Goal: Task Accomplishment & Management: Manage account settings

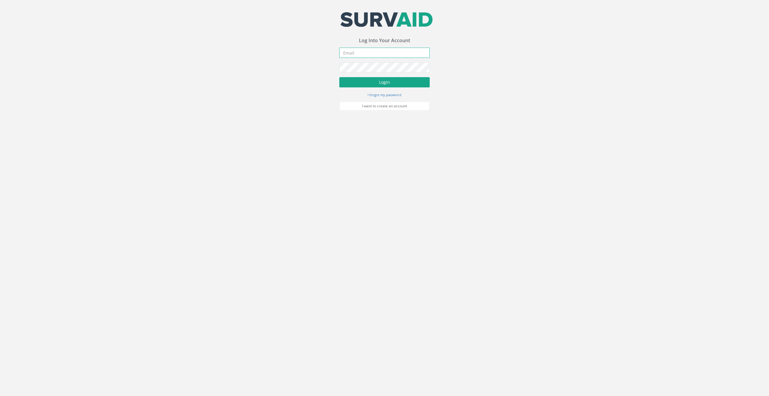
type input "[EMAIL_ADDRESS][DOMAIN_NAME]"
click at [383, 82] on button "Login" at bounding box center [384, 82] width 90 height 10
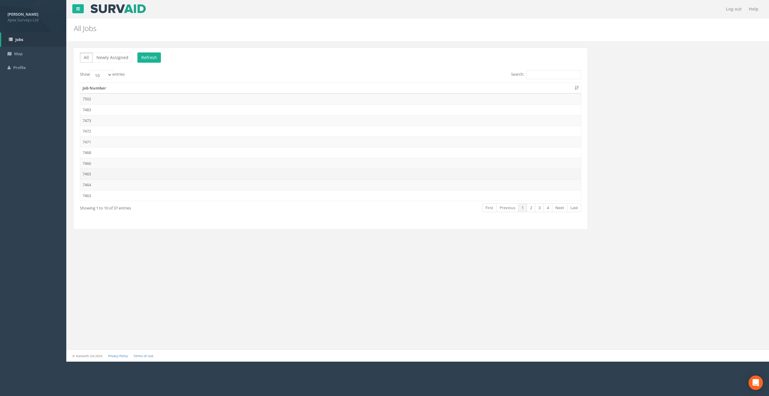
click at [93, 172] on td "7465" at bounding box center [330, 174] width 501 height 11
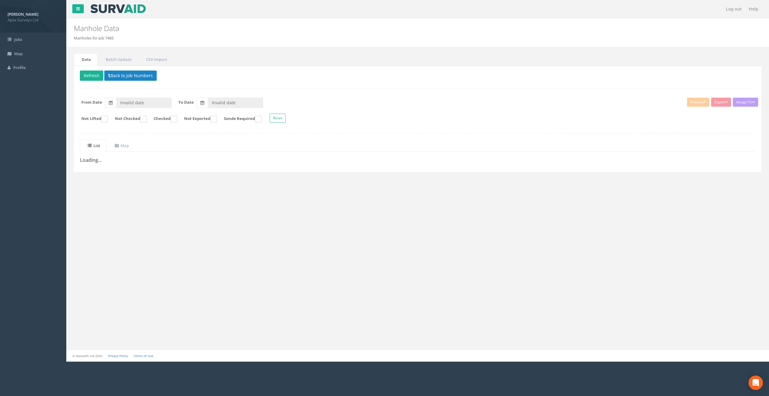
type input "[DATE]"
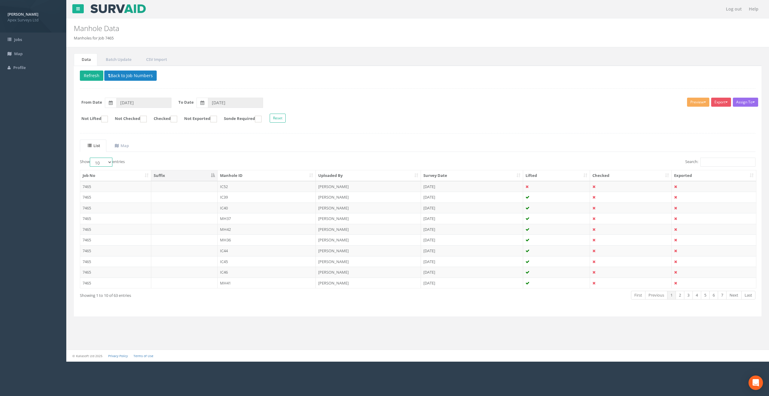
click at [110, 162] on select "10 25 50 100" at bounding box center [101, 162] width 23 height 9
select select "100"
click at [91, 158] on select "10 25 50 100" at bounding box center [101, 162] width 23 height 9
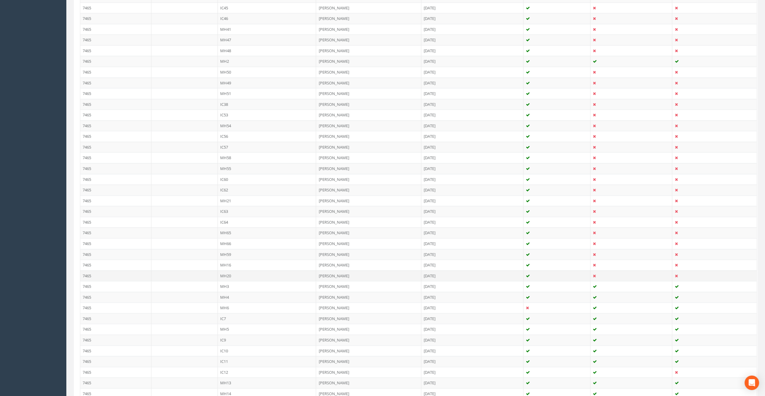
scroll to position [332, 0]
click at [231, 332] on td "MH15" at bounding box center [267, 337] width 99 height 11
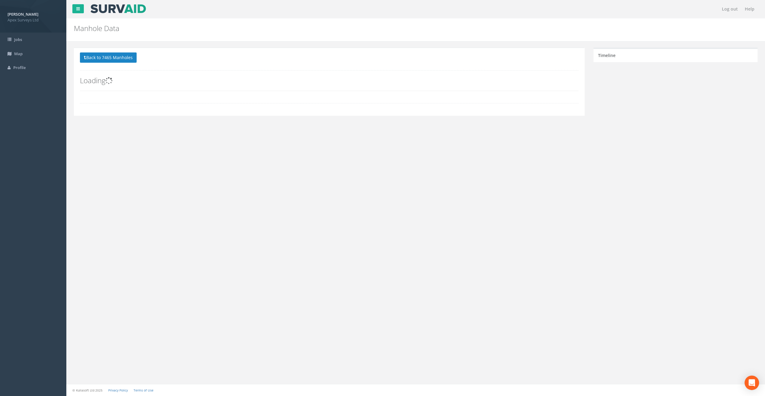
scroll to position [0, 0]
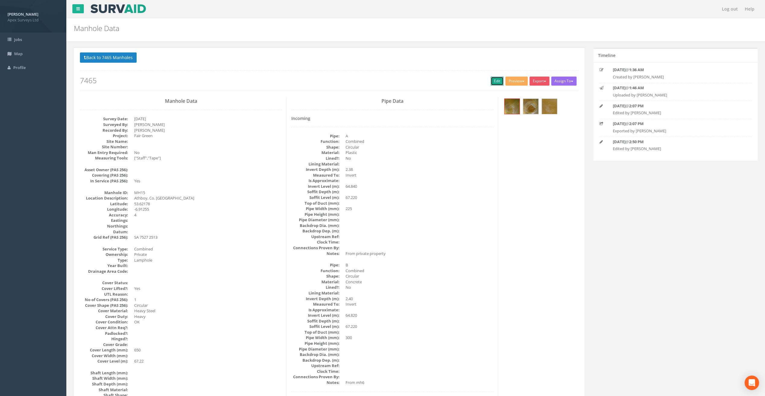
click at [492, 81] on link "Edit" at bounding box center [496, 81] width 13 height 9
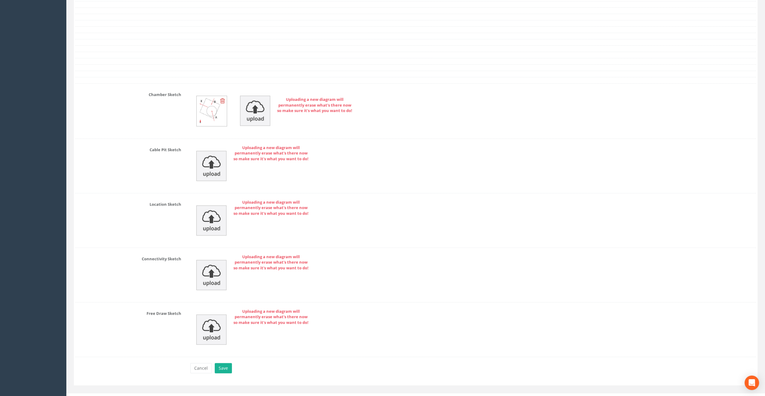
scroll to position [1183, 0]
click at [226, 366] on div "Cancel Save Delete" at bounding box center [473, 367] width 575 height 12
click at [224, 362] on button "Save" at bounding box center [223, 366] width 17 height 10
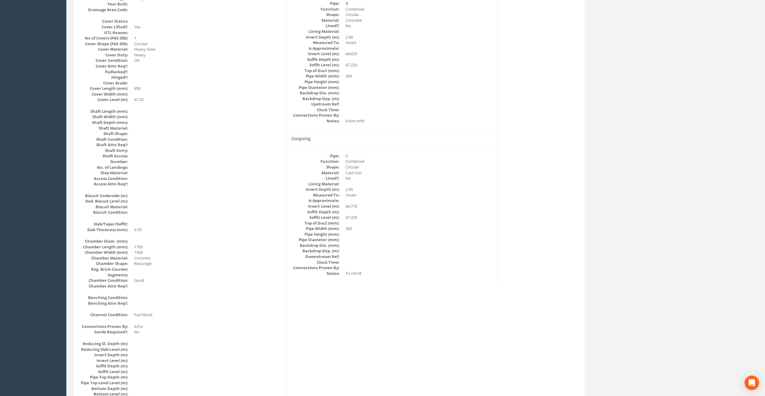
scroll to position [20, 0]
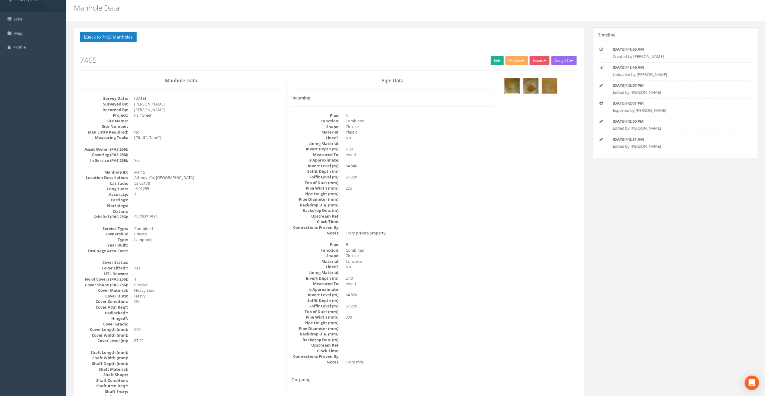
click at [513, 84] on img at bounding box center [511, 85] width 15 height 15
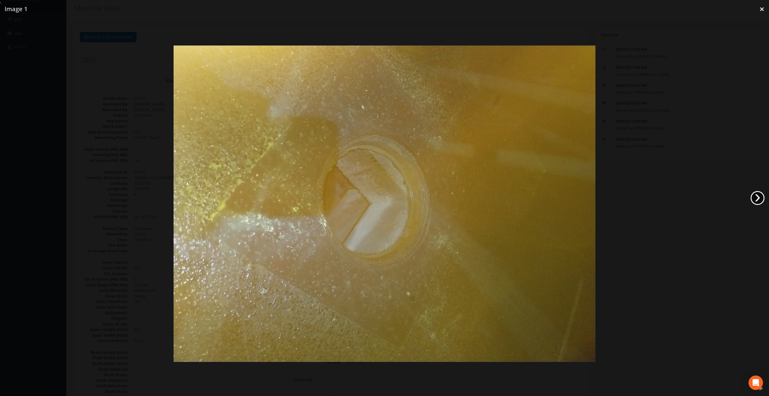
click at [761, 198] on link "›" at bounding box center [758, 198] width 14 height 14
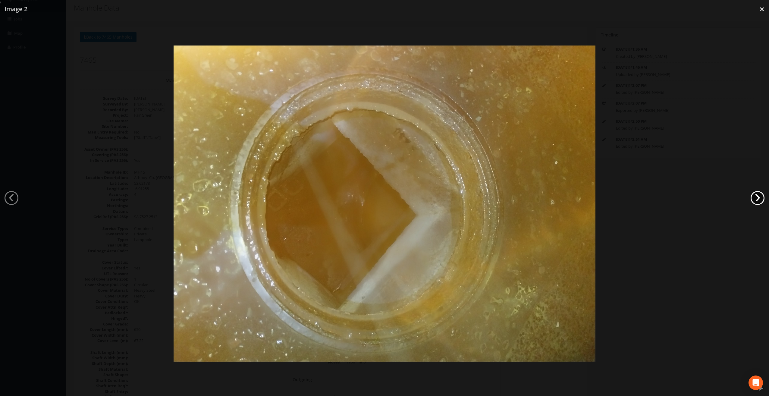
click at [761, 198] on link "›" at bounding box center [758, 198] width 14 height 14
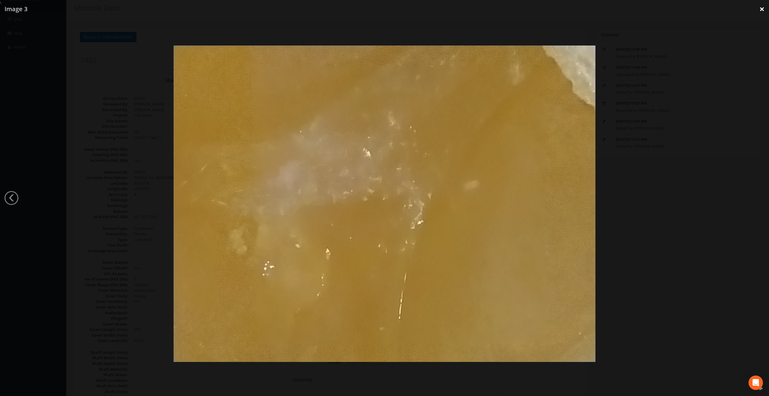
click at [760, 10] on link "×" at bounding box center [762, 9] width 14 height 18
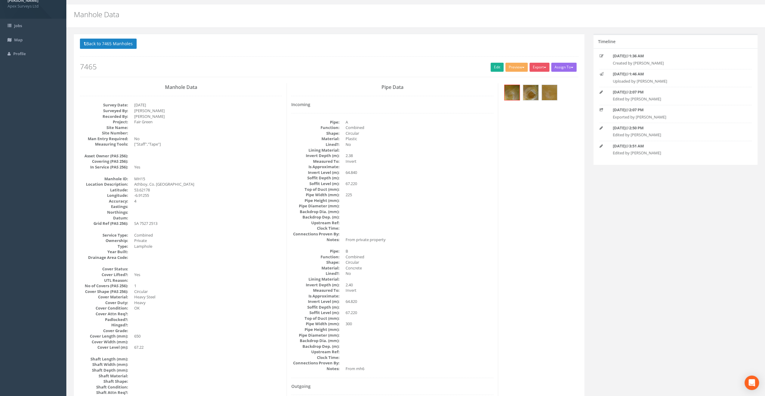
scroll to position [0, 0]
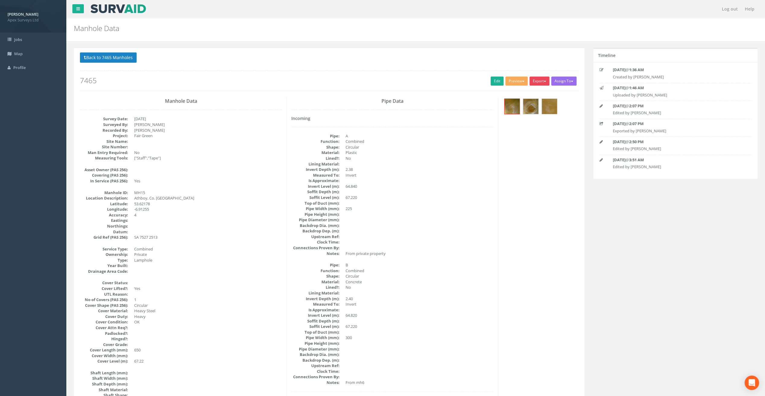
click at [537, 79] on button "Export" at bounding box center [539, 81] width 20 height 9
click at [527, 127] on link "SurvAid Manhole" at bounding box center [527, 129] width 46 height 9
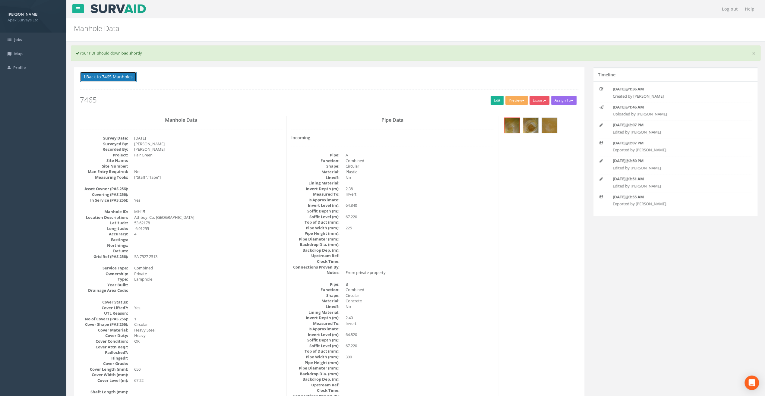
click at [126, 72] on button "Back to 7465 Manholes" at bounding box center [108, 77] width 57 height 10
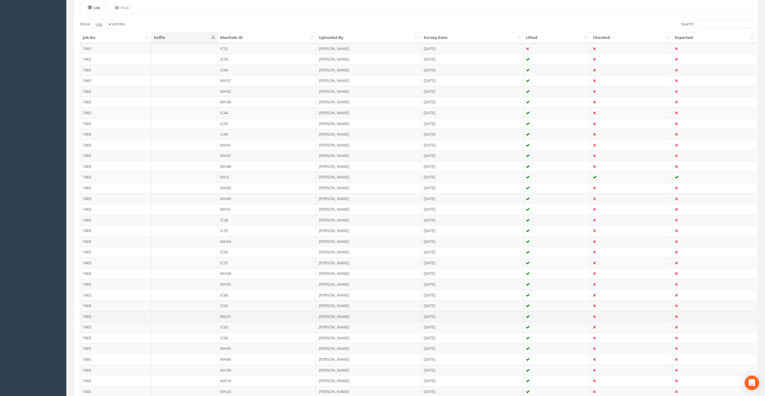
scroll to position [181, 0]
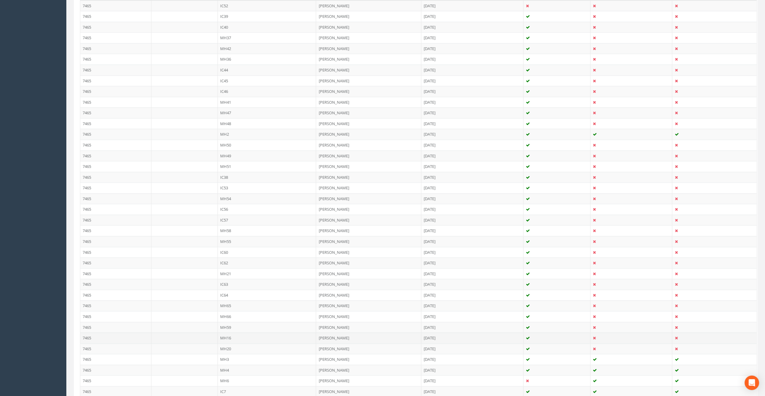
click at [227, 333] on td "MH16" at bounding box center [267, 338] width 99 height 11
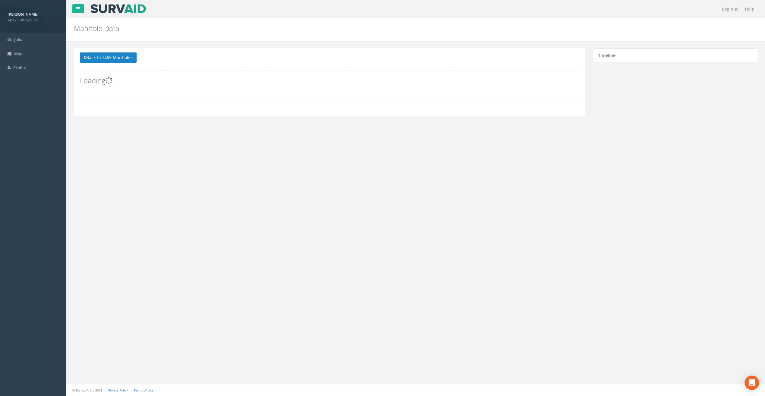
scroll to position [0, 0]
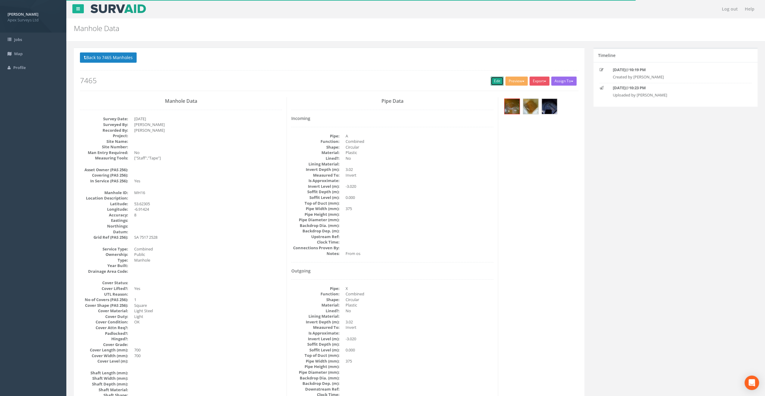
click at [490, 78] on link "Edit" at bounding box center [496, 81] width 13 height 9
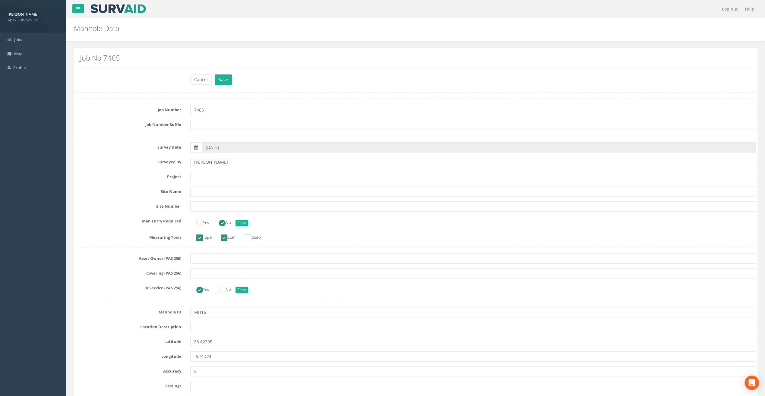
click at [251, 33] on div "Manhole Data Manholes for Job 7465" at bounding box center [357, 26] width 577 height 17
click at [208, 180] on input "text" at bounding box center [473, 177] width 566 height 10
paste input "Fair Green"
type input "Fair Green"
click at [280, 25] on h2 "Manhole Data" at bounding box center [358, 28] width 568 height 8
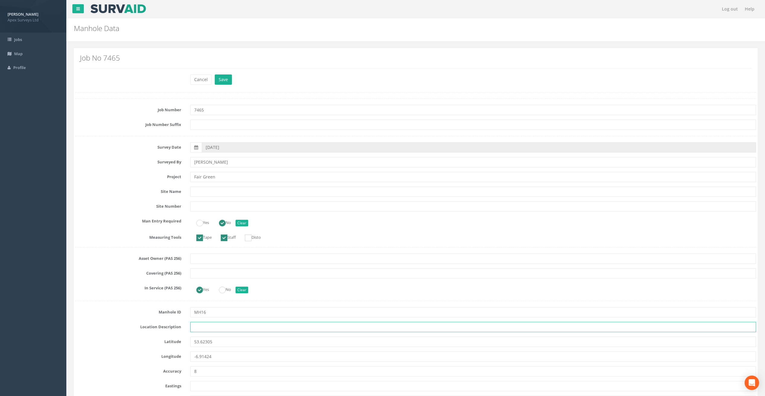
click at [202, 325] on input "text" at bounding box center [473, 327] width 566 height 10
paste input "Athboy, Co. [GEOGRAPHIC_DATA]"
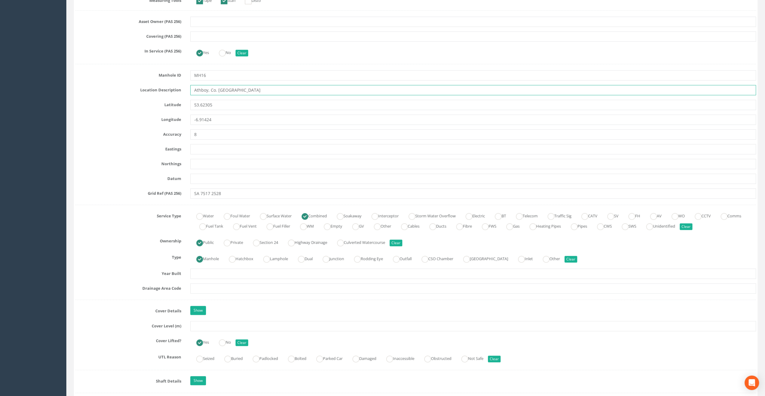
scroll to position [332, 0]
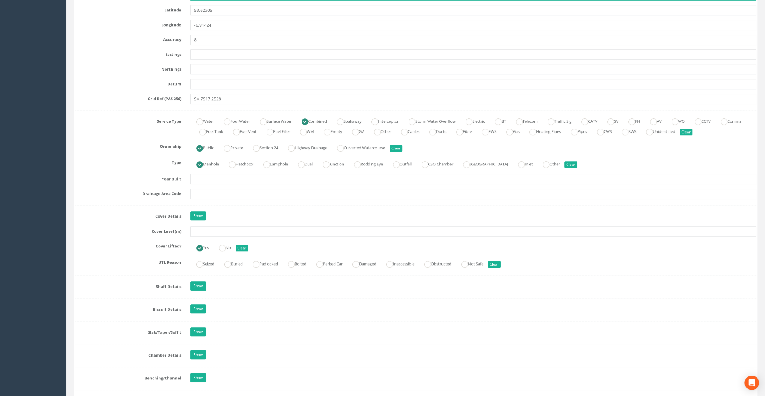
type input "Athboy, Co. [GEOGRAPHIC_DATA]"
click at [213, 230] on input "text" at bounding box center [473, 231] width 566 height 10
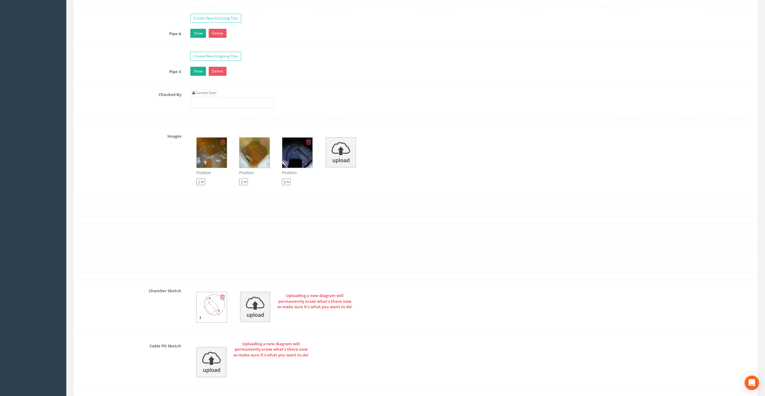
scroll to position [949, 0]
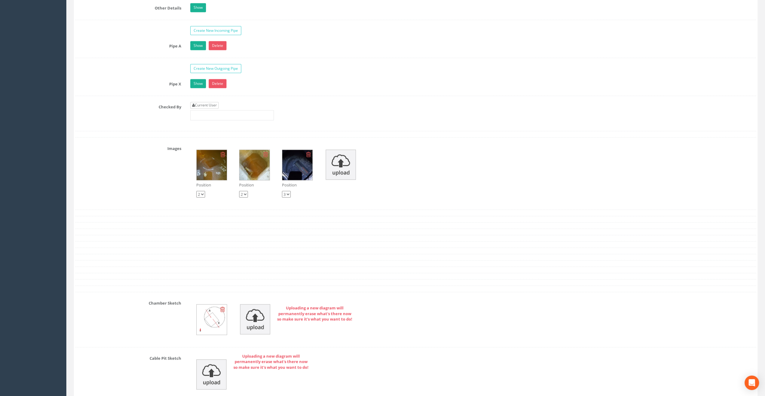
type input "65.04"
click at [204, 102] on link "Current User" at bounding box center [204, 105] width 28 height 7
type input "[PERSON_NAME]"
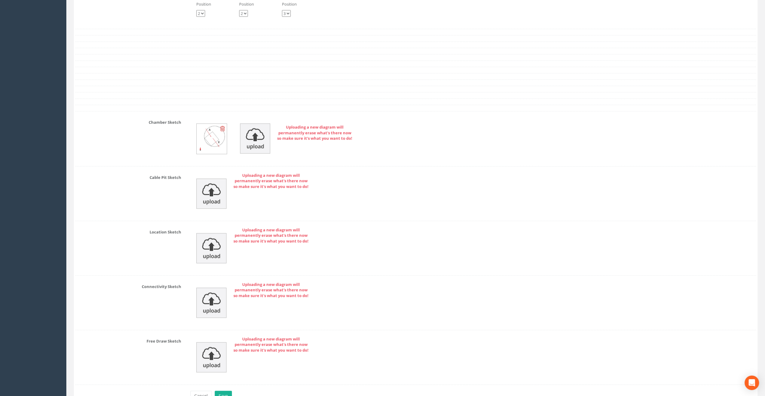
scroll to position [1160, 0]
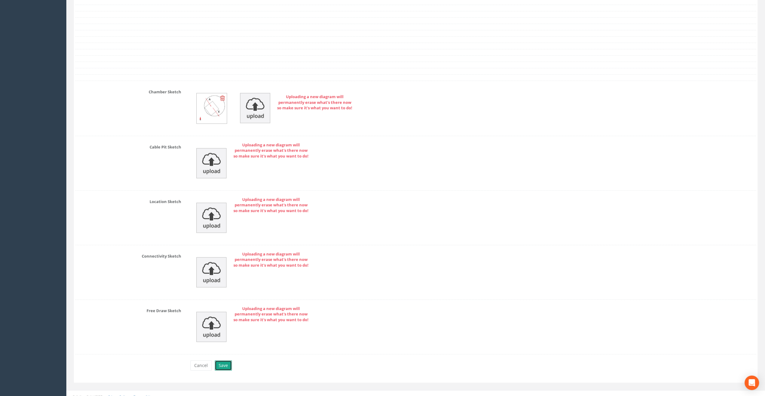
click at [227, 361] on button "Save" at bounding box center [223, 366] width 17 height 10
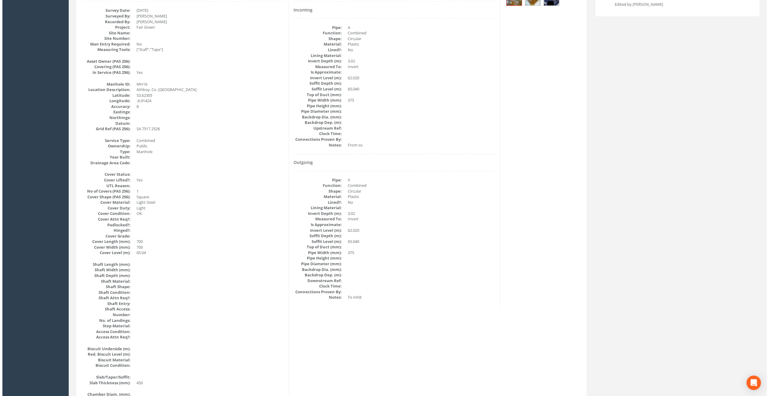
scroll to position [51, 0]
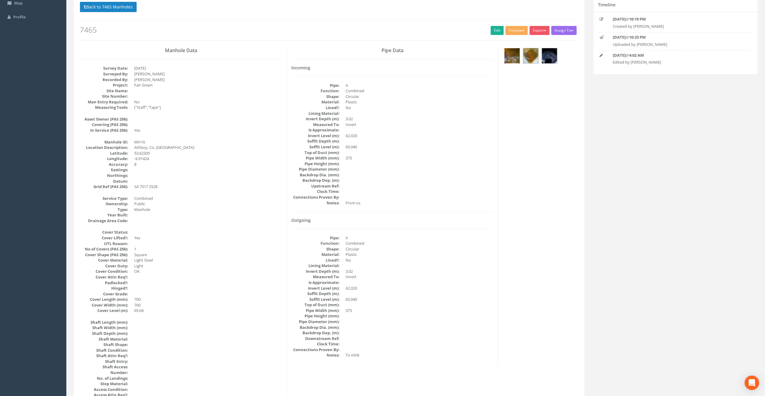
click at [512, 51] on img at bounding box center [511, 55] width 15 height 15
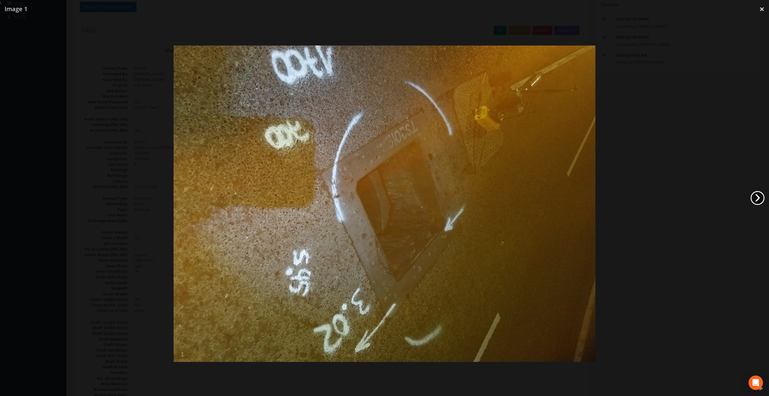
click at [758, 197] on link "›" at bounding box center [758, 198] width 14 height 14
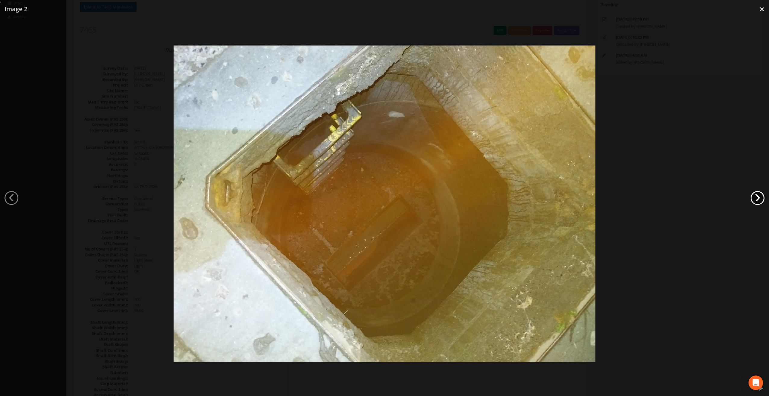
click at [758, 197] on link "›" at bounding box center [758, 198] width 14 height 14
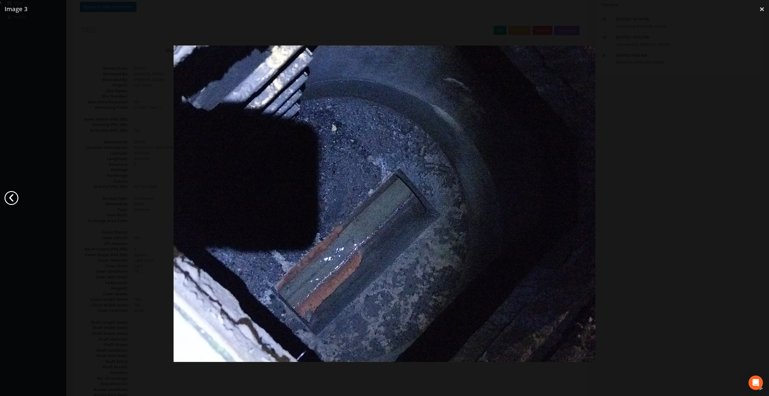
click at [11, 197] on link "‹" at bounding box center [12, 198] width 14 height 14
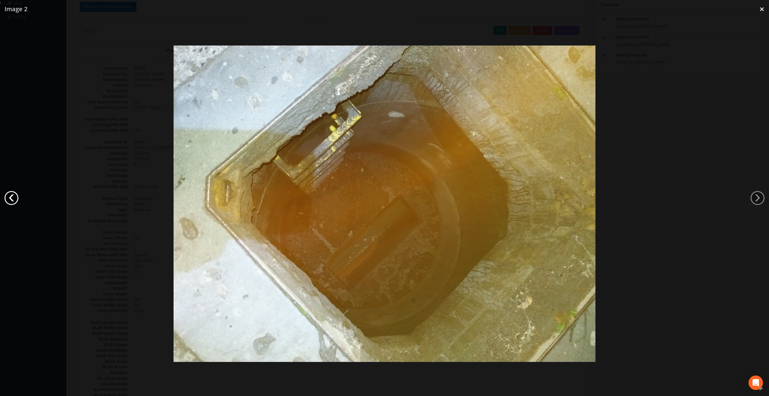
click at [11, 197] on link "‹" at bounding box center [12, 198] width 14 height 14
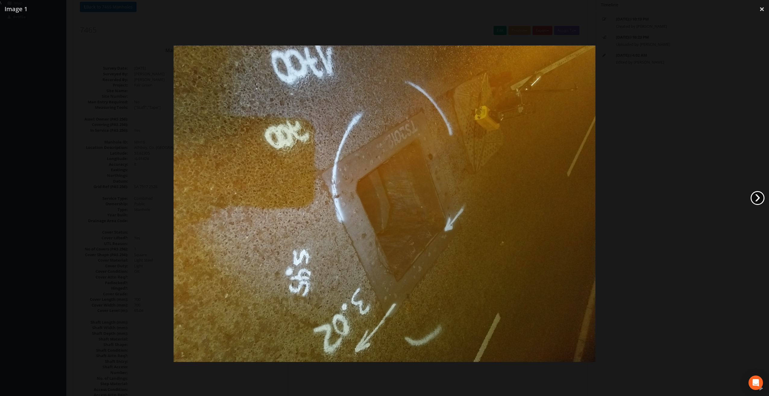
click at [762, 200] on link "›" at bounding box center [758, 198] width 14 height 14
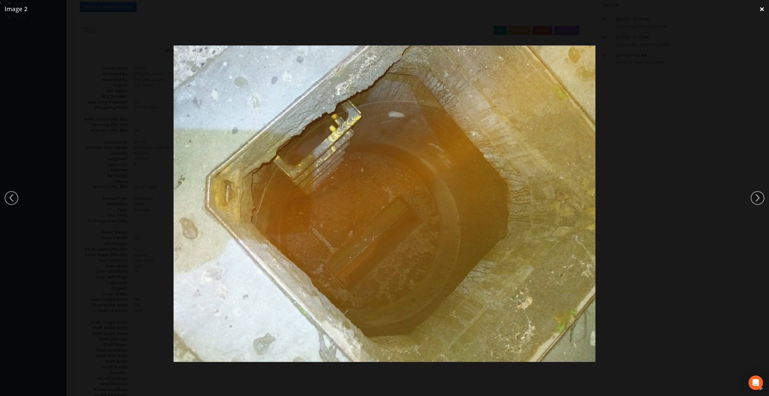
click at [764, 7] on link "×" at bounding box center [762, 9] width 14 height 18
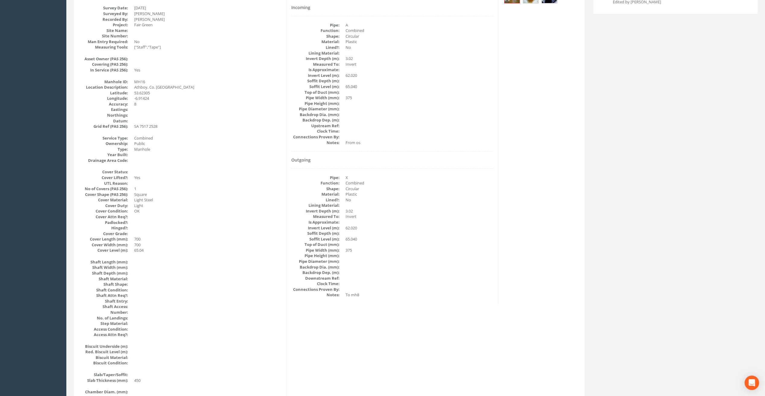
scroll to position [0, 0]
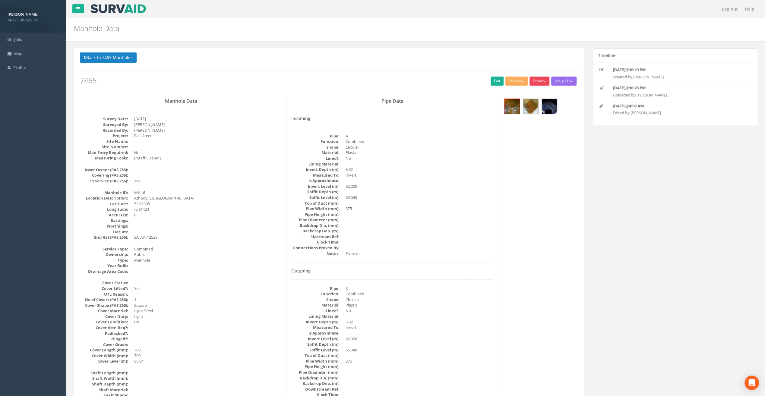
click at [541, 83] on button "Export" at bounding box center [539, 81] width 20 height 9
click at [534, 130] on link "SurvAid Manhole" at bounding box center [527, 129] width 46 height 9
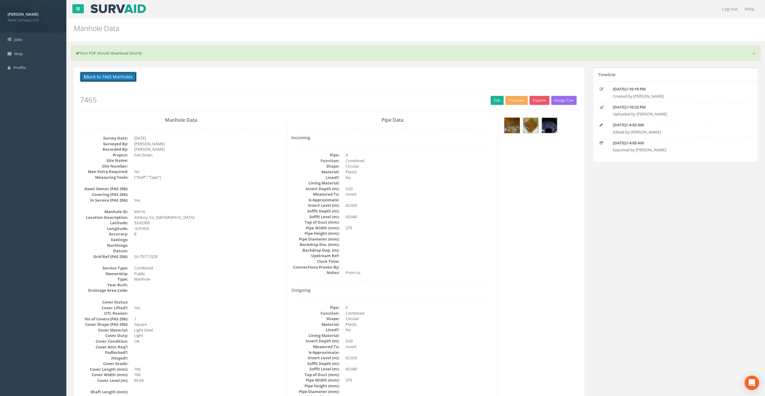
click at [123, 75] on button "Back to 7465 Manholes" at bounding box center [108, 77] width 57 height 10
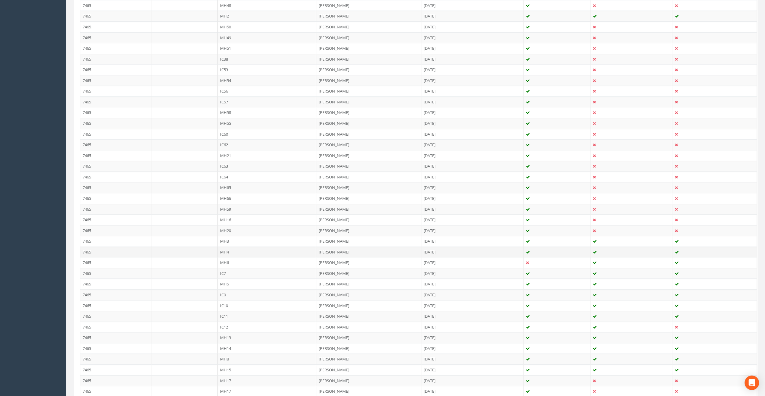
scroll to position [332, 0]
click at [229, 321] on td "MH8" at bounding box center [267, 326] width 99 height 11
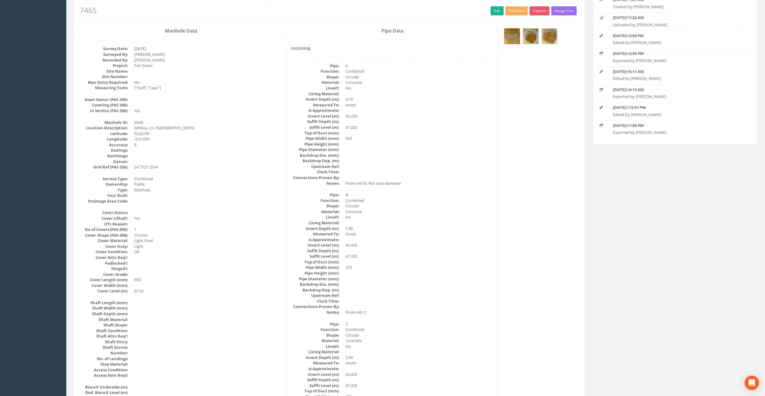
scroll to position [0, 0]
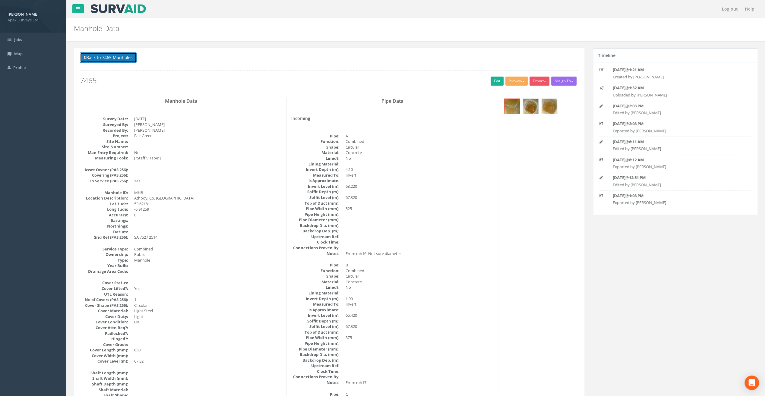
click at [98, 59] on button "Back to 7465 Manholes" at bounding box center [108, 57] width 57 height 10
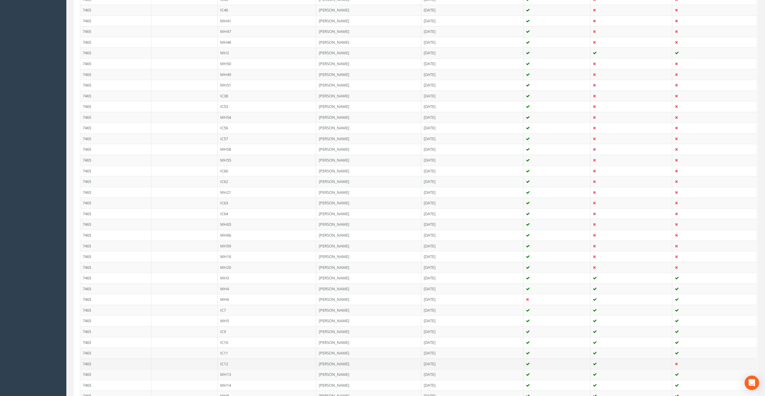
scroll to position [271, 0]
click at [223, 244] on td "MH16" at bounding box center [267, 247] width 99 height 11
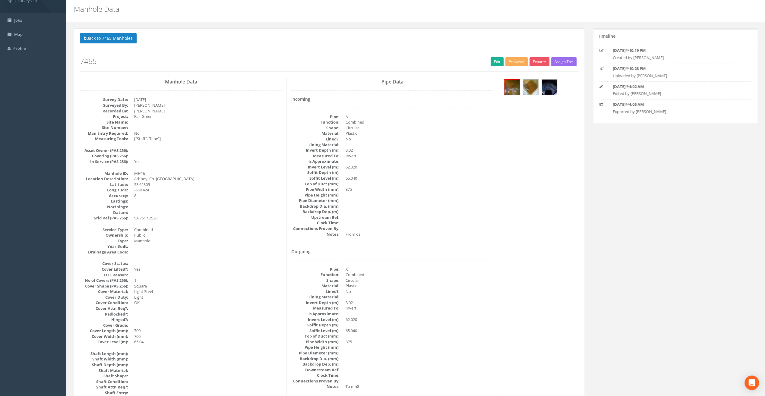
scroll to position [0, 0]
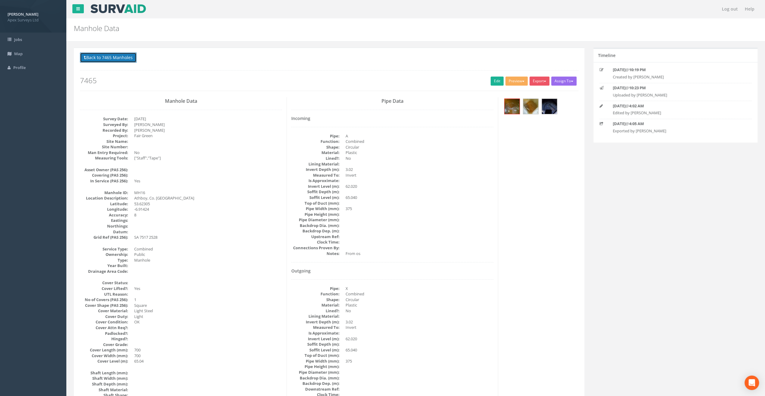
click at [126, 55] on button "Back to 7465 Manholes" at bounding box center [108, 57] width 57 height 10
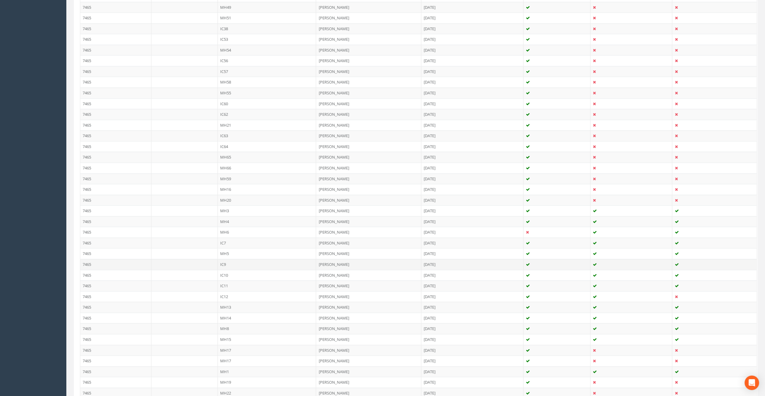
scroll to position [332, 0]
click at [232, 343] on td "MH17" at bounding box center [267, 348] width 99 height 11
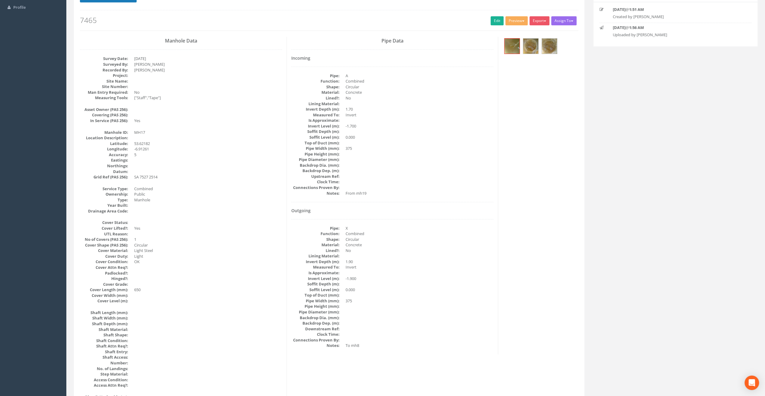
scroll to position [0, 0]
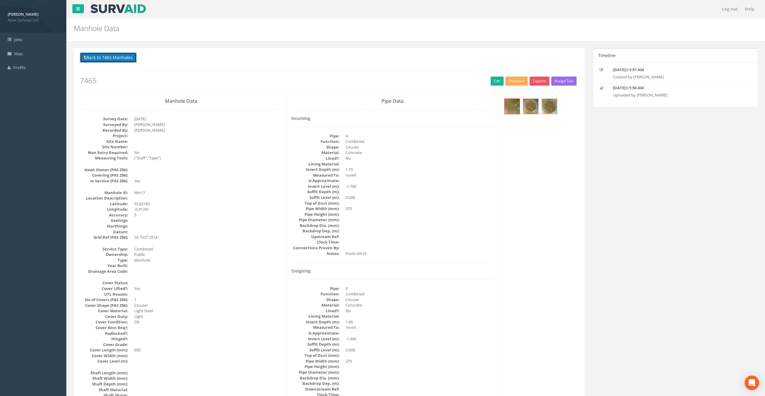
click at [118, 58] on button "Back to 7465 Manholes" at bounding box center [108, 57] width 57 height 10
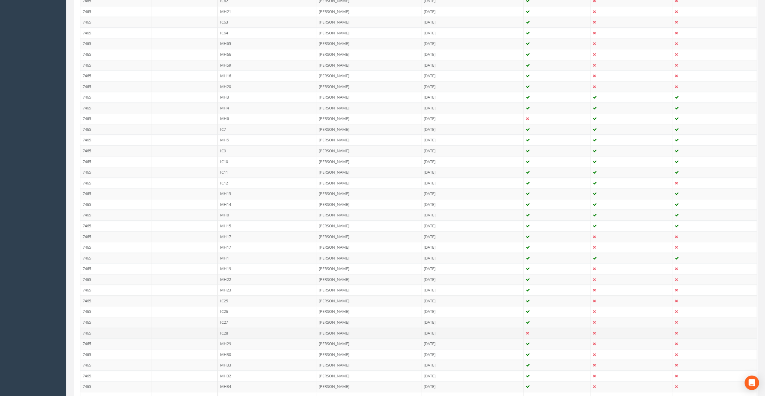
scroll to position [392, 0]
click at [234, 293] on td "MH17" at bounding box center [267, 298] width 99 height 11
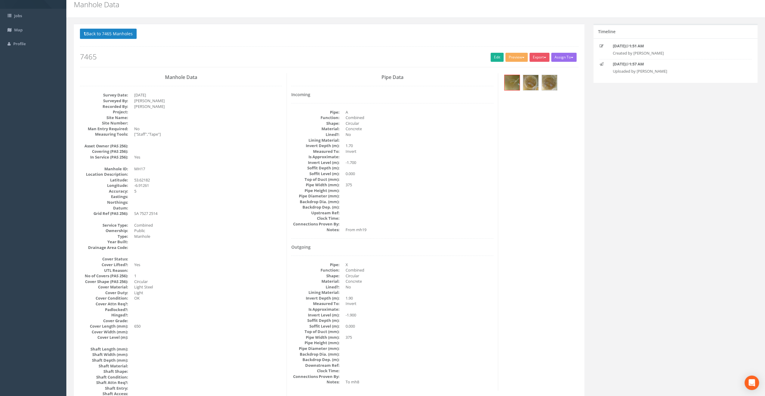
scroll to position [0, 0]
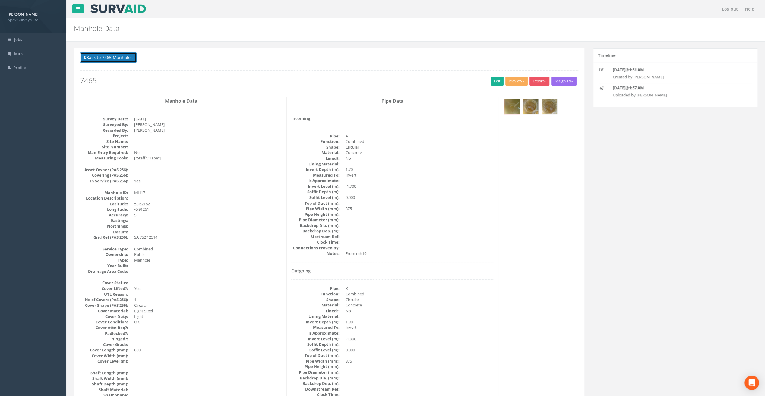
click at [112, 55] on button "Back to 7465 Manholes" at bounding box center [108, 57] width 57 height 10
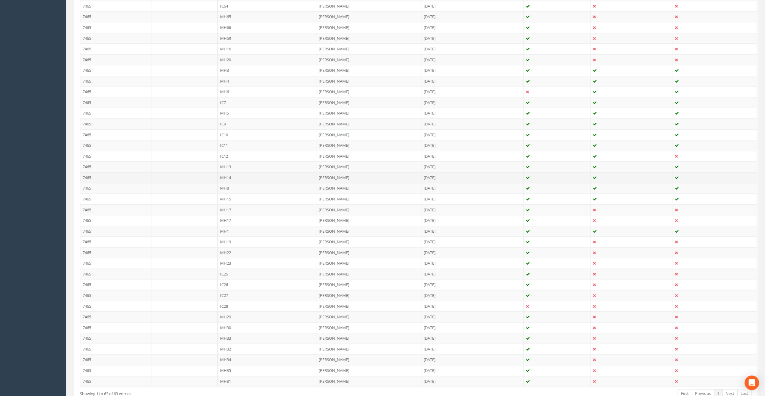
scroll to position [500, 0]
click at [236, 175] on td "MH17" at bounding box center [267, 179] width 99 height 11
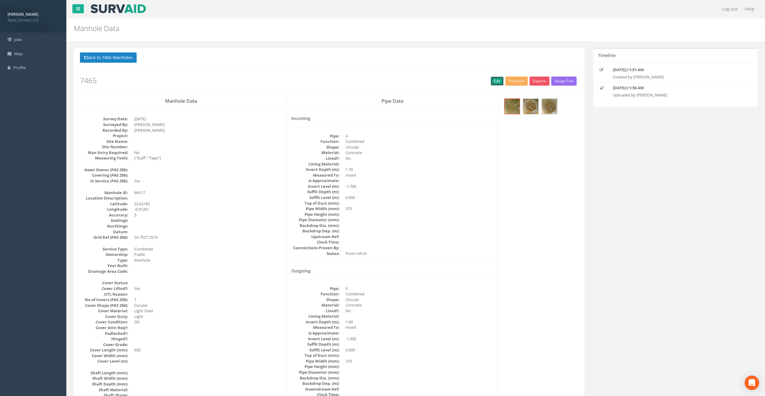
click at [497, 83] on link "Edit" at bounding box center [496, 81] width 13 height 9
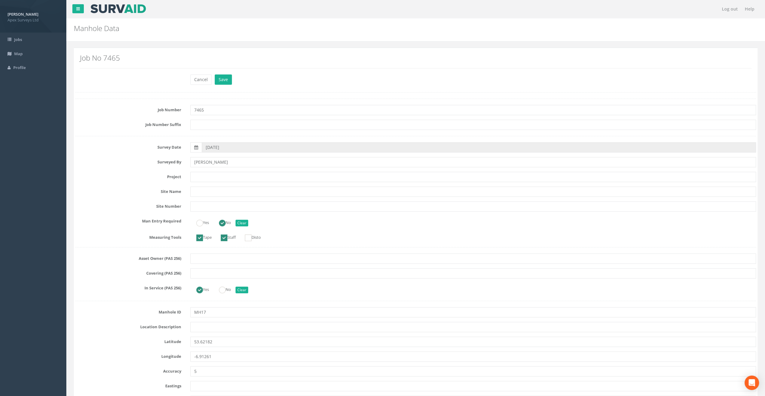
click at [238, 26] on h2 "Manhole Data" at bounding box center [358, 28] width 568 height 8
click at [217, 174] on input "text" at bounding box center [473, 177] width 566 height 10
paste input "Fair Green"
type input "Fair Green"
click at [223, 23] on div "Manhole Data Manholes for Job 7465" at bounding box center [357, 26] width 577 height 17
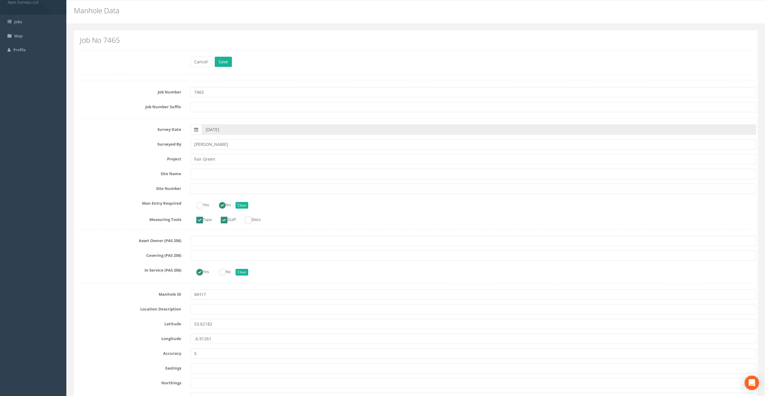
scroll to position [60, 0]
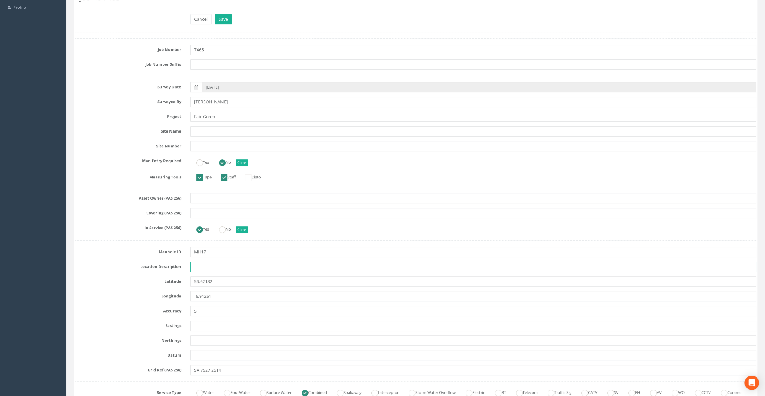
click at [204, 267] on input "text" at bounding box center [473, 267] width 566 height 10
paste input "Athboy, Co. [GEOGRAPHIC_DATA]"
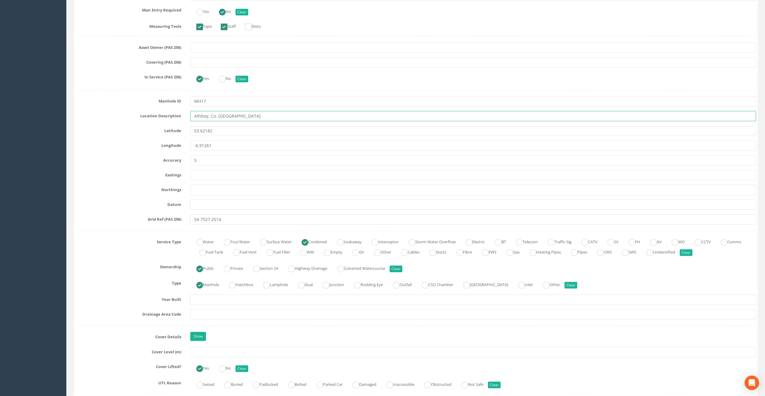
scroll to position [241, 0]
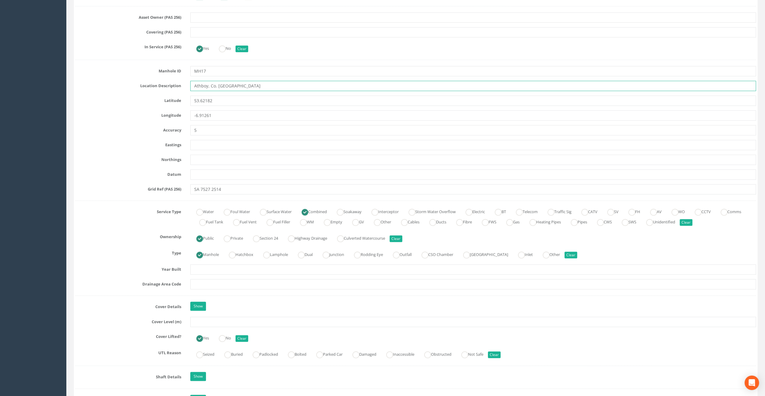
type input "Athboy, Co. [GEOGRAPHIC_DATA]"
click at [203, 317] on input "text" at bounding box center [473, 322] width 566 height 10
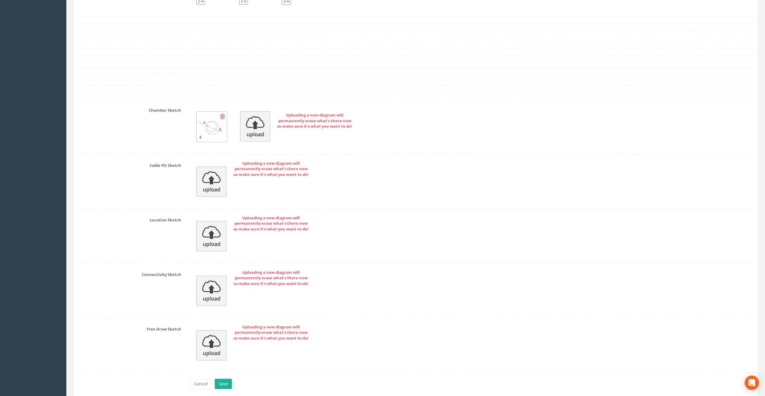
scroll to position [1160, 0]
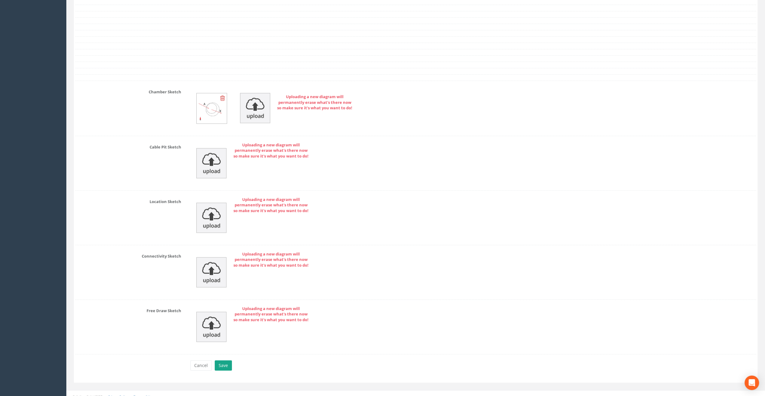
type input "67.39"
click at [222, 361] on button "Save" at bounding box center [223, 366] width 17 height 10
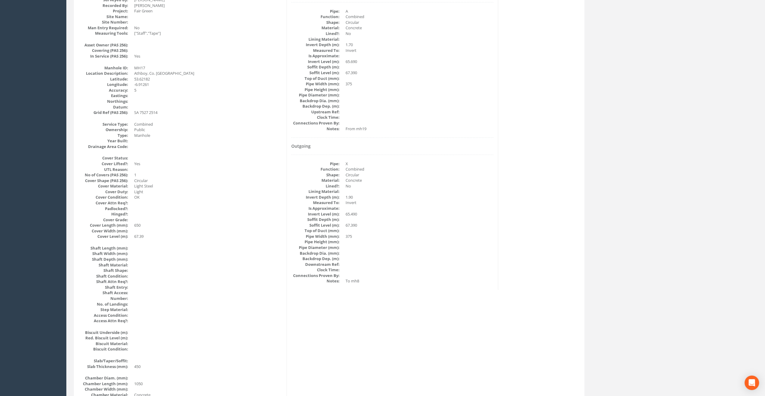
scroll to position [51, 0]
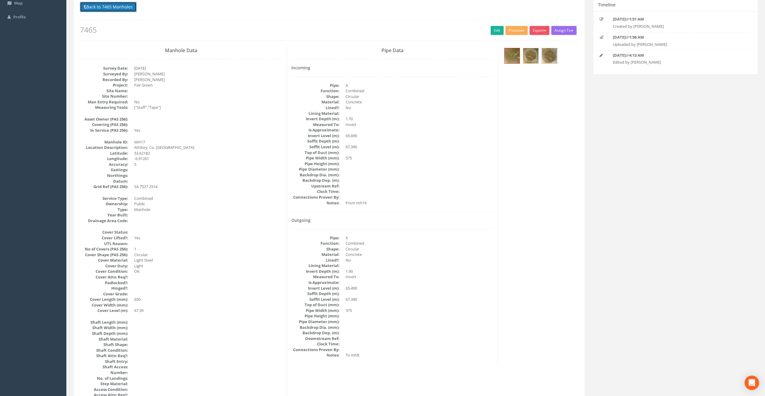
click at [122, 11] on button "Back to 7465 Manholes" at bounding box center [108, 7] width 57 height 10
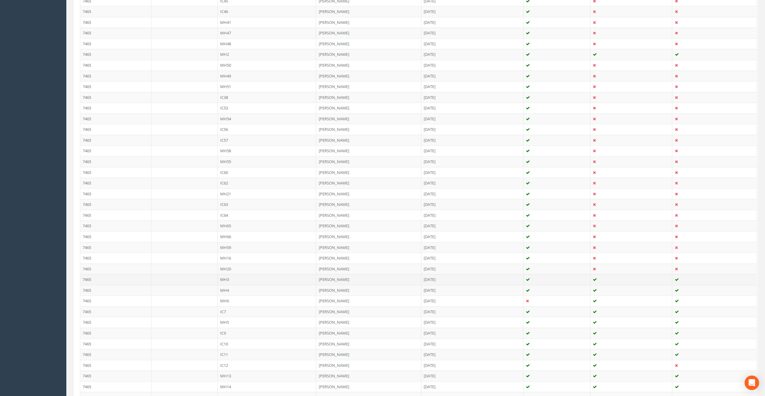
scroll to position [262, 0]
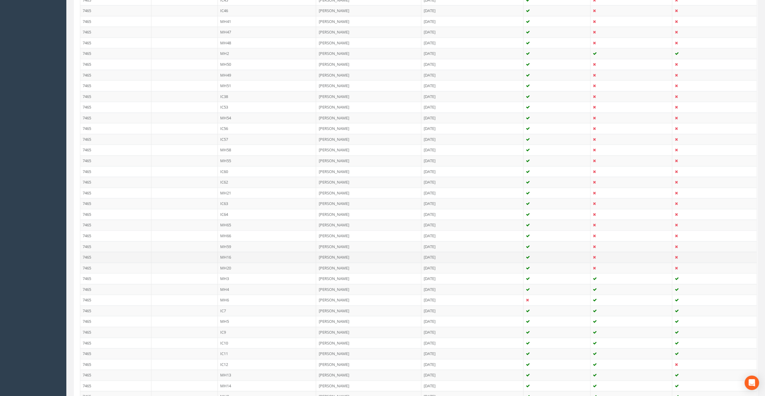
click at [226, 252] on td "MH16" at bounding box center [267, 257] width 99 height 11
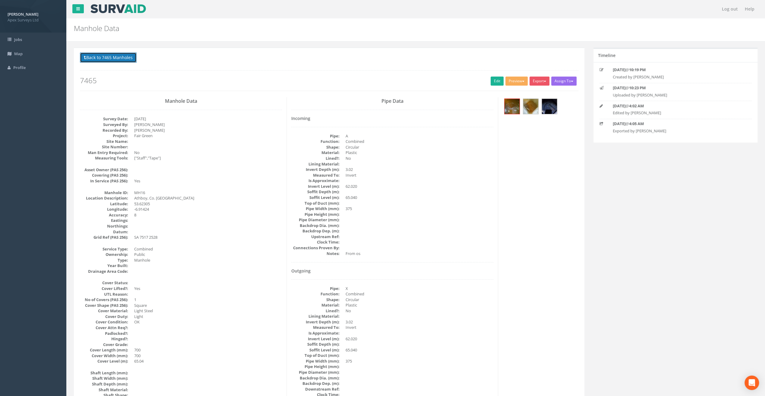
click at [101, 55] on button "Back to 7465 Manholes" at bounding box center [108, 57] width 57 height 10
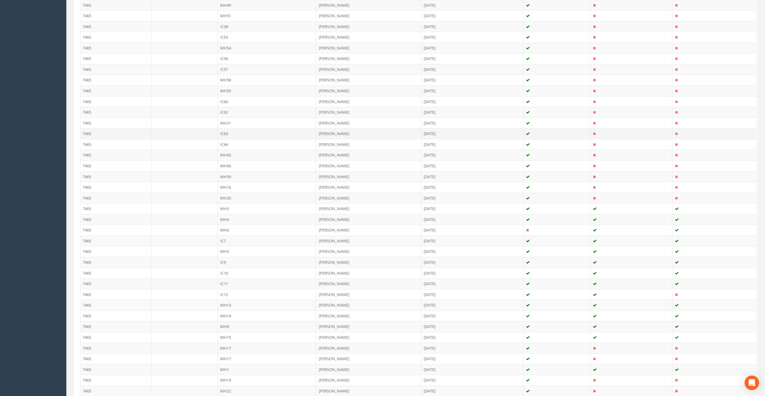
scroll to position [422, 0]
click at [225, 252] on td "MH17" at bounding box center [267, 257] width 99 height 11
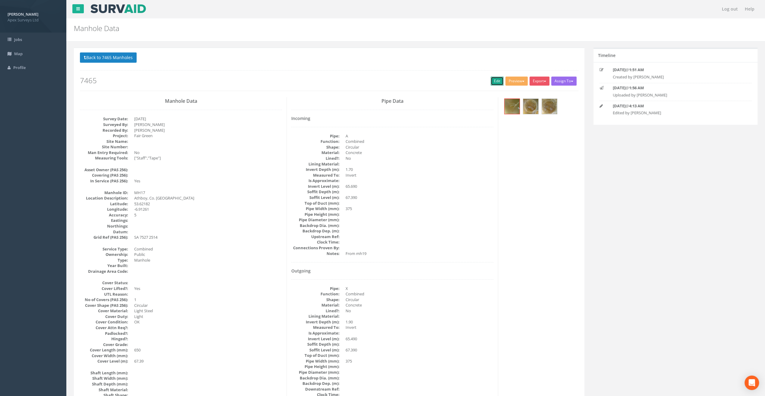
click at [495, 80] on link "Edit" at bounding box center [496, 81] width 13 height 9
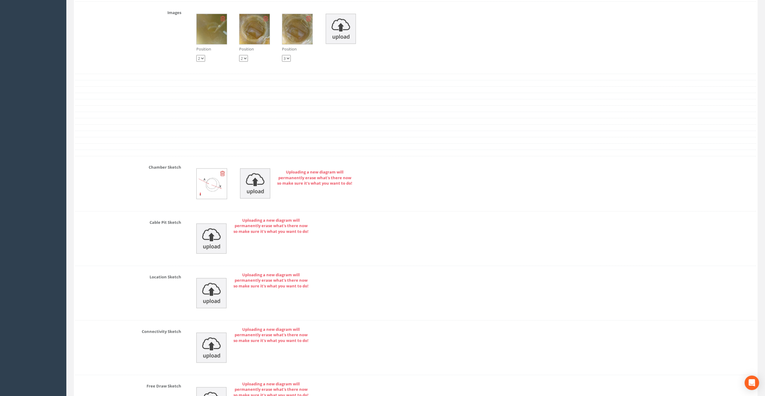
scroll to position [935, 0]
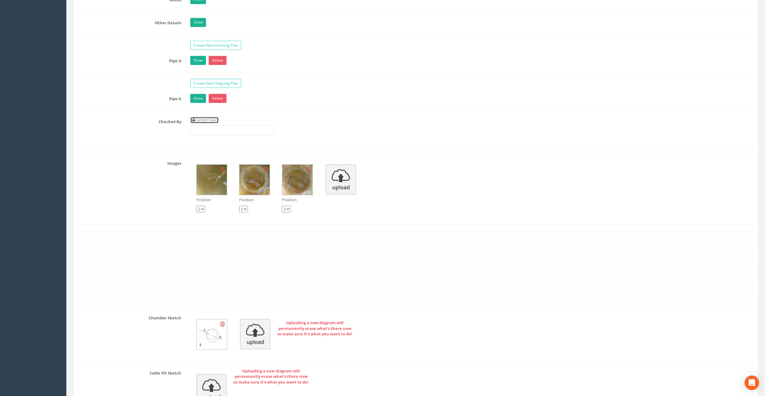
click at [201, 117] on link "Current User" at bounding box center [204, 120] width 28 height 7
type input "[PERSON_NAME]"
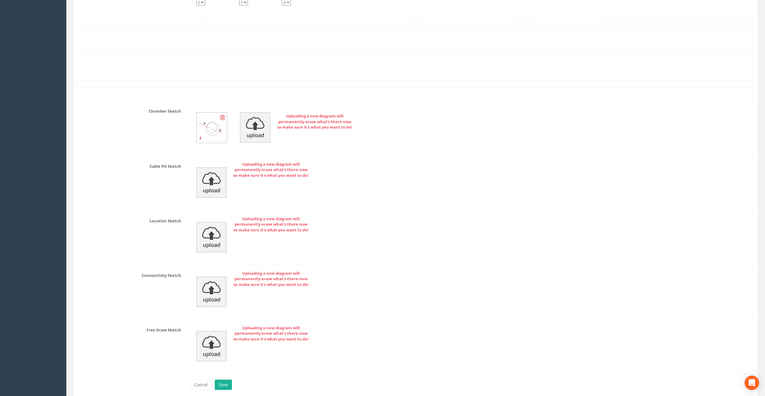
scroll to position [1160, 0]
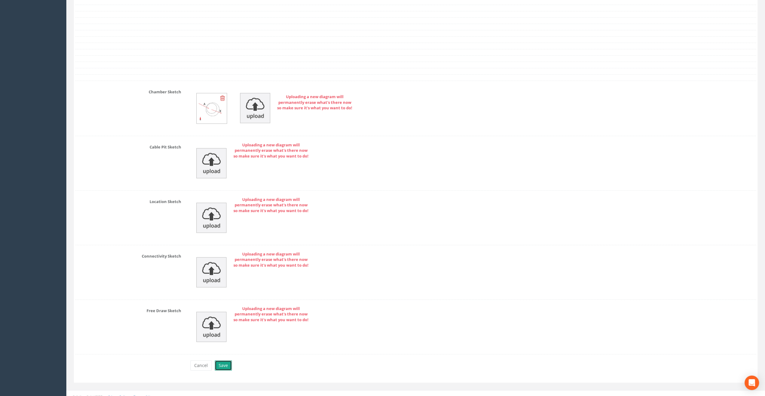
click at [222, 361] on button "Save" at bounding box center [223, 366] width 17 height 10
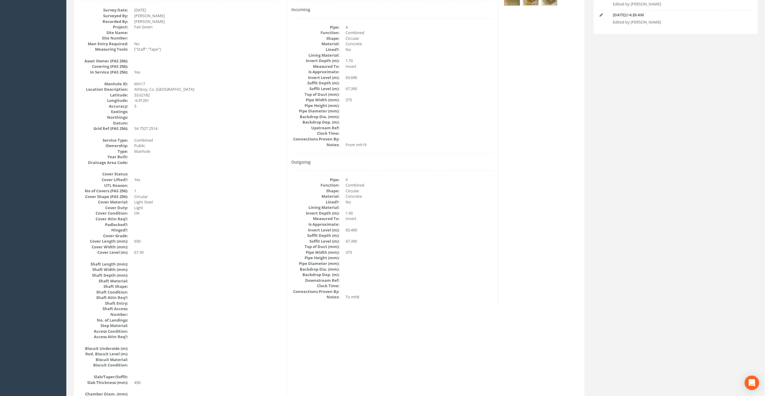
scroll to position [0, 0]
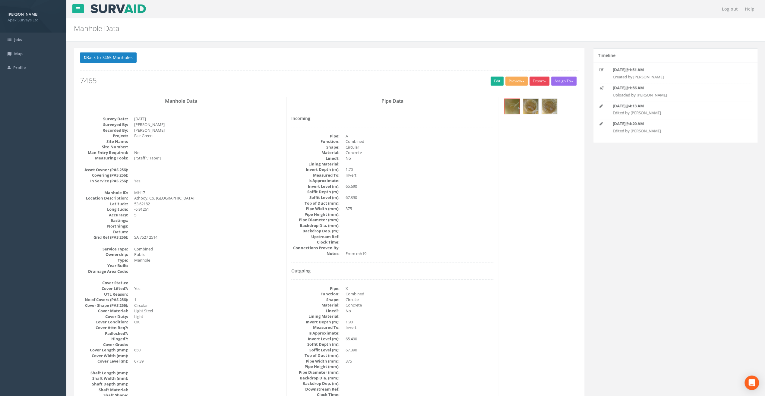
click at [540, 82] on button "Export" at bounding box center [539, 81] width 20 height 9
click at [534, 131] on link "SurvAid Manhole" at bounding box center [527, 129] width 46 height 9
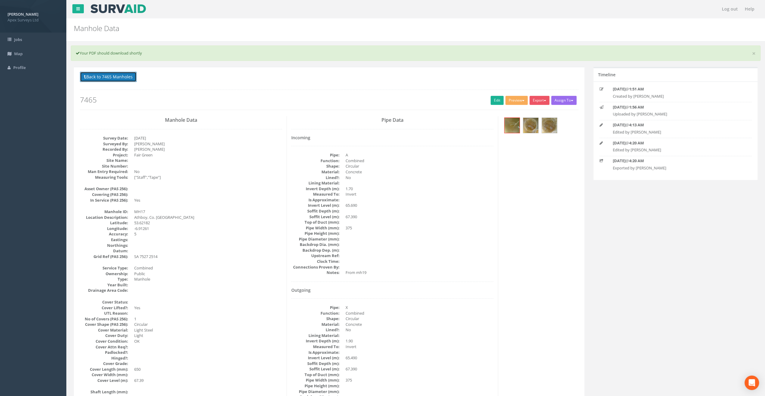
click at [111, 75] on button "Back to 7465 Manholes" at bounding box center [108, 77] width 57 height 10
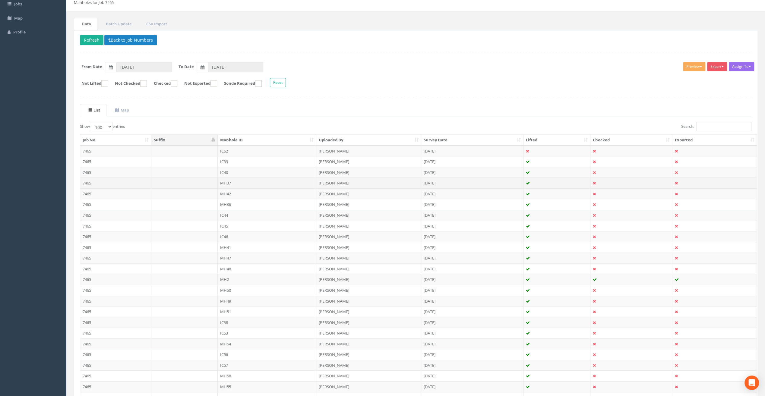
scroll to position [30, 0]
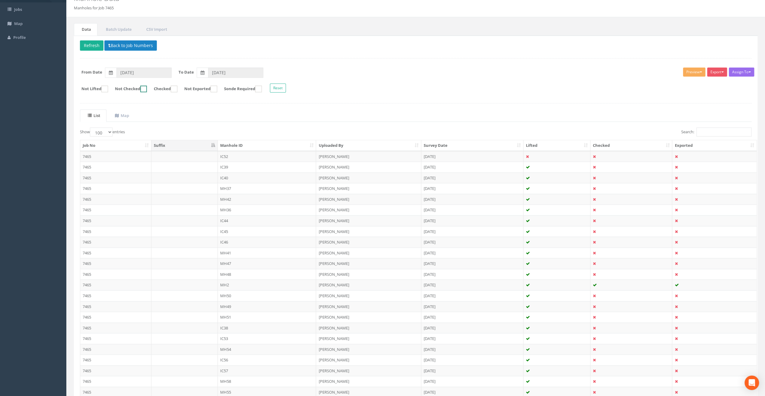
click at [147, 89] on ins at bounding box center [143, 89] width 7 height 7
checkbox input "true"
click at [90, 46] on button "Refresh" at bounding box center [92, 45] width 24 height 10
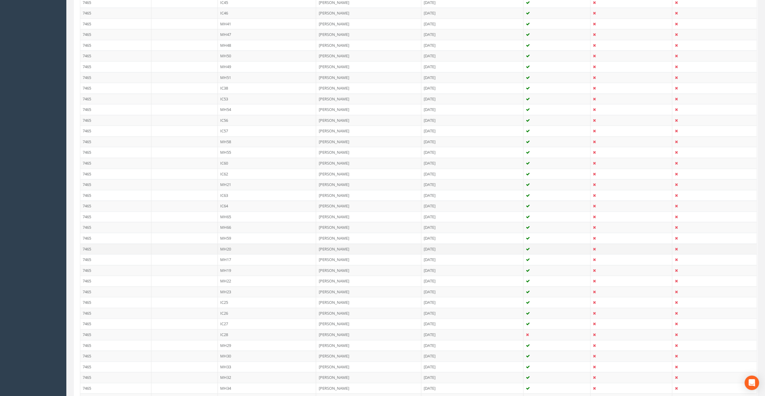
scroll to position [289, 0]
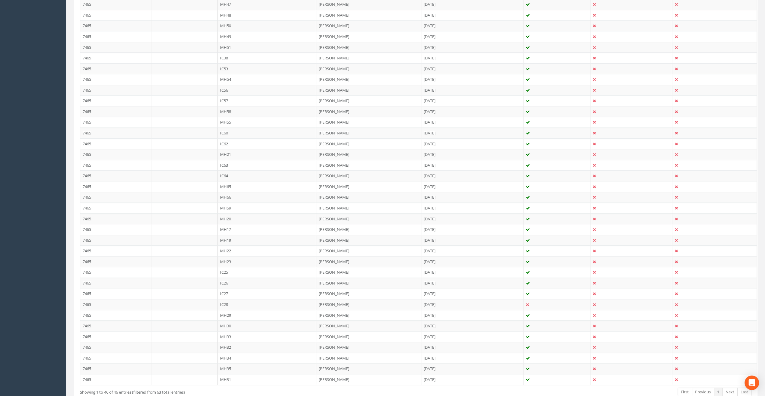
drag, startPoint x: 228, startPoint y: 236, endPoint x: 215, endPoint y: 239, distance: 12.7
click at [228, 236] on td "MH19" at bounding box center [267, 240] width 99 height 11
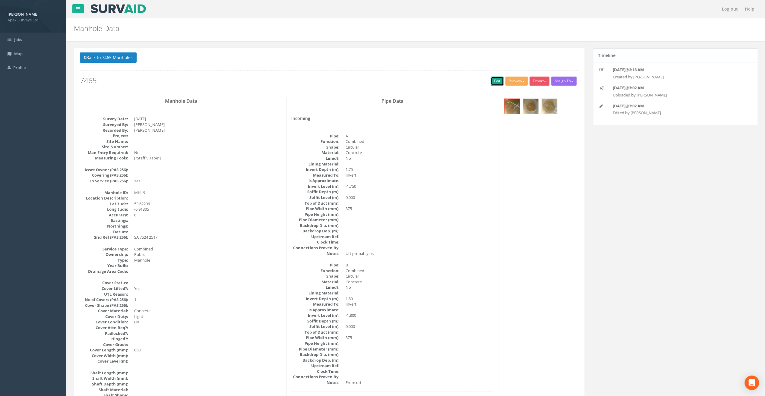
click at [497, 79] on link "Edit" at bounding box center [496, 81] width 13 height 9
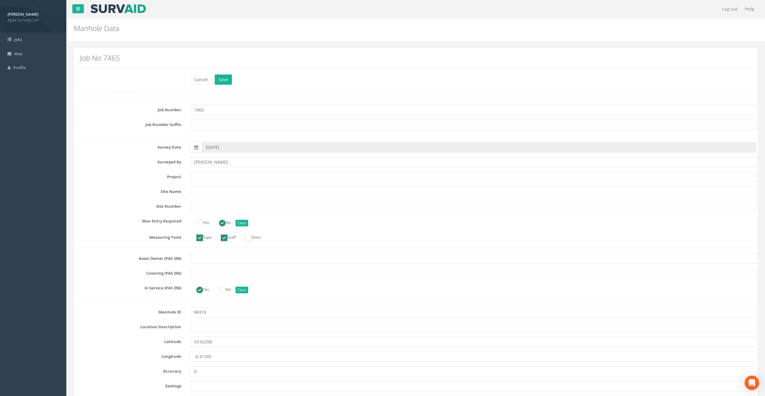
drag, startPoint x: 348, startPoint y: 14, endPoint x: 334, endPoint y: 25, distance: 18.1
click at [348, 14] on nav "Log out Help" at bounding box center [415, 9] width 698 height 18
click at [205, 325] on input "text" at bounding box center [473, 327] width 566 height 10
paste input "Athboy, Co. [GEOGRAPHIC_DATA]"
type input "Athboy, Co. [GEOGRAPHIC_DATA]"
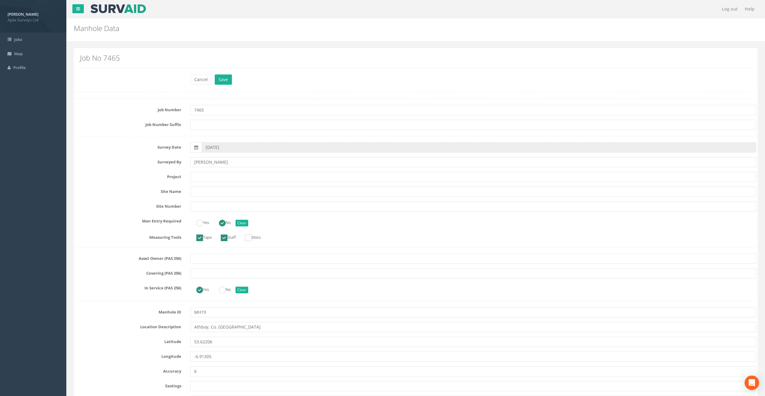
click at [241, 14] on nav "Log out Help" at bounding box center [415, 9] width 698 height 18
click at [207, 175] on input "text" at bounding box center [473, 177] width 566 height 10
paste input "Fair Green"
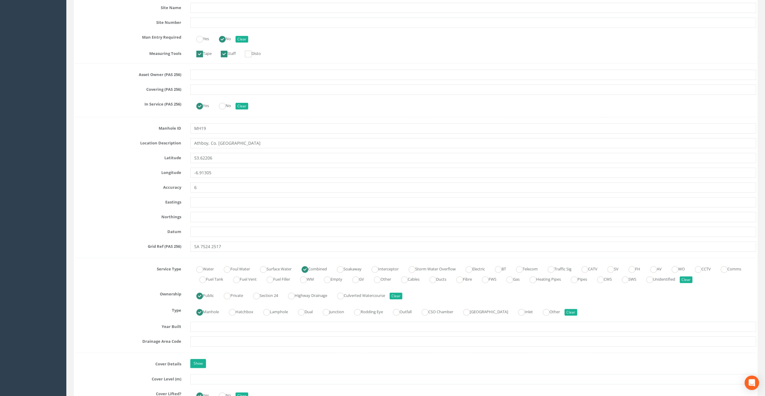
scroll to position [211, 0]
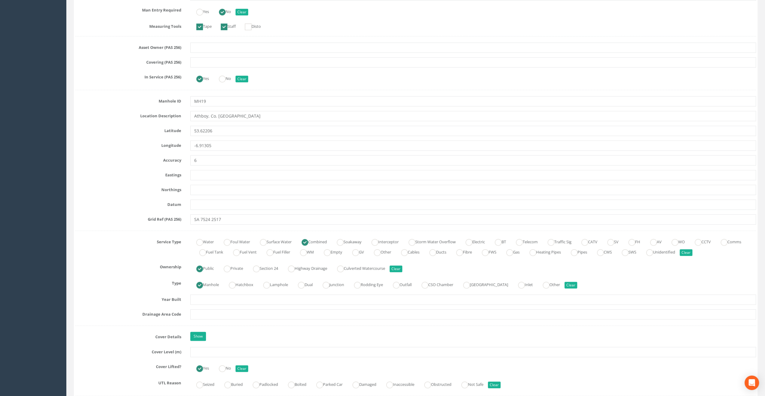
type input "Fair Green"
click at [218, 350] on input "text" at bounding box center [473, 352] width 566 height 10
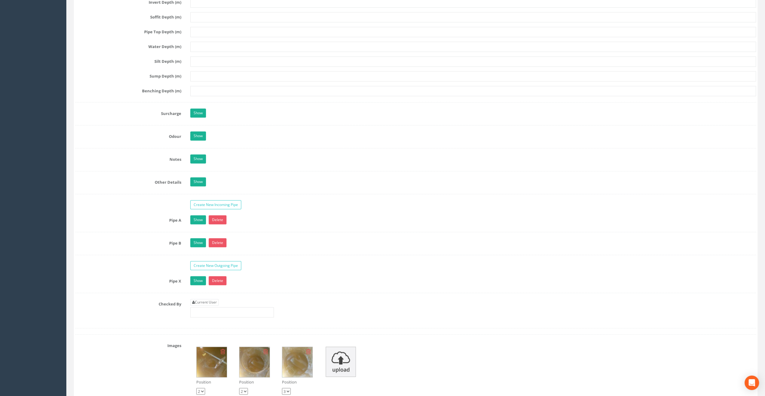
scroll to position [844, 0]
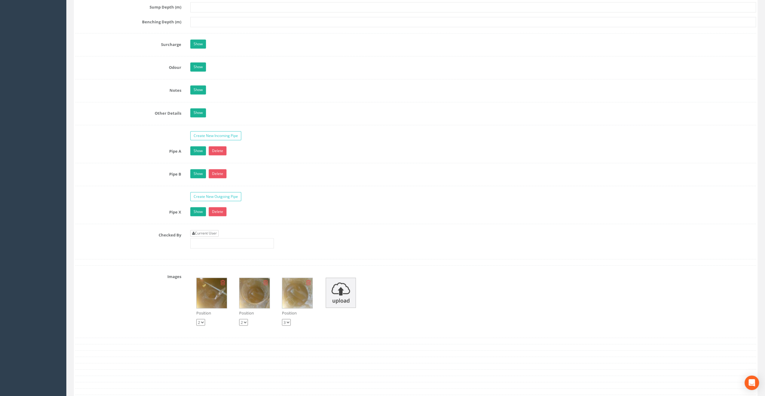
type input "67.65"
click at [202, 230] on link "Current User" at bounding box center [204, 233] width 28 height 7
type input "[PERSON_NAME]"
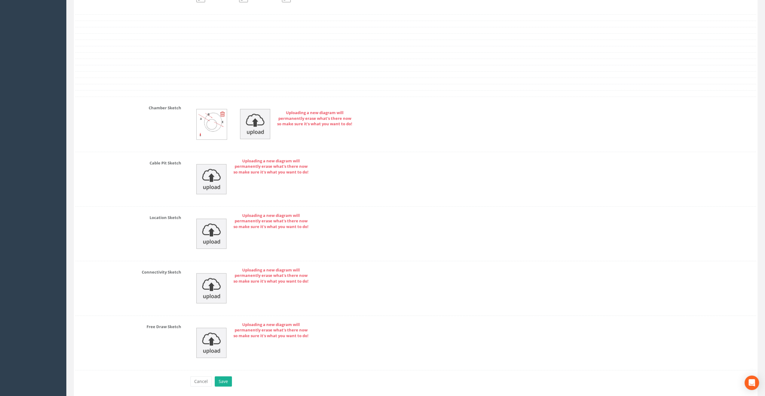
scroll to position [1183, 0]
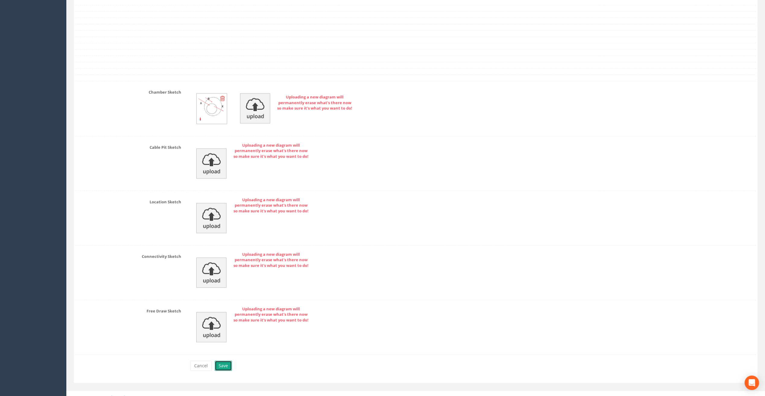
click at [224, 361] on button "Save" at bounding box center [223, 366] width 17 height 10
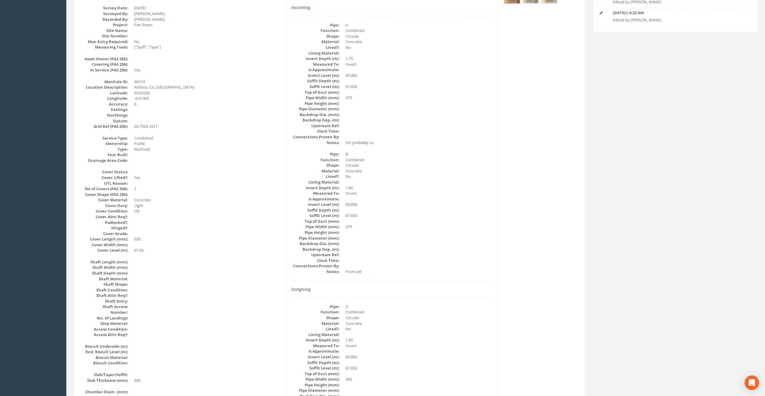
scroll to position [0, 0]
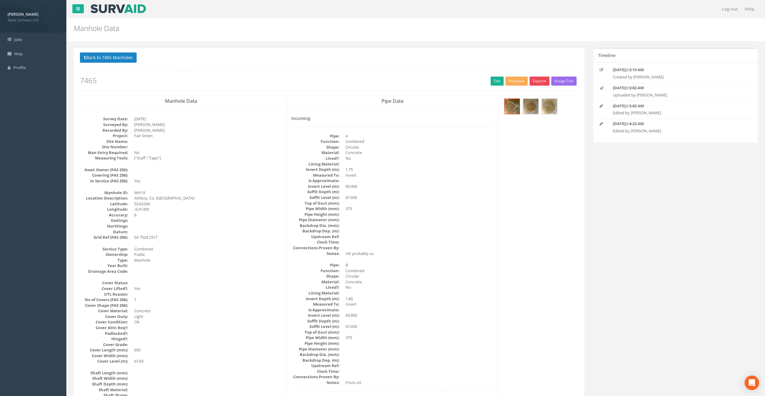
click at [541, 79] on button "Export" at bounding box center [539, 81] width 20 height 9
click at [524, 132] on link "SurvAid Manhole" at bounding box center [527, 129] width 46 height 9
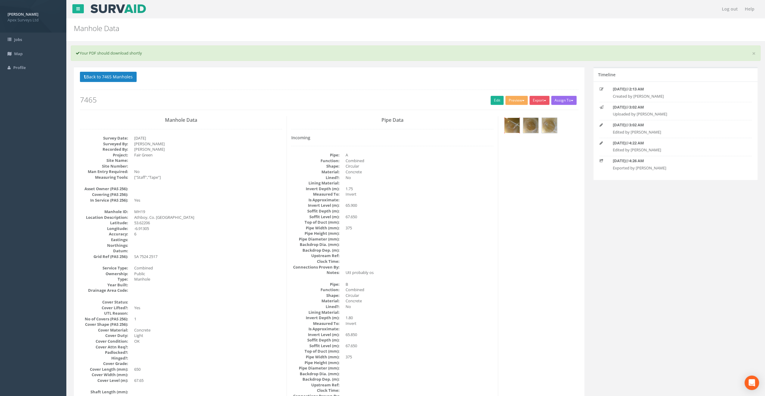
click at [515, 124] on img at bounding box center [511, 125] width 15 height 15
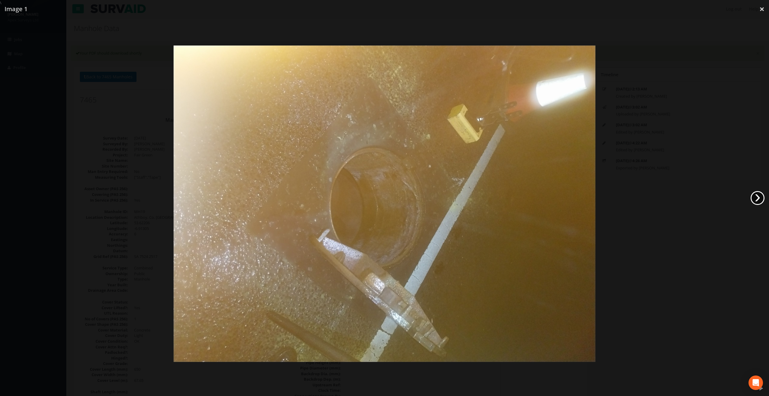
click at [759, 197] on link "›" at bounding box center [758, 198] width 14 height 14
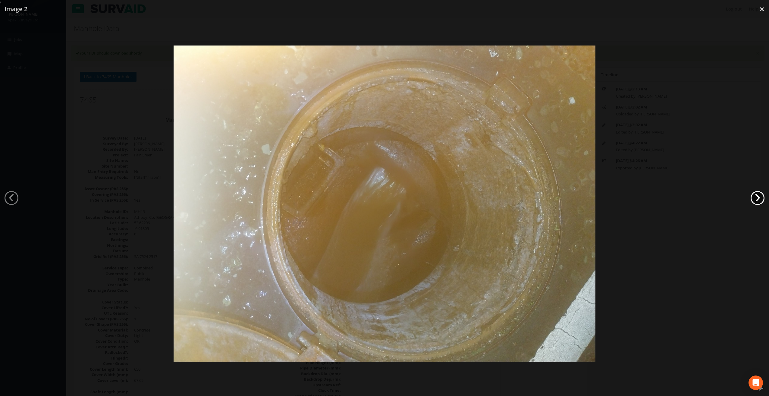
click at [759, 197] on link "›" at bounding box center [758, 198] width 14 height 14
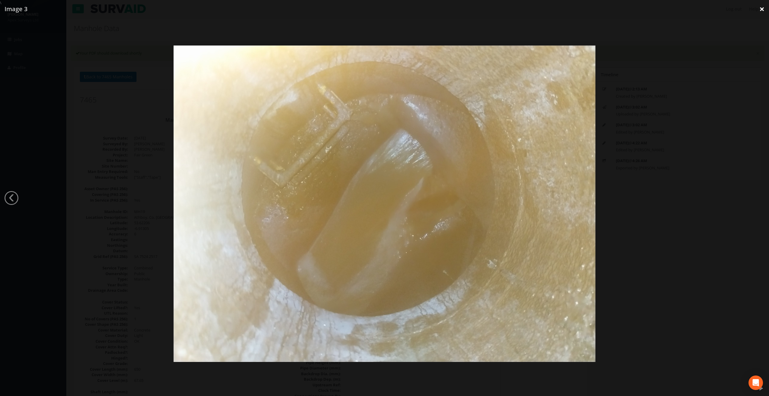
click at [764, 10] on link "×" at bounding box center [762, 9] width 14 height 18
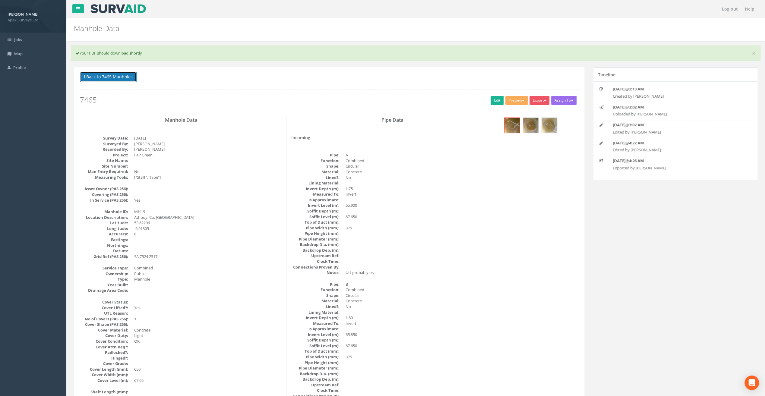
click at [121, 78] on button "Back to 7465 Manholes" at bounding box center [108, 77] width 57 height 10
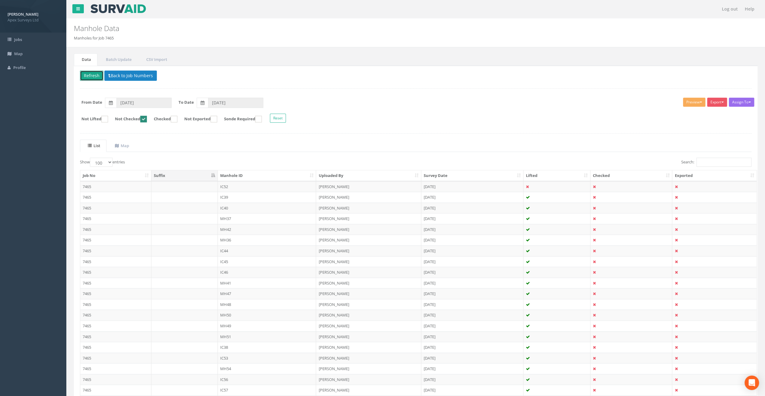
click at [91, 74] on button "Refresh" at bounding box center [92, 76] width 24 height 10
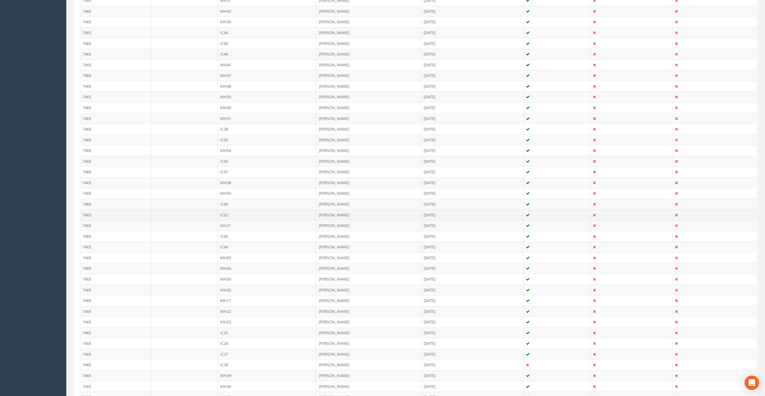
scroll to position [219, 0]
click at [226, 287] on td "MH20" at bounding box center [267, 289] width 99 height 11
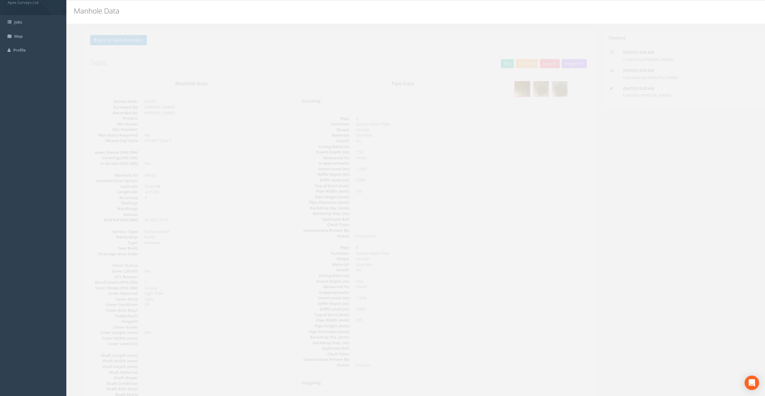
scroll to position [30, 0]
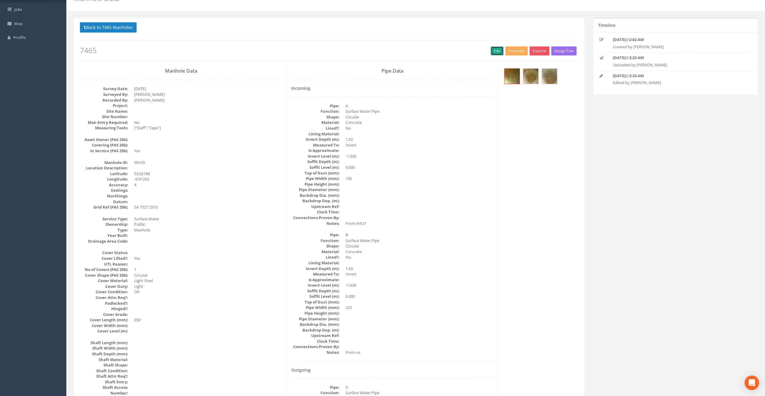
click at [493, 52] on link "Edit" at bounding box center [496, 50] width 13 height 9
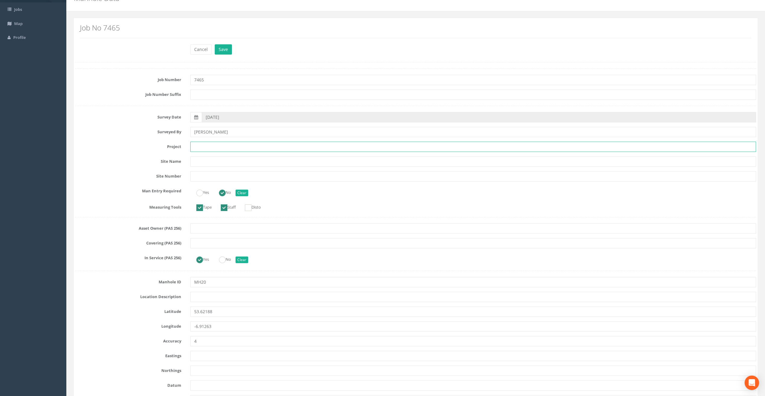
click at [199, 145] on input "text" at bounding box center [473, 147] width 566 height 10
paste input "Fair Green"
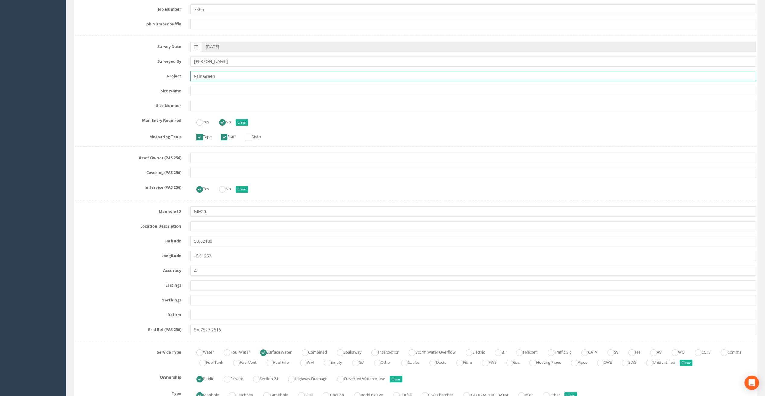
scroll to position [181, 0]
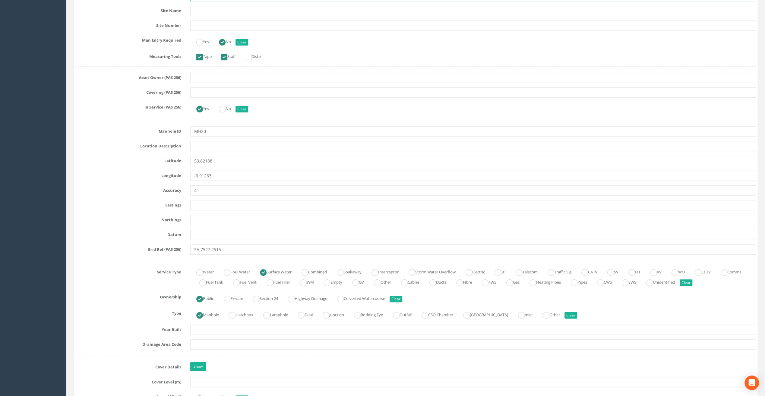
type input "Fair Green"
click at [206, 147] on input "text" at bounding box center [473, 146] width 566 height 10
paste input "Athboy, Co. [GEOGRAPHIC_DATA]"
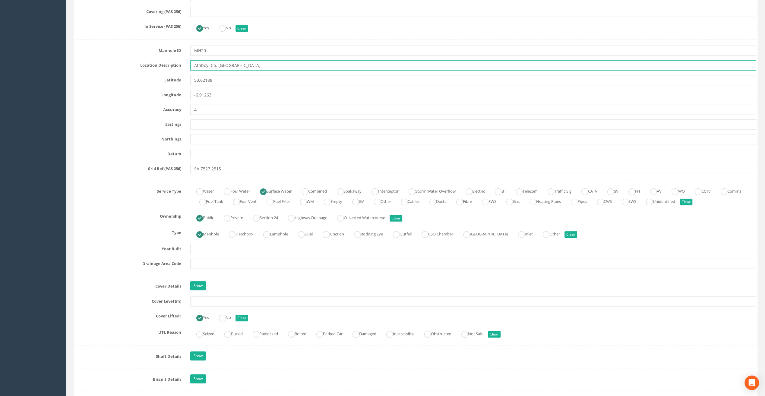
scroll to position [271, 0]
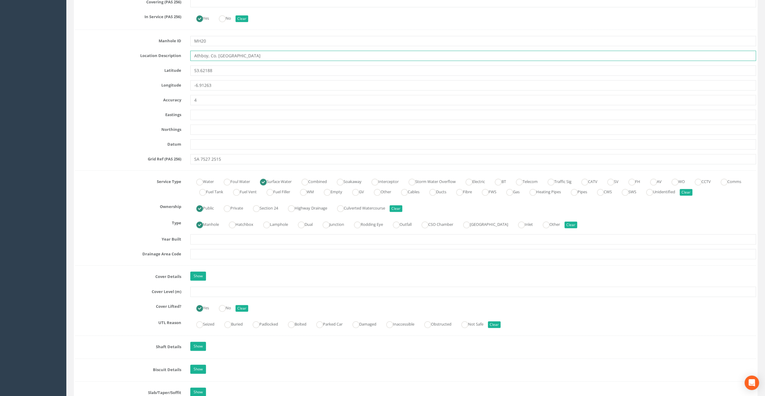
type input "Athboy, Co. [GEOGRAPHIC_DATA]"
click at [203, 291] on input "text" at bounding box center [473, 292] width 566 height 10
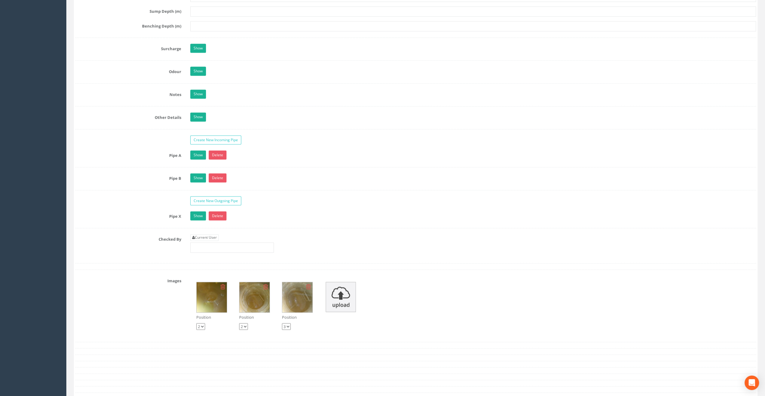
scroll to position [874, 0]
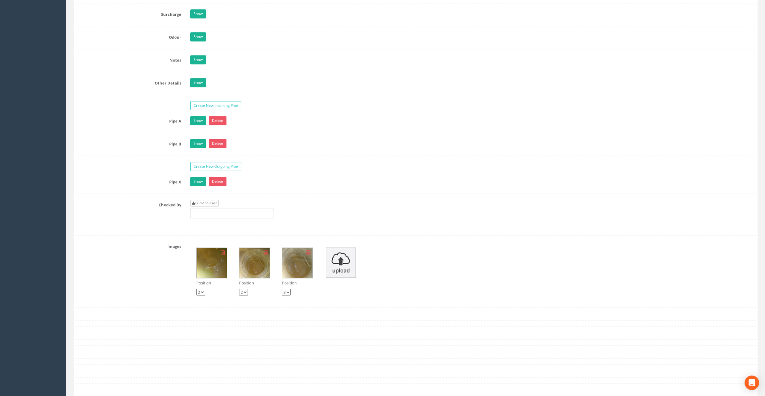
type input "67.55"
click at [206, 200] on link "Current User" at bounding box center [204, 203] width 28 height 7
type input "[PERSON_NAME]"
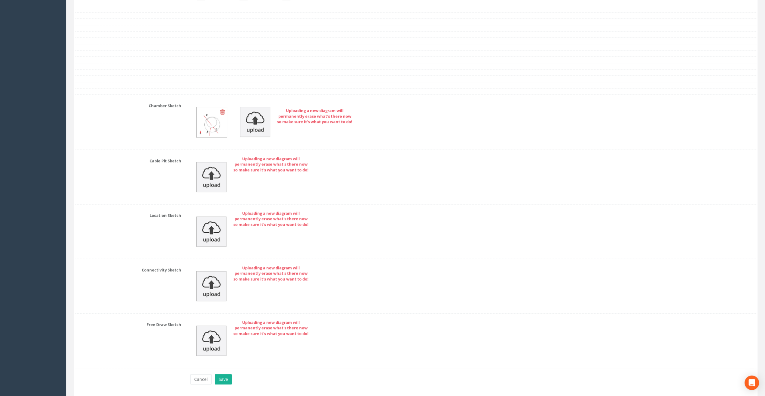
scroll to position [1183, 0]
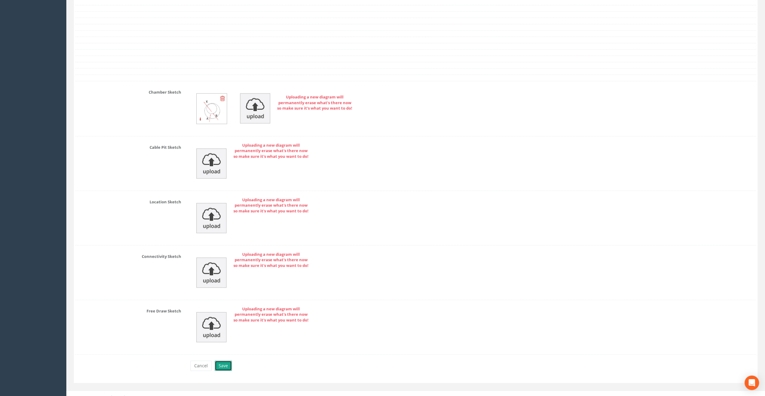
click at [223, 361] on button "Save" at bounding box center [223, 366] width 17 height 10
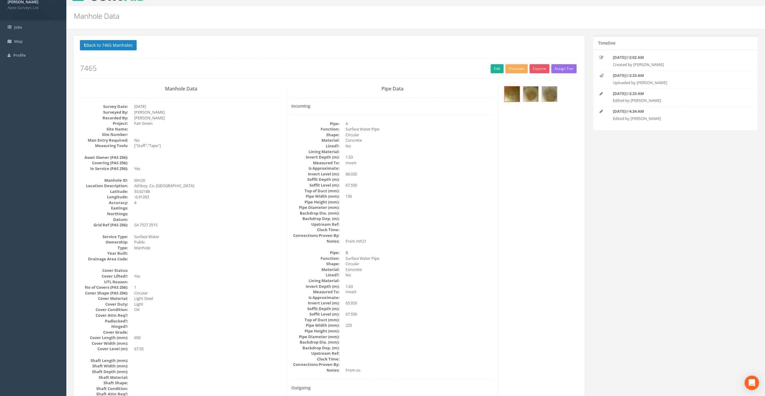
scroll to position [0, 0]
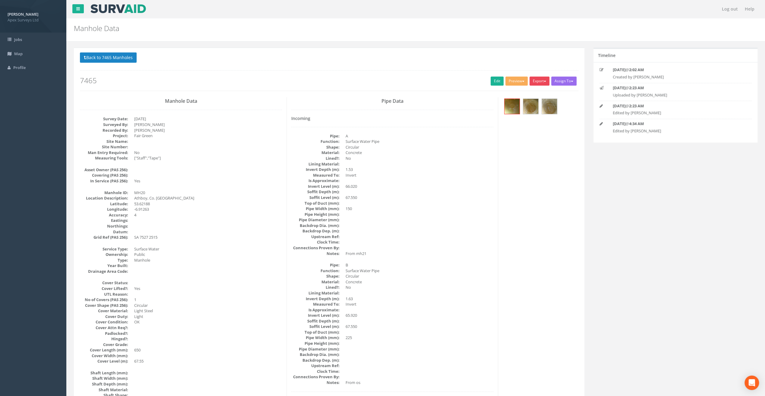
click at [533, 82] on button "Export" at bounding box center [539, 81] width 20 height 9
click at [537, 128] on link "SurvAid Manhole" at bounding box center [527, 129] width 46 height 9
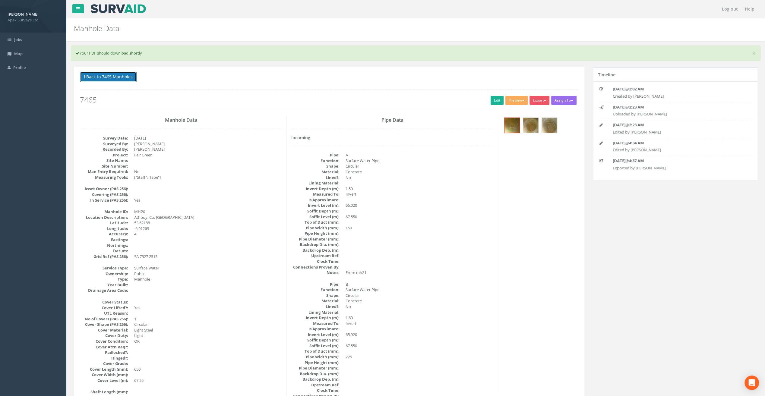
click at [108, 76] on button "Back to 7465 Manholes" at bounding box center [108, 77] width 57 height 10
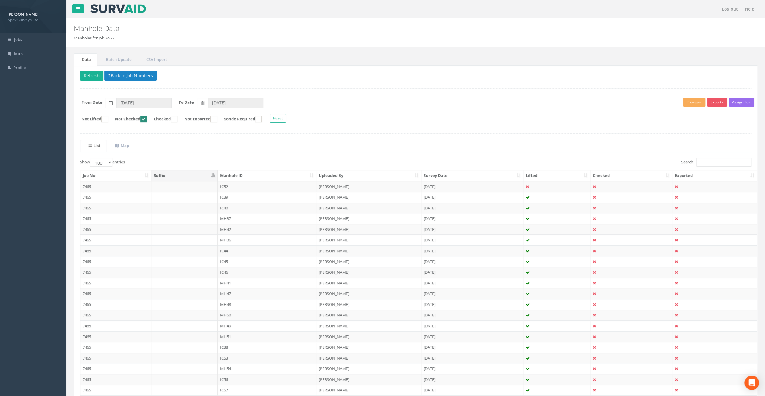
click at [87, 80] on p "Delete Refresh Back to Job Numbers" at bounding box center [415, 77] width 671 height 12
click at [87, 75] on button "Refresh" at bounding box center [92, 76] width 24 height 10
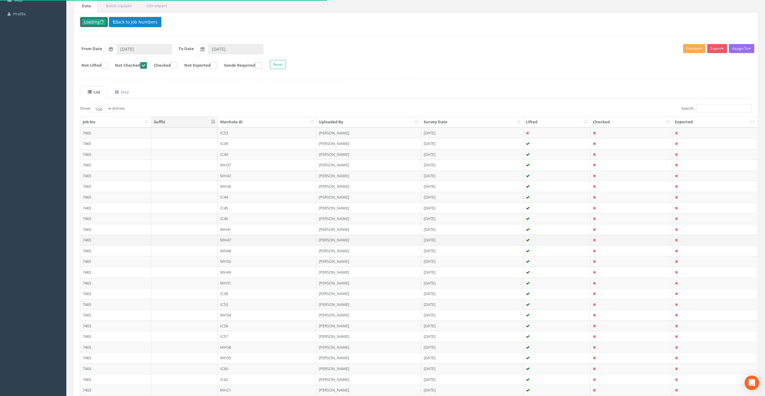
scroll to position [121, 0]
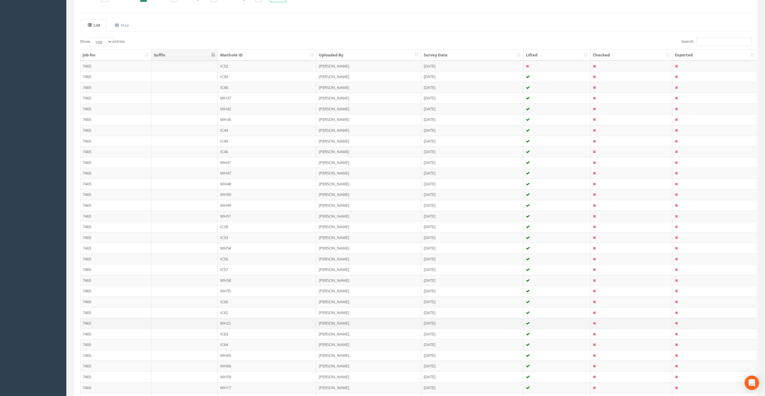
click at [225, 319] on td "MH21" at bounding box center [267, 323] width 99 height 11
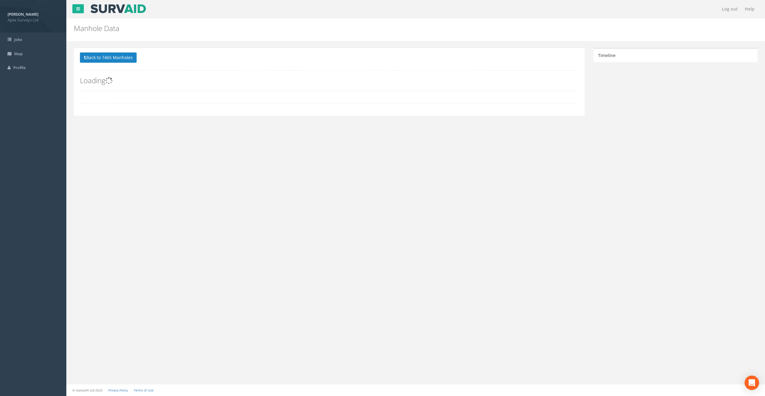
scroll to position [0, 0]
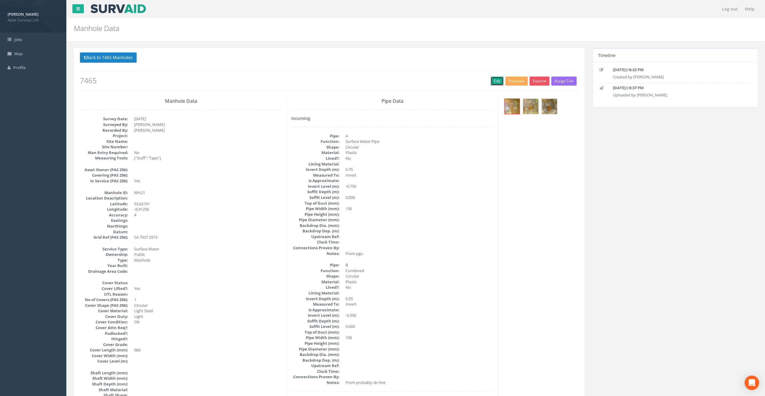
click at [494, 83] on link "Edit" at bounding box center [496, 81] width 13 height 9
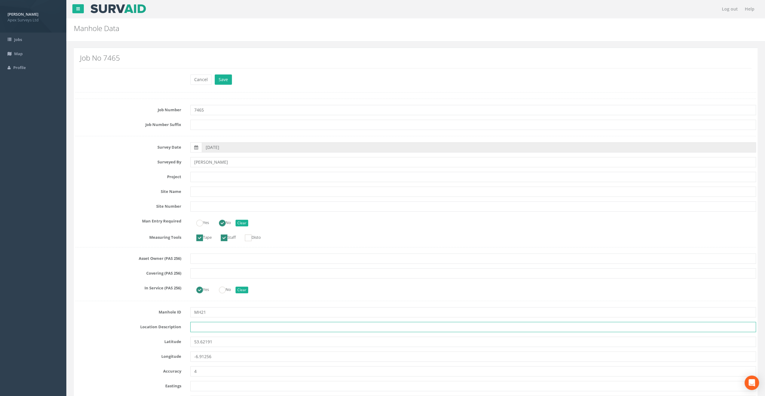
click at [206, 328] on input "text" at bounding box center [473, 327] width 566 height 10
paste input "Athboy, Co. [GEOGRAPHIC_DATA]"
type input "Athboy, Co. [GEOGRAPHIC_DATA]"
click at [210, 7] on nav "Log out Help" at bounding box center [415, 9] width 698 height 18
click at [203, 173] on input "text" at bounding box center [473, 177] width 566 height 10
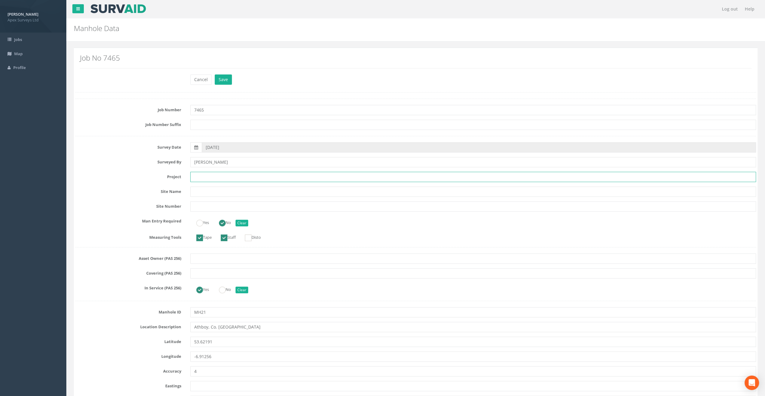
paste input "Fair Green"
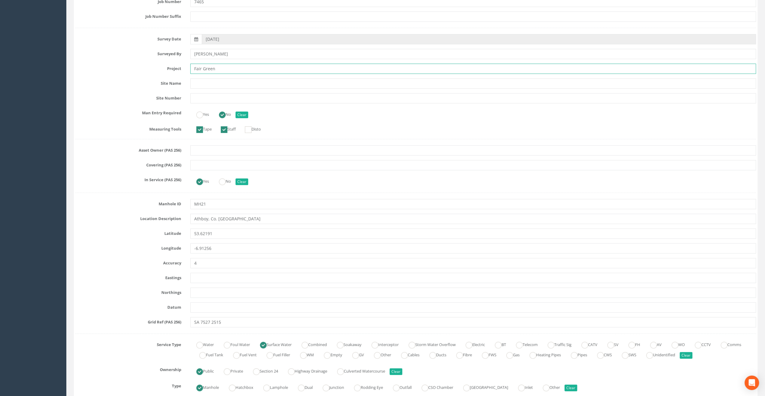
scroll to position [121, 0]
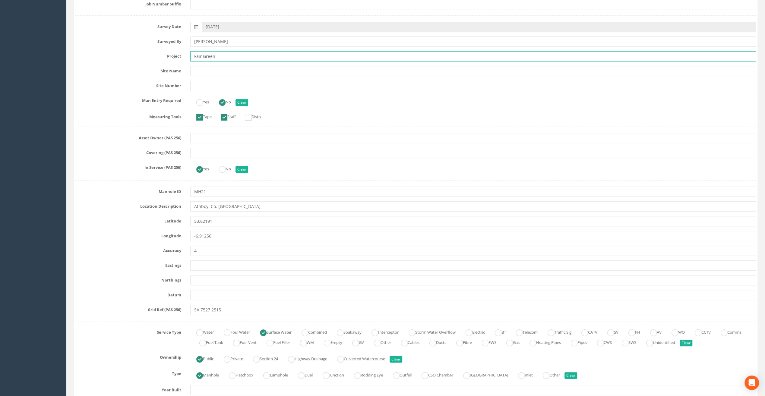
type input "Fair Green"
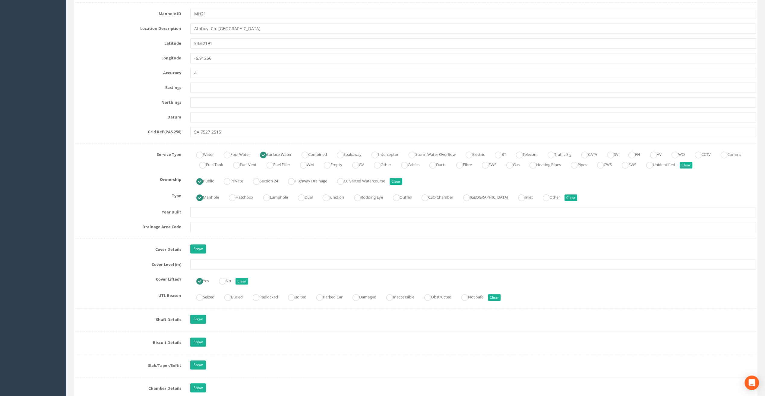
scroll to position [301, 0]
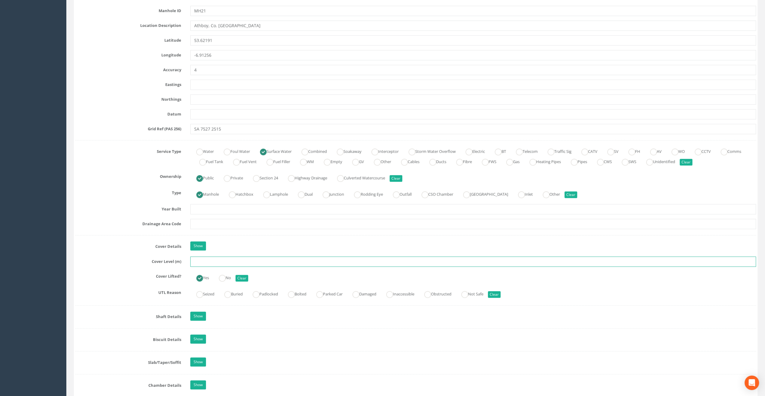
click at [205, 260] on input "text" at bounding box center [473, 262] width 566 height 10
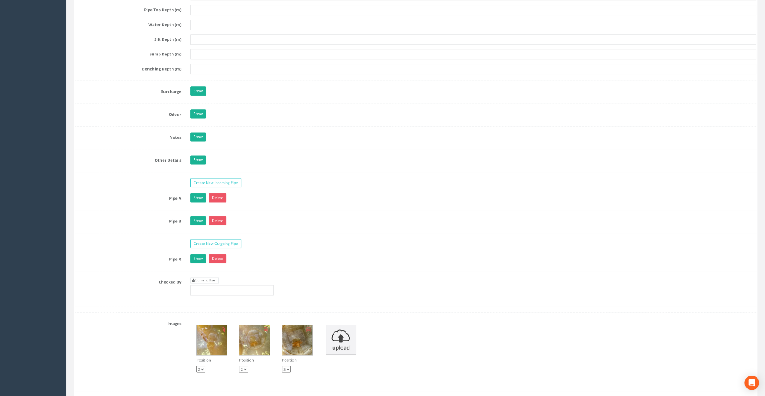
scroll to position [844, 0]
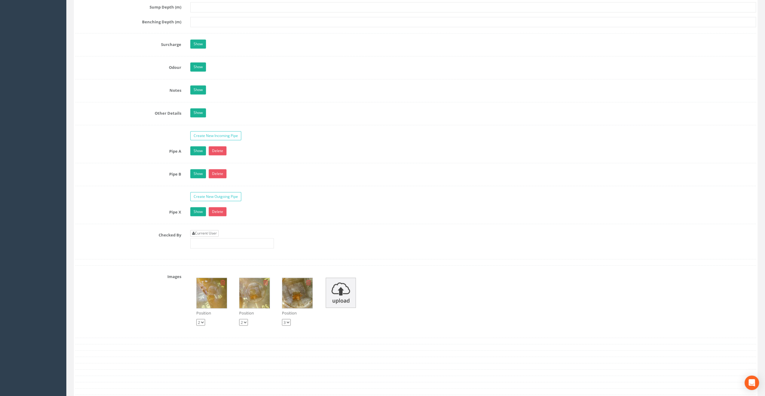
type input "67.26"
drag, startPoint x: 207, startPoint y: 230, endPoint x: 205, endPoint y: 259, distance: 29.6
click at [207, 230] on link "Current User" at bounding box center [204, 233] width 28 height 7
type input "[PERSON_NAME]"
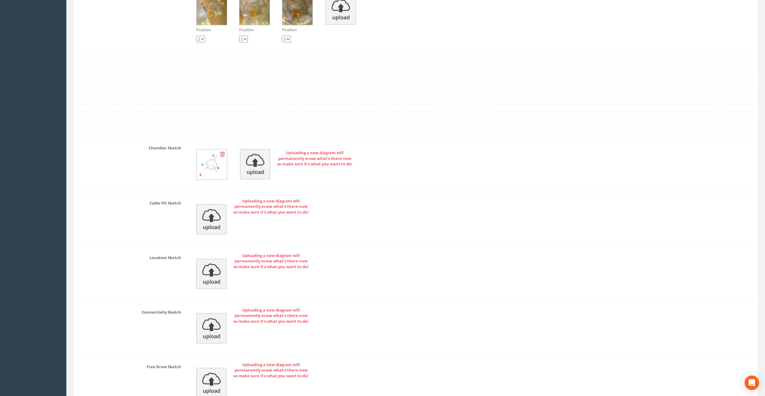
scroll to position [1183, 0]
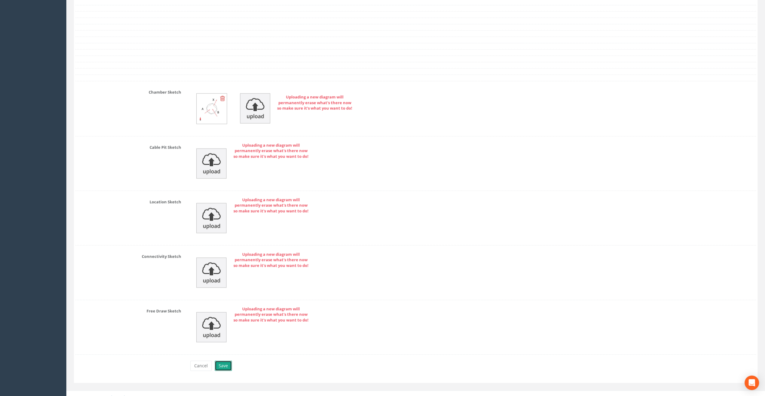
click at [227, 362] on button "Save" at bounding box center [223, 366] width 17 height 10
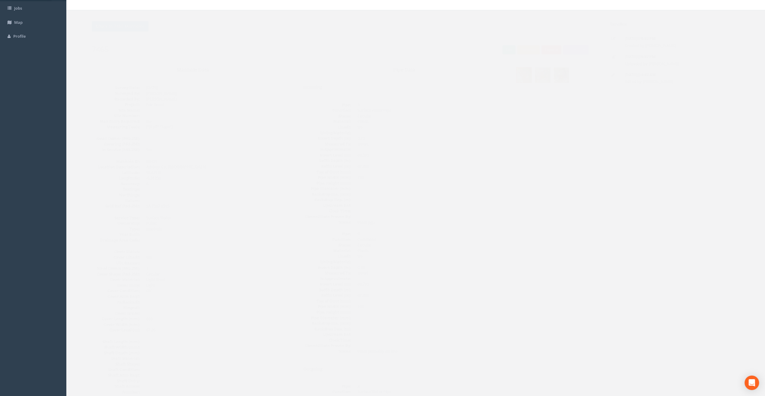
scroll to position [0, 0]
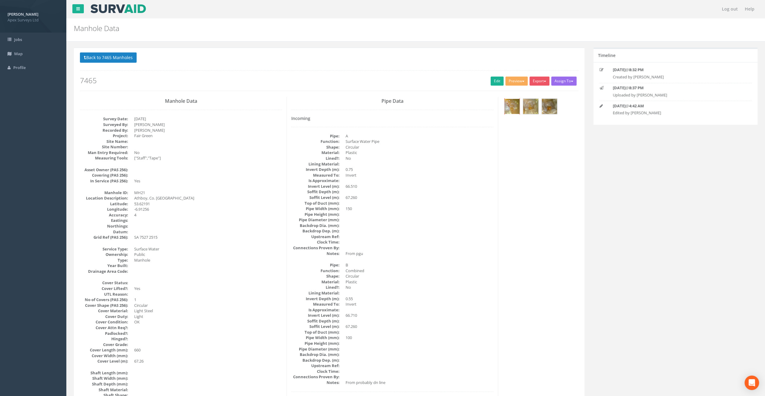
click at [509, 106] on img at bounding box center [511, 106] width 15 height 15
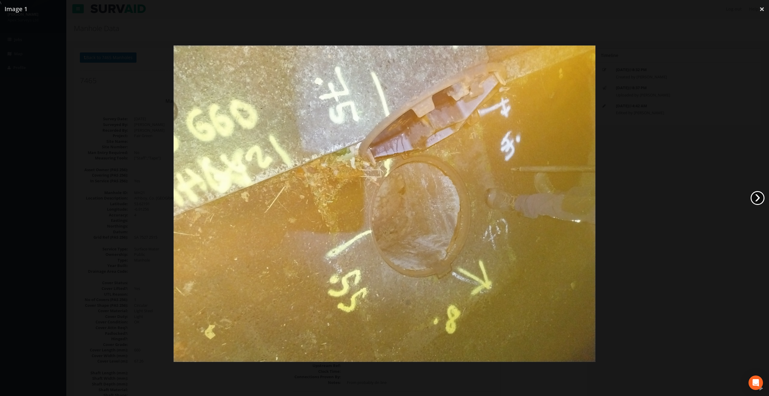
click at [764, 195] on link "›" at bounding box center [758, 198] width 14 height 14
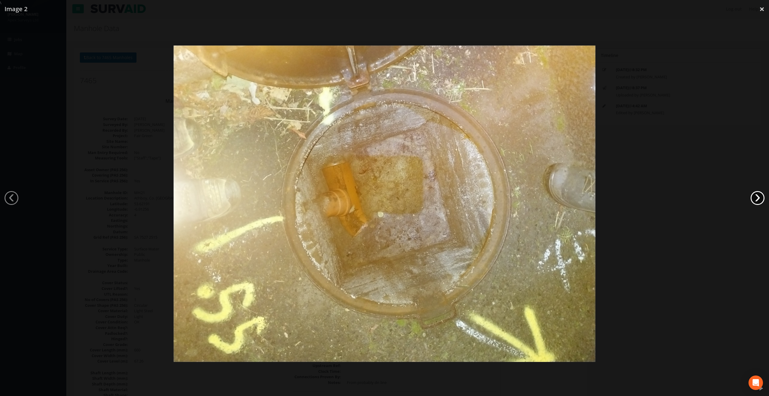
click at [764, 195] on link "›" at bounding box center [758, 198] width 14 height 14
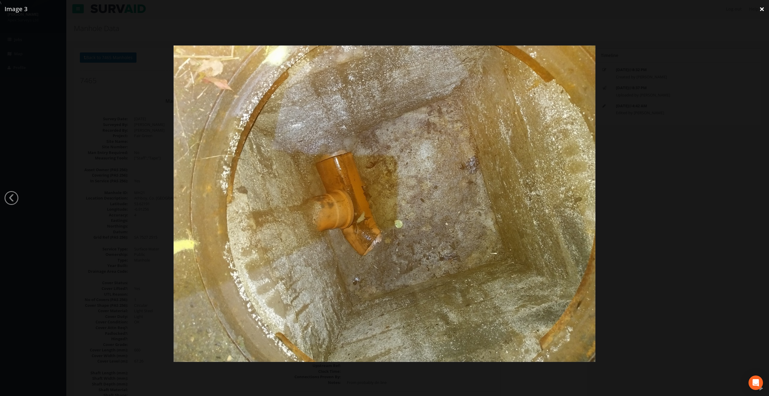
click at [765, 9] on link "×" at bounding box center [762, 9] width 14 height 18
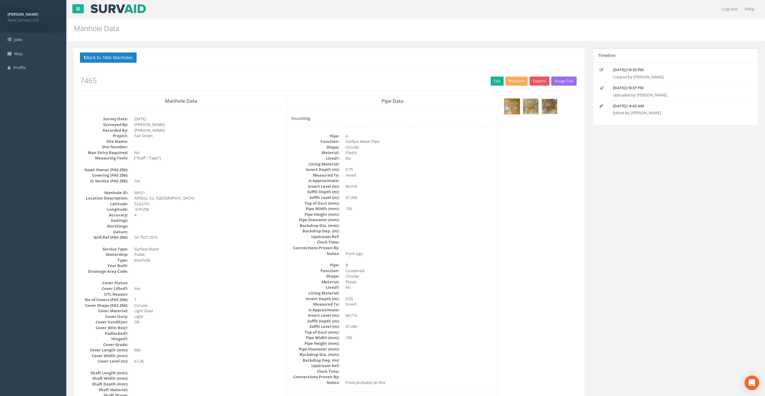
click at [549, 109] on img at bounding box center [549, 106] width 15 height 15
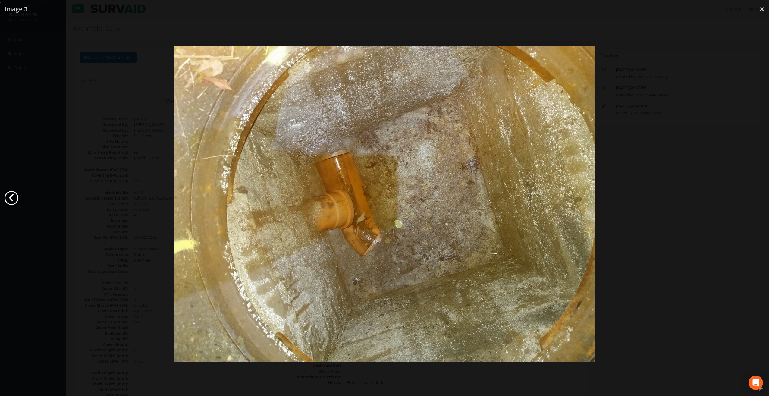
click at [11, 201] on link "‹" at bounding box center [12, 198] width 14 height 14
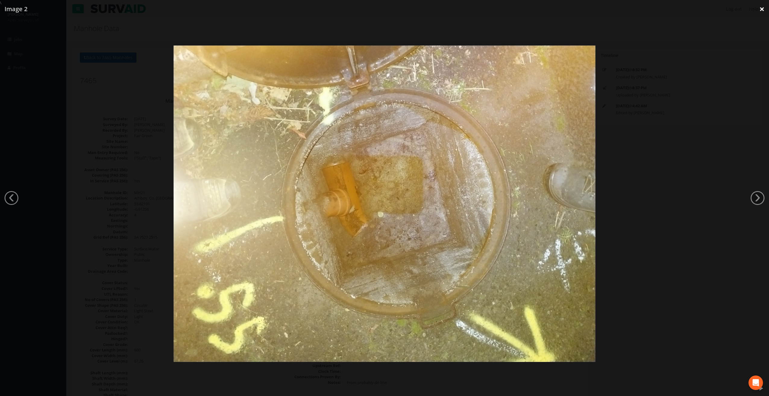
click at [757, 10] on link "×" at bounding box center [762, 9] width 14 height 18
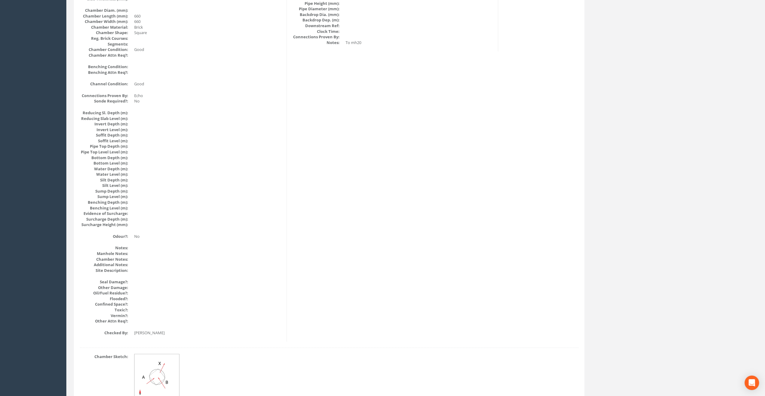
scroll to position [533, 0]
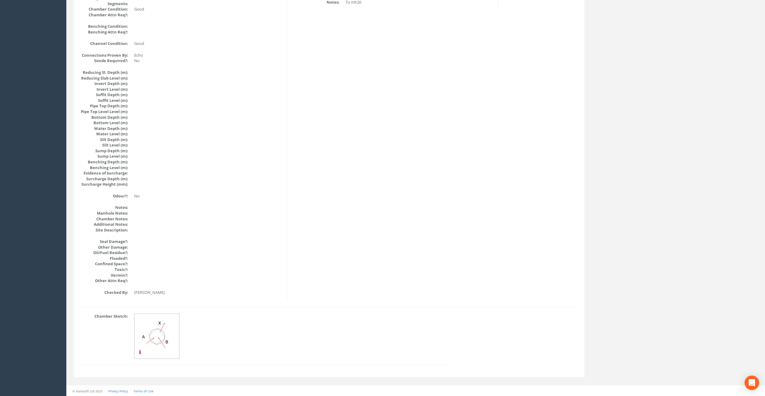
click at [158, 336] on img at bounding box center [156, 336] width 45 height 45
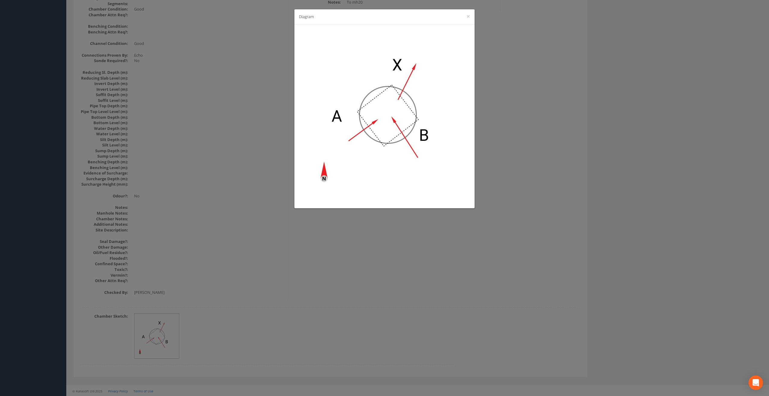
click at [470, 16] on div "Diagram ×" at bounding box center [385, 16] width 180 height 15
click at [469, 19] on button "×" at bounding box center [469, 16] width 4 height 6
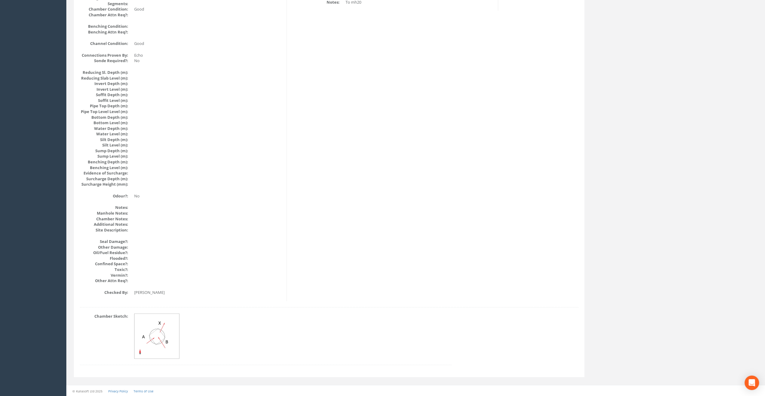
click at [154, 339] on img at bounding box center [156, 336] width 45 height 45
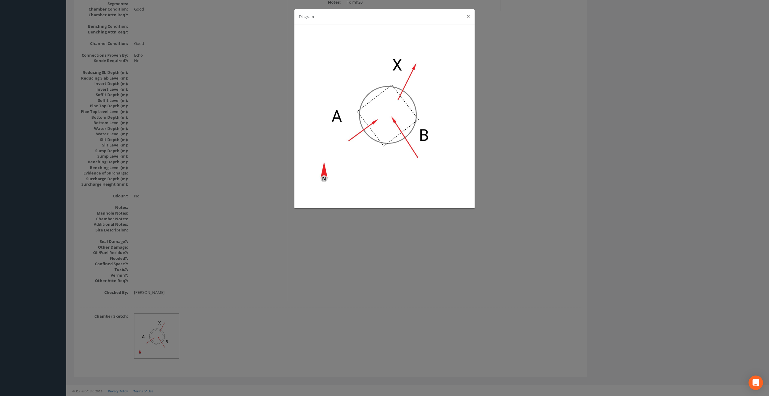
drag, startPoint x: 470, startPoint y: 16, endPoint x: 456, endPoint y: 24, distance: 15.4
click at [470, 16] on button "×" at bounding box center [469, 16] width 4 height 6
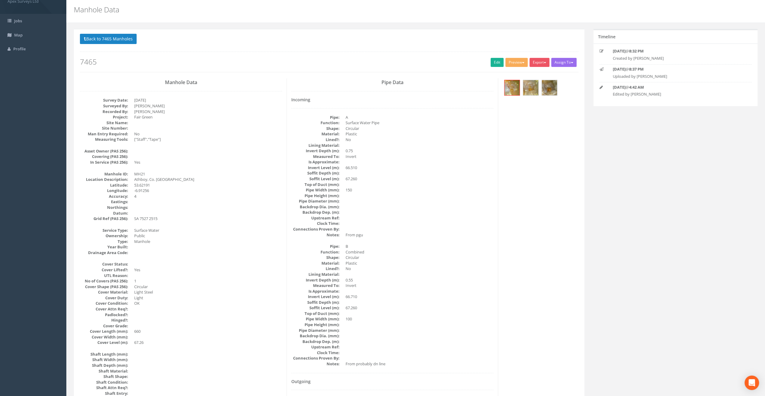
scroll to position [0, 0]
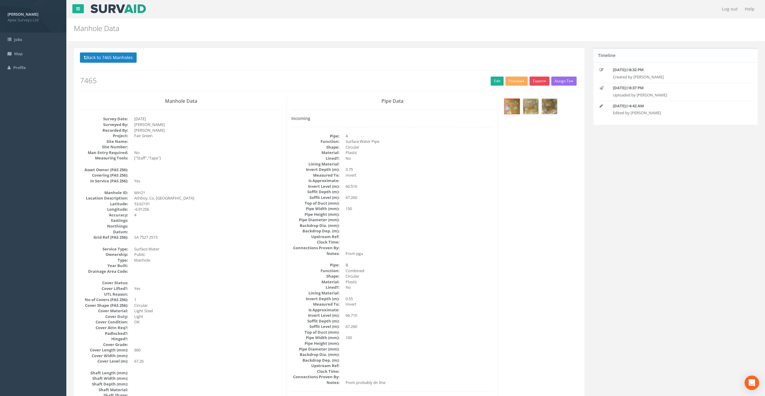
drag, startPoint x: 541, startPoint y: 80, endPoint x: 542, endPoint y: 91, distance: 11.9
click at [541, 80] on button "Export" at bounding box center [539, 81] width 20 height 9
click at [529, 129] on link "SurvAid Manhole" at bounding box center [527, 129] width 46 height 9
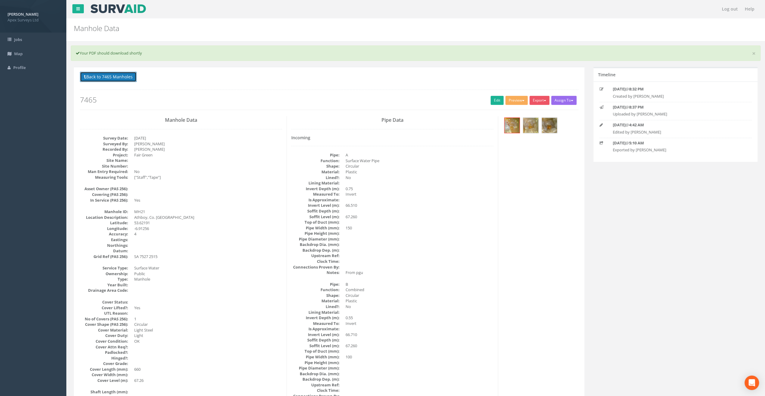
click at [104, 74] on button "Back to 7465 Manholes" at bounding box center [108, 77] width 57 height 10
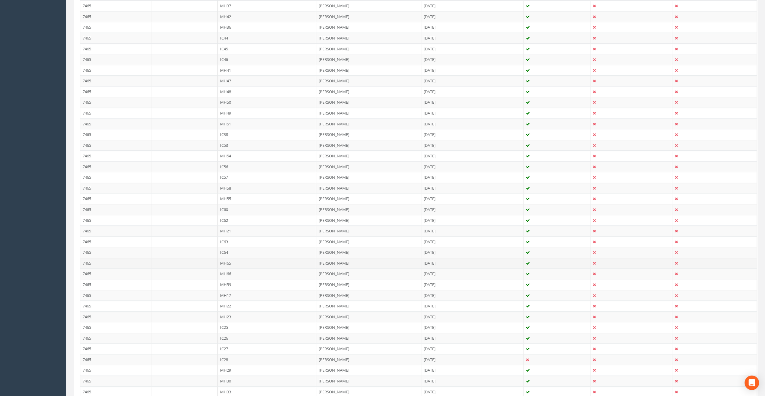
scroll to position [298, 0]
click at [225, 217] on td "MH22" at bounding box center [267, 220] width 99 height 11
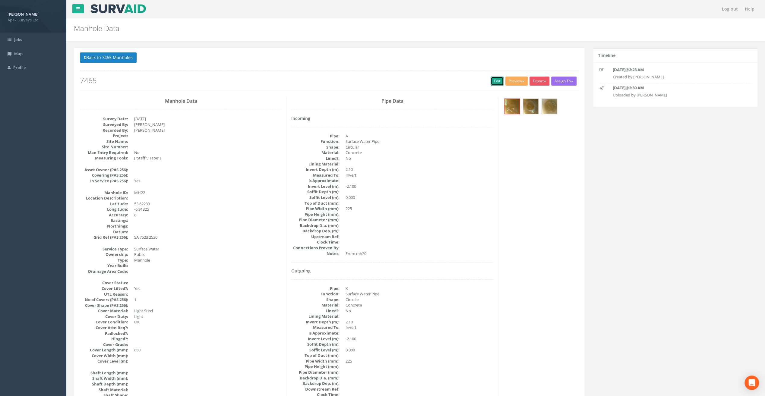
click at [493, 80] on link "Edit" at bounding box center [496, 81] width 13 height 9
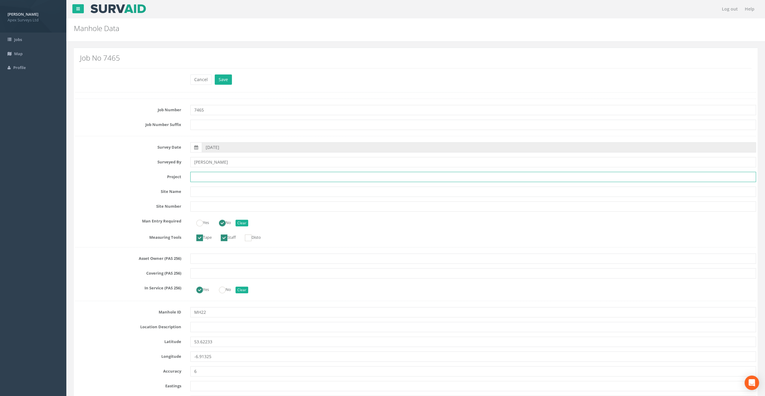
click at [197, 177] on input "text" at bounding box center [473, 177] width 566 height 10
paste input "Fair Green"
type input "Fair Green"
click at [237, 28] on h2 "Manhole Data" at bounding box center [358, 28] width 568 height 8
click at [199, 326] on input "text" at bounding box center [473, 327] width 566 height 10
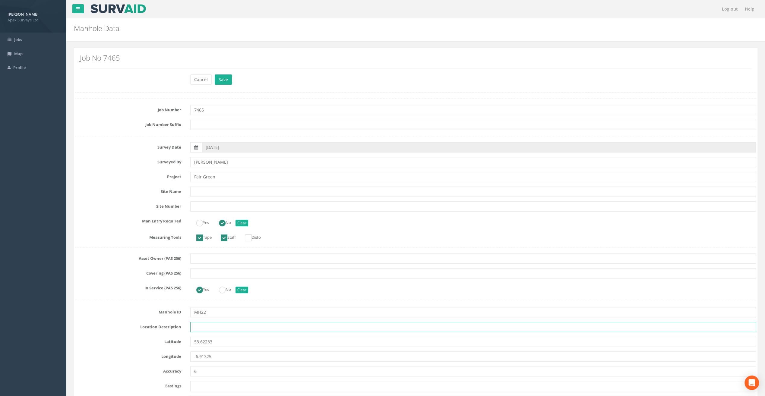
paste input "Athboy, Co. [GEOGRAPHIC_DATA]"
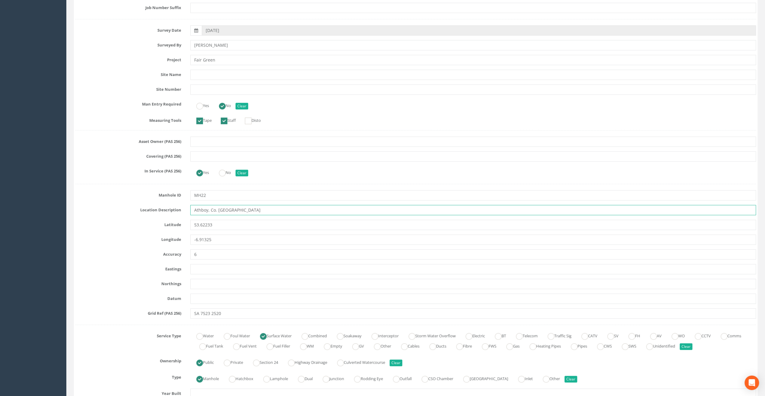
scroll to position [121, 0]
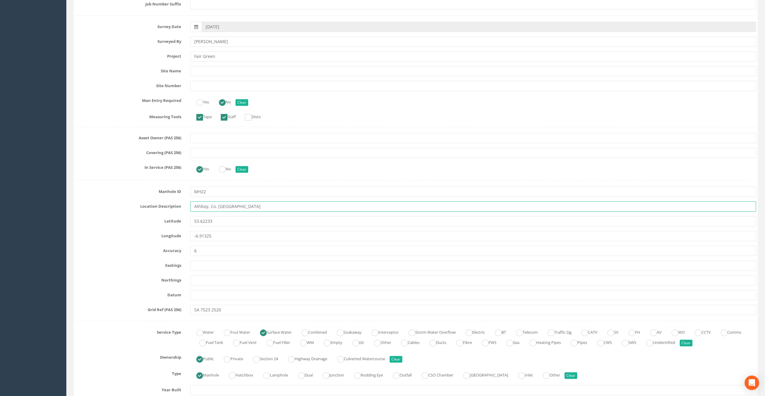
type input "Athboy, Co. [GEOGRAPHIC_DATA]"
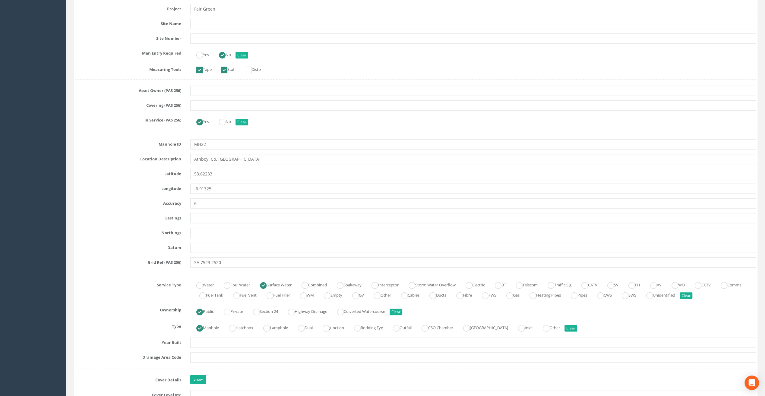
scroll to position [241, 0]
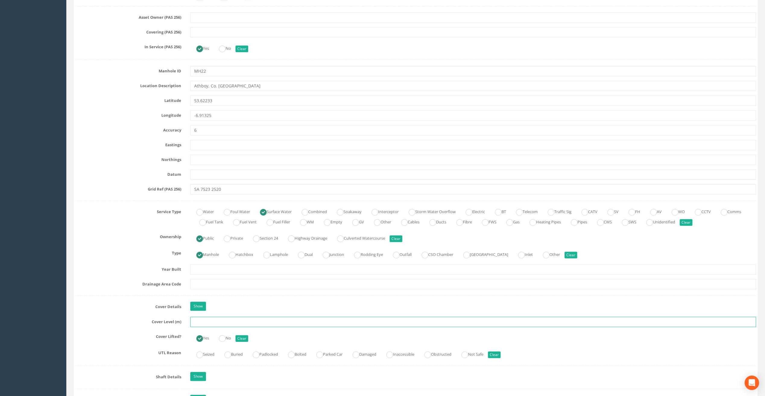
click at [200, 317] on input "text" at bounding box center [473, 322] width 566 height 10
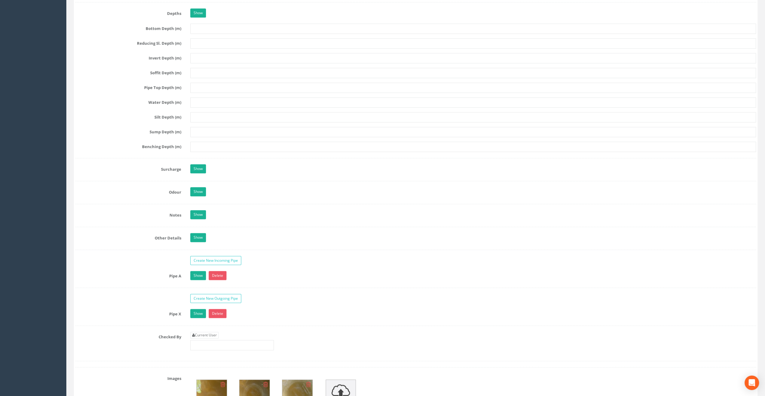
scroll to position [844, 0]
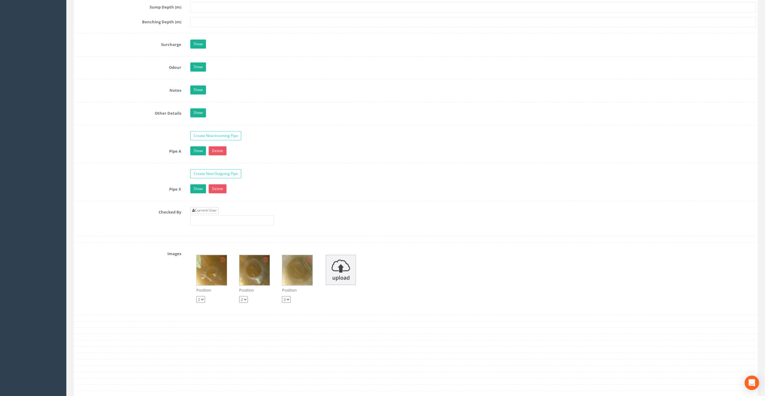
type input "66.83"
click at [204, 207] on link "Current User" at bounding box center [204, 210] width 28 height 7
type input "[PERSON_NAME]"
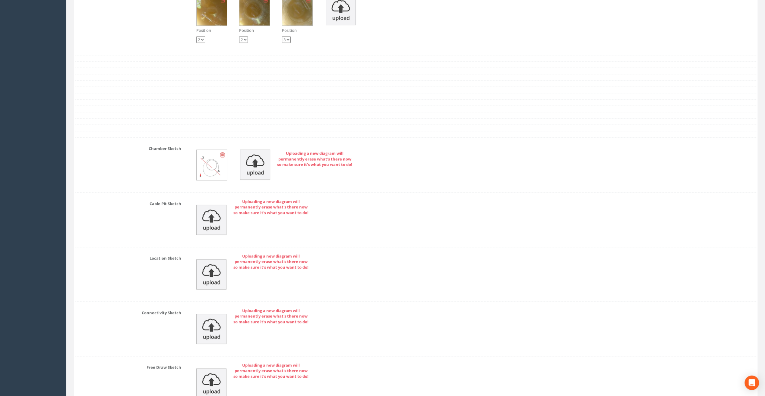
scroll to position [1160, 0]
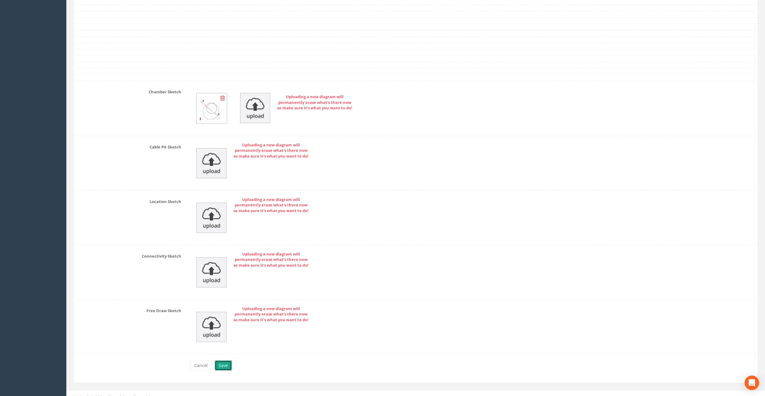
click at [225, 361] on button "Save" at bounding box center [223, 366] width 17 height 10
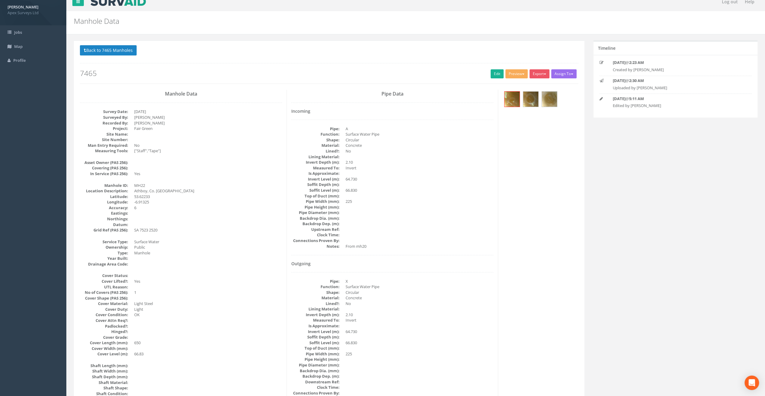
scroll to position [0, 0]
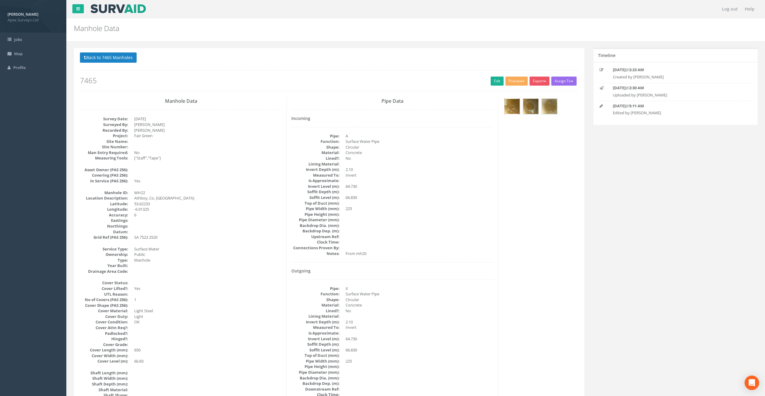
click at [511, 105] on img at bounding box center [511, 106] width 15 height 15
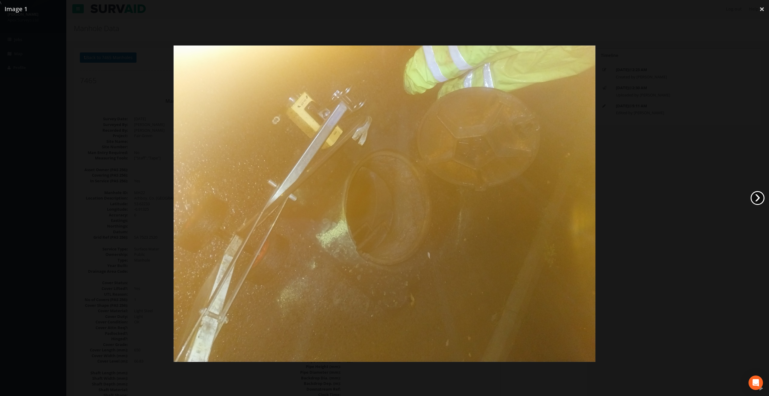
click at [762, 197] on link "›" at bounding box center [758, 198] width 14 height 14
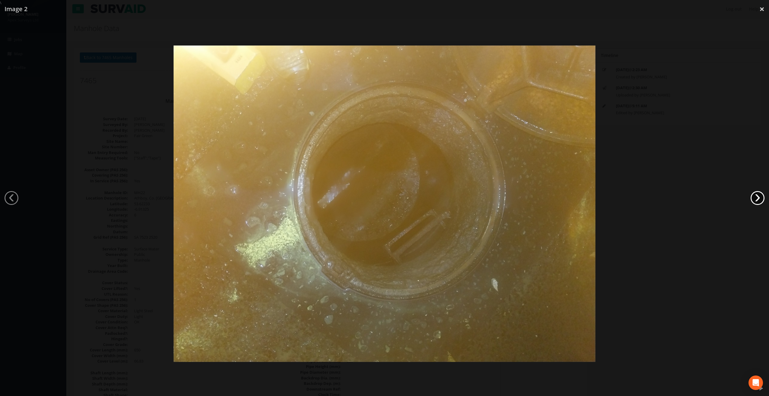
click at [762, 197] on link "›" at bounding box center [758, 198] width 14 height 14
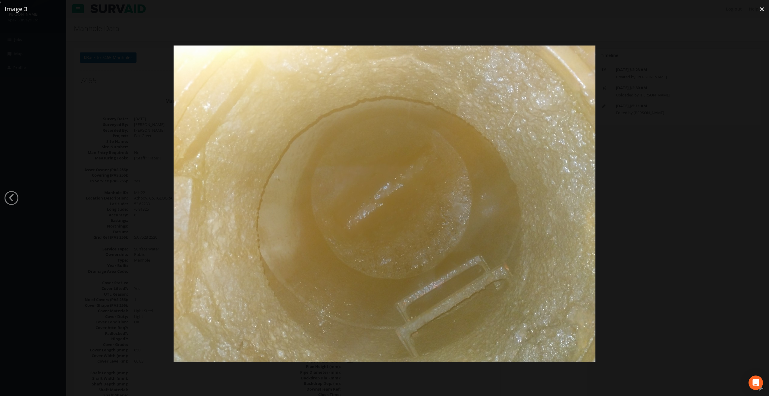
drag, startPoint x: 761, startPoint y: 11, endPoint x: 722, endPoint y: 65, distance: 66.5
click at [760, 11] on link "×" at bounding box center [762, 9] width 14 height 18
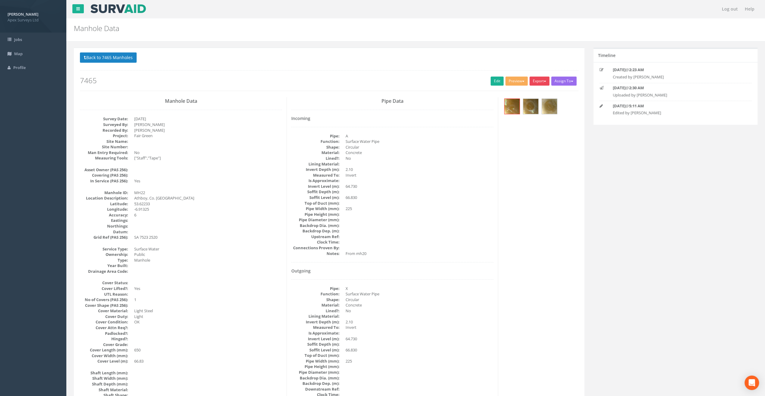
click at [538, 80] on button "Export" at bounding box center [539, 81] width 20 height 9
click at [530, 129] on link "SurvAid Manhole" at bounding box center [527, 129] width 46 height 9
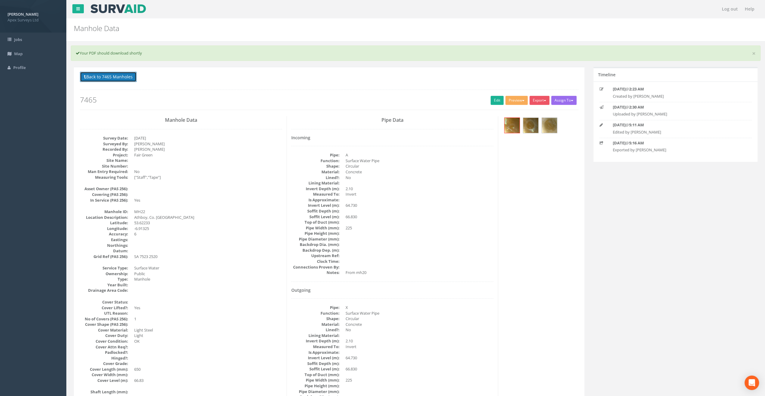
click at [110, 77] on button "Back to 7465 Manholes" at bounding box center [108, 77] width 57 height 10
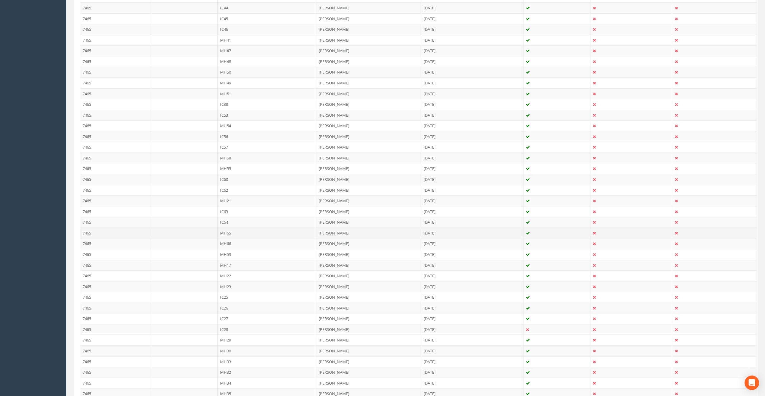
scroll to position [271, 0]
click at [229, 254] on td "MH23" at bounding box center [267, 258] width 99 height 11
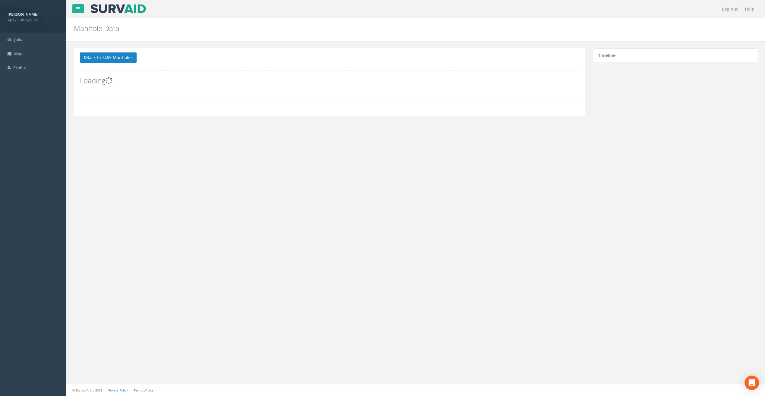
scroll to position [0, 0]
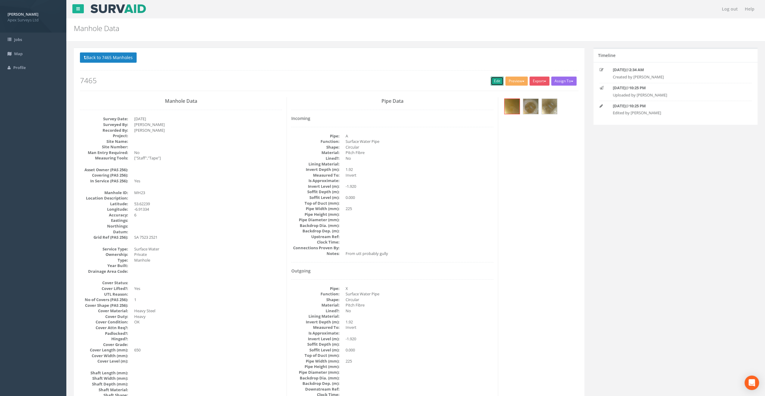
click at [496, 80] on link "Edit" at bounding box center [496, 81] width 13 height 9
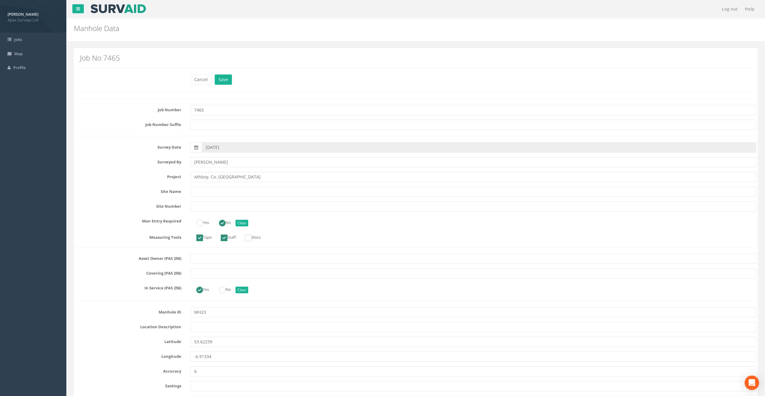
type input "Athboy, Co. [GEOGRAPHIC_DATA]"
click at [202, 327] on input "text" at bounding box center [473, 327] width 566 height 10
paste input "Athboy, Co. [GEOGRAPHIC_DATA]"
type input "Athboy, Co. [GEOGRAPHIC_DATA]"
click at [295, 19] on div "Manhole Data Manholes for Job 7465" at bounding box center [357, 26] width 577 height 17
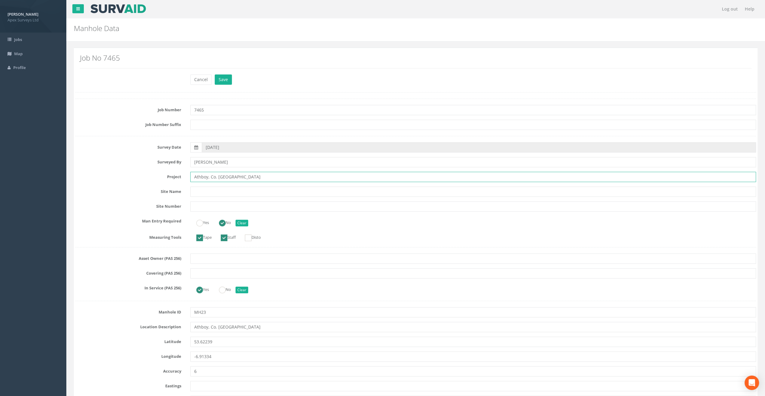
click at [216, 179] on input "Athboy, Co. [GEOGRAPHIC_DATA]" at bounding box center [473, 177] width 566 height 10
paste input "Fair Green"
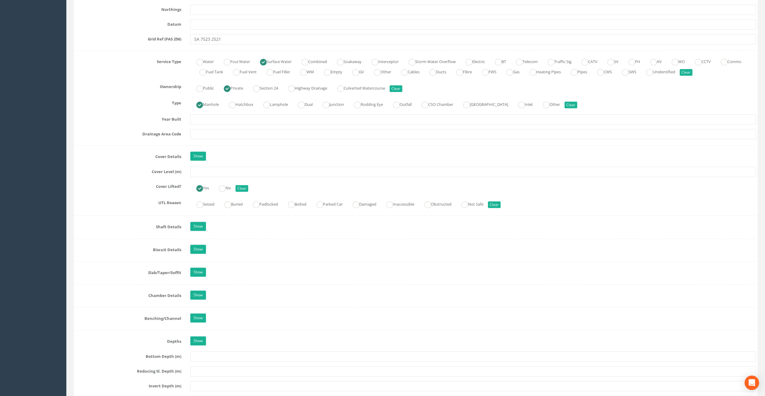
scroll to position [392, 0]
type input "Fair Green"
click at [217, 170] on input "text" at bounding box center [473, 171] width 566 height 10
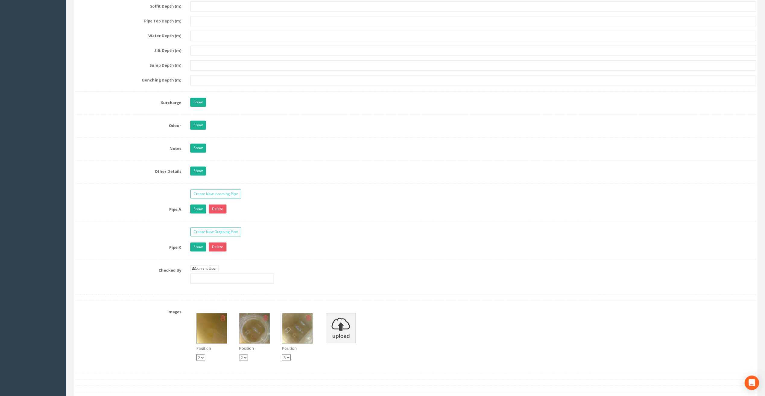
scroll to position [844, 0]
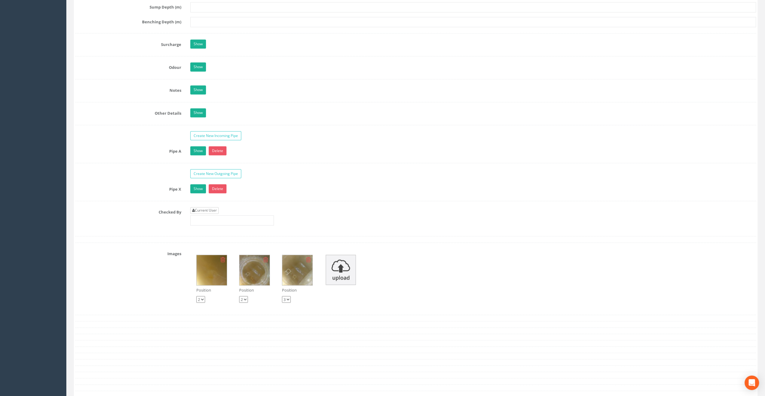
type input "66.29"
click at [205, 207] on link "Current User" at bounding box center [204, 210] width 28 height 7
type input "[PERSON_NAME]"
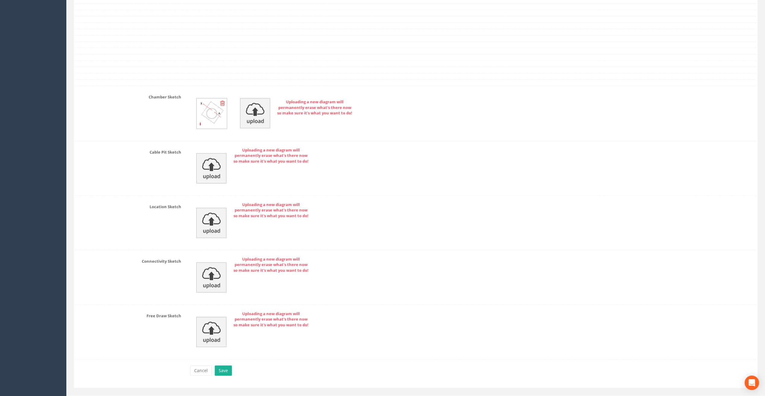
scroll to position [1160, 0]
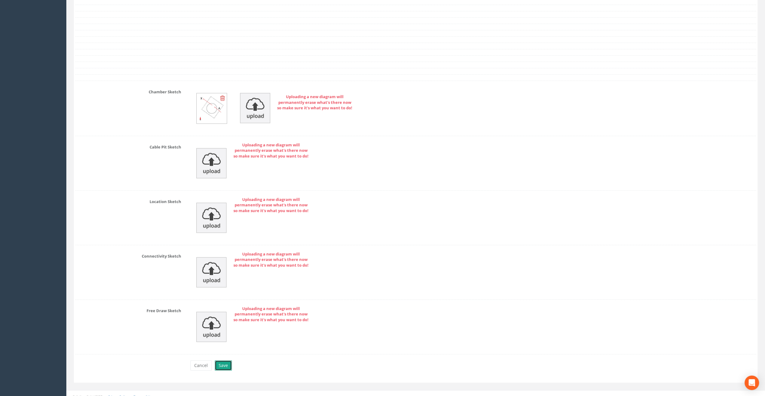
click at [224, 361] on button "Save" at bounding box center [223, 366] width 17 height 10
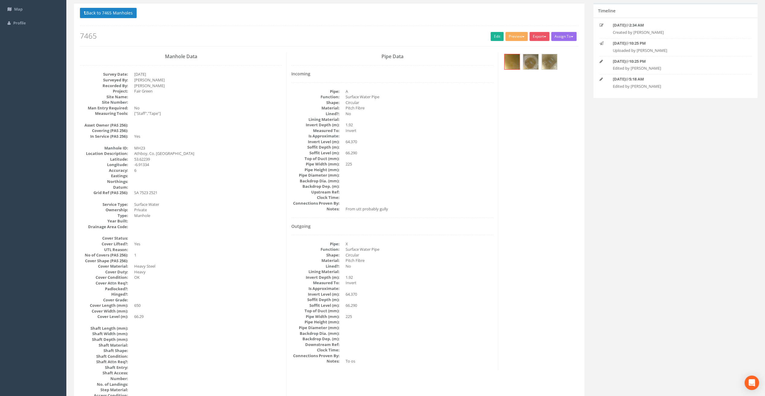
scroll to position [0, 0]
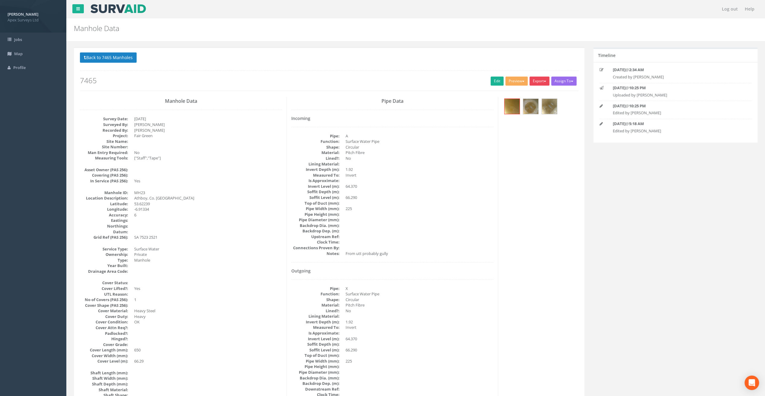
click at [539, 81] on button "Export" at bounding box center [539, 81] width 20 height 9
click at [529, 128] on link "SurvAid Manhole" at bounding box center [527, 129] width 46 height 9
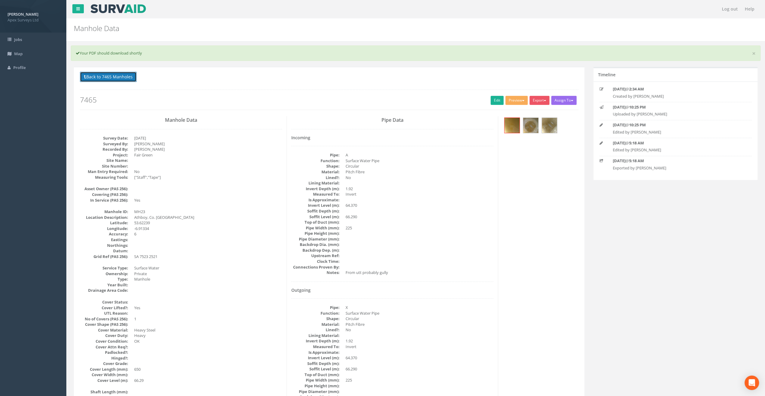
click at [93, 77] on button "Back to 7465 Manholes" at bounding box center [108, 77] width 57 height 10
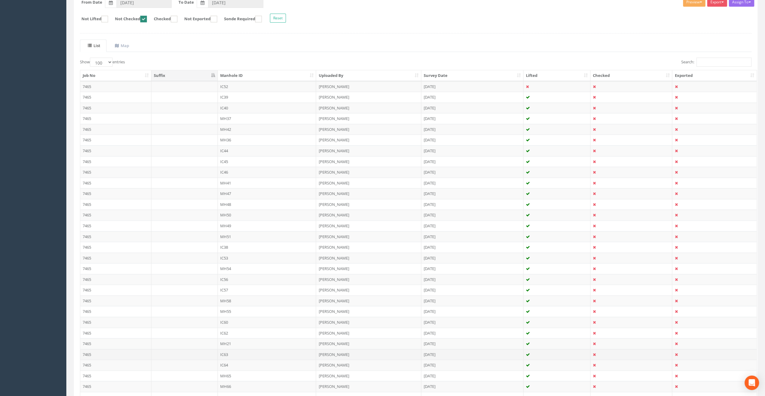
scroll to position [211, 0]
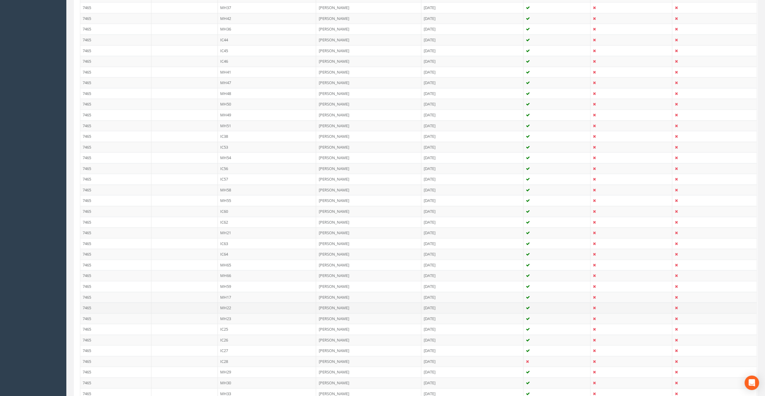
click at [235, 304] on td "MH22" at bounding box center [267, 307] width 99 height 11
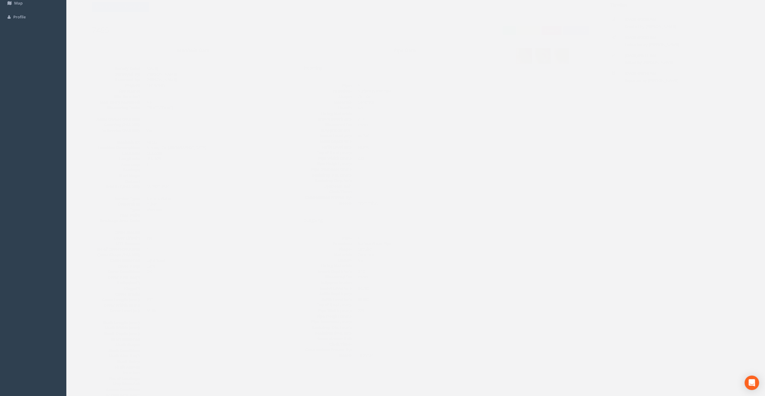
scroll to position [0, 0]
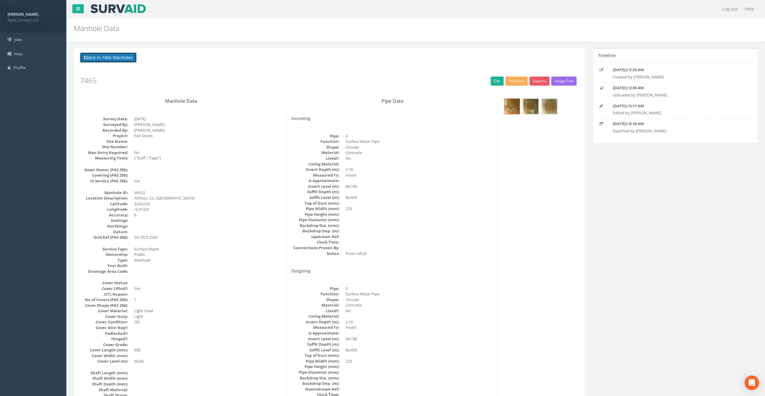
click at [106, 60] on button "Back to 7465 Manholes" at bounding box center [108, 57] width 57 height 10
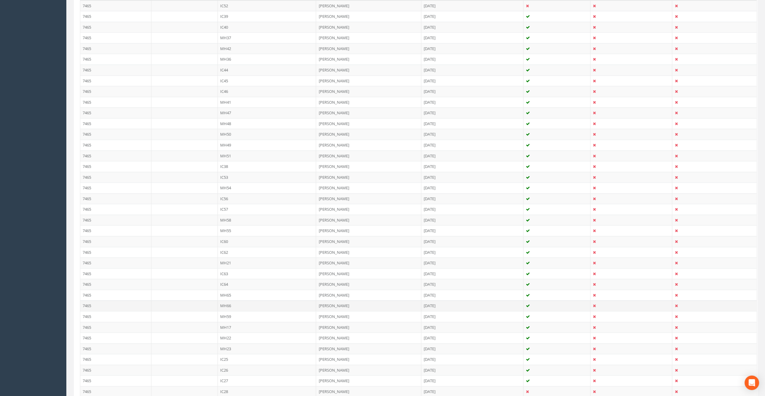
scroll to position [298, 0]
click at [231, 226] on td "MH23" at bounding box center [267, 231] width 99 height 11
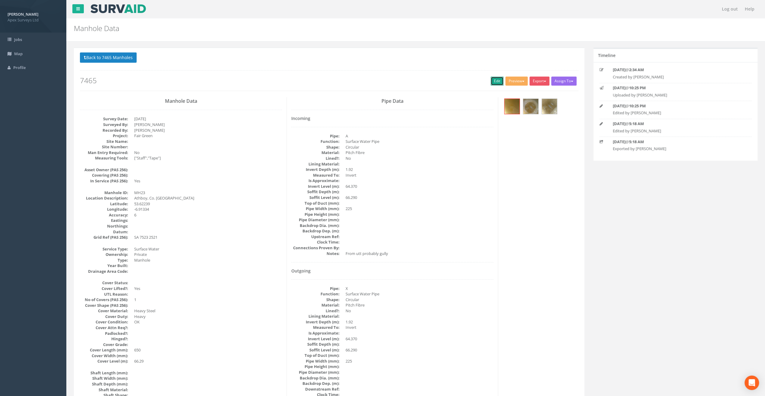
click at [496, 80] on link "Edit" at bounding box center [496, 81] width 13 height 9
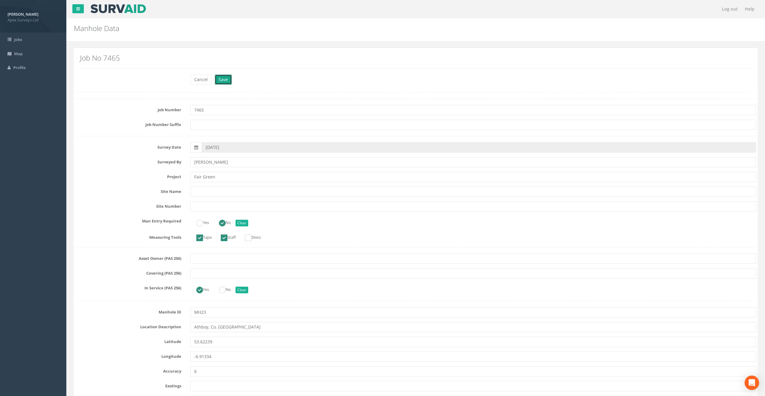
click at [223, 79] on button "Save" at bounding box center [223, 79] width 17 height 10
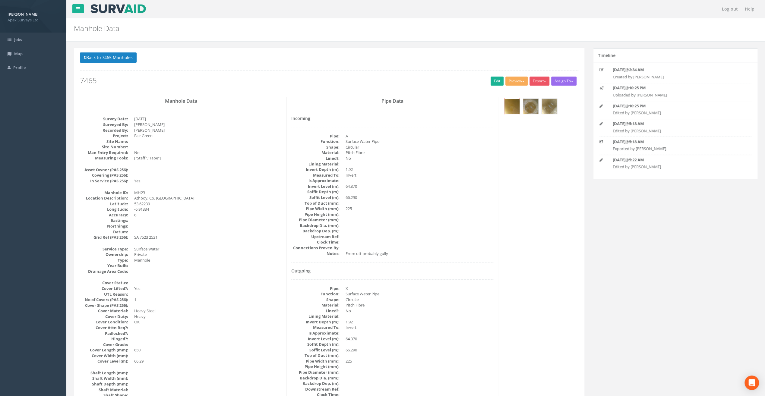
click at [511, 105] on img at bounding box center [511, 106] width 15 height 15
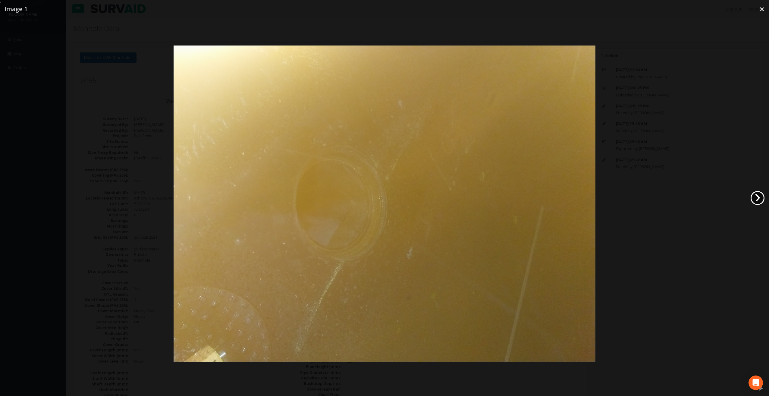
click at [755, 197] on link "›" at bounding box center [758, 198] width 14 height 14
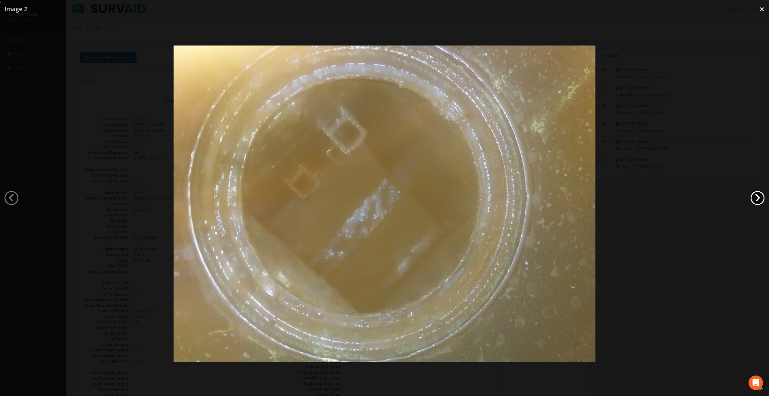
click at [755, 197] on link "›" at bounding box center [758, 198] width 14 height 14
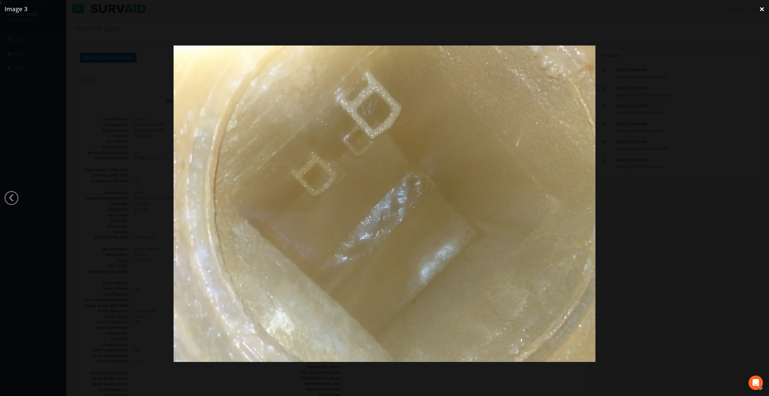
click at [763, 10] on link "×" at bounding box center [762, 9] width 14 height 18
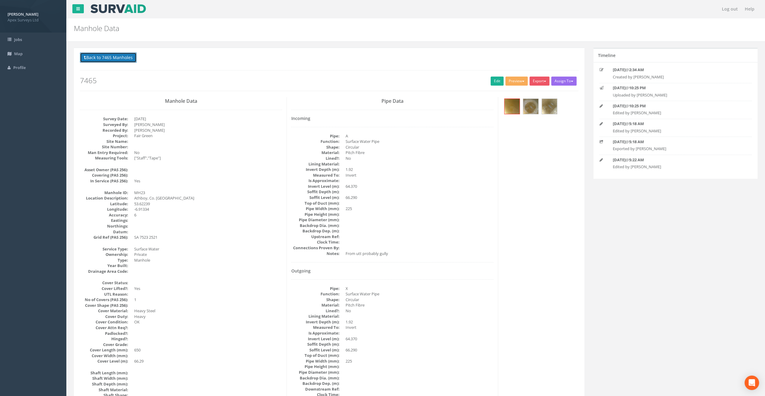
click at [116, 59] on button "Back to 7465 Manholes" at bounding box center [108, 57] width 57 height 10
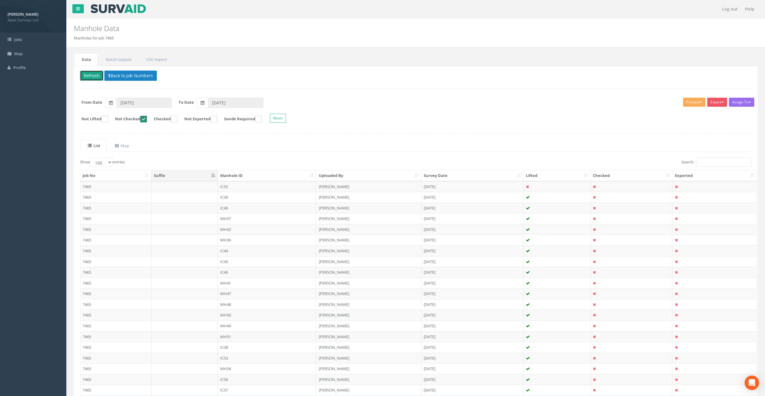
click at [84, 77] on button "Refresh" at bounding box center [92, 76] width 24 height 10
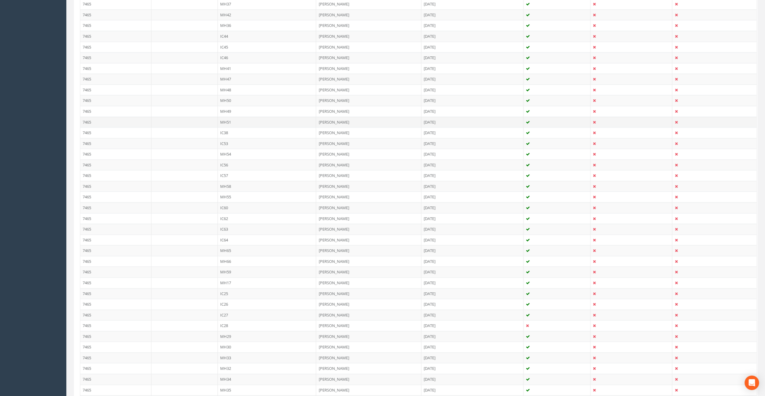
scroll to position [236, 0]
click at [226, 270] on td "IC25" at bounding box center [267, 271] width 99 height 11
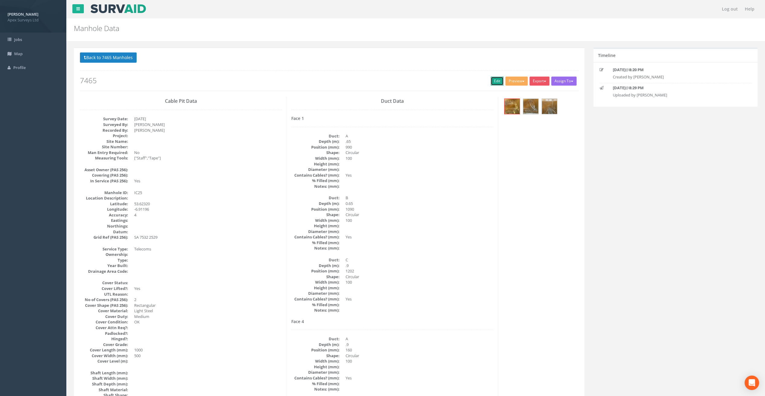
click at [494, 82] on link "Edit" at bounding box center [496, 81] width 13 height 9
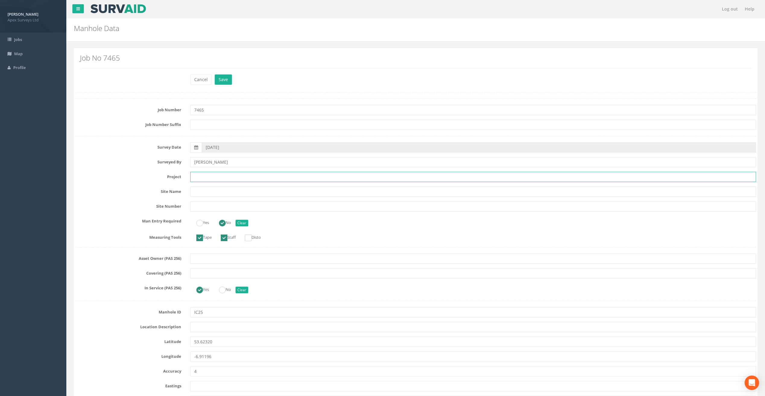
click at [213, 176] on input "text" at bounding box center [473, 177] width 566 height 10
paste input "Fair Green"
type input "Fair Green"
click at [198, 30] on h2 "Manhole Data" at bounding box center [358, 28] width 568 height 8
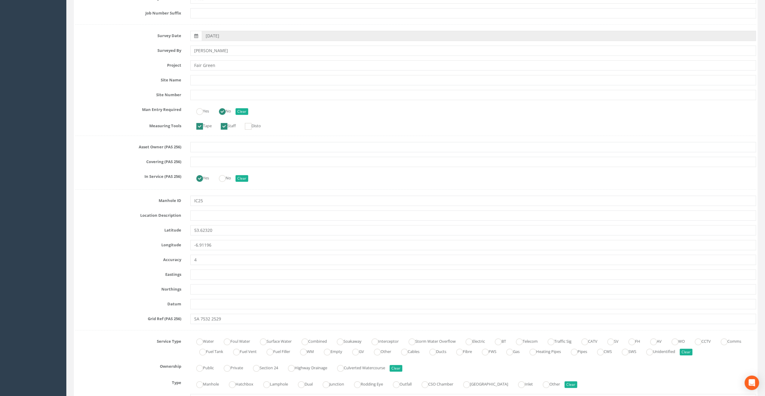
scroll to position [121, 0]
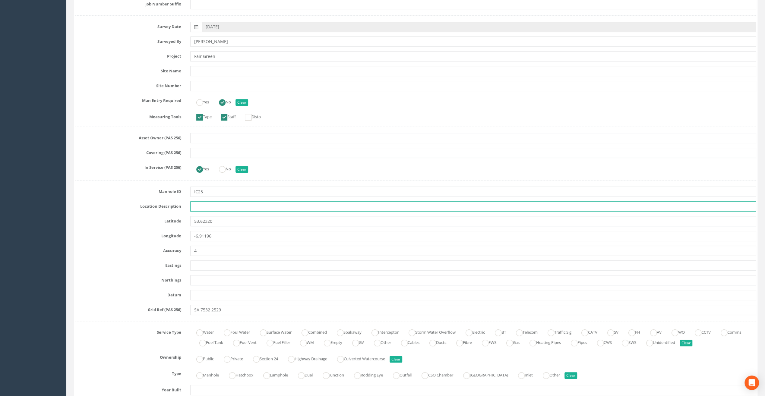
click at [207, 204] on input "text" at bounding box center [473, 206] width 566 height 10
paste input "Athboy, Co. [GEOGRAPHIC_DATA]"
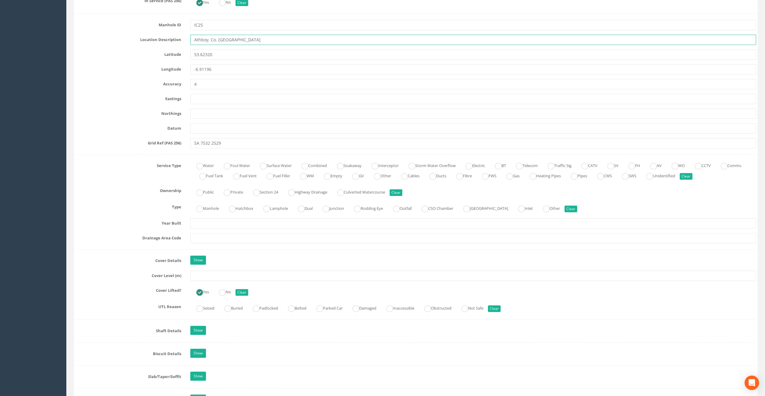
scroll to position [332, 0]
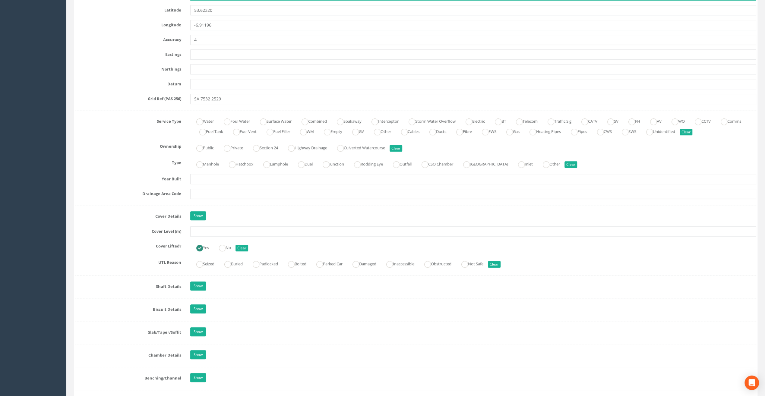
type input "Athboy, Co. [GEOGRAPHIC_DATA]"
click at [213, 230] on input "text" at bounding box center [473, 231] width 566 height 10
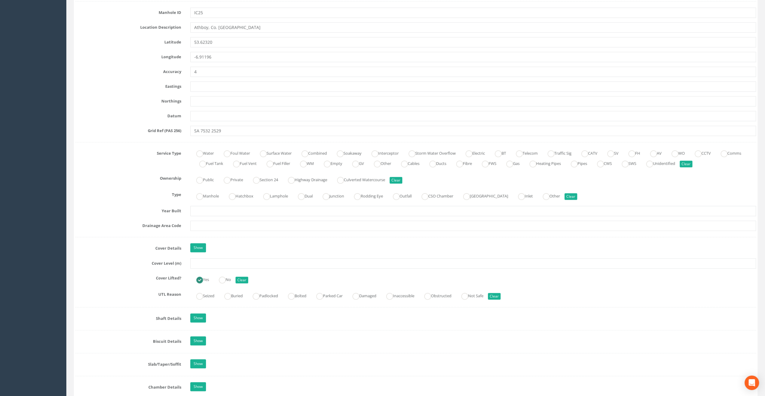
scroll to position [301, 0]
click at [200, 260] on input "text" at bounding box center [473, 262] width 566 height 10
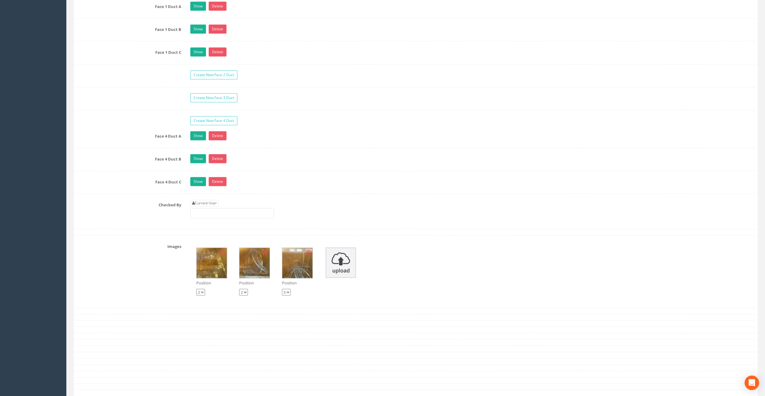
scroll to position [995, 0]
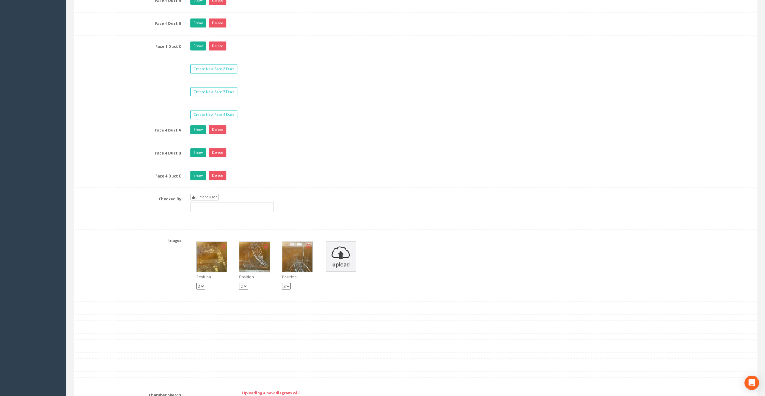
type input "66.20"
drag, startPoint x: 197, startPoint y: 193, endPoint x: 199, endPoint y: 203, distance: 10.2
click at [197, 194] on link "Current User" at bounding box center [204, 197] width 28 height 7
type input "[PERSON_NAME]"
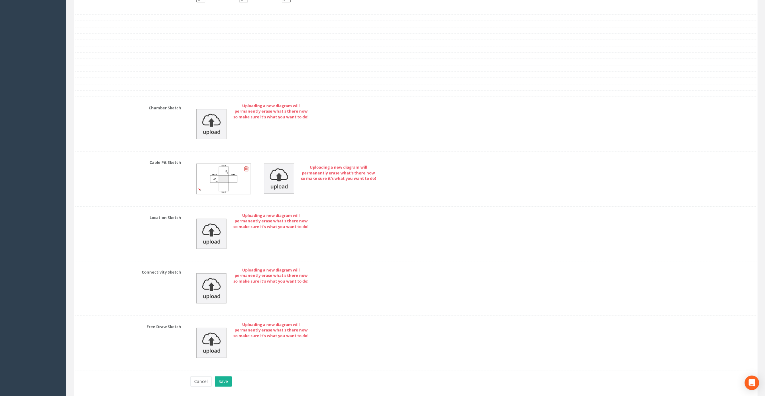
scroll to position [1297, 0]
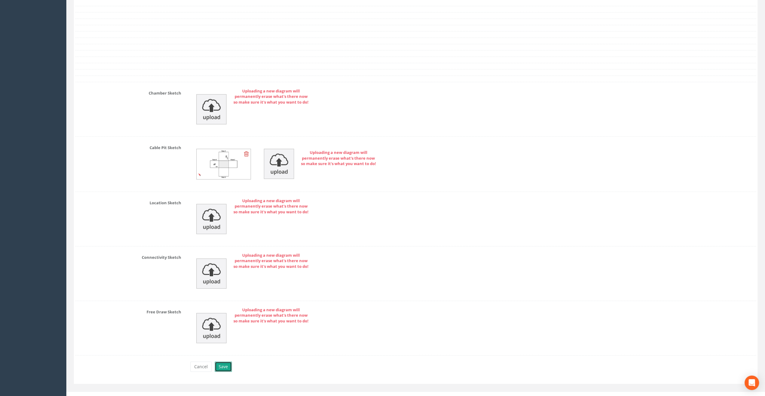
click at [225, 362] on button "Save" at bounding box center [223, 367] width 17 height 10
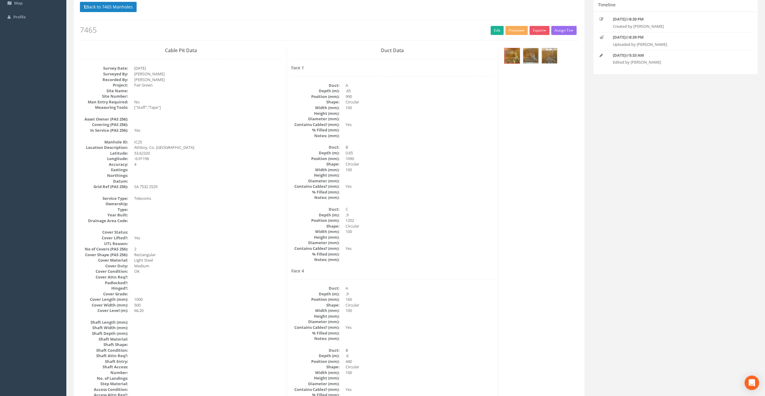
scroll to position [0, 0]
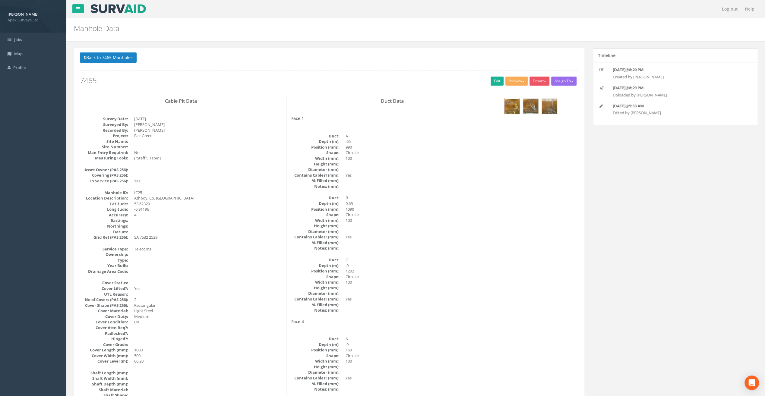
click at [518, 108] on img at bounding box center [511, 106] width 15 height 15
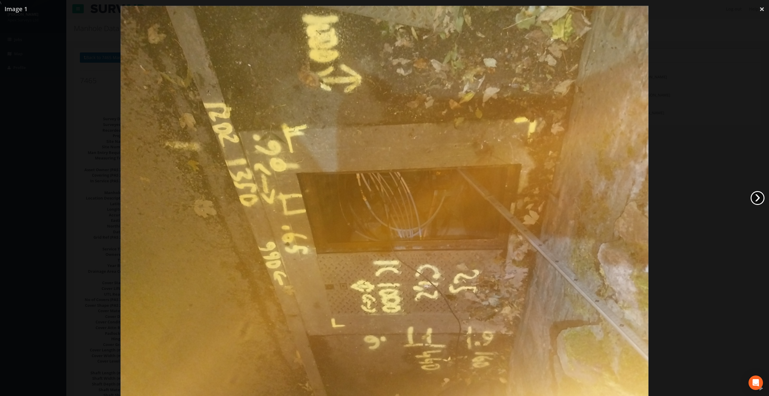
click at [755, 197] on link "›" at bounding box center [758, 198] width 14 height 14
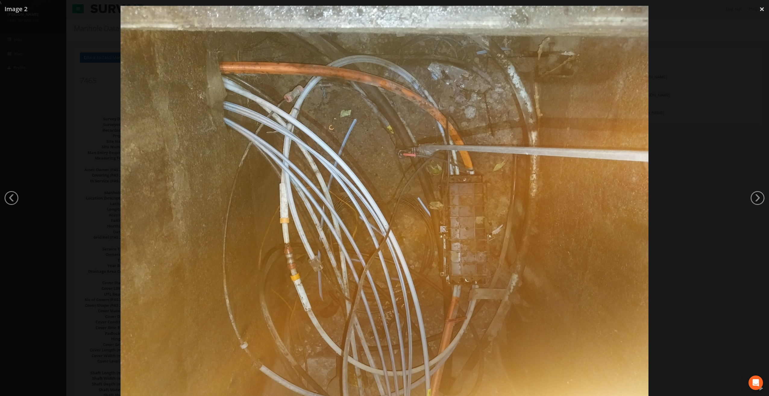
click at [756, 197] on link "›" at bounding box center [758, 198] width 14 height 14
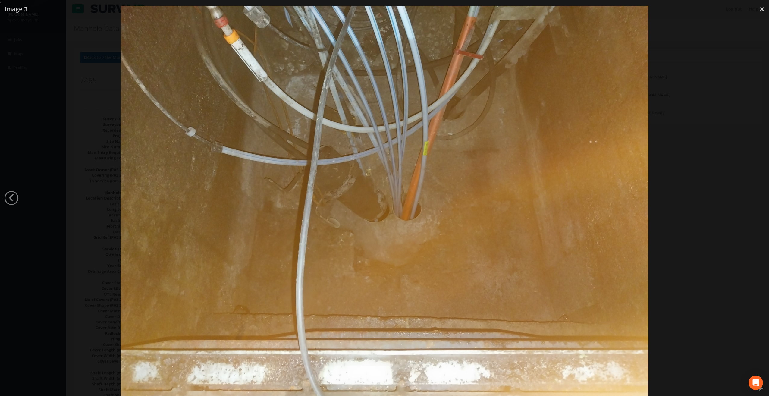
click at [756, 197] on div at bounding box center [384, 204] width 769 height 396
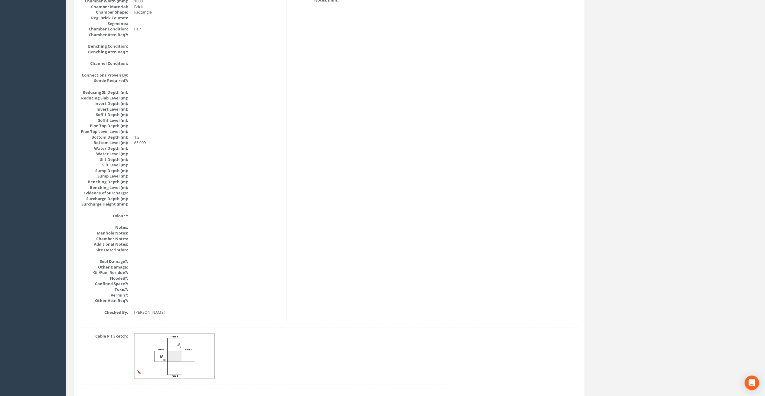
scroll to position [533, 0]
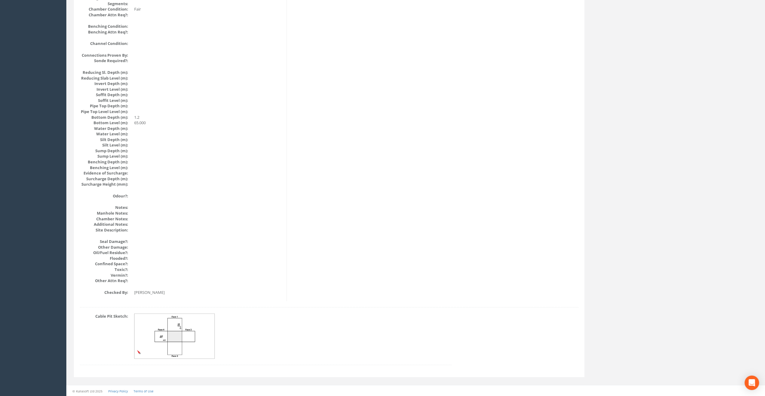
click at [170, 338] on img at bounding box center [174, 336] width 80 height 45
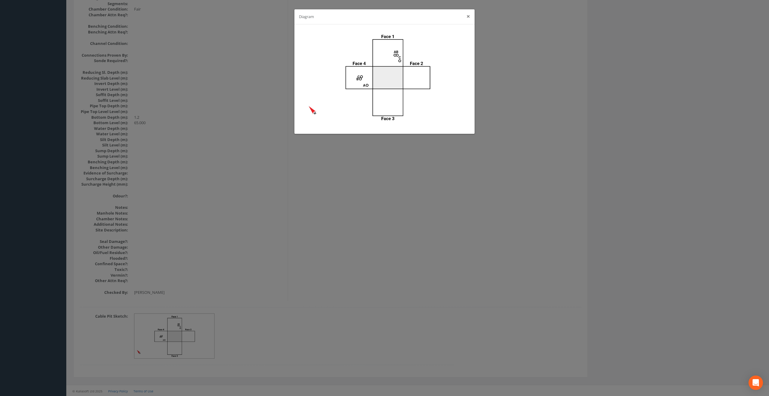
click at [468, 13] on button "×" at bounding box center [469, 16] width 4 height 6
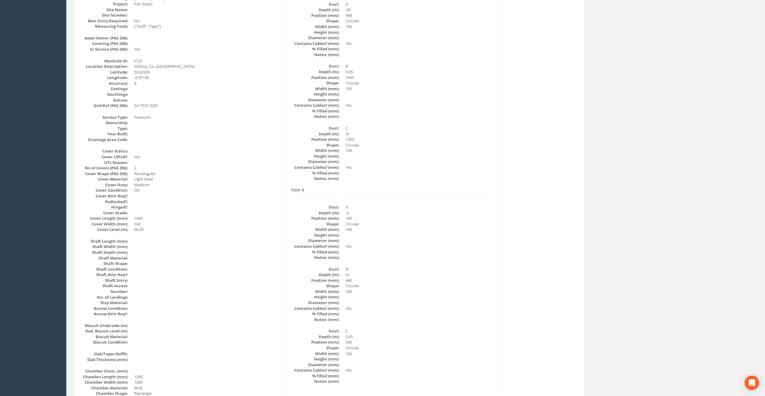
scroll to position [0, 0]
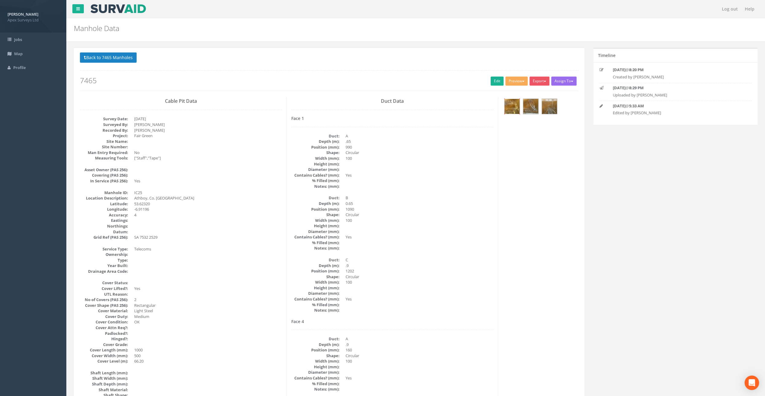
click at [512, 106] on img at bounding box center [511, 106] width 15 height 15
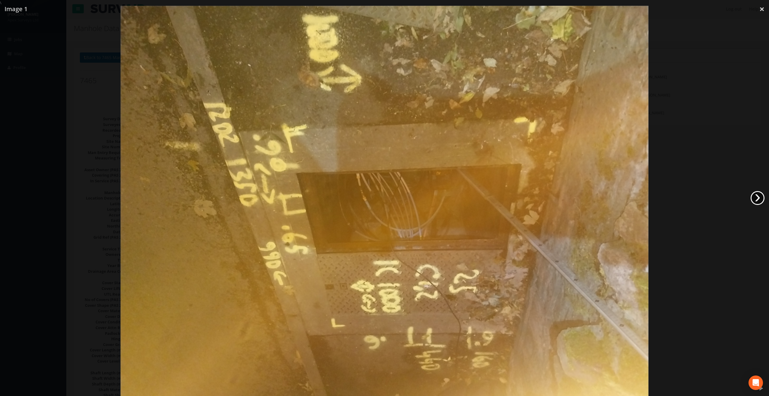
click at [758, 194] on link "›" at bounding box center [758, 198] width 14 height 14
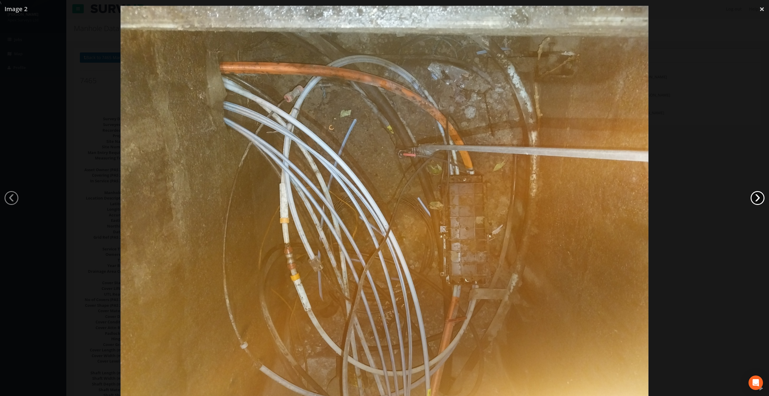
click at [758, 194] on link "›" at bounding box center [758, 198] width 14 height 14
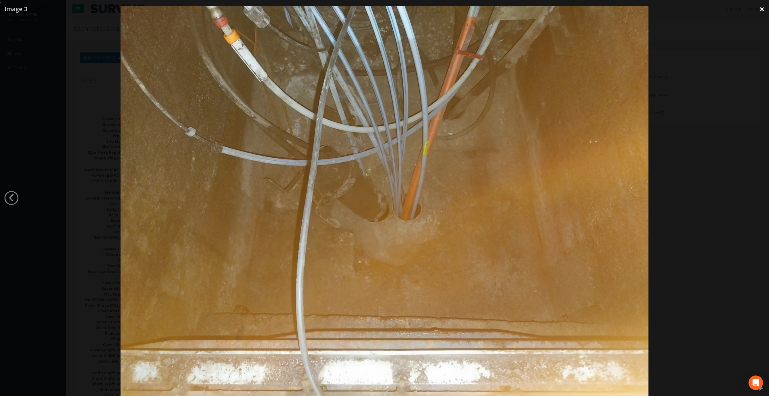
click at [761, 13] on link "×" at bounding box center [762, 9] width 14 height 18
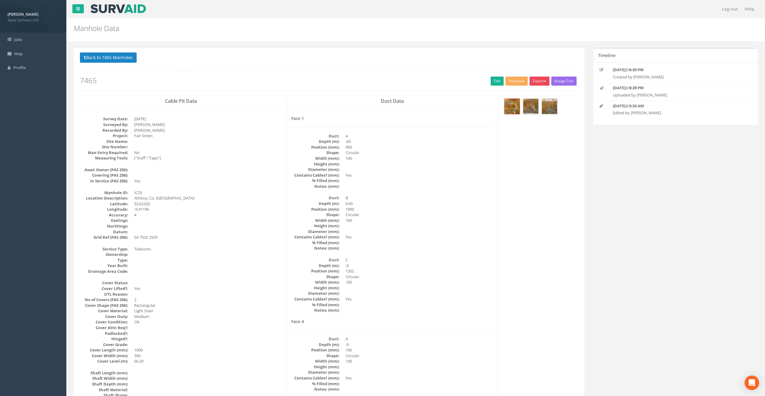
click at [539, 83] on button "Export" at bounding box center [539, 81] width 20 height 9
click at [526, 117] on link "SurvAid IC" at bounding box center [527, 119] width 46 height 9
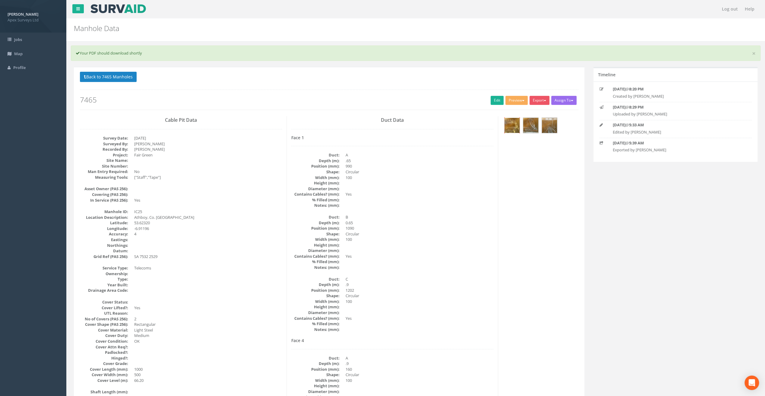
click at [511, 124] on img at bounding box center [511, 125] width 15 height 15
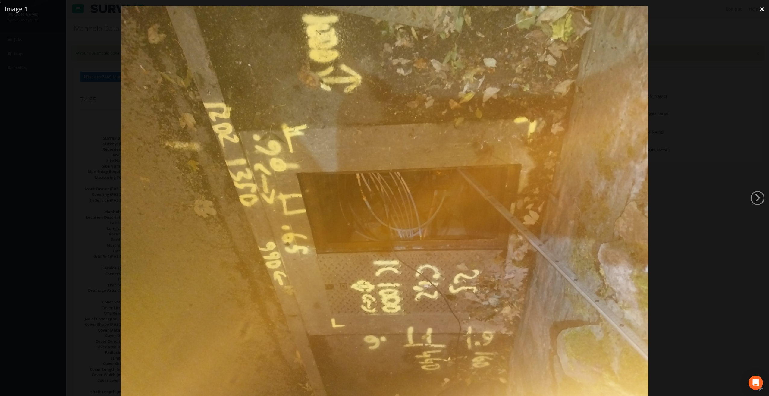
click at [765, 11] on link "×" at bounding box center [762, 9] width 14 height 18
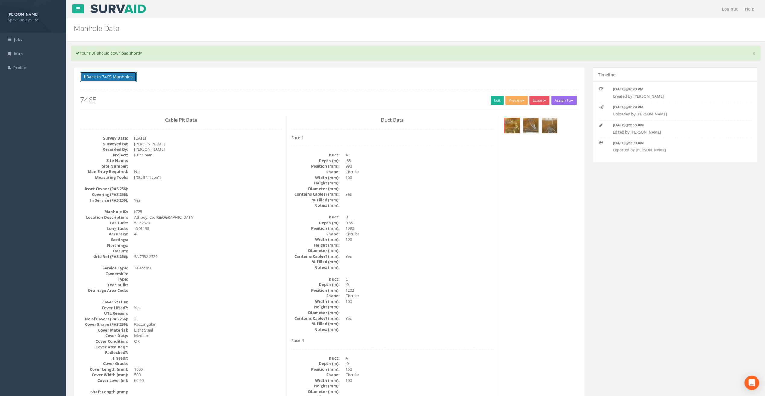
click at [98, 78] on button "Back to 7465 Manholes" at bounding box center [108, 77] width 57 height 10
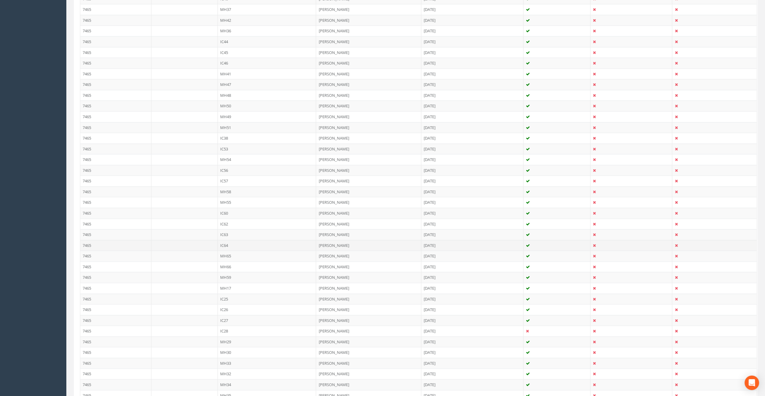
scroll to position [211, 0]
click at [226, 302] on td "IC26" at bounding box center [267, 307] width 99 height 11
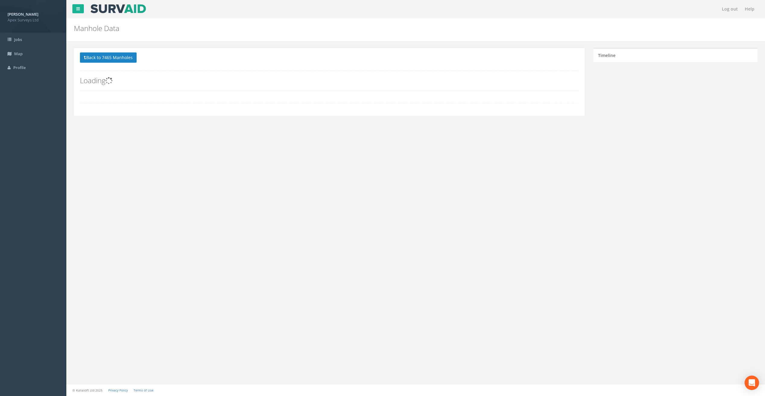
scroll to position [0, 0]
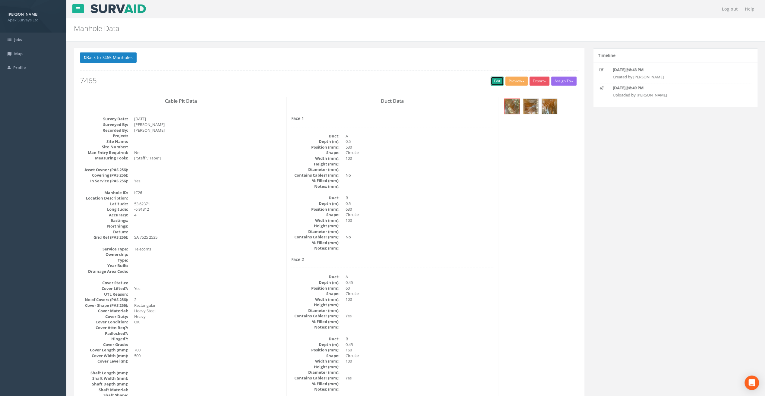
click at [492, 81] on link "Edit" at bounding box center [496, 81] width 13 height 9
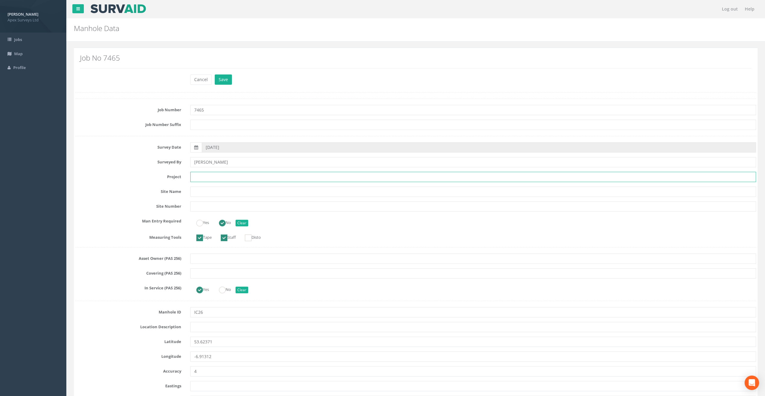
click at [205, 176] on input "text" at bounding box center [473, 177] width 566 height 10
click at [201, 326] on input "text" at bounding box center [473, 327] width 566 height 10
paste input "Athboy, Co. [GEOGRAPHIC_DATA]"
type input "Athboy, Co. [GEOGRAPHIC_DATA]"
click at [200, 181] on input "text" at bounding box center [473, 177] width 566 height 10
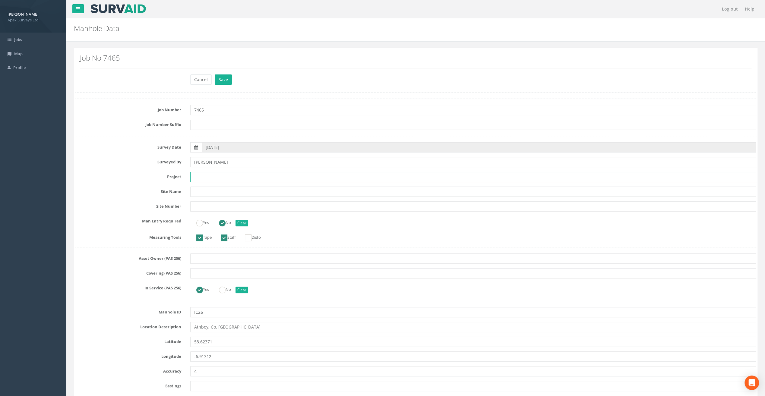
paste input "Fair Green"
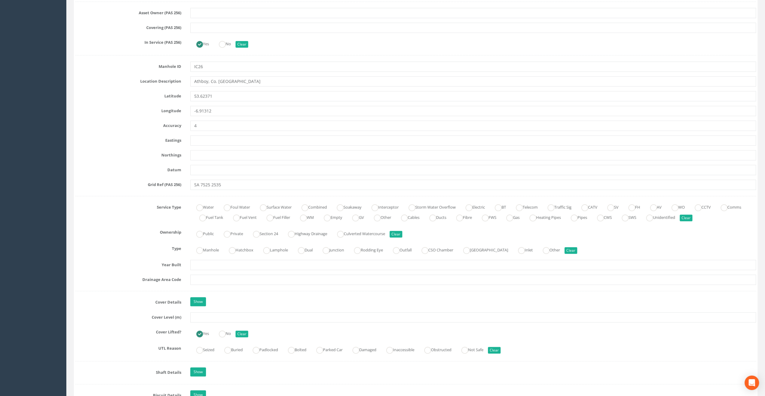
scroll to position [301, 0]
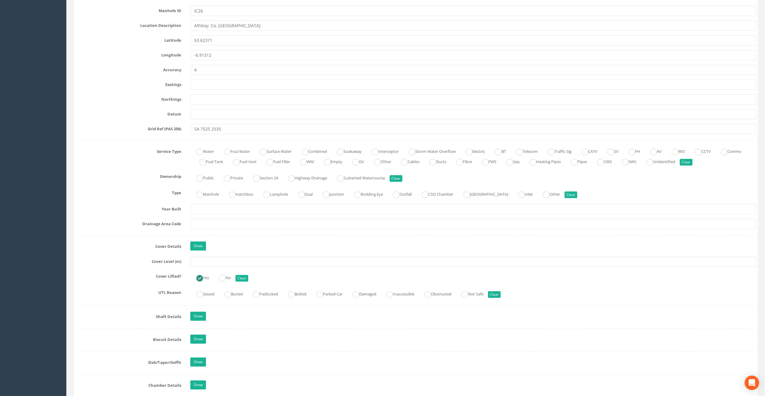
type input "Fair Green"
click at [201, 260] on input "text" at bounding box center [473, 262] width 566 height 10
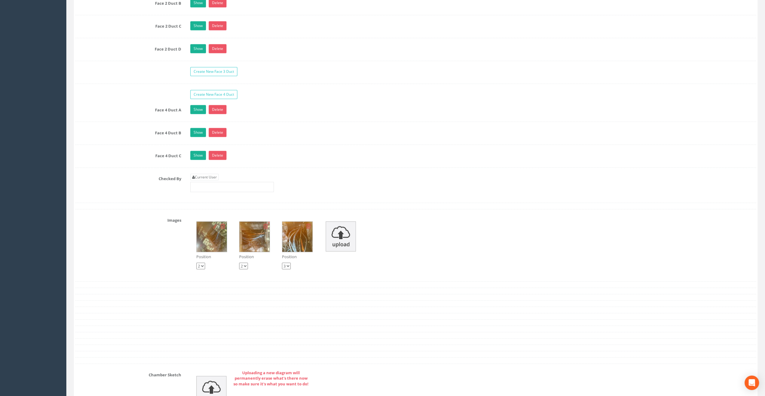
scroll to position [1115, 0]
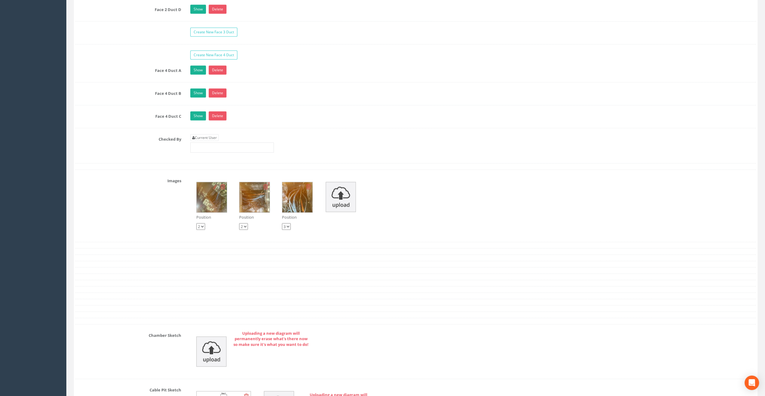
type input "66.20"
click at [209, 134] on div "Current User" at bounding box center [232, 143] width 84 height 18
click at [209, 134] on link "Current User" at bounding box center [204, 137] width 28 height 7
type input "[PERSON_NAME]"
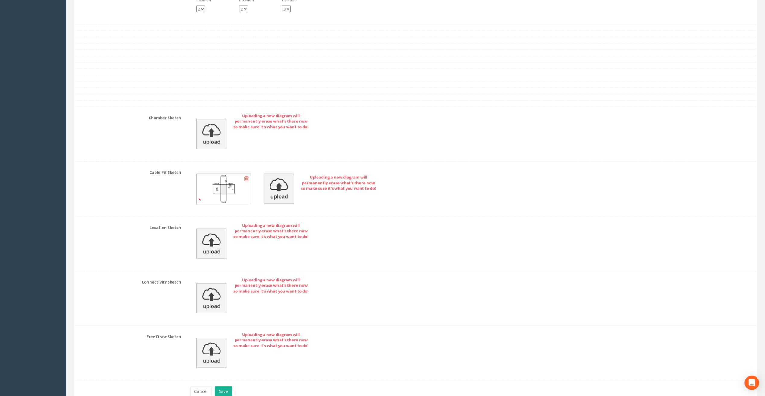
scroll to position [1357, 0]
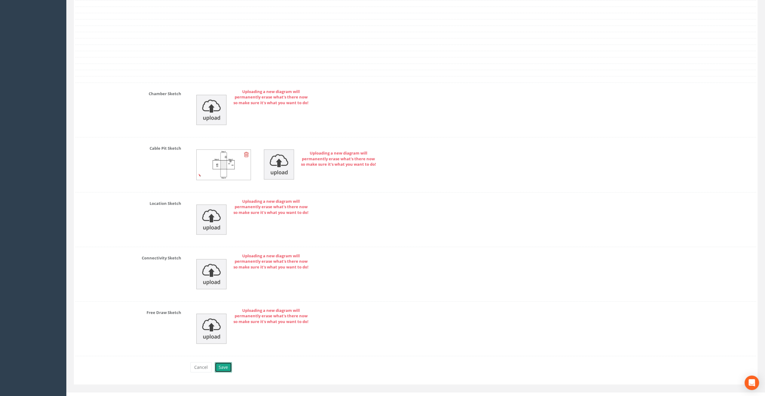
click at [226, 362] on button "Save" at bounding box center [223, 367] width 17 height 10
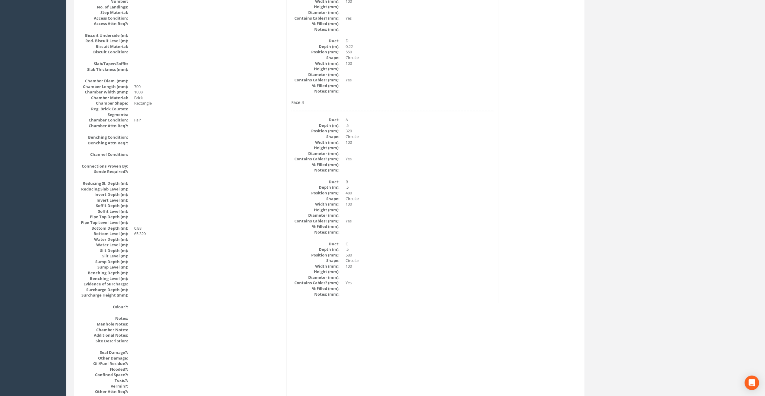
scroll to position [533, 0]
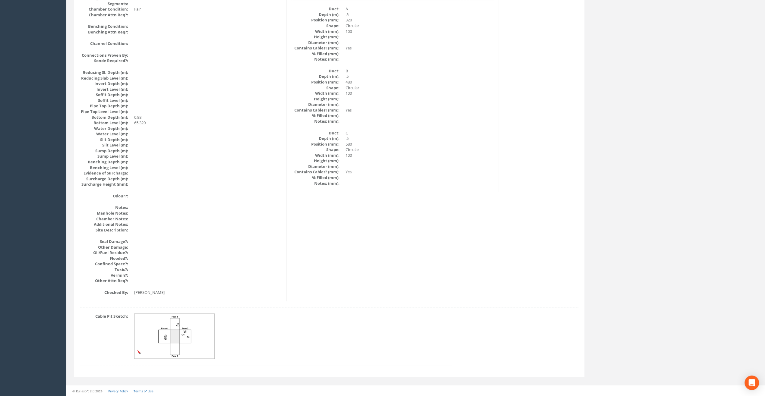
click at [168, 335] on img at bounding box center [174, 336] width 80 height 45
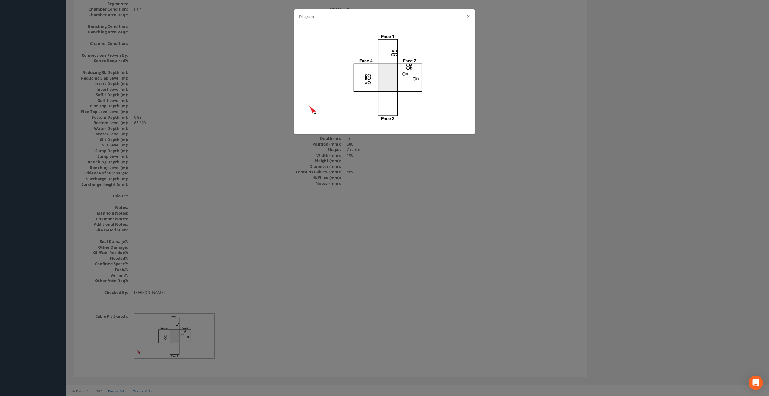
click at [468, 14] on button "×" at bounding box center [469, 16] width 4 height 6
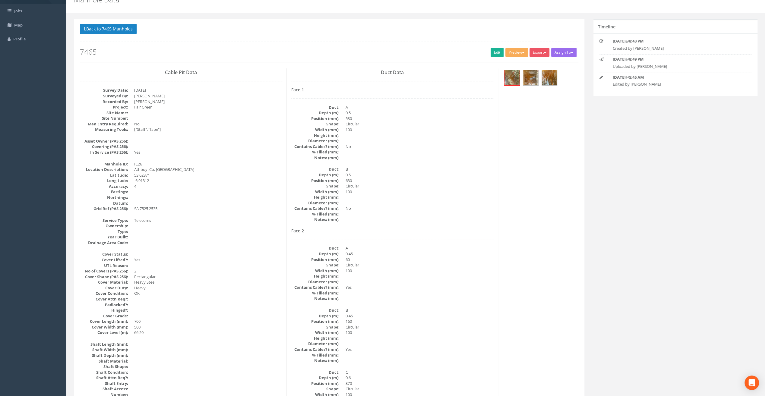
scroll to position [0, 0]
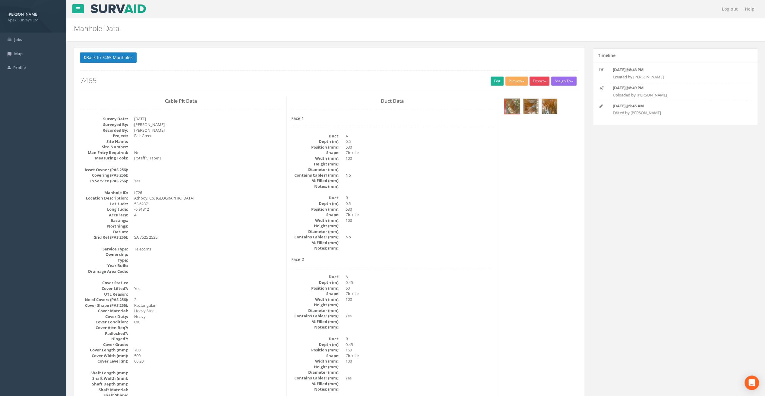
click at [542, 80] on button "Export" at bounding box center [539, 81] width 20 height 9
click at [533, 119] on link "SurvAid IC" at bounding box center [527, 119] width 46 height 9
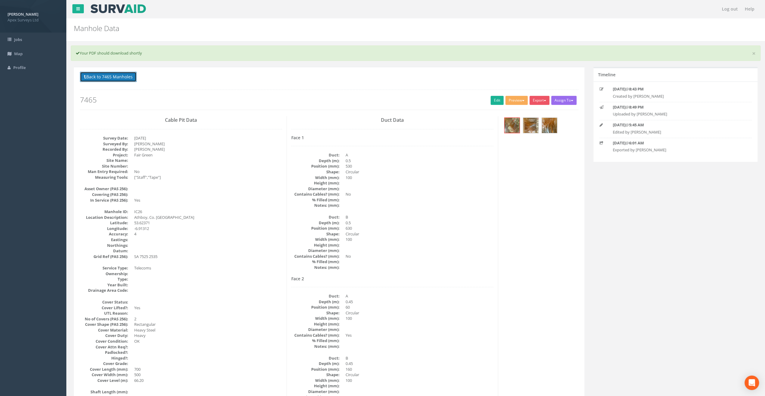
click at [104, 74] on button "Back to 7465 Manholes" at bounding box center [108, 77] width 57 height 10
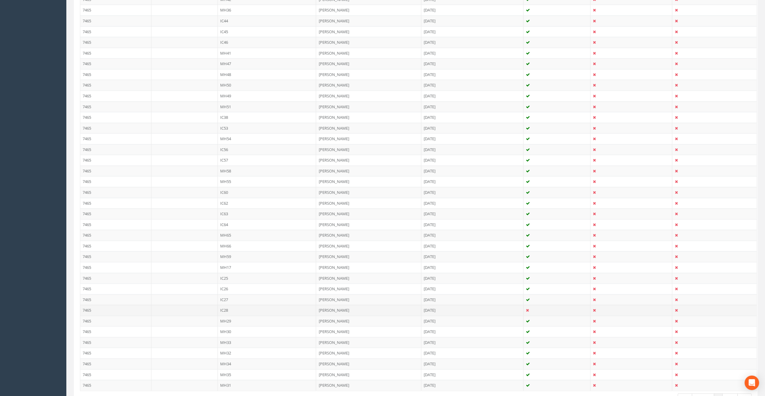
scroll to position [266, 0]
click at [224, 258] on td "IC27" at bounding box center [267, 263] width 99 height 11
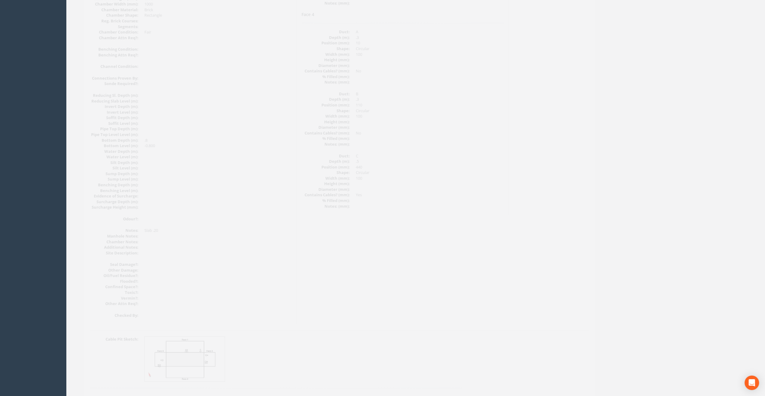
scroll to position [503, 0]
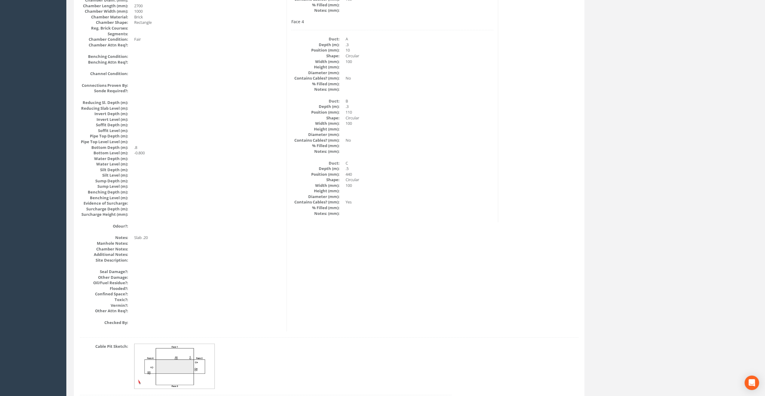
click at [198, 365] on img at bounding box center [174, 366] width 80 height 45
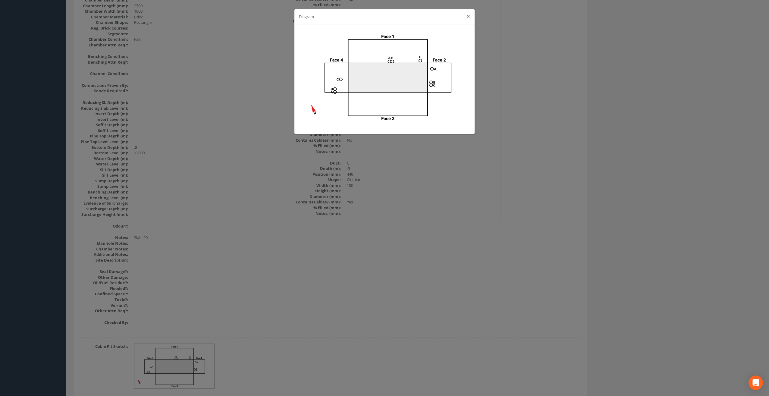
click at [468, 16] on button "×" at bounding box center [469, 16] width 4 height 6
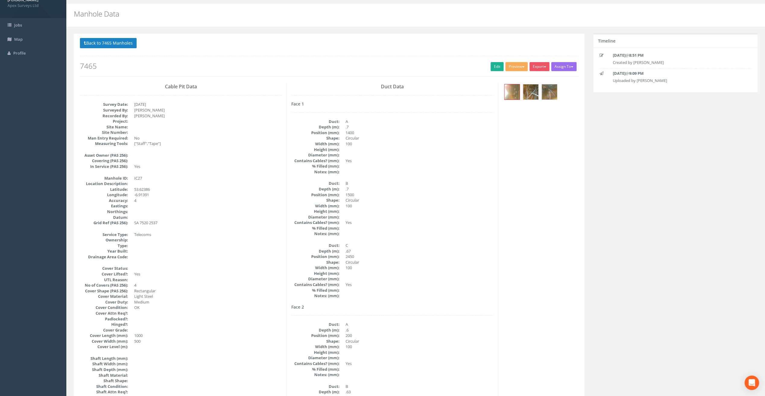
scroll to position [0, 0]
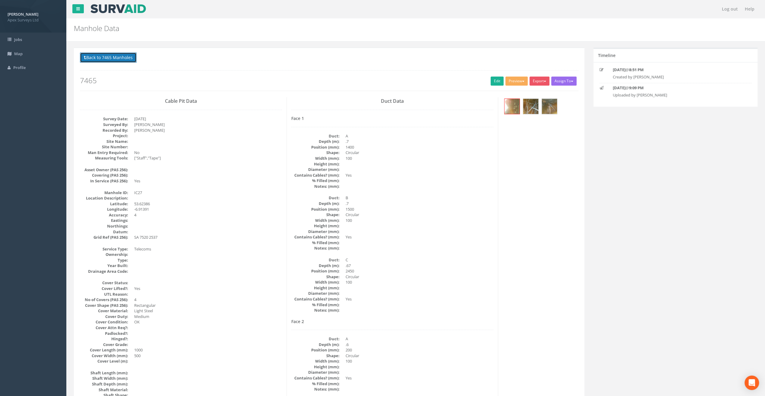
click at [112, 55] on button "Back to 7465 Manholes" at bounding box center [108, 57] width 57 height 10
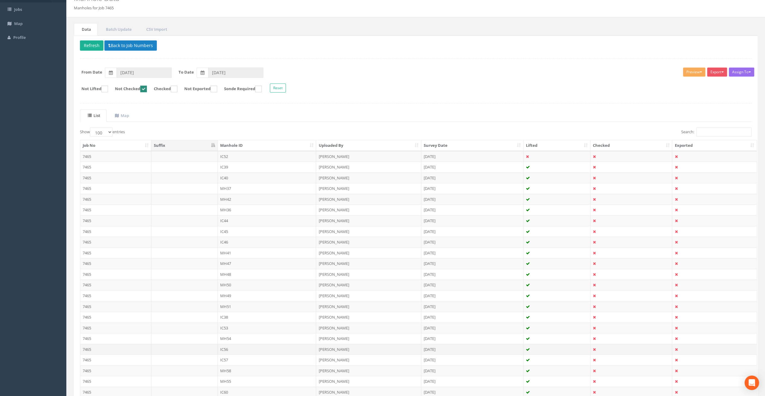
scroll to position [211, 0]
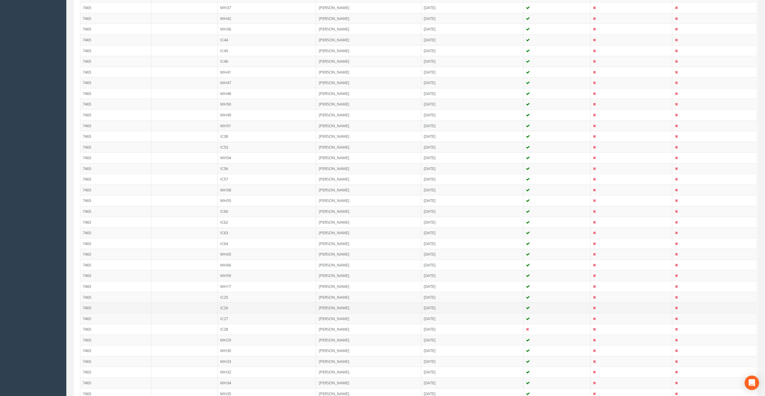
click at [221, 302] on td "IC26" at bounding box center [267, 307] width 99 height 11
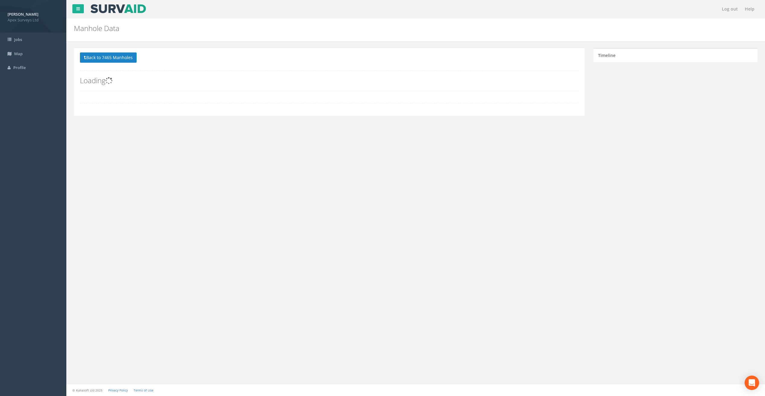
scroll to position [0, 0]
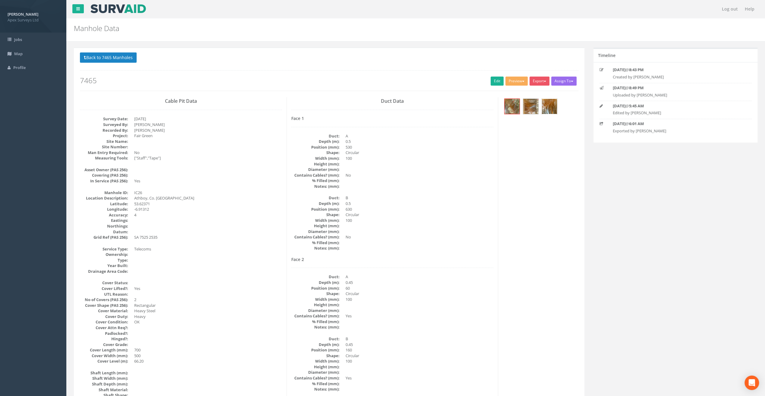
click at [543, 106] on img at bounding box center [549, 106] width 15 height 15
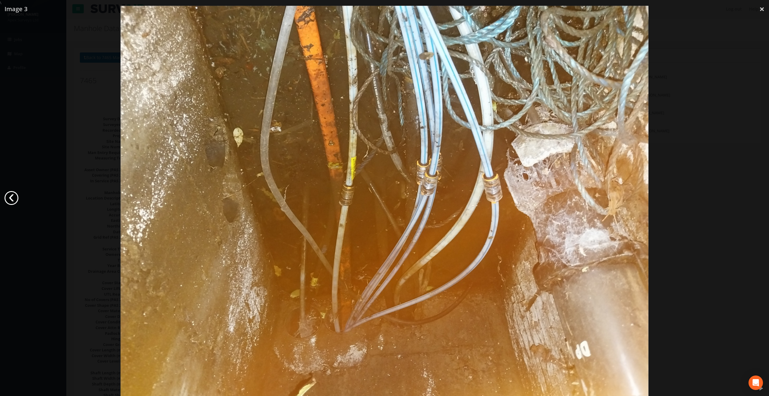
click at [14, 197] on link "‹" at bounding box center [12, 198] width 14 height 14
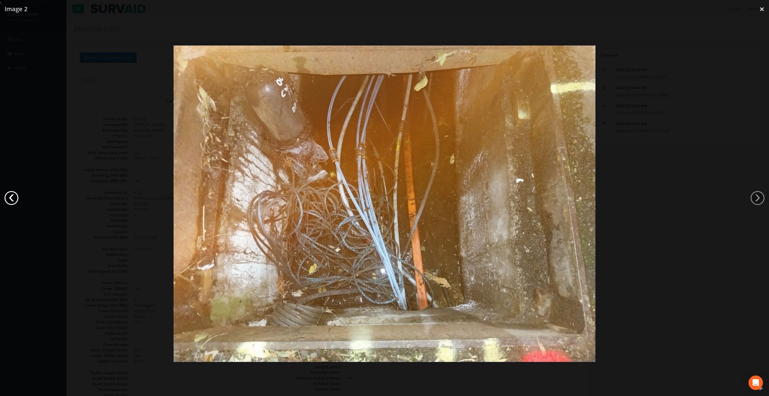
click at [14, 197] on link "‹" at bounding box center [12, 198] width 14 height 14
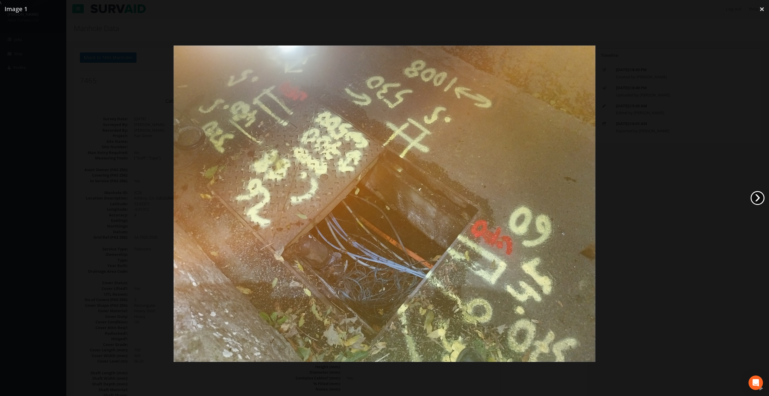
click at [761, 202] on link "›" at bounding box center [758, 198] width 14 height 14
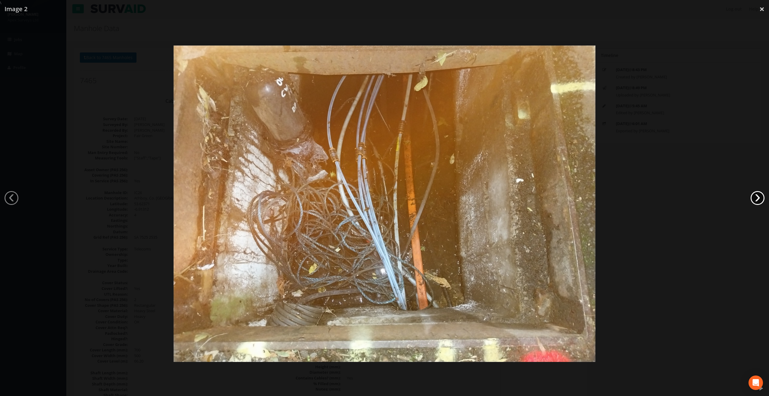
click at [761, 202] on link "›" at bounding box center [758, 198] width 14 height 14
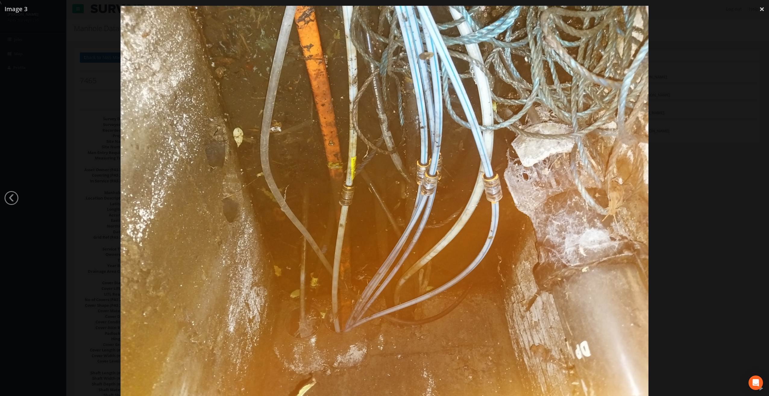
click at [761, 202] on div at bounding box center [384, 204] width 769 height 396
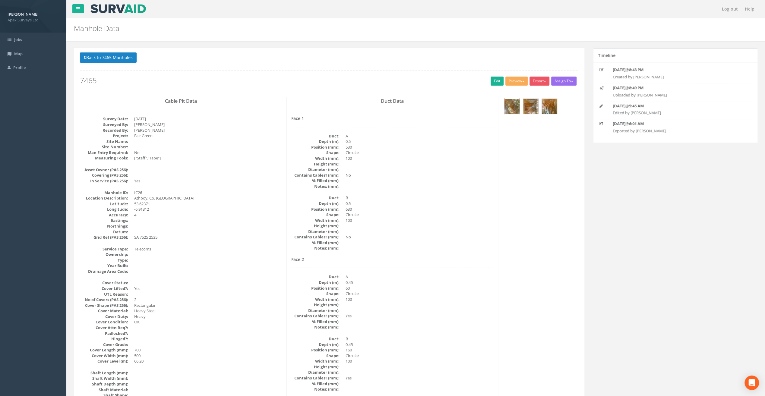
click at [514, 104] on img at bounding box center [511, 106] width 15 height 15
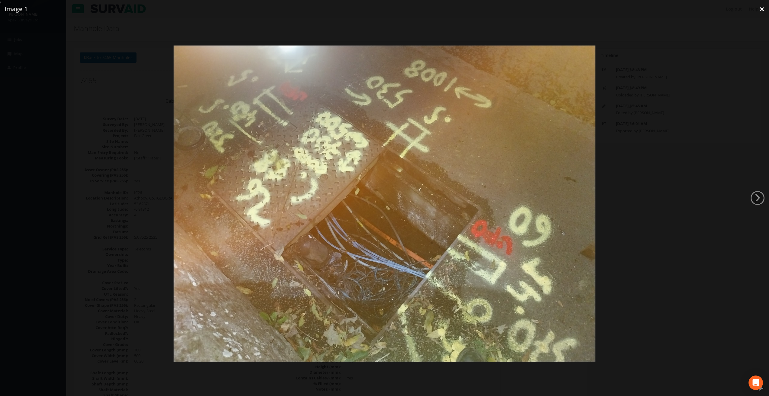
click at [763, 8] on link "×" at bounding box center [762, 9] width 14 height 18
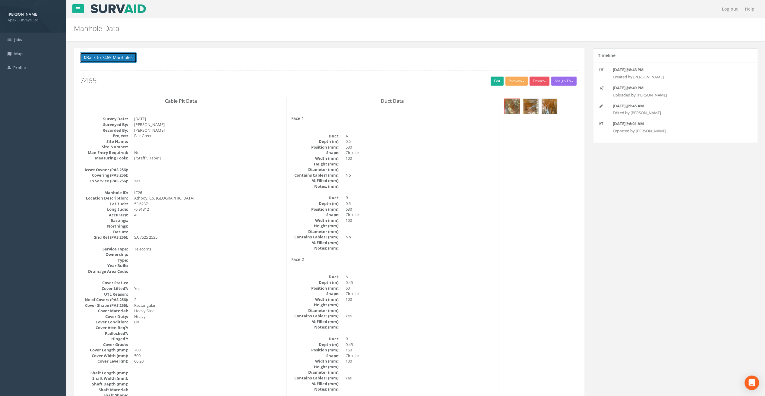
click at [110, 61] on button "Back to 7465 Manholes" at bounding box center [108, 57] width 57 height 10
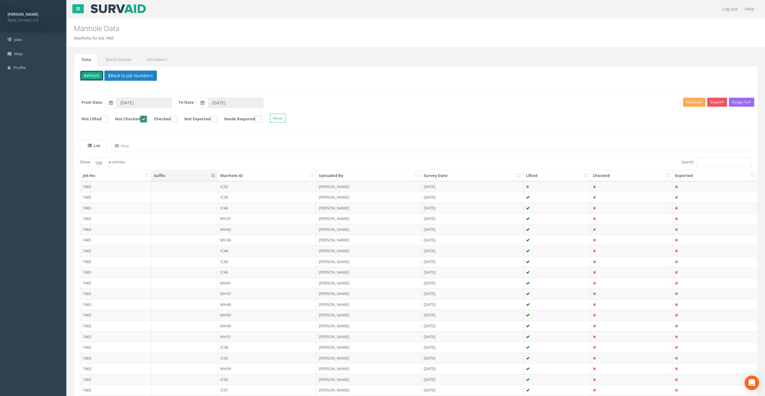
click at [97, 75] on button "Refresh" at bounding box center [92, 76] width 24 height 10
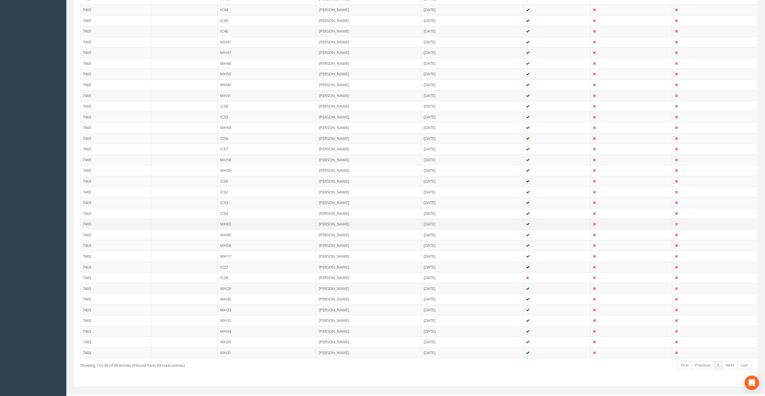
scroll to position [245, 0]
click at [232, 259] on td "IC27" at bounding box center [267, 262] width 99 height 11
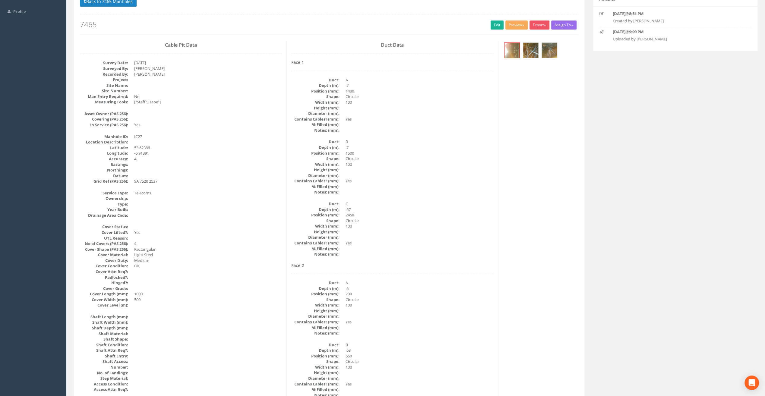
scroll to position [0, 0]
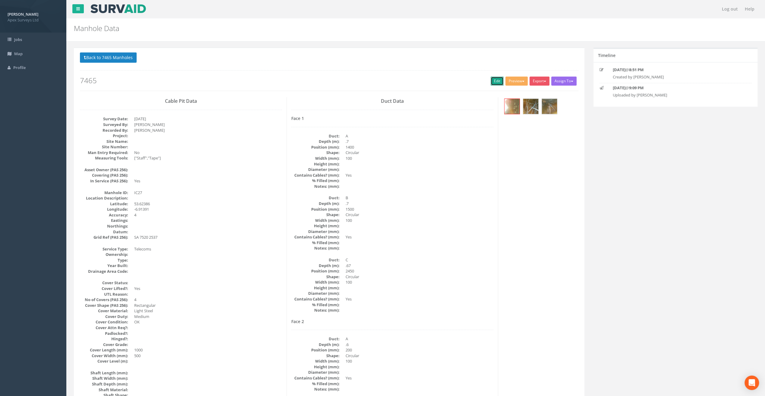
click at [495, 80] on link "Edit" at bounding box center [496, 81] width 13 height 9
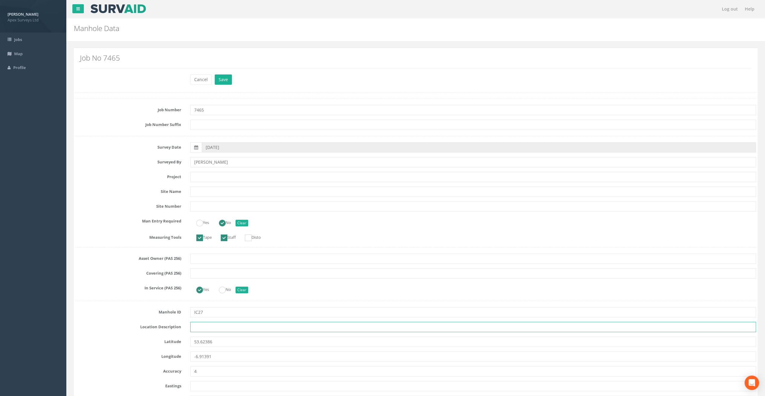
click at [203, 328] on input "text" at bounding box center [473, 327] width 566 height 10
paste input "Fair Green"
type input "Fair Green"
click at [200, 178] on input "text" at bounding box center [473, 177] width 566 height 10
paste input "Fair Green"
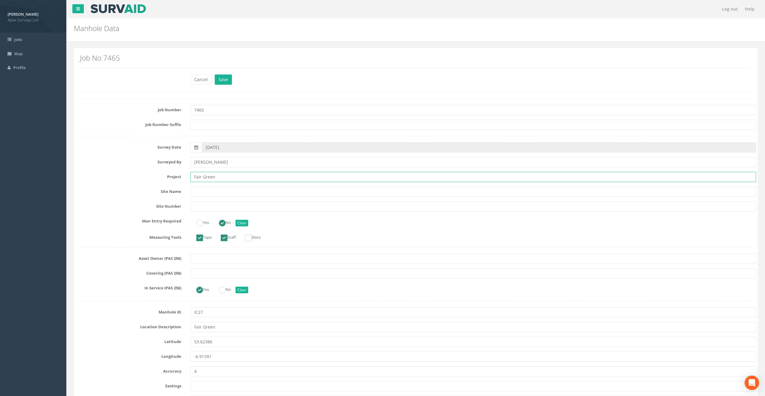
type input "Fair Green"
click at [226, 15] on nav "Log out Help" at bounding box center [415, 9] width 698 height 18
click at [206, 327] on input "Fair Green" at bounding box center [473, 327] width 566 height 10
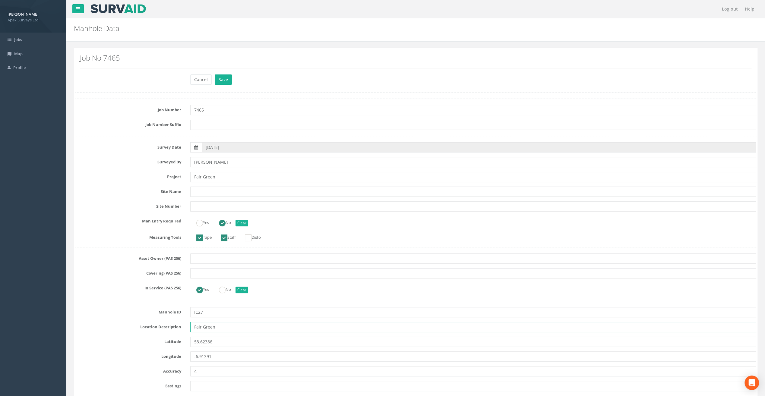
paste input "Athboy, Co. [GEOGRAPHIC_DATA]"
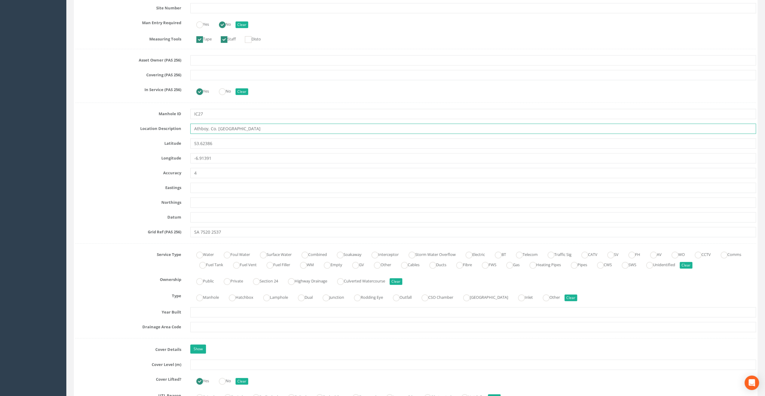
scroll to position [211, 0]
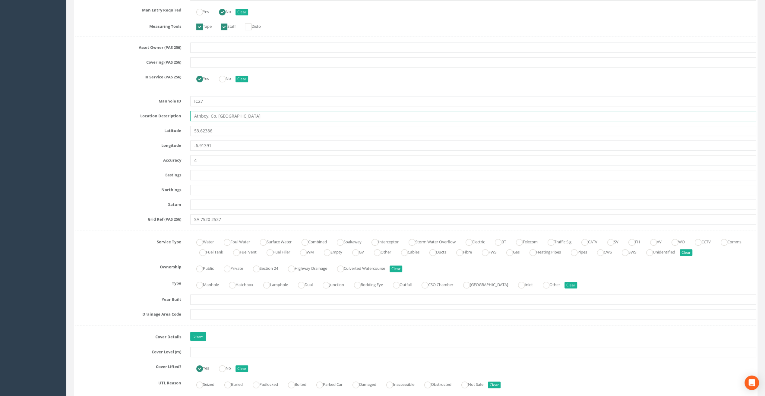
type input "Athboy, Co. [GEOGRAPHIC_DATA]"
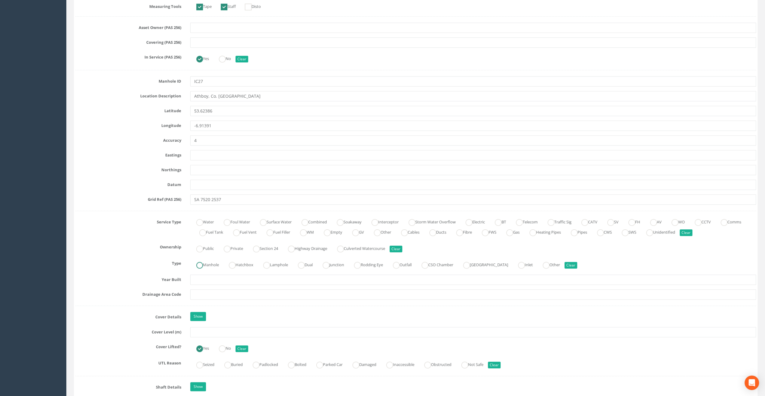
scroll to position [332, 0]
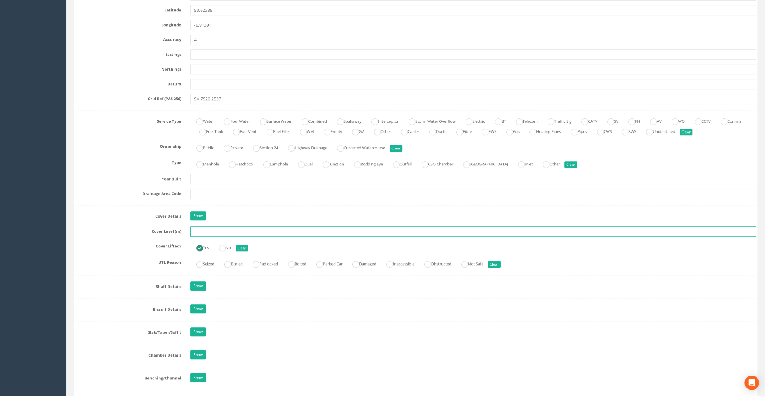
click at [206, 232] on input "text" at bounding box center [473, 231] width 566 height 10
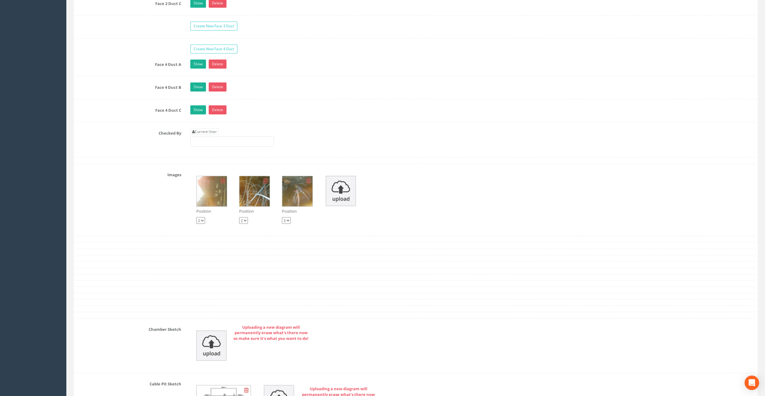
scroll to position [1085, 0]
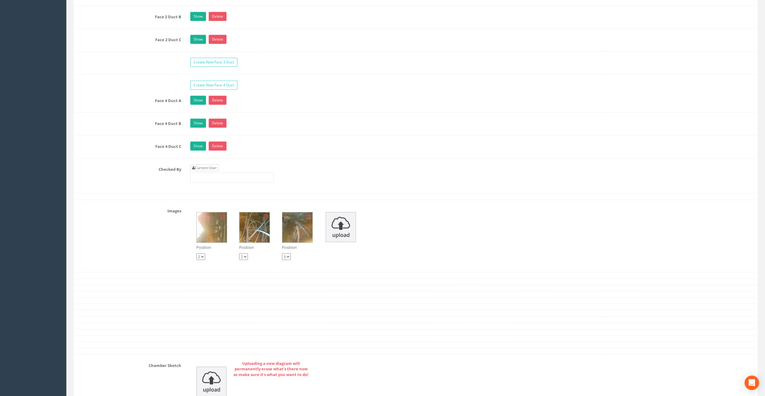
type input "66.15"
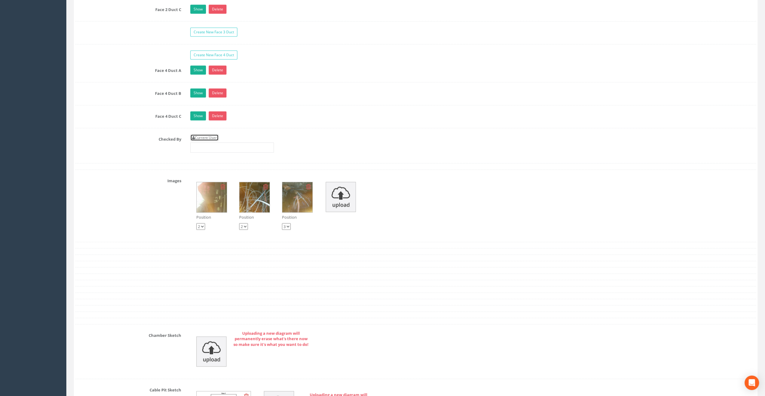
scroll to position [1115, 0]
click at [209, 134] on link "Current User" at bounding box center [204, 137] width 28 height 7
type input "[PERSON_NAME]"
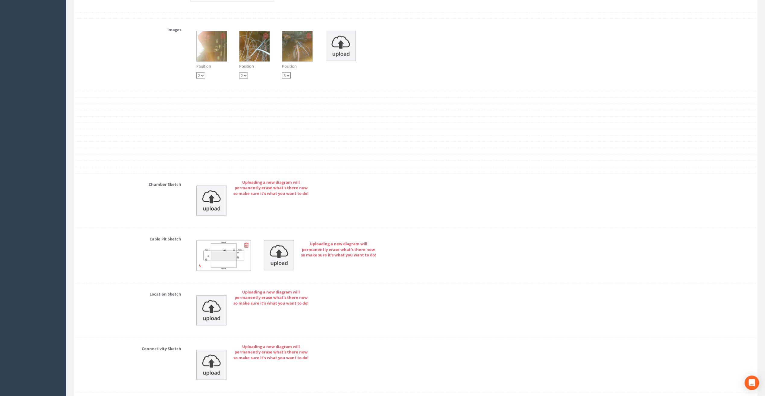
scroll to position [1357, 0]
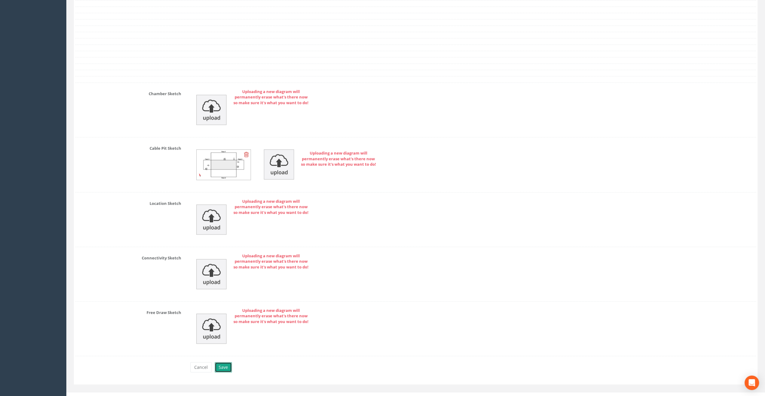
click at [227, 362] on button "Save" at bounding box center [223, 367] width 17 height 10
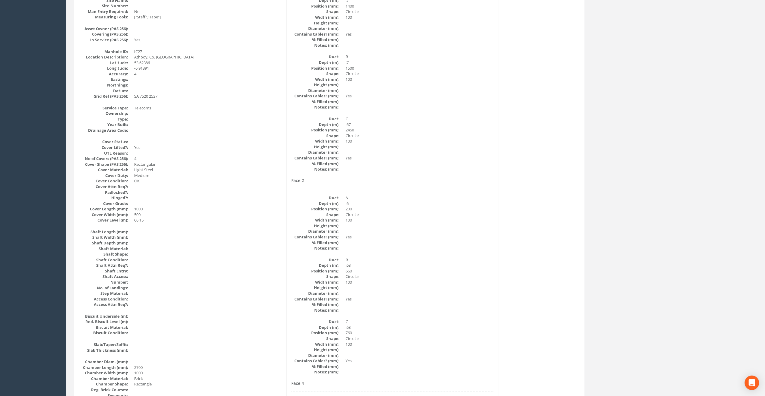
scroll to position [20, 0]
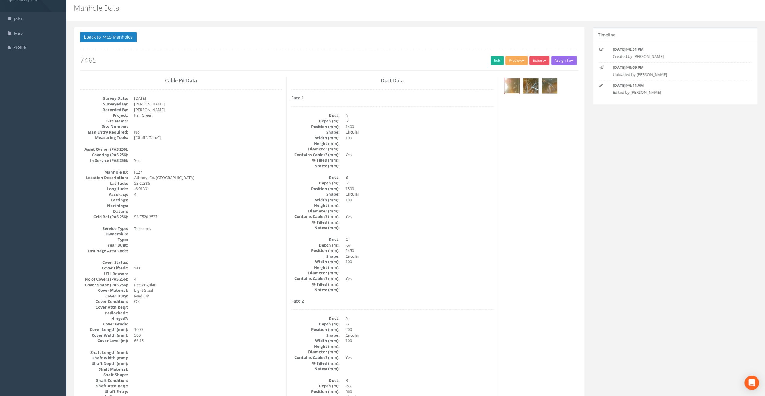
click at [517, 86] on img at bounding box center [511, 85] width 15 height 15
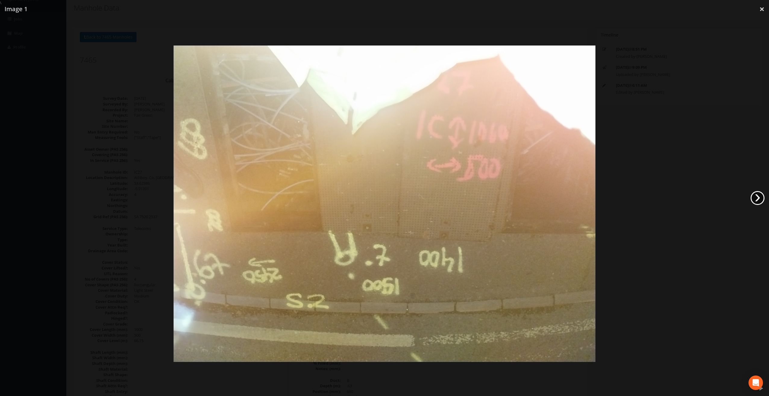
click at [755, 197] on link "›" at bounding box center [758, 198] width 14 height 14
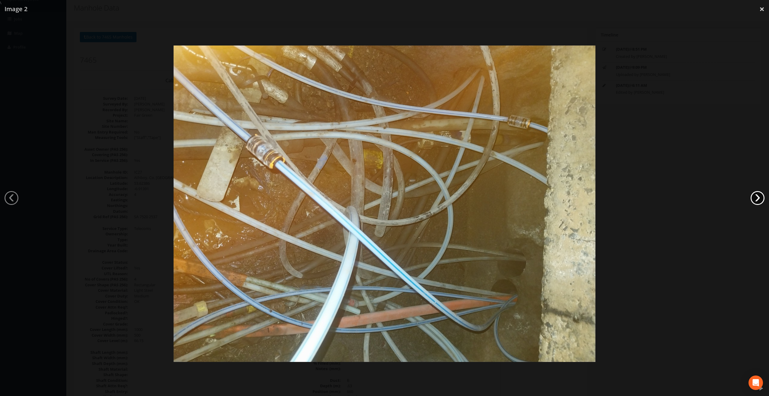
click at [755, 197] on link "›" at bounding box center [758, 198] width 14 height 14
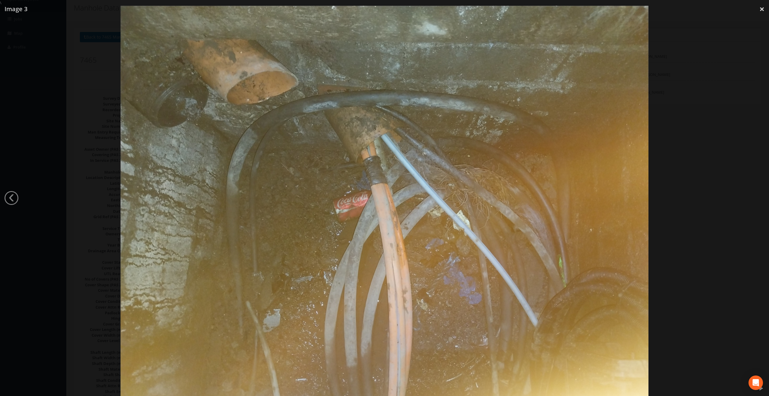
click at [755, 197] on div at bounding box center [384, 204] width 769 height 396
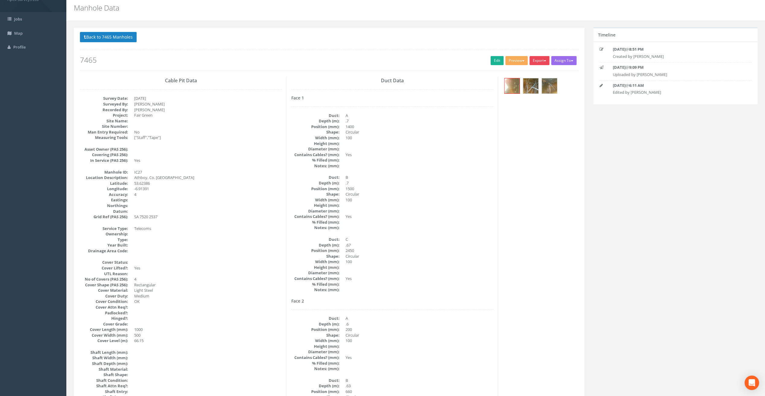
click at [535, 58] on button "Export" at bounding box center [539, 60] width 20 height 9
click at [532, 97] on link "SurvAid IC" at bounding box center [527, 98] width 46 height 9
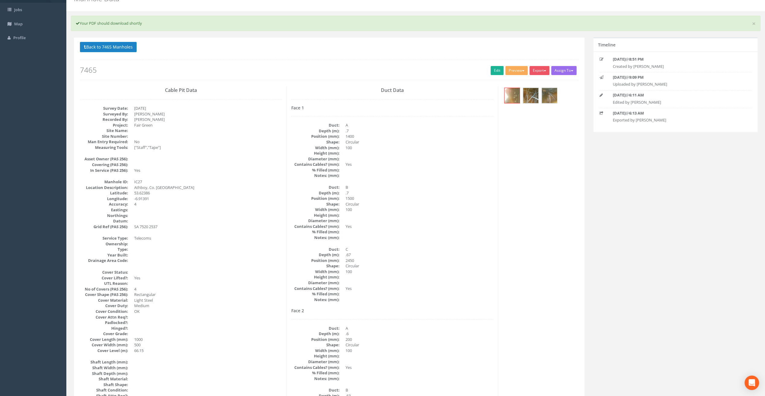
scroll to position [0, 0]
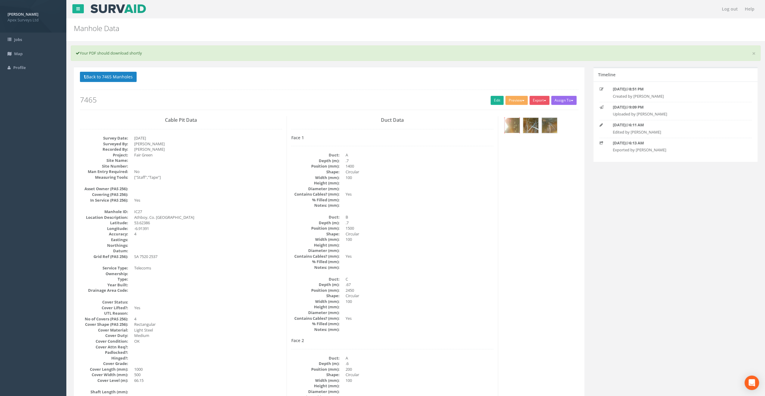
click at [507, 128] on img at bounding box center [511, 125] width 15 height 15
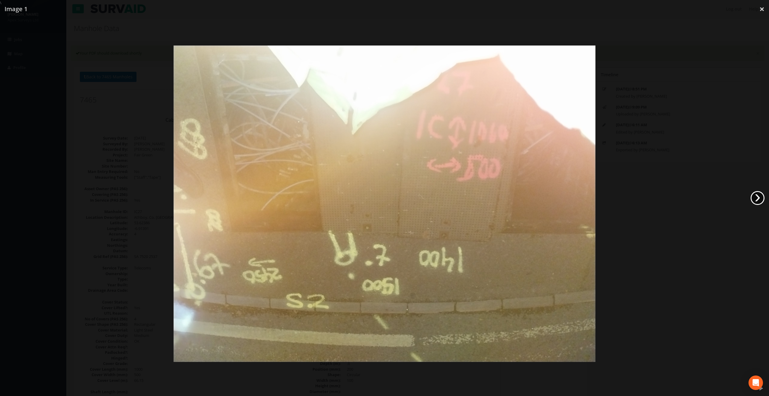
click at [756, 201] on link "›" at bounding box center [758, 198] width 14 height 14
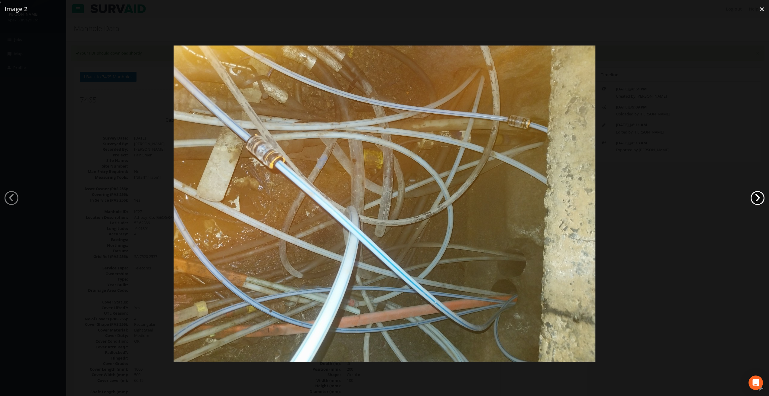
click at [756, 201] on link "›" at bounding box center [758, 198] width 14 height 14
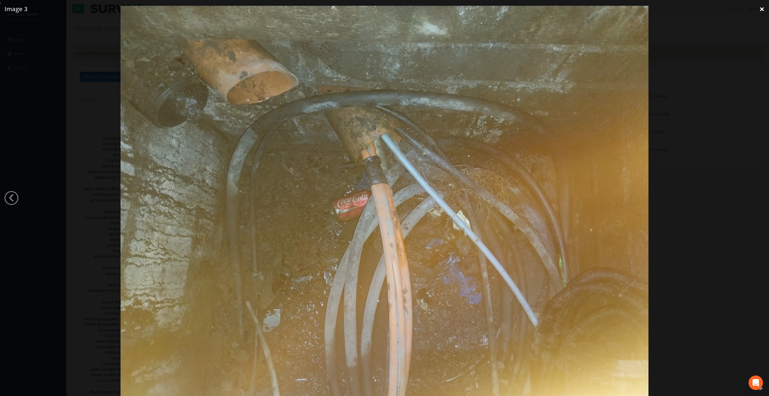
click at [763, 11] on link "×" at bounding box center [762, 9] width 14 height 18
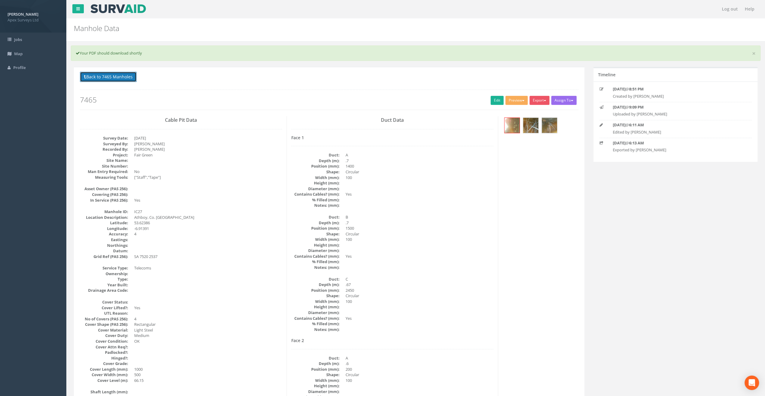
click at [125, 77] on button "Back to 7465 Manholes" at bounding box center [108, 77] width 57 height 10
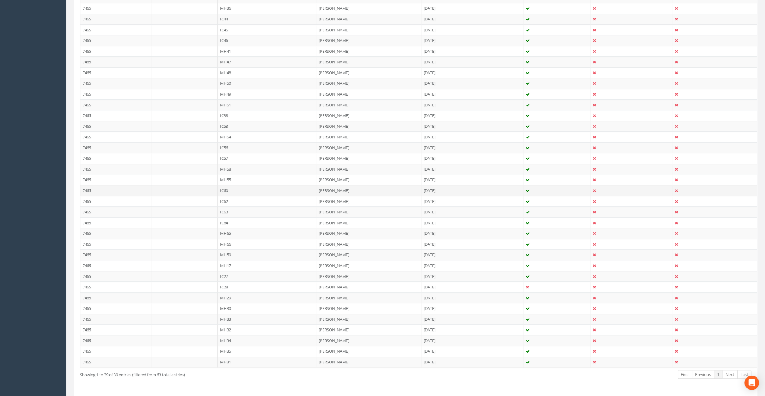
scroll to position [245, 0]
click at [222, 270] on td "IC28" at bounding box center [267, 273] width 99 height 11
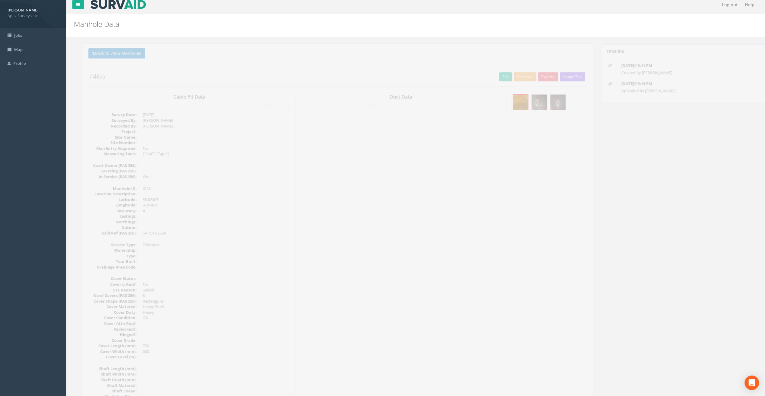
scroll to position [30, 0]
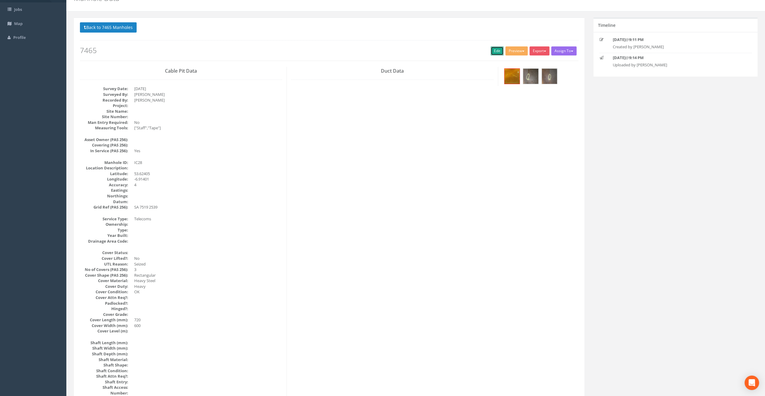
click at [493, 53] on link "Edit" at bounding box center [496, 50] width 13 height 9
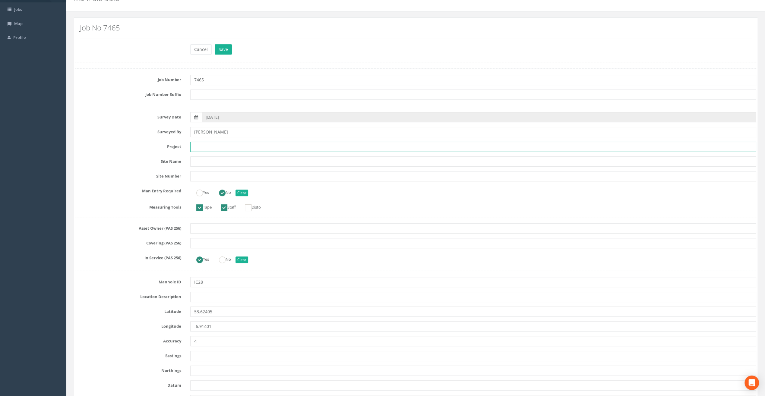
click at [199, 145] on input "text" at bounding box center [473, 147] width 566 height 10
paste input "Athboy, Co. [GEOGRAPHIC_DATA]"
type input "Athboy, Co. [GEOGRAPHIC_DATA]"
click at [203, 297] on input "text" at bounding box center [473, 297] width 566 height 10
paste input "Athboy, Co. [GEOGRAPHIC_DATA]"
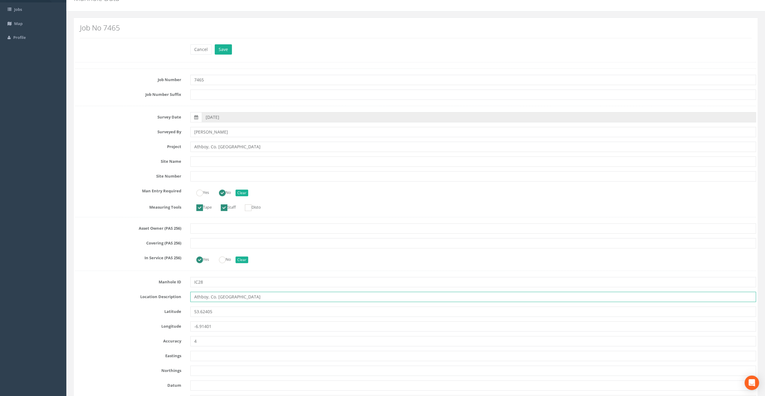
type input "Athboy, Co. [GEOGRAPHIC_DATA]"
click at [214, 144] on input "Athboy, Co. [GEOGRAPHIC_DATA]" at bounding box center [473, 147] width 566 height 10
paste input "Fair Green"
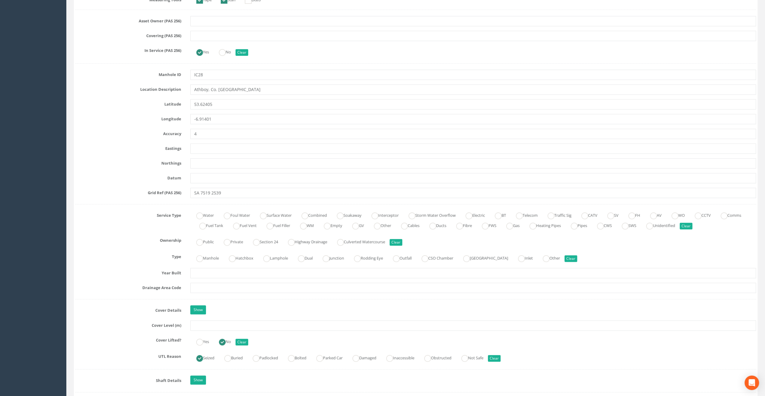
scroll to position [241, 0]
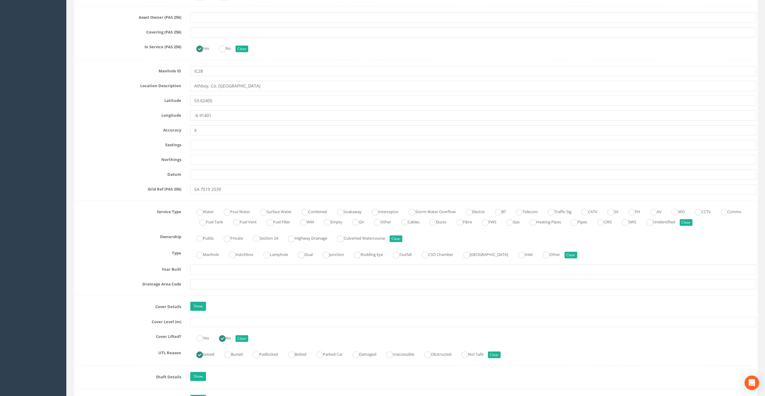
type input "Fair Green"
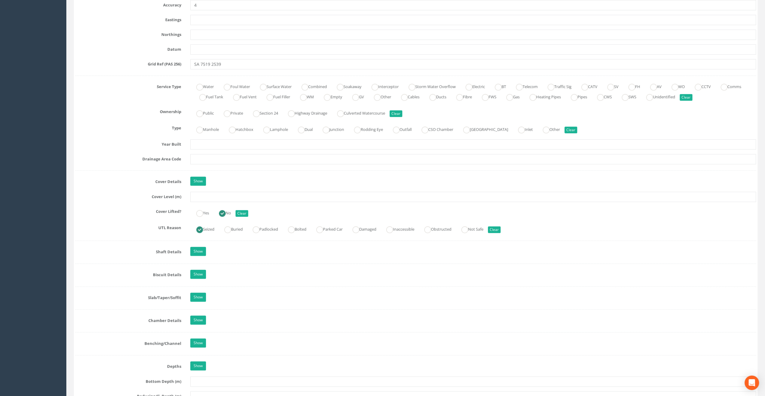
scroll to position [392, 0]
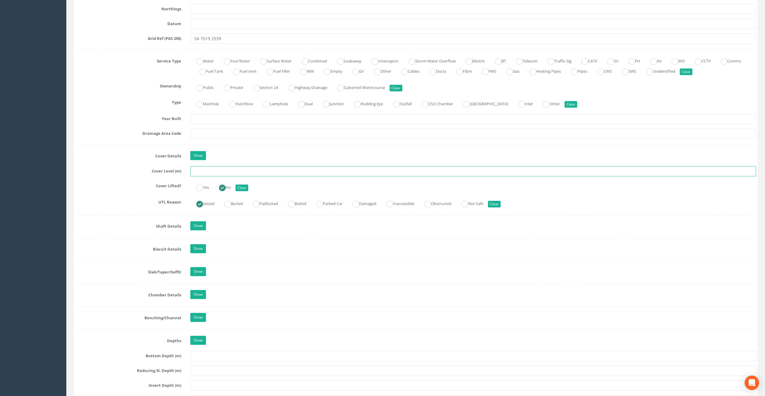
click at [258, 169] on input "text" at bounding box center [473, 171] width 566 height 10
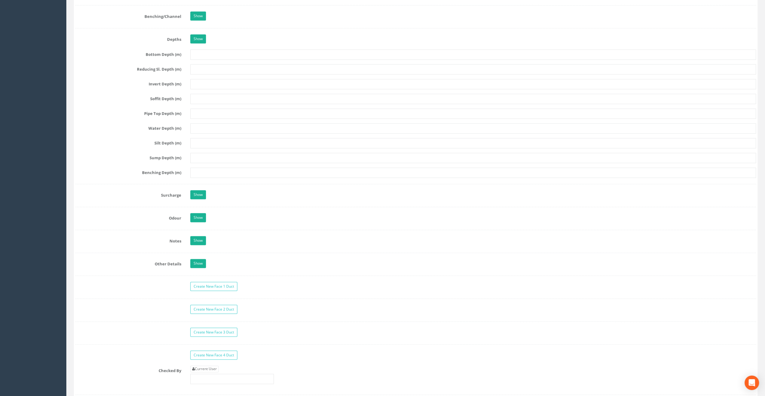
scroll to position [904, 0]
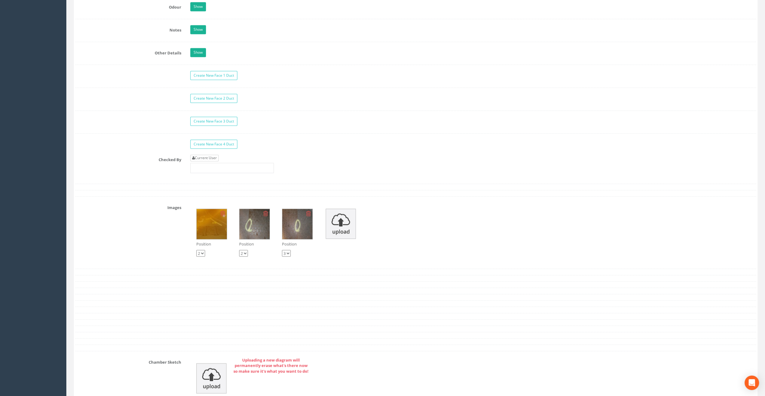
type input "66.23"
click at [210, 155] on link "Current User" at bounding box center [204, 158] width 28 height 7
type input "[PERSON_NAME]"
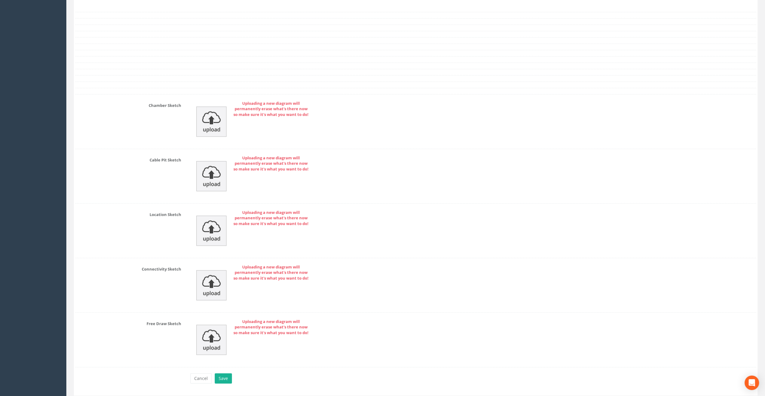
scroll to position [1174, 0]
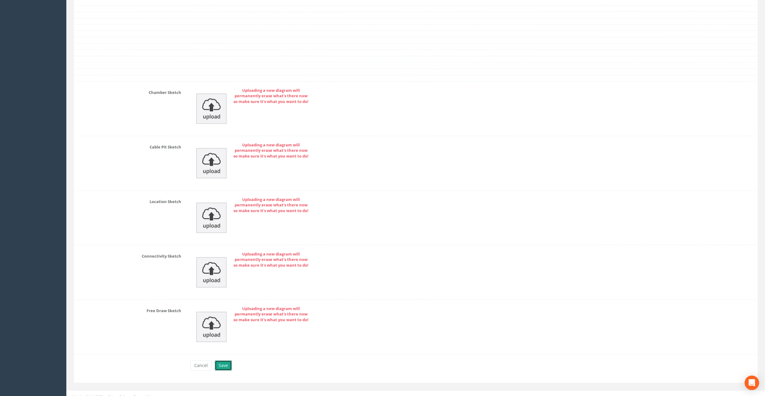
click at [228, 361] on button "Save" at bounding box center [223, 366] width 17 height 10
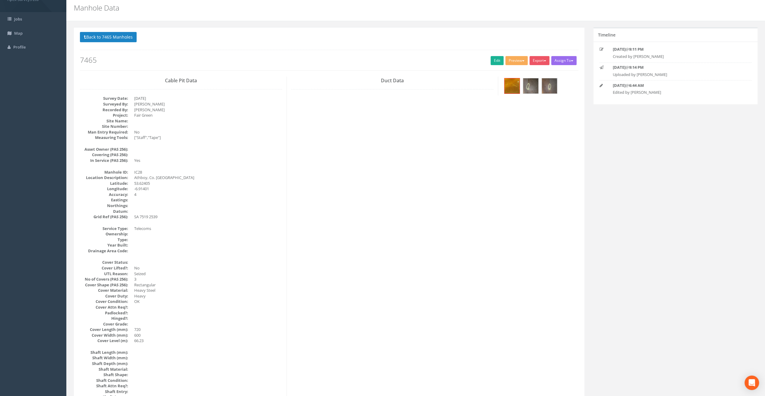
scroll to position [30, 0]
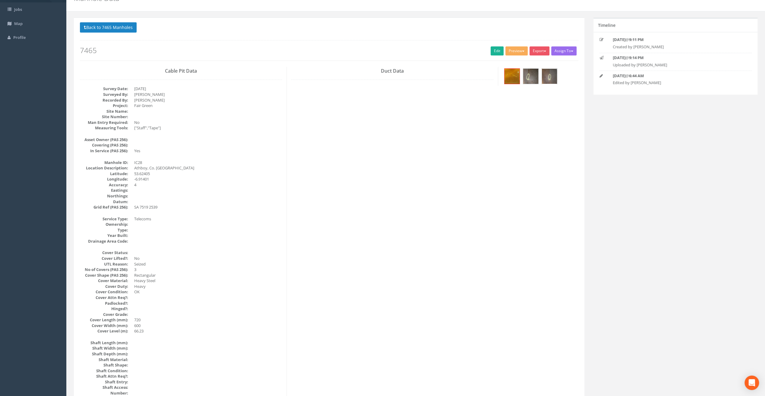
click at [552, 79] on img at bounding box center [549, 76] width 15 height 15
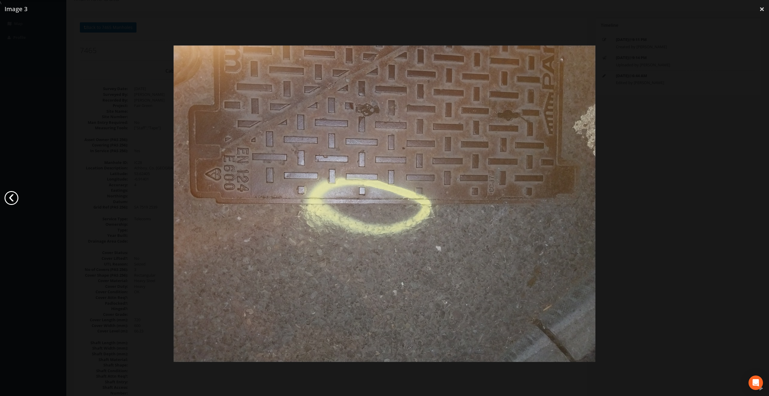
click at [13, 198] on link "‹" at bounding box center [12, 198] width 14 height 14
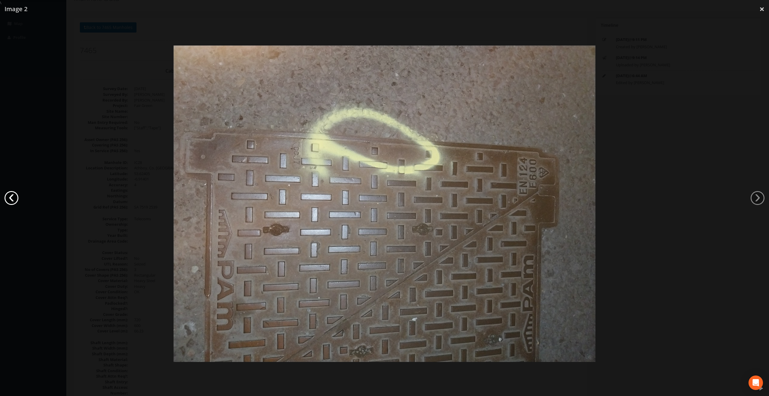
click at [13, 198] on link "‹" at bounding box center [12, 198] width 14 height 14
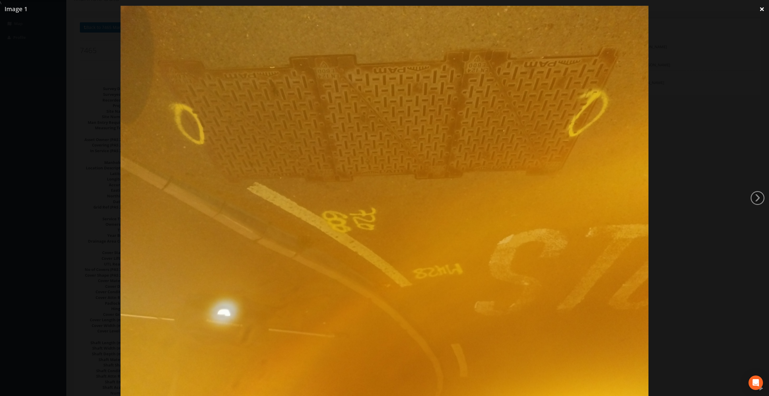
click at [764, 7] on link "×" at bounding box center [762, 9] width 14 height 18
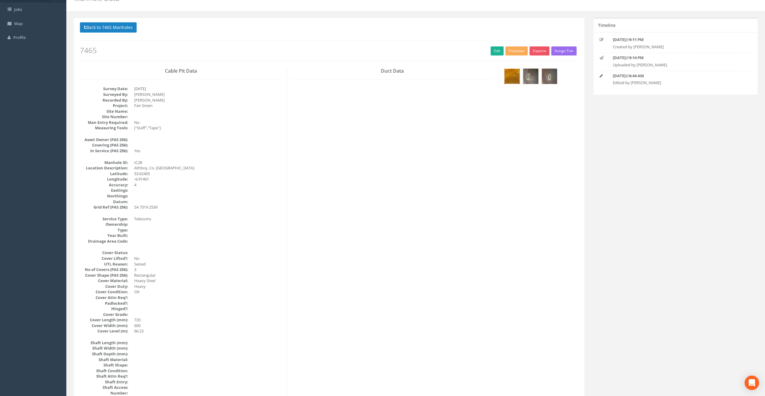
click at [511, 74] on img at bounding box center [511, 76] width 15 height 15
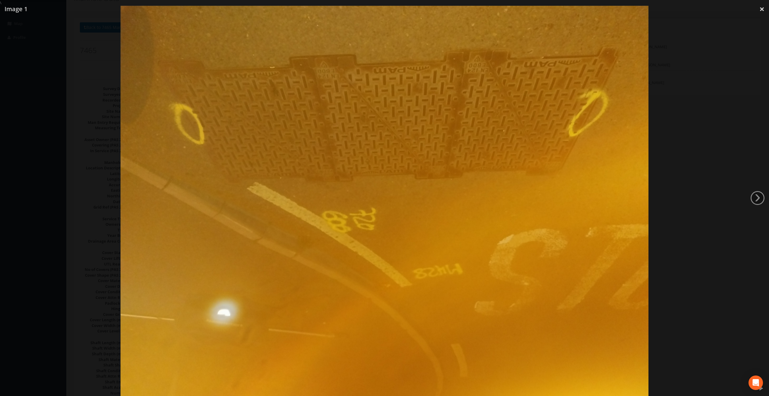
drag, startPoint x: 762, startPoint y: 8, endPoint x: 734, endPoint y: 17, distance: 29.6
click at [762, 8] on link "×" at bounding box center [762, 9] width 14 height 18
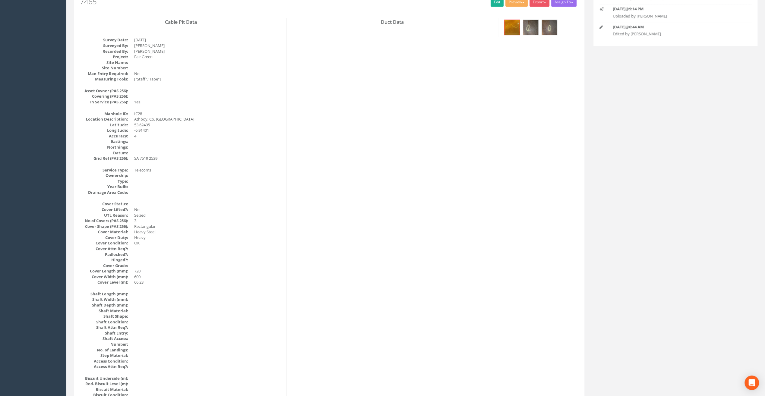
scroll to position [0, 0]
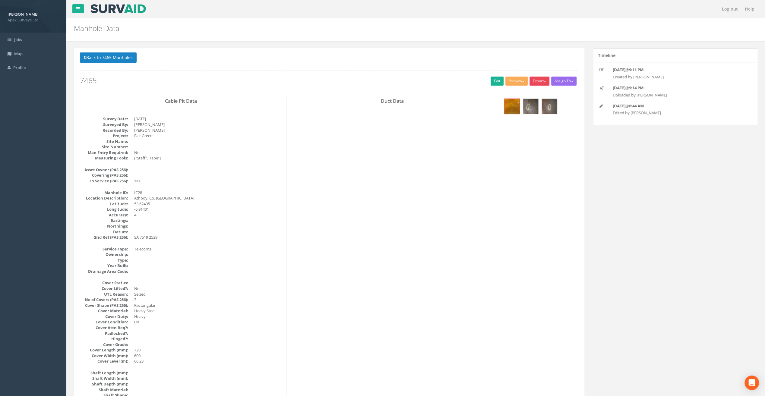
click at [538, 79] on button "Export" at bounding box center [539, 81] width 20 height 9
click at [354, 63] on p "Back to 7465 Manholes Back to Map" at bounding box center [329, 58] width 498 height 12
click at [537, 84] on button "Export" at bounding box center [539, 81] width 20 height 9
click at [529, 121] on link "SurvAid IC" at bounding box center [527, 119] width 46 height 9
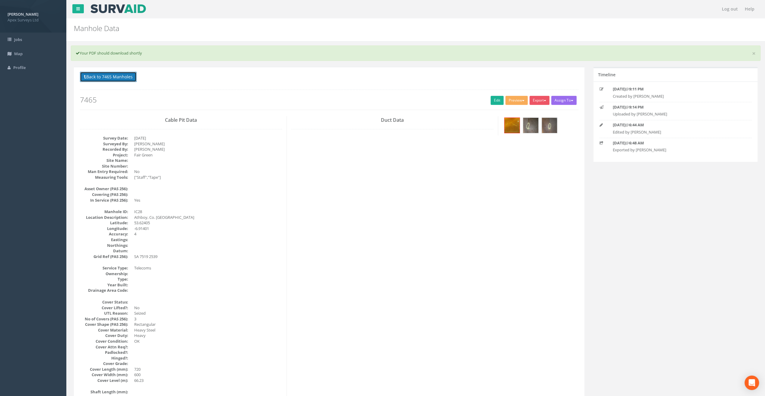
click at [112, 74] on button "Back to 7465 Manholes" at bounding box center [108, 77] width 57 height 10
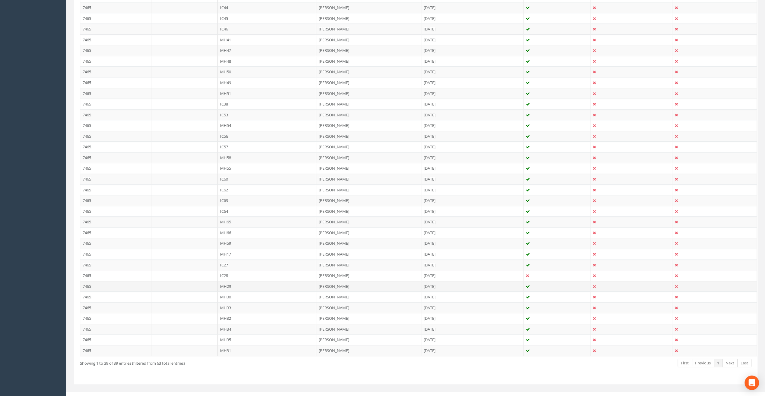
scroll to position [245, 0]
click at [225, 280] on td "MH29" at bounding box center [267, 284] width 99 height 11
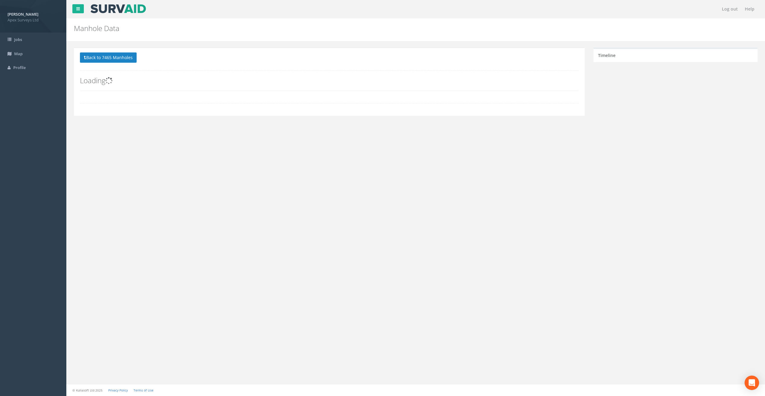
scroll to position [0, 0]
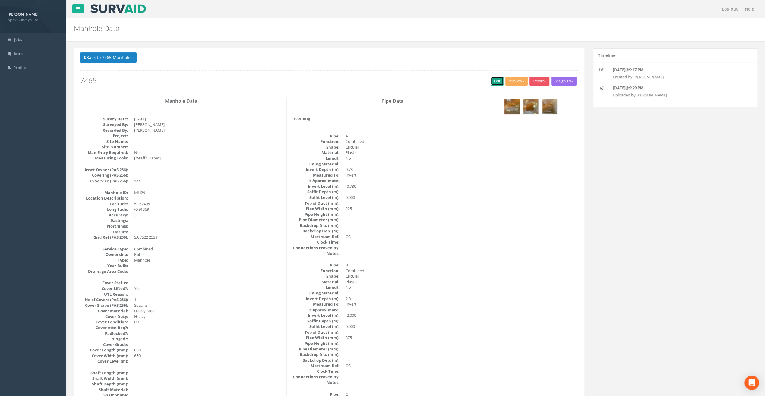
click at [492, 79] on link "Edit" at bounding box center [496, 81] width 13 height 9
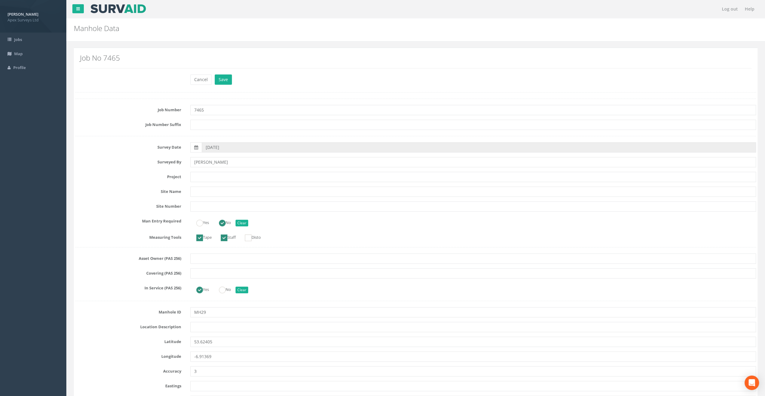
scroll to position [60, 0]
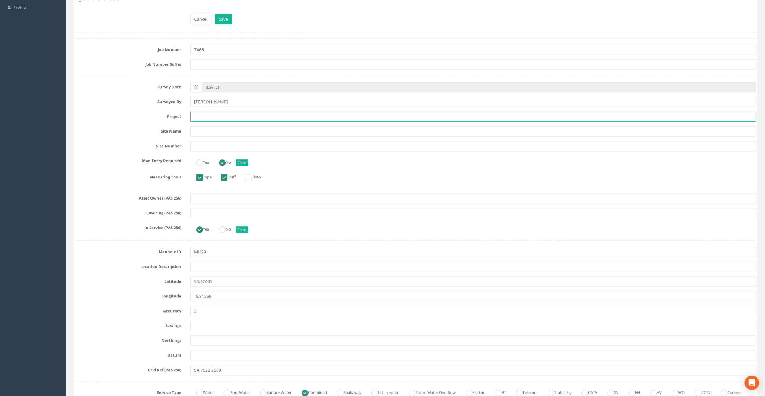
click at [204, 118] on input "text" at bounding box center [473, 117] width 566 height 10
paste input "Fair Green"
type input "Fair Green"
click at [303, 12] on div "Job No 7465" at bounding box center [415, 3] width 680 height 22
click at [193, 269] on input "text" at bounding box center [473, 267] width 566 height 10
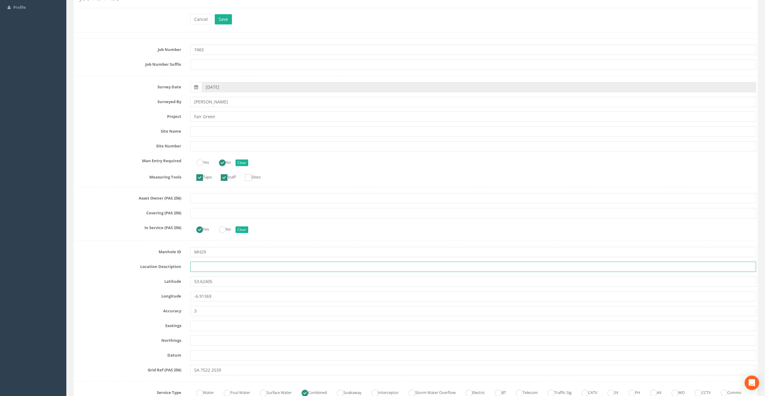
paste input "Athboy, Co. [GEOGRAPHIC_DATA]"
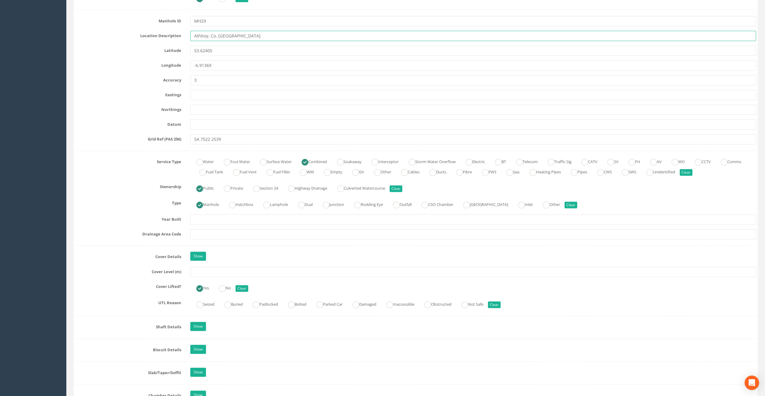
scroll to position [301, 0]
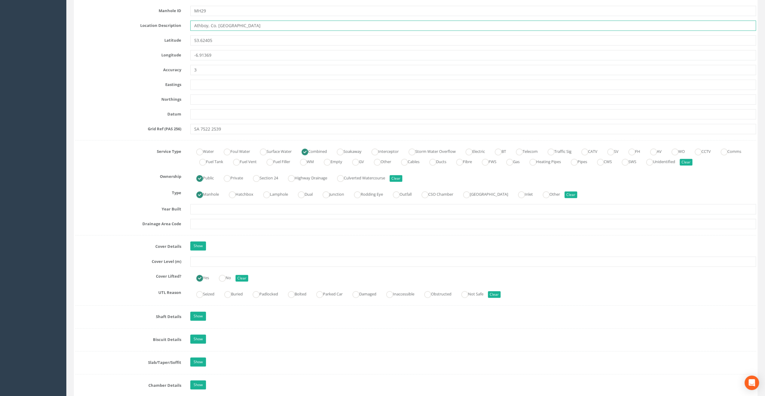
type input "Athboy, Co. [GEOGRAPHIC_DATA]"
click at [203, 261] on input "text" at bounding box center [473, 262] width 566 height 10
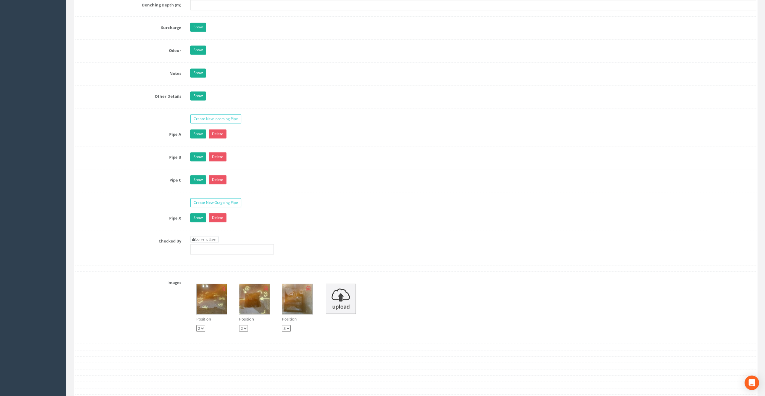
scroll to position [874, 0]
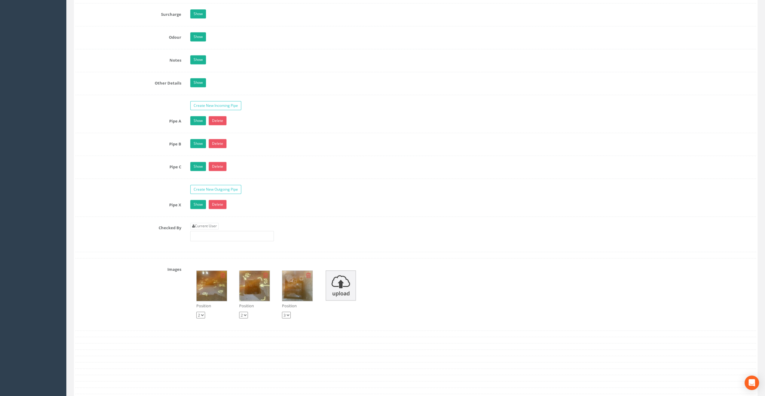
type input "66.04"
click at [201, 224] on div "Current User" at bounding box center [232, 232] width 84 height 18
click at [202, 223] on link "Current User" at bounding box center [204, 226] width 28 height 7
type input "[PERSON_NAME]"
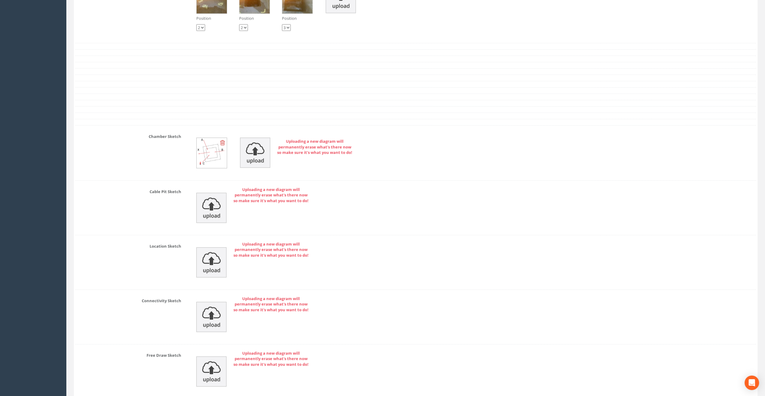
scroll to position [1206, 0]
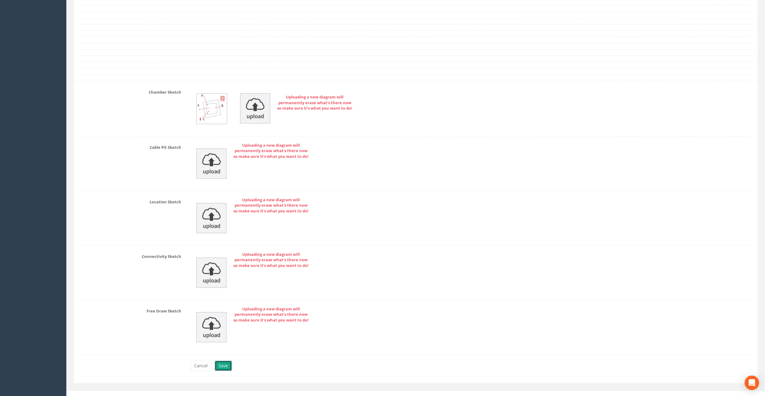
click at [223, 361] on button "Save" at bounding box center [223, 366] width 17 height 10
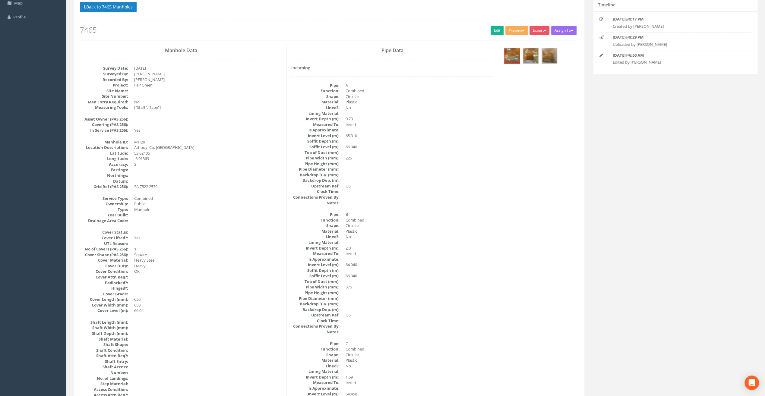
scroll to position [0, 0]
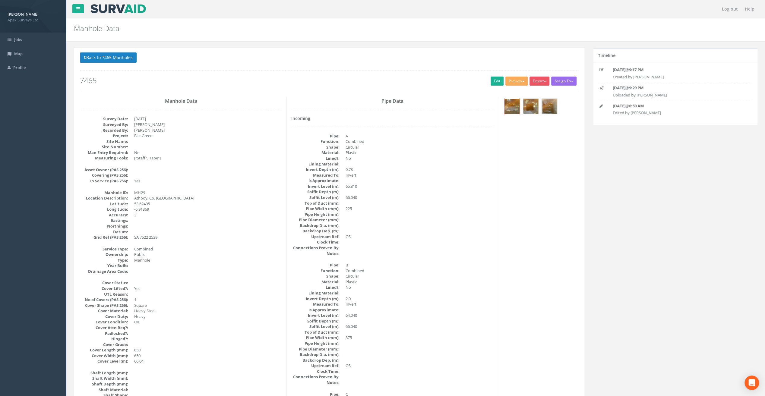
click at [514, 102] on img at bounding box center [511, 106] width 15 height 15
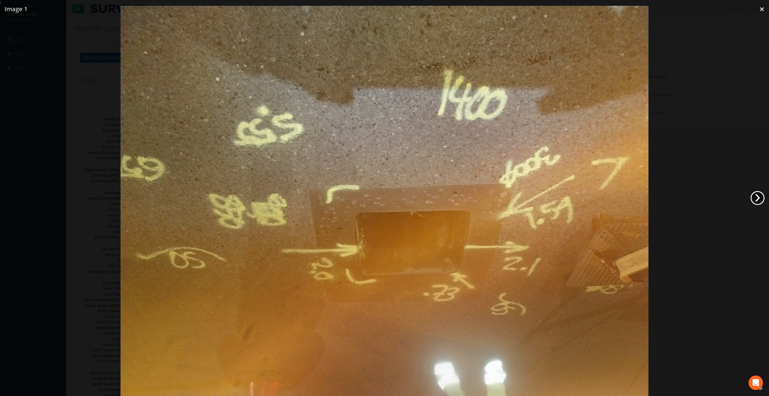
click at [758, 193] on link "›" at bounding box center [758, 198] width 14 height 14
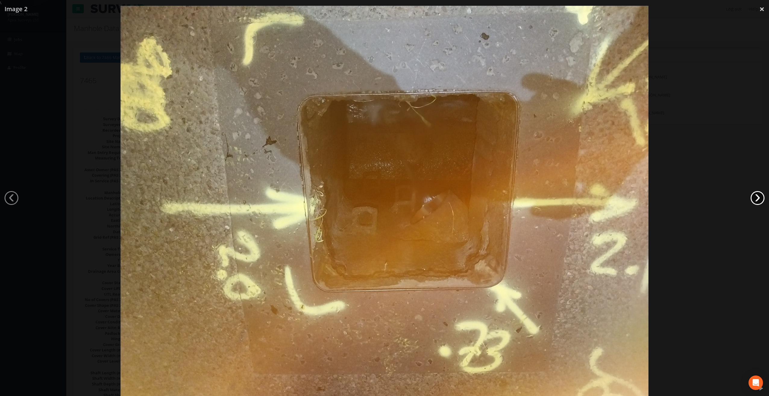
click at [758, 193] on link "›" at bounding box center [758, 198] width 14 height 14
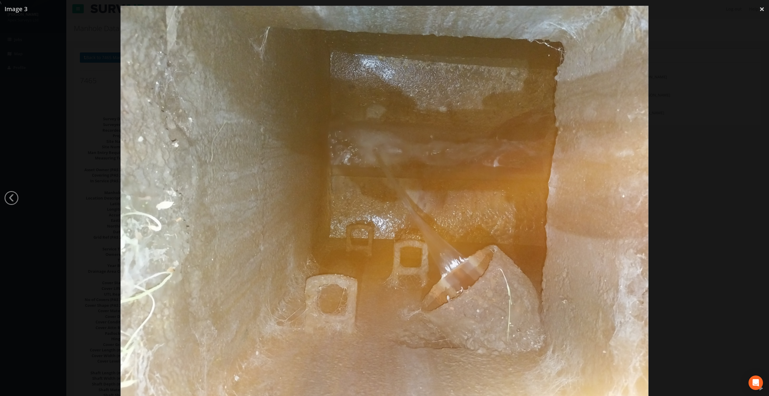
click at [758, 193] on div at bounding box center [384, 204] width 769 height 396
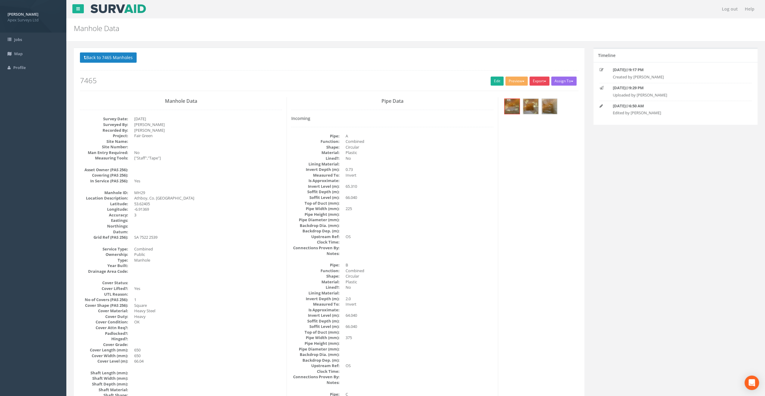
click at [543, 80] on button "Export" at bounding box center [539, 81] width 20 height 9
click at [538, 131] on link "SurvAid Manhole" at bounding box center [527, 129] width 46 height 9
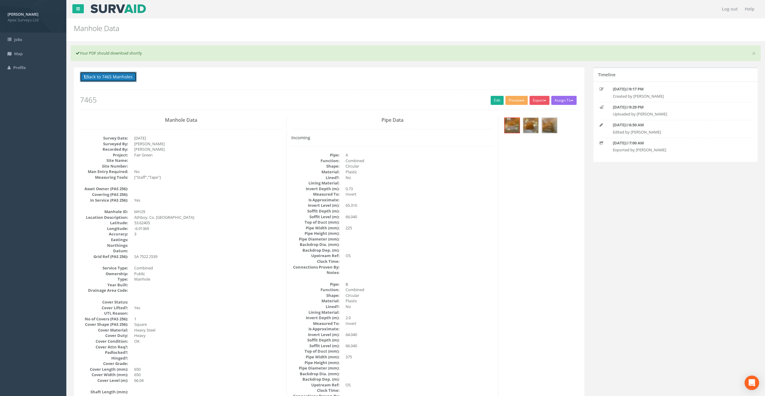
click at [110, 75] on button "Back to 7465 Manholes" at bounding box center [108, 77] width 57 height 10
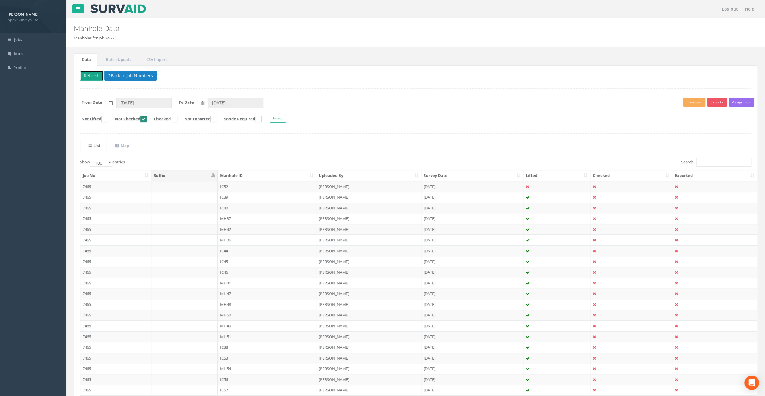
click at [89, 77] on button "Refresh" at bounding box center [92, 76] width 24 height 10
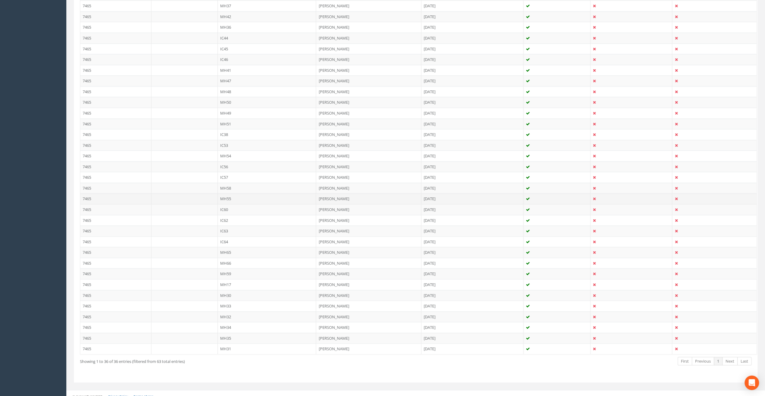
scroll to position [213, 0]
click at [225, 291] on td "MH30" at bounding box center [267, 294] width 99 height 11
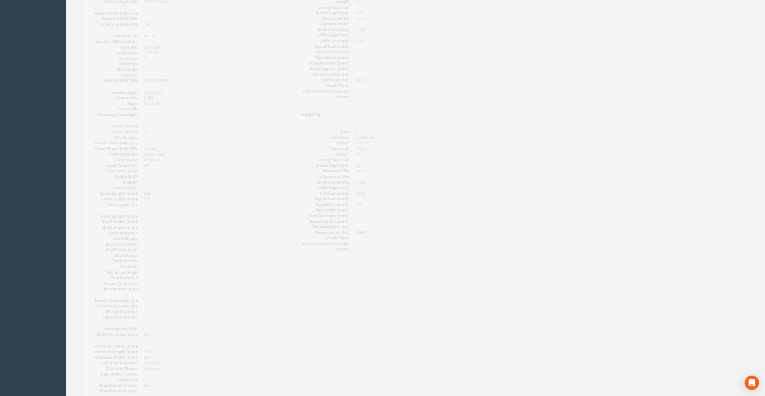
scroll to position [60, 0]
click at [493, 22] on link "Edit" at bounding box center [496, 20] width 13 height 9
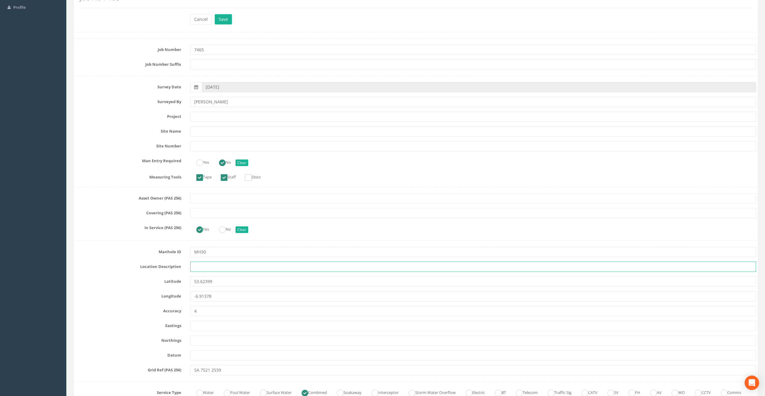
click at [207, 262] on input "text" at bounding box center [473, 267] width 566 height 10
paste input "Athboy, Co. [GEOGRAPHIC_DATA]"
type input "Athboy, Co. [GEOGRAPHIC_DATA]"
click at [341, 19] on div "Cancel Save Delete" at bounding box center [473, 20] width 575 height 12
click at [197, 116] on input "text" at bounding box center [473, 117] width 566 height 10
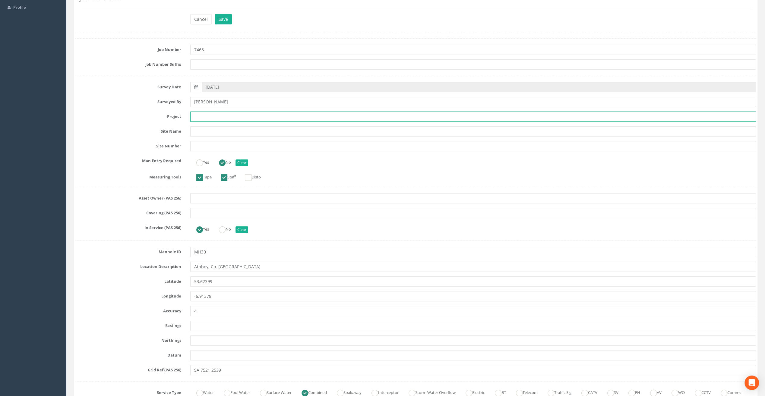
paste input "Fair Green"
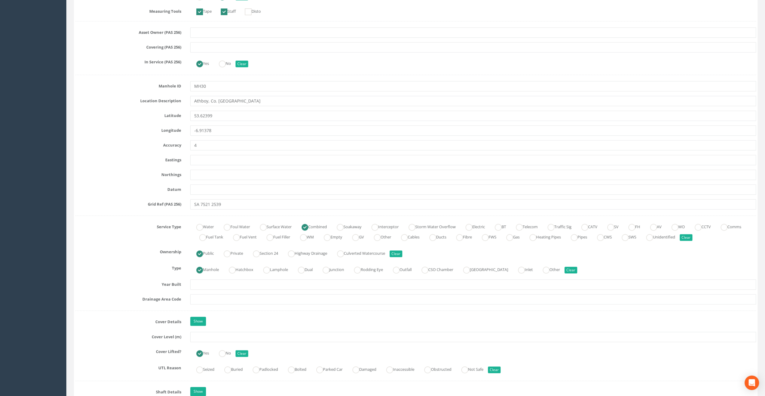
scroll to position [241, 0]
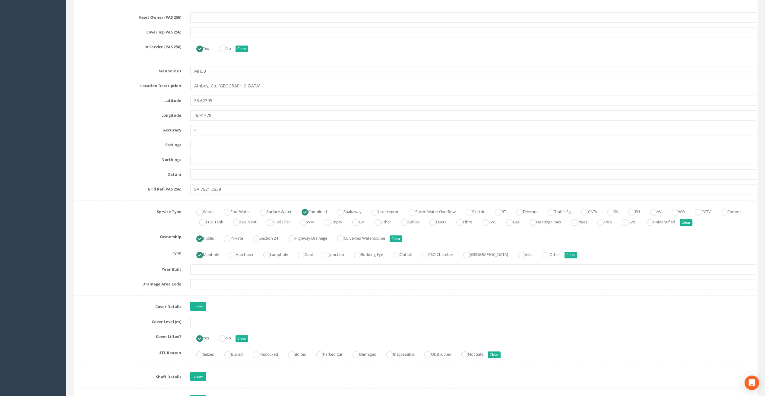
type input "Fair Green"
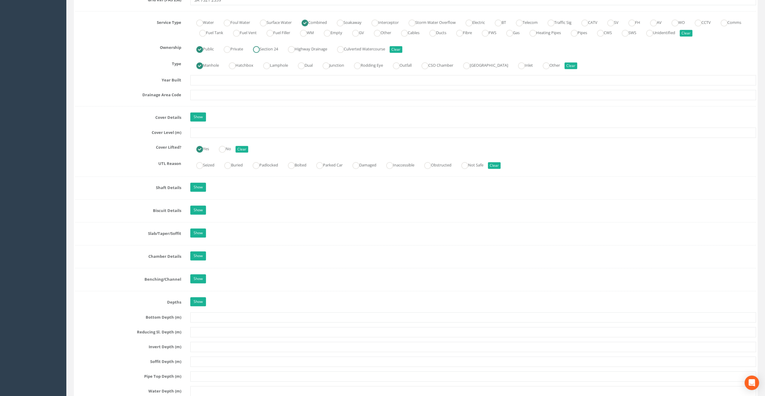
scroll to position [422, 0]
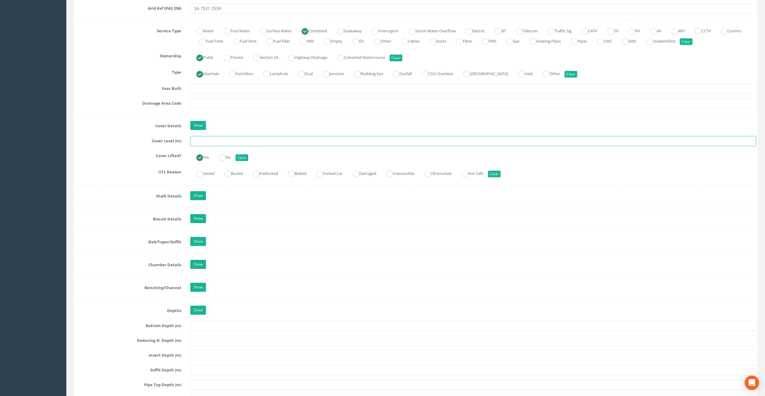
click at [216, 140] on input "text" at bounding box center [473, 141] width 566 height 10
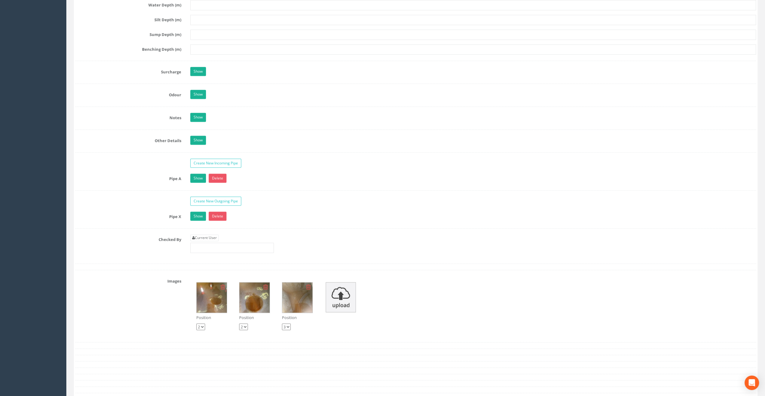
scroll to position [844, 0]
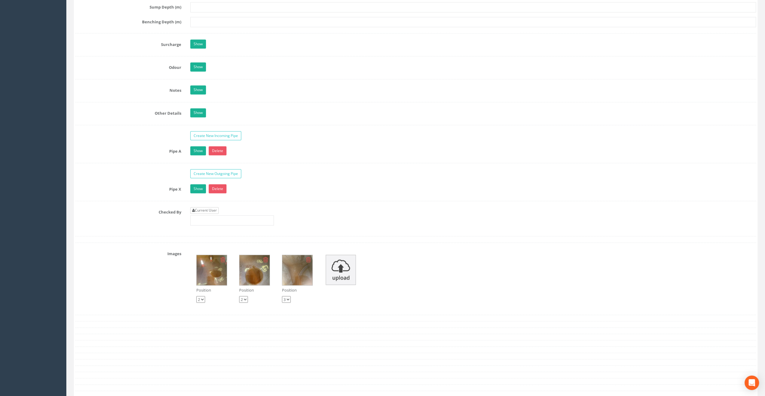
type input "66.07"
click at [212, 207] on link "Current User" at bounding box center [204, 210] width 28 height 7
type input "[PERSON_NAME]"
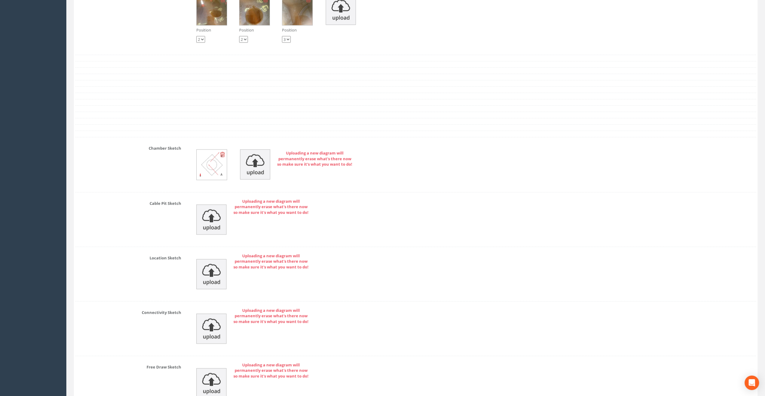
scroll to position [1160, 0]
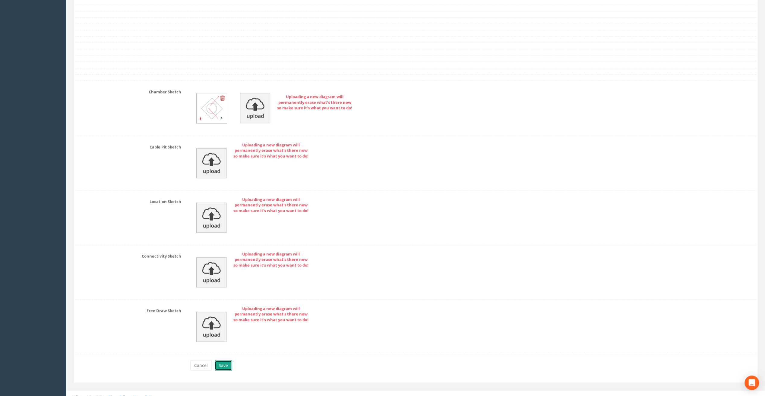
click at [223, 361] on button "Save" at bounding box center [223, 366] width 17 height 10
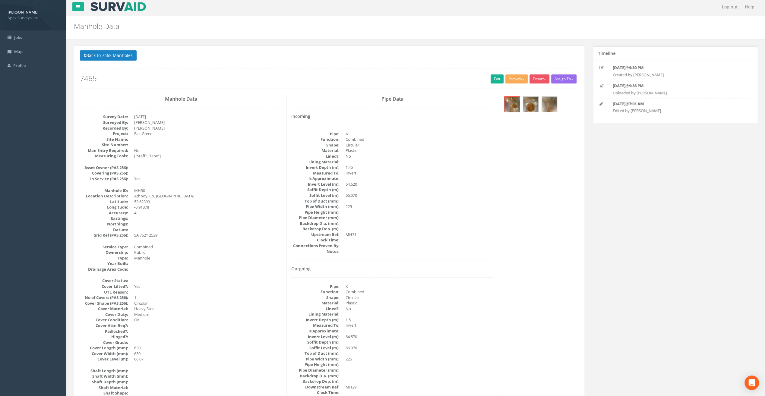
scroll to position [0, 0]
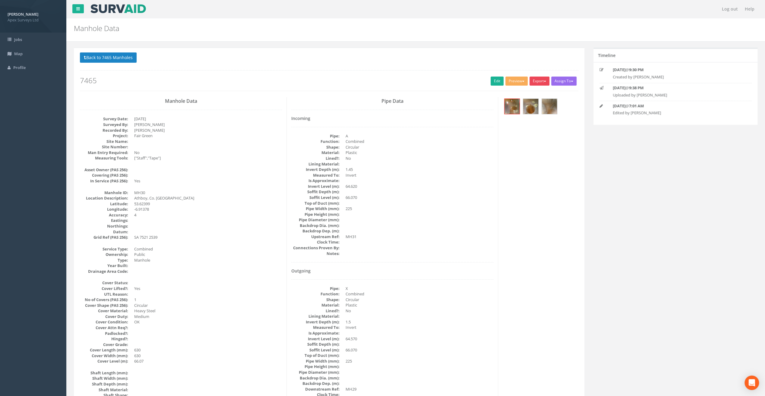
click at [544, 81] on span "button" at bounding box center [545, 81] width 2 height 1
click at [534, 129] on link "SurvAid Manhole" at bounding box center [527, 129] width 46 height 9
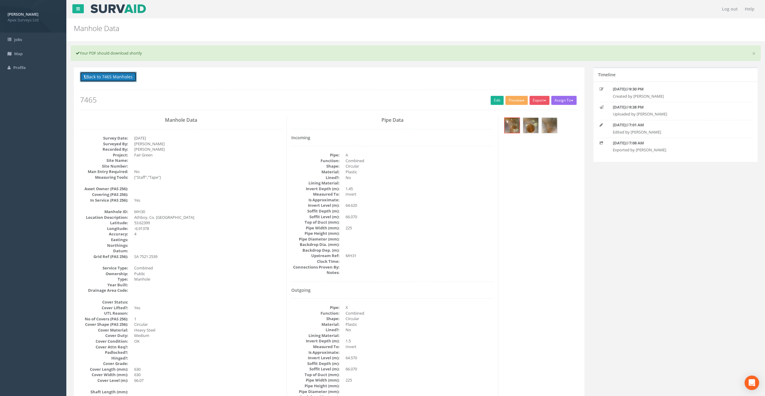
click at [124, 79] on button "Back to 7465 Manholes" at bounding box center [108, 77] width 57 height 10
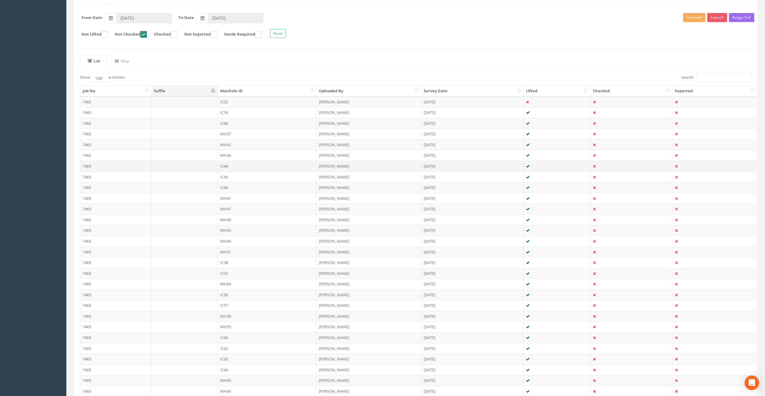
scroll to position [211, 0]
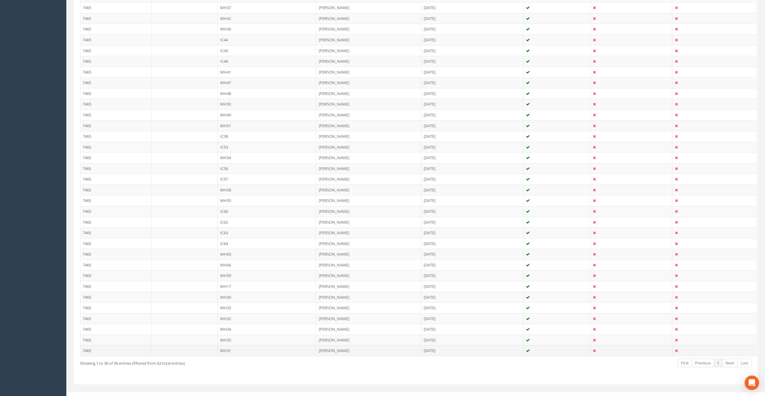
click at [229, 347] on td "MH31" at bounding box center [267, 350] width 99 height 11
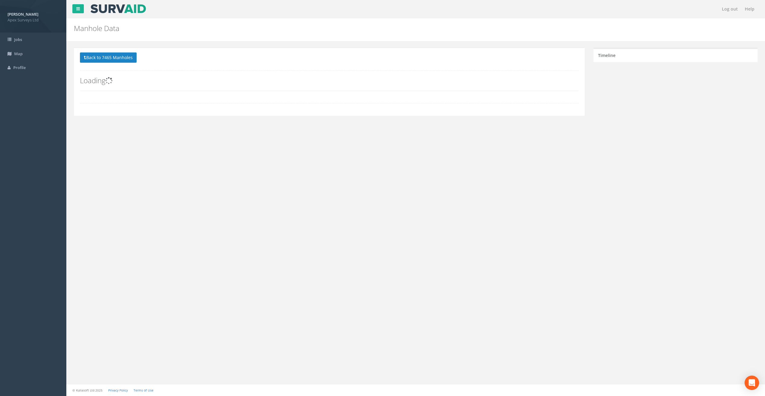
scroll to position [0, 0]
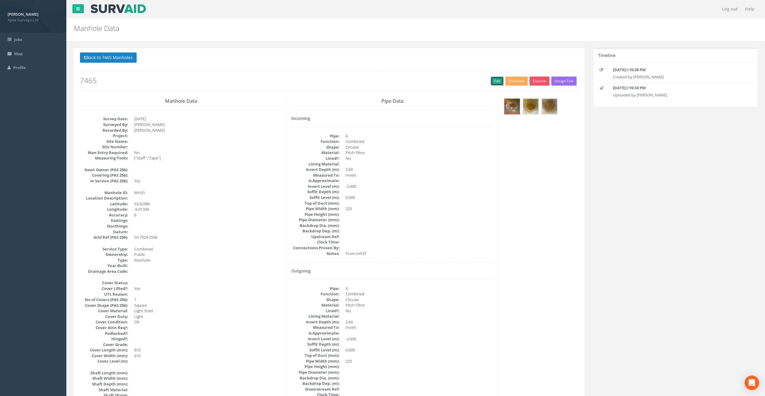
click at [492, 79] on link "Edit" at bounding box center [496, 81] width 13 height 9
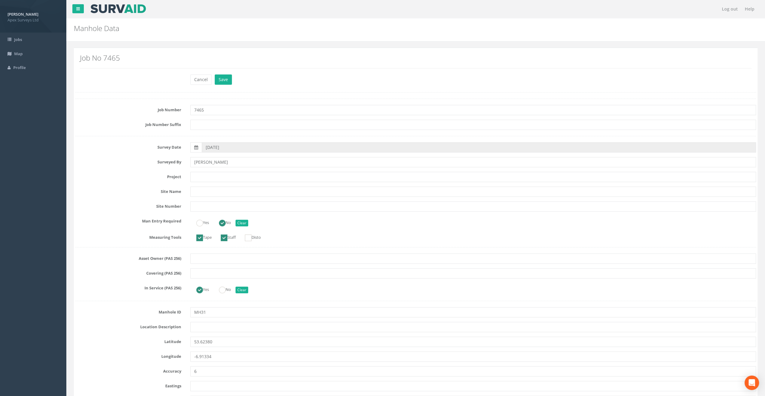
click at [201, 176] on input "text" at bounding box center [473, 177] width 566 height 10
type input "Fair Green"
drag, startPoint x: 324, startPoint y: 12, endPoint x: 301, endPoint y: 46, distance: 41.6
click at [324, 12] on nav "Log out Help" at bounding box center [415, 9] width 698 height 18
click at [202, 329] on input "text" at bounding box center [473, 327] width 566 height 10
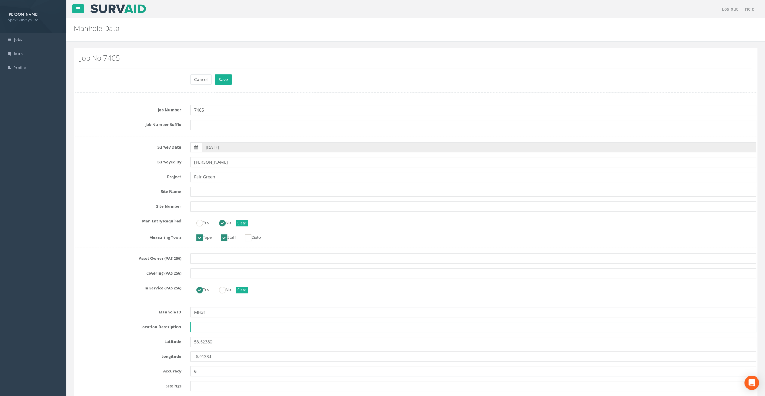
paste input "Athboy, Co. [GEOGRAPHIC_DATA]"
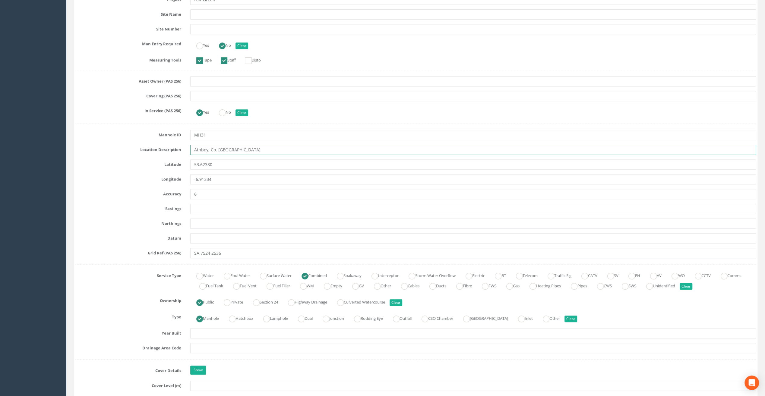
scroll to position [181, 0]
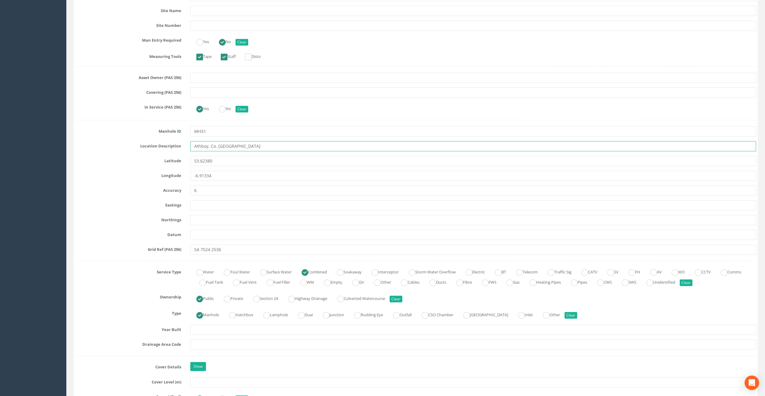
type input "Athboy, Co. [GEOGRAPHIC_DATA]"
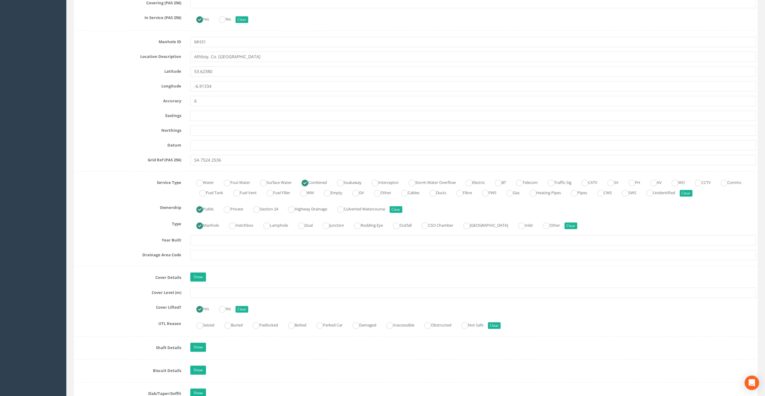
scroll to position [271, 0]
click at [200, 288] on input "text" at bounding box center [473, 292] width 566 height 10
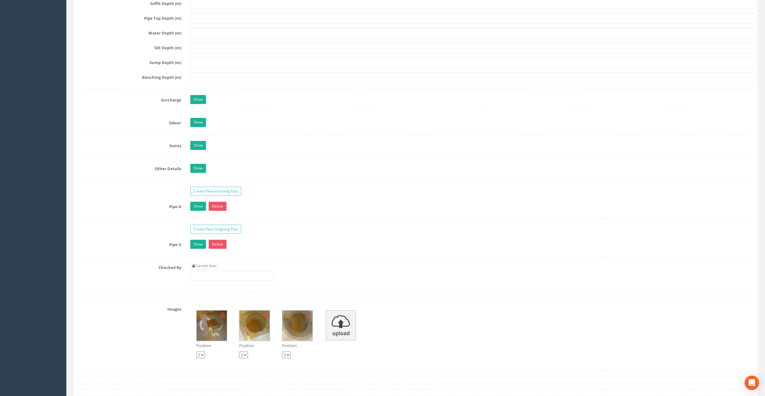
scroll to position [874, 0]
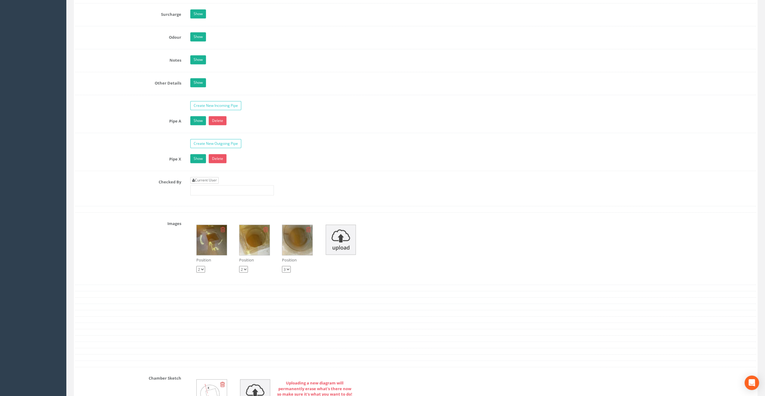
type input "65.64"
click at [205, 177] on link "Current User" at bounding box center [204, 180] width 28 height 7
type input "[PERSON_NAME]"
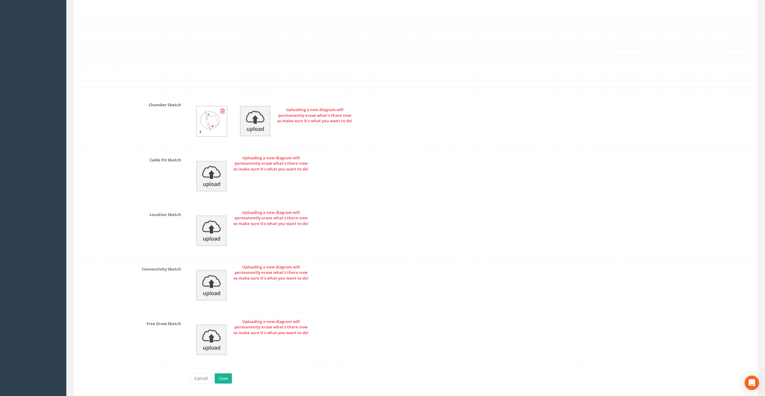
scroll to position [1160, 0]
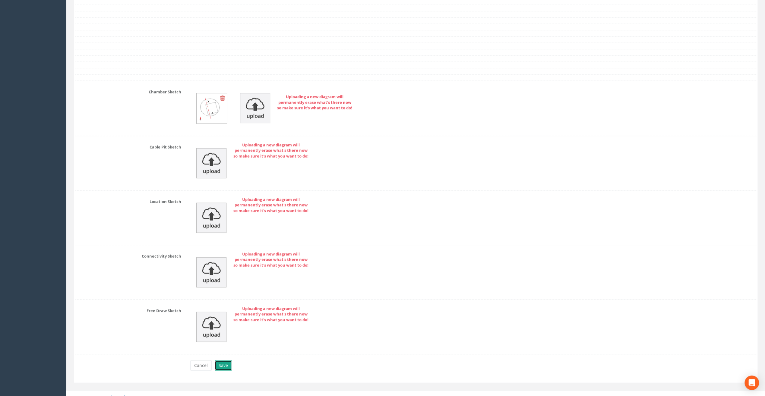
click at [225, 361] on button "Save" at bounding box center [223, 366] width 17 height 10
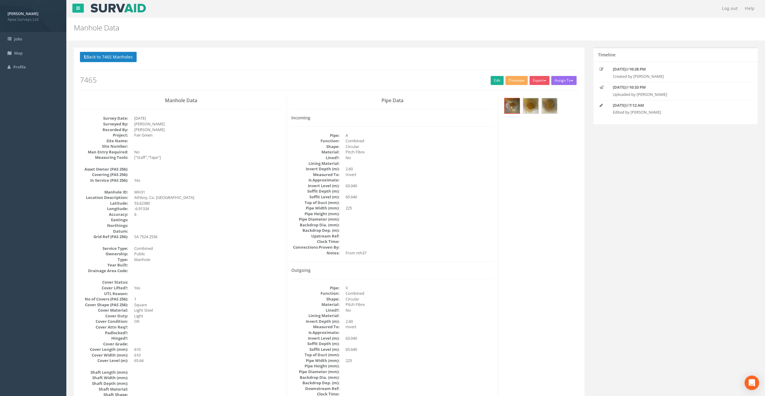
scroll to position [0, 0]
click at [540, 81] on button "Export" at bounding box center [539, 81] width 20 height 9
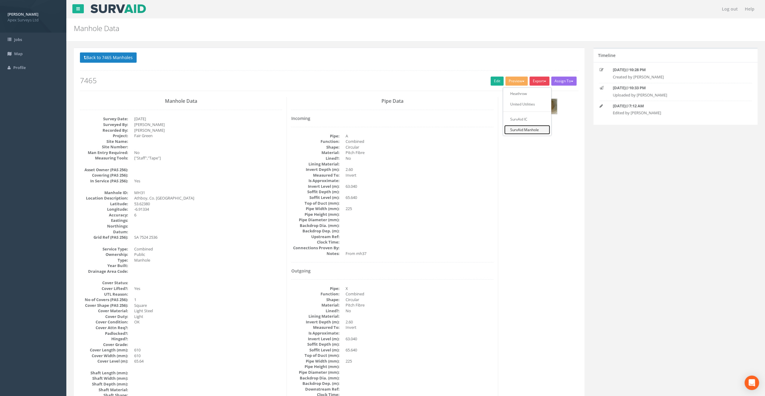
click at [530, 127] on link "SurvAid Manhole" at bounding box center [527, 129] width 46 height 9
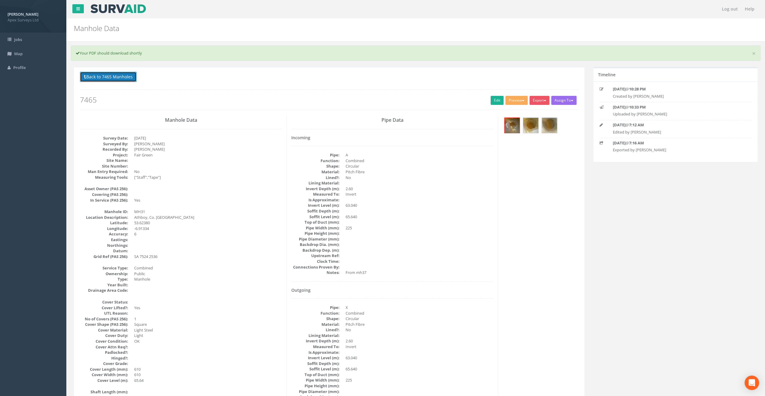
click at [106, 78] on button "Back to 7465 Manholes" at bounding box center [108, 77] width 57 height 10
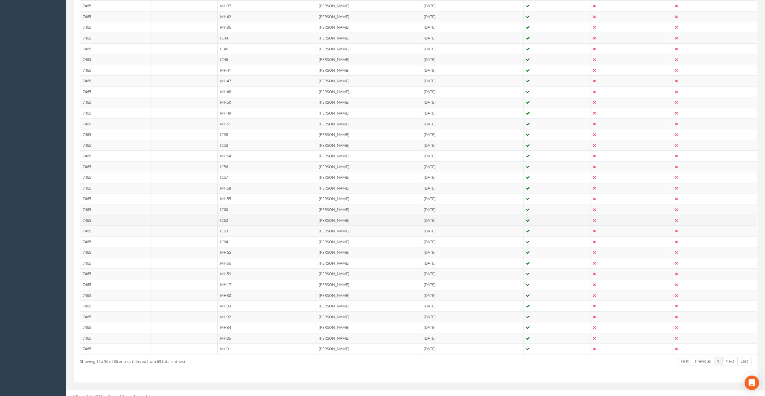
scroll to position [213, 0]
click at [229, 311] on td "MH32" at bounding box center [267, 316] width 99 height 11
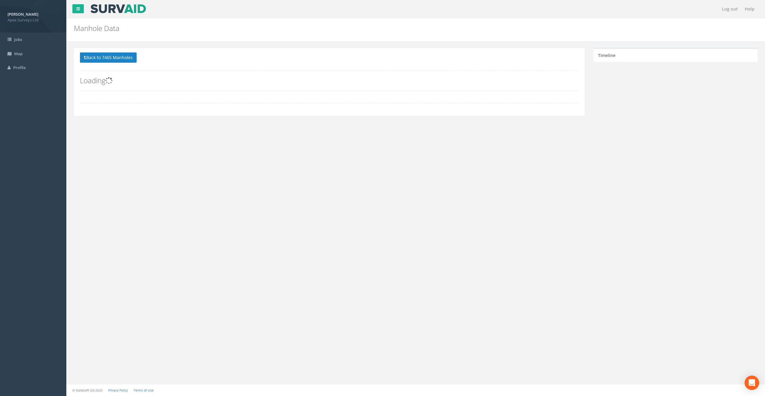
scroll to position [0, 0]
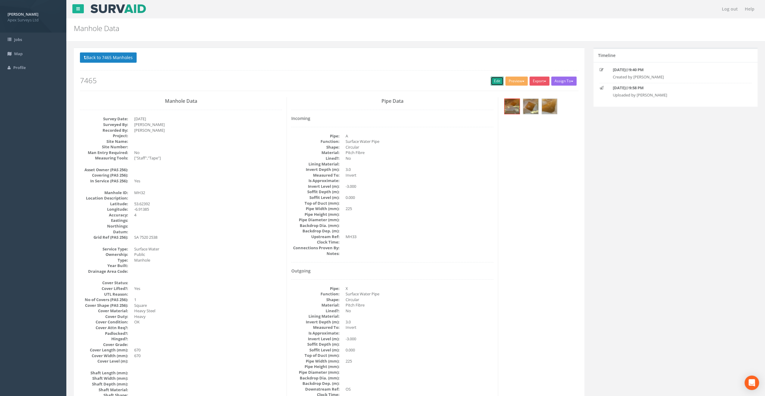
click at [493, 79] on link "Edit" at bounding box center [496, 81] width 13 height 9
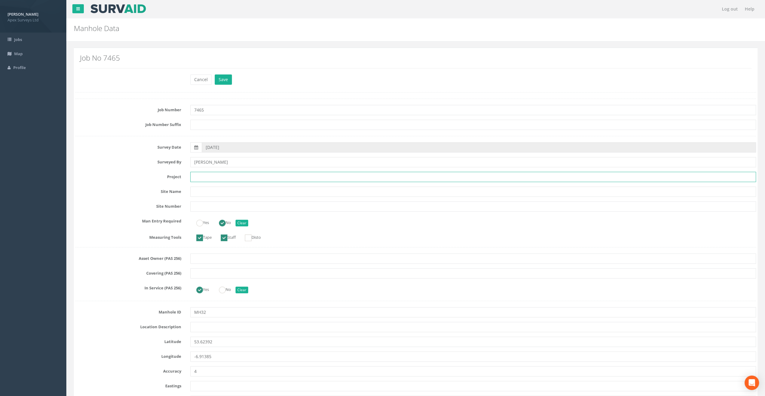
click at [200, 177] on input "text" at bounding box center [473, 177] width 566 height 10
paste input "Athboy, Co. [GEOGRAPHIC_DATA]"
type input "Athboy, Co. [GEOGRAPHIC_DATA]"
click at [203, 329] on input "text" at bounding box center [473, 327] width 566 height 10
paste input "Athboy, Co. [GEOGRAPHIC_DATA]"
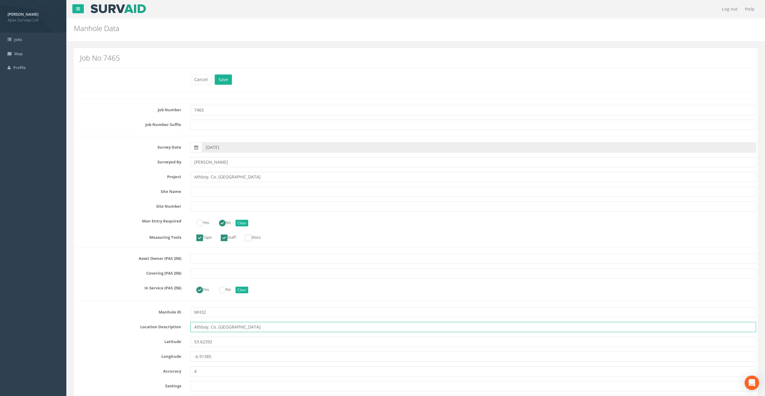
type input "Athboy, Co. [GEOGRAPHIC_DATA]"
click at [258, 24] on div "Manhole Data Manholes for Job 7465" at bounding box center [357, 26] width 577 height 17
click at [206, 178] on input "Athboy, Co. [GEOGRAPHIC_DATA]" at bounding box center [473, 177] width 566 height 10
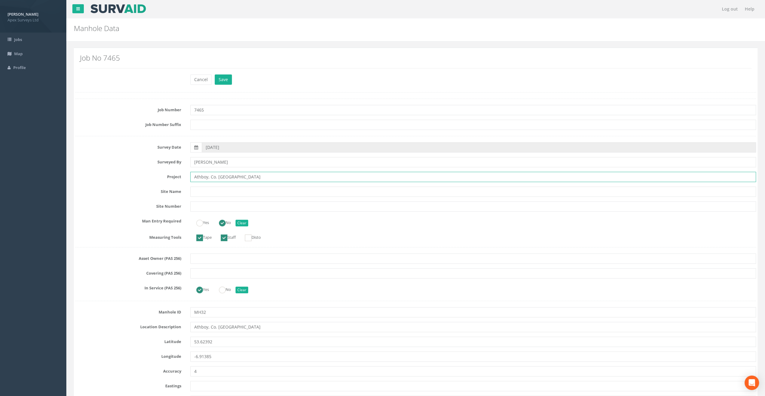
paste input "Fair Green"
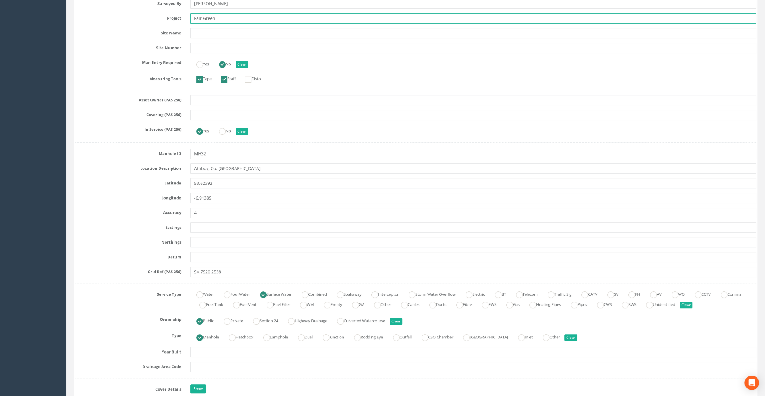
scroll to position [181, 0]
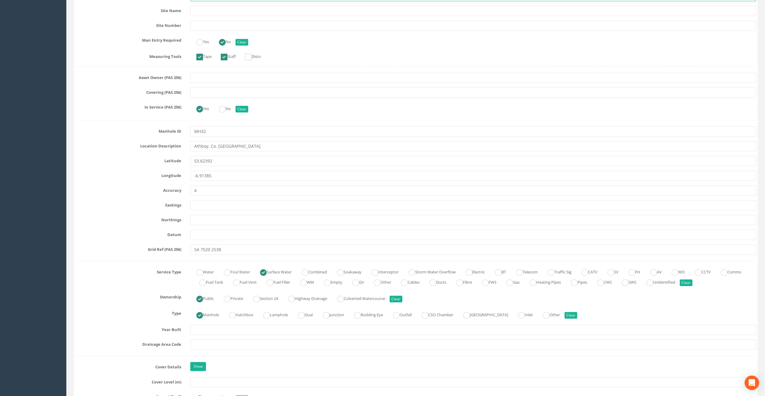
type input "Fair Green"
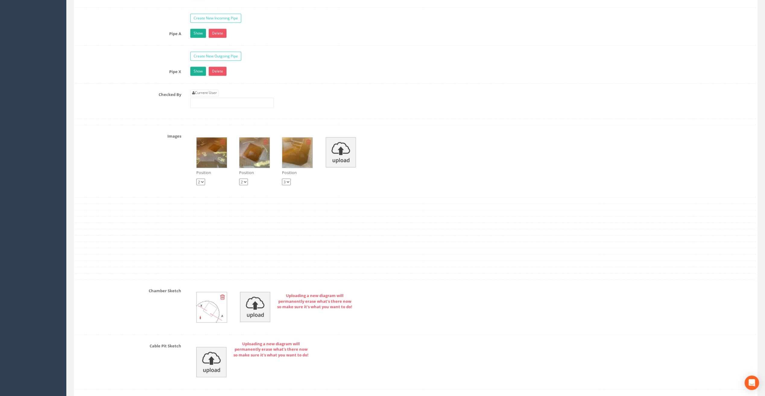
scroll to position [1025, 0]
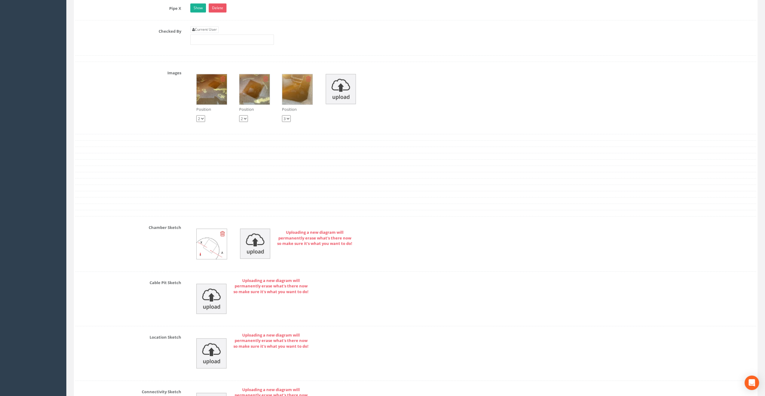
click at [214, 80] on img at bounding box center [212, 89] width 30 height 30
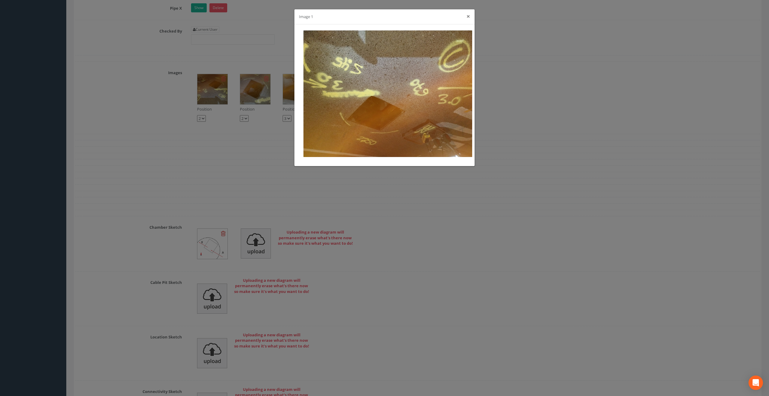
click at [468, 14] on button "×" at bounding box center [469, 16] width 4 height 6
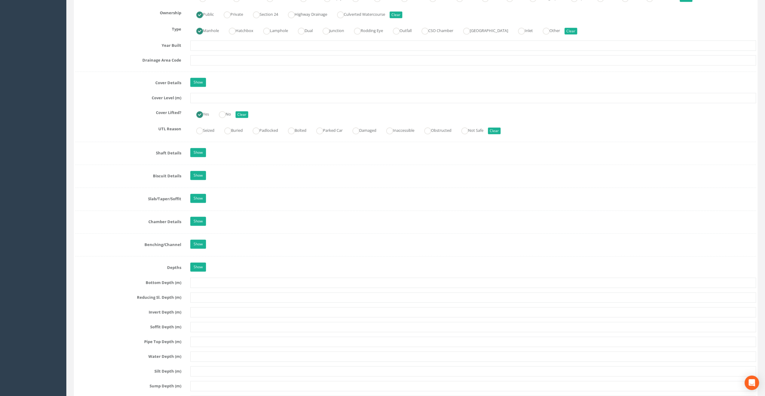
scroll to position [407, 0]
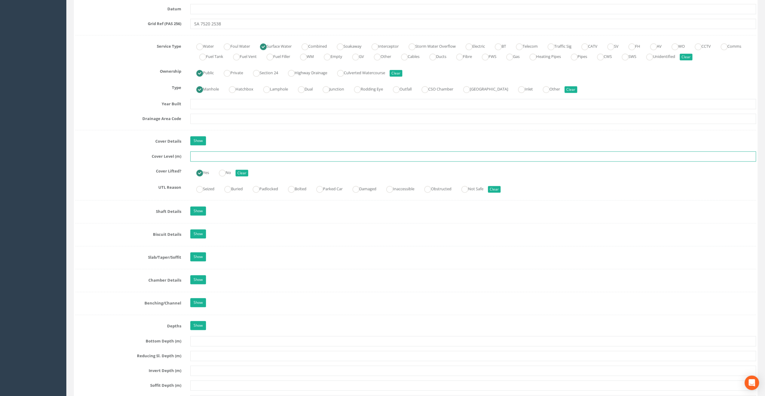
click at [205, 156] on input "text" at bounding box center [473, 156] width 566 height 10
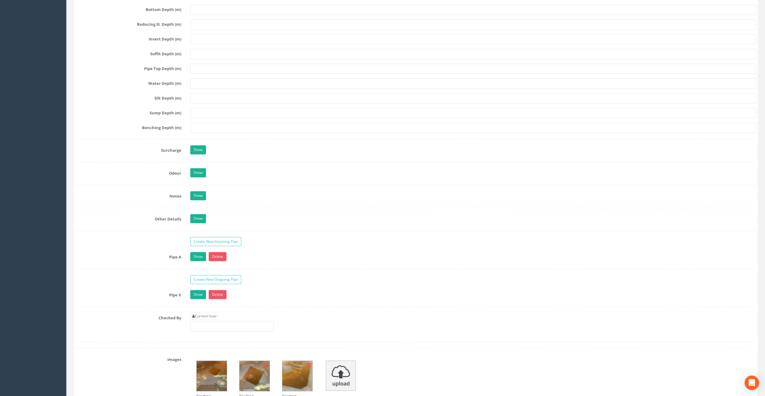
scroll to position [889, 0]
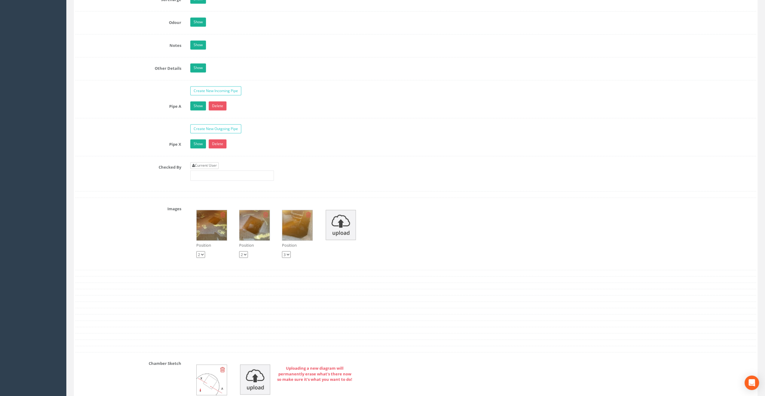
type input "65.95"
click at [206, 162] on link "Current User" at bounding box center [204, 165] width 28 height 7
type input "[PERSON_NAME]"
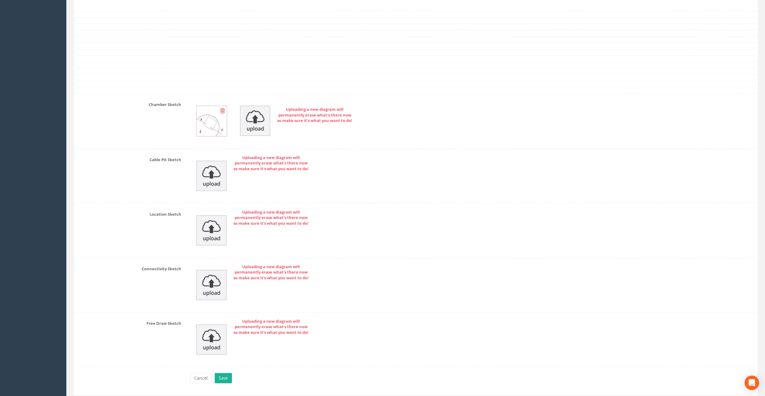
scroll to position [1160, 0]
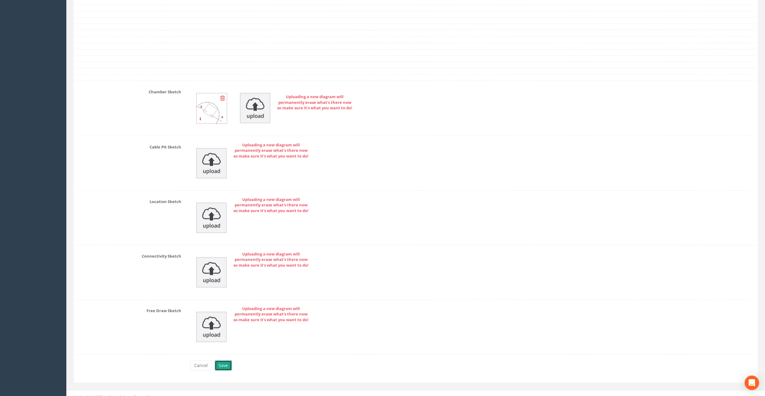
click at [223, 361] on button "Save" at bounding box center [223, 366] width 17 height 10
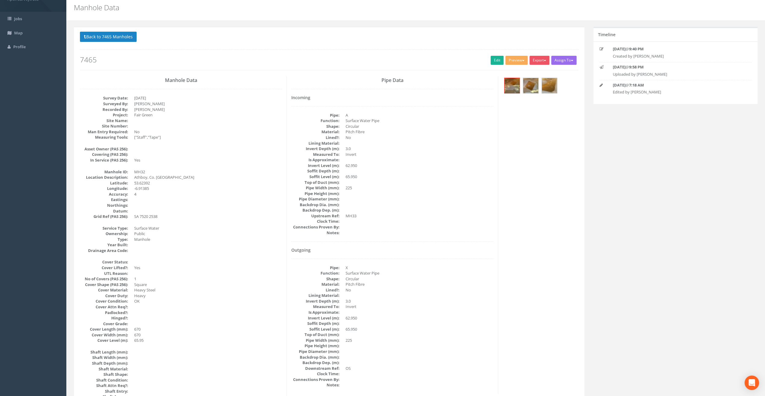
scroll to position [0, 0]
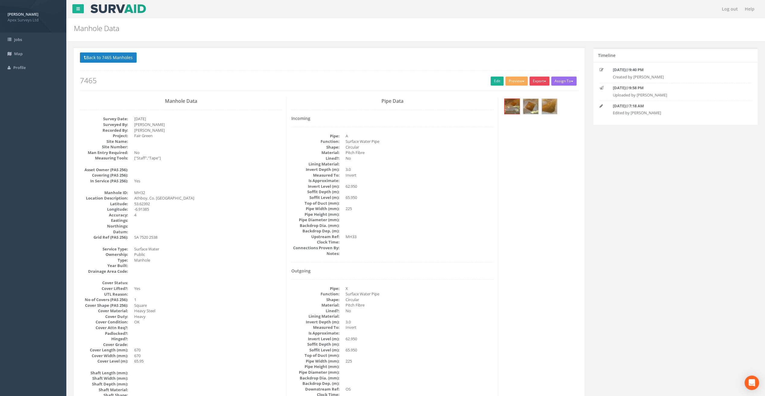
click at [541, 80] on button "Export" at bounding box center [539, 81] width 20 height 9
click at [533, 130] on link "SurvAid Manhole" at bounding box center [527, 129] width 46 height 9
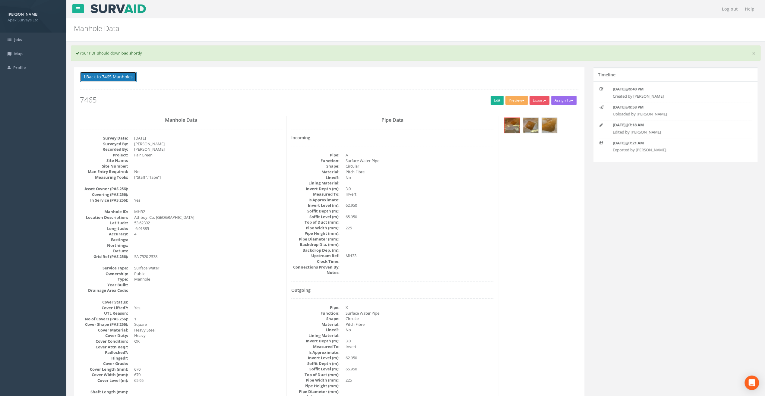
drag, startPoint x: 122, startPoint y: 78, endPoint x: 130, endPoint y: 83, distance: 9.8
click at [122, 78] on button "Back to 7465 Manholes" at bounding box center [108, 77] width 57 height 10
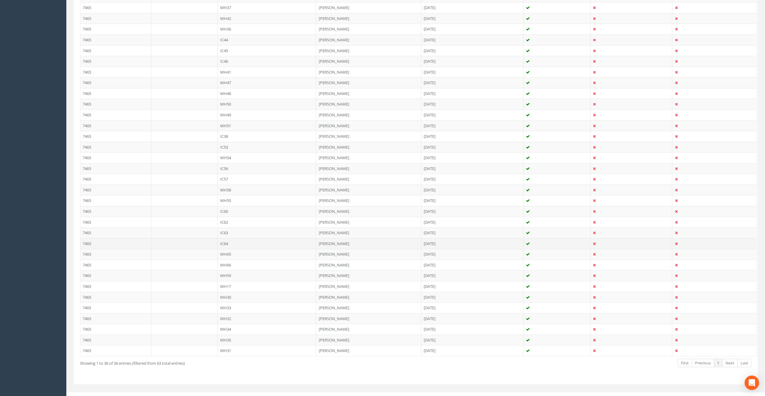
scroll to position [213, 0]
click at [224, 300] on td "MH33" at bounding box center [267, 305] width 99 height 11
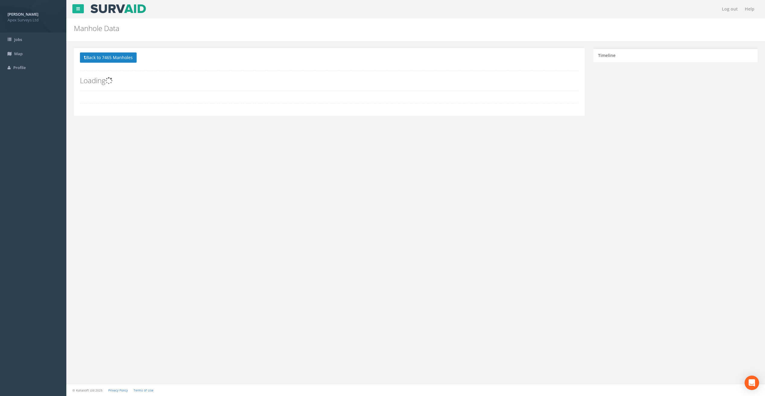
scroll to position [0, 0]
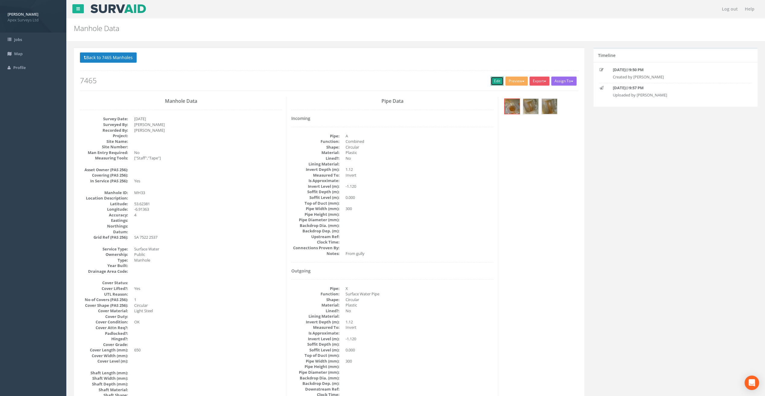
click at [493, 80] on link "Edit" at bounding box center [496, 81] width 13 height 9
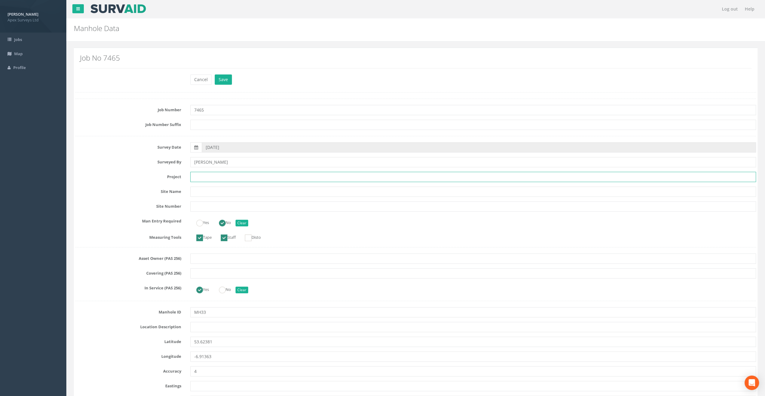
click at [205, 178] on input "text" at bounding box center [473, 177] width 566 height 10
paste input "Fair Green"
type input "Fair Green"
click at [214, 28] on h2 "Manhole Data" at bounding box center [358, 28] width 568 height 8
click at [202, 329] on input "text" at bounding box center [473, 327] width 566 height 10
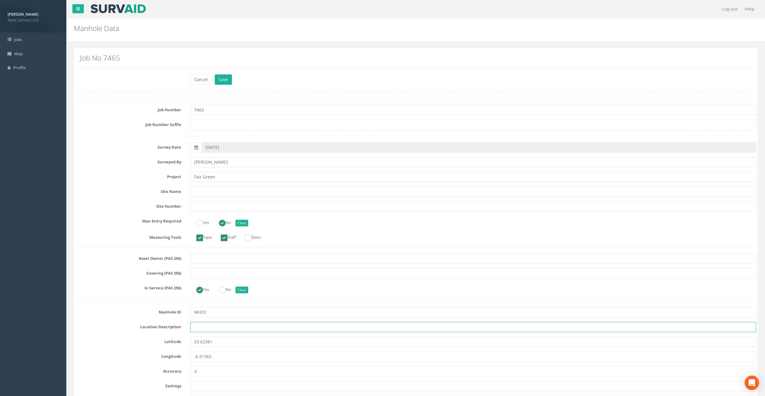
paste input "Athboy, Co. [GEOGRAPHIC_DATA]"
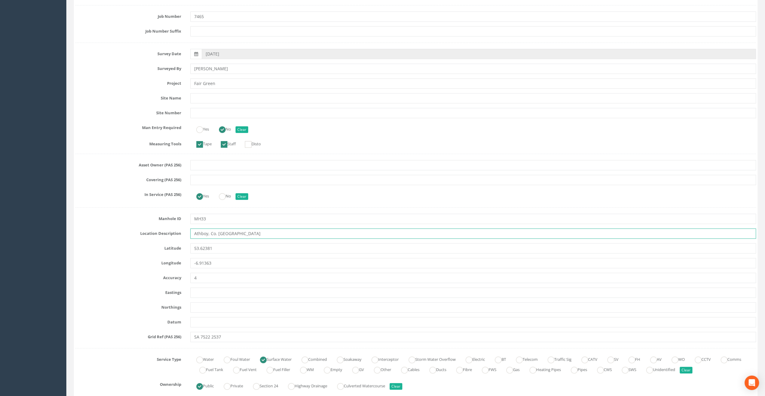
scroll to position [181, 0]
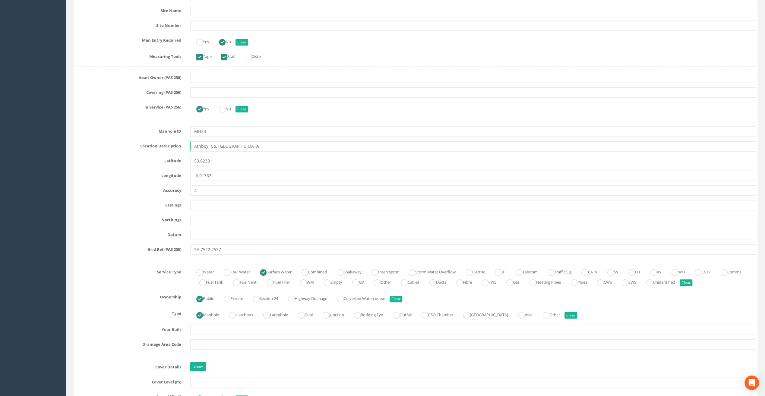
type input "Athboy, Co. [GEOGRAPHIC_DATA]"
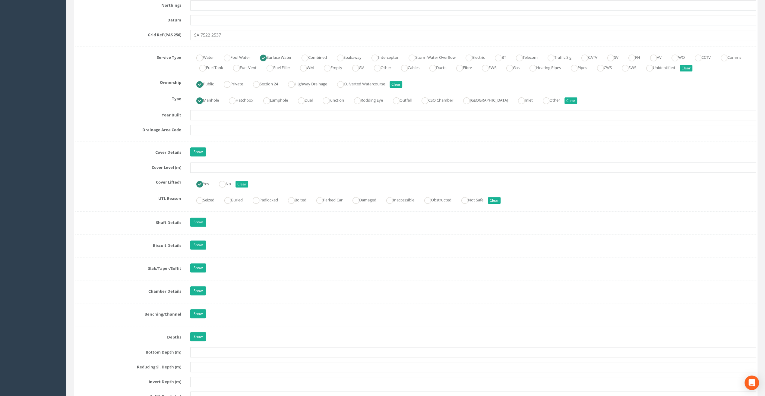
scroll to position [452, 0]
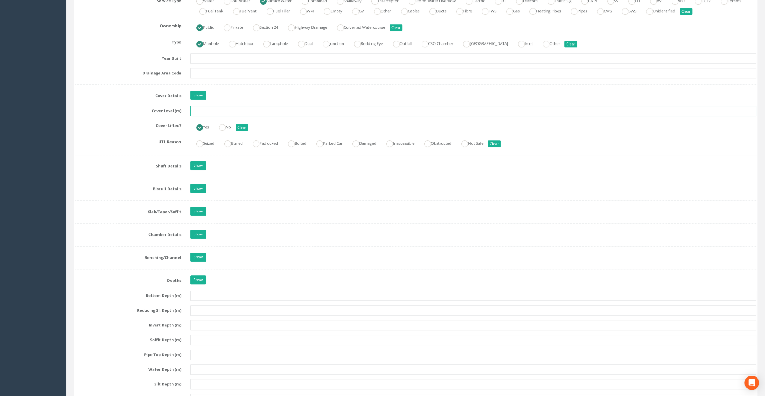
click at [197, 106] on input "text" at bounding box center [473, 111] width 566 height 10
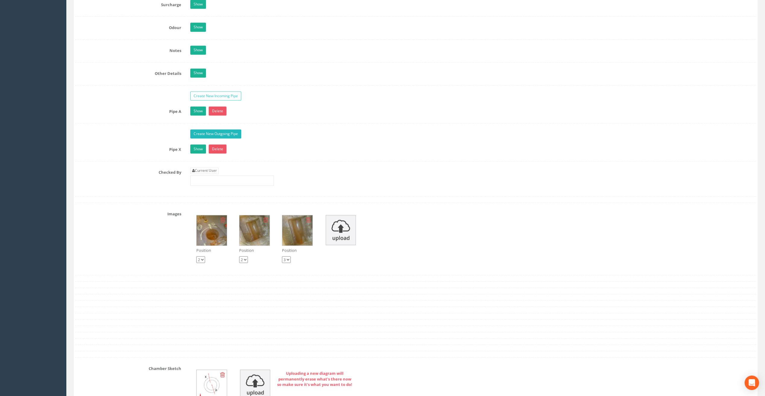
scroll to position [904, 0]
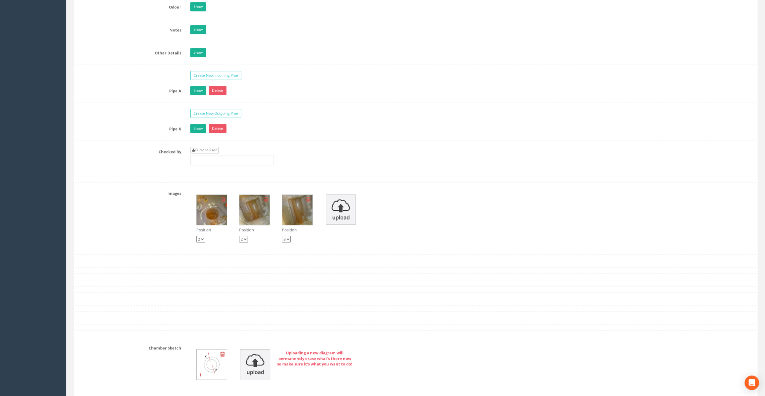
type input "65.60"
click at [202, 147] on link "Current User" at bounding box center [204, 150] width 28 height 7
type input "[PERSON_NAME]"
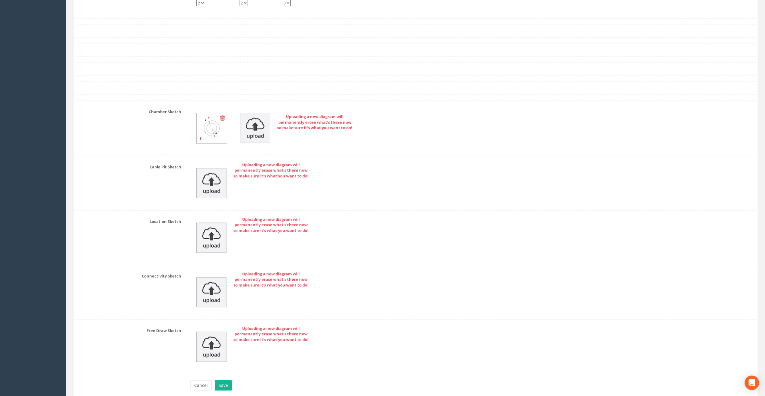
scroll to position [1160, 0]
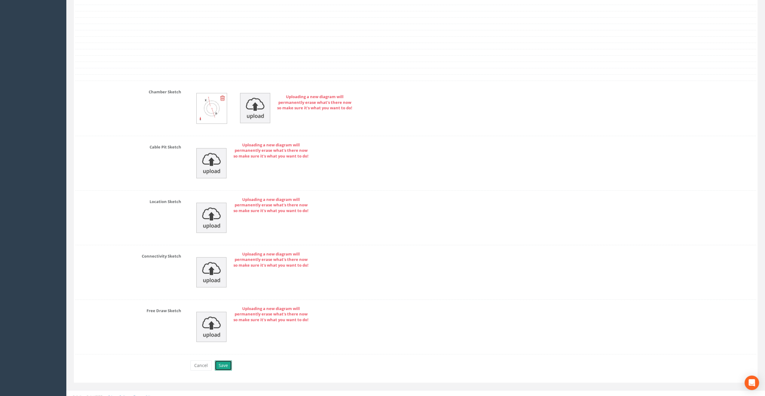
click at [225, 362] on button "Save" at bounding box center [223, 366] width 17 height 10
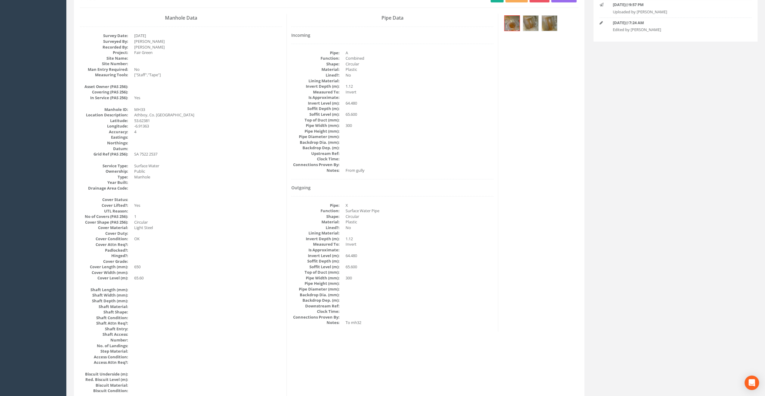
scroll to position [81, 0]
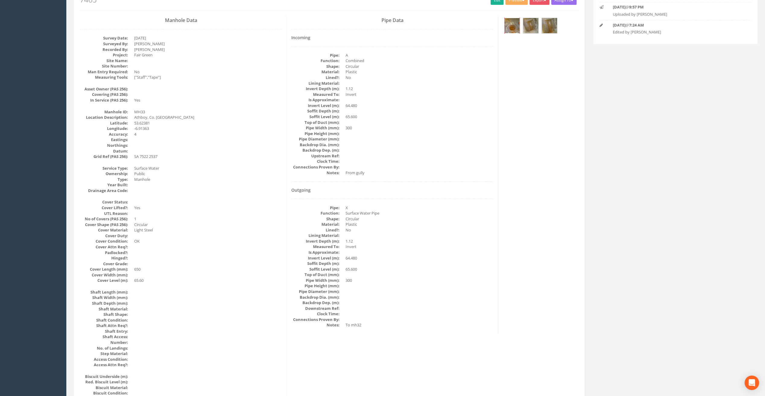
click at [510, 30] on img at bounding box center [511, 25] width 15 height 15
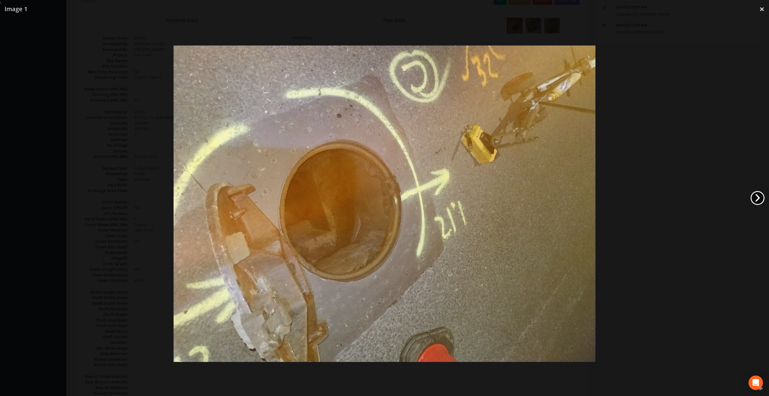
click at [760, 201] on link "›" at bounding box center [758, 198] width 14 height 14
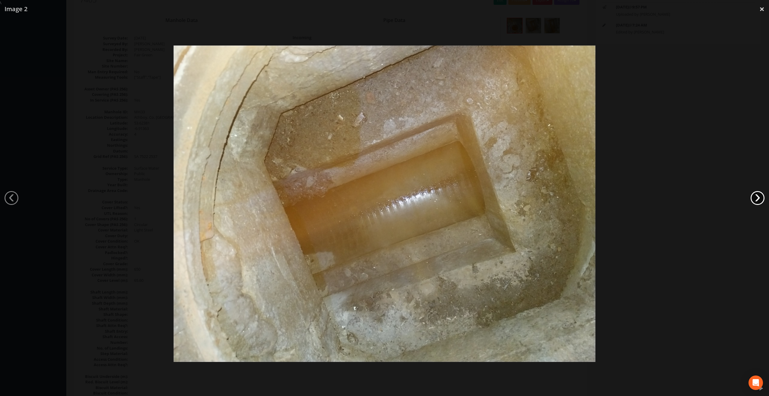
click at [760, 201] on link "›" at bounding box center [758, 198] width 14 height 14
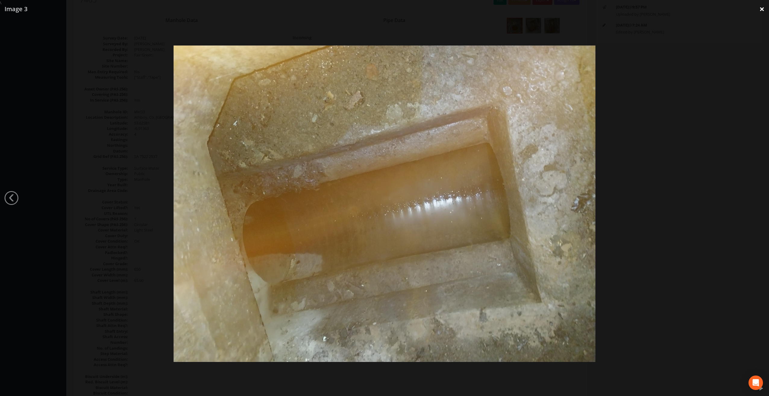
click at [760, 11] on link "×" at bounding box center [762, 9] width 14 height 18
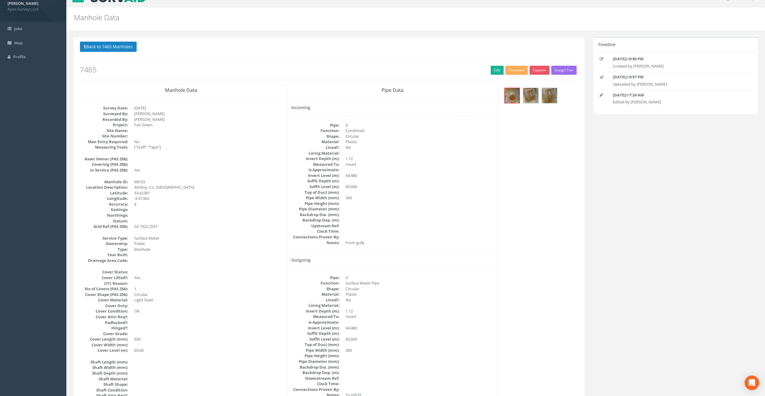
scroll to position [0, 0]
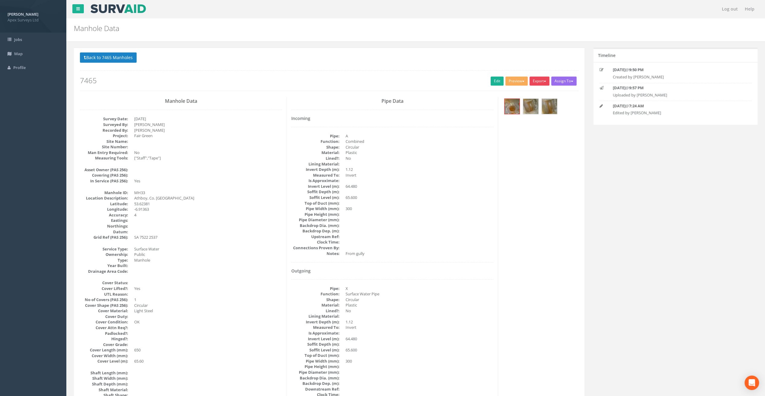
click at [538, 77] on button "Export" at bounding box center [539, 81] width 20 height 9
click at [534, 127] on link "SurvAid Manhole" at bounding box center [527, 129] width 46 height 9
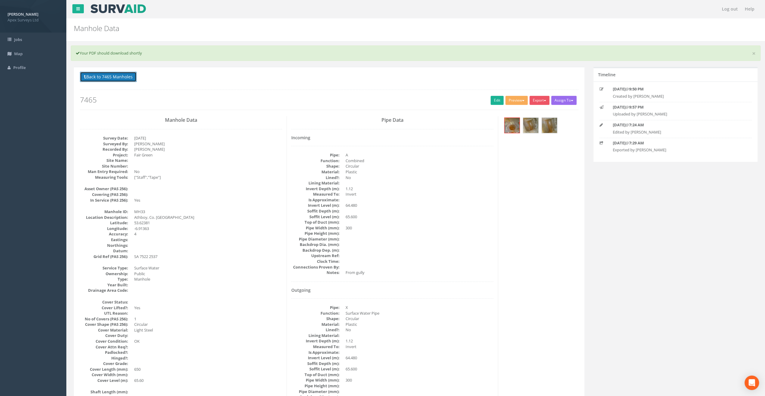
click at [116, 75] on button "Back to 7465 Manholes" at bounding box center [108, 77] width 57 height 10
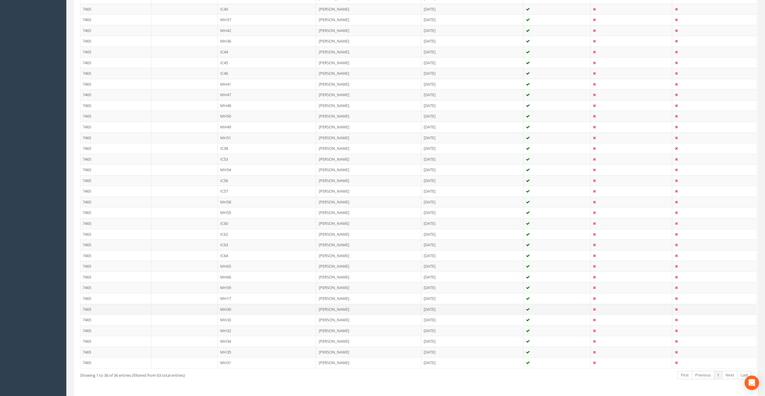
scroll to position [213, 0]
click at [228, 322] on td "MH34" at bounding box center [267, 326] width 99 height 11
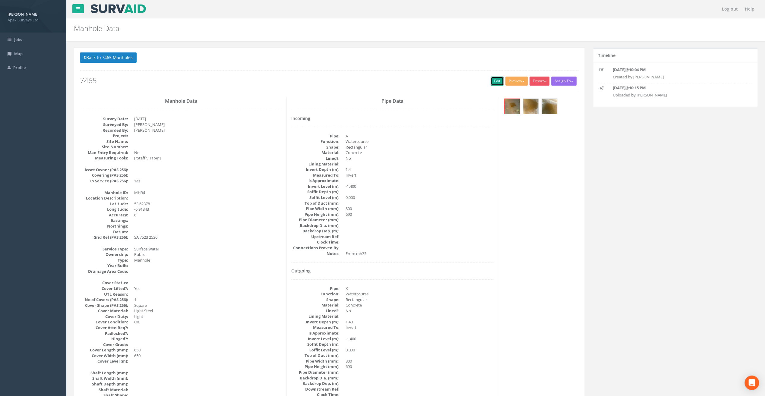
click at [496, 80] on link "Edit" at bounding box center [496, 81] width 13 height 9
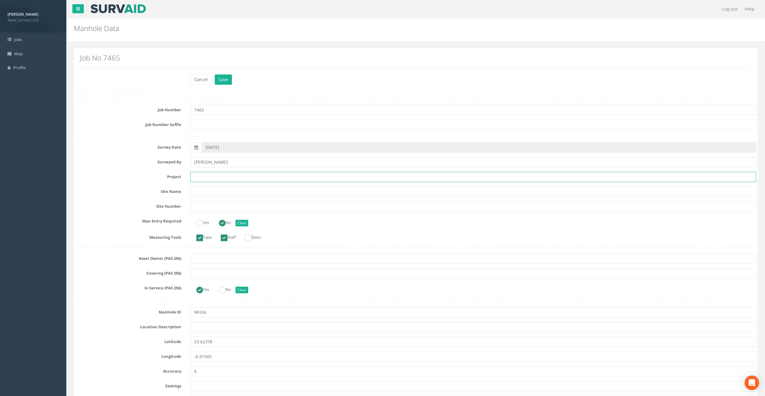
click at [207, 178] on input "text" at bounding box center [473, 177] width 566 height 10
paste input "Athboy, Co. [GEOGRAPHIC_DATA]"
type input "Athboy, Co. [GEOGRAPHIC_DATA]"
click at [201, 326] on input "text" at bounding box center [473, 327] width 566 height 10
paste input "Athboy, Co. [GEOGRAPHIC_DATA]"
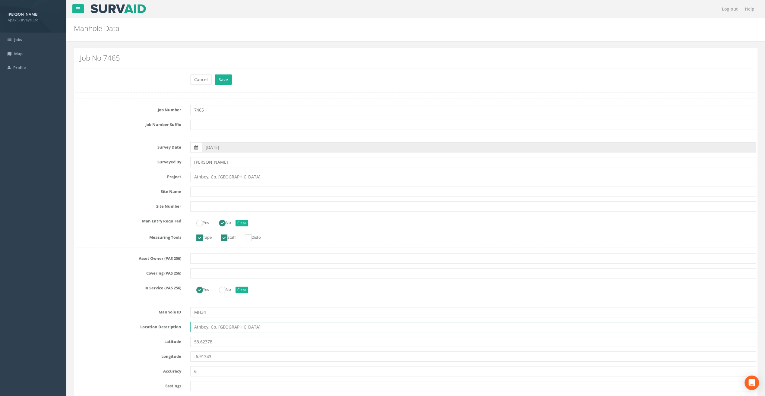
type input "Athboy, Co. [GEOGRAPHIC_DATA]"
drag, startPoint x: 239, startPoint y: 36, endPoint x: 238, endPoint y: 68, distance: 31.7
click at [239, 36] on div "Manhole Data Manholes for Job 7465" at bounding box center [415, 29] width 698 height 23
click at [207, 180] on input "Athboy, Co. [GEOGRAPHIC_DATA]" at bounding box center [473, 177] width 566 height 10
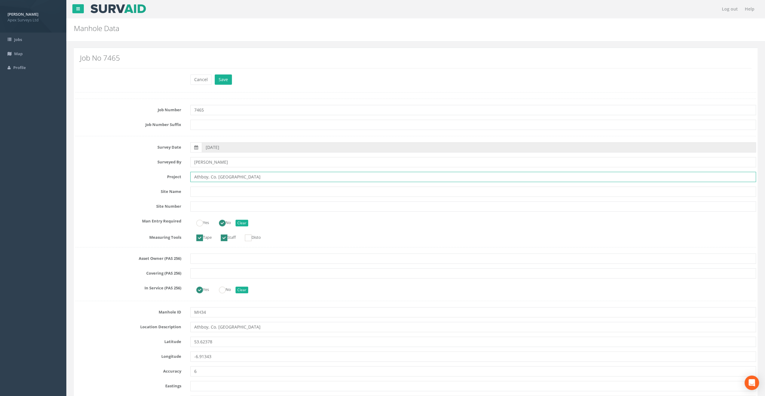
click at [207, 180] on input "Athboy, Co. [GEOGRAPHIC_DATA]" at bounding box center [473, 177] width 566 height 10
paste input "Fair Green"
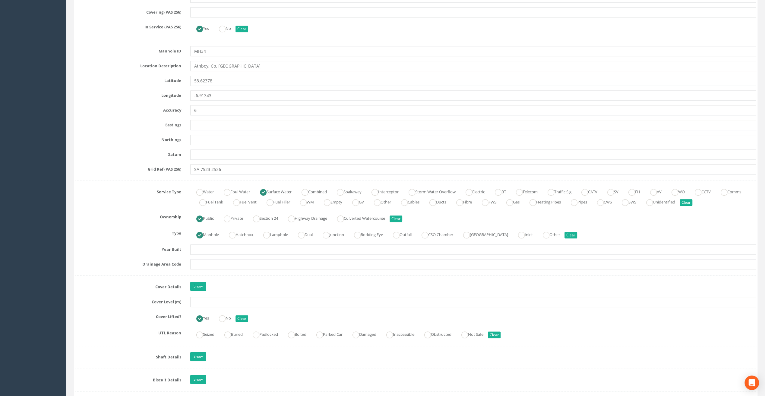
scroll to position [301, 0]
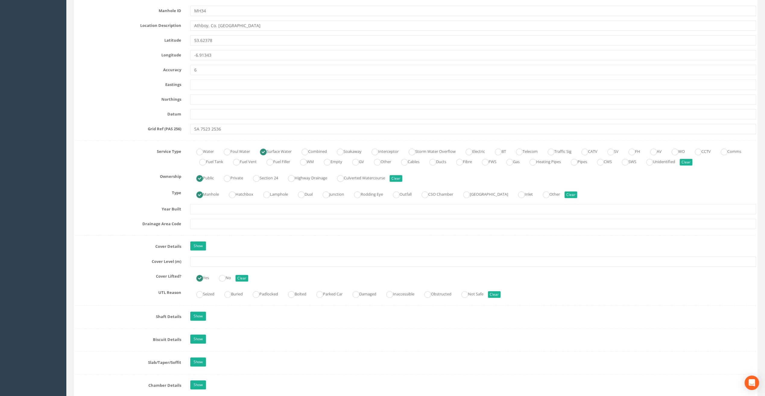
type input "Fair Green"
click at [205, 261] on input "text" at bounding box center [473, 262] width 566 height 10
click at [204, 261] on input "text" at bounding box center [473, 262] width 566 height 10
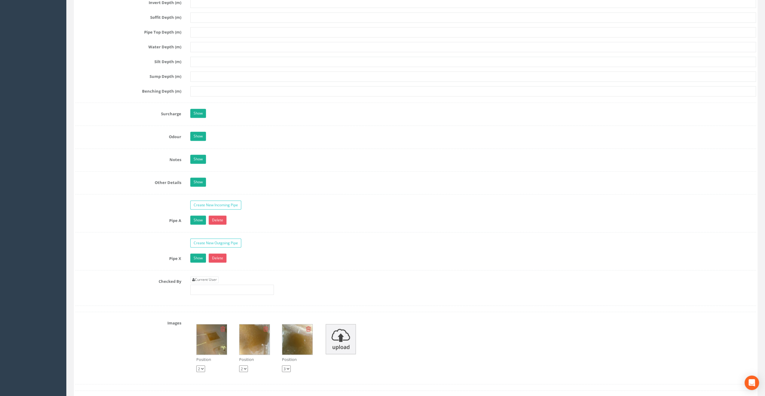
scroll to position [814, 0]
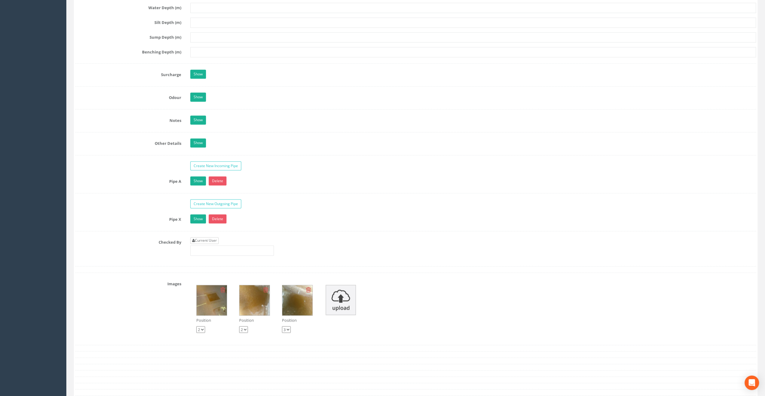
type input "65.60"
click at [205, 237] on link "Current User" at bounding box center [204, 240] width 28 height 7
type input "[PERSON_NAME]"
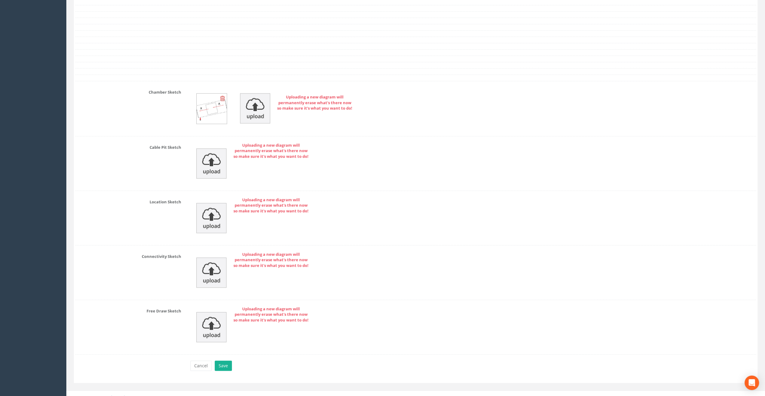
scroll to position [1160, 0]
click at [226, 361] on button "Save" at bounding box center [223, 366] width 17 height 10
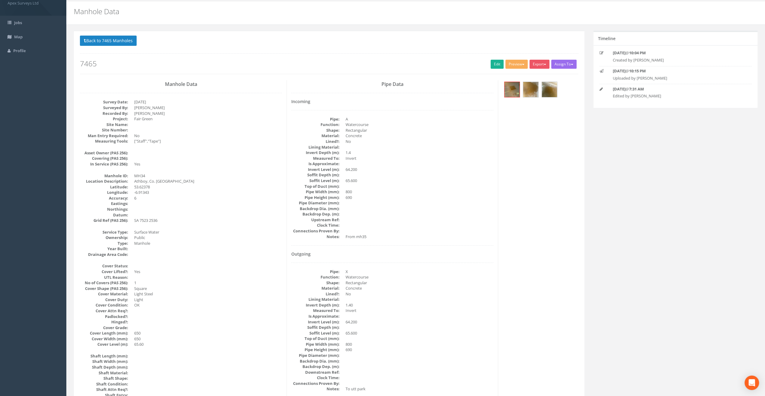
scroll to position [0, 0]
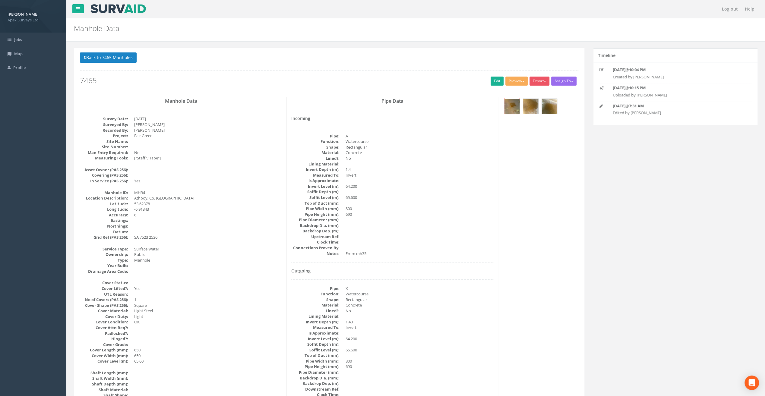
click at [512, 102] on img at bounding box center [511, 106] width 15 height 15
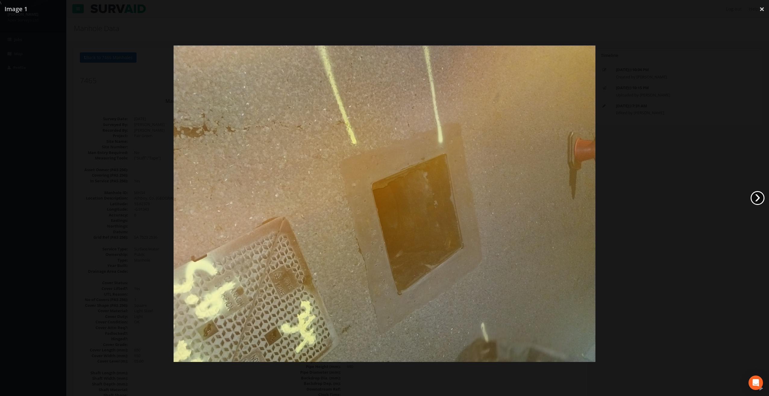
click at [759, 201] on link "›" at bounding box center [758, 198] width 14 height 14
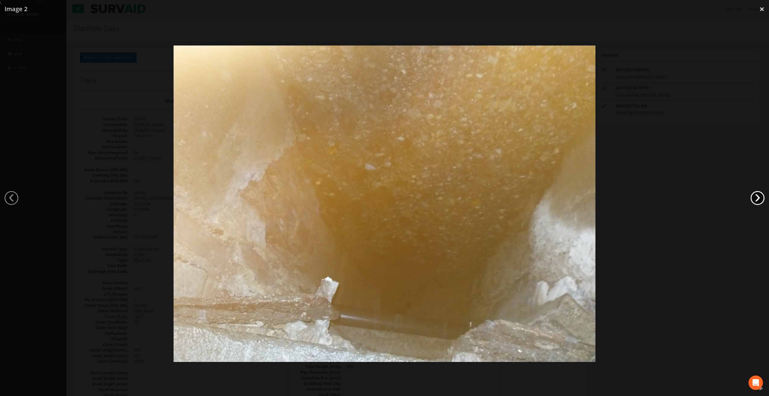
click at [759, 200] on link "›" at bounding box center [758, 198] width 14 height 14
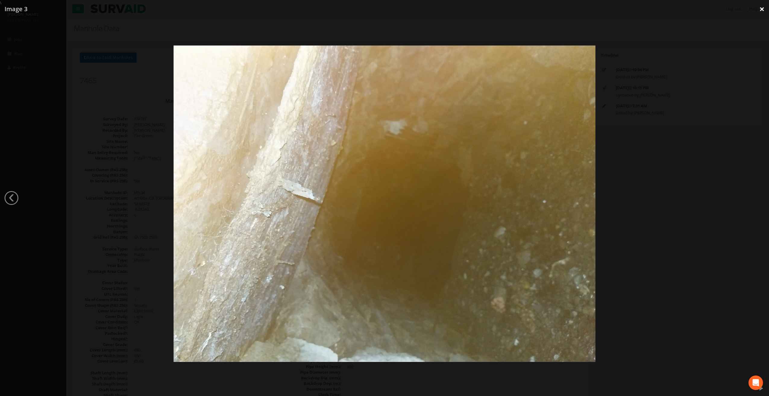
click at [762, 9] on link "×" at bounding box center [762, 9] width 14 height 18
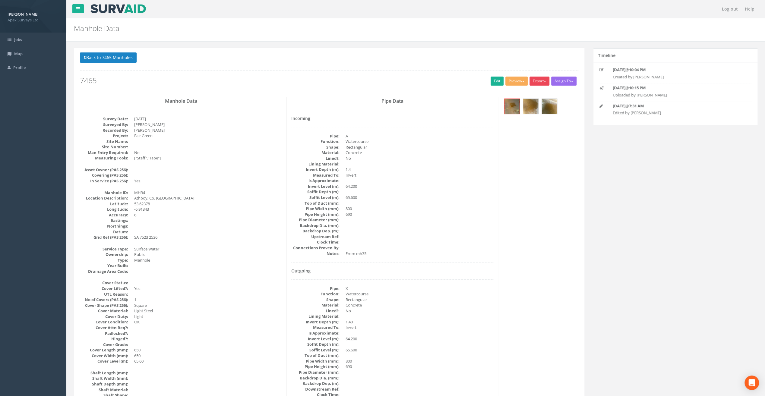
click at [537, 80] on button "Export" at bounding box center [539, 81] width 20 height 9
click at [533, 129] on link "SurvAid Manhole" at bounding box center [527, 129] width 46 height 9
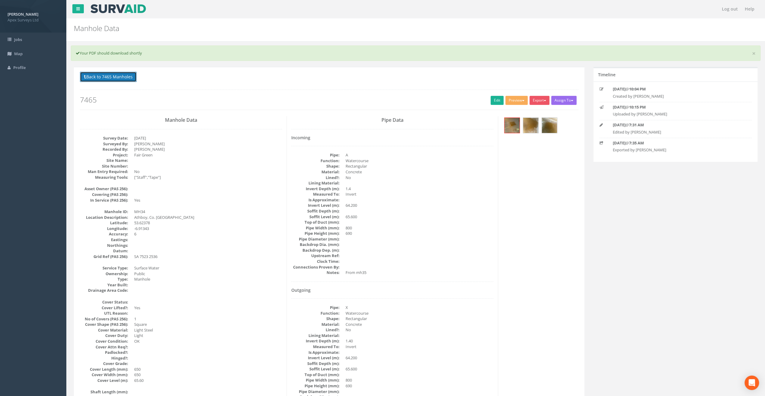
click at [118, 76] on button "Back to 7465 Manholes" at bounding box center [108, 77] width 57 height 10
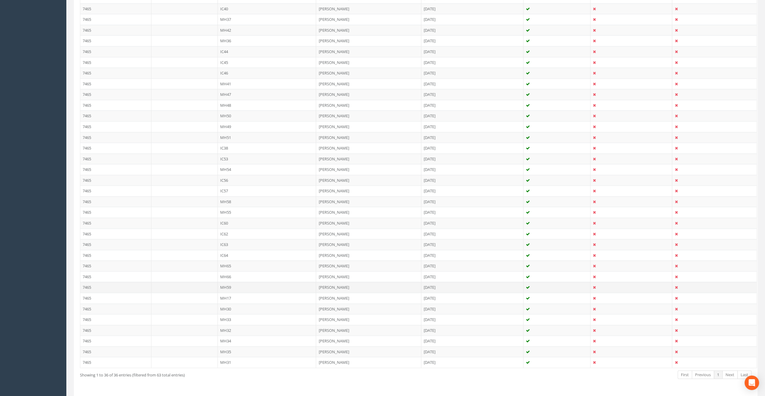
scroll to position [213, 0]
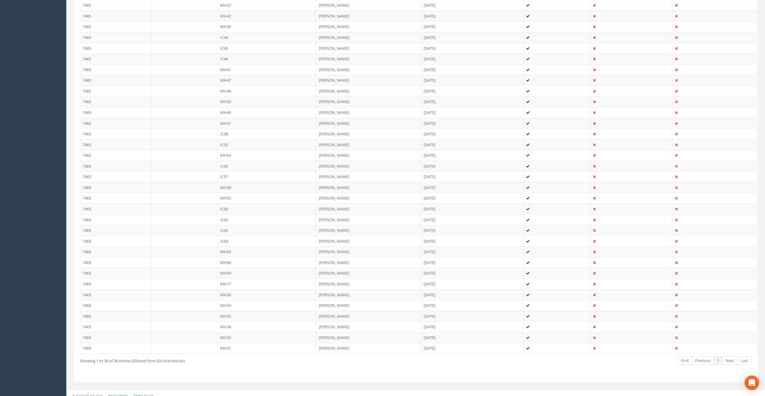
click at [227, 333] on td "MH35" at bounding box center [267, 337] width 99 height 11
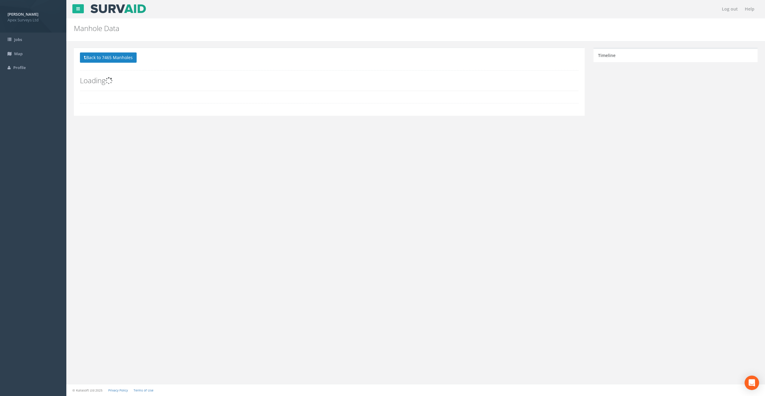
scroll to position [0, 0]
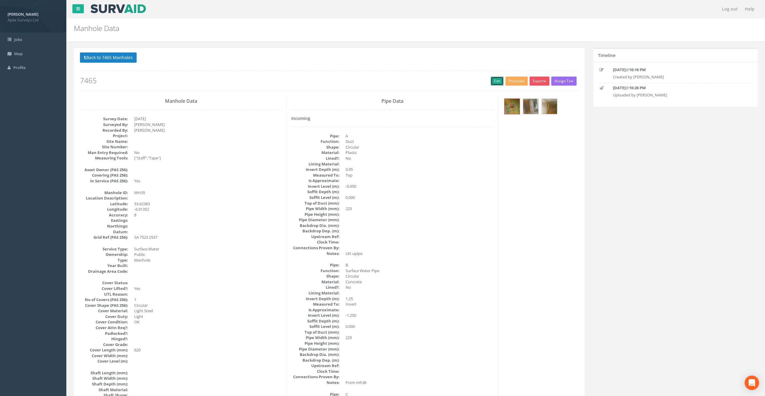
click at [492, 79] on link "Edit" at bounding box center [496, 81] width 13 height 9
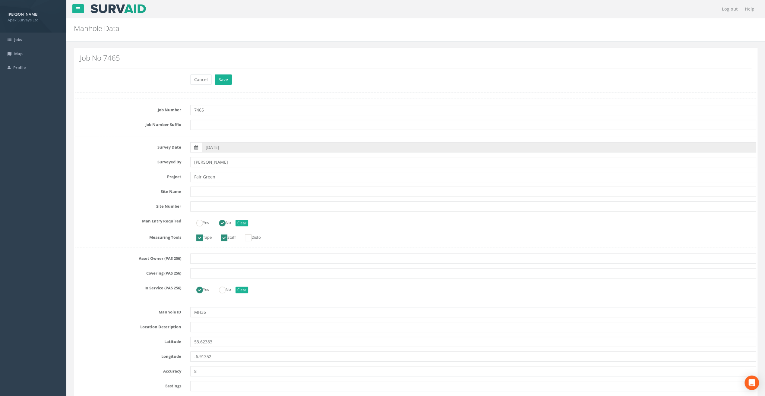
type input "Fair Green"
click at [220, 31] on h2 "Manhole Data" at bounding box center [358, 28] width 568 height 8
click at [203, 327] on input "text" at bounding box center [473, 327] width 566 height 10
paste input "Athboy, Co. [GEOGRAPHIC_DATA]"
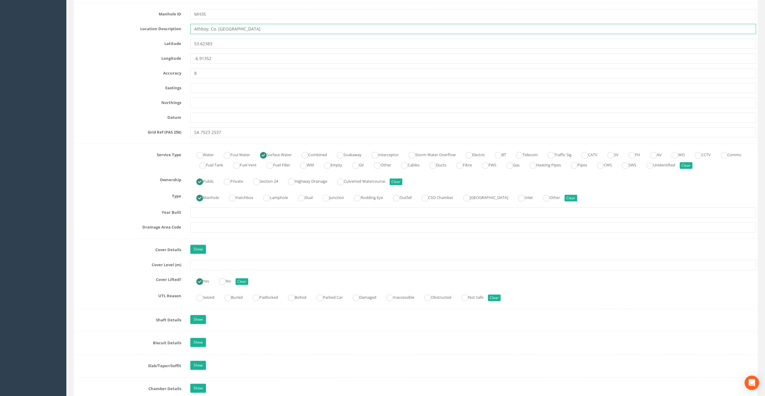
scroll to position [301, 0]
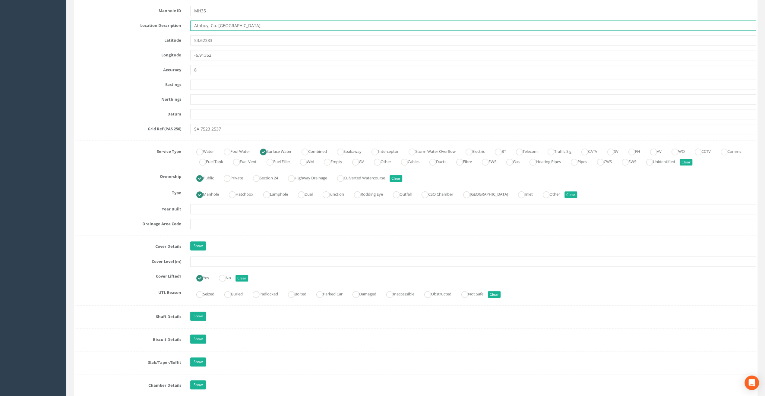
type input "Athboy, Co. [GEOGRAPHIC_DATA]"
click at [221, 260] on input "text" at bounding box center [473, 262] width 566 height 10
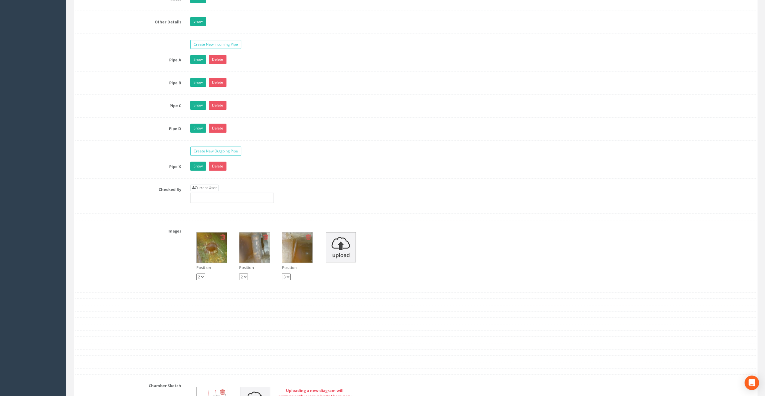
scroll to position [965, 0]
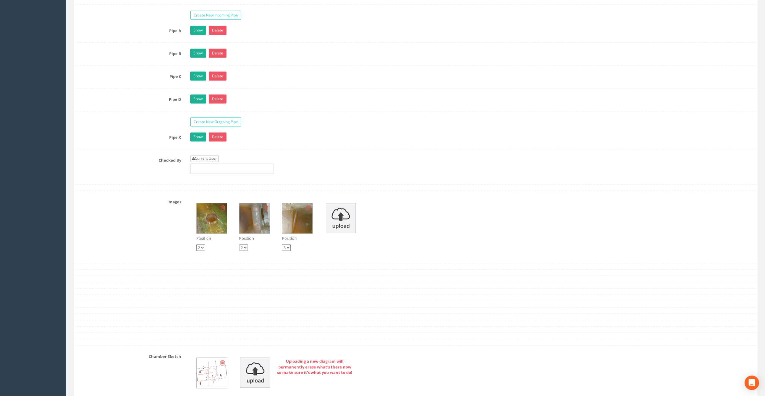
type input "65.84"
click at [198, 155] on link "Current User" at bounding box center [204, 158] width 28 height 7
type input "[PERSON_NAME]"
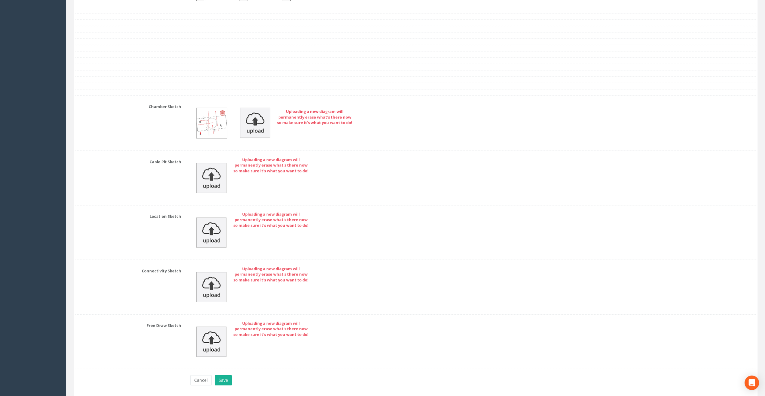
scroll to position [1228, 0]
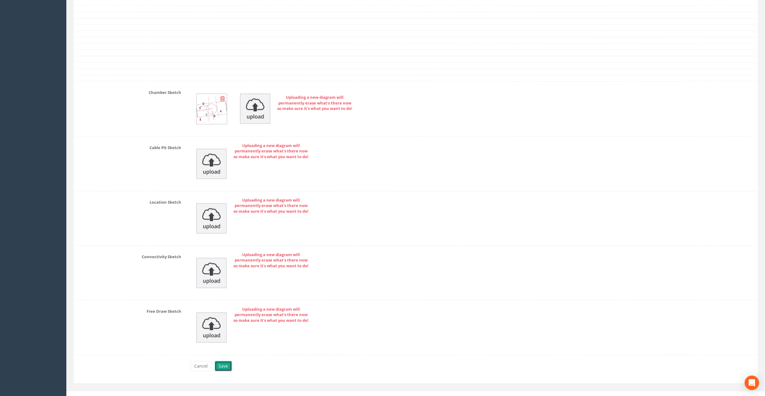
click at [227, 361] on button "Save" at bounding box center [223, 366] width 17 height 10
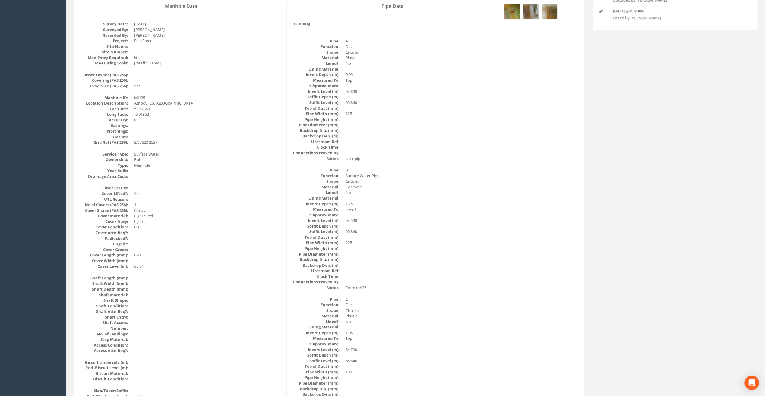
scroll to position [20, 0]
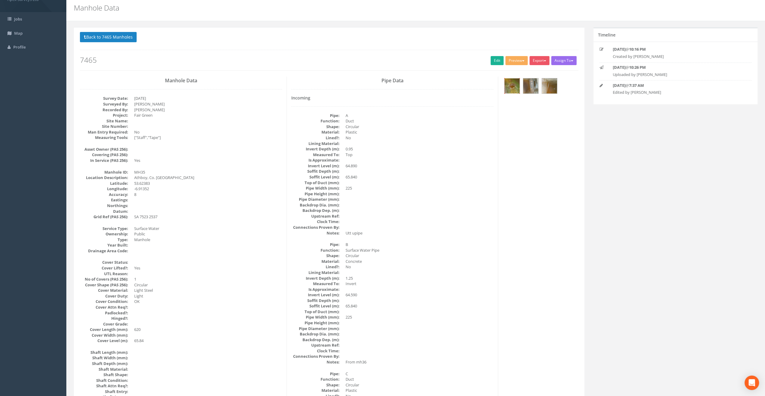
click at [509, 86] on img at bounding box center [511, 85] width 15 height 15
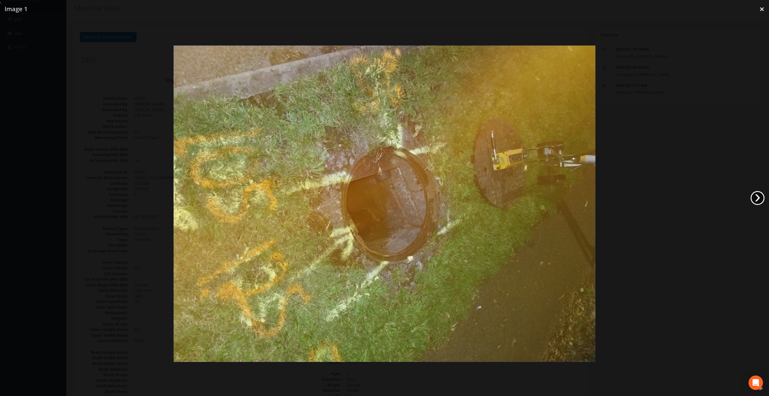
click at [763, 200] on link "›" at bounding box center [758, 198] width 14 height 14
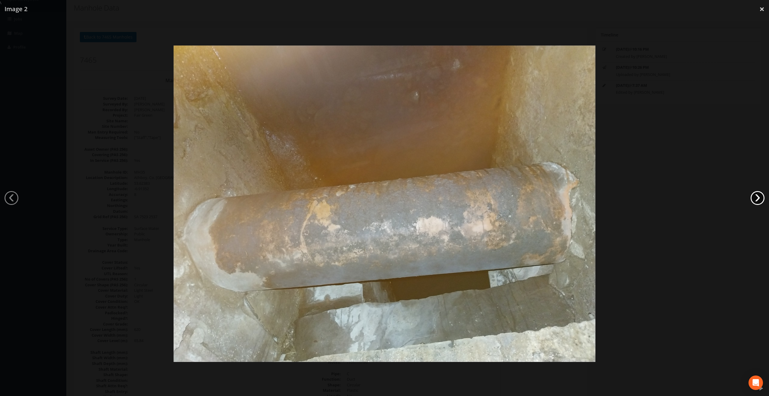
click at [763, 200] on link "›" at bounding box center [758, 198] width 14 height 14
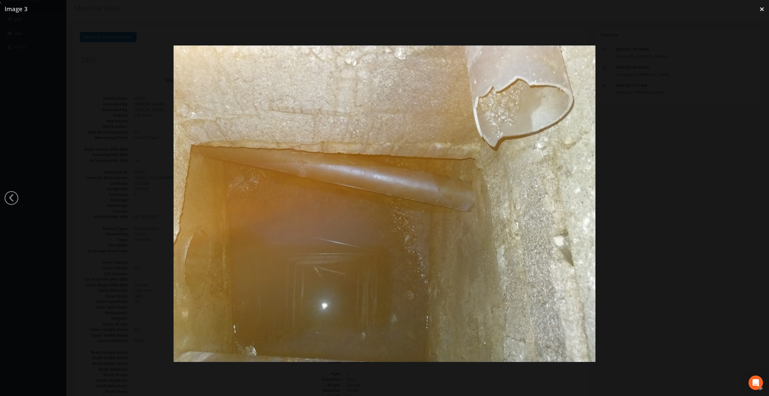
click at [763, 200] on div at bounding box center [384, 204] width 769 height 396
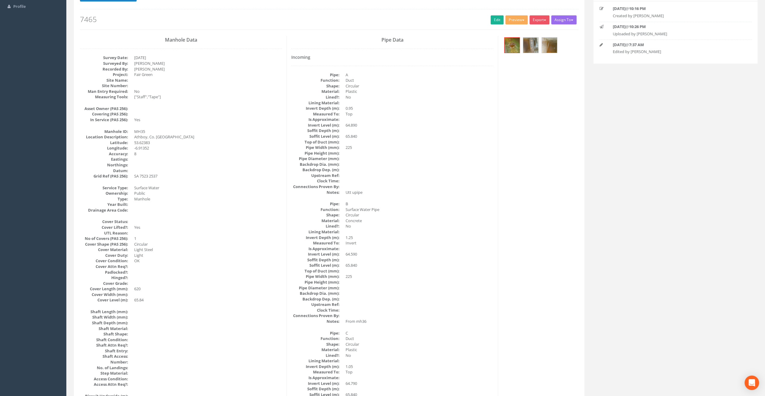
scroll to position [0, 0]
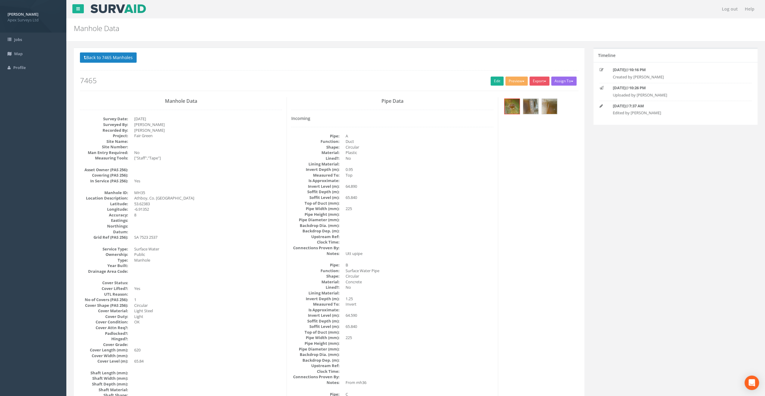
drag, startPoint x: 398, startPoint y: 271, endPoint x: 378, endPoint y: 184, distance: 89.1
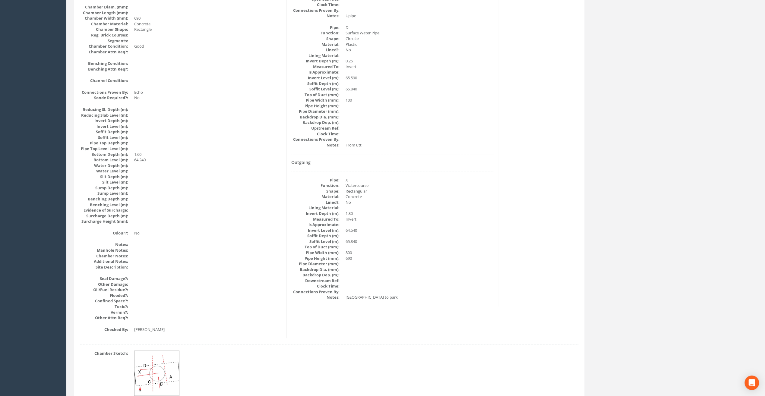
scroll to position [533, 0]
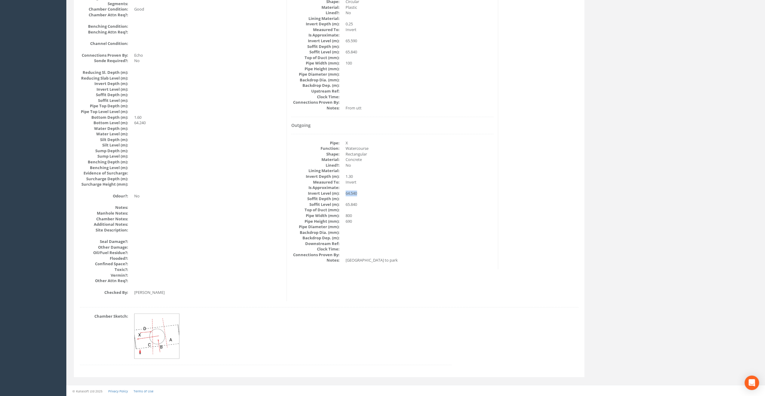
drag, startPoint x: 355, startPoint y: 194, endPoint x: 343, endPoint y: 194, distance: 11.5
click at [343, 194] on dl "Pipe: X Function: Watercourse Shape: Rectangular Material: Concrete Lined?: No …" at bounding box center [392, 201] width 202 height 123
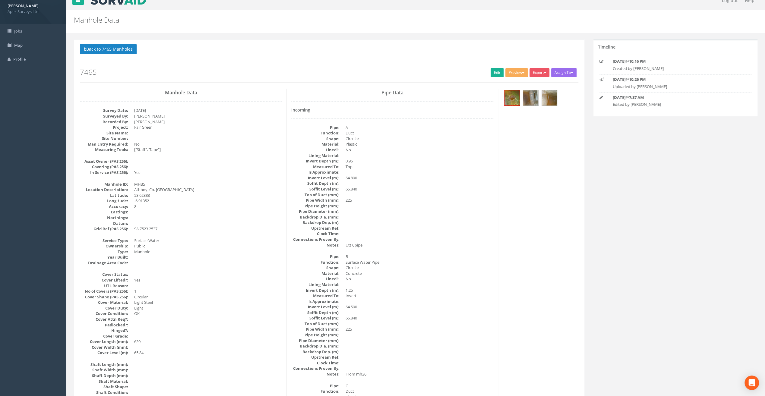
scroll to position [0, 0]
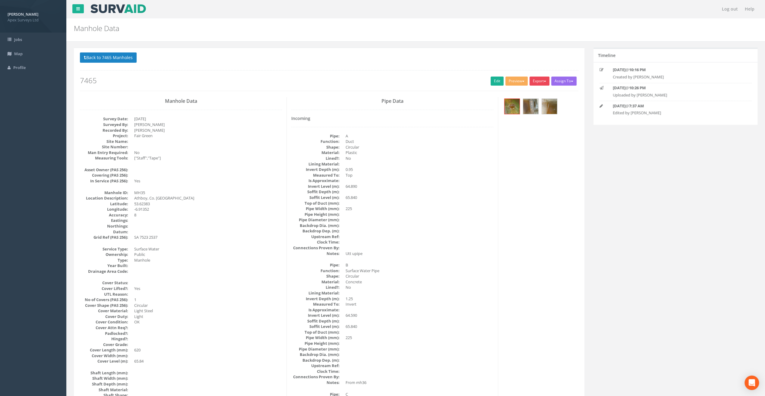
drag, startPoint x: 540, startPoint y: 80, endPoint x: 539, endPoint y: 85, distance: 4.6
click at [540, 80] on button "Export" at bounding box center [539, 81] width 20 height 9
click at [522, 131] on link "SurvAid Manhole" at bounding box center [527, 129] width 46 height 9
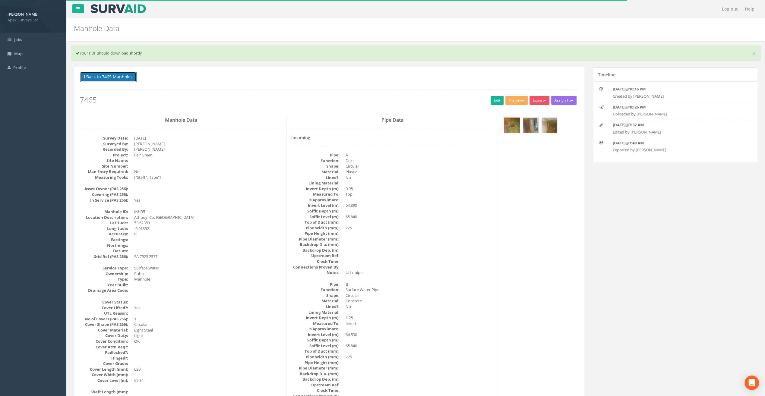
click at [118, 75] on button "Back to 7465 Manholes" at bounding box center [108, 77] width 57 height 10
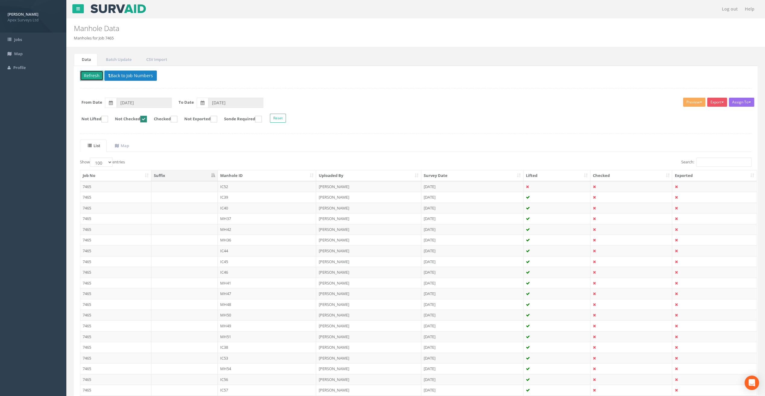
click at [93, 73] on button "Refresh" at bounding box center [92, 76] width 24 height 10
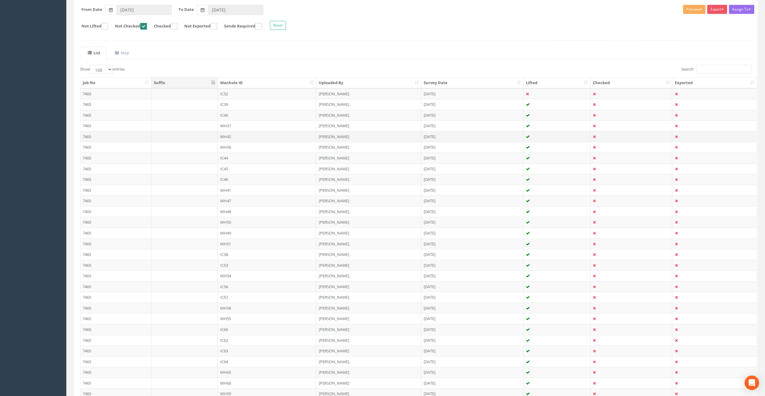
scroll to position [150, 0]
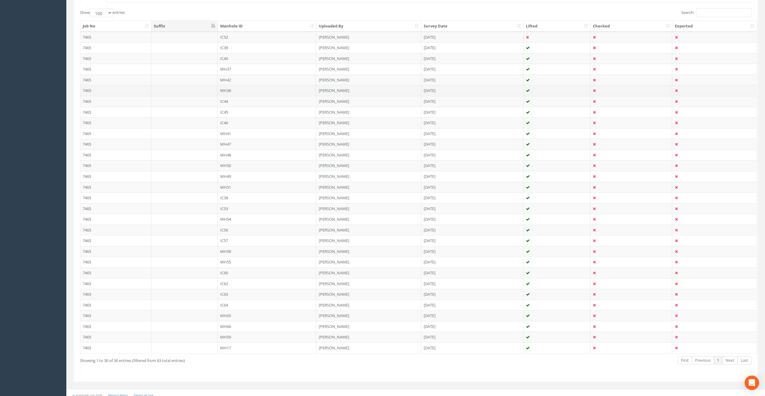
click at [223, 90] on td "MH36" at bounding box center [267, 90] width 99 height 11
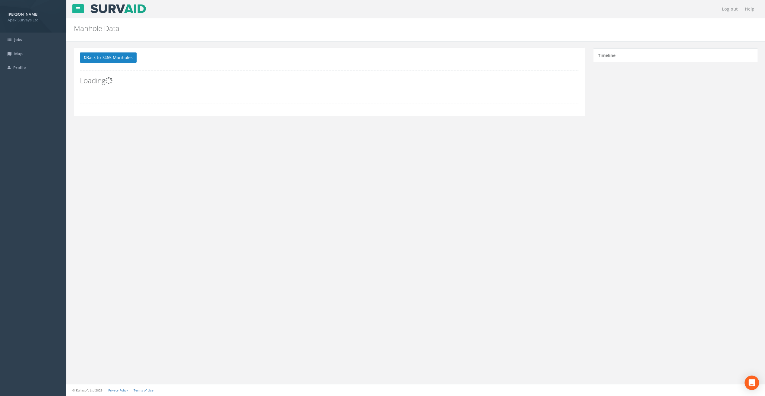
scroll to position [0, 0]
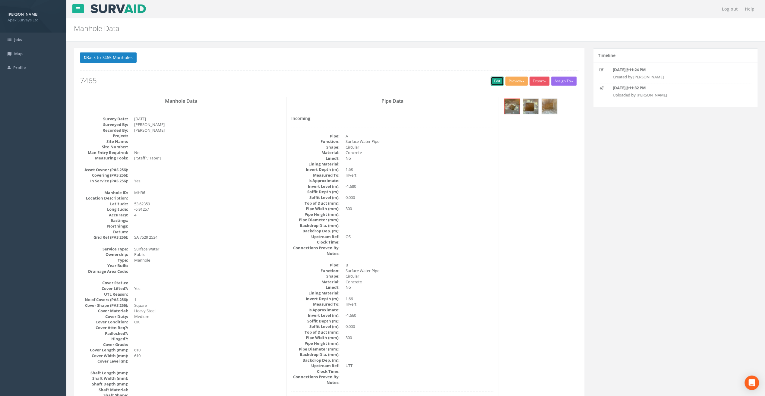
click at [492, 80] on link "Edit" at bounding box center [496, 81] width 13 height 9
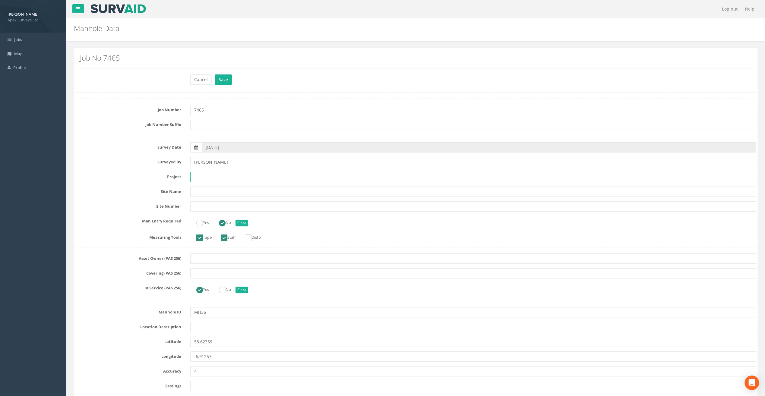
click at [218, 178] on input "text" at bounding box center [473, 177] width 566 height 10
paste input "Athboy, Co. [GEOGRAPHIC_DATA]"
type input "Athboy, Co. [GEOGRAPHIC_DATA]"
click at [204, 329] on input "text" at bounding box center [473, 327] width 566 height 10
paste input "Athboy, Co. [GEOGRAPHIC_DATA]"
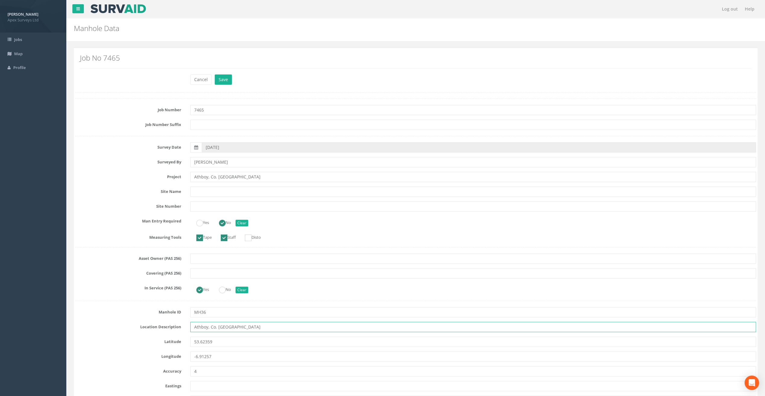
type input "Athboy, Co. [GEOGRAPHIC_DATA]"
click at [257, 10] on nav "Log out Help" at bounding box center [415, 9] width 698 height 18
click at [210, 177] on input "Athboy, Co. [GEOGRAPHIC_DATA]" at bounding box center [473, 177] width 566 height 10
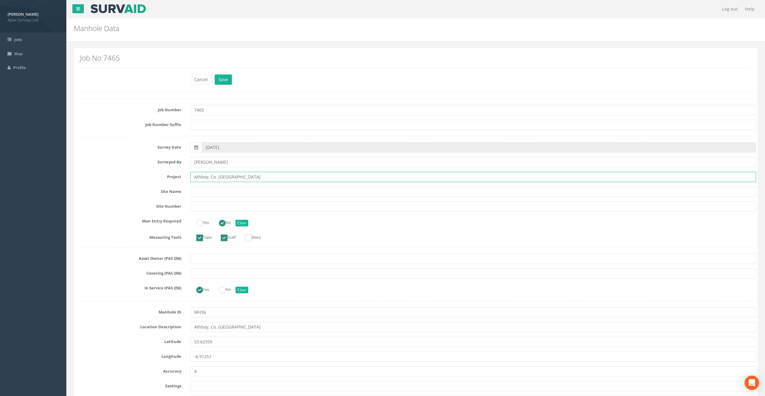
paste input "Fair Green"
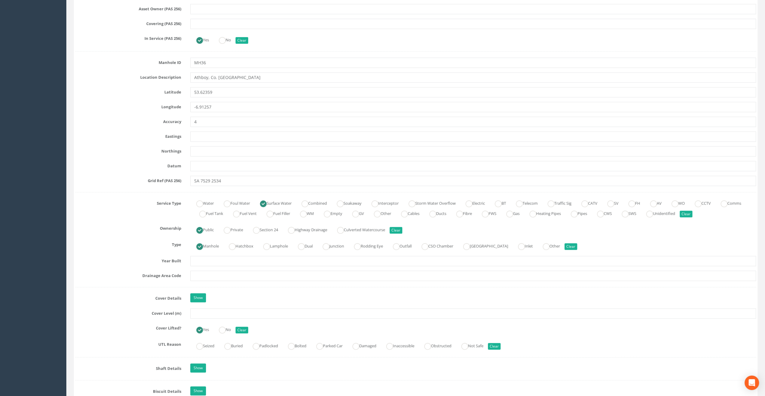
scroll to position [271, 0]
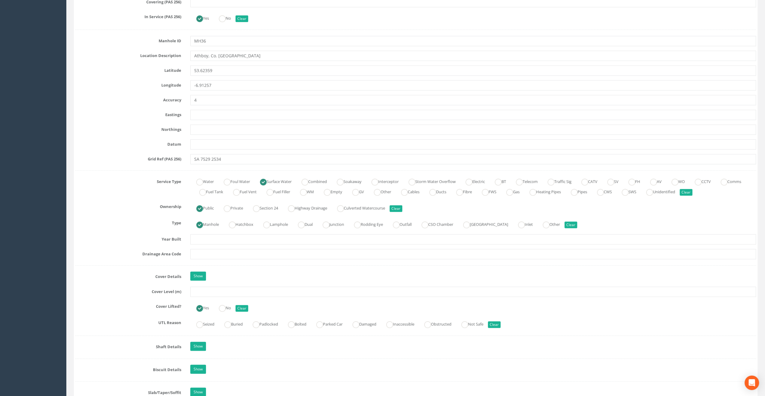
type input "Fair Green"
click at [203, 292] on input "text" at bounding box center [473, 292] width 566 height 10
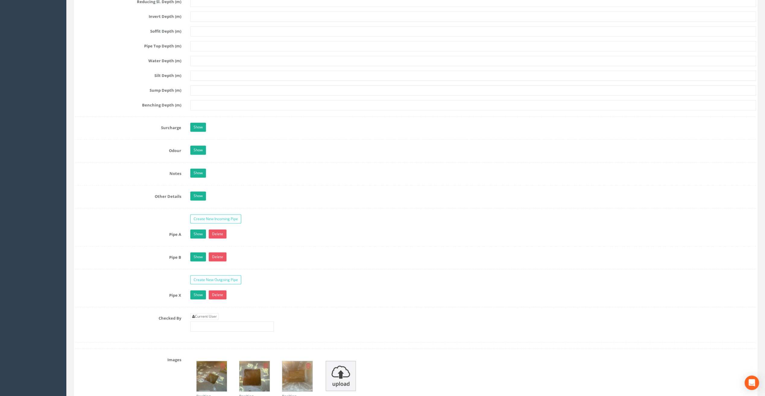
scroll to position [814, 0]
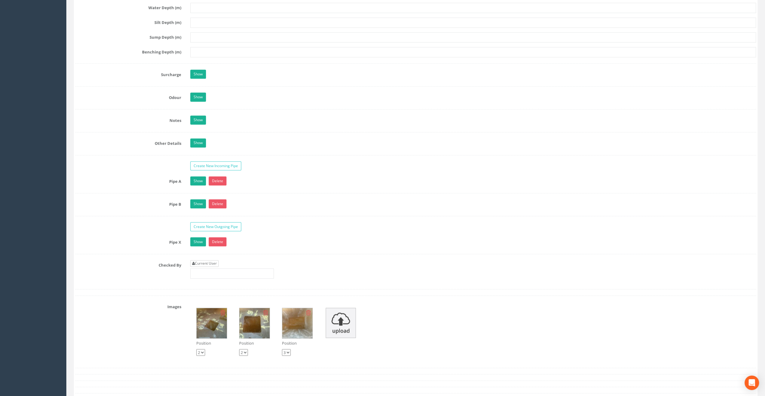
type input "66.70"
click at [202, 261] on link "Current User" at bounding box center [204, 263] width 28 height 7
type input "[PERSON_NAME]"
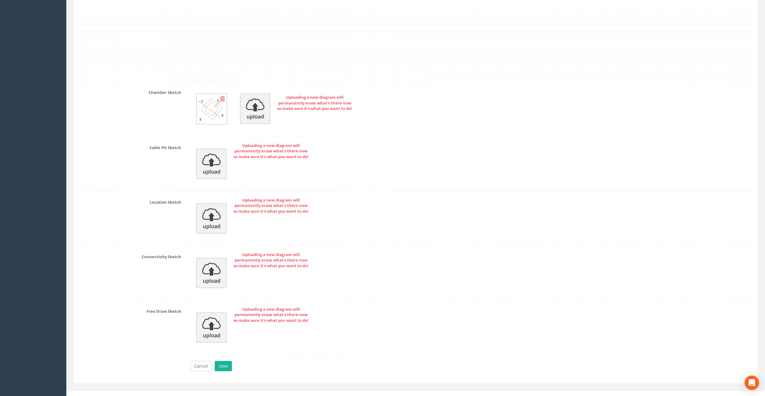
scroll to position [1183, 0]
click at [225, 364] on button "Save" at bounding box center [223, 366] width 17 height 10
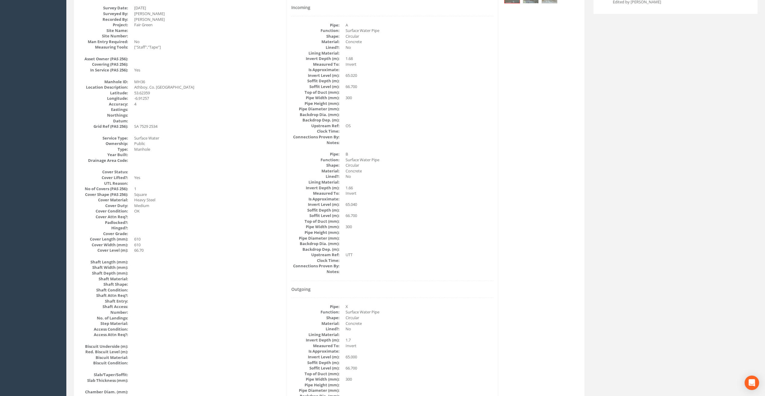
scroll to position [0, 0]
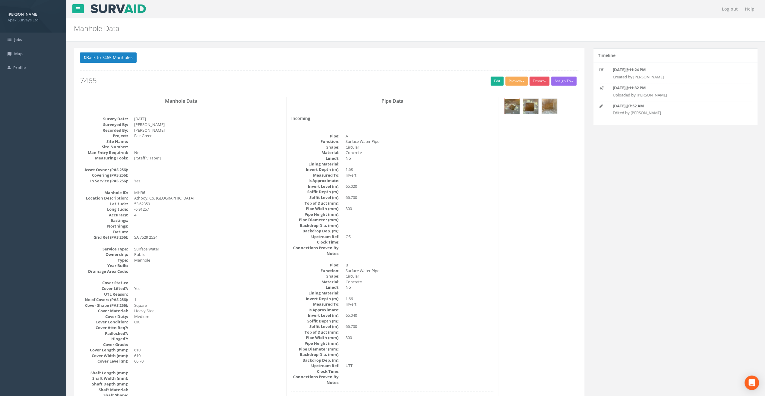
click at [507, 107] on img at bounding box center [511, 106] width 15 height 15
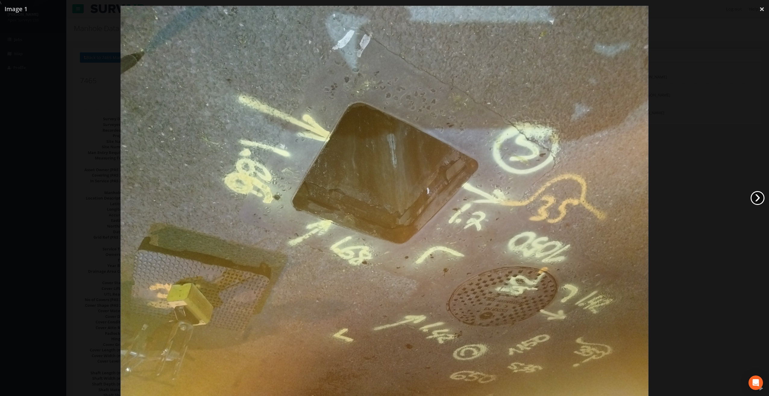
click at [761, 200] on link "›" at bounding box center [758, 198] width 14 height 14
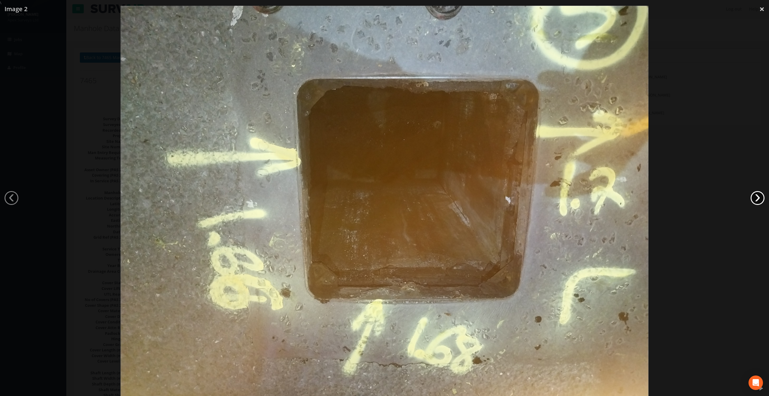
click at [761, 200] on link "›" at bounding box center [758, 198] width 14 height 14
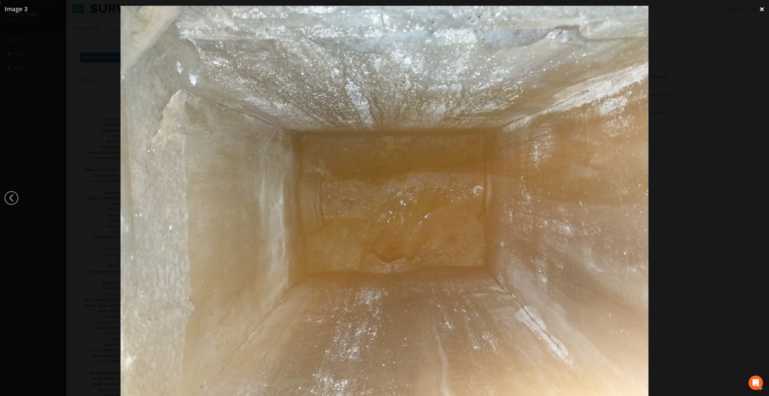
click at [761, 8] on link "×" at bounding box center [762, 9] width 14 height 18
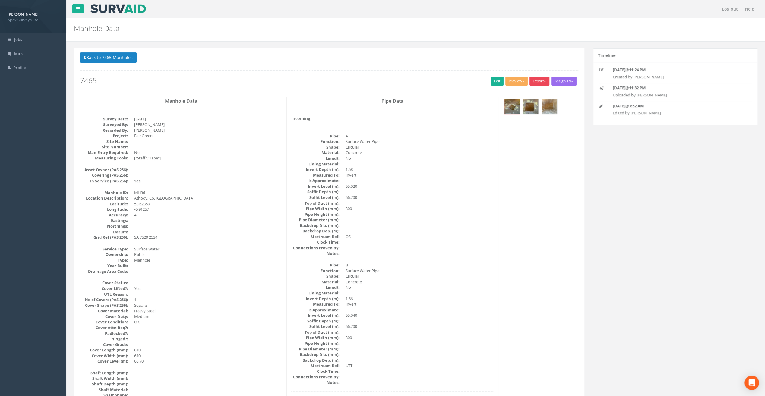
click at [541, 78] on button "Export" at bounding box center [539, 81] width 20 height 9
click at [531, 128] on link "SurvAid Manhole" at bounding box center [527, 129] width 46 height 9
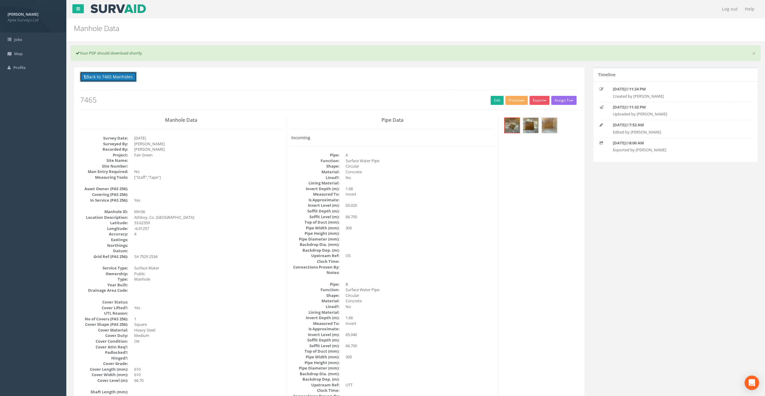
click at [123, 77] on button "Back to 7465 Manholes" at bounding box center [108, 77] width 57 height 10
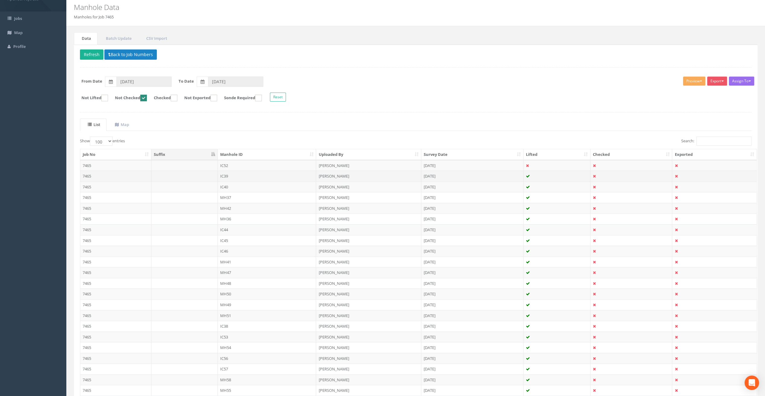
scroll to position [150, 0]
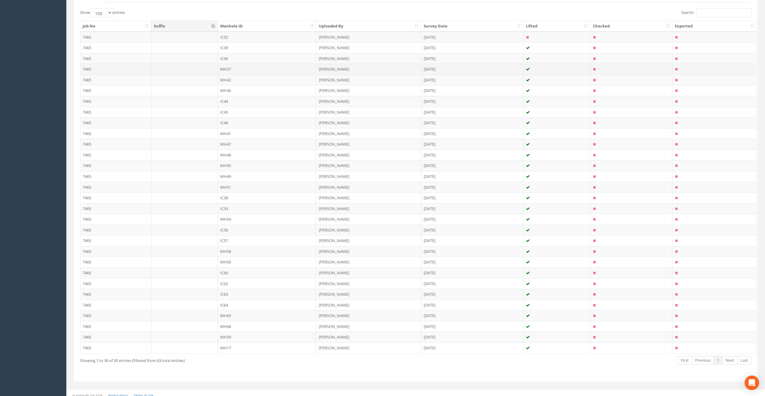
click at [224, 69] on td "MH37" at bounding box center [267, 69] width 99 height 11
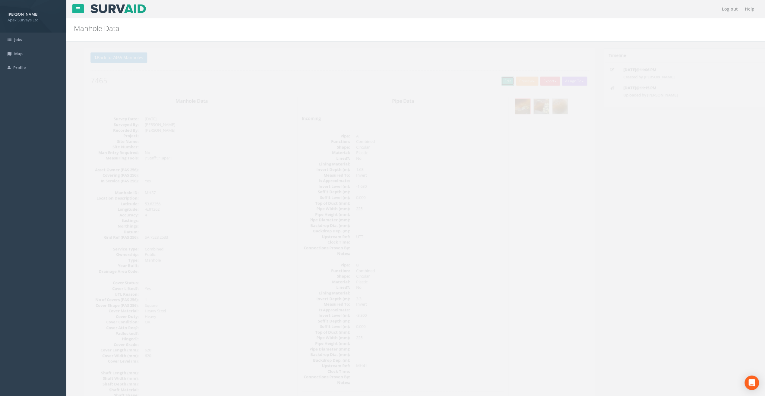
click at [493, 78] on link "Edit" at bounding box center [496, 81] width 13 height 9
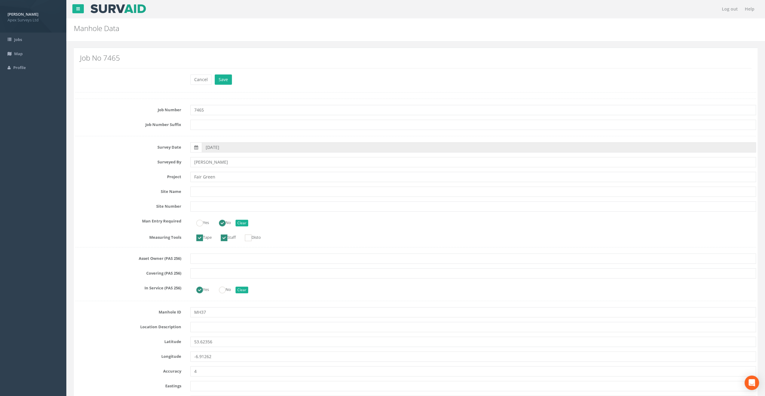
type input "Fair Green"
click at [234, 34] on div "Manhole Data Manholes for Job 7465" at bounding box center [357, 26] width 577 height 17
click at [210, 326] on input "text" at bounding box center [473, 327] width 566 height 10
paste input "Athboy, Co. [GEOGRAPHIC_DATA]"
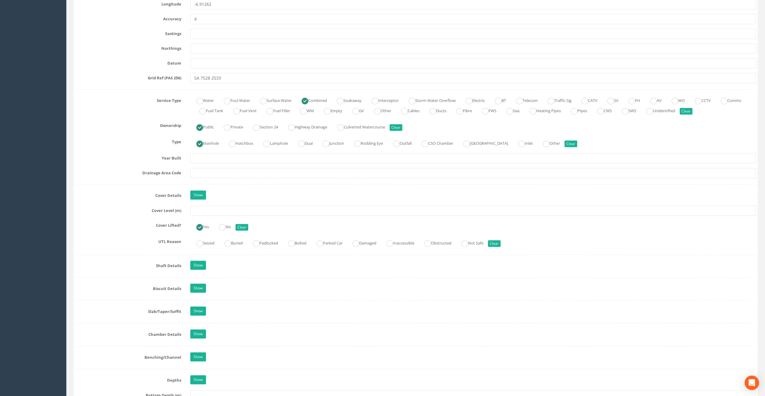
scroll to position [362, 0]
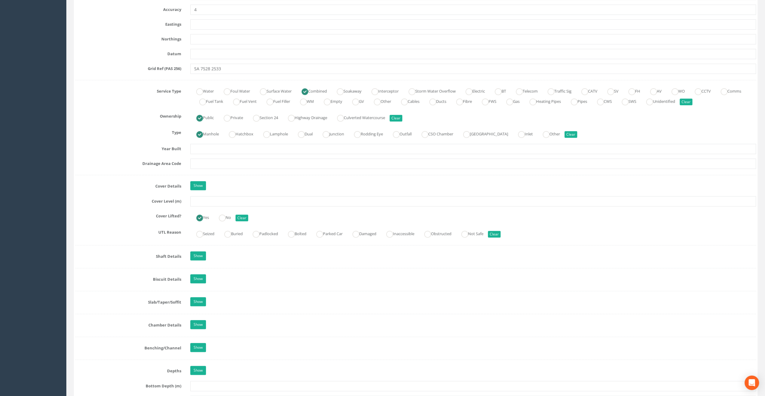
type input "Athboy, Co. [GEOGRAPHIC_DATA]"
click at [206, 204] on input "text" at bounding box center [473, 201] width 566 height 10
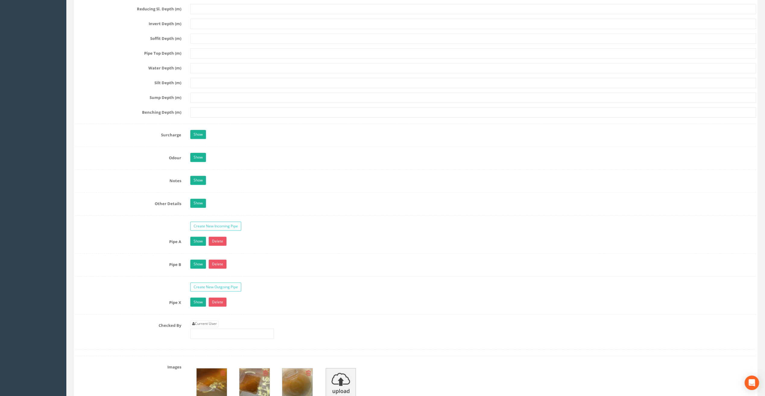
scroll to position [904, 0]
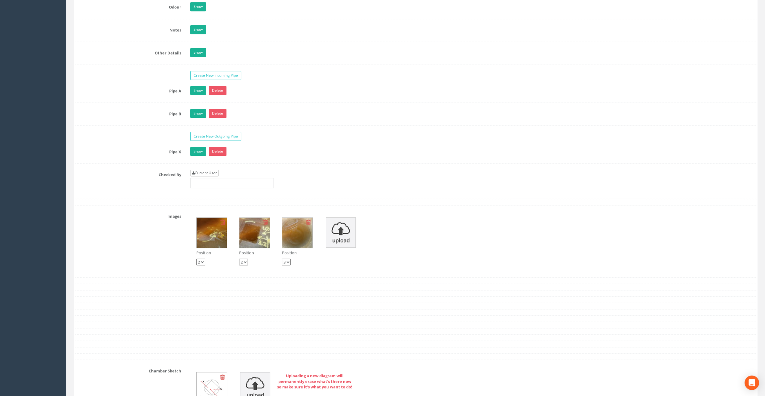
type input "66.64"
click at [202, 170] on link "Current User" at bounding box center [204, 173] width 28 height 7
type input "[PERSON_NAME]"
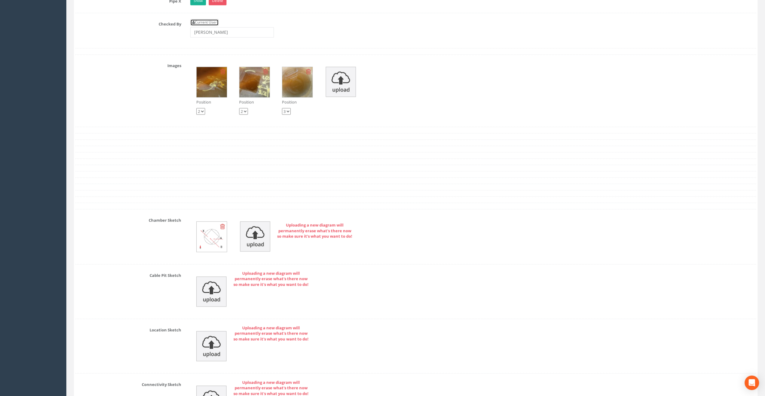
scroll to position [1183, 0]
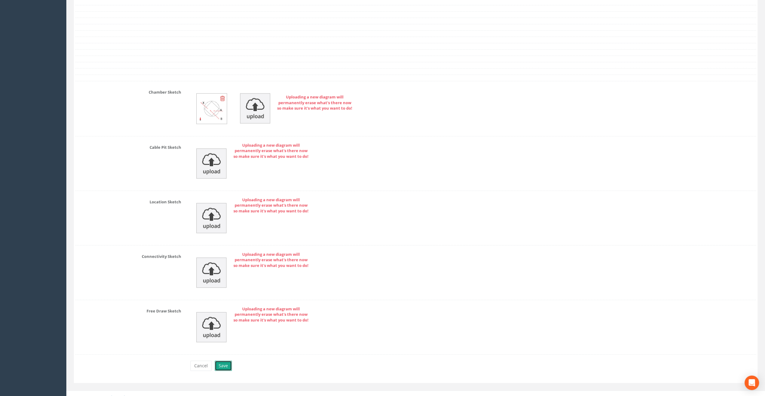
drag, startPoint x: 224, startPoint y: 361, endPoint x: 208, endPoint y: 338, distance: 28.3
click at [224, 361] on button "Save" at bounding box center [223, 366] width 17 height 10
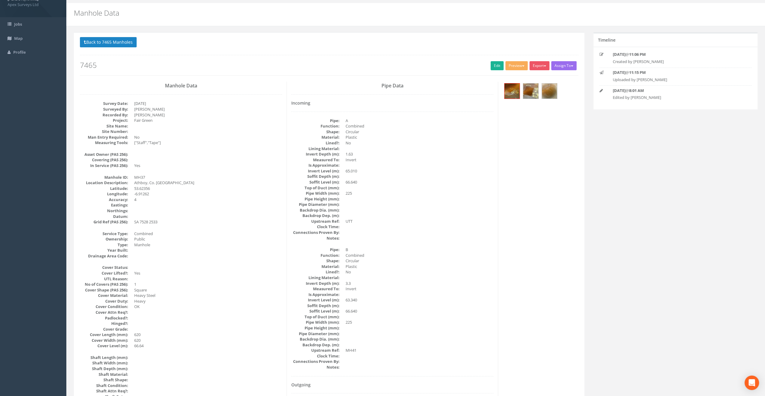
scroll to position [0, 0]
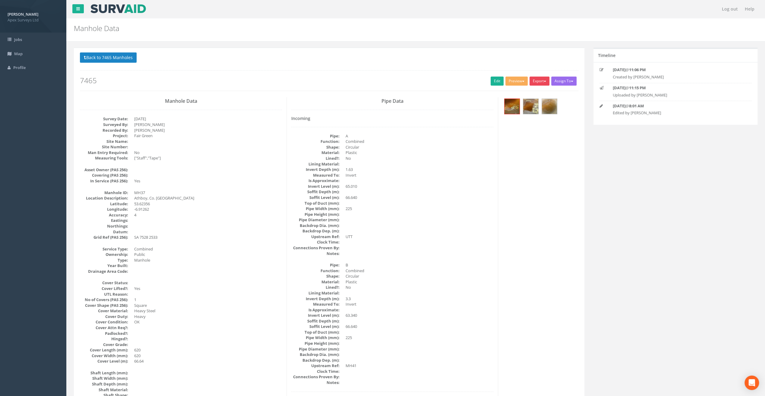
click at [540, 79] on button "Export" at bounding box center [539, 81] width 20 height 9
click at [534, 130] on link "SurvAid Manhole" at bounding box center [527, 129] width 46 height 9
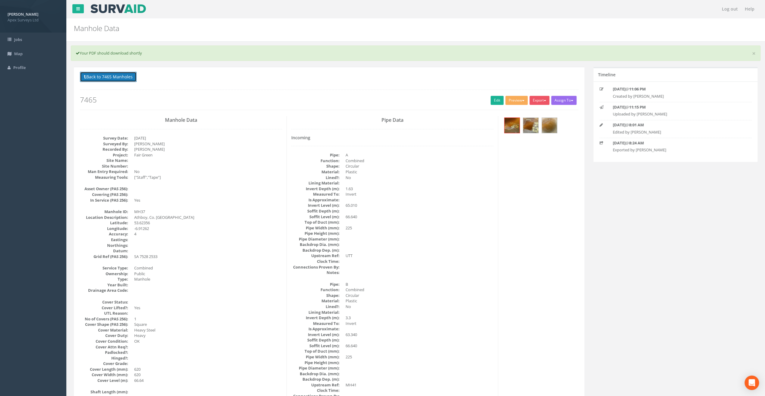
click at [130, 76] on button "Back to 7465 Manholes" at bounding box center [108, 77] width 57 height 10
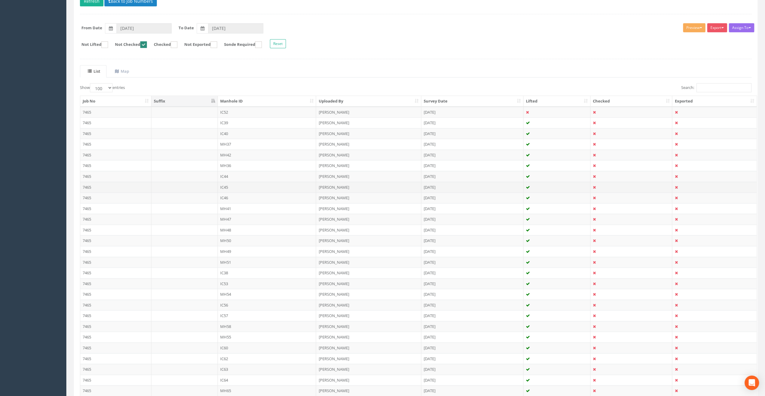
scroll to position [150, 0]
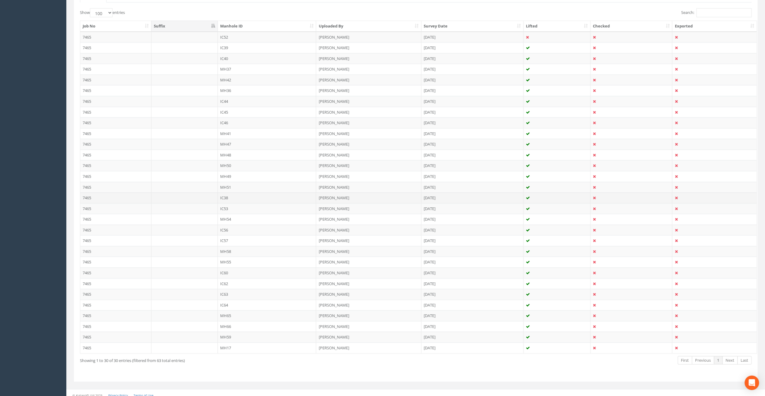
click at [229, 194] on td "IC38" at bounding box center [267, 197] width 99 height 11
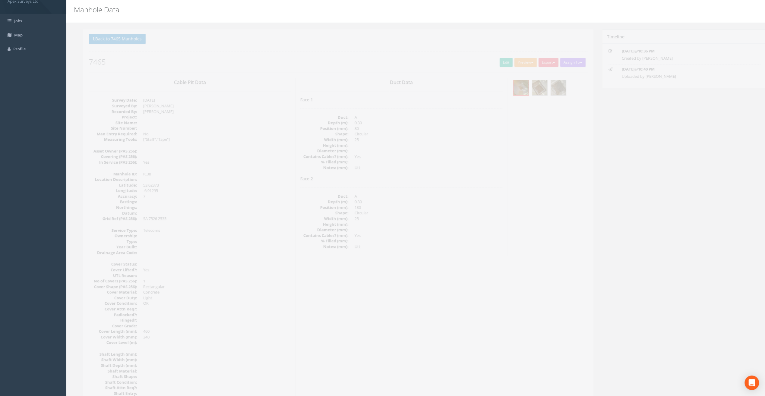
scroll to position [0, 0]
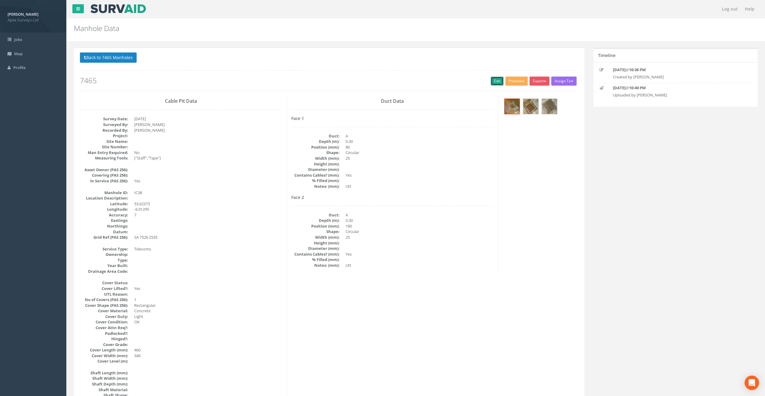
click at [493, 83] on link "Edit" at bounding box center [496, 81] width 13 height 9
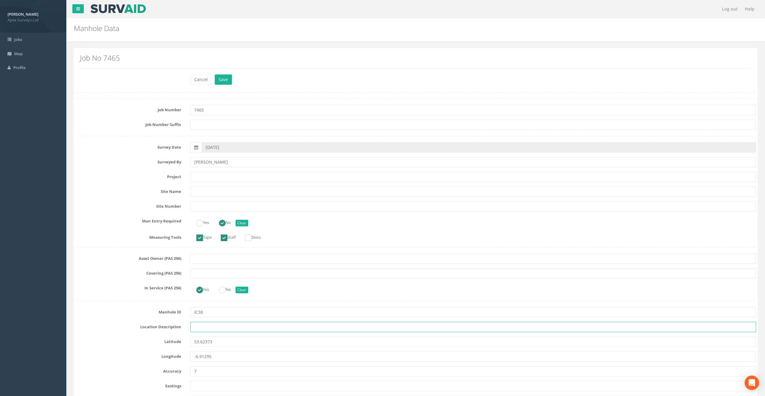
click at [217, 324] on input "text" at bounding box center [473, 327] width 566 height 10
paste input "Athboy, Co. [GEOGRAPHIC_DATA]"
type input "Athboy, Co. [GEOGRAPHIC_DATA]"
click at [278, 28] on h2 "Manhole Data" at bounding box center [358, 28] width 568 height 8
click at [210, 177] on input "text" at bounding box center [473, 177] width 566 height 10
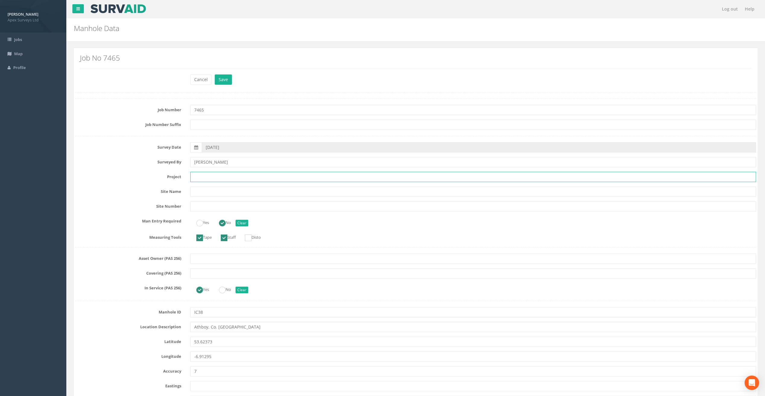
paste input "Fair Green"
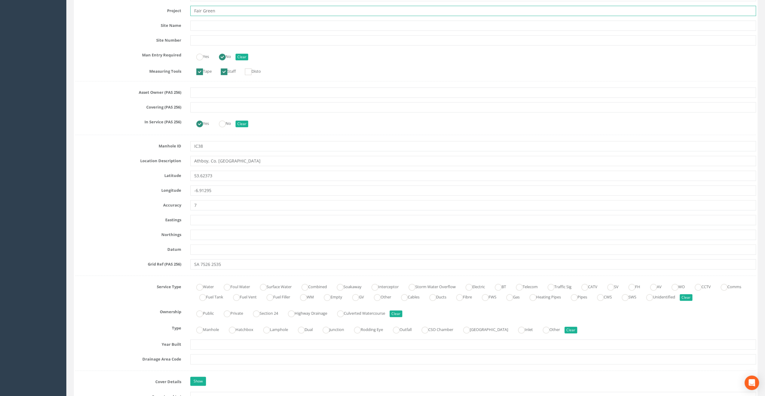
scroll to position [181, 0]
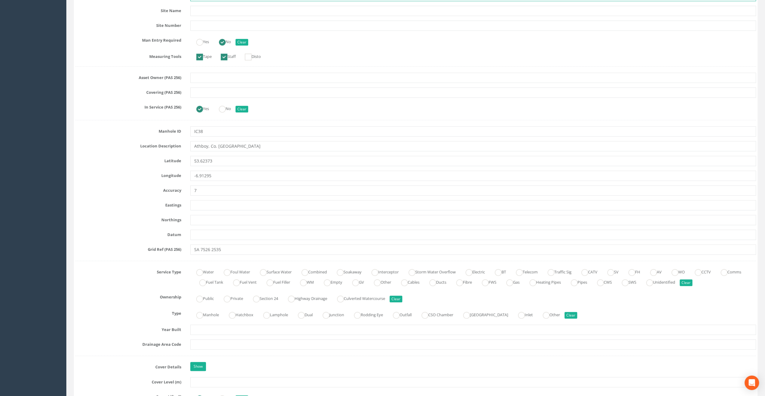
type input "Fair Green"
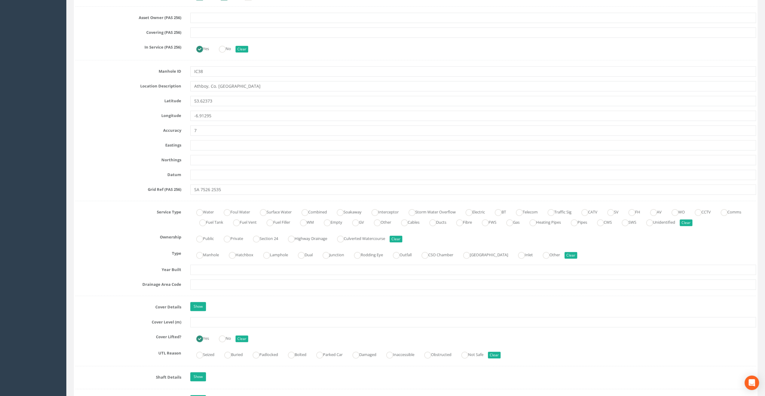
scroll to position [241, 0]
click at [208, 319] on input "text" at bounding box center [473, 322] width 566 height 10
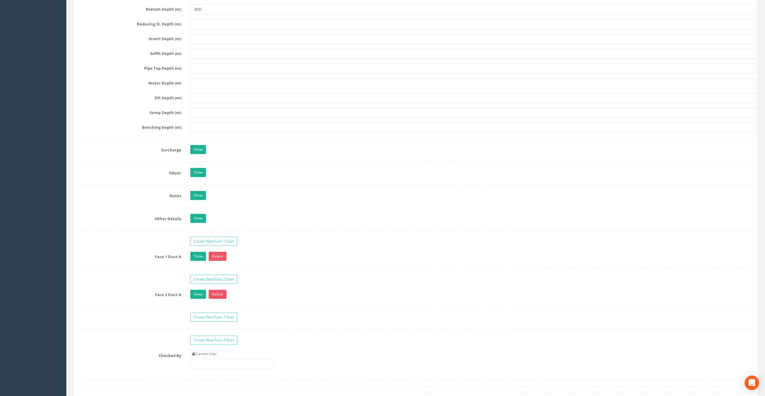
scroll to position [784, 0]
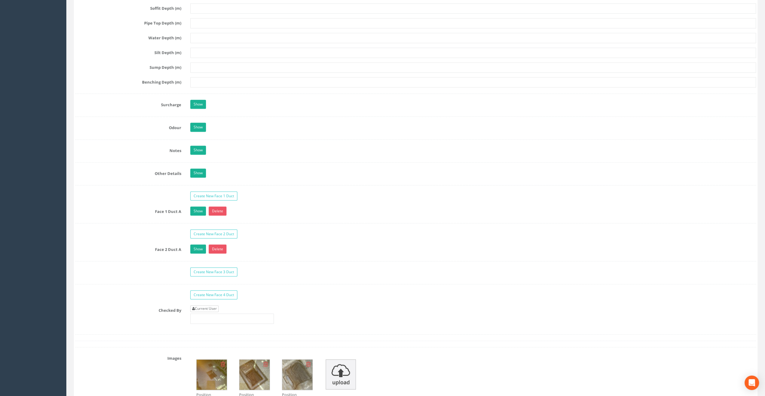
type input "66.46"
click at [204, 305] on link "Current User" at bounding box center [204, 308] width 28 height 7
type input "[PERSON_NAME]"
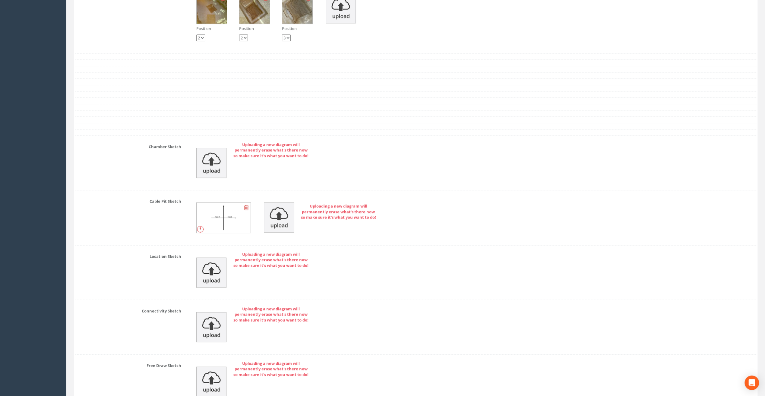
scroll to position [1204, 0]
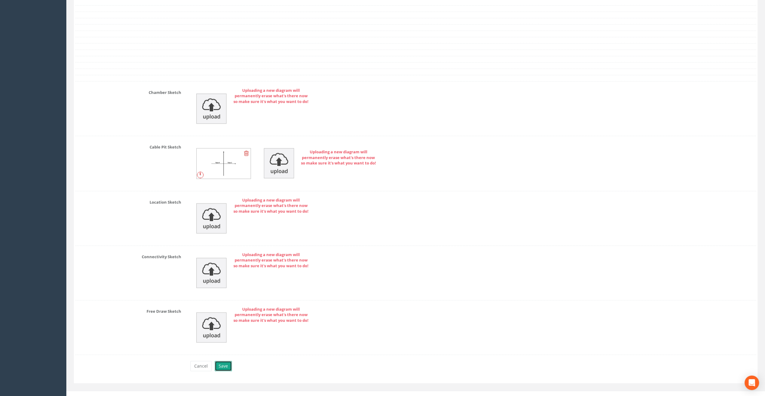
click at [222, 361] on button "Save" at bounding box center [223, 366] width 17 height 10
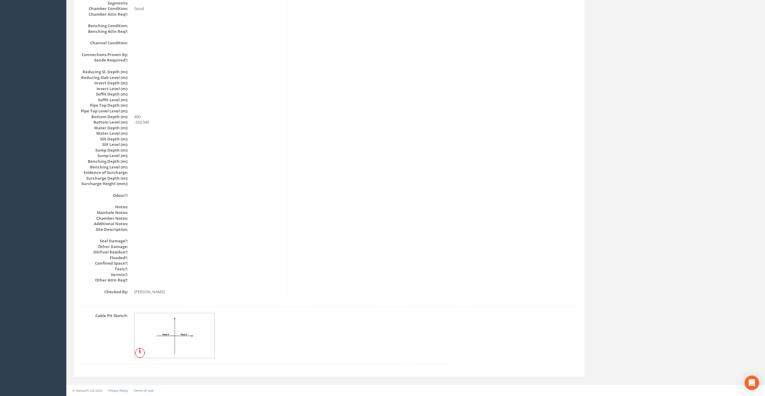
scroll to position [533, 0]
click at [176, 338] on img at bounding box center [174, 336] width 80 height 45
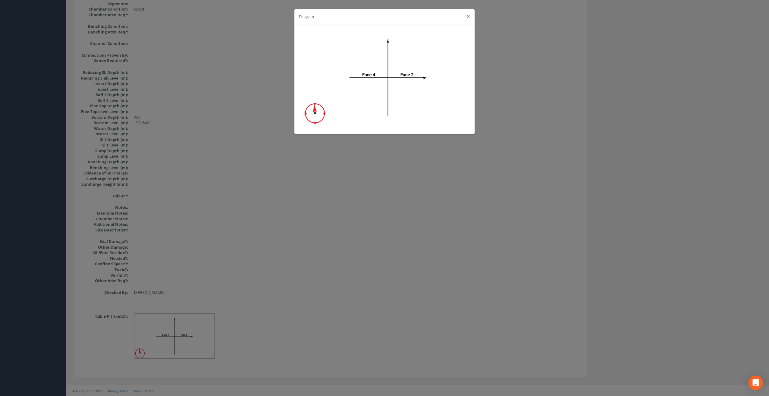
click at [468, 17] on button "×" at bounding box center [469, 16] width 4 height 6
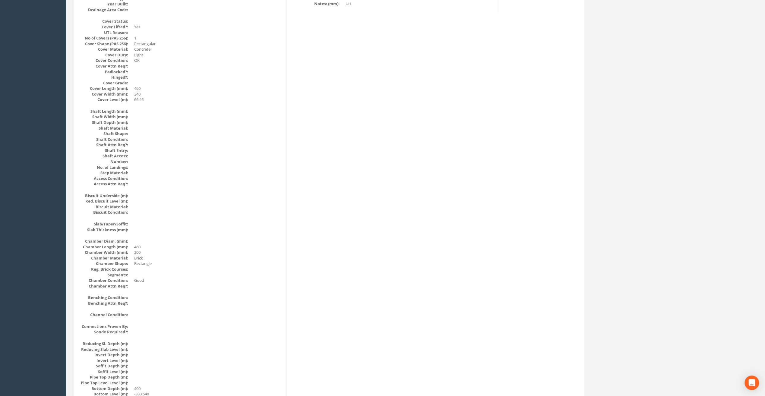
scroll to position [51, 0]
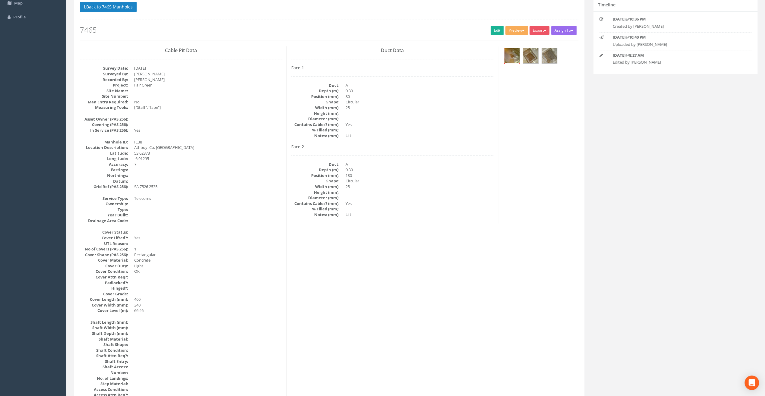
click at [511, 54] on img at bounding box center [511, 55] width 15 height 15
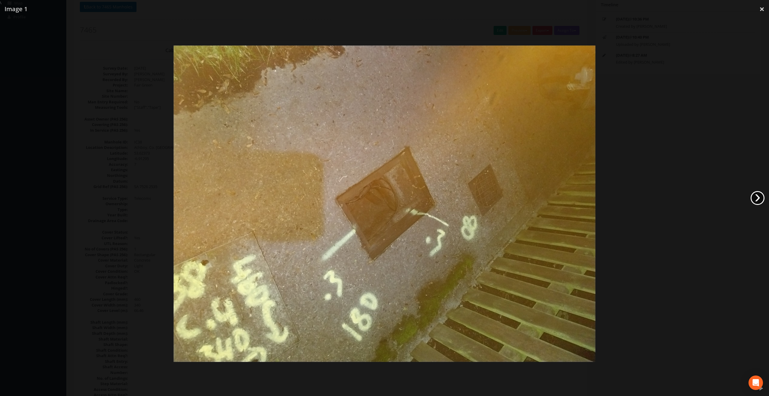
click at [759, 200] on link "›" at bounding box center [758, 198] width 14 height 14
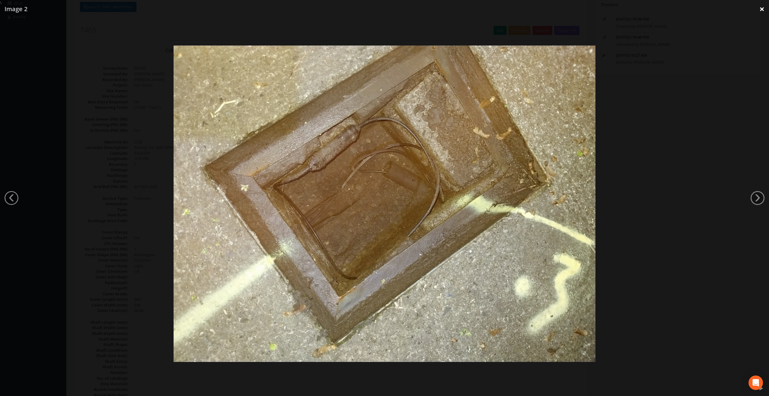
click at [764, 8] on link "×" at bounding box center [762, 9] width 14 height 18
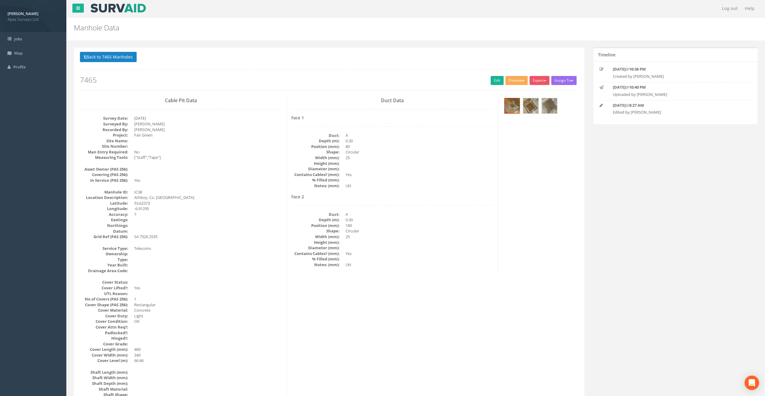
scroll to position [0, 0]
click at [494, 83] on link "Edit" at bounding box center [496, 81] width 13 height 9
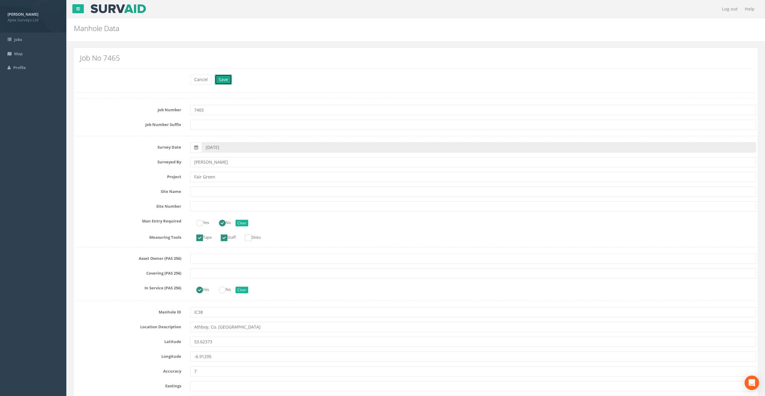
click at [223, 81] on button "Save" at bounding box center [223, 79] width 17 height 10
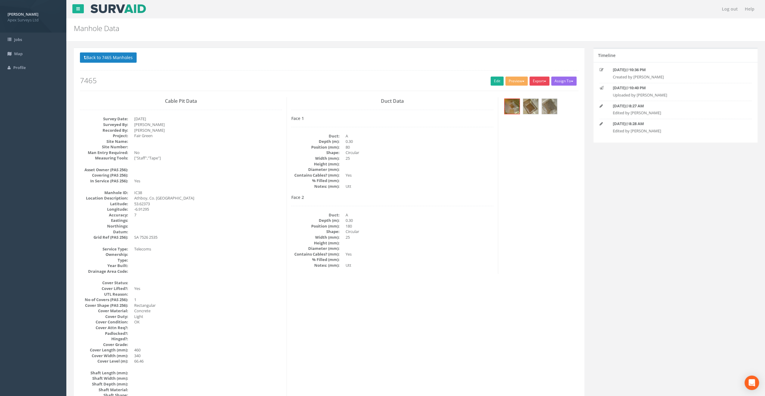
click at [544, 81] on span "button" at bounding box center [545, 81] width 2 height 1
click at [532, 119] on link "SurvAid IC" at bounding box center [527, 119] width 46 height 9
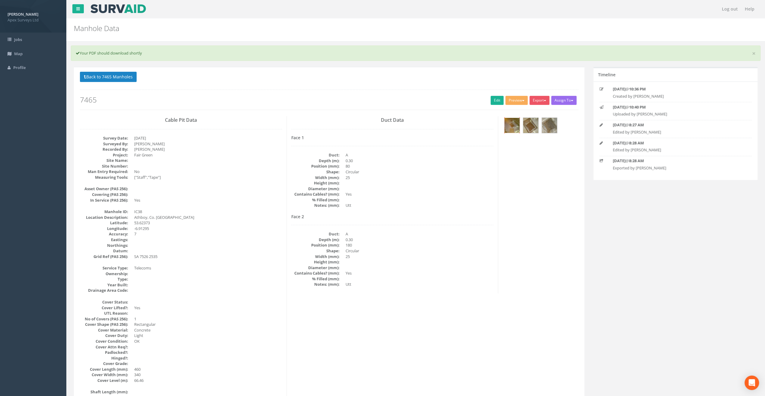
click at [516, 131] on img at bounding box center [511, 125] width 15 height 15
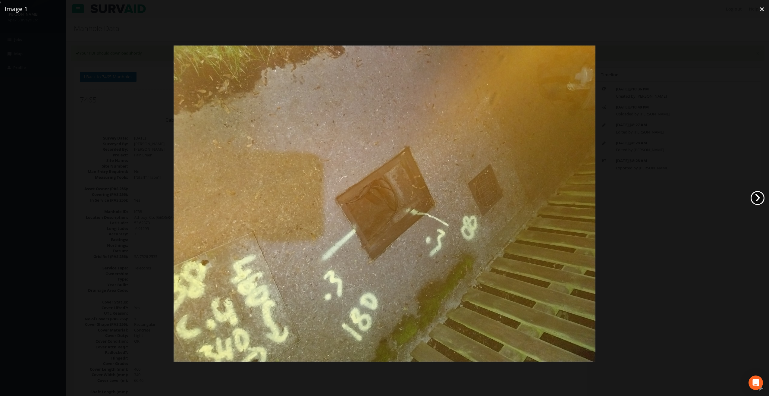
click at [758, 198] on link "›" at bounding box center [758, 198] width 14 height 14
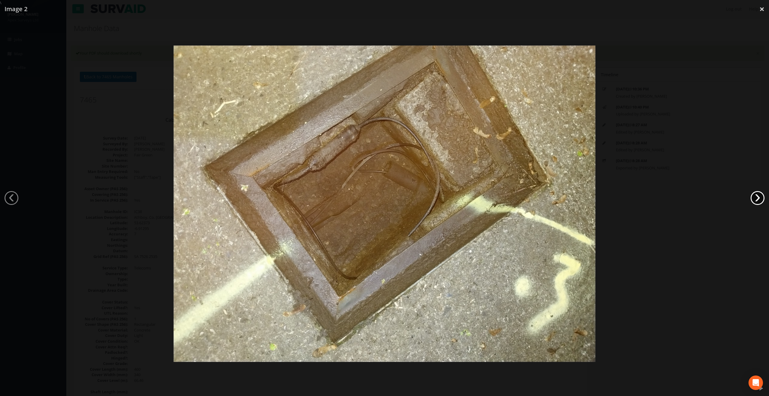
click at [758, 198] on link "›" at bounding box center [758, 198] width 14 height 14
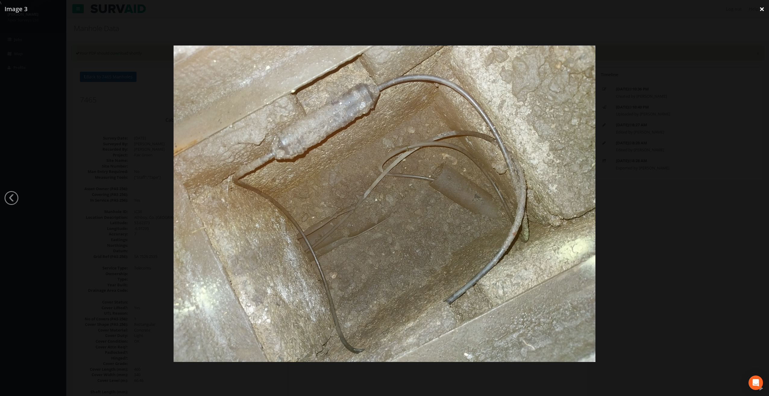
click at [761, 11] on link "×" at bounding box center [762, 9] width 14 height 18
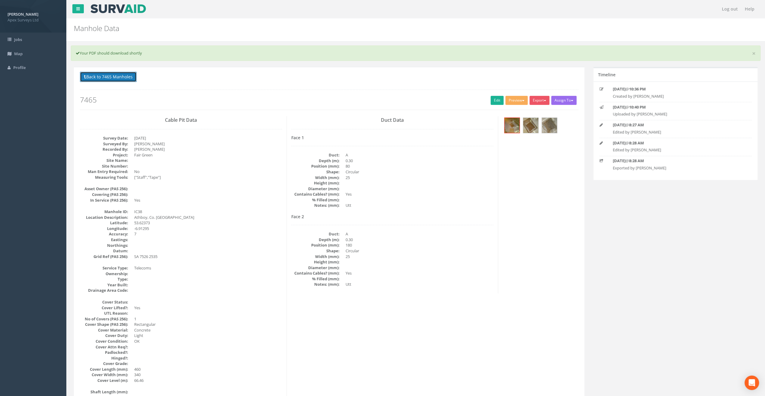
click at [116, 80] on button "Back to 7465 Manholes" at bounding box center [108, 77] width 57 height 10
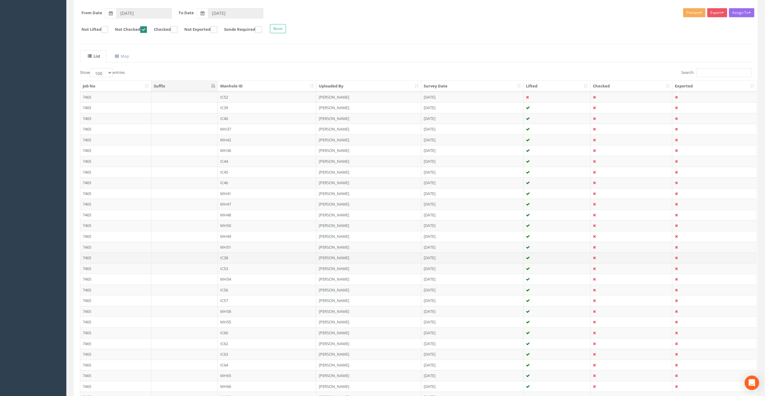
scroll to position [150, 0]
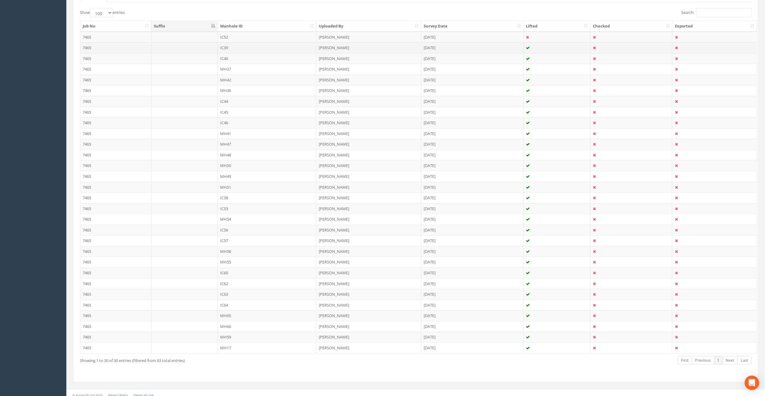
click at [226, 45] on td "IC39" at bounding box center [267, 47] width 99 height 11
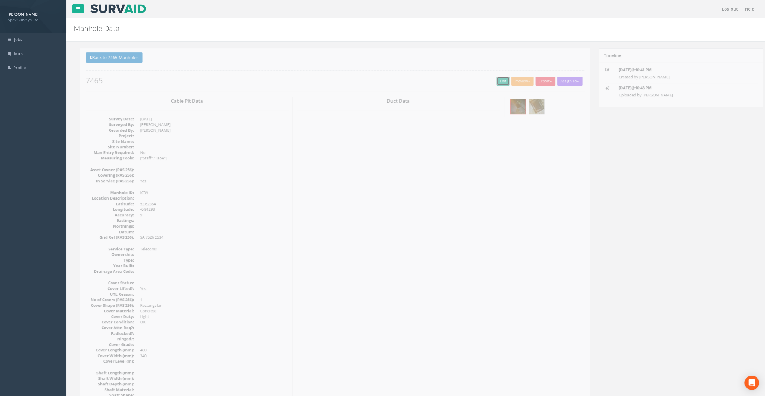
click at [493, 79] on link "Edit" at bounding box center [496, 81] width 13 height 9
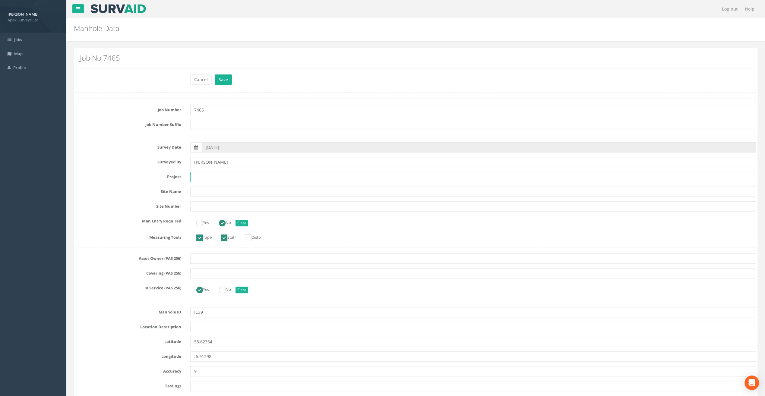
click at [213, 176] on input "text" at bounding box center [473, 177] width 566 height 10
paste input "Fair Green"
type input "Fair Green"
drag, startPoint x: 258, startPoint y: 29, endPoint x: 256, endPoint y: 35, distance: 6.6
click at [258, 29] on h2 "Manhole Data" at bounding box center [358, 28] width 568 height 8
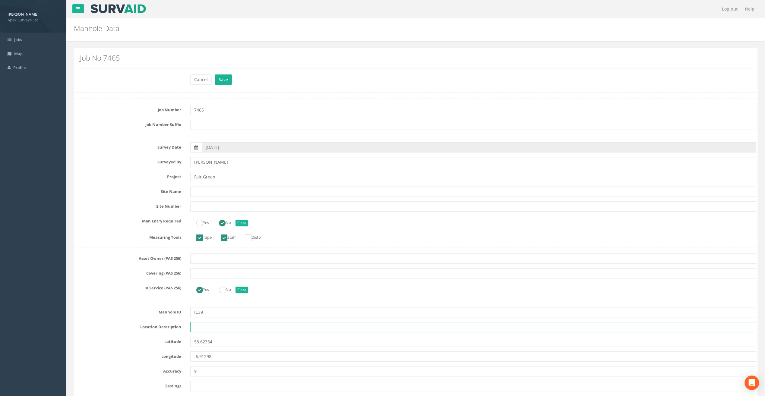
click at [202, 327] on input "text" at bounding box center [473, 327] width 566 height 10
paste input "Athboy, Co. [GEOGRAPHIC_DATA]"
type input "Athboy, Co. [GEOGRAPHIC_DATA]"
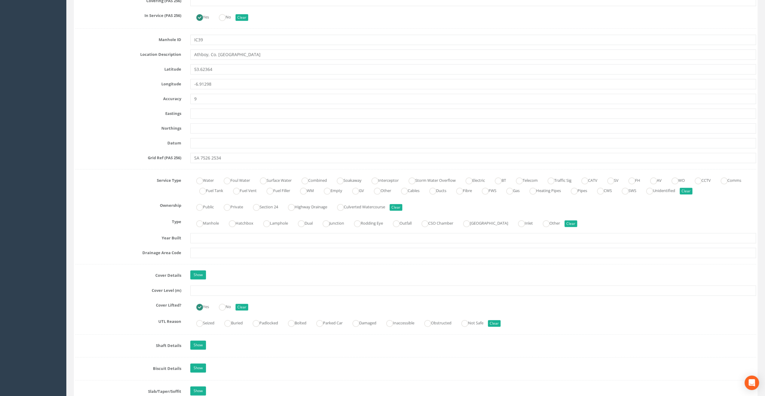
scroll to position [301, 0]
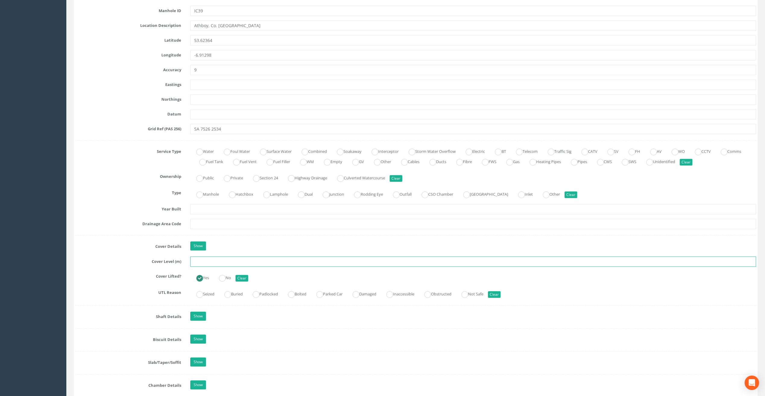
click at [204, 263] on input "text" at bounding box center [473, 262] width 566 height 10
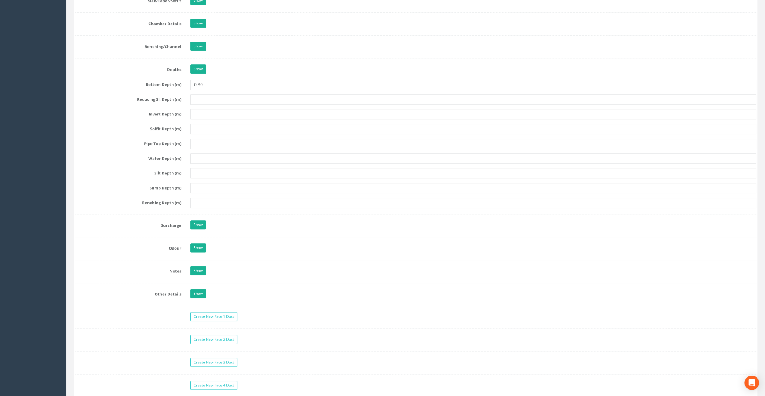
scroll to position [844, 0]
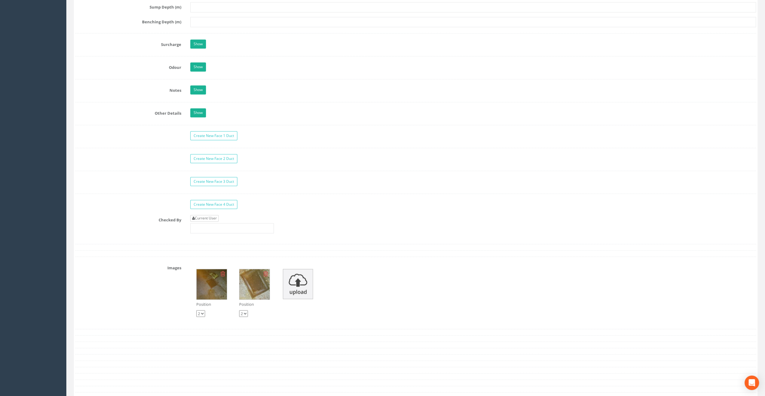
type input "66.68"
click at [207, 215] on link "Current User" at bounding box center [204, 218] width 28 height 7
type input "[PERSON_NAME]"
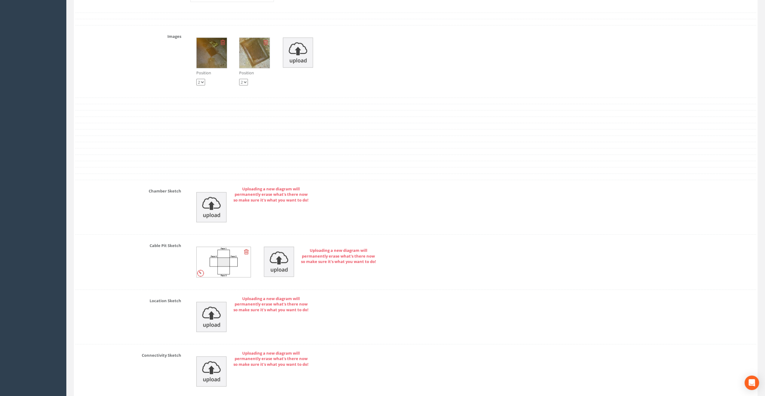
scroll to position [1174, 0]
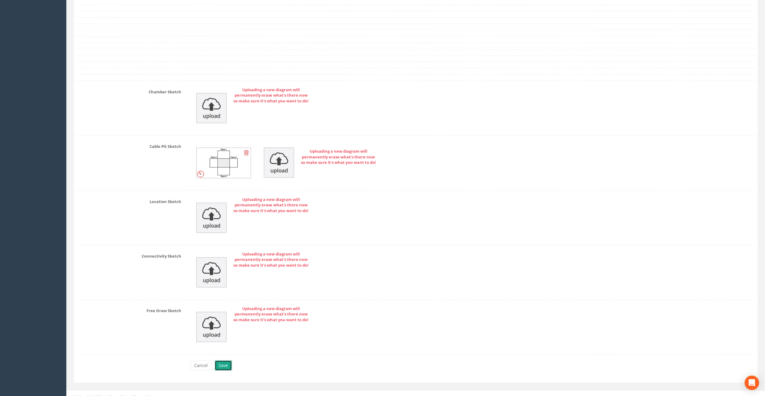
click at [227, 363] on button "Save" at bounding box center [223, 366] width 17 height 10
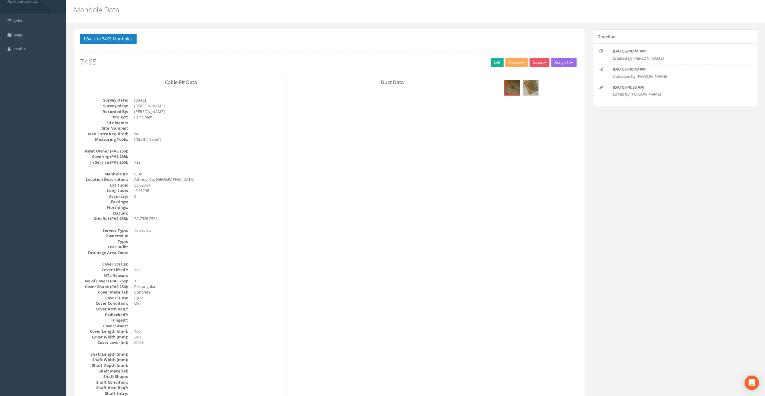
scroll to position [0, 0]
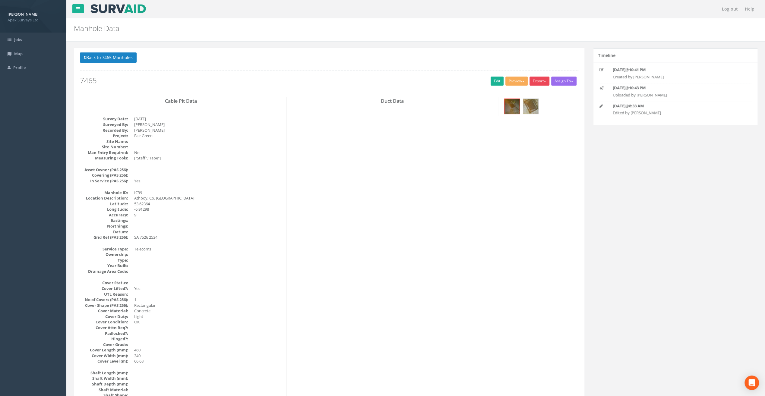
click at [542, 80] on button "Export" at bounding box center [539, 81] width 20 height 9
click at [525, 119] on link "SurvAid IC" at bounding box center [527, 119] width 46 height 9
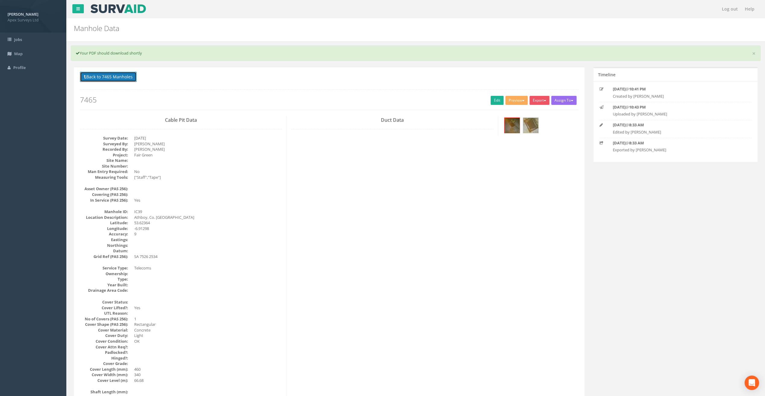
click at [125, 74] on button "Back to 7465 Manholes" at bounding box center [108, 77] width 57 height 10
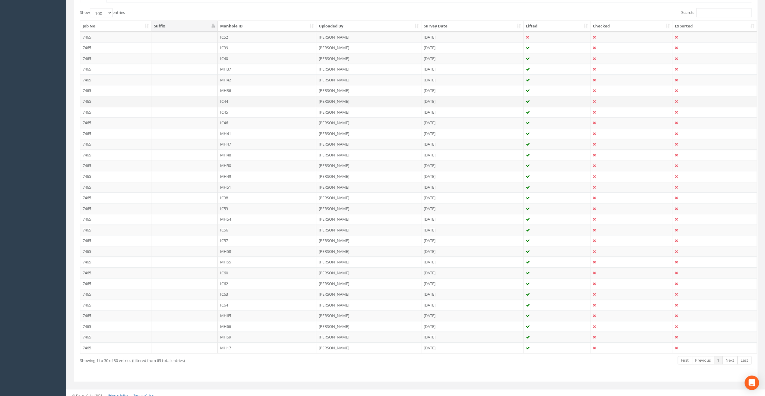
scroll to position [119, 0]
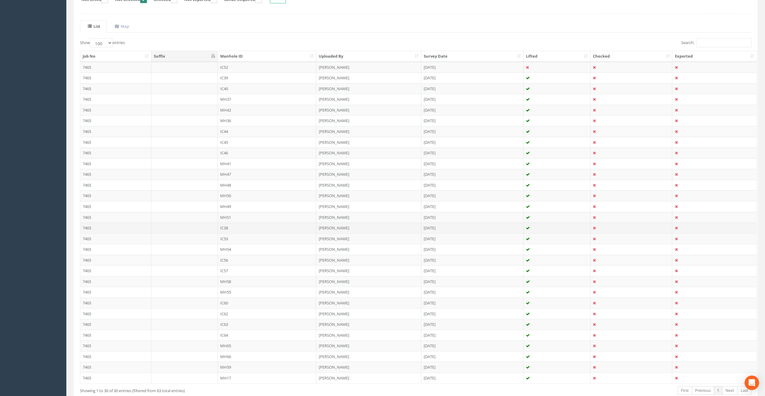
click at [227, 227] on td "IC38" at bounding box center [267, 227] width 99 height 11
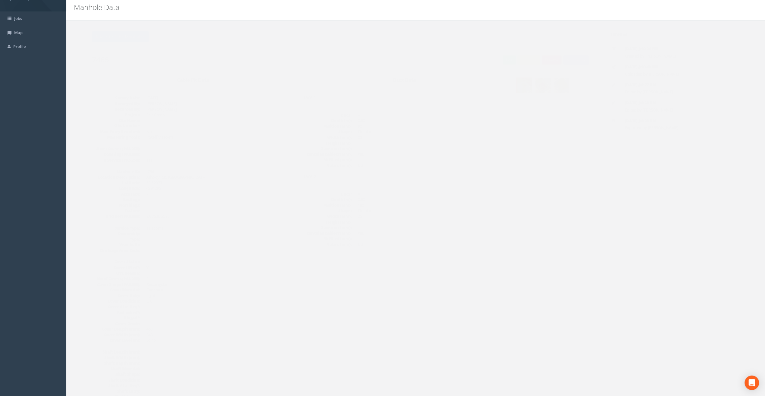
scroll to position [0, 0]
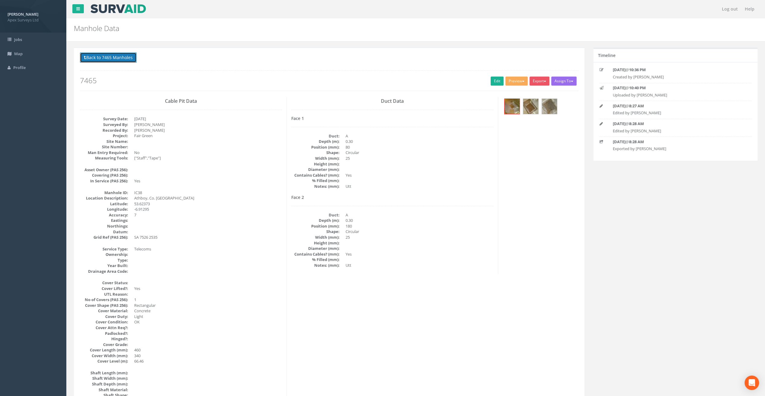
click at [121, 58] on button "Back to 7465 Manholes" at bounding box center [108, 57] width 57 height 10
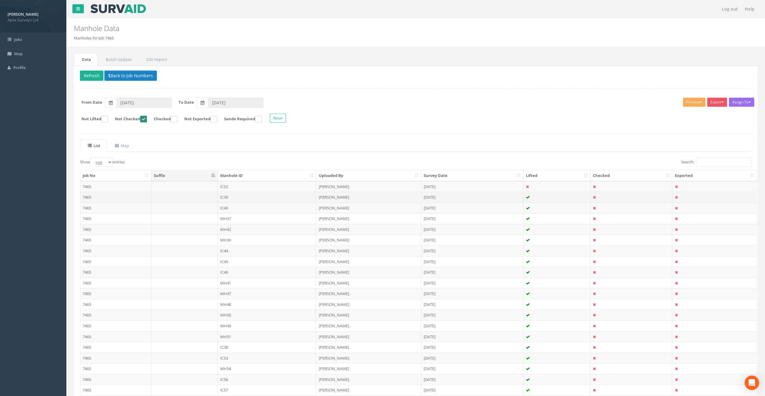
click at [230, 194] on td "IC39" at bounding box center [267, 197] width 99 height 11
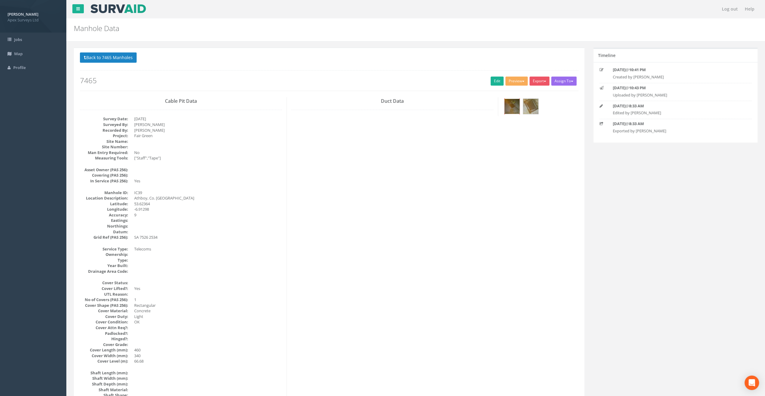
click at [512, 105] on img at bounding box center [511, 106] width 15 height 15
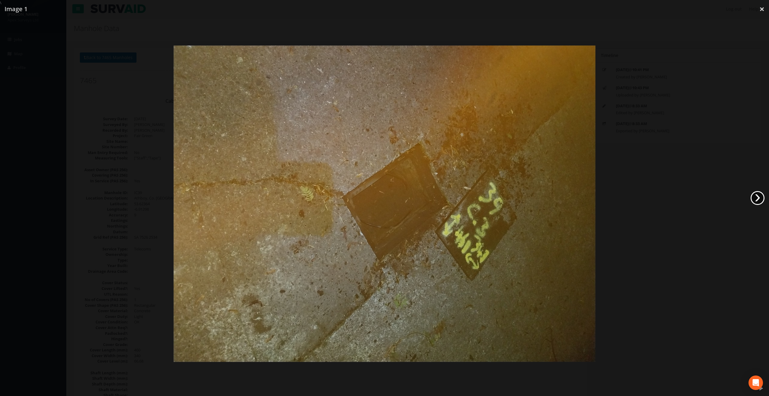
click at [756, 196] on link "›" at bounding box center [758, 198] width 14 height 14
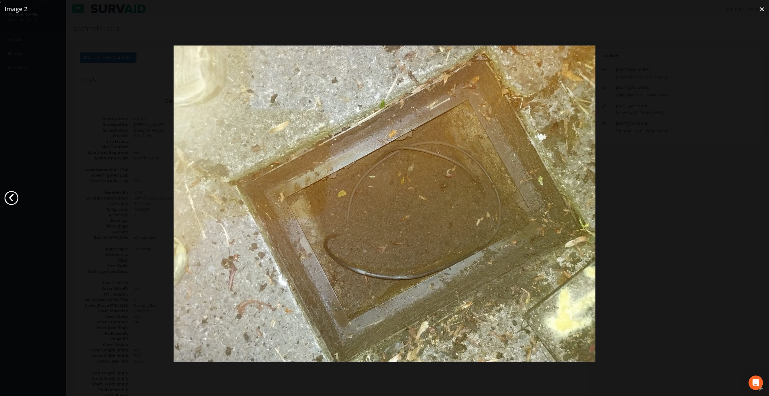
click at [10, 192] on link "‹" at bounding box center [12, 198] width 14 height 14
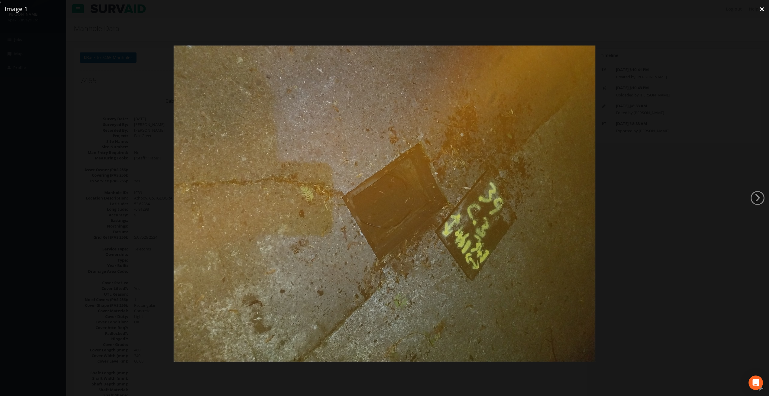
click at [764, 10] on link "×" at bounding box center [762, 9] width 14 height 18
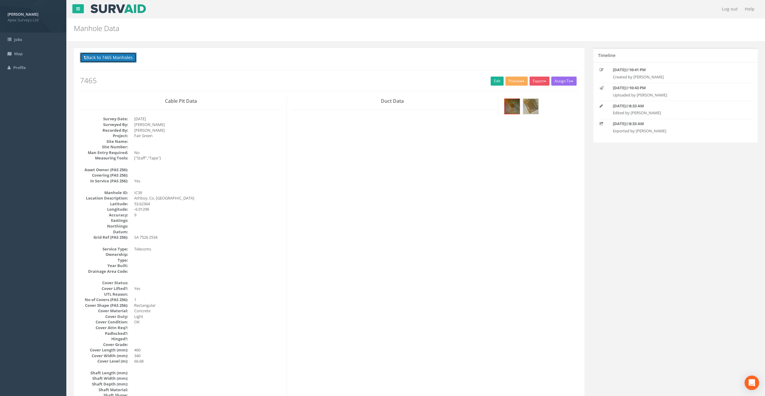
click at [99, 57] on button "Back to 7465 Manholes" at bounding box center [108, 57] width 57 height 10
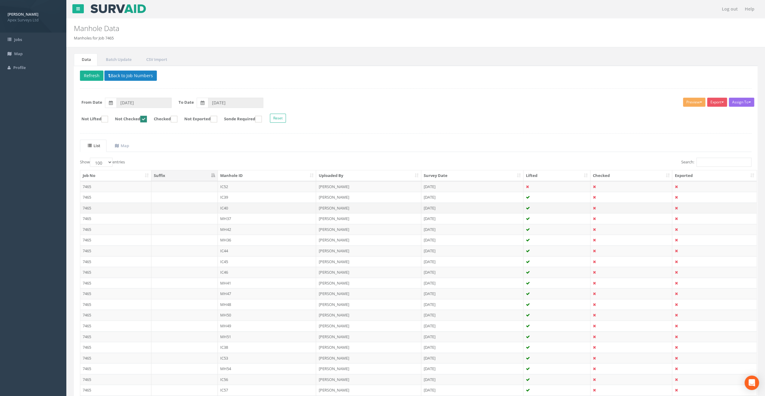
click at [225, 208] on td "IC40" at bounding box center [267, 208] width 99 height 11
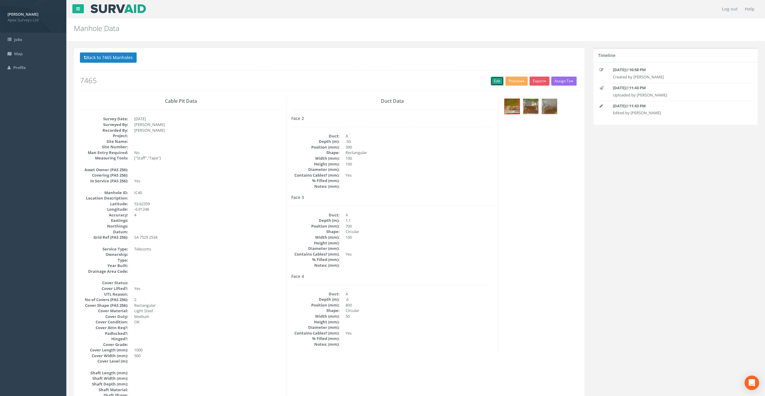
click at [497, 82] on link "Edit" at bounding box center [496, 81] width 13 height 9
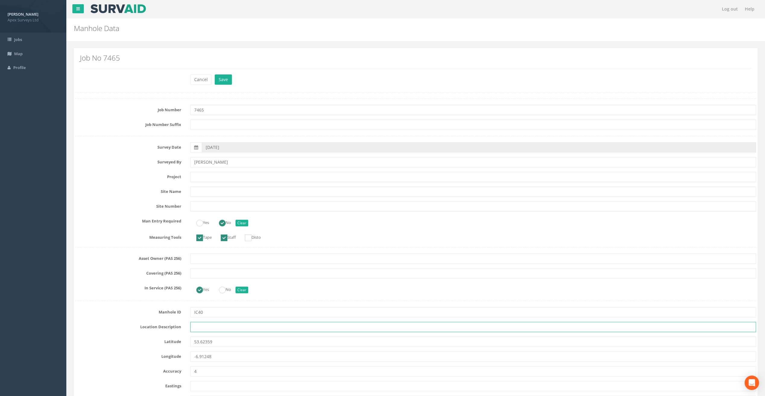
click at [211, 329] on input "text" at bounding box center [473, 327] width 566 height 10
paste input "Athboy, Co. [GEOGRAPHIC_DATA]"
type input "Athboy, Co. [GEOGRAPHIC_DATA]"
click at [210, 37] on div "Manhole Data Manholes for Job 7465" at bounding box center [415, 29] width 698 height 23
click at [195, 172] on input "text" at bounding box center [473, 177] width 566 height 10
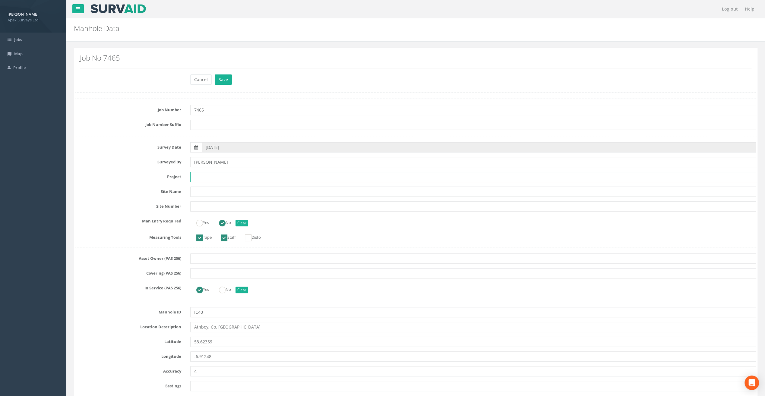
paste input "Fair Green"
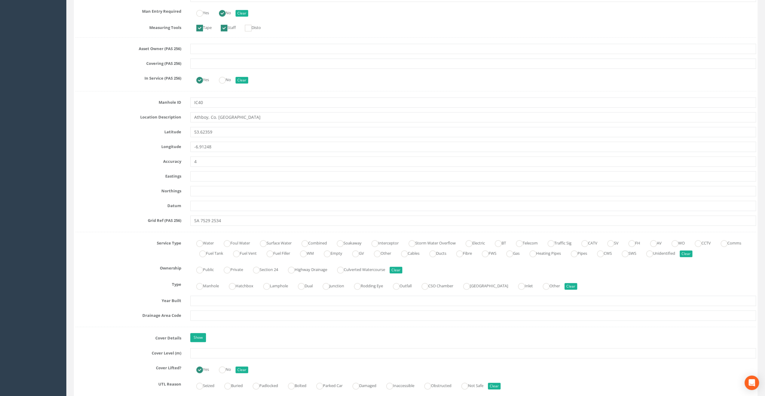
scroll to position [211, 0]
type input "Fair Green"
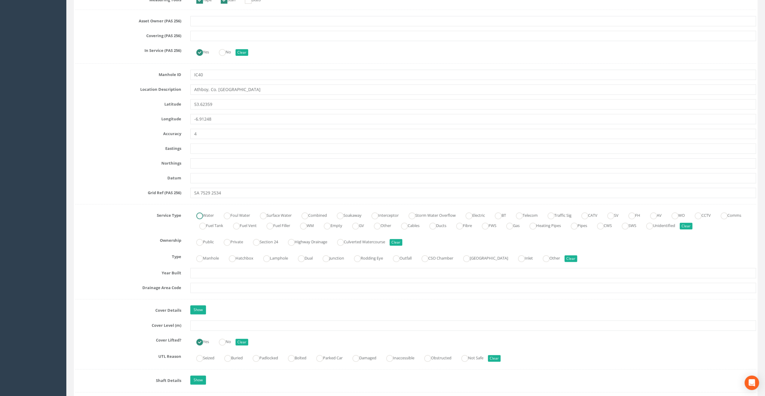
scroll to position [271, 0]
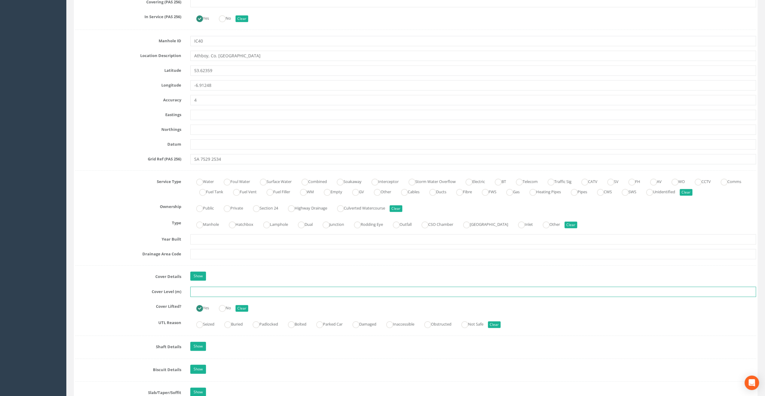
click at [202, 292] on input "text" at bounding box center [473, 292] width 566 height 10
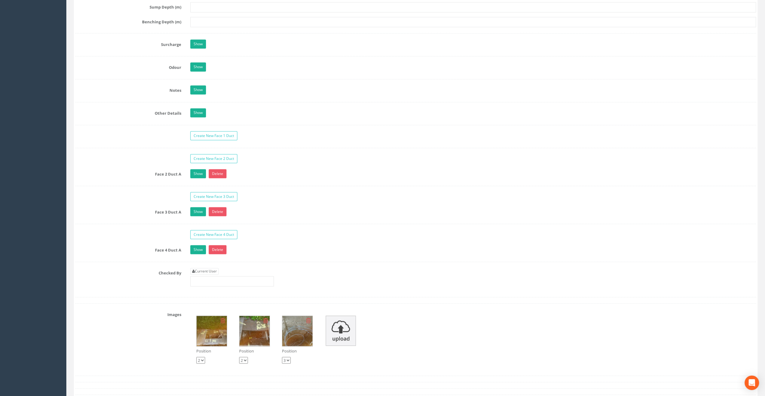
scroll to position [965, 0]
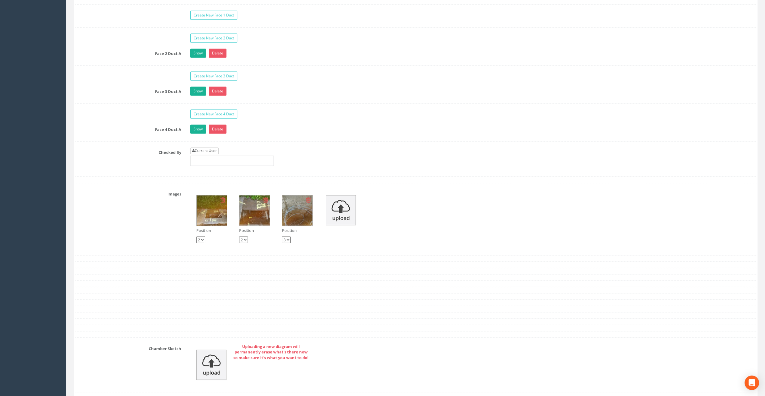
type input "66.77"
click at [208, 147] on link "Current User" at bounding box center [204, 150] width 28 height 7
type input "[PERSON_NAME]"
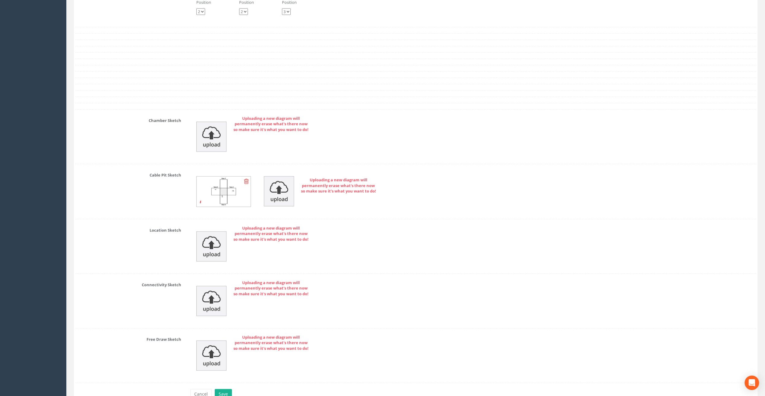
scroll to position [1221, 0]
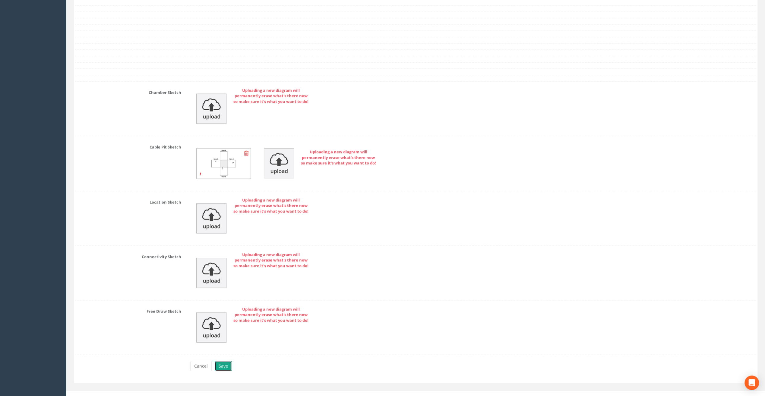
click at [223, 361] on button "Save" at bounding box center [223, 366] width 17 height 10
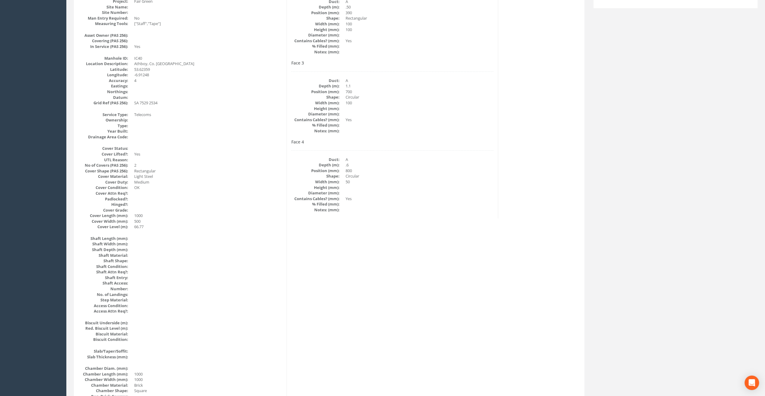
scroll to position [0, 0]
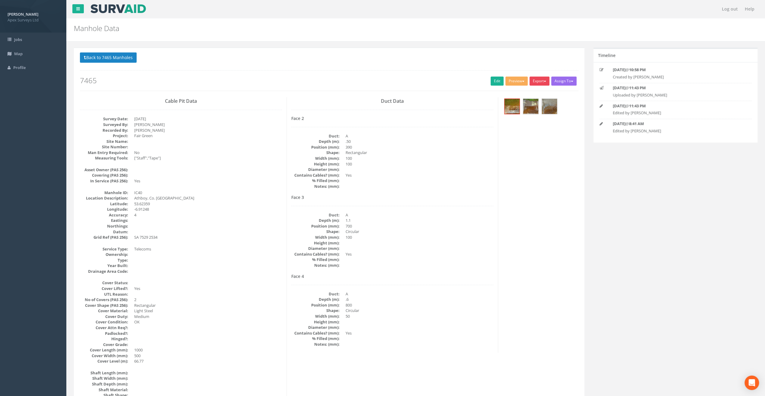
click at [537, 80] on button "Export" at bounding box center [539, 81] width 20 height 9
click at [522, 116] on link "SurvAid IC" at bounding box center [527, 119] width 46 height 9
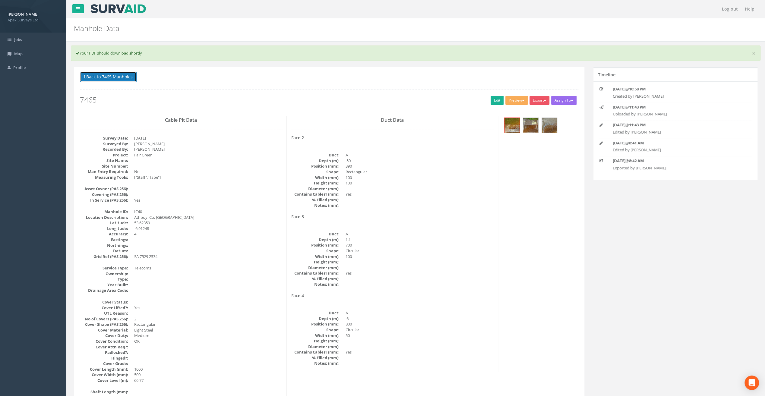
click at [117, 74] on button "Back to 7465 Manholes" at bounding box center [108, 77] width 57 height 10
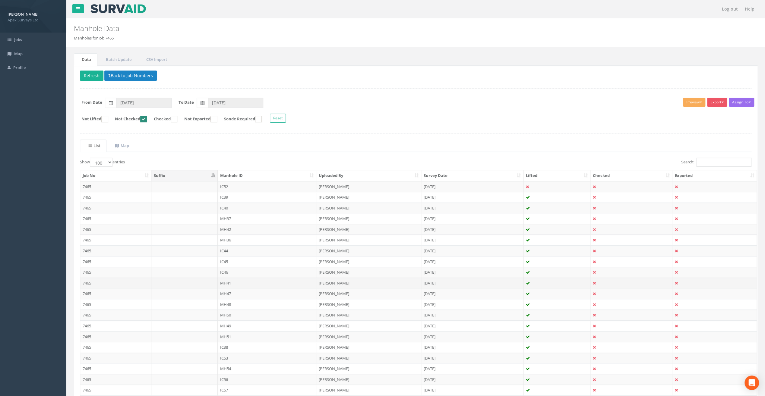
click at [232, 282] on td "MH41" at bounding box center [267, 283] width 99 height 11
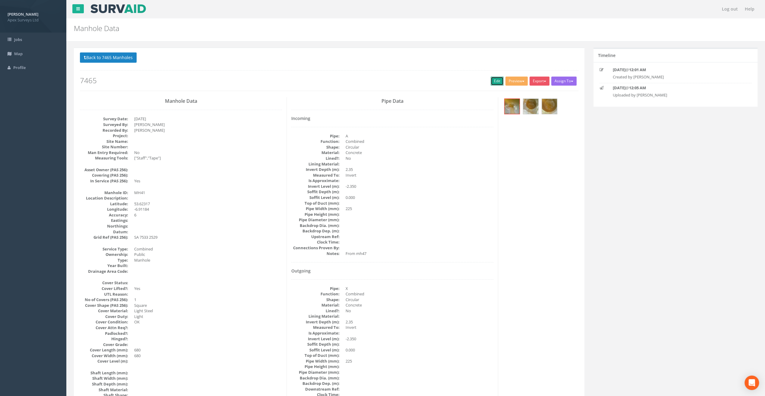
click at [493, 79] on link "Edit" at bounding box center [496, 81] width 13 height 9
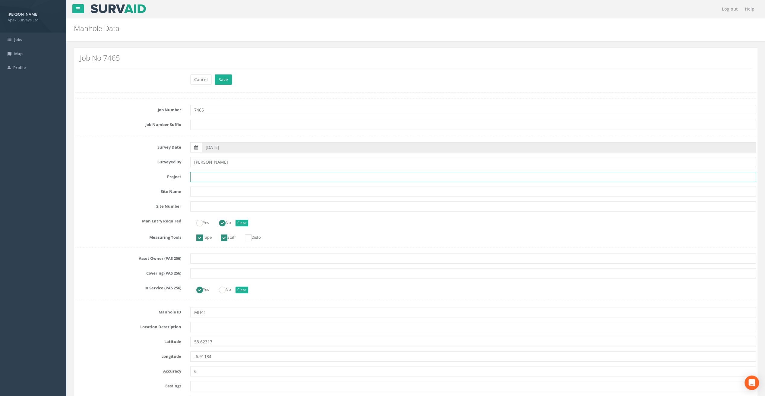
click at [209, 178] on input "text" at bounding box center [473, 177] width 566 height 10
paste input "Fair Green"
type input "Fair Green"
click at [294, 16] on nav "Log out Help" at bounding box center [415, 9] width 698 height 18
click at [204, 328] on input "text" at bounding box center [473, 327] width 566 height 10
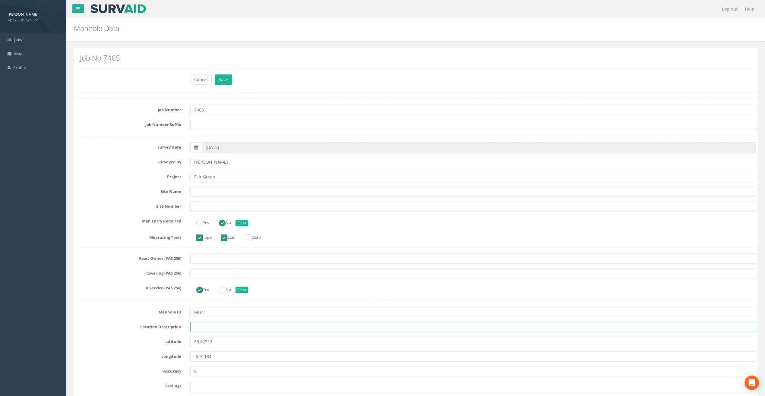
paste input "Athboy, Co. [GEOGRAPHIC_DATA]"
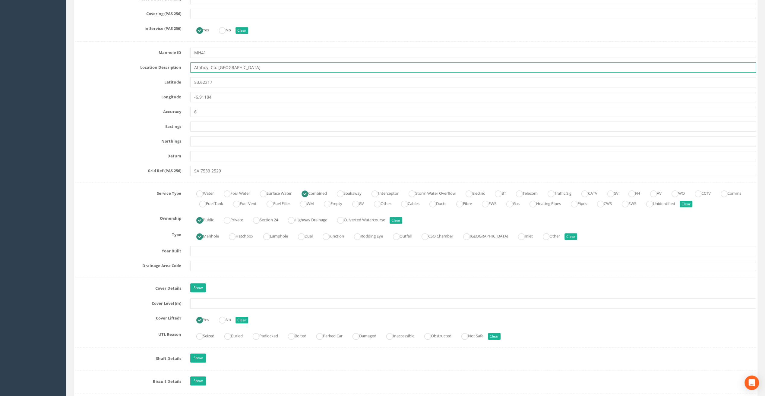
scroll to position [301, 0]
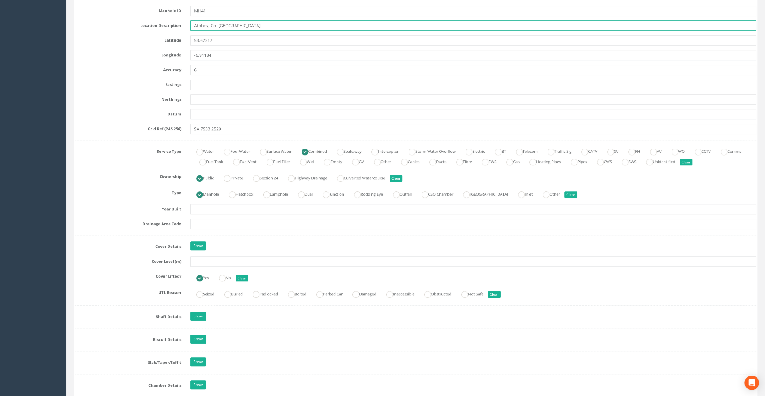
type input "Athboy, Co. [GEOGRAPHIC_DATA]"
click at [206, 263] on input "text" at bounding box center [473, 262] width 566 height 10
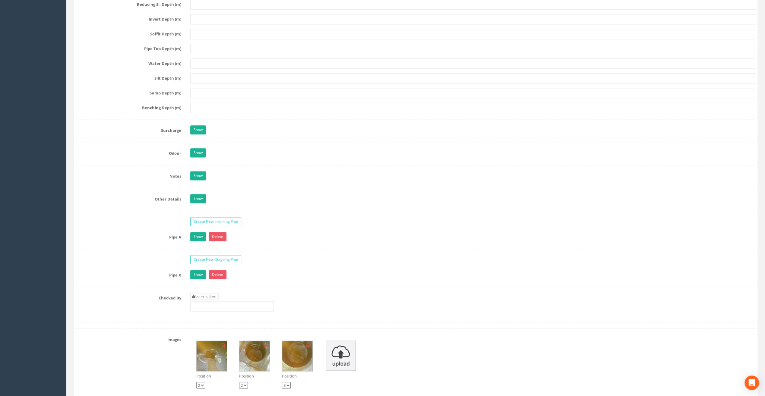
scroll to position [814, 0]
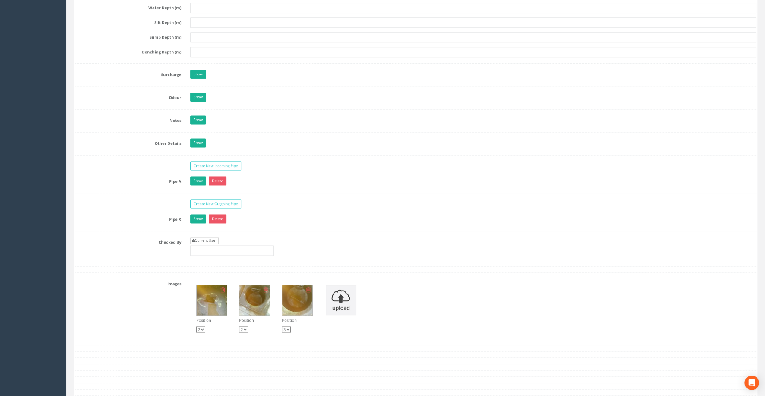
type input "66.00"
click at [211, 237] on link "Current User" at bounding box center [204, 240] width 28 height 7
type input "[PERSON_NAME]"
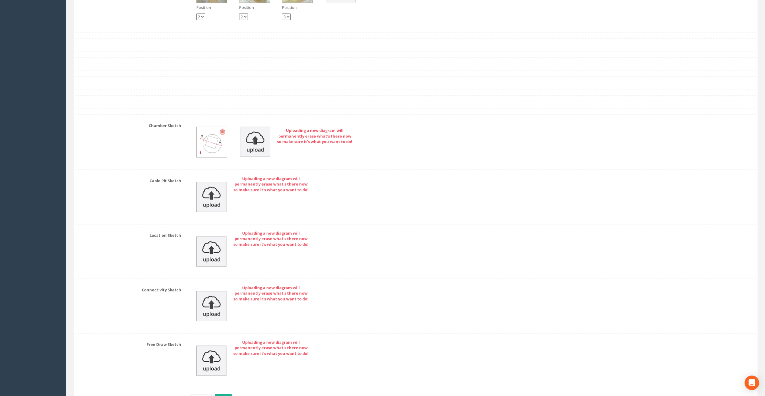
scroll to position [1160, 0]
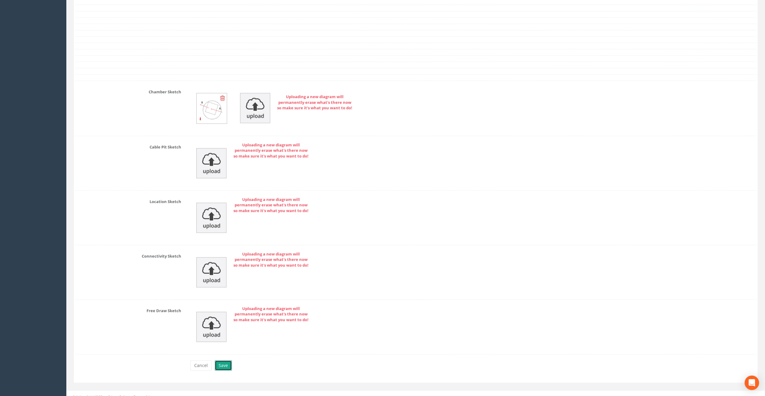
click at [220, 362] on button "Save" at bounding box center [223, 366] width 17 height 10
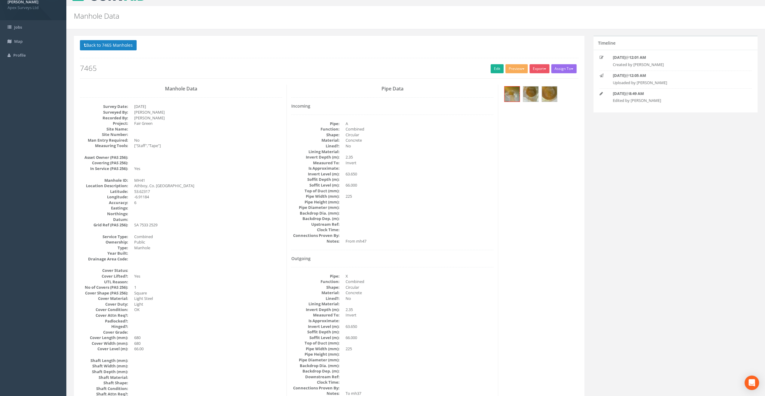
scroll to position [0, 0]
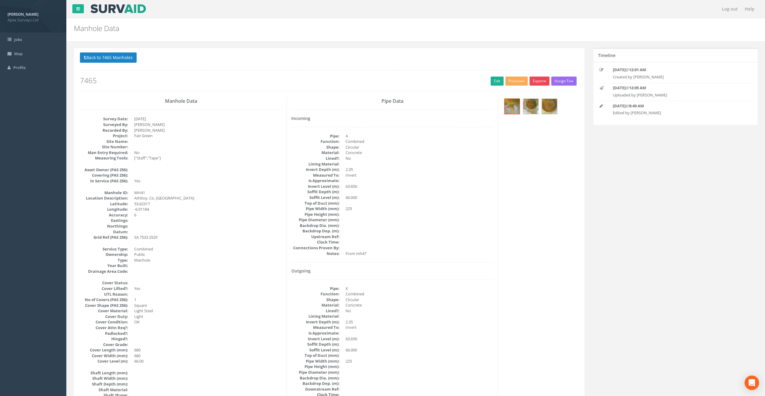
click at [539, 80] on button "Export" at bounding box center [539, 81] width 20 height 9
click at [531, 131] on link "SurvAid Manhole" at bounding box center [527, 129] width 46 height 9
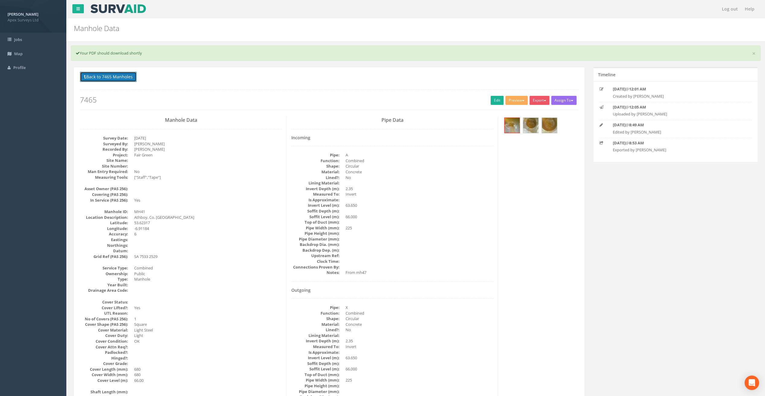
click at [102, 72] on button "Back to 7465 Manholes" at bounding box center [108, 77] width 57 height 10
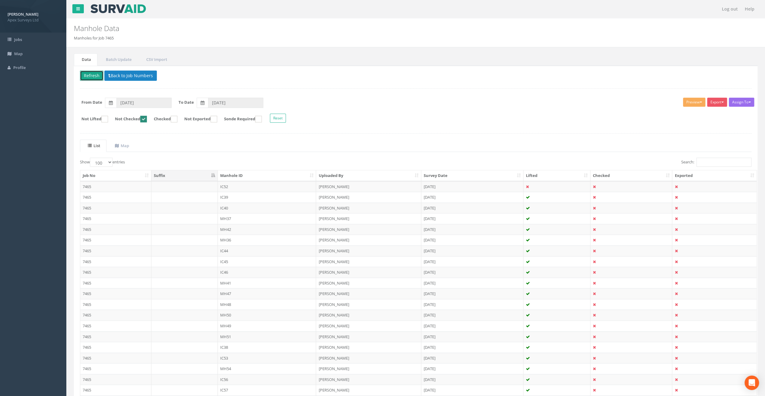
click at [92, 76] on button "Refresh" at bounding box center [92, 76] width 24 height 10
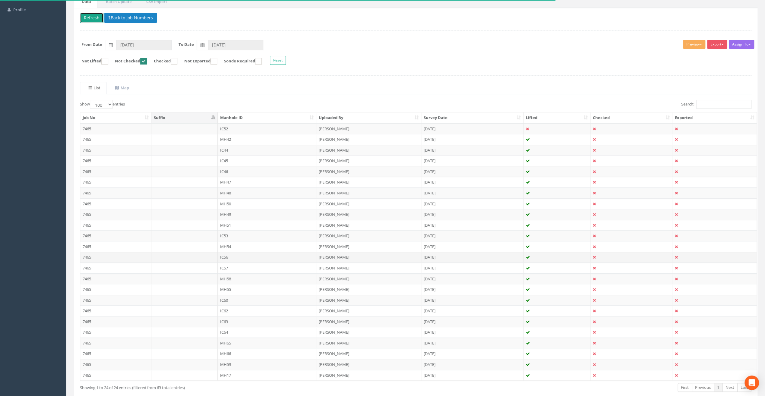
scroll to position [86, 0]
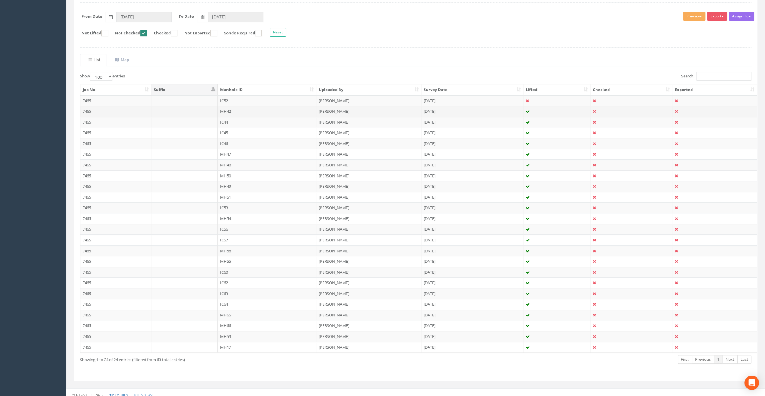
click at [227, 110] on td "MH42" at bounding box center [267, 111] width 99 height 11
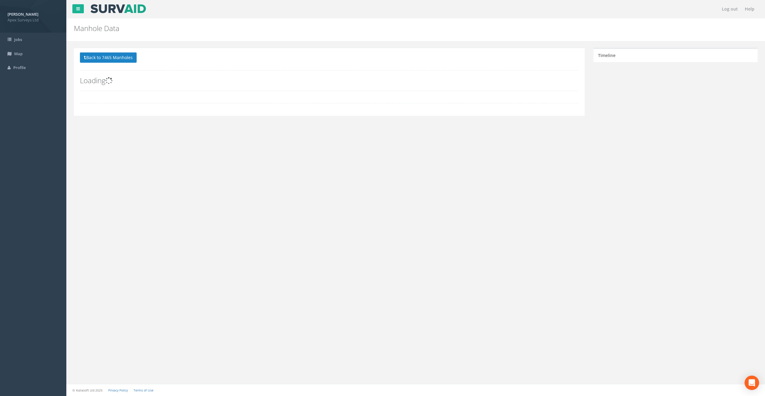
scroll to position [0, 0]
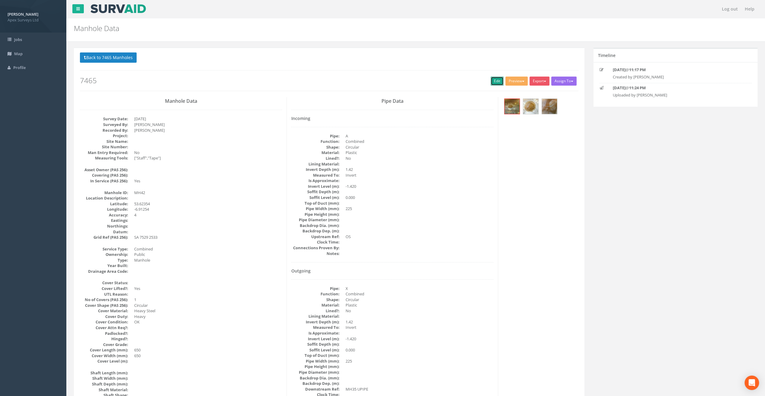
click at [490, 81] on link "Edit" at bounding box center [496, 81] width 13 height 9
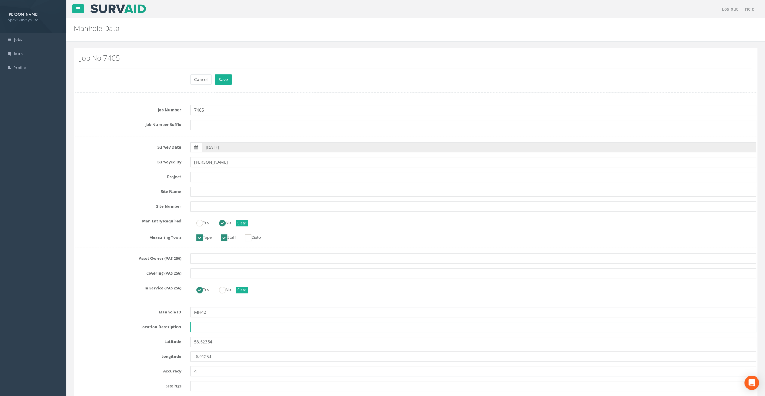
click at [211, 326] on input "text" at bounding box center [473, 327] width 566 height 10
paste input "Athboy, Co. [GEOGRAPHIC_DATA]"
type input "Athboy, Co. [GEOGRAPHIC_DATA]"
click at [276, 19] on div "Manhole Data Manholes for Job 7465" at bounding box center [357, 26] width 577 height 17
click at [195, 122] on input "text" at bounding box center [473, 125] width 566 height 10
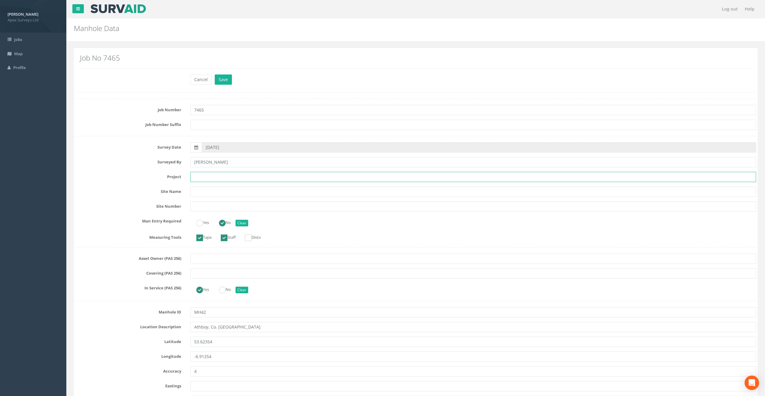
click at [201, 179] on input "text" at bounding box center [473, 177] width 566 height 10
paste input "Fair Green"
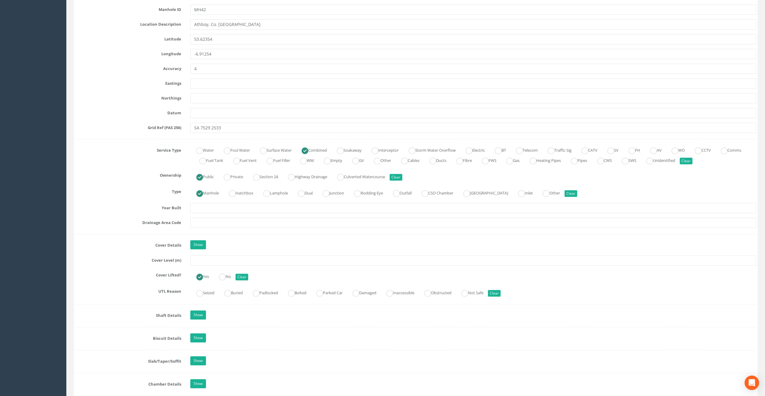
scroll to position [301, 0]
type input "Fair Green"
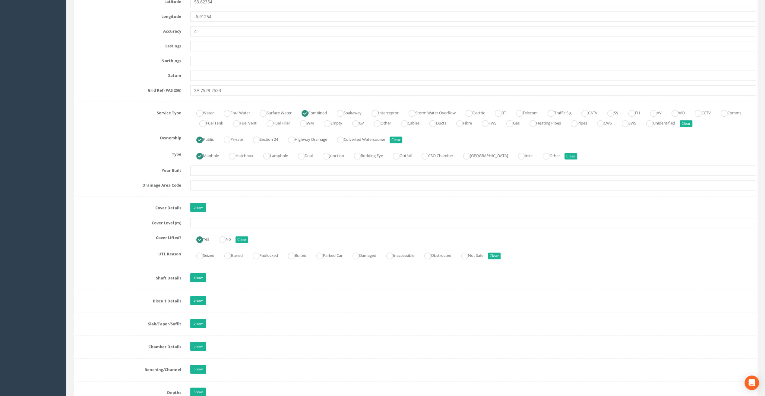
scroll to position [332, 0]
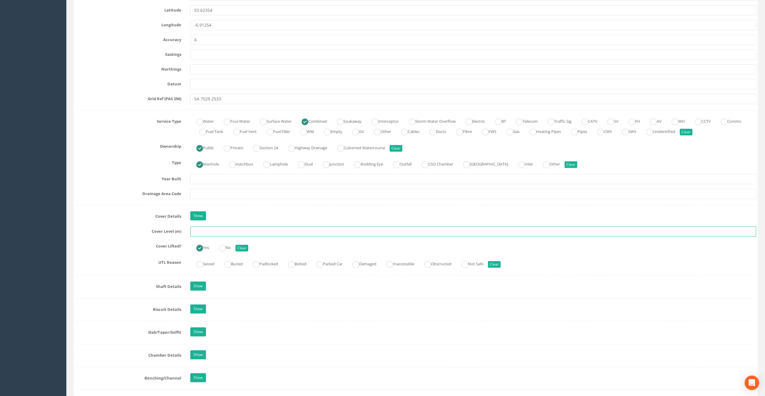
click at [198, 229] on input "text" at bounding box center [473, 231] width 566 height 10
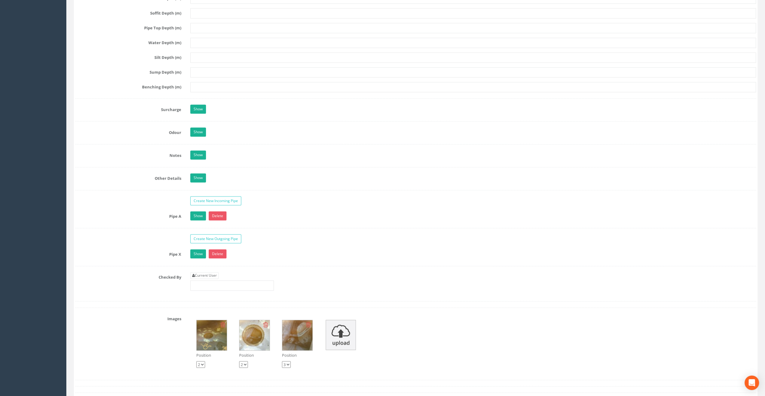
scroll to position [814, 0]
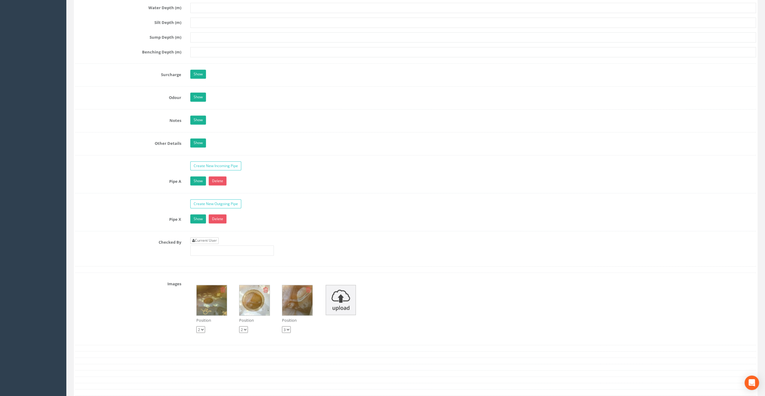
type input "66.71"
click at [202, 237] on link "Current User" at bounding box center [204, 240] width 28 height 7
type input "[PERSON_NAME]"
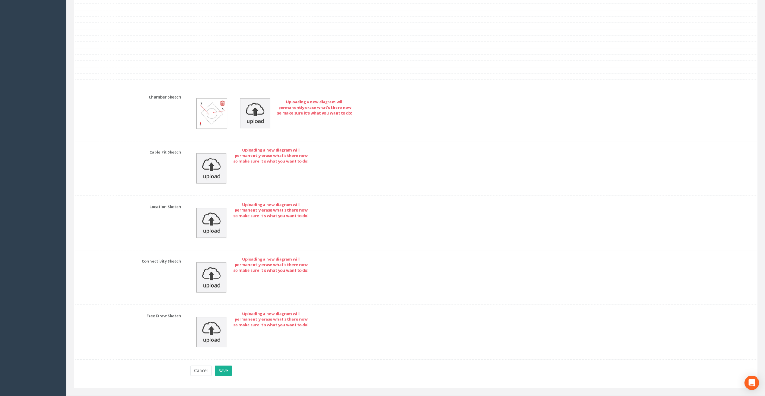
scroll to position [1160, 0]
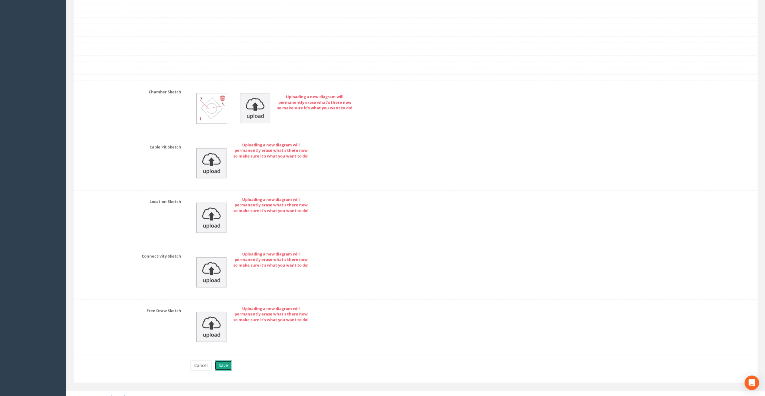
click at [222, 364] on button "Save" at bounding box center [223, 366] width 17 height 10
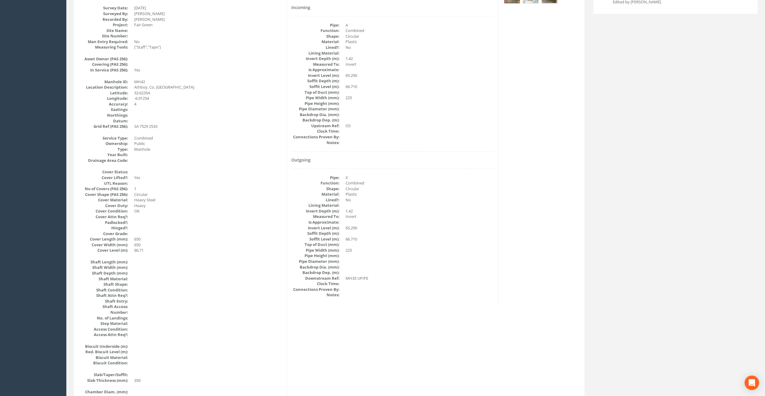
scroll to position [0, 0]
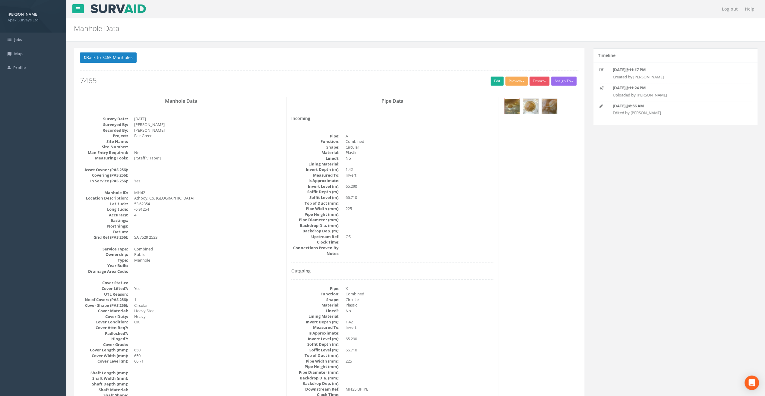
click at [512, 111] on img at bounding box center [511, 106] width 15 height 15
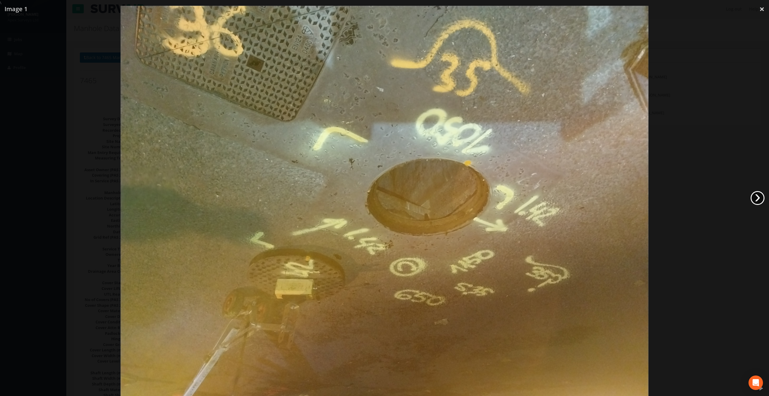
click at [758, 202] on link "›" at bounding box center [758, 198] width 14 height 14
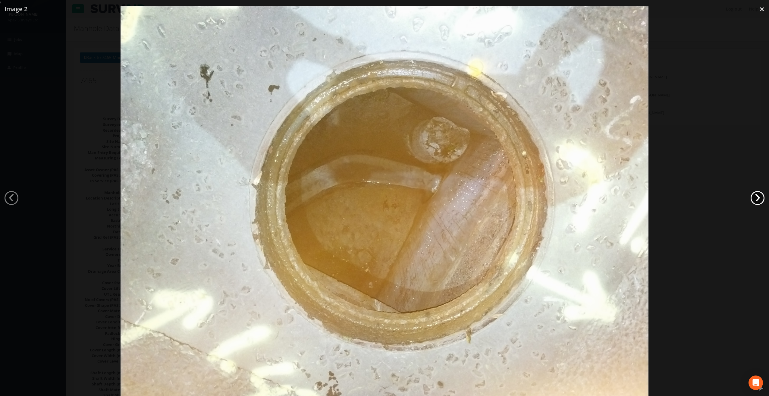
click at [758, 202] on link "›" at bounding box center [758, 198] width 14 height 14
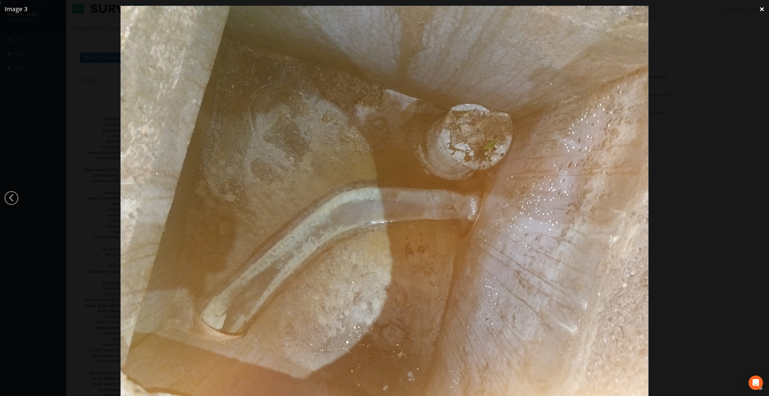
click at [762, 8] on link "×" at bounding box center [762, 9] width 14 height 18
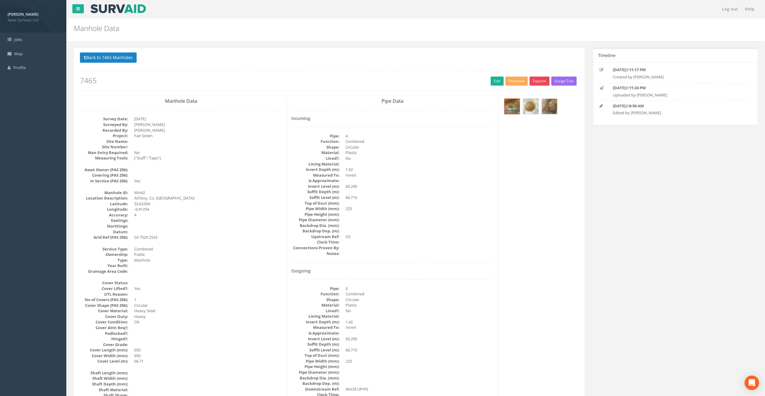
click at [541, 83] on button "Export" at bounding box center [539, 81] width 20 height 9
click at [536, 129] on link "SurvAid Manhole" at bounding box center [527, 129] width 46 height 9
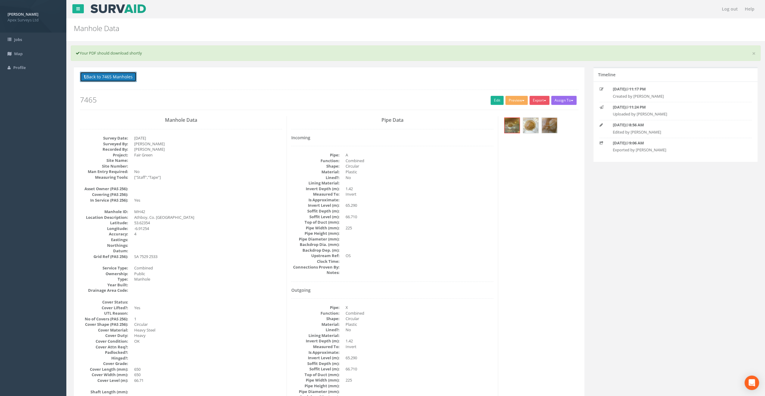
click at [123, 77] on button "Back to 7465 Manholes" at bounding box center [108, 77] width 57 height 10
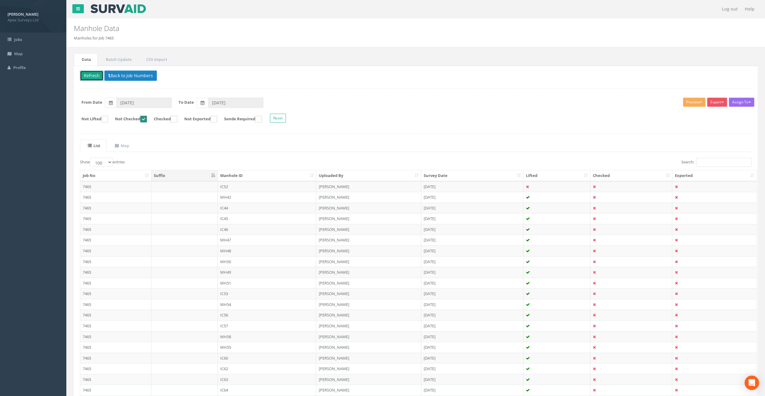
click at [87, 78] on button "Refresh" at bounding box center [92, 76] width 24 height 10
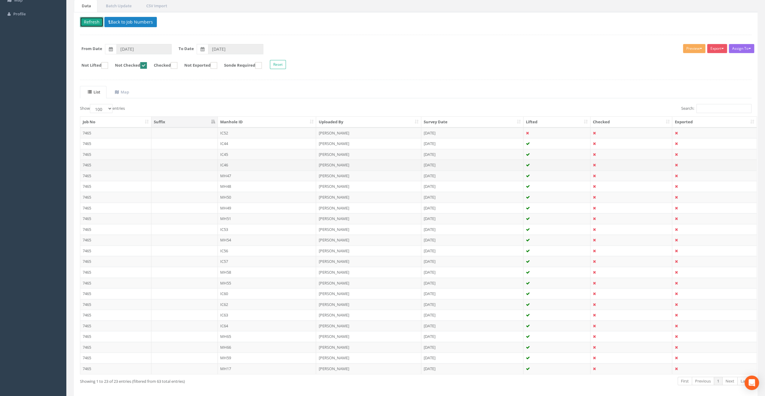
scroll to position [75, 0]
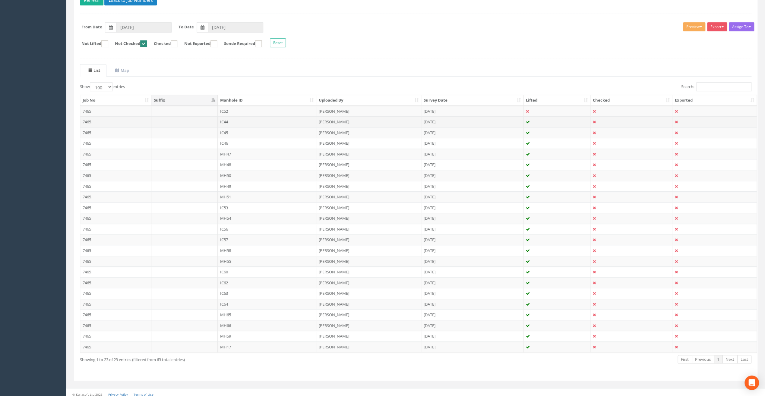
click at [225, 122] on td "IC44" at bounding box center [267, 121] width 99 height 11
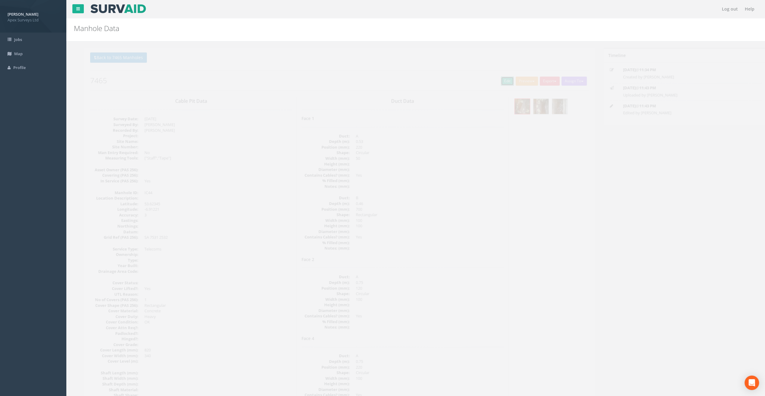
click at [492, 78] on link "Edit" at bounding box center [496, 81] width 13 height 9
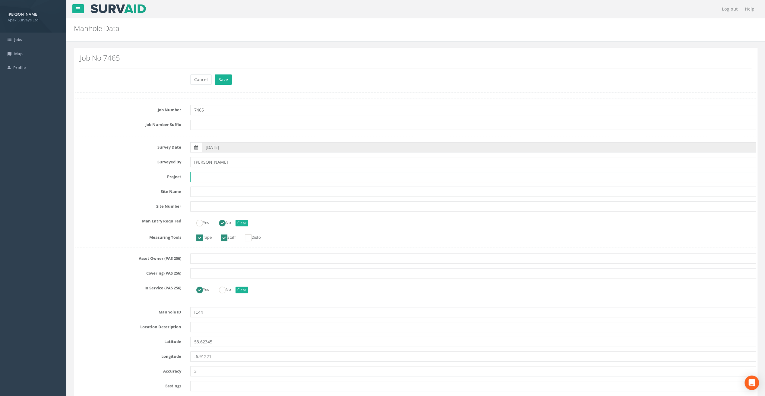
click at [229, 174] on input "text" at bounding box center [473, 177] width 566 height 10
click at [208, 176] on input "text" at bounding box center [473, 177] width 566 height 10
click at [241, 30] on h2 "Manhole Data" at bounding box center [358, 28] width 568 height 8
click at [205, 175] on input "text" at bounding box center [473, 177] width 566 height 10
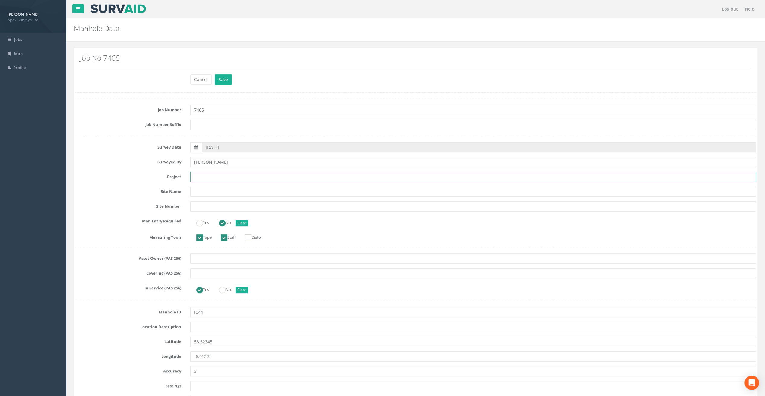
paste input "Fair Green"
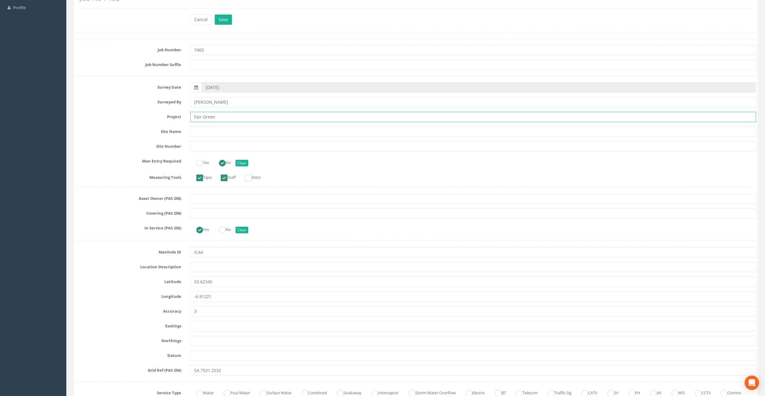
scroll to position [60, 0]
type input "Fair Green"
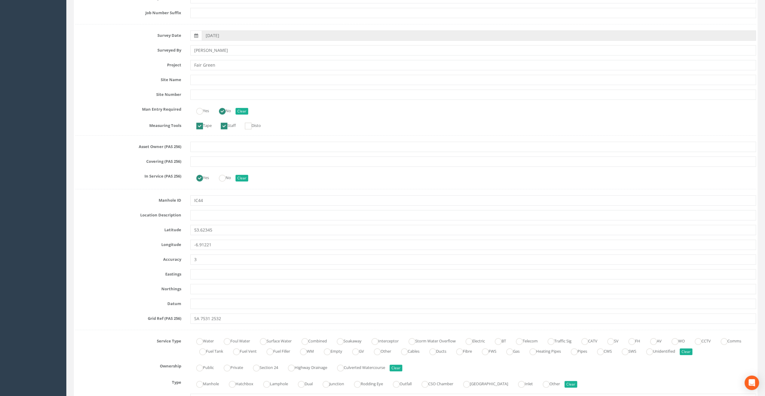
scroll to position [121, 0]
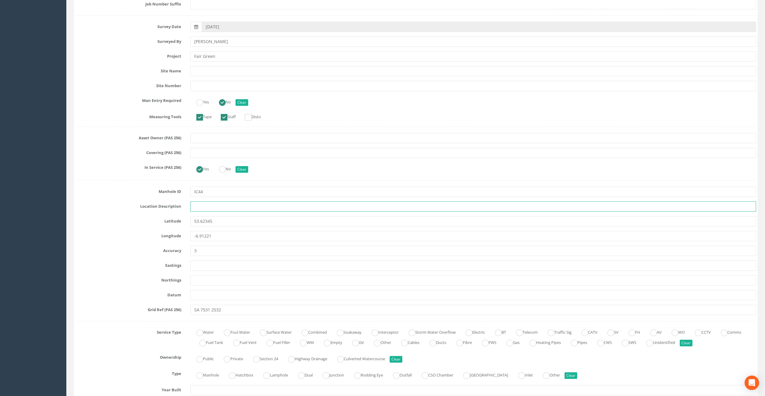
click at [204, 209] on input "text" at bounding box center [473, 206] width 566 height 10
paste input "Athboy, Co. [GEOGRAPHIC_DATA]"
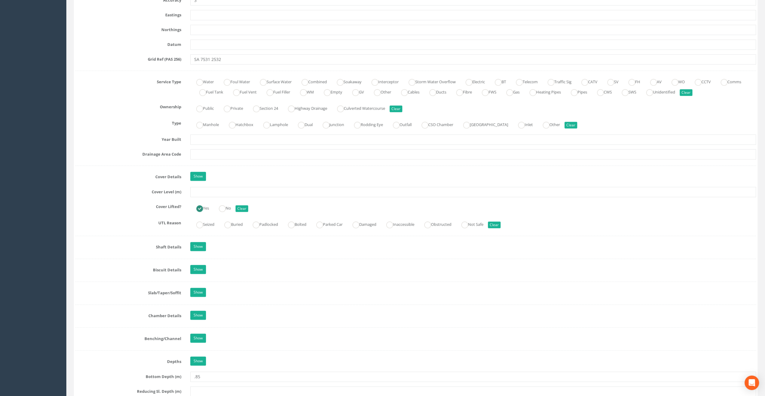
scroll to position [362, 0]
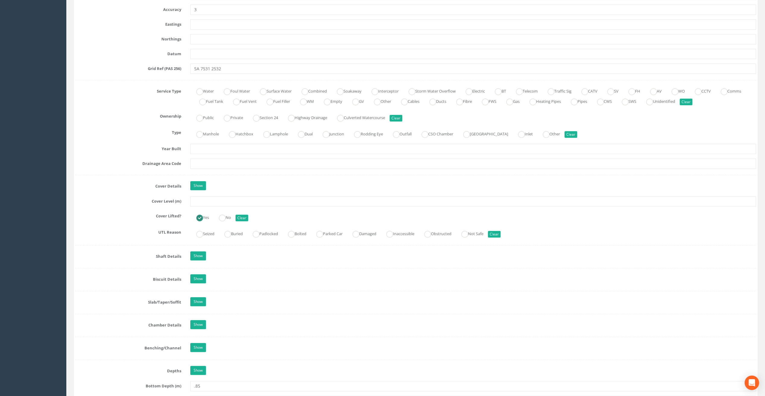
type input "Athboy, Co. [GEOGRAPHIC_DATA]"
click at [197, 200] on input "text" at bounding box center [473, 201] width 566 height 10
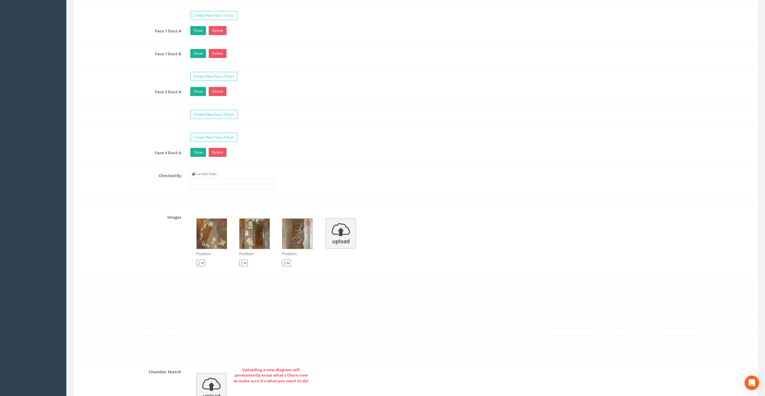
scroll to position [965, 0]
type input "66.48"
click at [204, 170] on link "Current User" at bounding box center [204, 173] width 28 height 7
type input "[PERSON_NAME]"
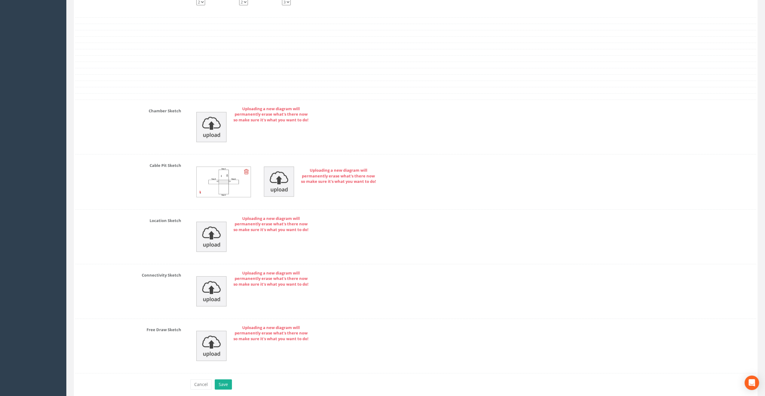
scroll to position [1243, 0]
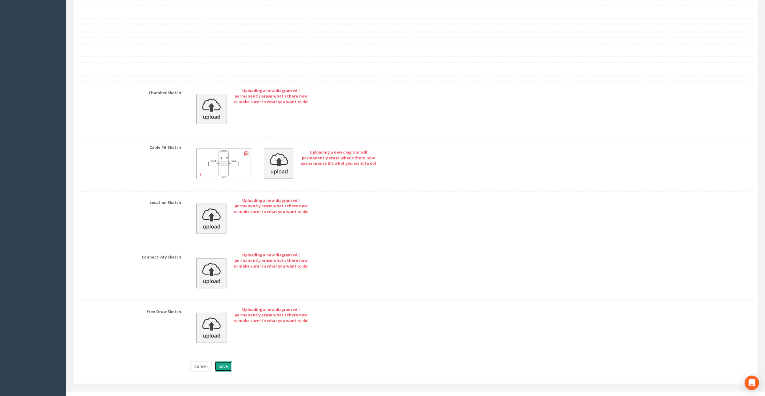
click at [220, 361] on button "Save" at bounding box center [223, 366] width 17 height 10
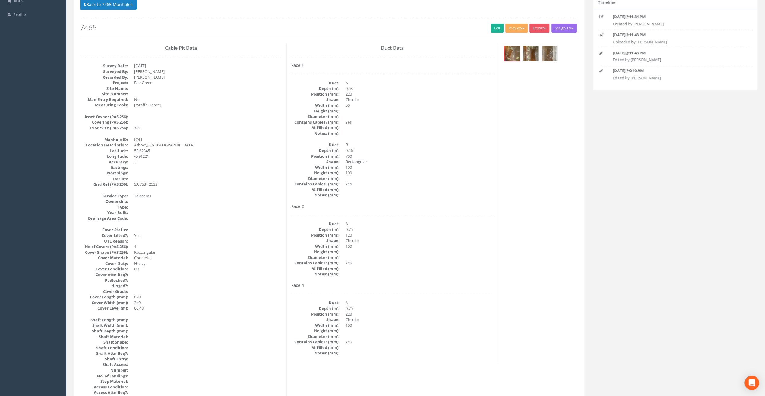
scroll to position [60, 0]
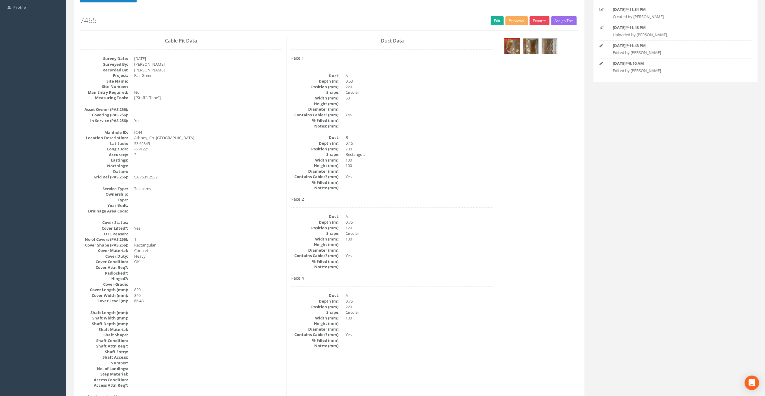
click at [538, 21] on button "Export" at bounding box center [539, 20] width 20 height 9
click at [528, 57] on link "SurvAid IC" at bounding box center [527, 58] width 46 height 9
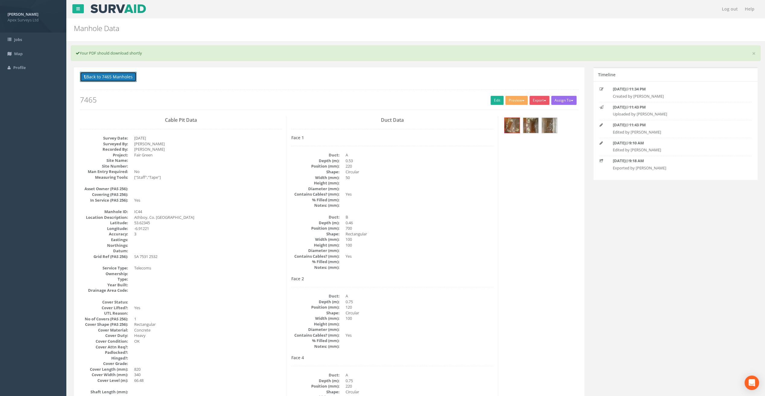
click at [125, 75] on button "Back to 7465 Manholes" at bounding box center [108, 77] width 57 height 10
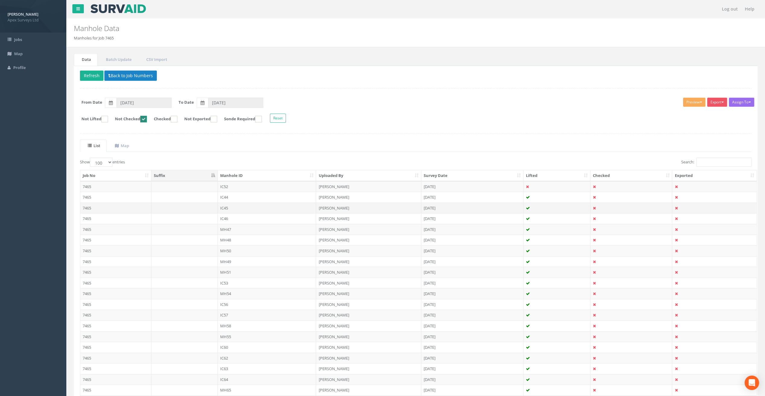
click at [225, 207] on td "IC45" at bounding box center [267, 208] width 99 height 11
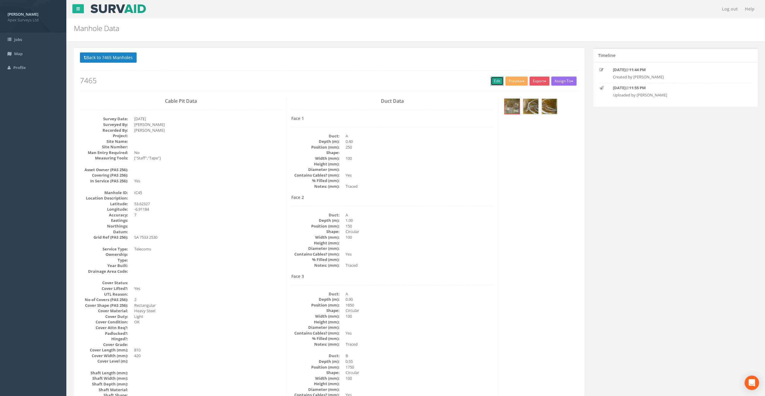
click at [493, 79] on link "Edit" at bounding box center [496, 81] width 13 height 9
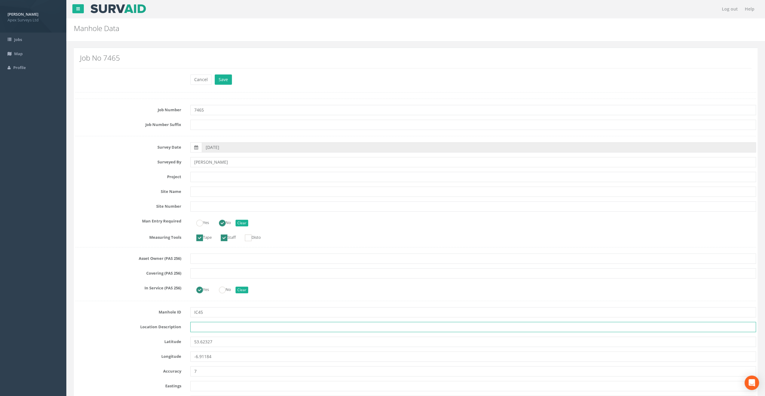
click at [197, 327] on input "text" at bounding box center [473, 327] width 566 height 10
paste input "Athboy, Co. [GEOGRAPHIC_DATA]"
type input "Athboy, Co. [GEOGRAPHIC_DATA]"
click at [254, 9] on nav "Log out Help" at bounding box center [415, 9] width 698 height 18
click at [208, 179] on input "text" at bounding box center [473, 177] width 566 height 10
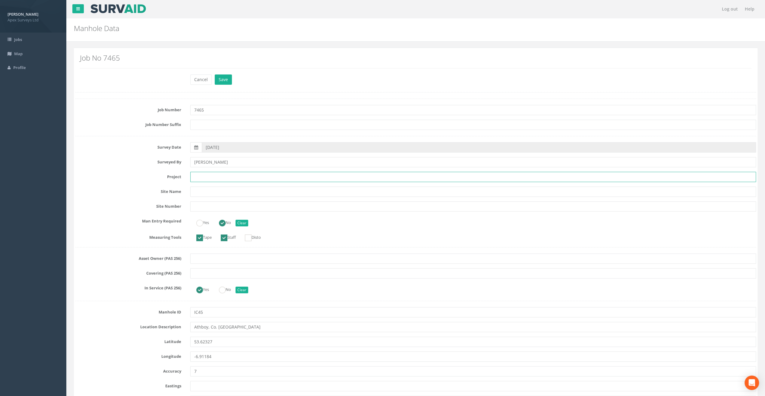
paste input "Fair Green"
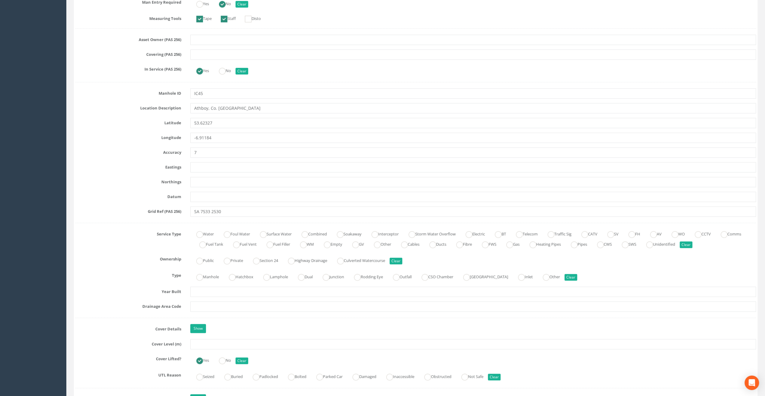
scroll to position [271, 0]
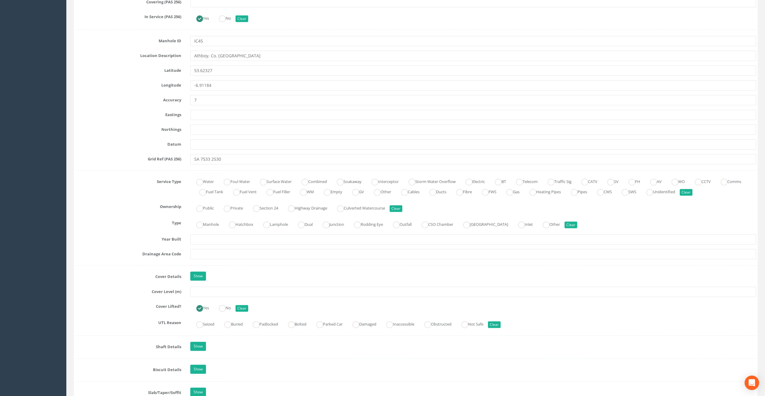
type input "Fair Green"
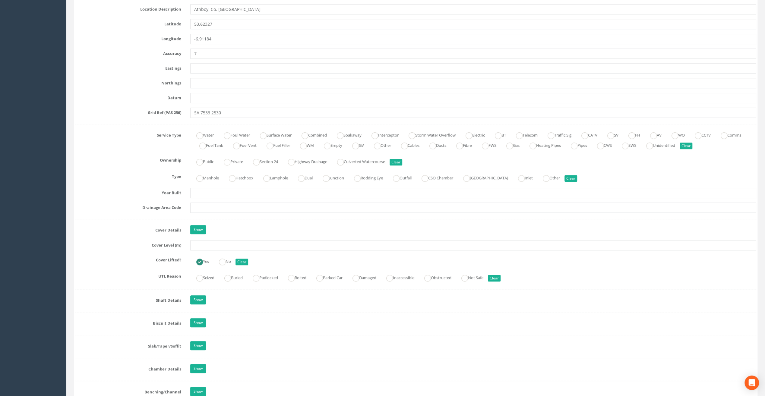
scroll to position [332, 0]
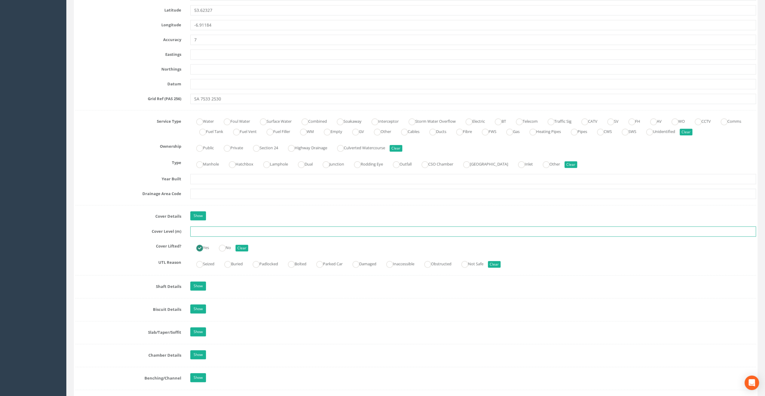
click at [203, 232] on input "text" at bounding box center [473, 231] width 566 height 10
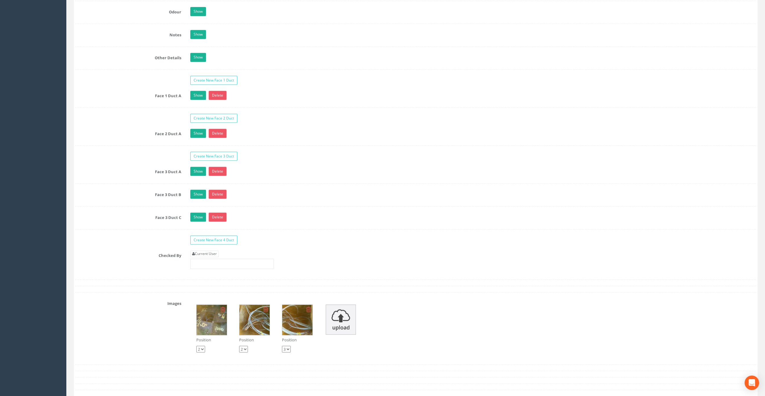
scroll to position [935, 0]
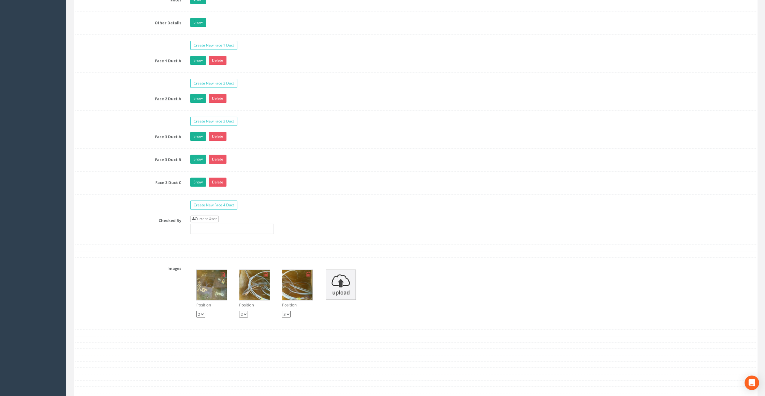
type input "66.10"
click at [210, 216] on link "Current User" at bounding box center [204, 219] width 28 height 7
type input "[PERSON_NAME]"
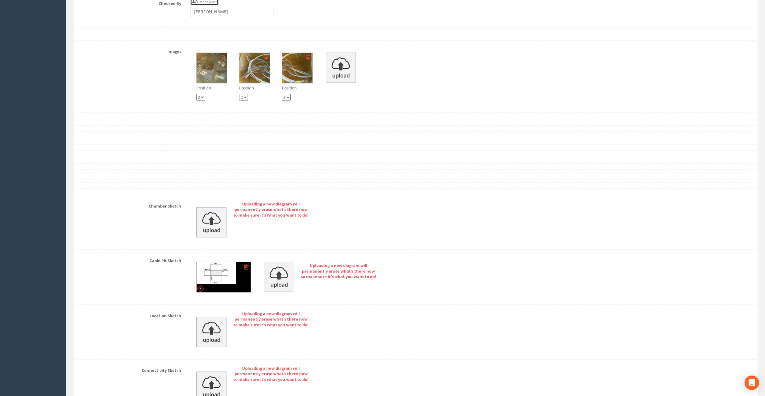
scroll to position [1264, 0]
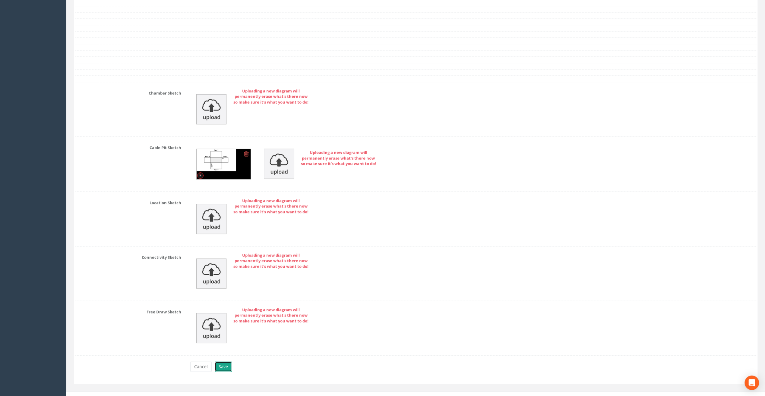
click at [224, 362] on button "Save" at bounding box center [223, 367] width 17 height 10
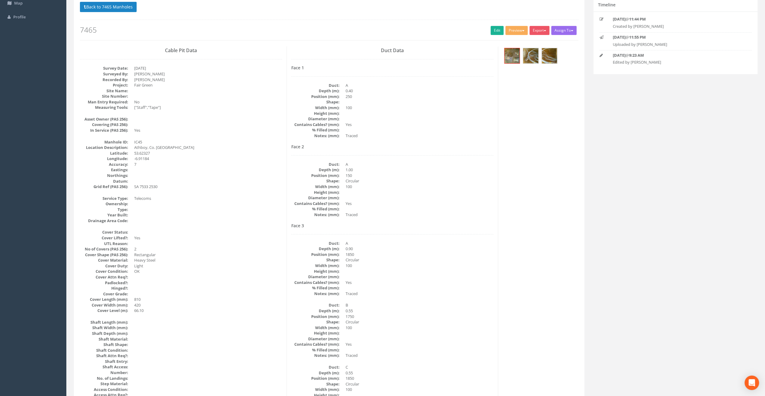
scroll to position [0, 0]
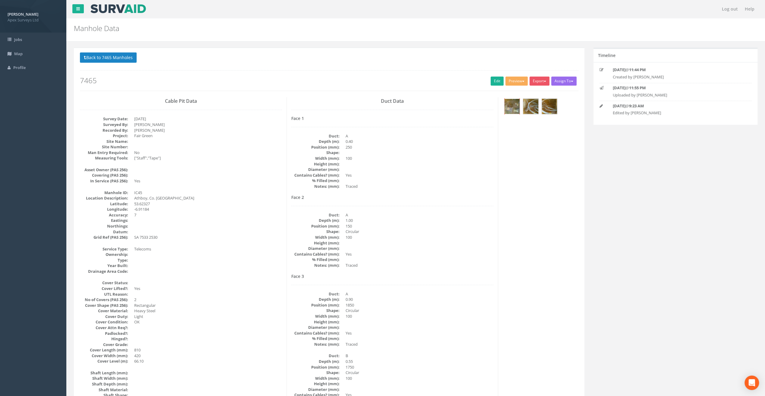
click at [510, 103] on img at bounding box center [511, 106] width 15 height 15
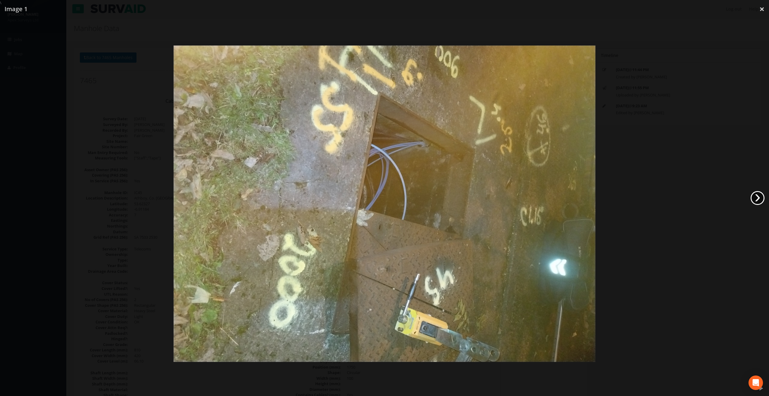
click at [757, 197] on link "›" at bounding box center [758, 198] width 14 height 14
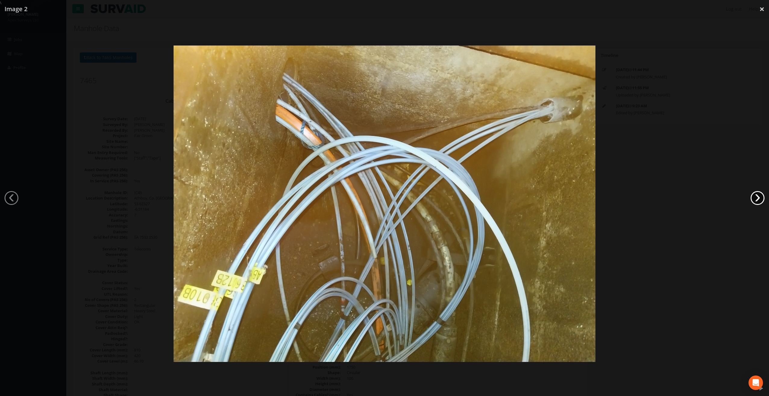
click at [757, 197] on link "›" at bounding box center [758, 198] width 14 height 14
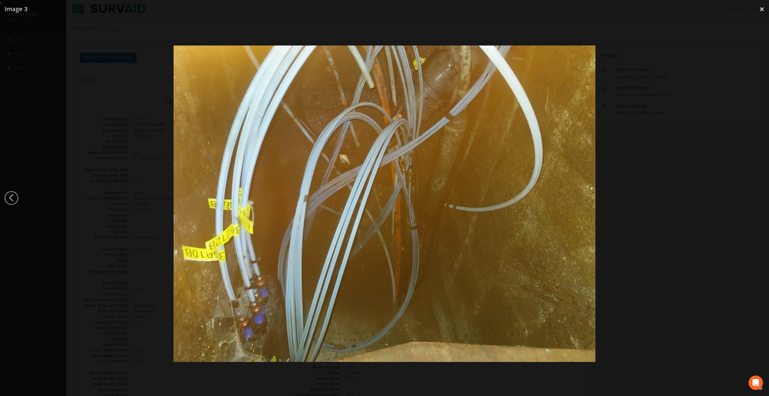
click at [757, 197] on div at bounding box center [384, 204] width 769 height 396
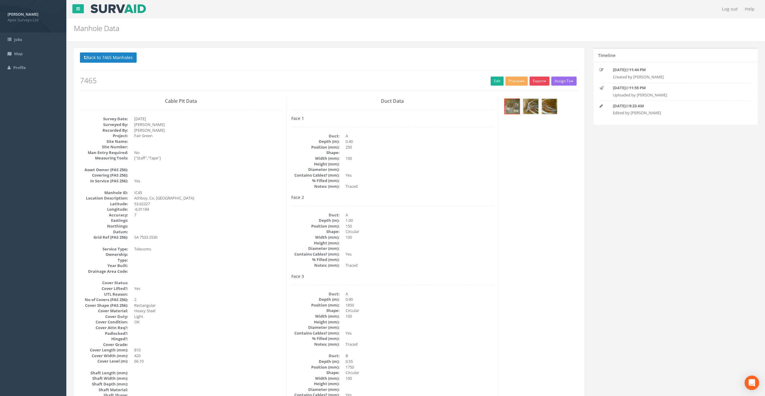
click at [542, 81] on button "Export" at bounding box center [539, 81] width 20 height 9
click at [523, 117] on link "SurvAid IC" at bounding box center [527, 119] width 46 height 9
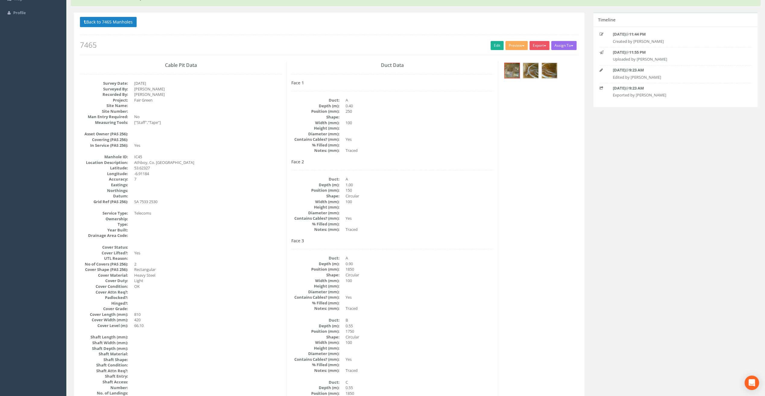
scroll to position [60, 0]
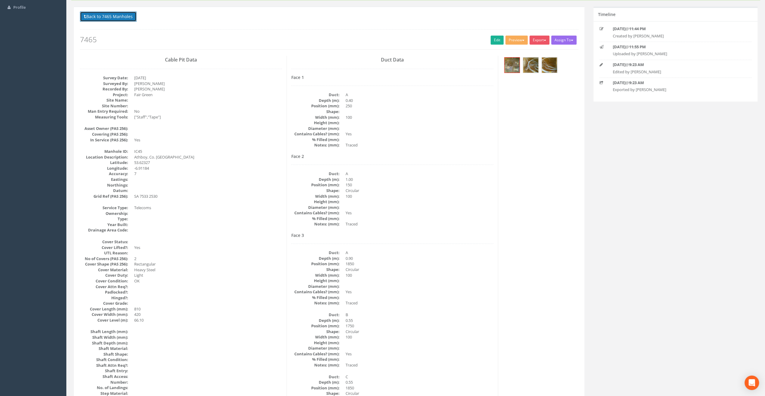
click at [118, 17] on button "Back to 7465 Manholes" at bounding box center [108, 16] width 57 height 10
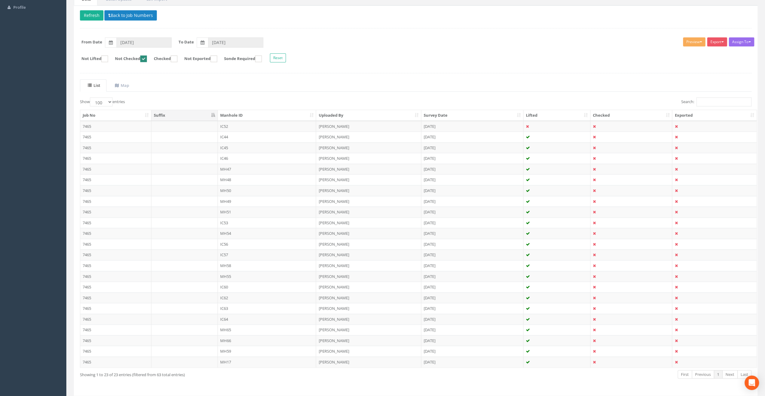
scroll to position [75, 0]
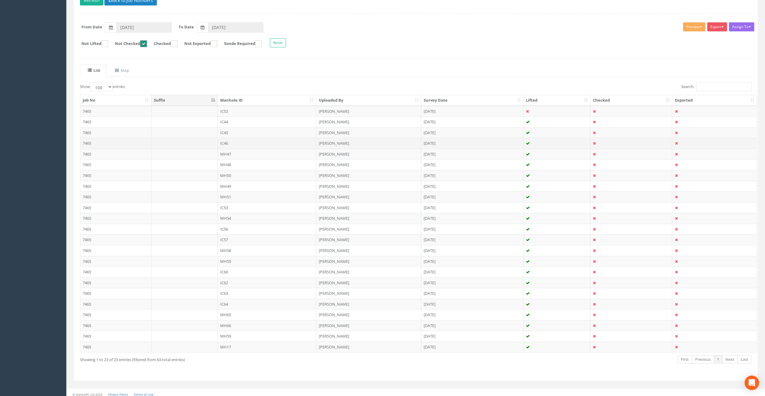
click at [227, 142] on td "IC46" at bounding box center [267, 143] width 99 height 11
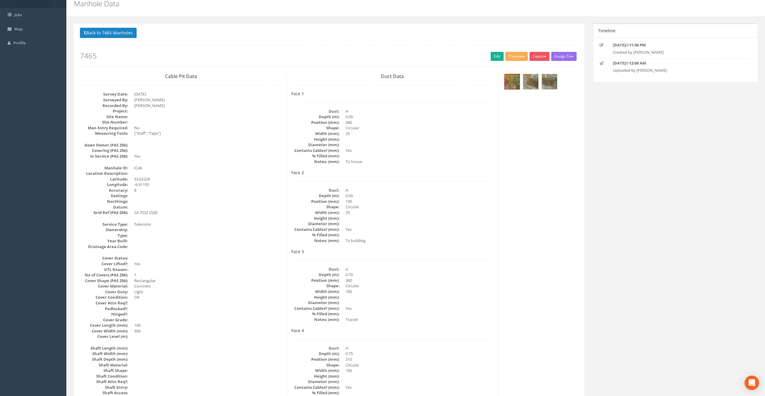
scroll to position [0, 0]
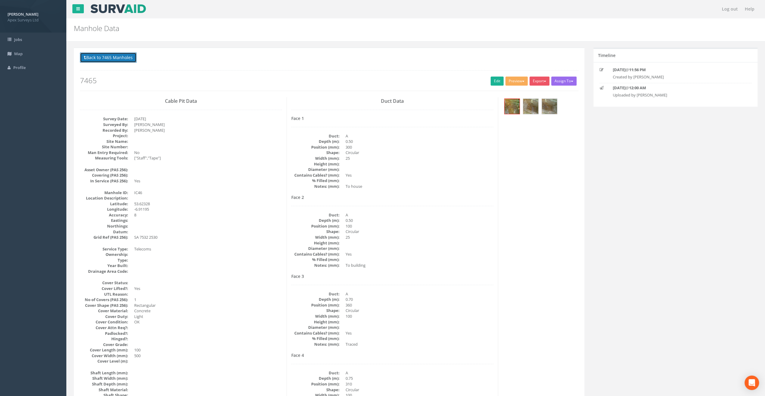
click at [118, 58] on button "Back to 7465 Manholes" at bounding box center [108, 57] width 57 height 10
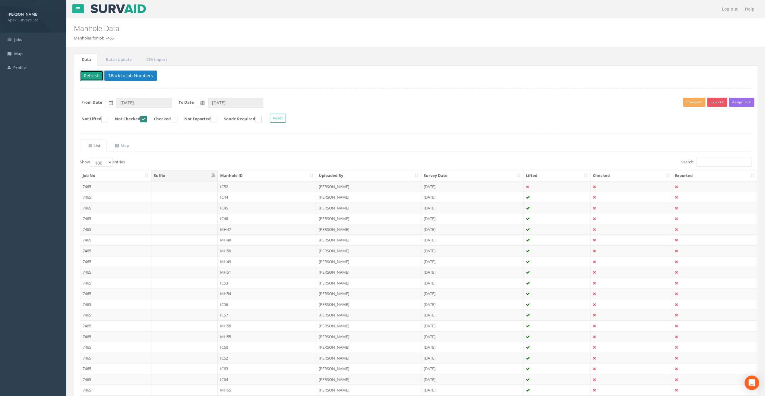
click at [89, 77] on button "Refresh" at bounding box center [92, 76] width 24 height 10
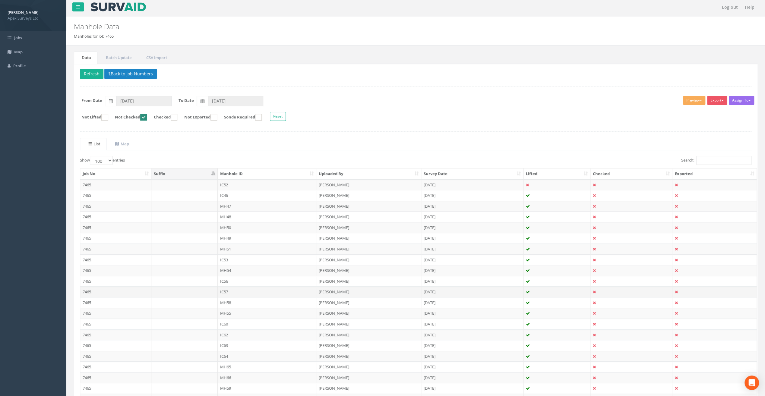
scroll to position [54, 0]
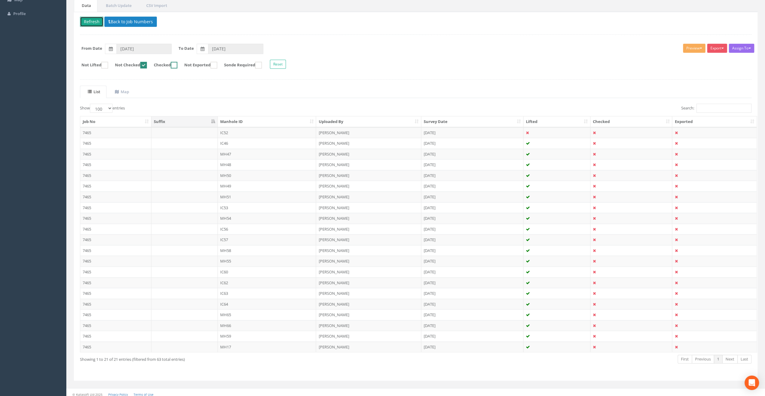
click at [177, 65] on ins at bounding box center [174, 65] width 7 height 7
checkbox input "true"
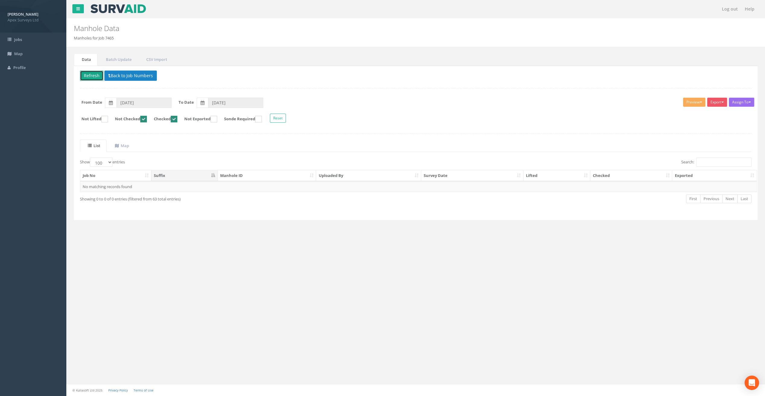
scroll to position [0, 0]
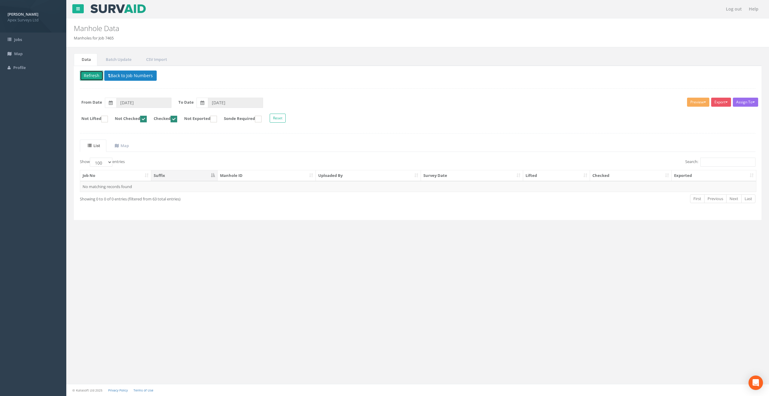
click at [147, 120] on ins at bounding box center [143, 119] width 7 height 7
checkbox input "false"
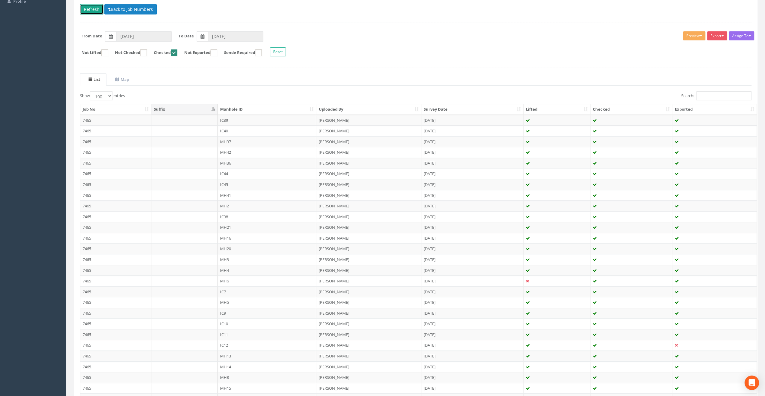
scroll to position [66, 0]
click at [93, 12] on button "Refresh" at bounding box center [92, 10] width 24 height 10
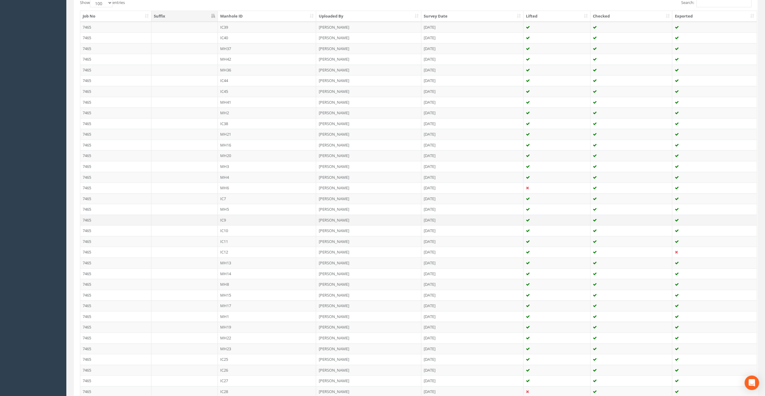
scroll to position [156, 0]
click at [226, 91] on td "IC45" at bounding box center [267, 94] width 99 height 11
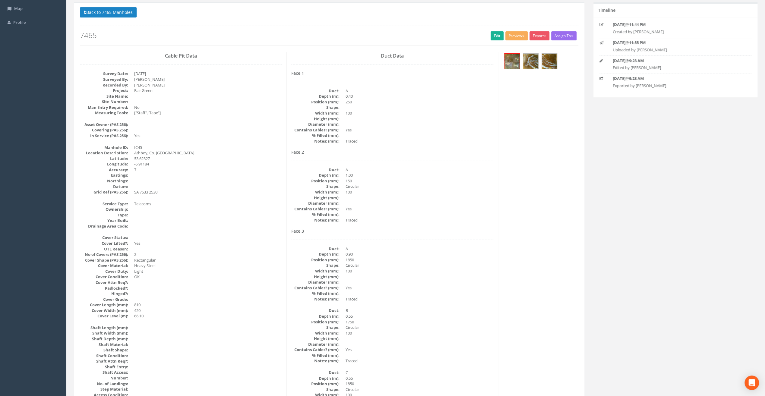
scroll to position [0, 0]
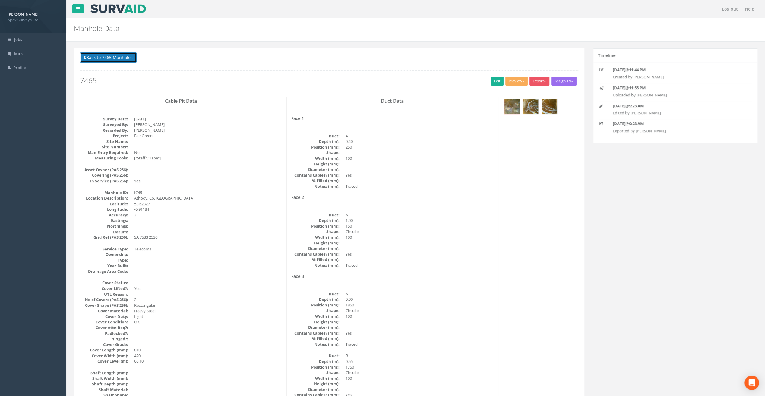
click at [128, 56] on button "Back to 7465 Manholes" at bounding box center [108, 57] width 57 height 10
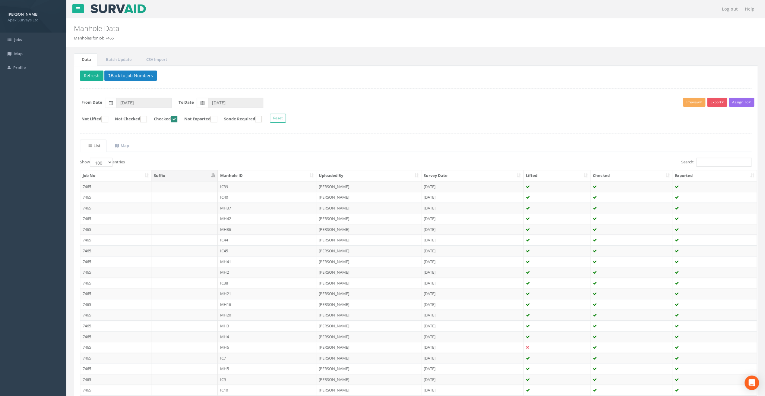
click at [177, 117] on ins at bounding box center [174, 119] width 7 height 7
checkbox input "false"
click at [147, 121] on ins at bounding box center [143, 119] width 7 height 7
checkbox input "true"
click at [92, 72] on button "Refresh" at bounding box center [92, 76] width 24 height 10
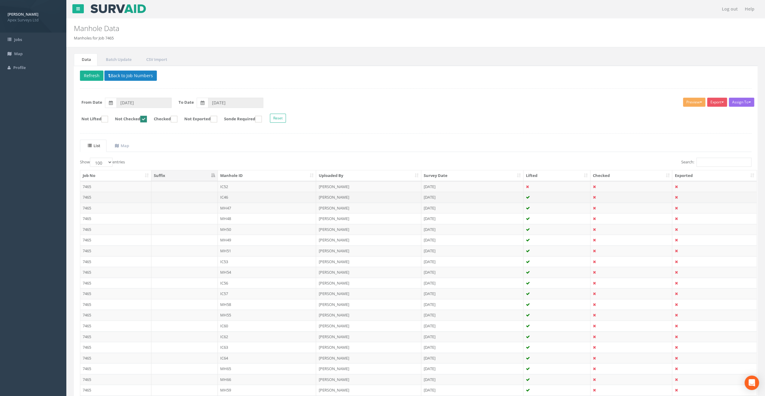
click at [229, 197] on td "IC46" at bounding box center [267, 197] width 99 height 11
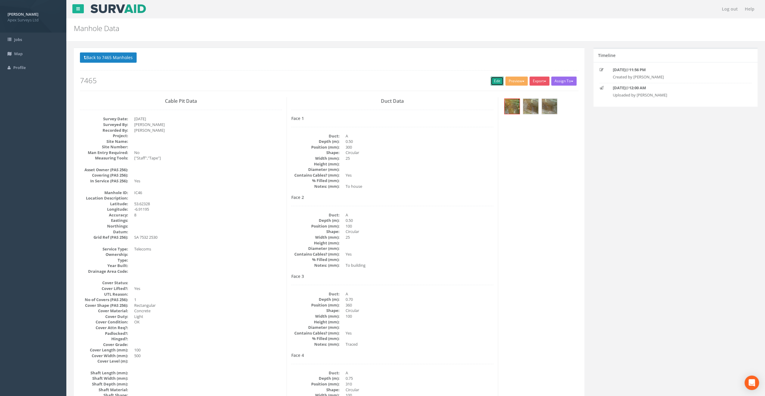
click at [493, 77] on link "Edit" at bounding box center [496, 81] width 13 height 9
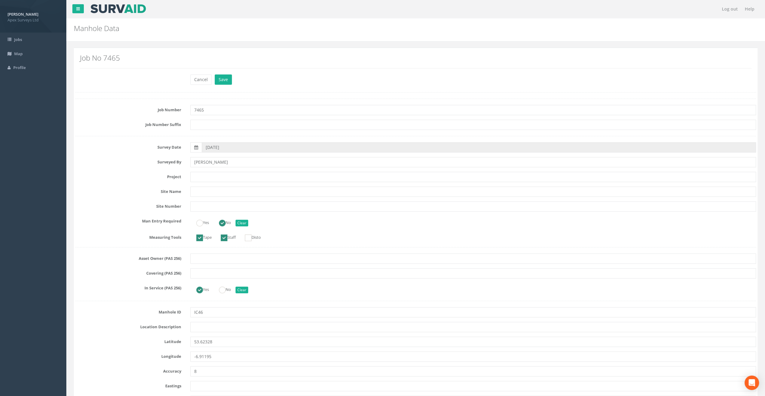
click at [443, 18] on div "Manhole Data Manholes for Job 7465" at bounding box center [357, 26] width 577 height 17
click at [207, 175] on input "text" at bounding box center [473, 177] width 566 height 10
paste input "Fair Green"
type input "Fair Green"
click at [218, 39] on div "Manhole Data Manholes for Job 7465" at bounding box center [415, 29] width 698 height 23
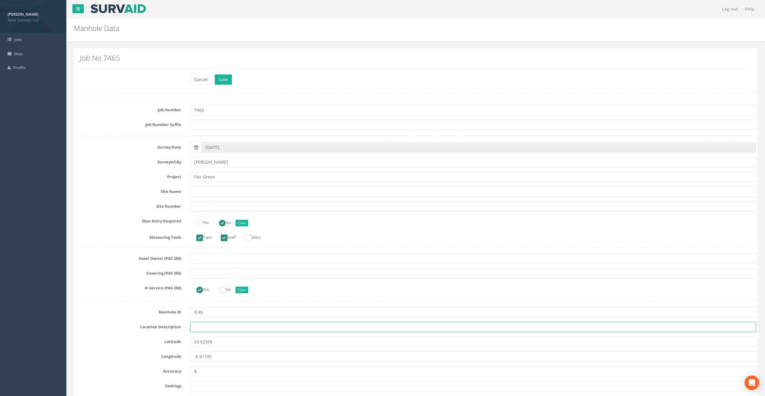
click at [198, 327] on input "text" at bounding box center [473, 327] width 566 height 10
paste input "Athboy, Co. [GEOGRAPHIC_DATA]"
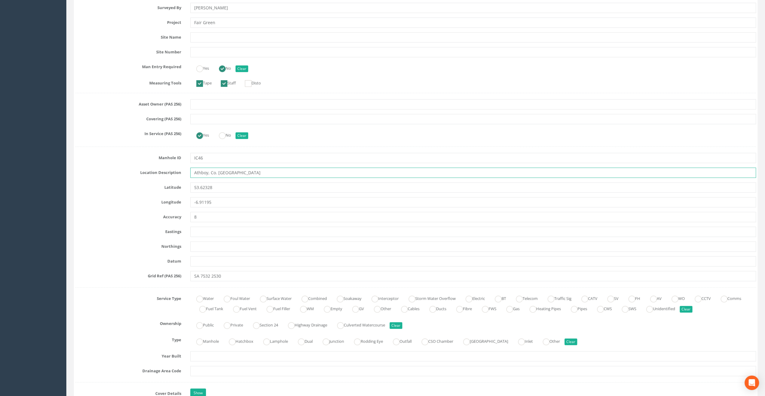
scroll to position [181, 0]
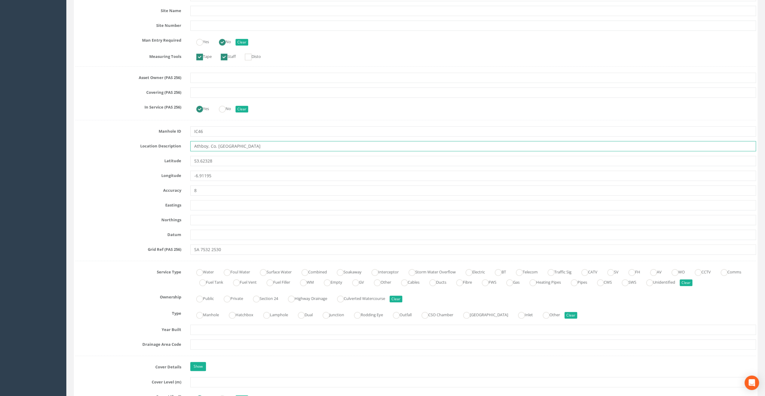
type input "Athboy, Co. [GEOGRAPHIC_DATA]"
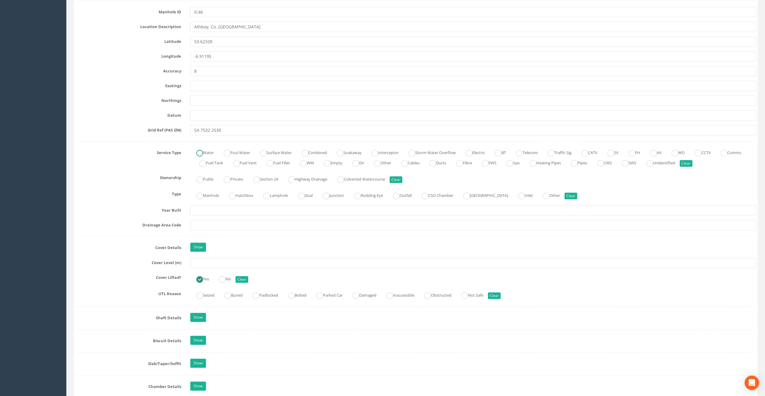
scroll to position [332, 0]
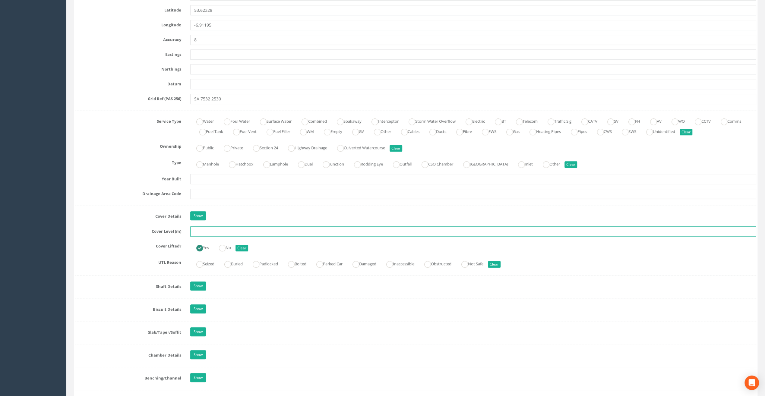
click at [207, 227] on input "text" at bounding box center [473, 231] width 566 height 10
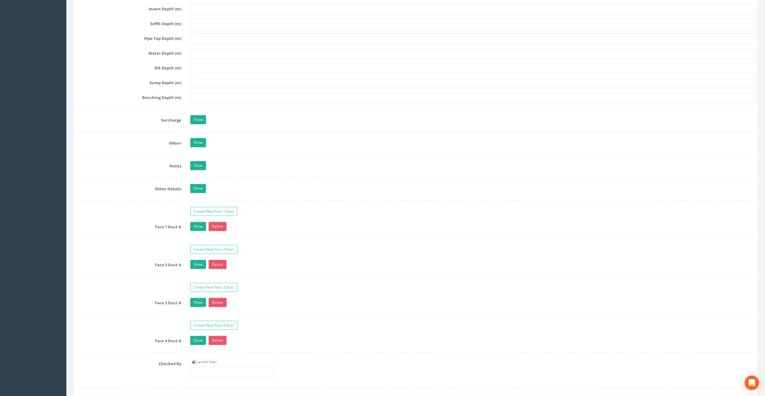
scroll to position [814, 0]
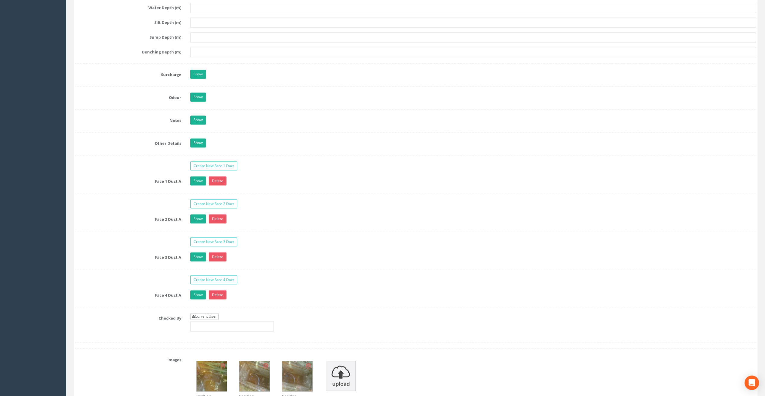
type input "66.20"
click at [205, 313] on link "Current User" at bounding box center [204, 316] width 28 height 7
type input "[PERSON_NAME]"
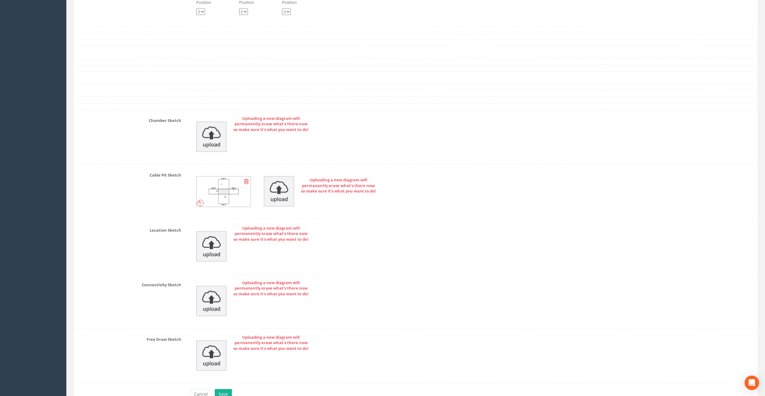
scroll to position [1235, 0]
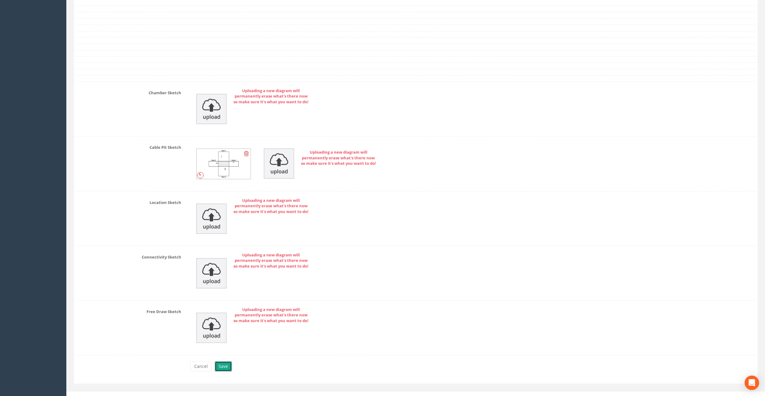
click at [225, 361] on button "Save" at bounding box center [223, 366] width 17 height 10
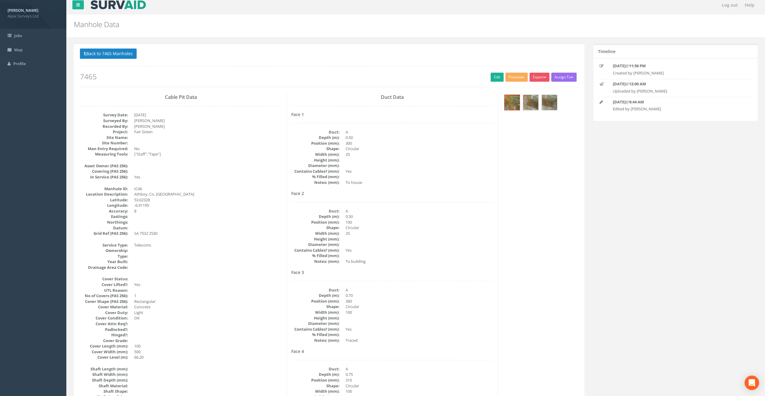
scroll to position [0, 0]
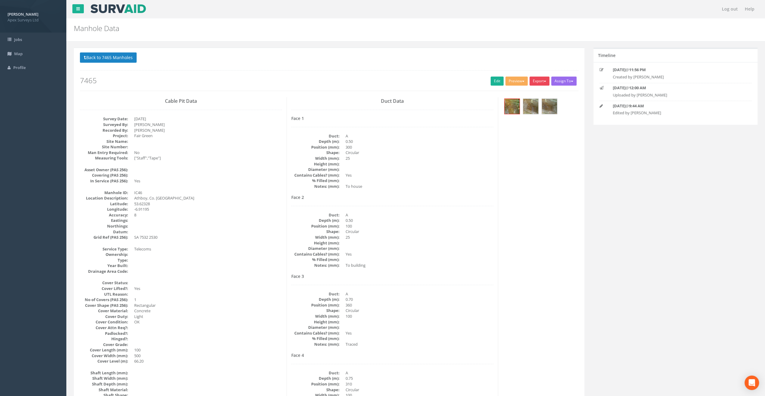
click at [539, 79] on button "Export" at bounding box center [539, 81] width 20 height 9
click at [526, 120] on link "SurvAid IC" at bounding box center [527, 119] width 46 height 9
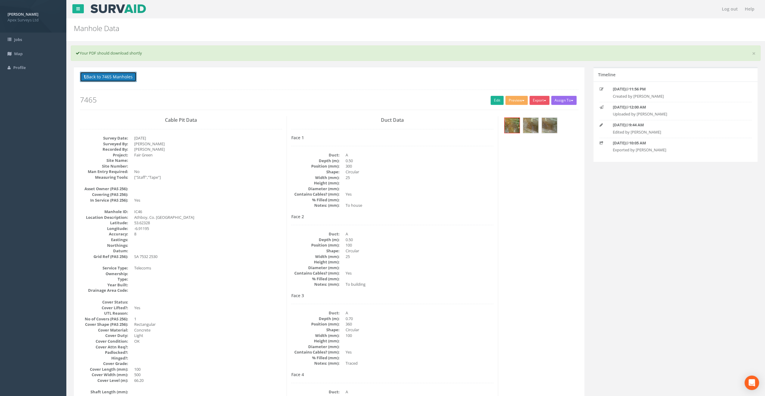
click at [111, 75] on button "Back to 7465 Manholes" at bounding box center [108, 77] width 57 height 10
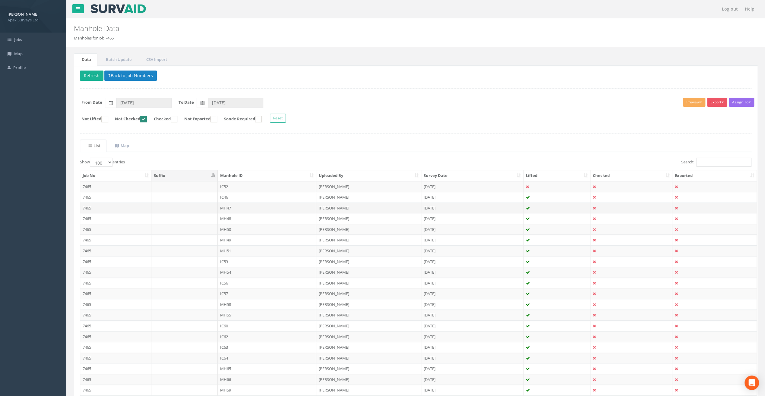
click at [225, 208] on td "MH47" at bounding box center [267, 208] width 99 height 11
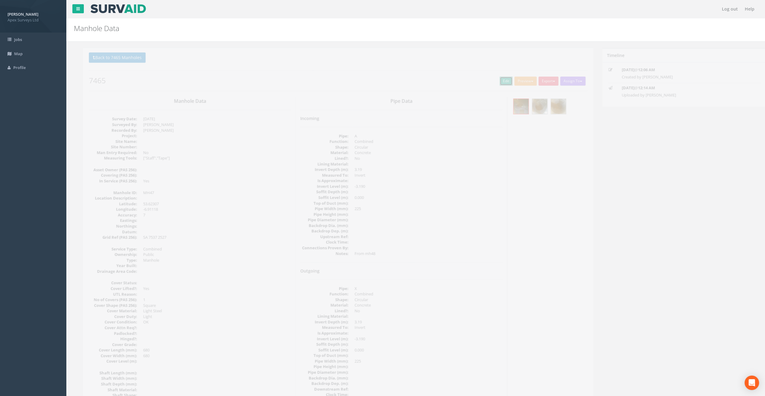
click at [493, 80] on link "Edit" at bounding box center [496, 81] width 13 height 9
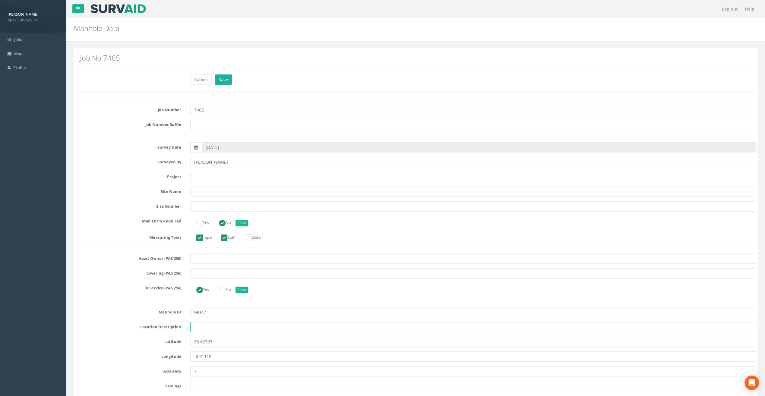
click at [206, 328] on input "text" at bounding box center [473, 327] width 566 height 10
paste input "Athboy, Co. [GEOGRAPHIC_DATA]"
type input "Athboy, Co. [GEOGRAPHIC_DATA]"
drag, startPoint x: 244, startPoint y: 14, endPoint x: 250, endPoint y: 30, distance: 16.6
click at [244, 14] on nav "Log out Help" at bounding box center [415, 9] width 698 height 18
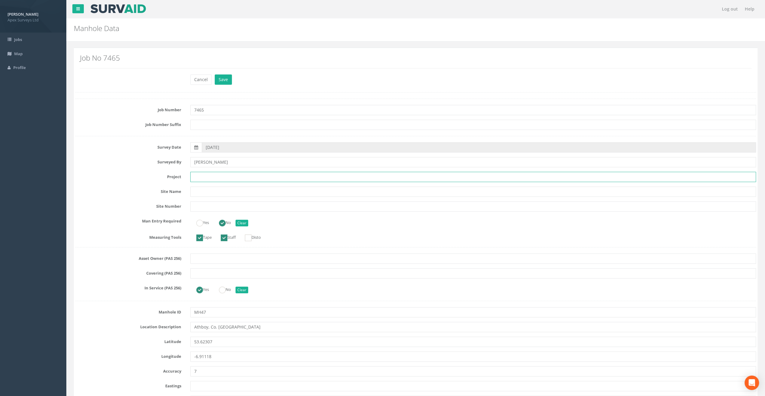
click at [201, 177] on input "text" at bounding box center [473, 177] width 566 height 10
paste input "Fair Green"
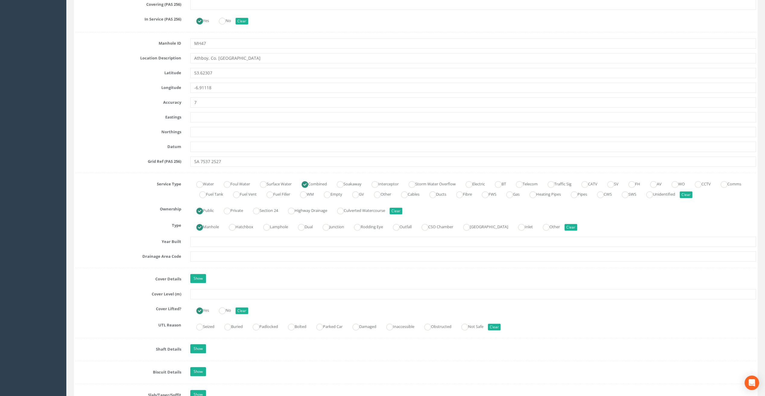
scroll to position [332, 0]
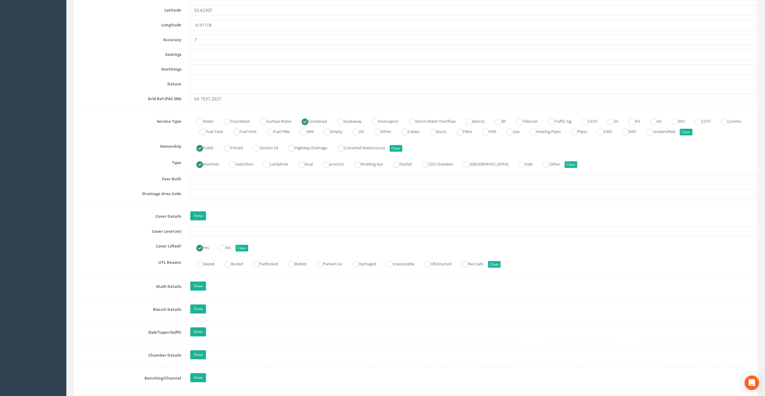
type input "Fair Green"
click at [210, 232] on input "text" at bounding box center [473, 231] width 566 height 10
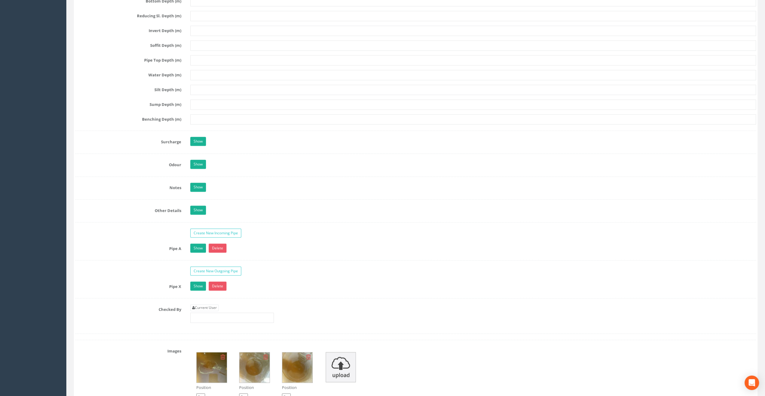
scroll to position [784, 0]
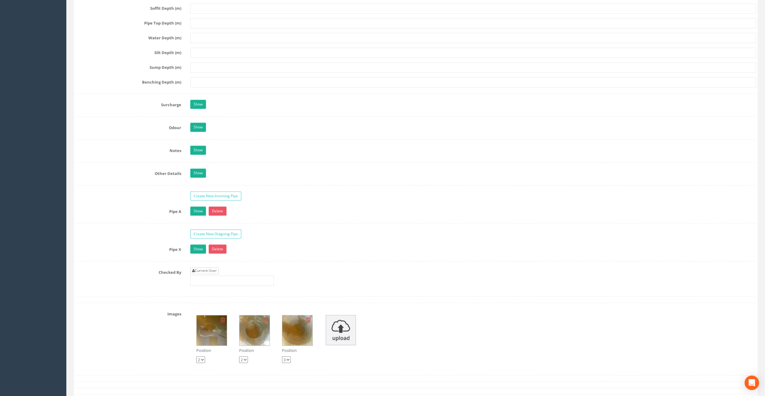
type input "67.11"
click at [208, 267] on link "Current User" at bounding box center [204, 270] width 28 height 7
type input "[PERSON_NAME]"
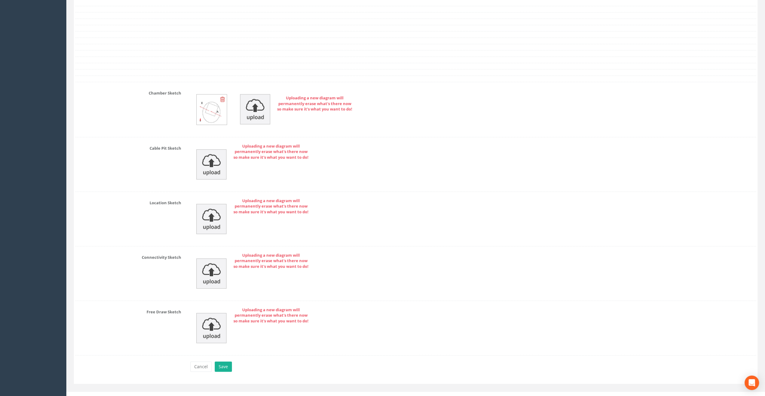
scroll to position [1160, 0]
click at [225, 361] on button "Save" at bounding box center [223, 366] width 17 height 10
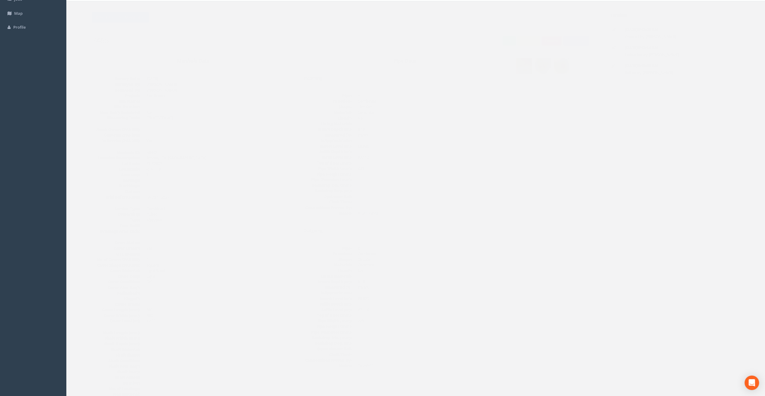
scroll to position [0, 0]
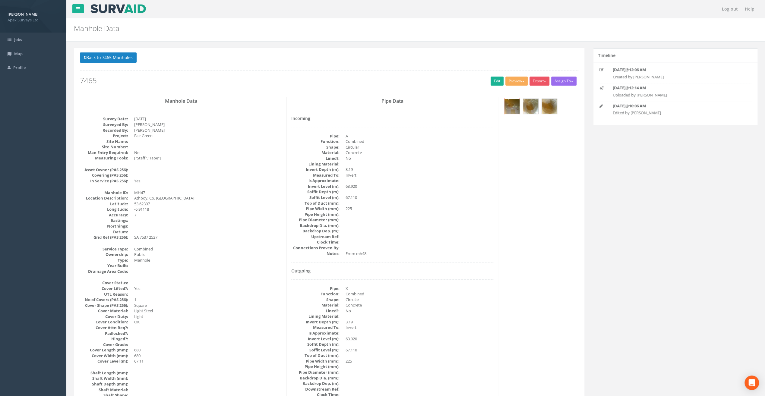
click at [512, 104] on img at bounding box center [511, 106] width 15 height 15
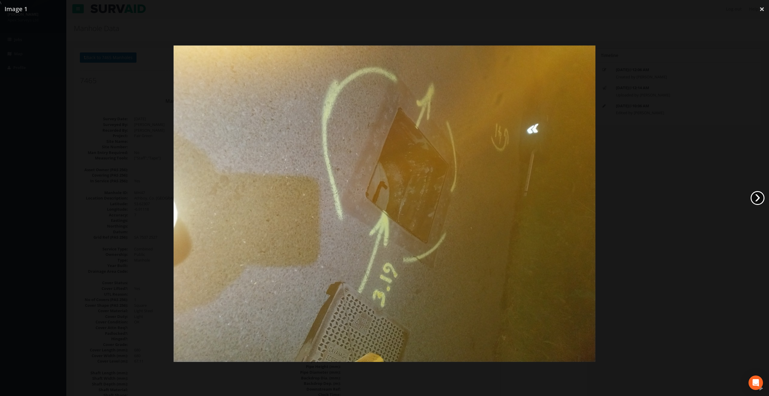
click at [758, 197] on link "›" at bounding box center [758, 198] width 14 height 14
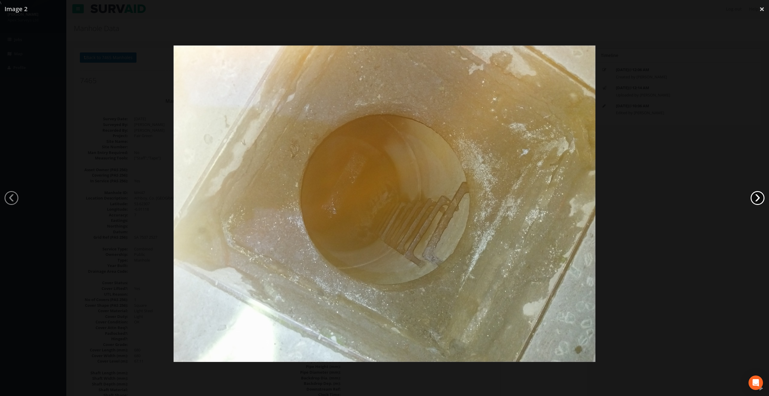
click at [758, 197] on link "›" at bounding box center [758, 198] width 14 height 14
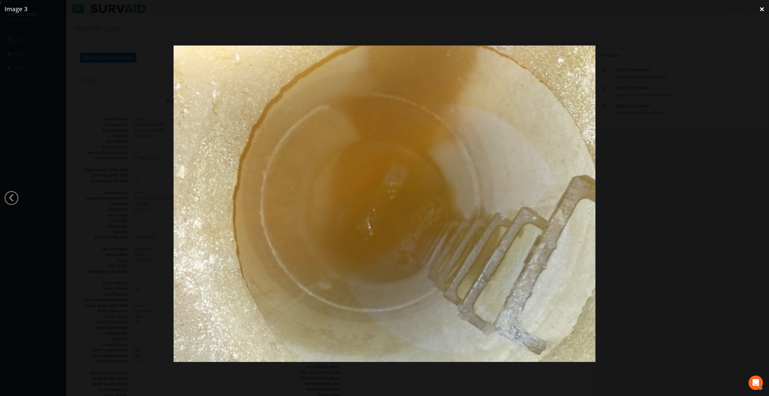
click at [761, 8] on link "×" at bounding box center [762, 9] width 14 height 18
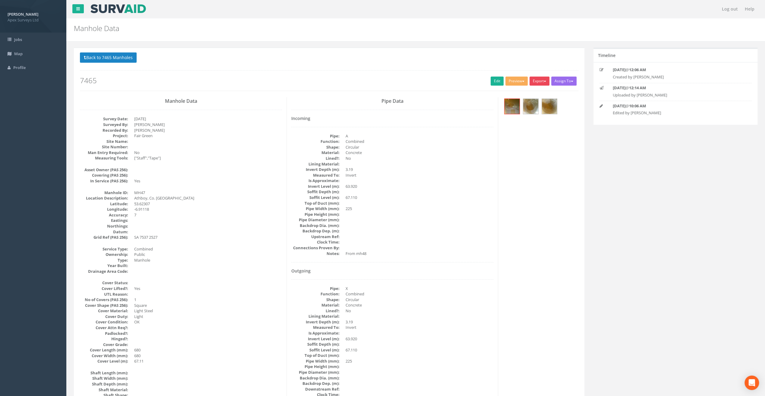
click at [542, 81] on button "Export" at bounding box center [539, 81] width 20 height 9
click at [537, 128] on link "SurvAid Manhole" at bounding box center [527, 129] width 46 height 9
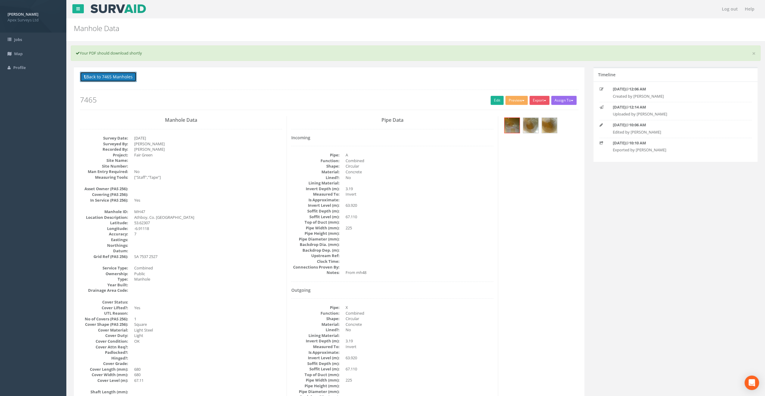
click at [117, 78] on button "Back to 7465 Manholes" at bounding box center [108, 77] width 57 height 10
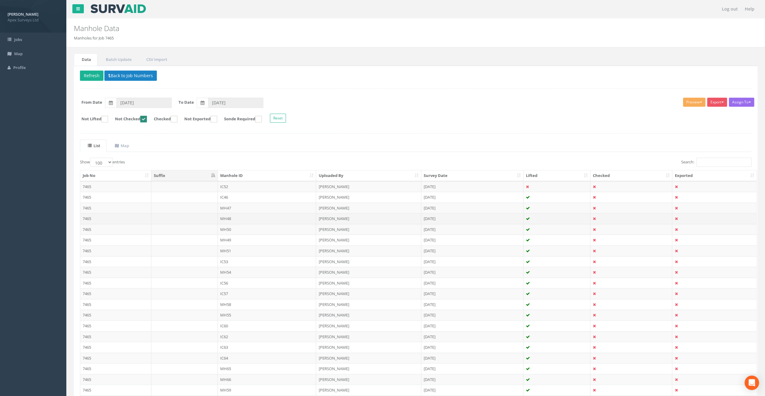
click at [224, 218] on td "MH48" at bounding box center [267, 218] width 99 height 11
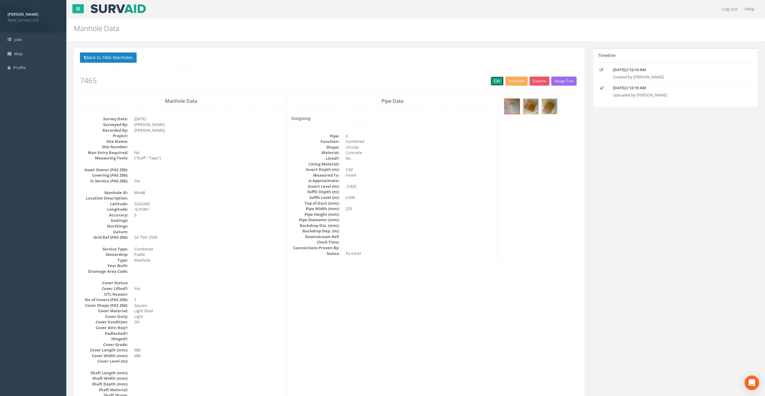
click at [494, 81] on link "Edit" at bounding box center [496, 81] width 13 height 9
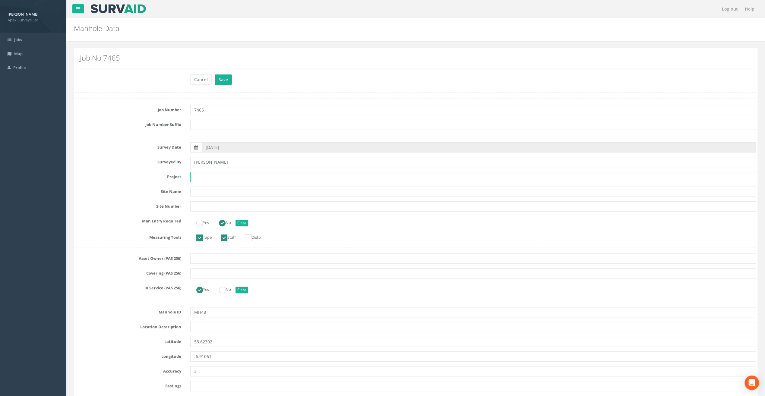
click at [210, 176] on input "text" at bounding box center [473, 177] width 566 height 10
paste input "Fair Green"
type input "Fair Green"
click at [221, 26] on h2 "Manhole Data" at bounding box center [358, 28] width 568 height 8
click at [198, 326] on input "text" at bounding box center [473, 327] width 566 height 10
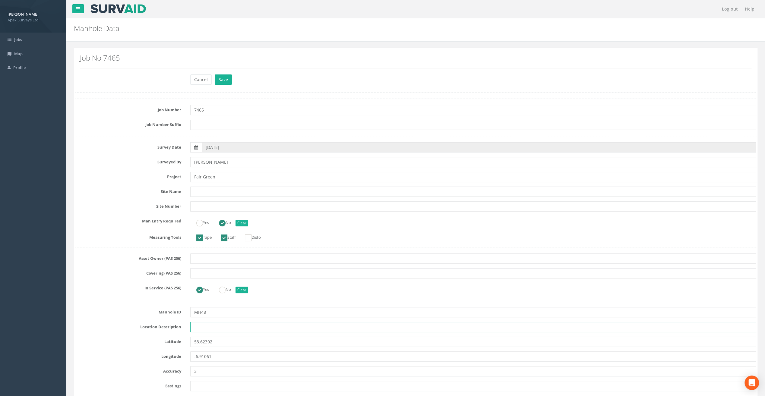
paste input "Athboy, Co. [GEOGRAPHIC_DATA]"
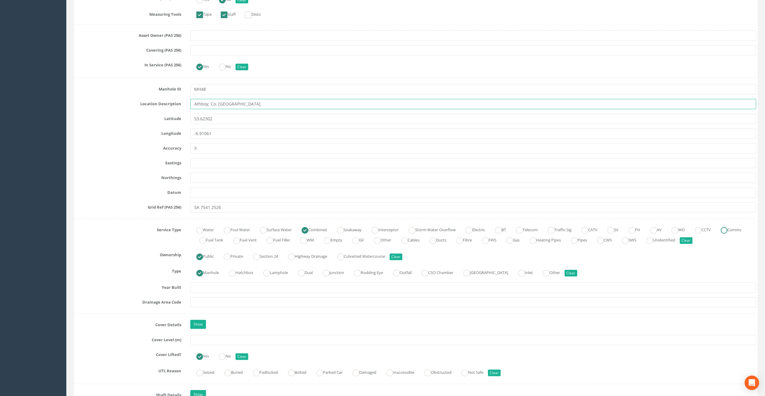
scroll to position [271, 0]
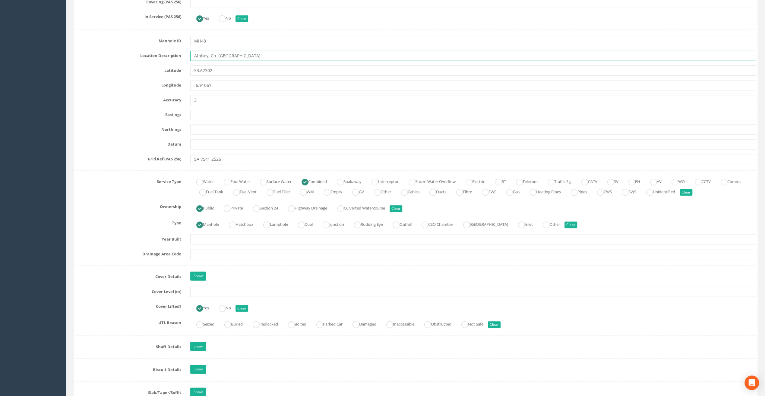
type input "Athboy, Co. [GEOGRAPHIC_DATA]"
click at [201, 291] on input "text" at bounding box center [473, 292] width 566 height 10
click at [204, 294] on input "text" at bounding box center [473, 292] width 566 height 10
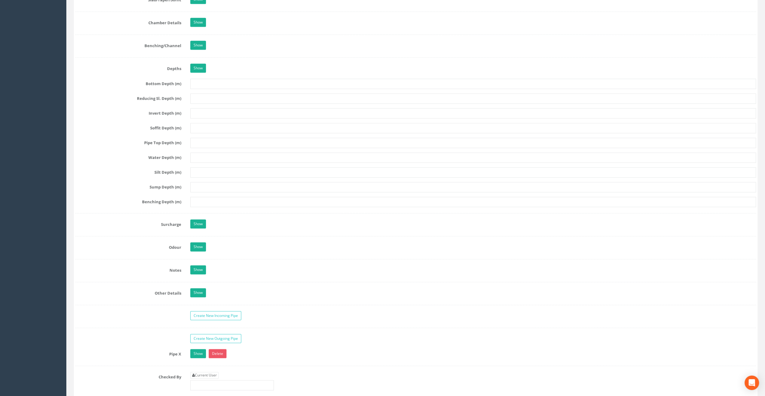
scroll to position [724, 0]
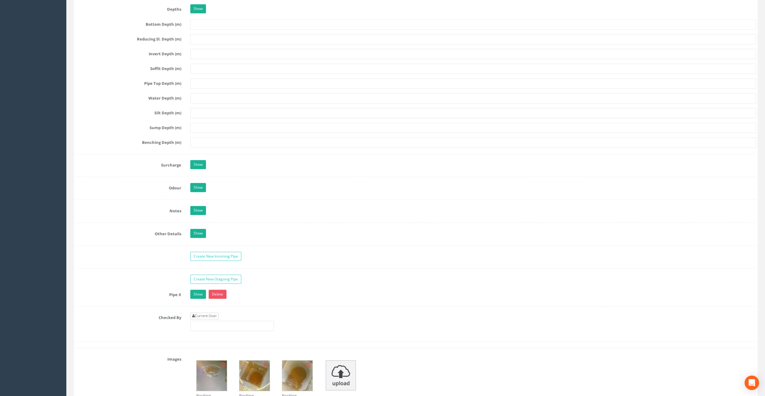
type input "66.97"
click at [205, 313] on link "Current User" at bounding box center [204, 316] width 28 height 7
type input "[PERSON_NAME]"
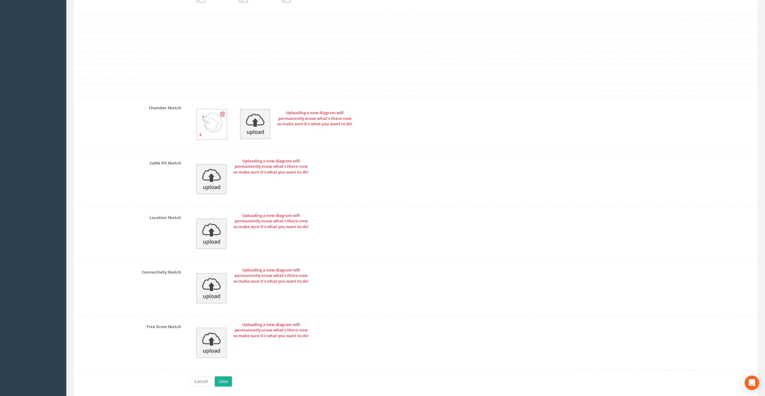
scroll to position [1146, 0]
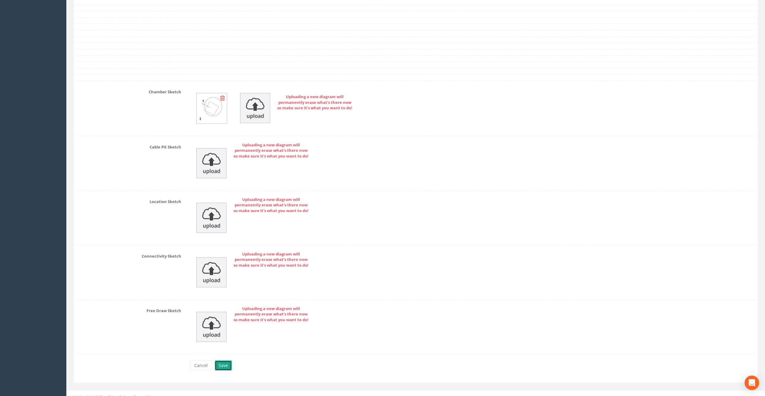
click at [225, 360] on button "Save" at bounding box center [223, 365] width 17 height 10
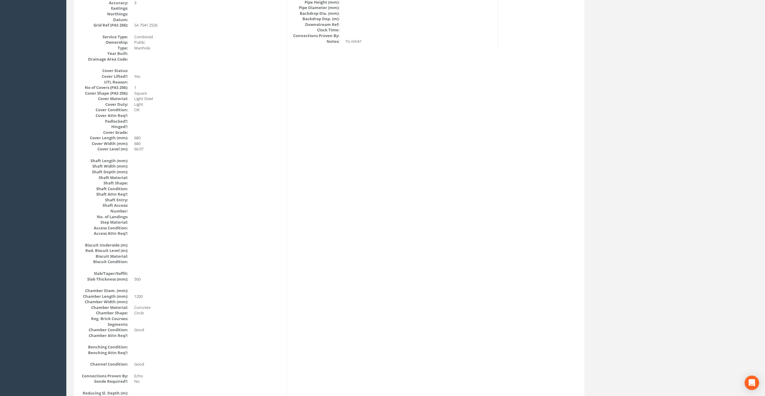
scroll to position [81, 0]
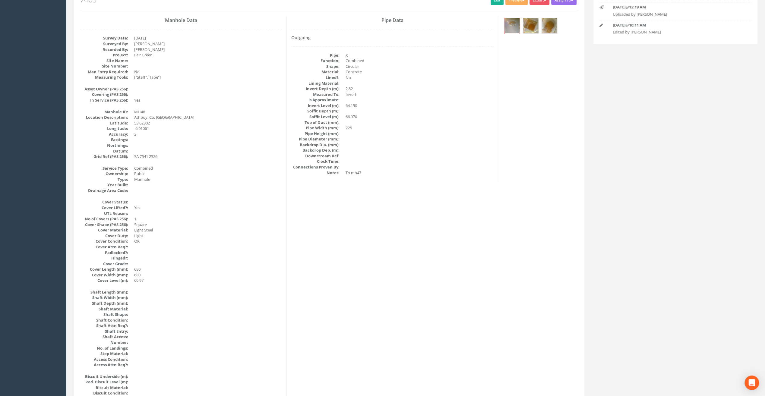
click at [512, 28] on img at bounding box center [511, 25] width 15 height 15
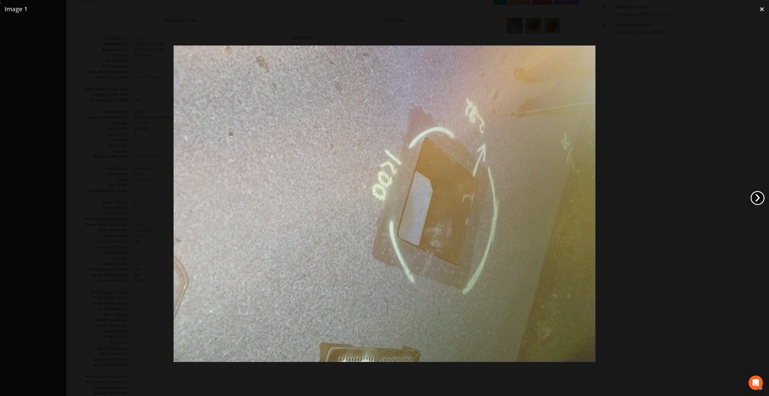
click at [759, 200] on link "›" at bounding box center [758, 198] width 14 height 14
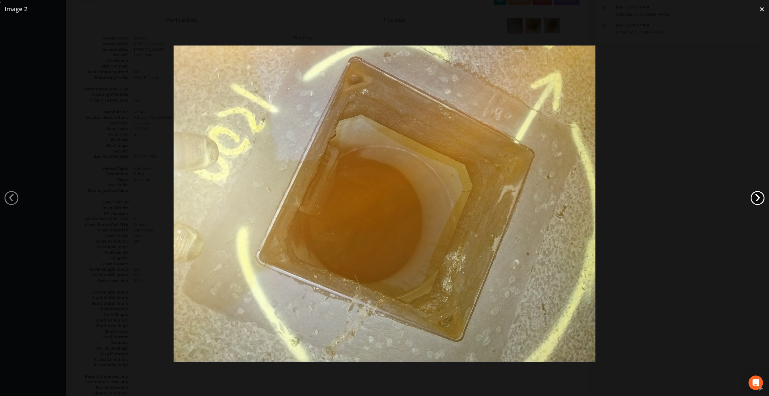
click at [759, 200] on link "›" at bounding box center [758, 198] width 14 height 14
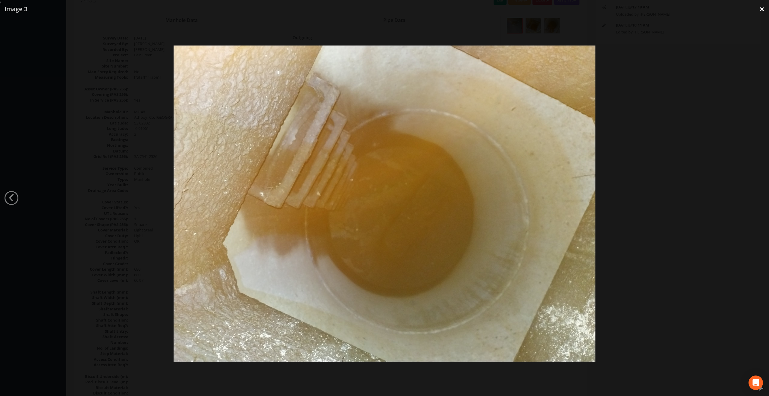
click at [762, 9] on link "×" at bounding box center [762, 9] width 14 height 18
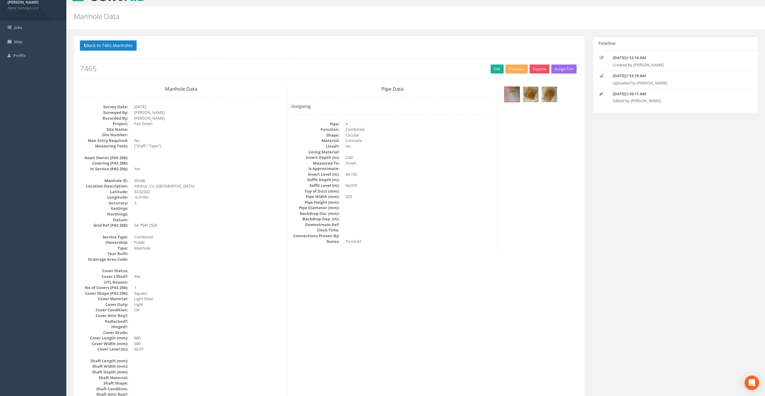
scroll to position [0, 0]
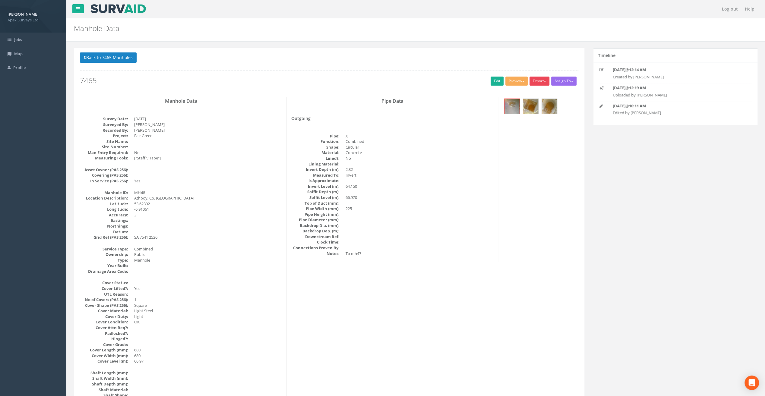
click at [538, 81] on button "Export" at bounding box center [539, 81] width 20 height 9
click at [532, 129] on link "SurvAid Manhole" at bounding box center [527, 129] width 46 height 9
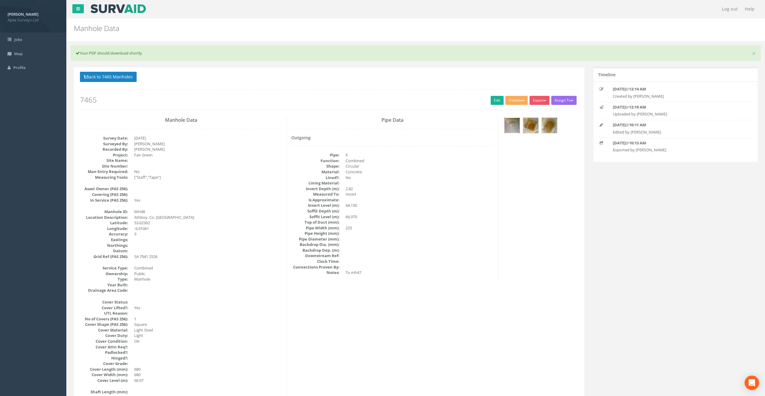
click at [509, 125] on img at bounding box center [511, 125] width 15 height 15
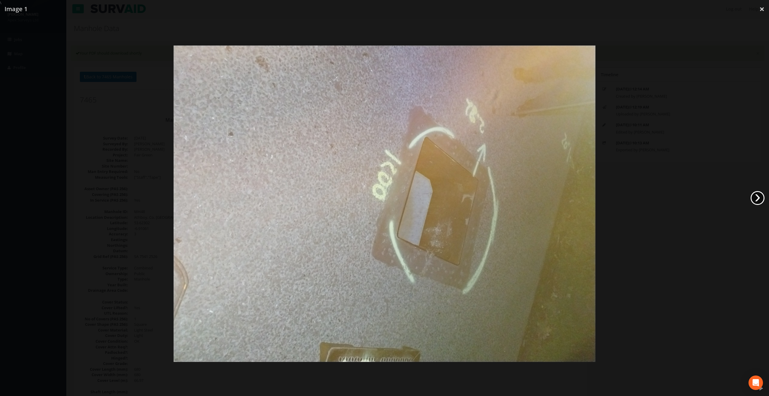
click at [758, 198] on link "›" at bounding box center [758, 198] width 14 height 14
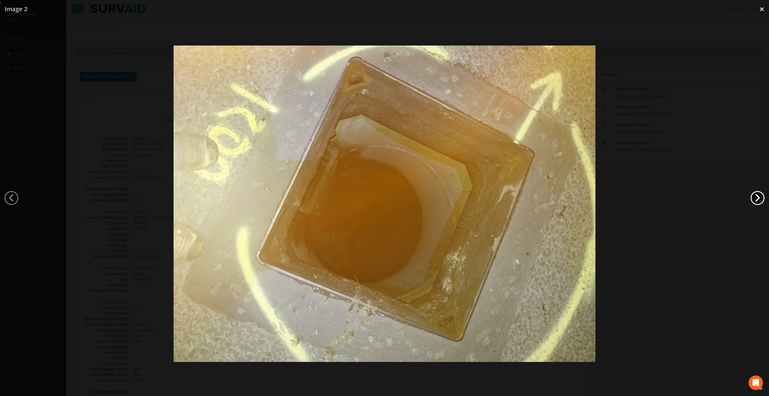
click at [758, 198] on link "›" at bounding box center [758, 198] width 14 height 14
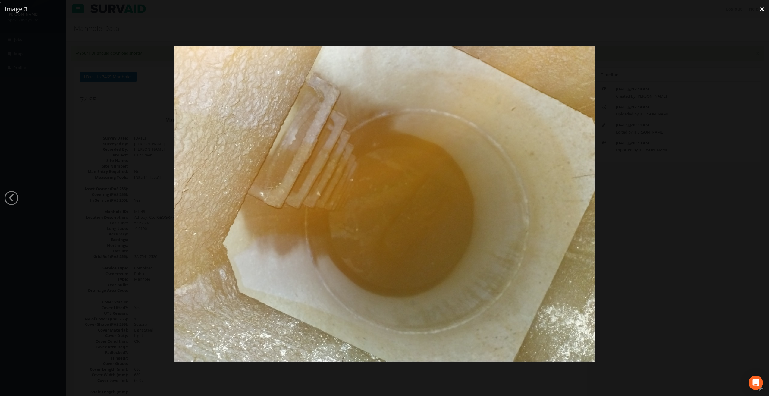
click at [763, 6] on link "×" at bounding box center [762, 9] width 14 height 18
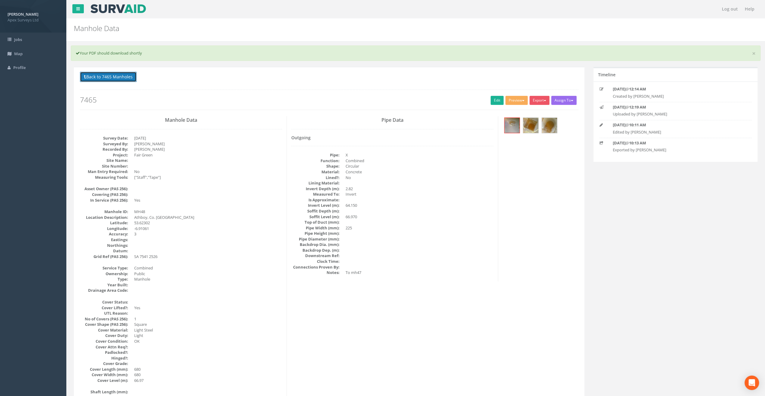
click at [118, 79] on button "Back to 7465 Manholes" at bounding box center [108, 77] width 57 height 10
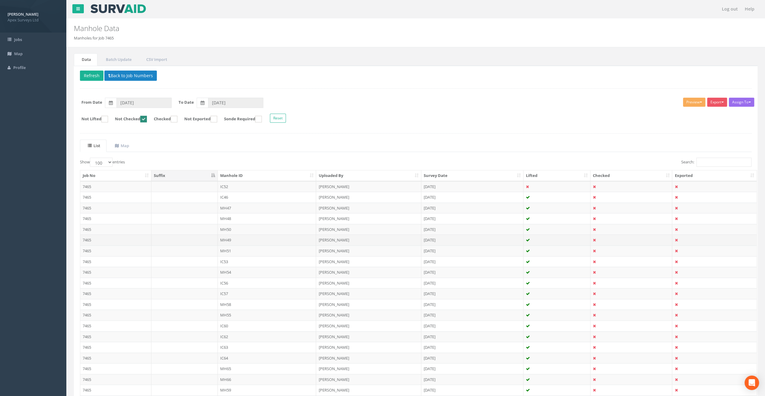
click at [226, 236] on td "MH49" at bounding box center [267, 240] width 99 height 11
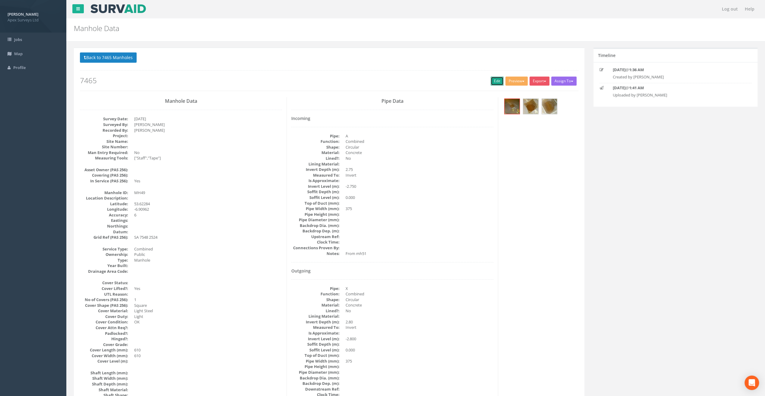
click at [495, 80] on link "Edit" at bounding box center [496, 81] width 13 height 9
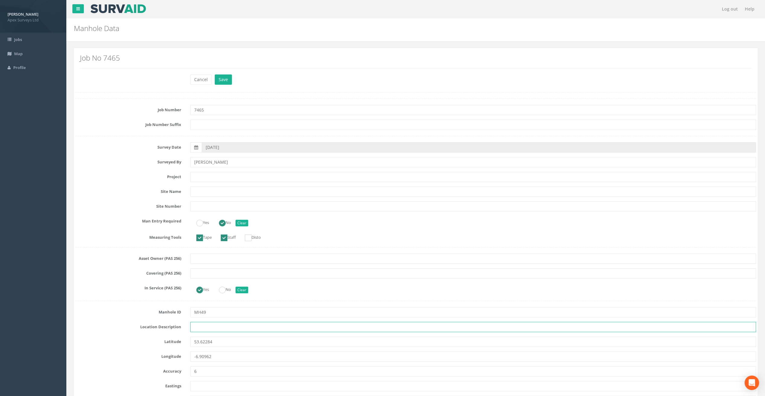
click at [210, 326] on input "text" at bounding box center [473, 327] width 566 height 10
paste input "Athboy, Co. [GEOGRAPHIC_DATA]"
type input "Athboy, Co. [GEOGRAPHIC_DATA]"
click at [227, 36] on div "Manhole Data Manholes for Job 7465" at bounding box center [415, 29] width 698 height 23
click at [204, 177] on input "text" at bounding box center [473, 177] width 566 height 10
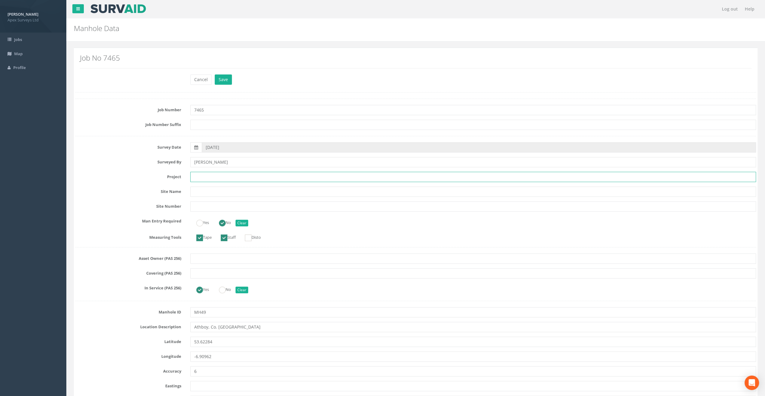
paste input "Fair Green"
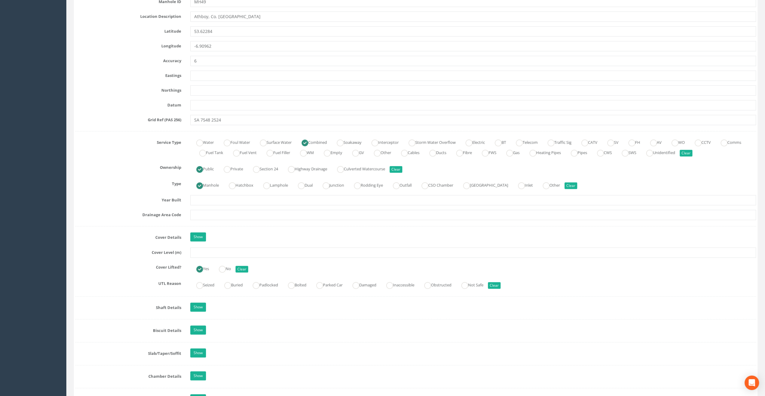
scroll to position [332, 0]
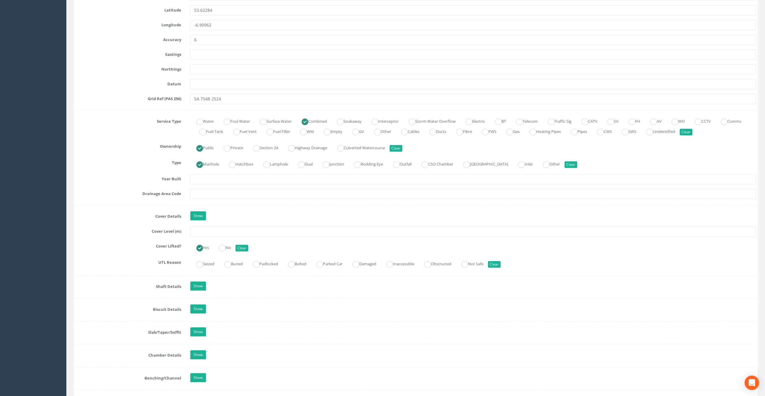
type input "Fair Green"
click at [207, 231] on input "text" at bounding box center [473, 231] width 566 height 10
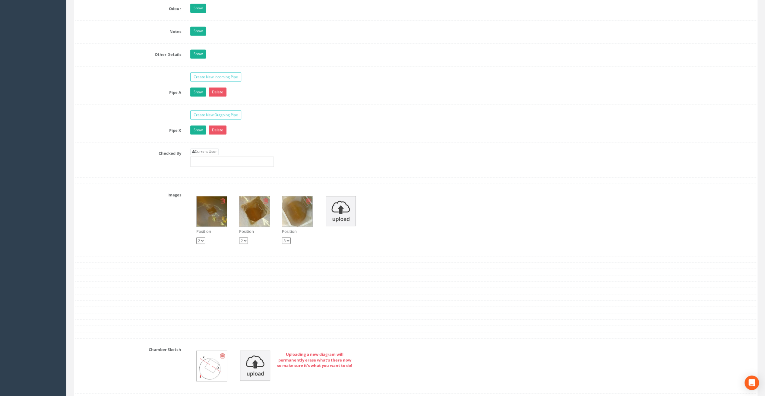
scroll to position [935, 0]
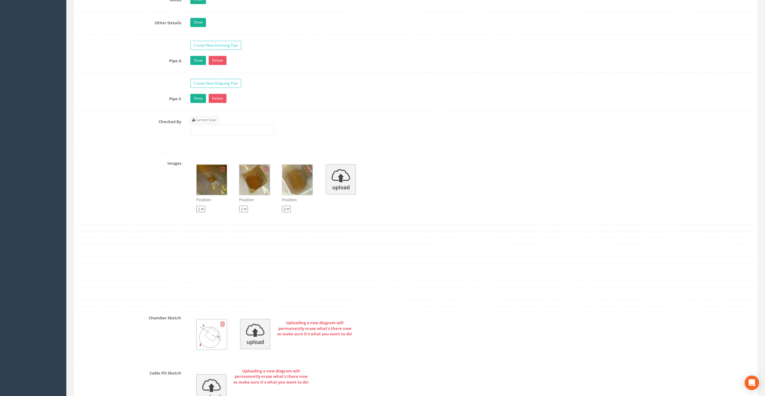
type input "67.86"
click at [207, 117] on link "Current User" at bounding box center [204, 120] width 28 height 7
type input "[PERSON_NAME]"
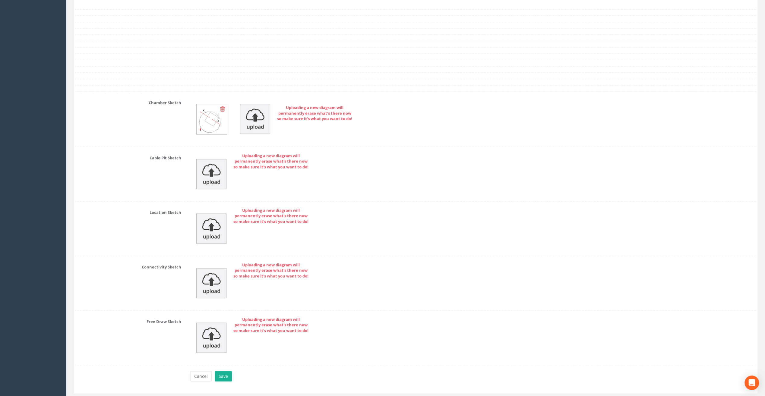
scroll to position [1160, 0]
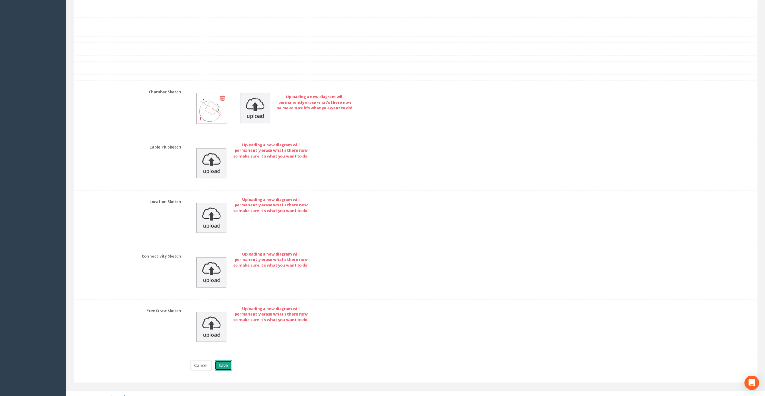
click at [227, 361] on button "Save" at bounding box center [223, 366] width 17 height 10
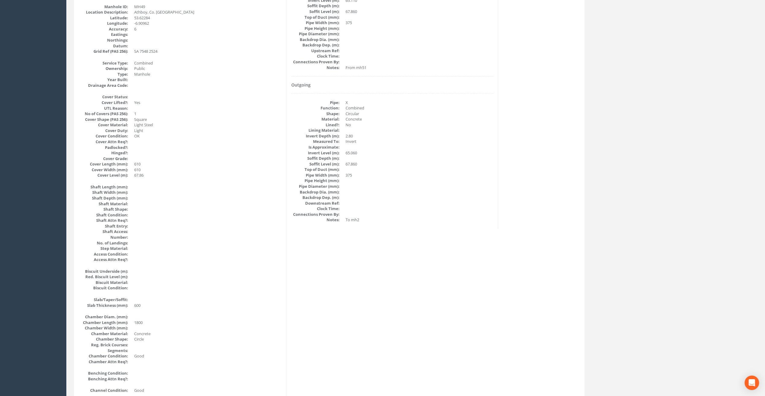
scroll to position [51, 0]
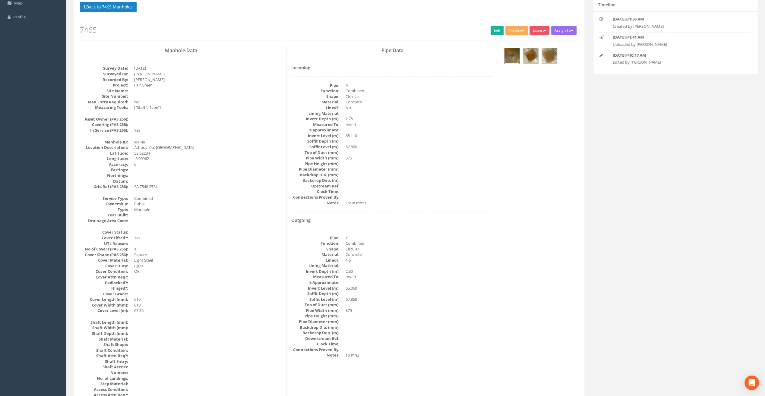
click at [514, 56] on img at bounding box center [511, 55] width 15 height 15
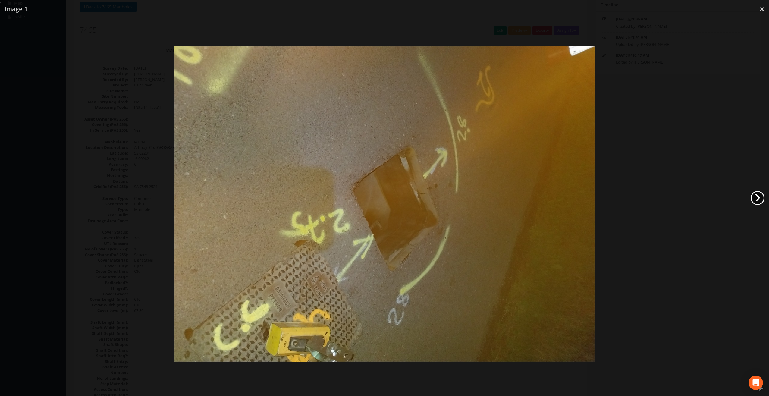
click at [760, 198] on link "›" at bounding box center [758, 198] width 14 height 14
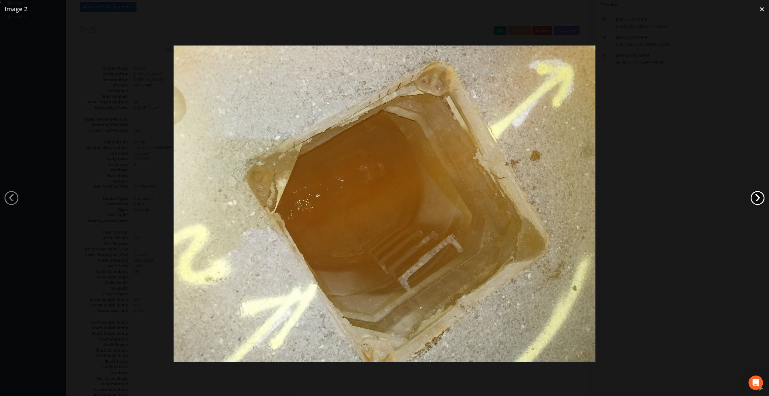
click at [760, 198] on link "›" at bounding box center [758, 198] width 14 height 14
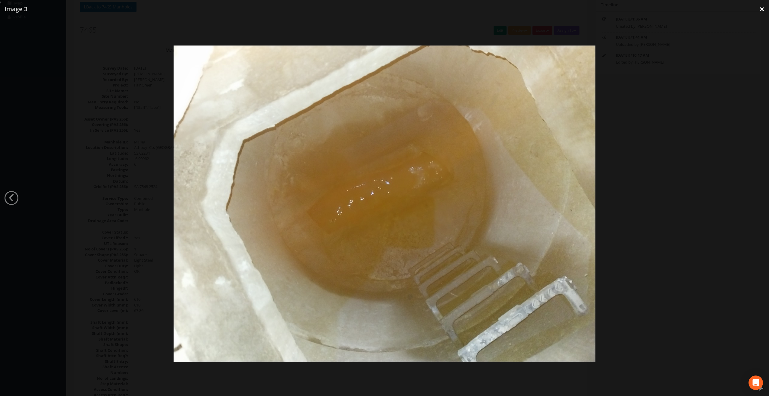
click at [764, 12] on link "×" at bounding box center [762, 9] width 14 height 18
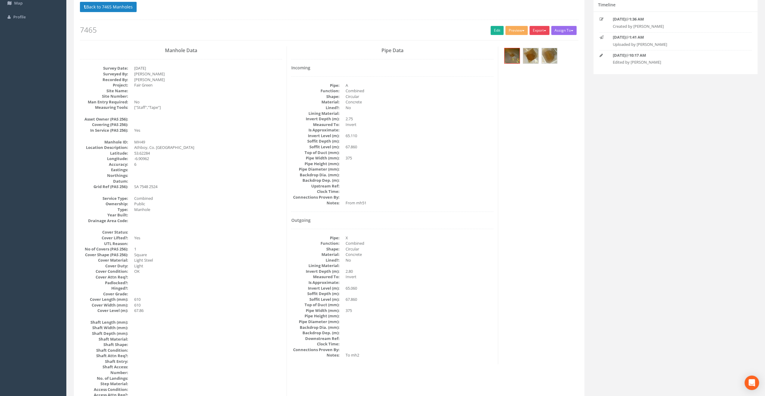
click at [537, 32] on button "Export" at bounding box center [539, 30] width 20 height 9
click at [523, 78] on link "SurvAid Manhole" at bounding box center [527, 78] width 46 height 9
click at [102, 7] on button "Back to 7465 Manholes" at bounding box center [108, 7] width 57 height 10
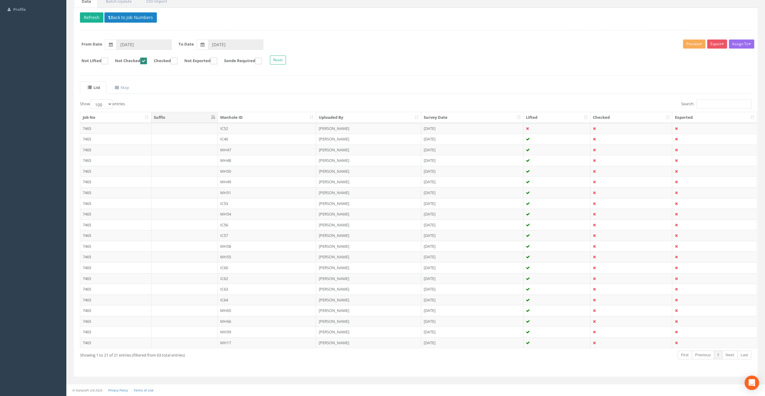
scroll to position [54, 0]
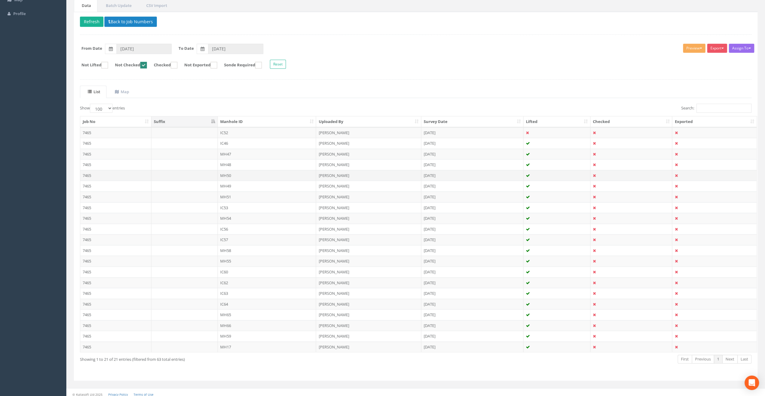
click at [228, 175] on td "MH50" at bounding box center [267, 175] width 99 height 11
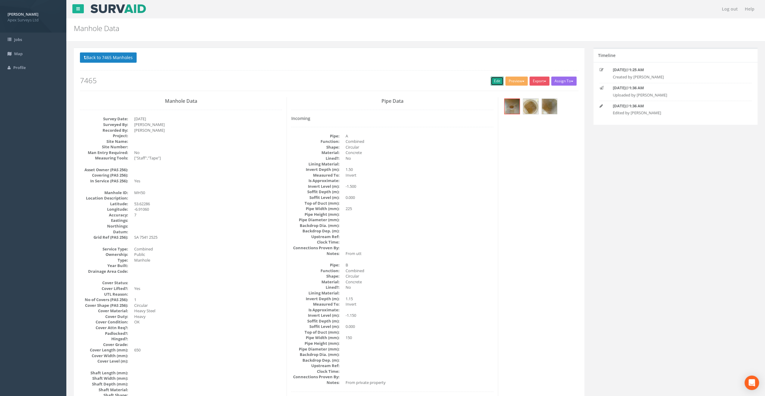
click at [496, 78] on link "Edit" at bounding box center [496, 81] width 13 height 9
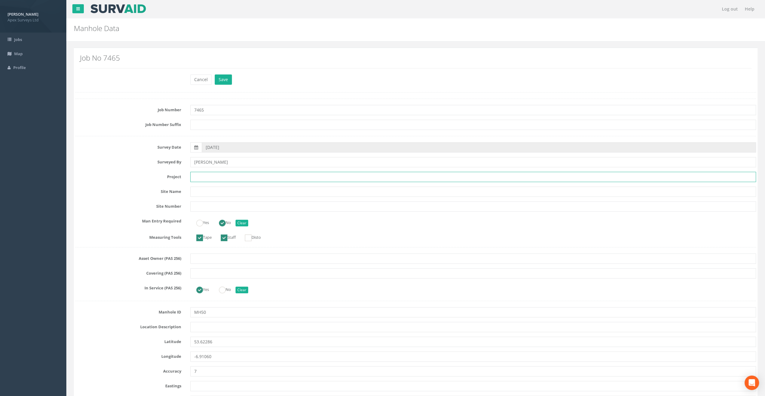
click at [220, 175] on input "text" at bounding box center [473, 177] width 566 height 10
paste input "Fair Green"
type input "Fair Green"
click at [221, 27] on h2 "Manhole Data" at bounding box center [358, 28] width 568 height 8
click at [201, 328] on input "text" at bounding box center [473, 327] width 566 height 10
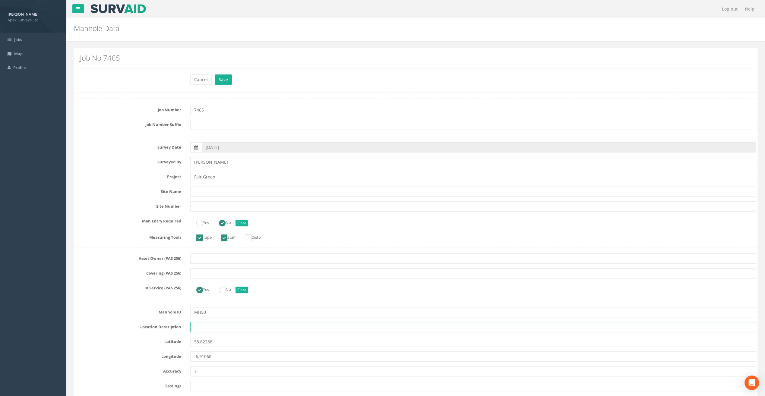
paste input "Athboy, Co. [GEOGRAPHIC_DATA]"
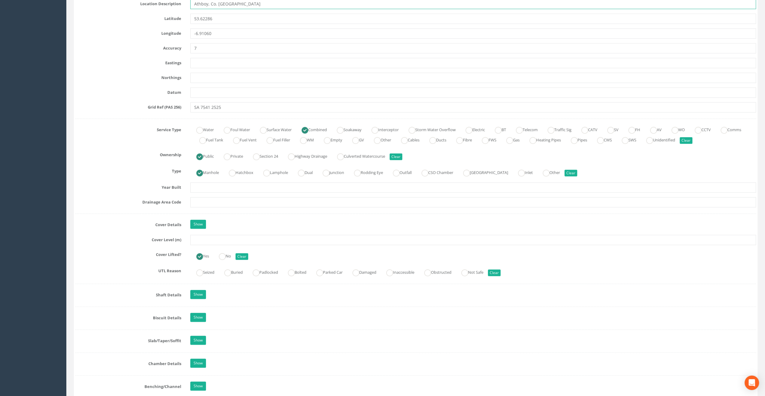
scroll to position [332, 0]
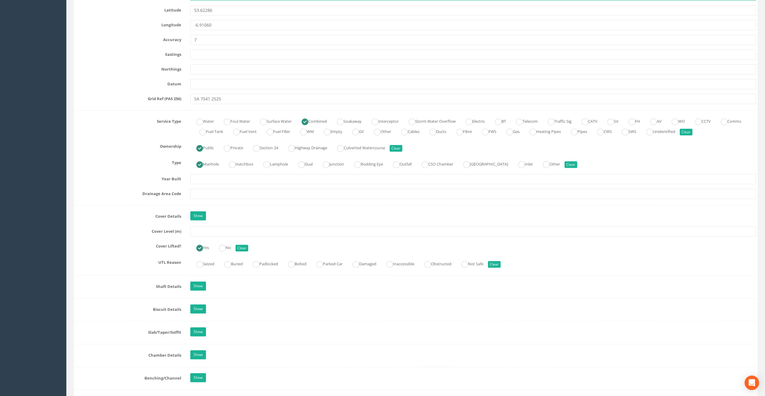
type input "Athboy, Co. [GEOGRAPHIC_DATA]"
click at [197, 232] on input "text" at bounding box center [473, 231] width 566 height 10
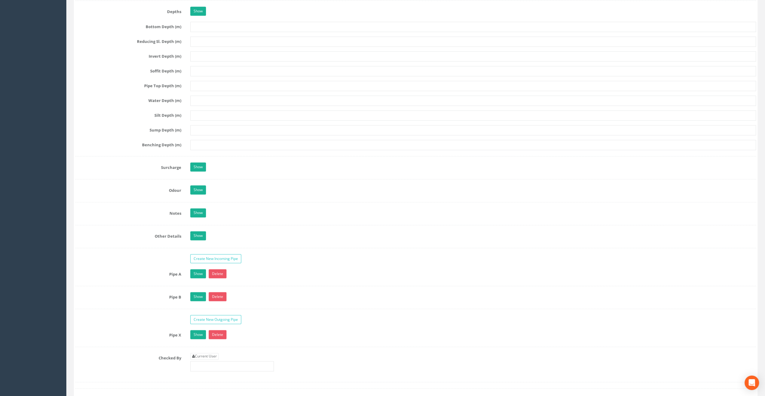
scroll to position [814, 0]
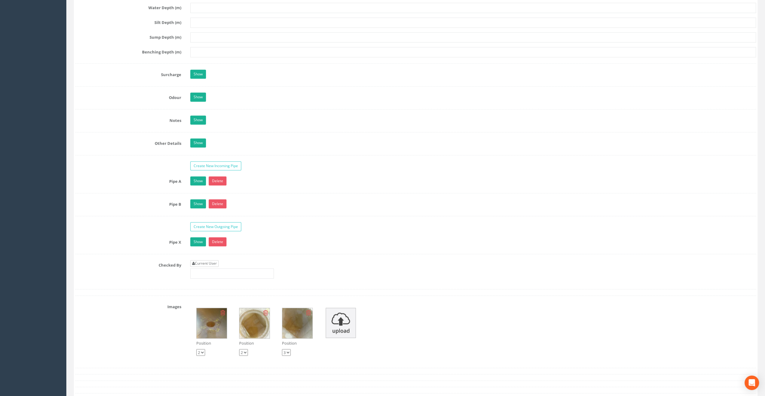
type input "66.87"
click at [206, 260] on link "Current User" at bounding box center [204, 263] width 28 height 7
type input "[PERSON_NAME]"
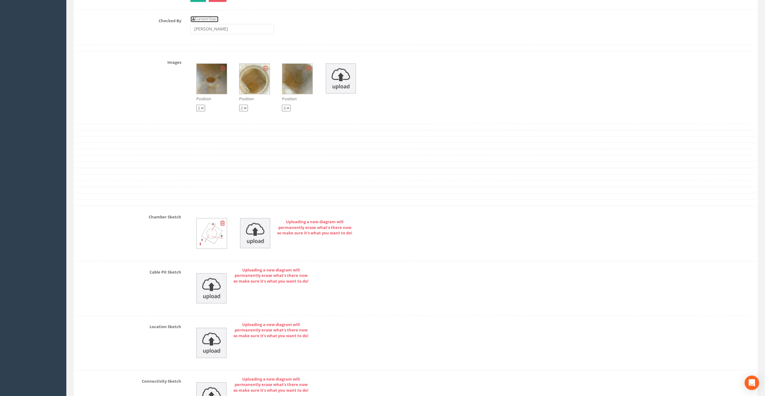
scroll to position [1176, 0]
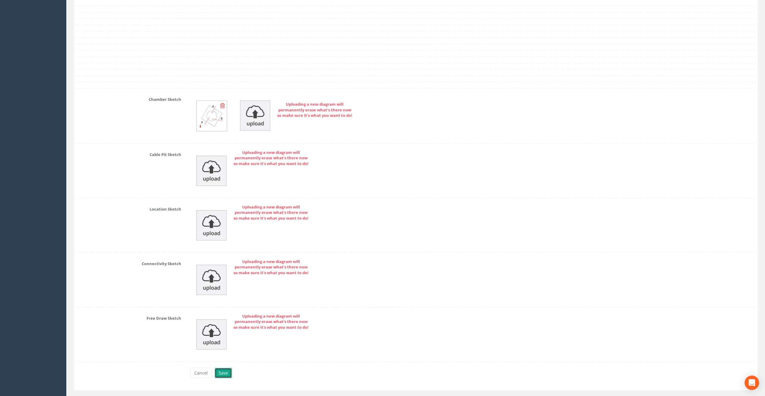
click at [222, 368] on button "Save" at bounding box center [223, 373] width 17 height 10
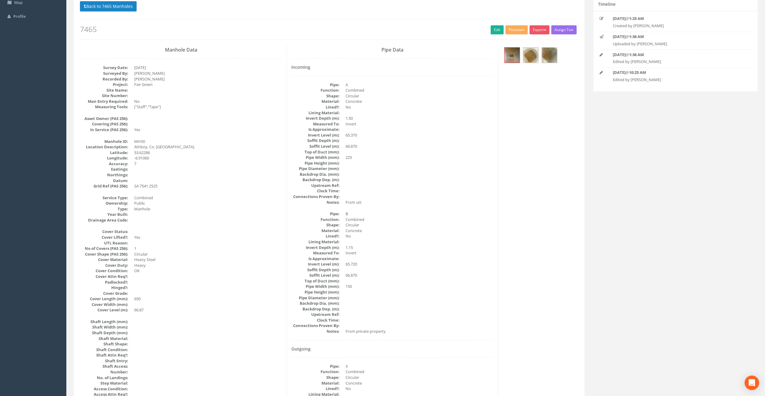
scroll to position [51, 0]
click at [510, 51] on img at bounding box center [511, 55] width 15 height 15
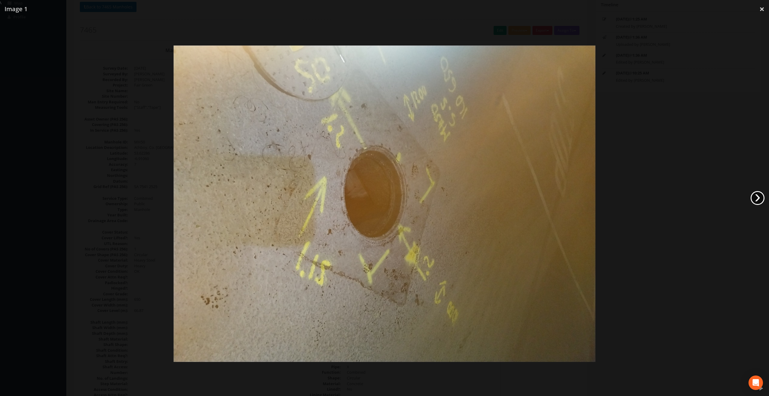
click at [760, 200] on link "›" at bounding box center [758, 198] width 14 height 14
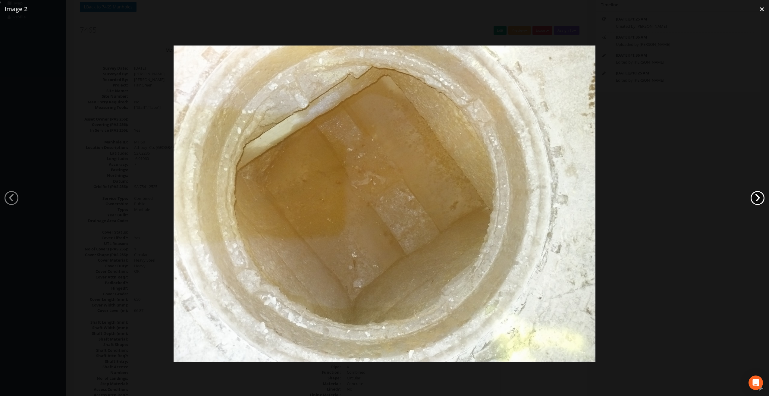
click at [760, 200] on link "›" at bounding box center [758, 198] width 14 height 14
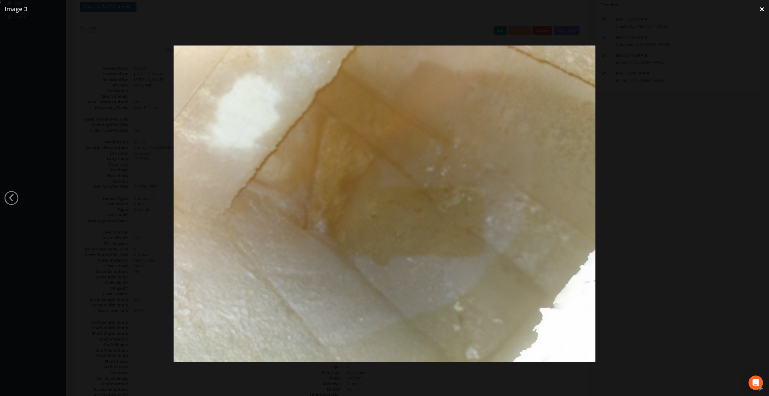
click at [760, 12] on link "×" at bounding box center [762, 9] width 14 height 18
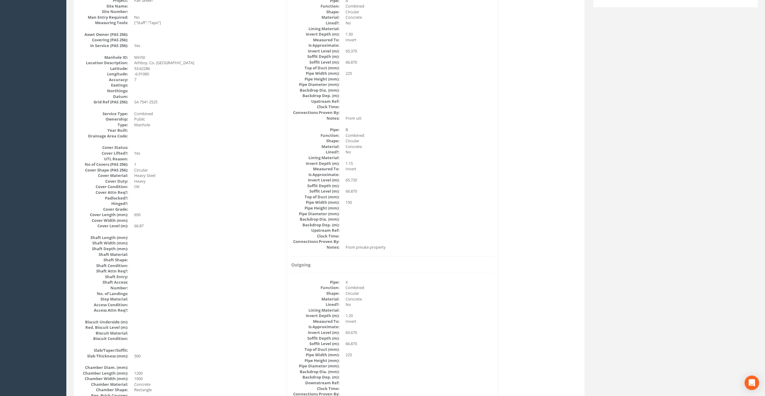
scroll to position [0, 0]
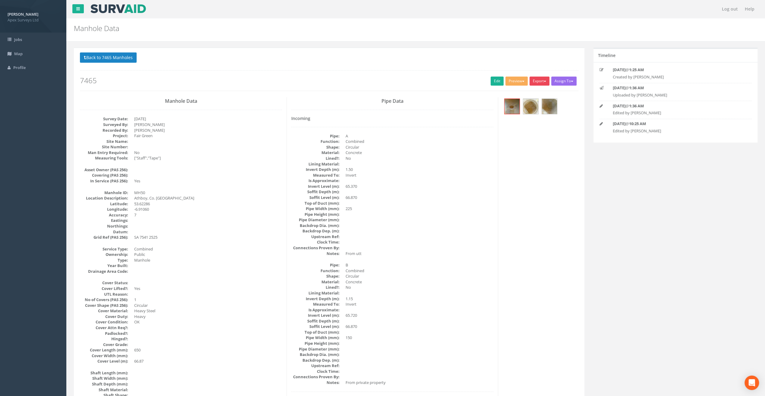
click at [537, 82] on button "Export" at bounding box center [539, 81] width 20 height 9
click at [526, 130] on link "SurvAid Manhole" at bounding box center [527, 129] width 46 height 9
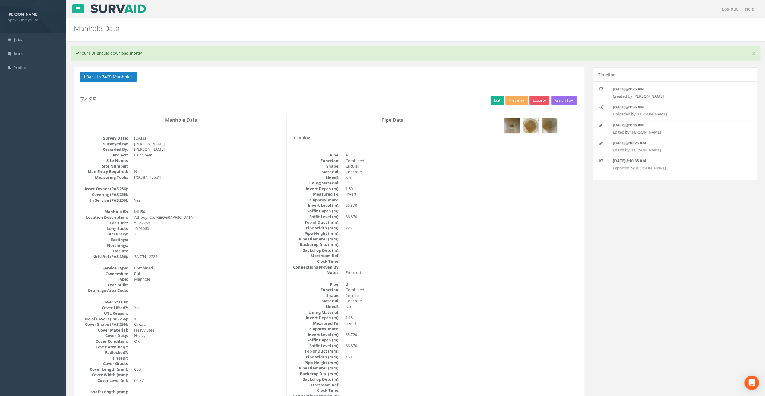
click at [104, 78] on button "Back to 7465 Manholes" at bounding box center [108, 77] width 57 height 10
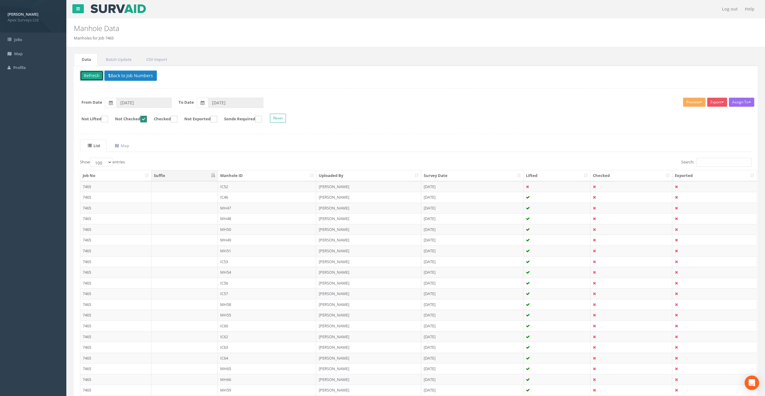
click at [91, 76] on button "Refresh" at bounding box center [92, 76] width 24 height 10
click at [230, 195] on td "MH51" at bounding box center [267, 197] width 99 height 11
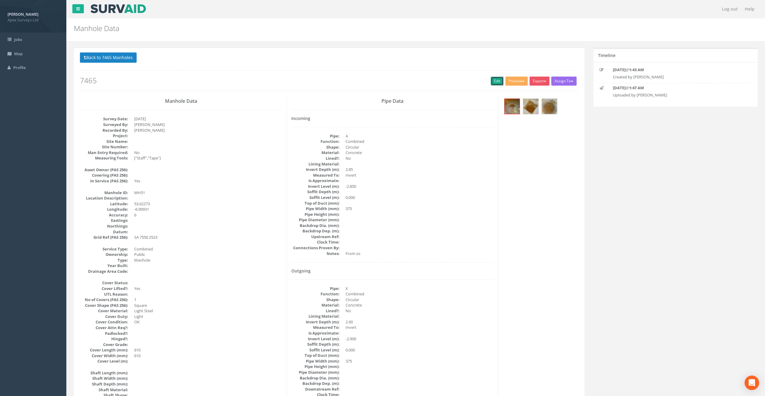
click at [492, 82] on link "Edit" at bounding box center [496, 81] width 13 height 9
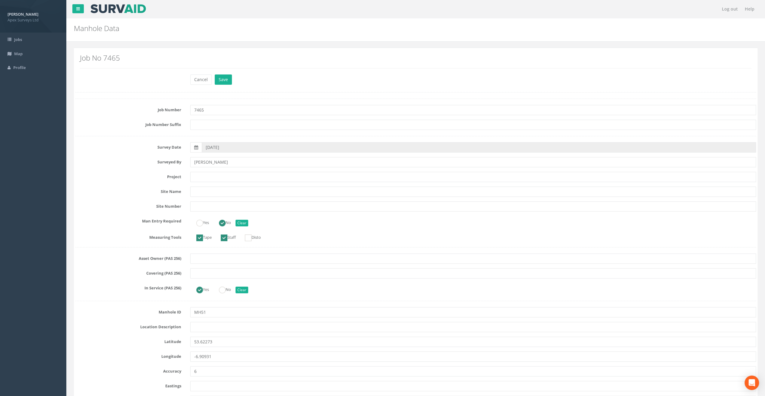
drag, startPoint x: 374, startPoint y: 18, endPoint x: 343, endPoint y: 55, distance: 48.8
click at [374, 18] on nav "Log out Help" at bounding box center [415, 9] width 698 height 18
click at [205, 329] on input "text" at bounding box center [473, 327] width 566 height 10
paste input "Athboy, Co. [GEOGRAPHIC_DATA]"
type input "Athboy, Co. [GEOGRAPHIC_DATA]"
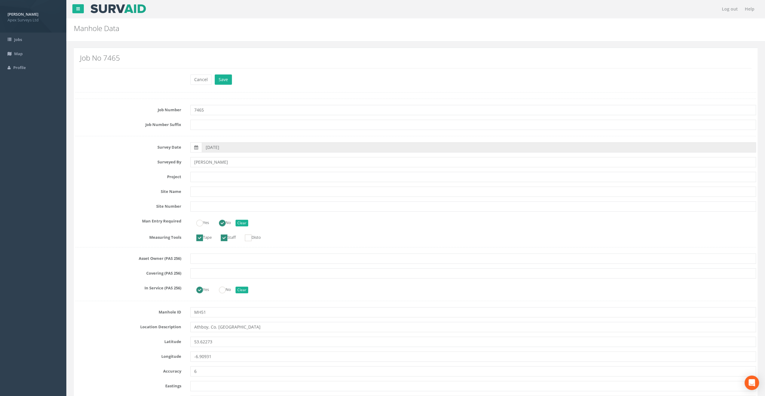
click at [220, 31] on h2 "Manhole Data" at bounding box center [358, 28] width 568 height 8
click at [205, 174] on input "text" at bounding box center [473, 177] width 566 height 10
paste input "Fair Green"
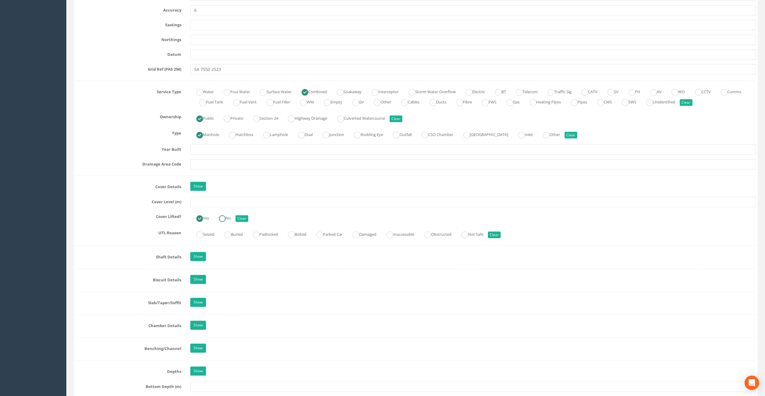
scroll to position [362, 0]
type input "Fair Green"
click at [201, 198] on input "text" at bounding box center [473, 201] width 566 height 10
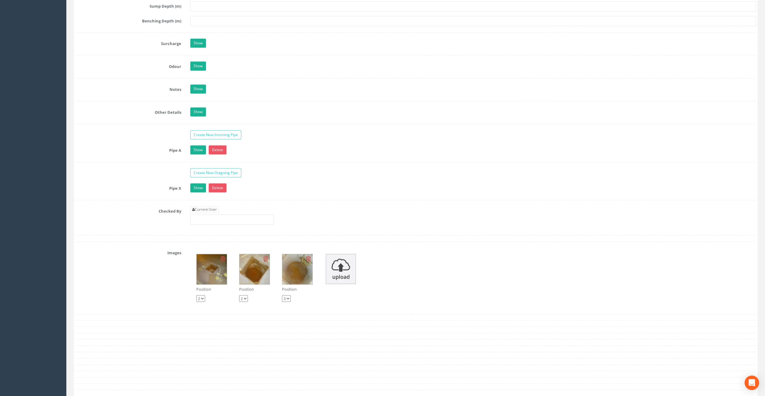
scroll to position [874, 0]
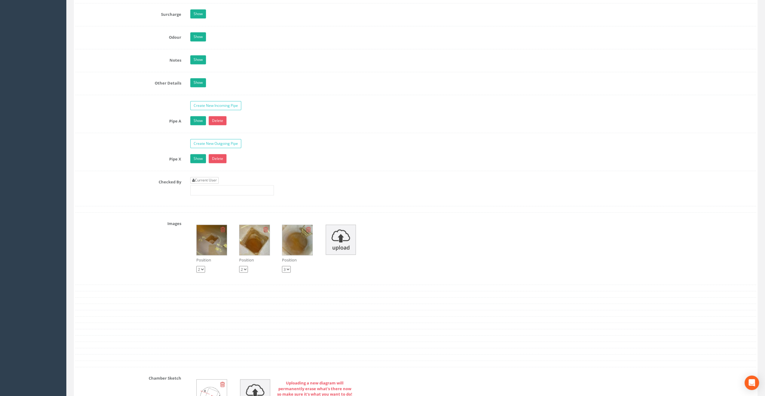
type input "68.25"
drag, startPoint x: 207, startPoint y: 177, endPoint x: 210, endPoint y: 182, distance: 5.4
click at [207, 177] on link "Current User" at bounding box center [204, 180] width 28 height 7
type input "[PERSON_NAME]"
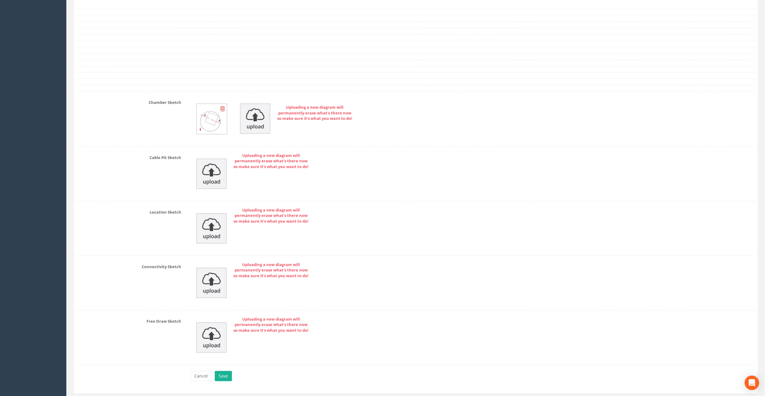
scroll to position [1160, 0]
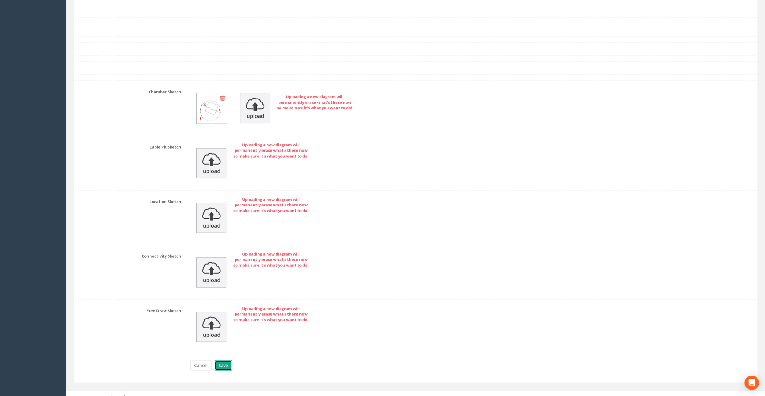
click at [222, 361] on button "Save" at bounding box center [223, 366] width 17 height 10
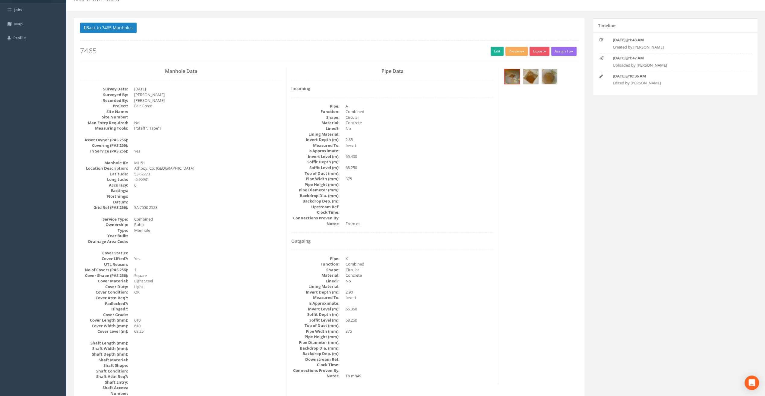
scroll to position [0, 0]
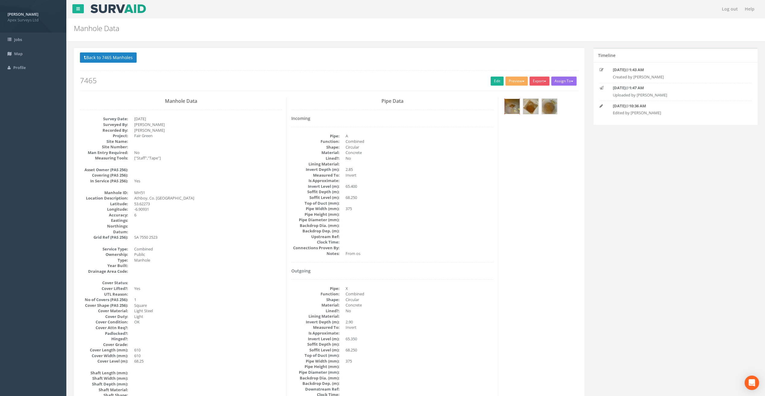
click at [509, 104] on img at bounding box center [511, 106] width 15 height 15
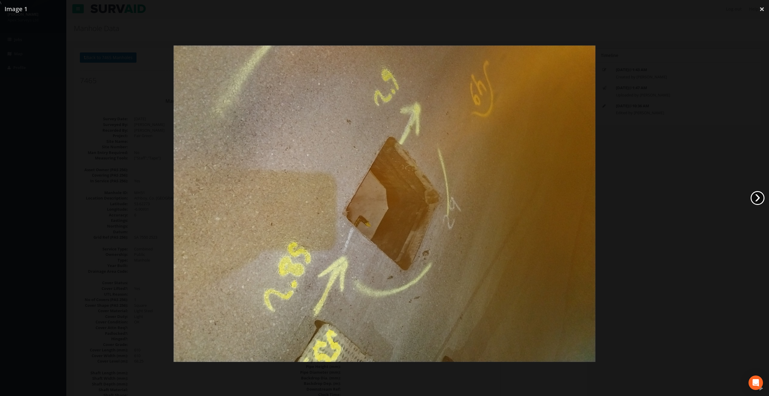
click at [761, 197] on link "›" at bounding box center [758, 198] width 14 height 14
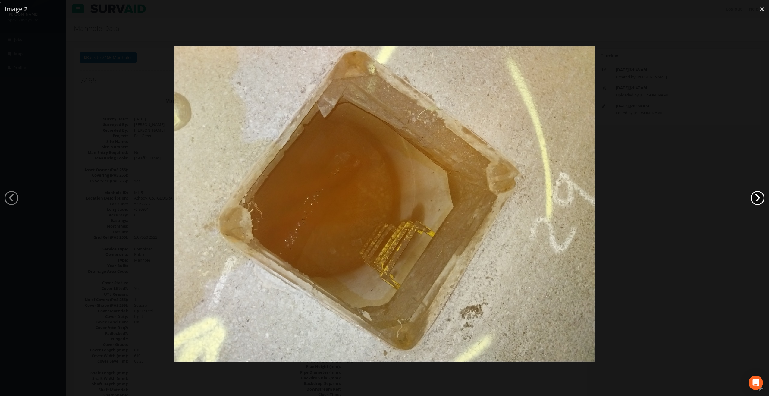
click at [761, 197] on link "›" at bounding box center [758, 198] width 14 height 14
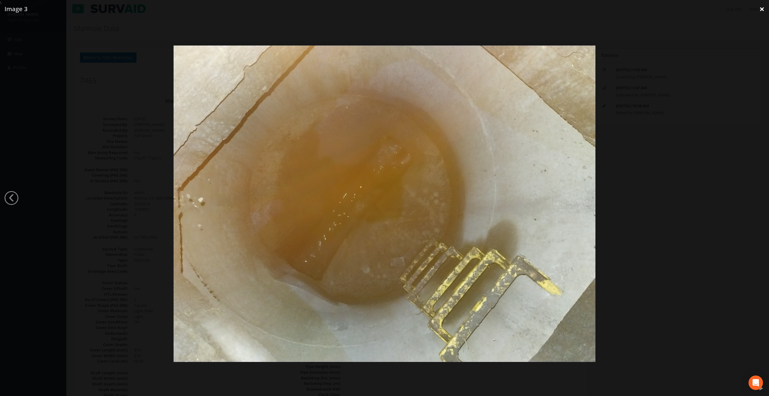
click at [763, 9] on link "×" at bounding box center [762, 9] width 14 height 18
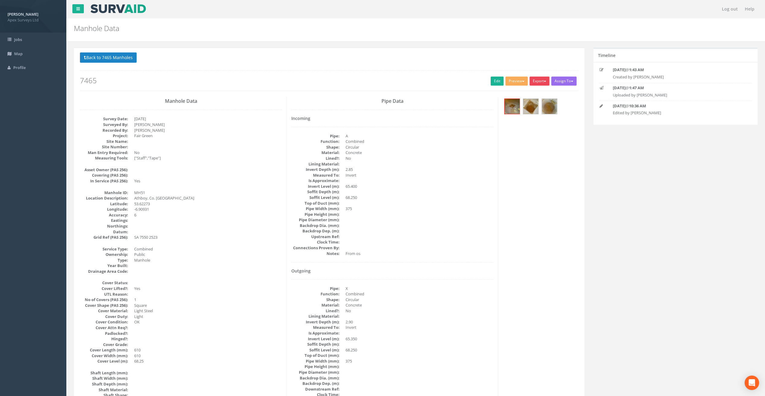
click at [541, 79] on button "Export" at bounding box center [539, 81] width 20 height 9
click at [533, 130] on link "SurvAid Manhole" at bounding box center [527, 129] width 46 height 9
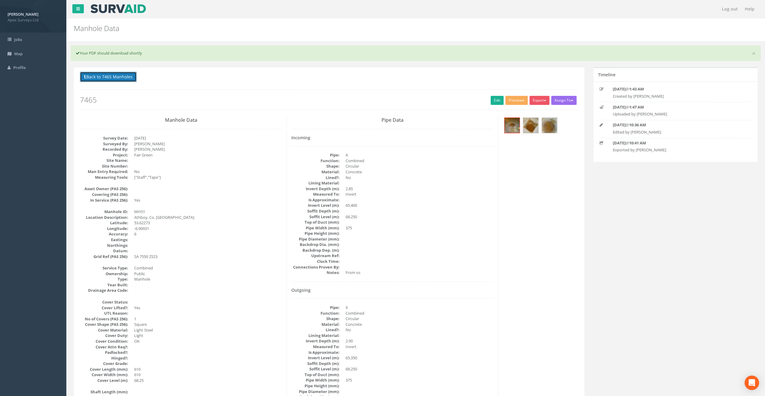
click at [101, 75] on button "Back to 7465 Manholes" at bounding box center [108, 77] width 57 height 10
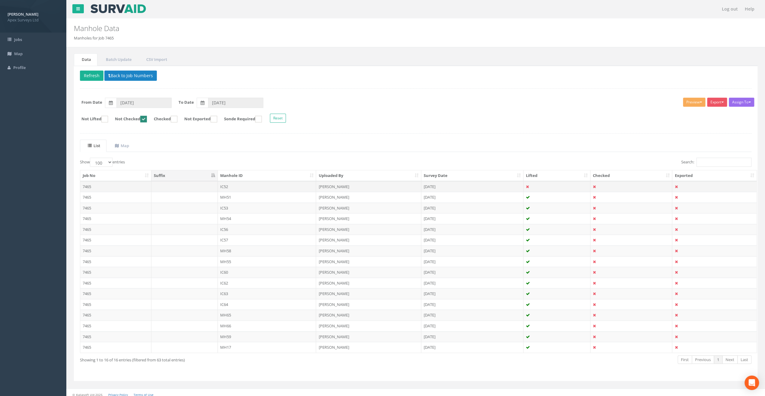
click at [227, 185] on td "IC52" at bounding box center [267, 186] width 99 height 11
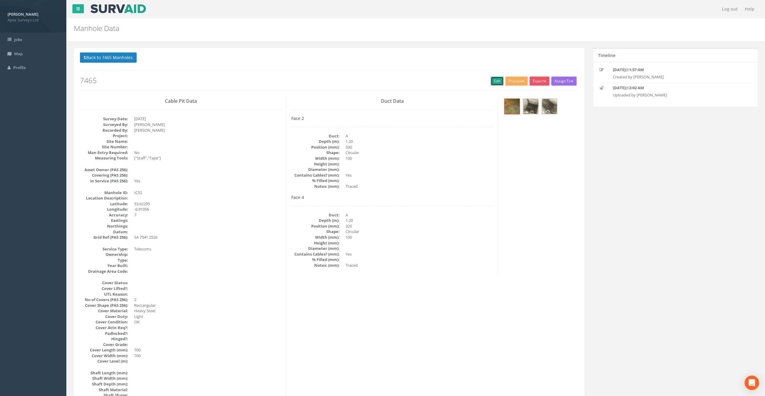
click at [490, 81] on link "Edit" at bounding box center [496, 81] width 13 height 9
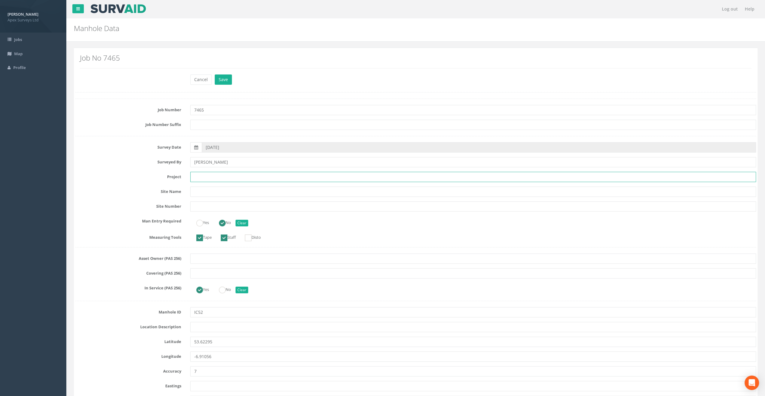
click at [200, 177] on input "text" at bounding box center [473, 177] width 566 height 10
paste input "Fair Green"
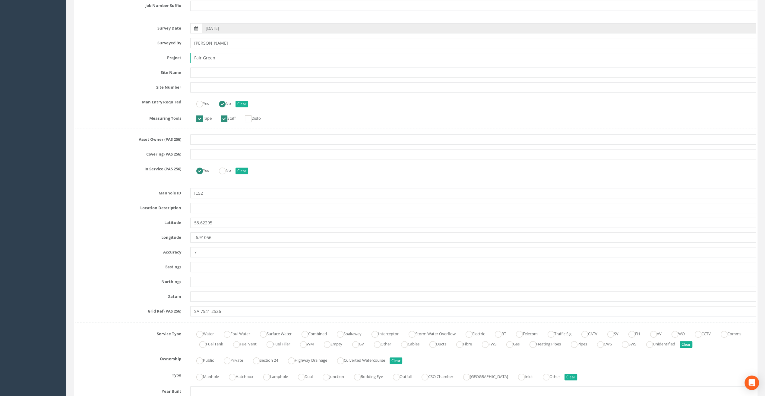
scroll to position [121, 0]
type input "Fair Green"
drag, startPoint x: 110, startPoint y: 57, endPoint x: 117, endPoint y: 60, distance: 7.7
click at [110, 57] on label "Project" at bounding box center [128, 55] width 115 height 8
click at [197, 205] on input "text" at bounding box center [473, 206] width 566 height 10
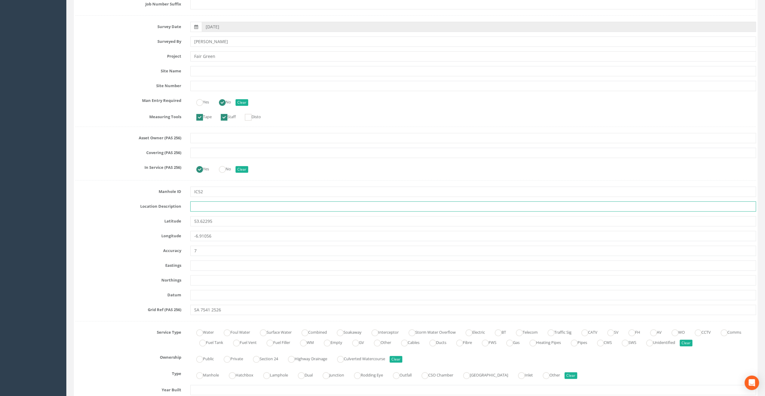
paste input "Athboy, Co. [GEOGRAPHIC_DATA]"
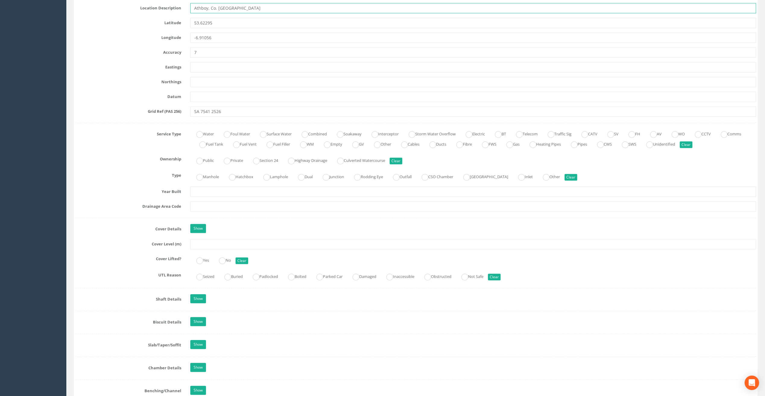
scroll to position [362, 0]
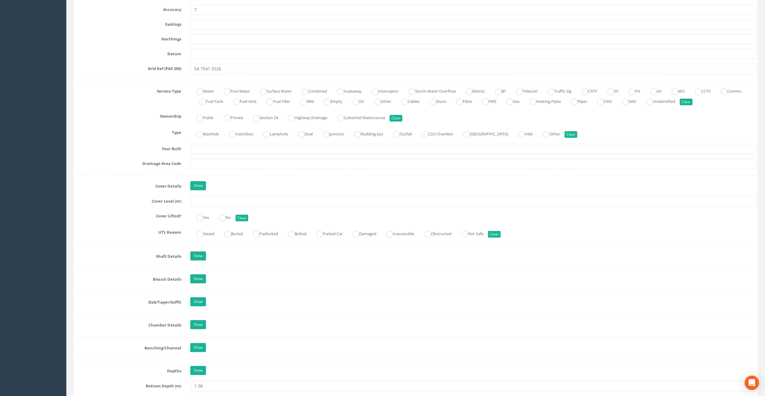
type input "Athboy, Co. [GEOGRAPHIC_DATA]"
click at [202, 198] on input "text" at bounding box center [473, 201] width 566 height 10
click at [202, 202] on input "text" at bounding box center [473, 201] width 566 height 10
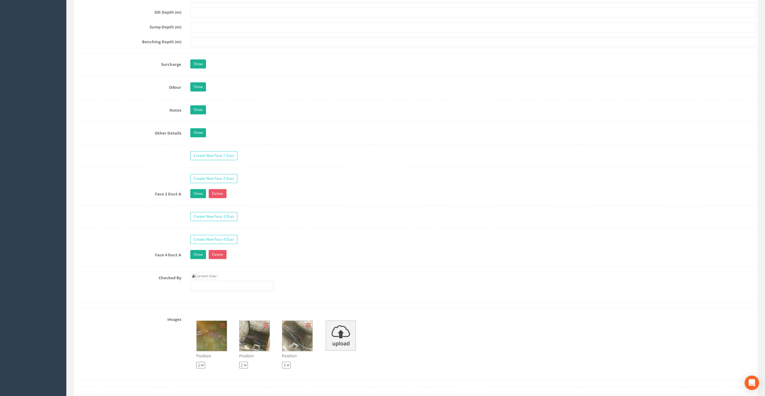
scroll to position [874, 0]
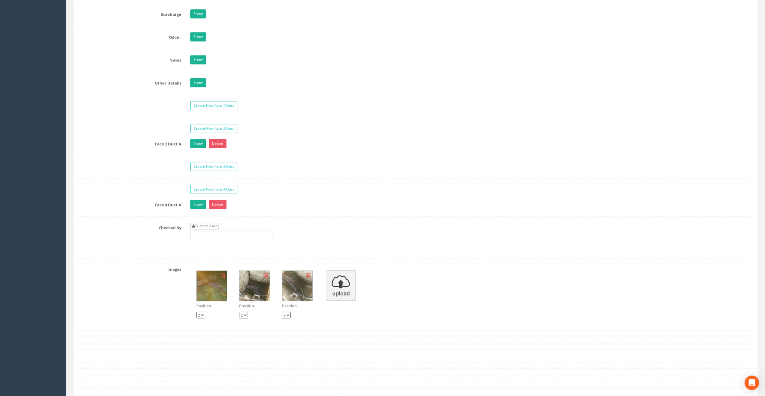
type input "67.14"
click at [200, 223] on link "Current User" at bounding box center [204, 226] width 28 height 7
type input "[PERSON_NAME]"
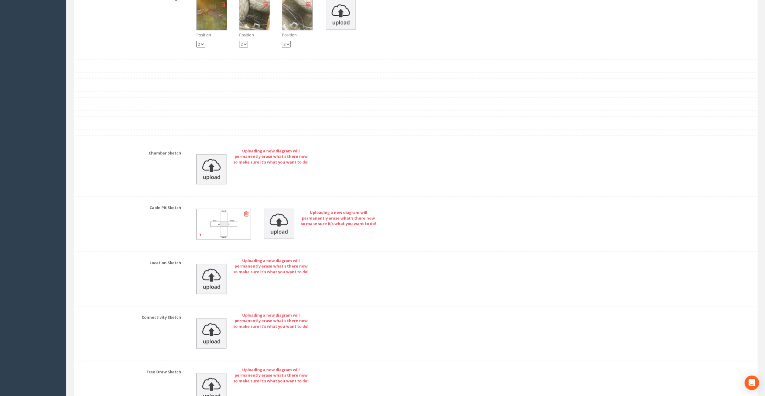
scroll to position [1206, 0]
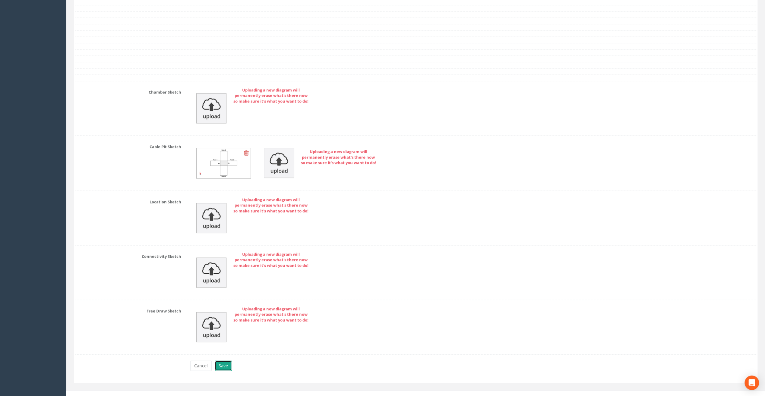
click at [222, 361] on button "Save" at bounding box center [223, 366] width 17 height 10
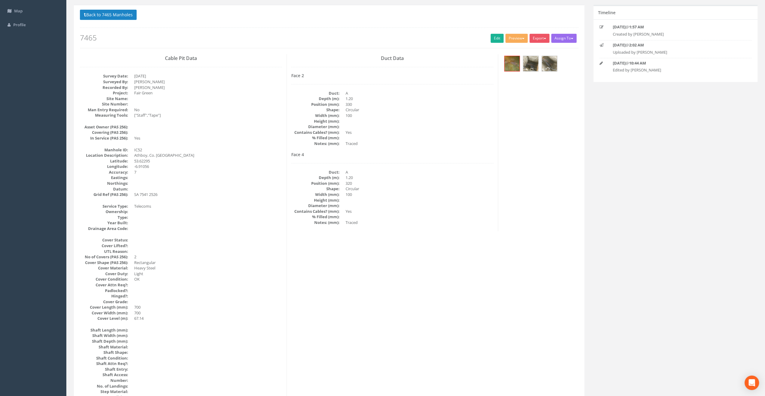
scroll to position [30, 0]
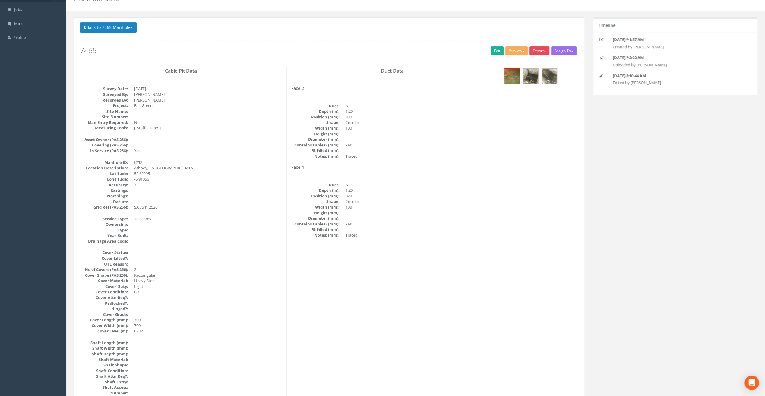
click at [540, 49] on button "Export" at bounding box center [539, 50] width 20 height 9
click at [526, 88] on link "SurvAid IC" at bounding box center [527, 88] width 46 height 9
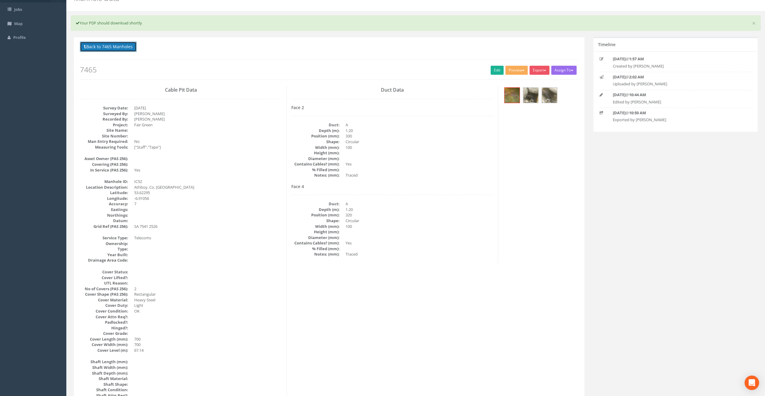
click at [118, 45] on button "Back to 7465 Manholes" at bounding box center [108, 47] width 57 height 10
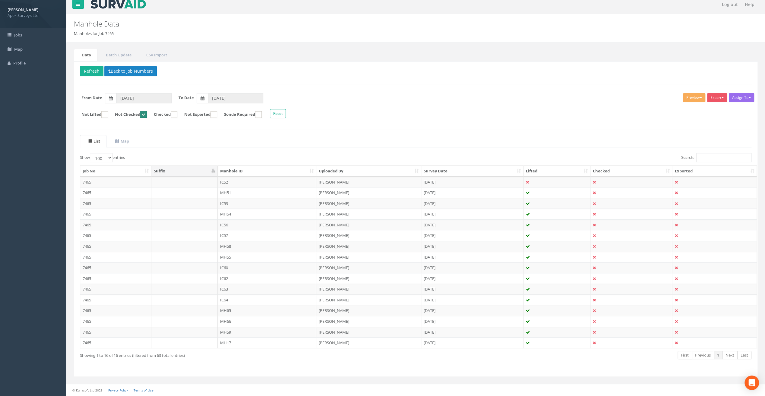
scroll to position [1, 0]
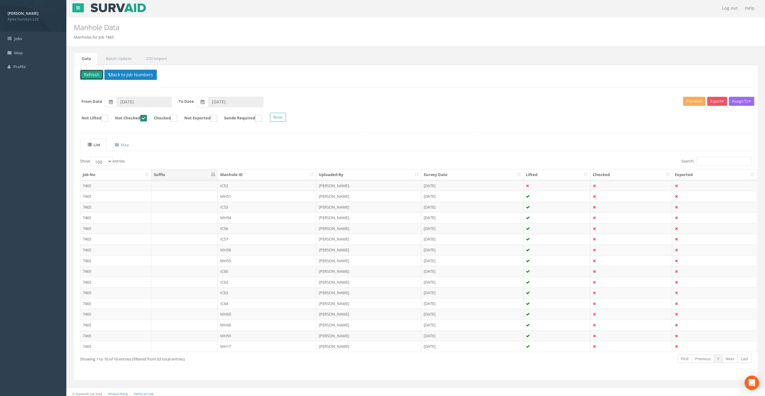
click at [92, 73] on button "Refresh" at bounding box center [92, 75] width 24 height 10
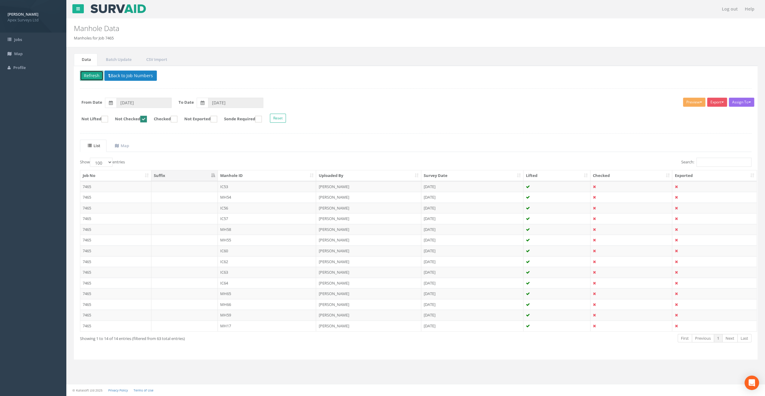
scroll to position [0, 0]
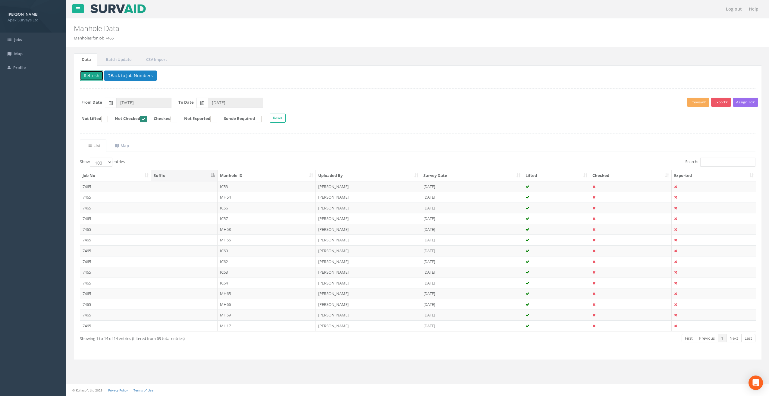
click at [87, 73] on button "Refresh" at bounding box center [92, 76] width 24 height 10
click at [233, 185] on td "IC53" at bounding box center [267, 186] width 99 height 11
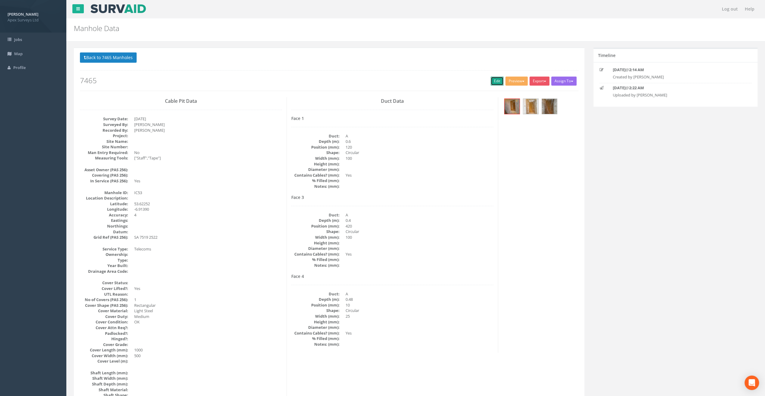
click at [495, 83] on link "Edit" at bounding box center [496, 81] width 13 height 9
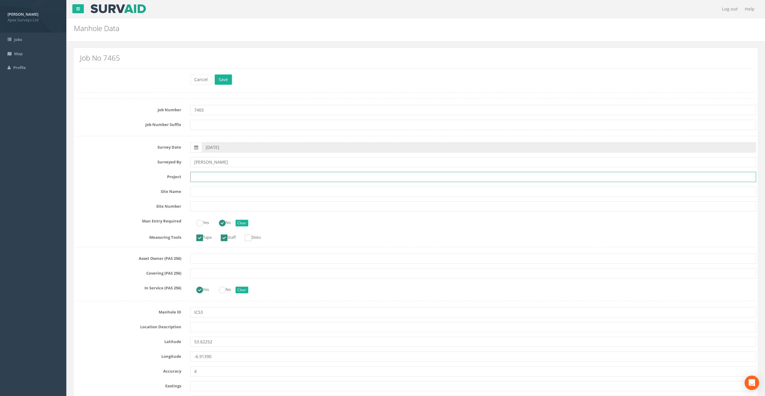
click at [230, 175] on input "text" at bounding box center [473, 177] width 566 height 10
paste input "Athboy, Co. [GEOGRAPHIC_DATA]"
type input "Athboy, Co. [GEOGRAPHIC_DATA]"
click at [205, 327] on input "text" at bounding box center [473, 327] width 566 height 10
paste input "Athboy, Co. [GEOGRAPHIC_DATA]"
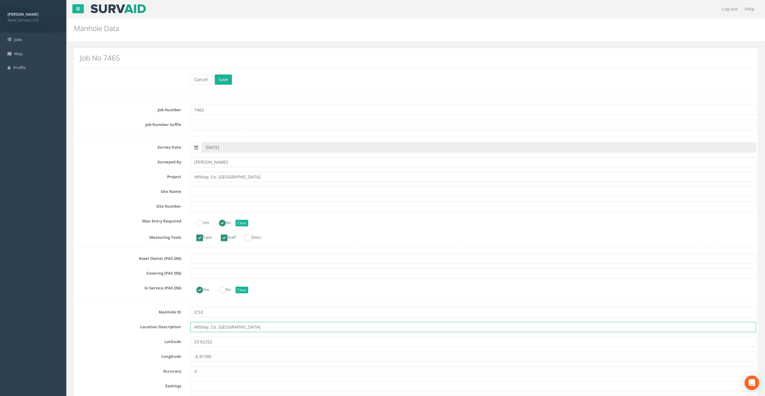
type input "Athboy, Co. [GEOGRAPHIC_DATA]"
click at [96, 75] on div "Cancel Save Delete" at bounding box center [415, 80] width 689 height 12
click at [209, 180] on input "Athboy, Co. [GEOGRAPHIC_DATA]" at bounding box center [473, 177] width 566 height 10
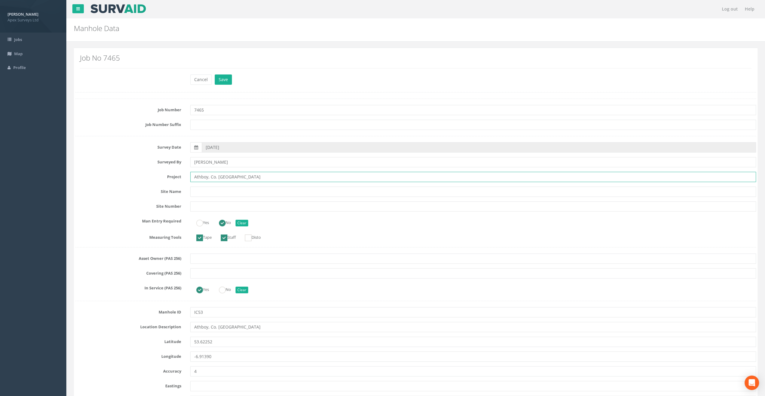
paste input "Fair Green"
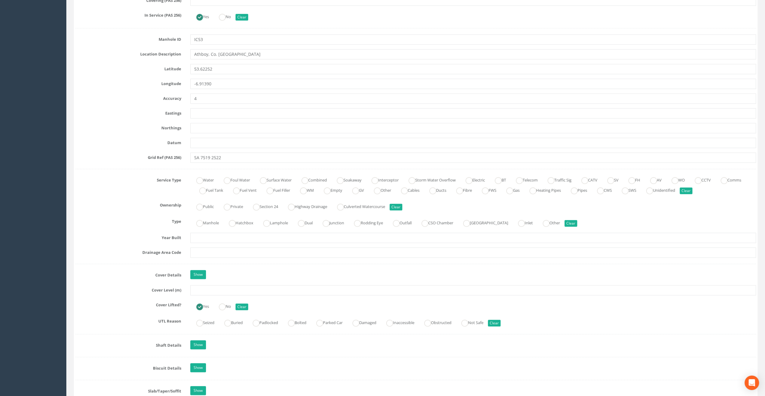
scroll to position [332, 0]
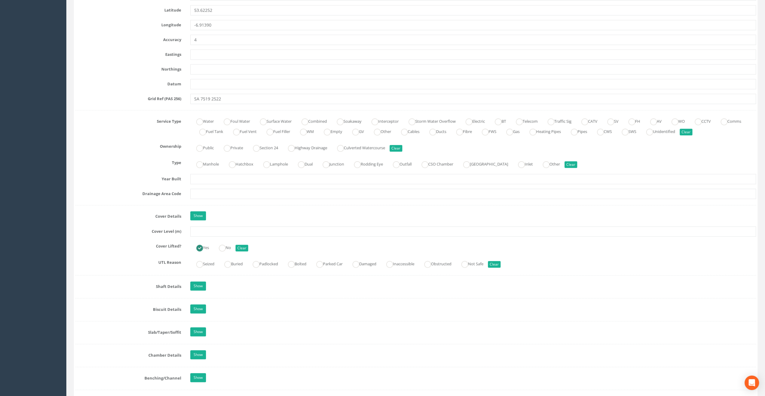
type input "Fair Green"
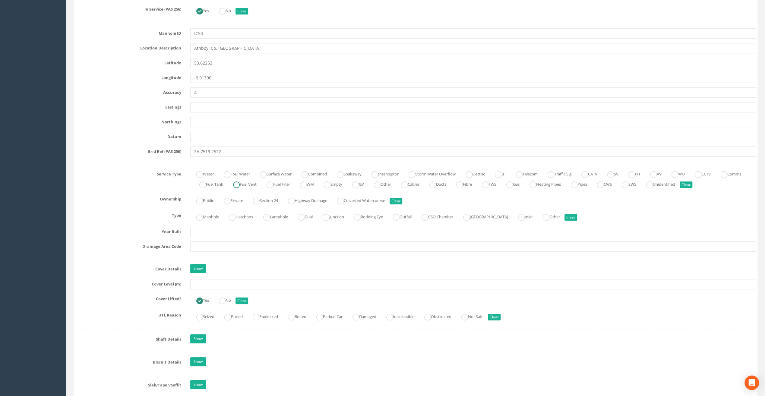
scroll to position [181, 0]
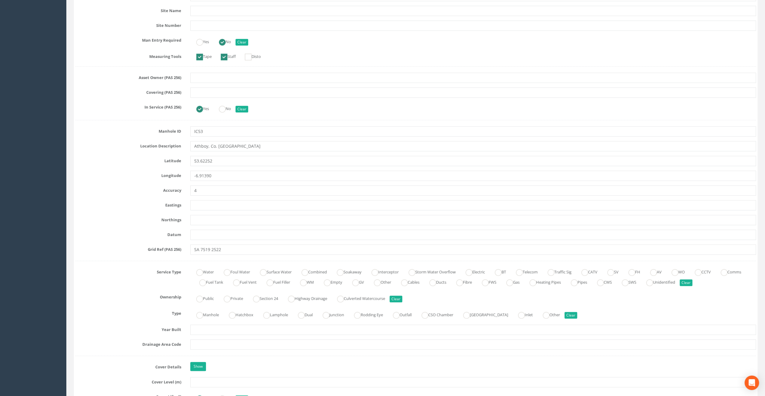
click at [318, 46] on div "Yes No Clear" at bounding box center [473, 41] width 575 height 12
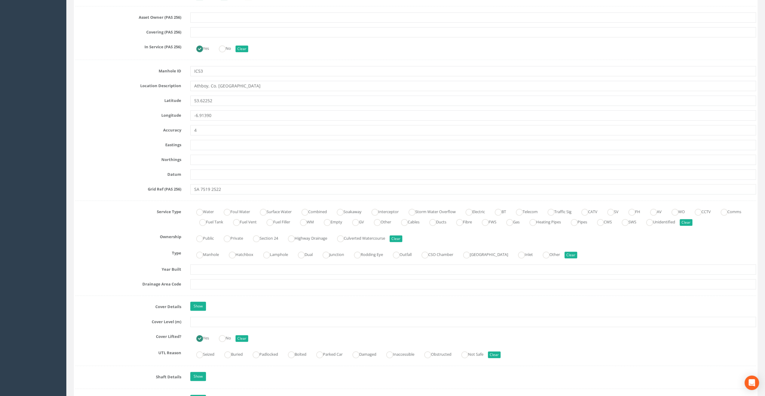
scroll to position [271, 0]
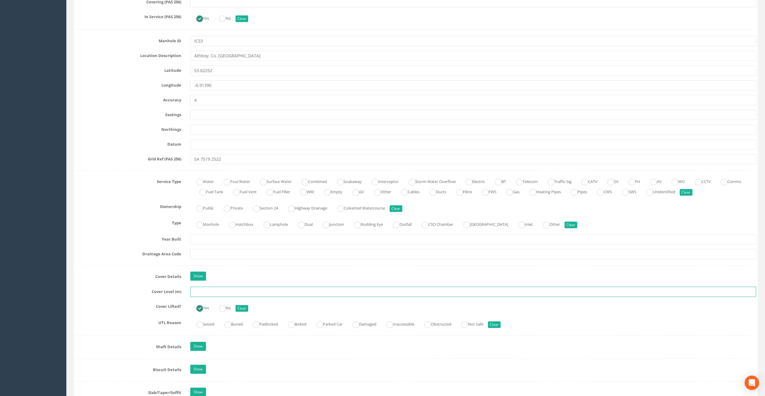
click at [208, 293] on input "text" at bounding box center [473, 292] width 566 height 10
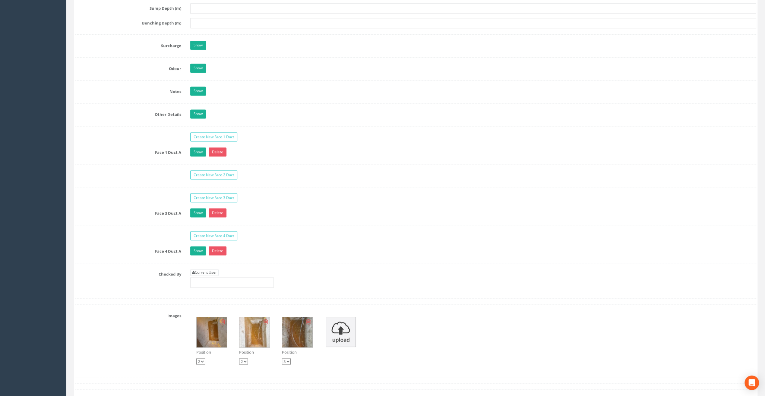
scroll to position [874, 0]
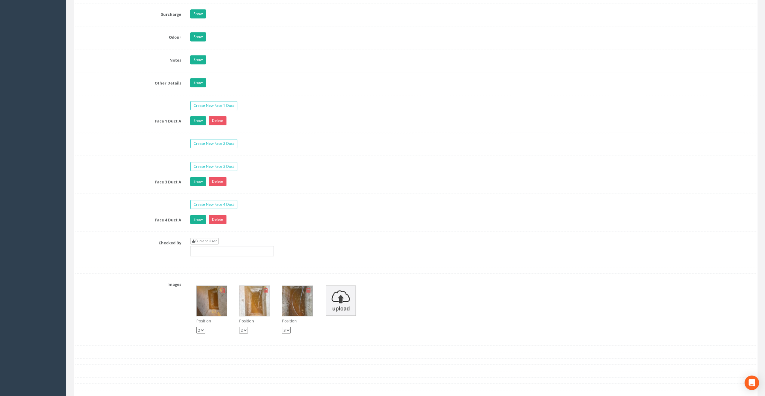
type input "65.65"
click at [202, 238] on link "Current User" at bounding box center [204, 241] width 28 height 7
type input "[PERSON_NAME]"
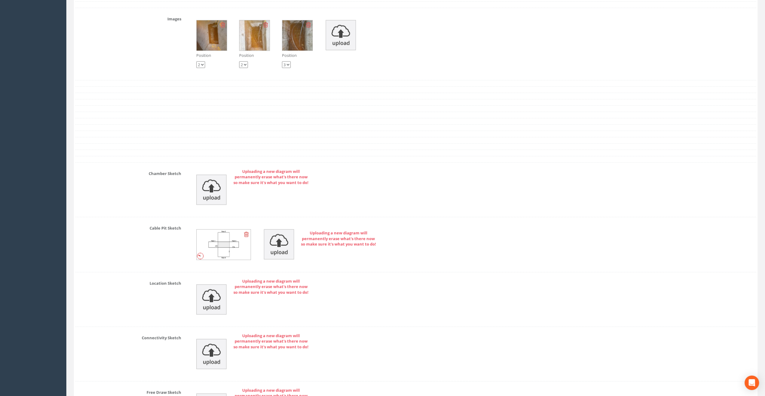
scroll to position [1221, 0]
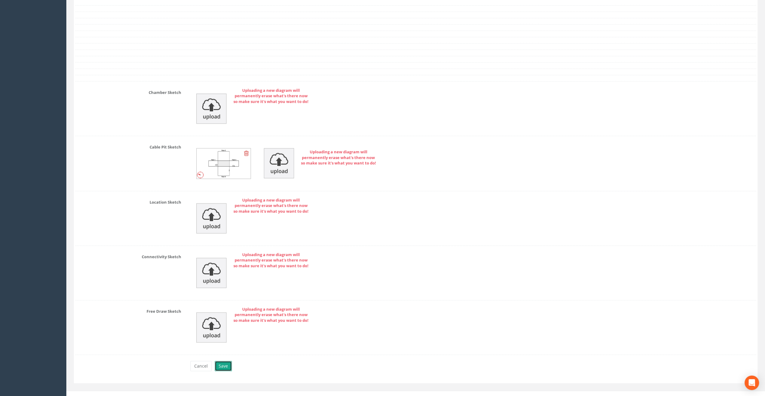
click at [225, 361] on button "Save" at bounding box center [223, 366] width 17 height 10
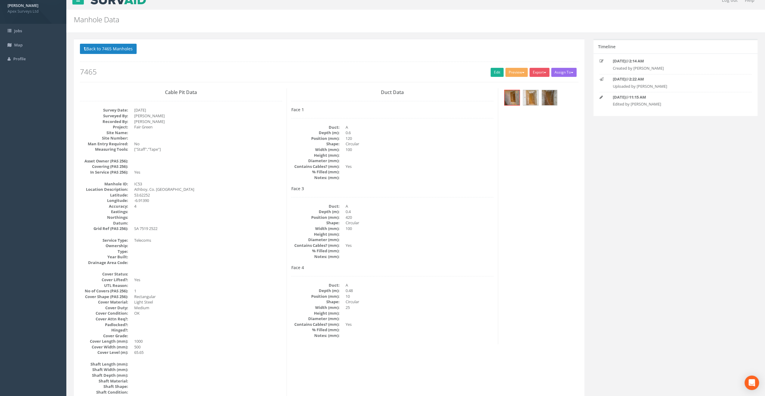
scroll to position [0, 0]
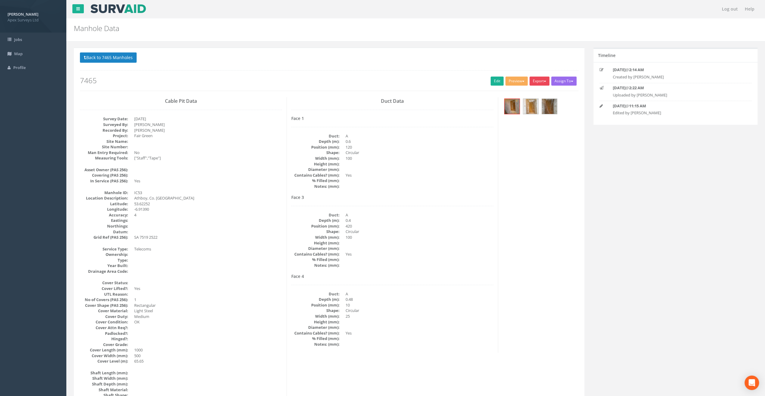
click at [534, 83] on button "Export" at bounding box center [539, 81] width 20 height 9
click at [520, 118] on link "SurvAid IC" at bounding box center [527, 119] width 46 height 9
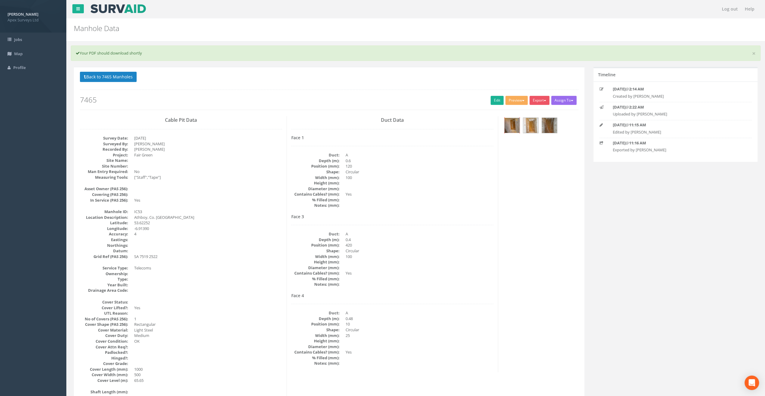
click at [509, 124] on img at bounding box center [511, 125] width 15 height 15
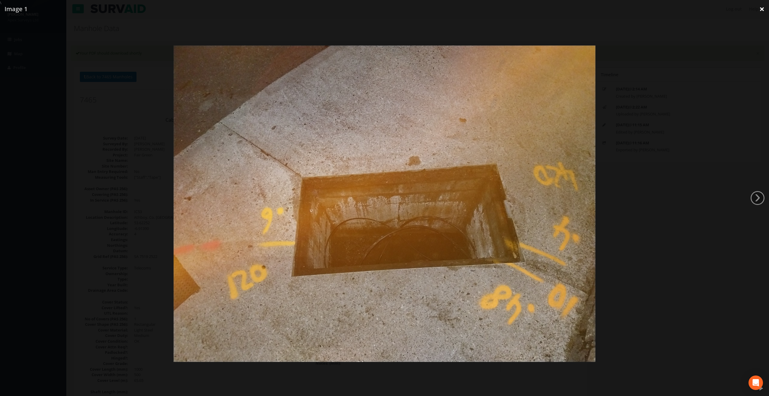
click at [762, 10] on link "×" at bounding box center [762, 9] width 14 height 18
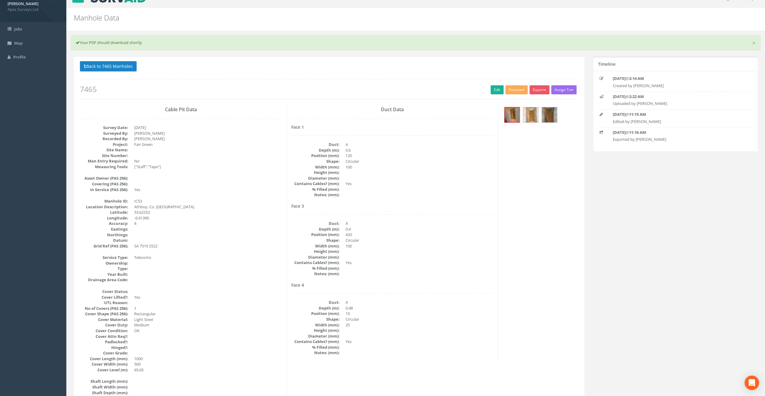
scroll to position [9, 0]
click at [514, 118] on img at bounding box center [511, 116] width 15 height 15
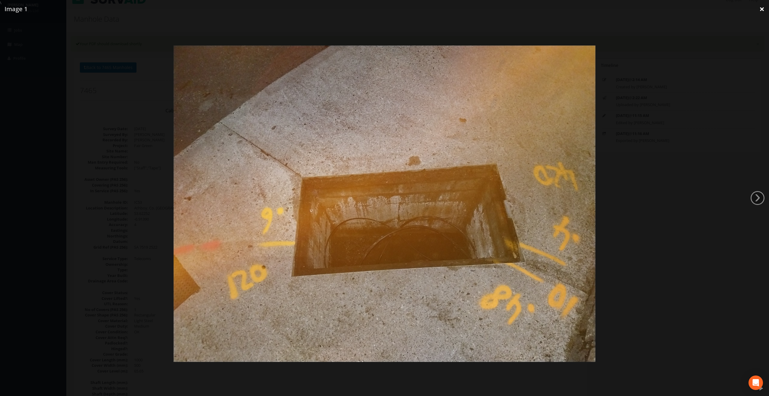
click at [761, 11] on link "×" at bounding box center [762, 9] width 14 height 18
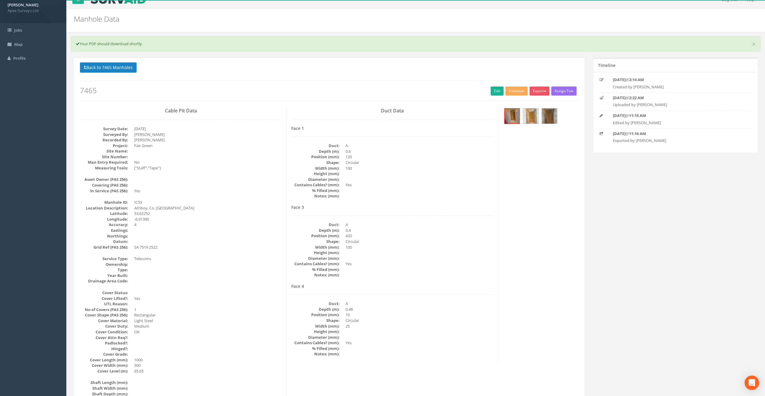
click at [114, 65] on button "Back to 7465 Manholes" at bounding box center [108, 67] width 57 height 10
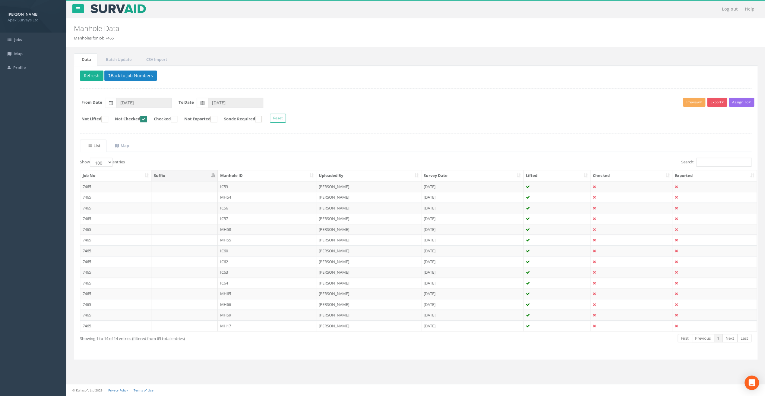
scroll to position [0, 0]
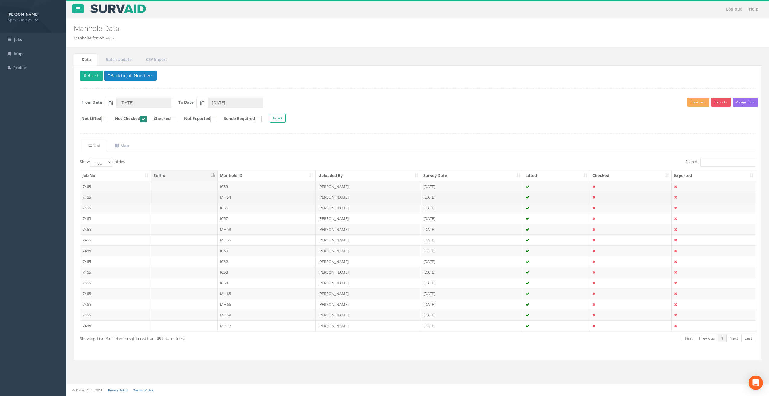
click at [227, 196] on td "MH54" at bounding box center [267, 197] width 99 height 11
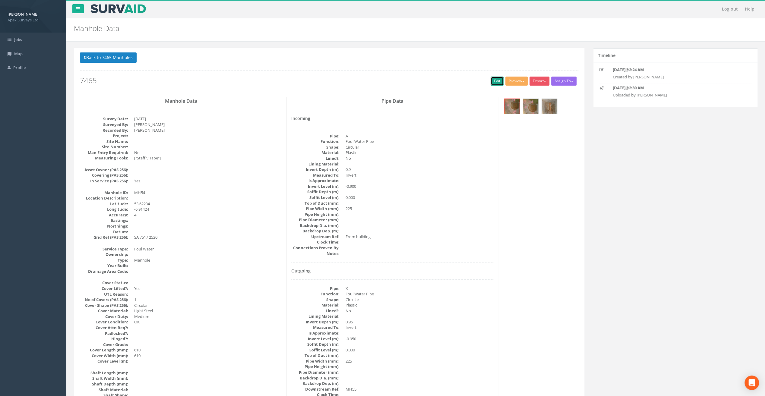
click at [493, 83] on link "Edit" at bounding box center [496, 81] width 13 height 9
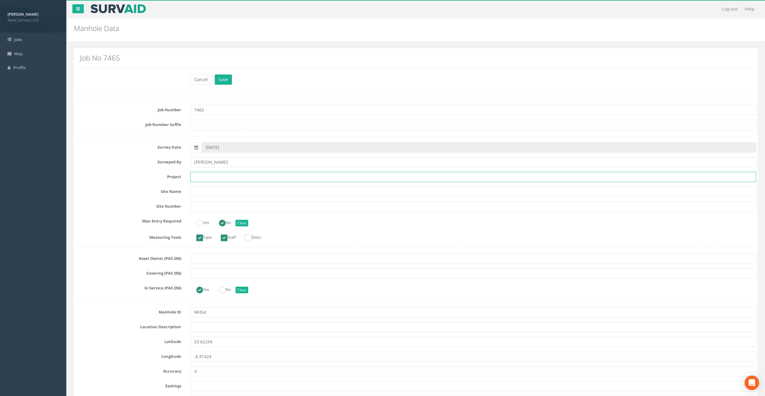
click at [202, 174] on input "text" at bounding box center [473, 177] width 566 height 10
drag, startPoint x: 119, startPoint y: 93, endPoint x: 132, endPoint y: 100, distance: 14.6
click at [212, 173] on input "text" at bounding box center [473, 177] width 566 height 10
paste input "Fair Green"
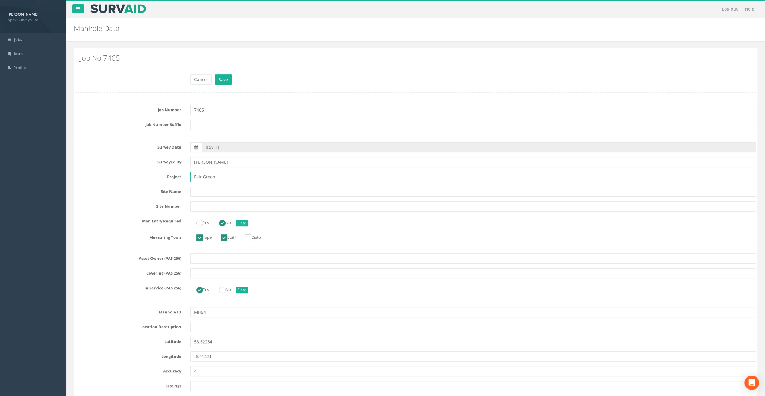
type input "Fair Green"
click at [210, 330] on input "text" at bounding box center [473, 327] width 566 height 10
paste input "Athboy, Co. [GEOGRAPHIC_DATA]"
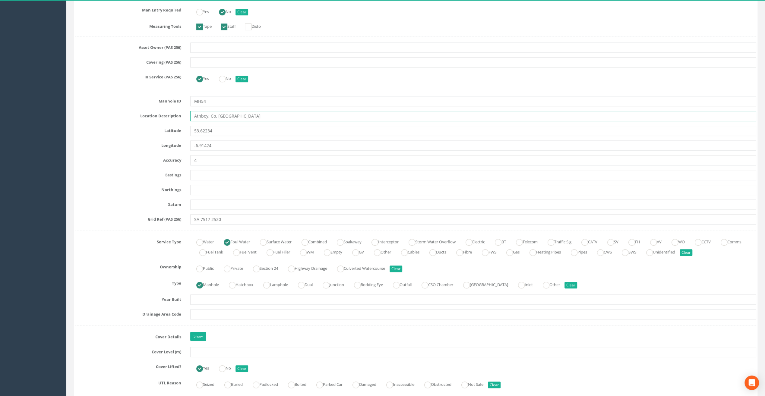
scroll to position [301, 0]
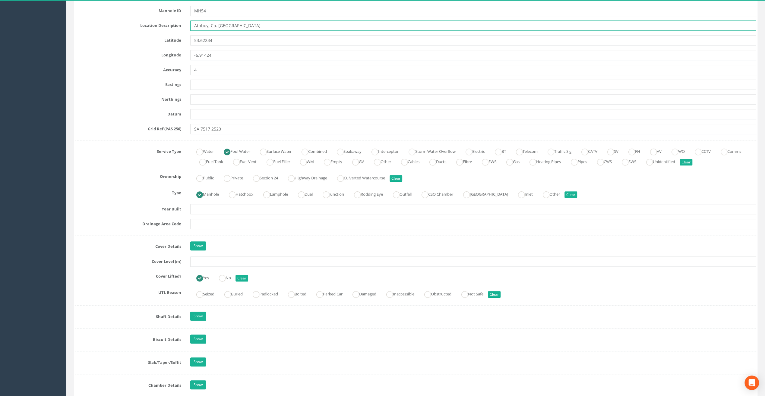
type input "Athboy, Co. [GEOGRAPHIC_DATA]"
click at [201, 262] on input "text" at bounding box center [473, 262] width 566 height 10
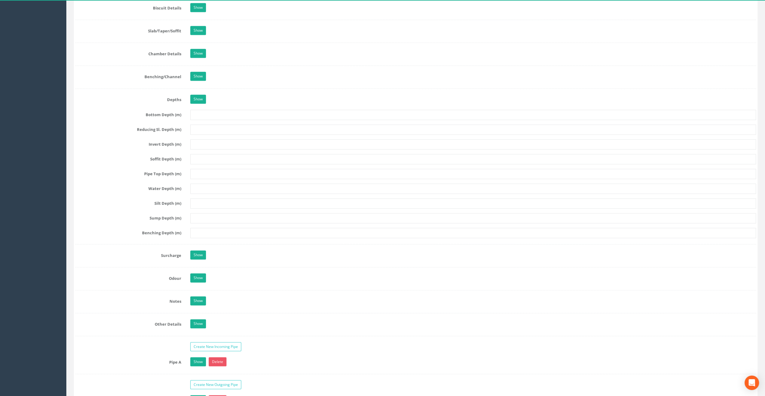
scroll to position [784, 0]
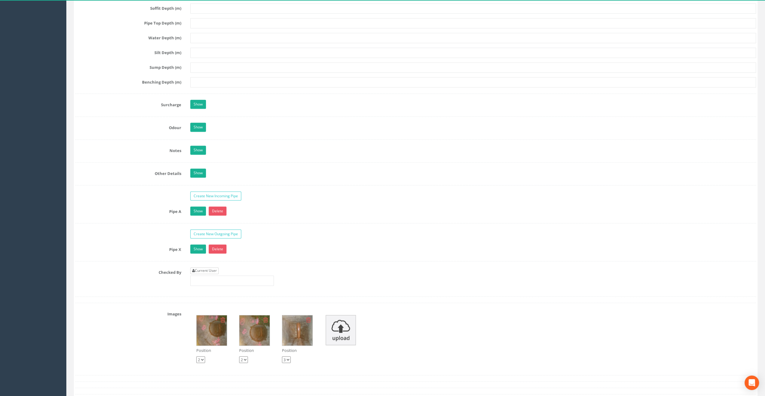
type input "65.41"
click at [213, 267] on link "Current User" at bounding box center [204, 270] width 28 height 7
type input "[PERSON_NAME]"
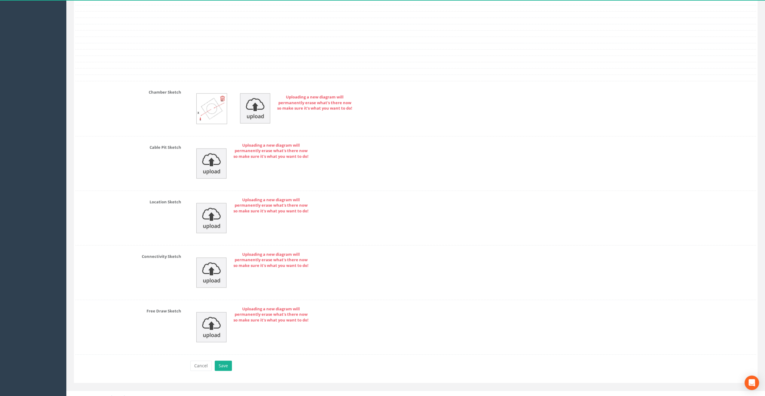
scroll to position [1160, 0]
click at [224, 361] on button "Save" at bounding box center [223, 366] width 17 height 10
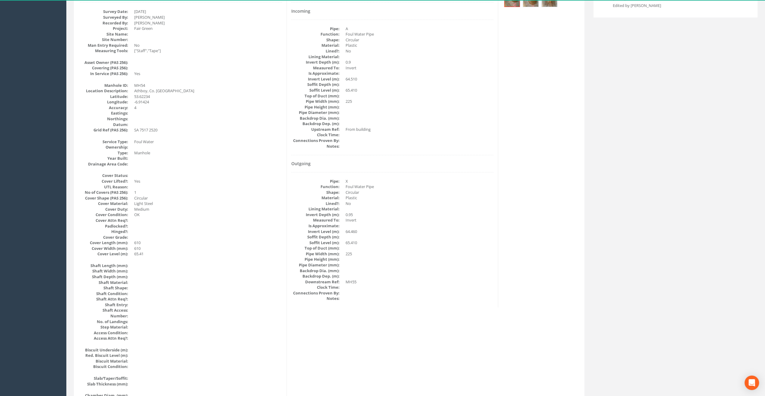
scroll to position [0, 0]
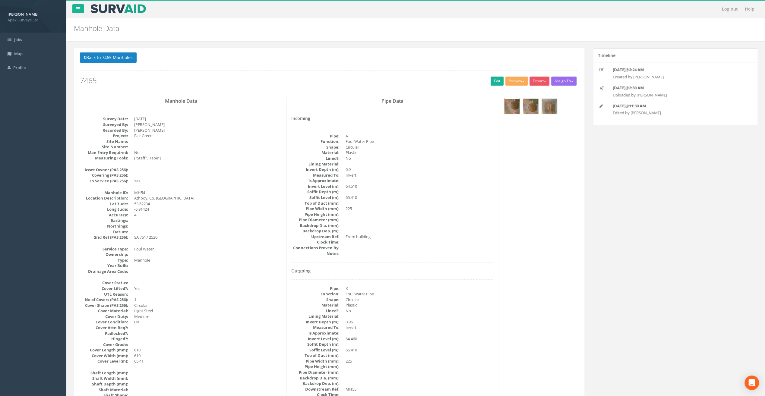
click at [512, 104] on img at bounding box center [511, 106] width 15 height 15
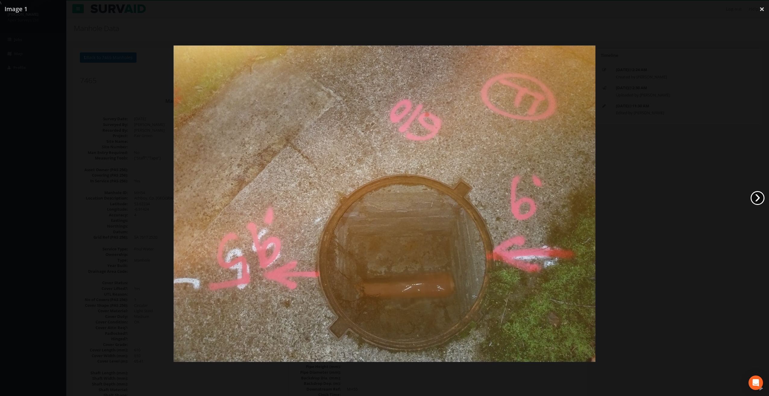
click at [759, 198] on link "›" at bounding box center [758, 198] width 14 height 14
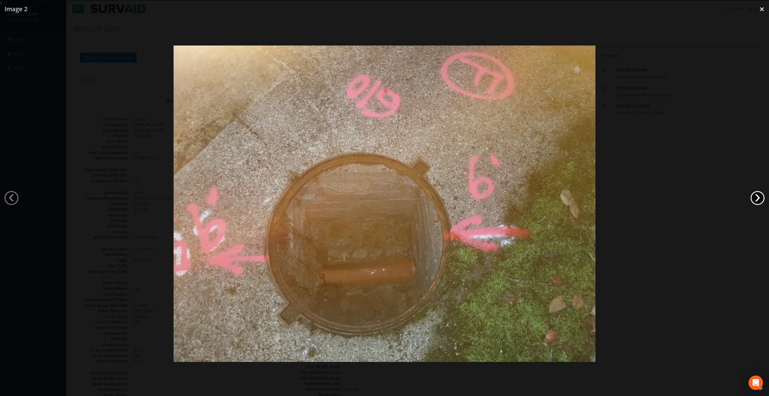
click at [759, 198] on link "›" at bounding box center [758, 198] width 14 height 14
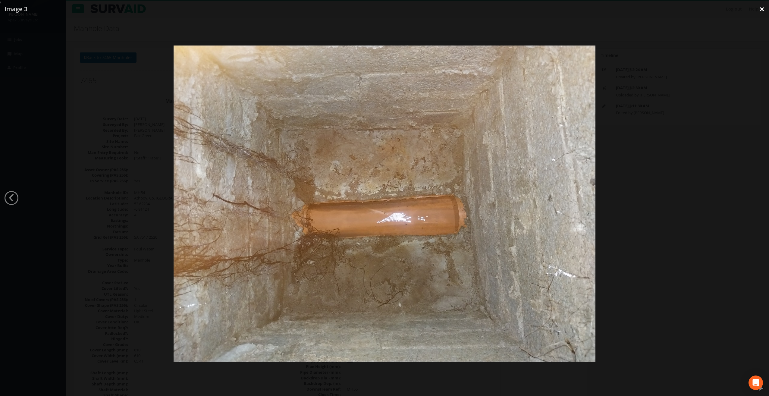
click at [763, 10] on link "×" at bounding box center [762, 9] width 14 height 18
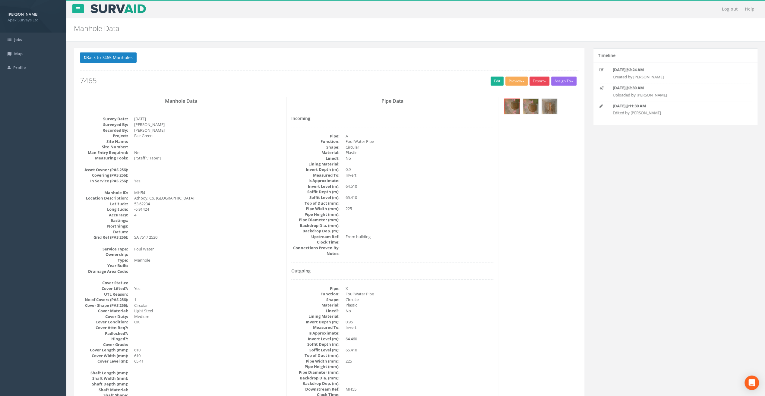
click at [541, 81] on button "Export" at bounding box center [539, 81] width 20 height 9
click at [535, 131] on link "SurvAid Manhole" at bounding box center [527, 129] width 46 height 9
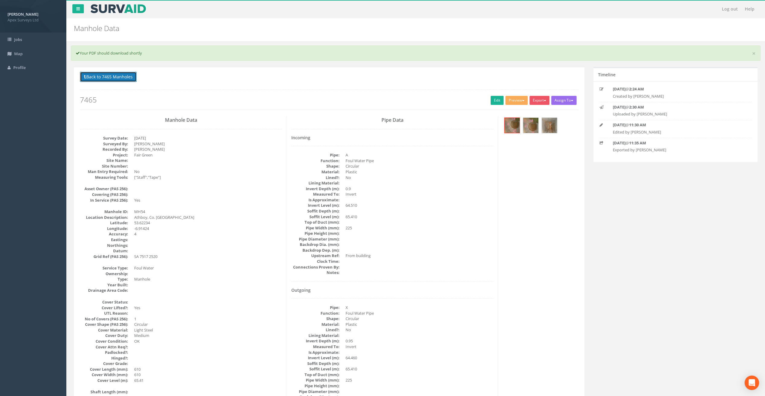
click at [119, 80] on button "Back to 7465 Manholes" at bounding box center [108, 77] width 57 height 10
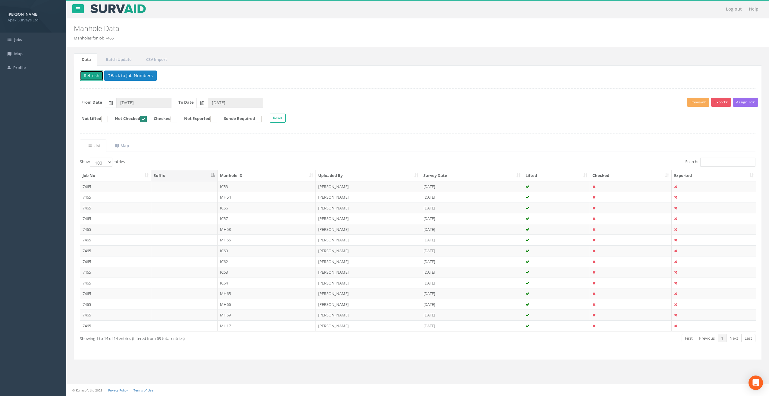
click at [92, 76] on button "Refresh" at bounding box center [92, 76] width 24 height 10
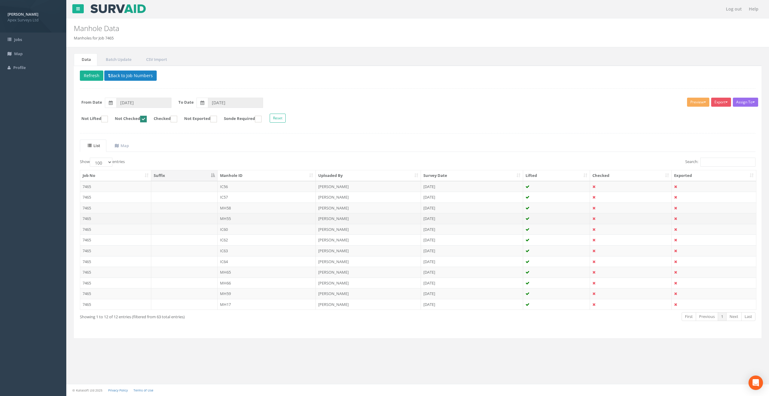
click at [225, 218] on td "MH55" at bounding box center [267, 218] width 99 height 11
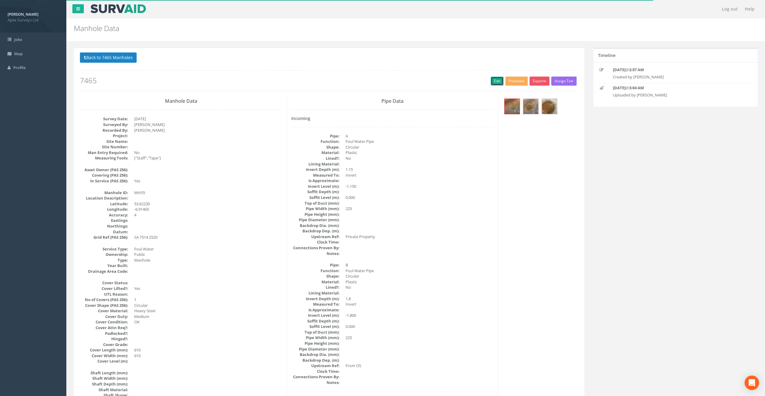
click at [495, 81] on link "Edit" at bounding box center [496, 81] width 13 height 9
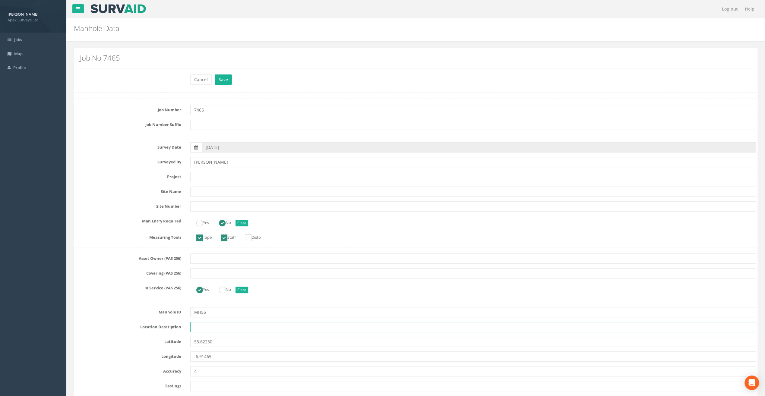
click at [214, 327] on input "text" at bounding box center [473, 327] width 566 height 10
paste input "Athboy, Co. [GEOGRAPHIC_DATA]"
type input "Athboy, Co. [GEOGRAPHIC_DATA]"
click at [110, 113] on div "Job Number 7465" at bounding box center [415, 110] width 689 height 10
click at [215, 178] on input "text" at bounding box center [473, 177] width 566 height 10
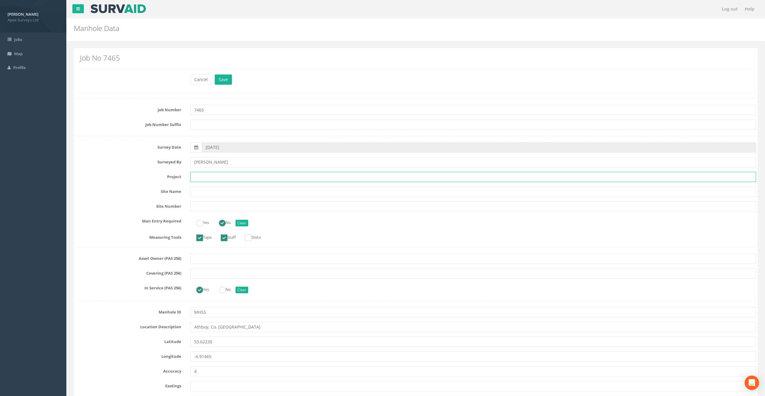
paste input "Fair Green"
type input "Fair Green"
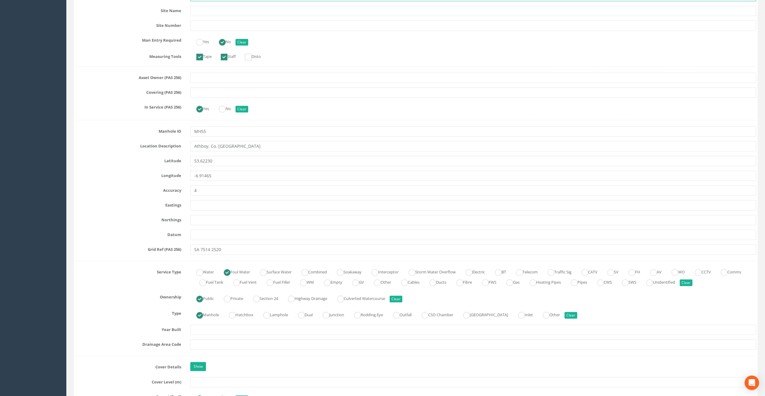
scroll to position [271, 0]
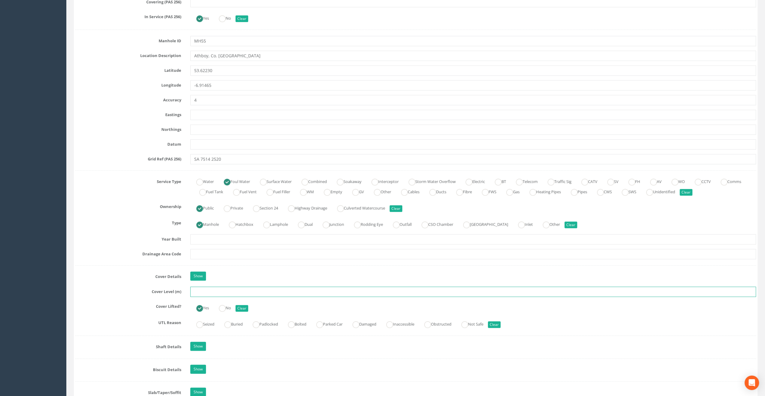
click at [197, 292] on input "text" at bounding box center [473, 292] width 566 height 10
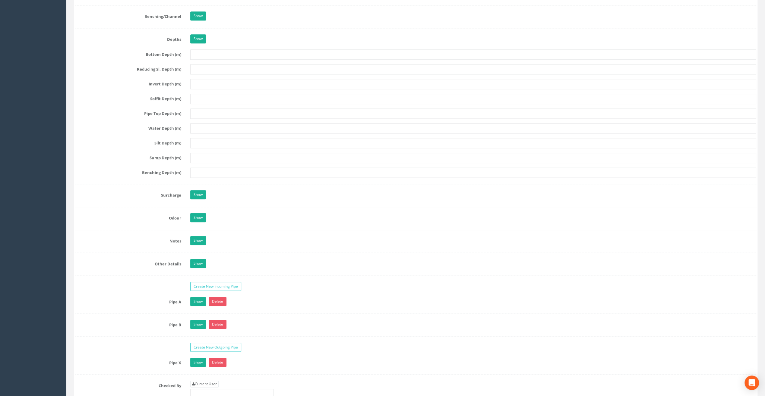
scroll to position [844, 0]
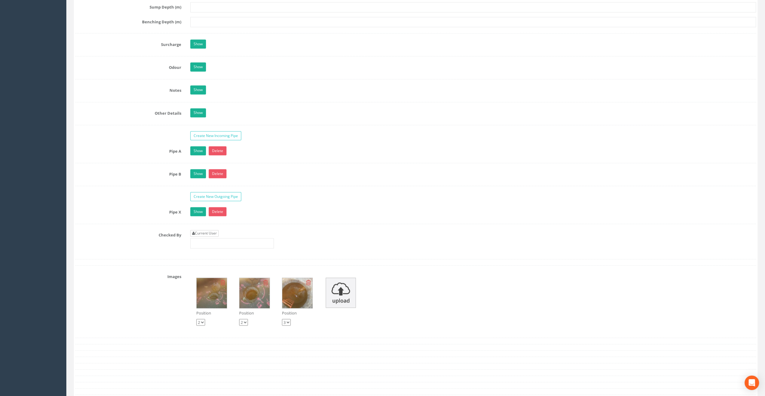
type input "64.75"
click at [194, 232] on icon at bounding box center [193, 234] width 3 height 4
type input "[PERSON_NAME]"
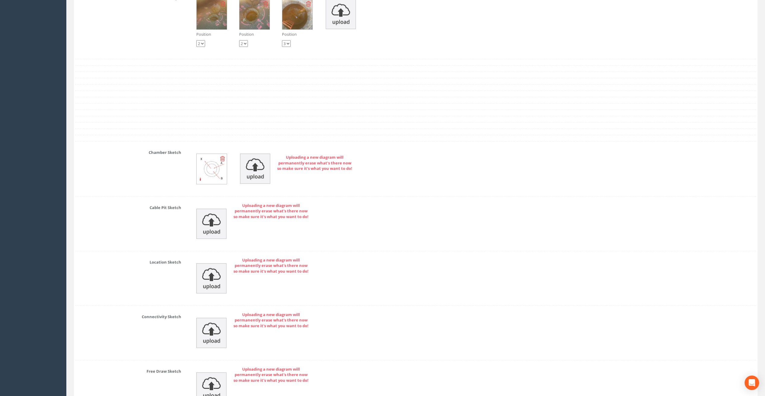
scroll to position [1183, 0]
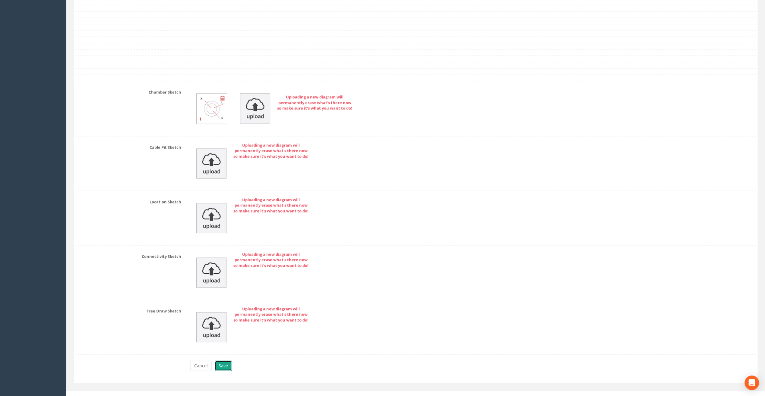
click at [222, 361] on button "Save" at bounding box center [223, 366] width 17 height 10
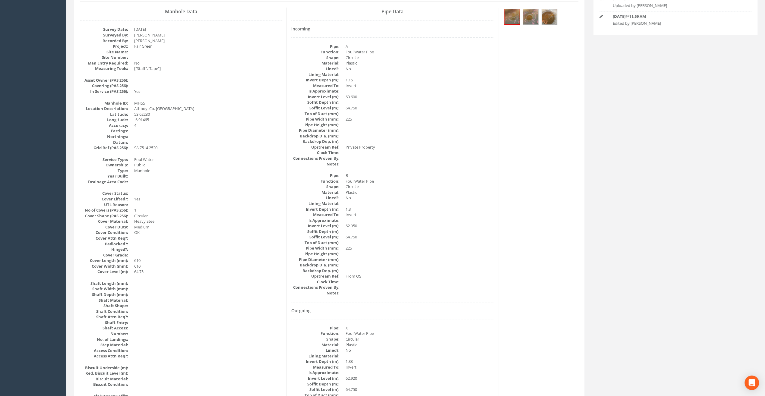
scroll to position [0, 0]
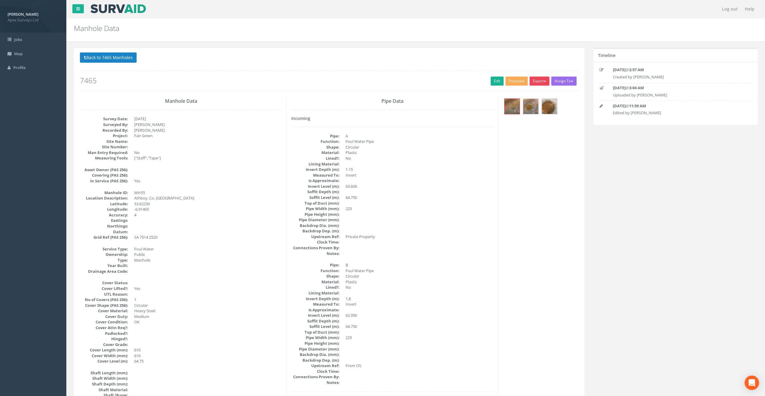
click at [539, 77] on button "Export" at bounding box center [539, 81] width 20 height 9
click at [531, 128] on link "SurvAid Manhole" at bounding box center [527, 129] width 46 height 9
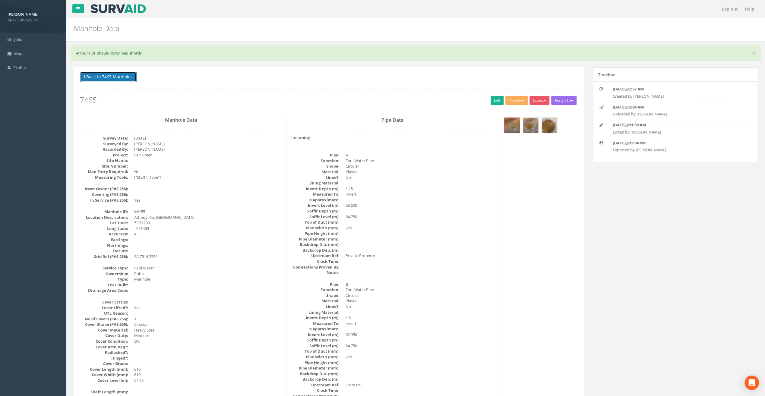
click at [112, 75] on button "Back to 7465 Manholes" at bounding box center [108, 77] width 57 height 10
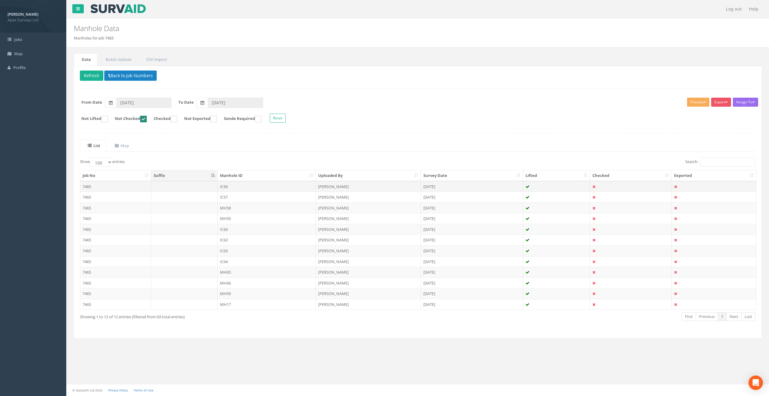
click at [231, 184] on td "IC56" at bounding box center [267, 186] width 99 height 11
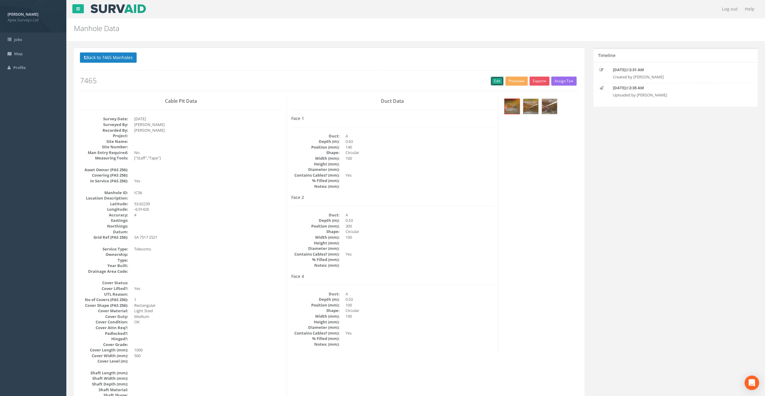
click at [495, 79] on link "Edit" at bounding box center [496, 81] width 13 height 9
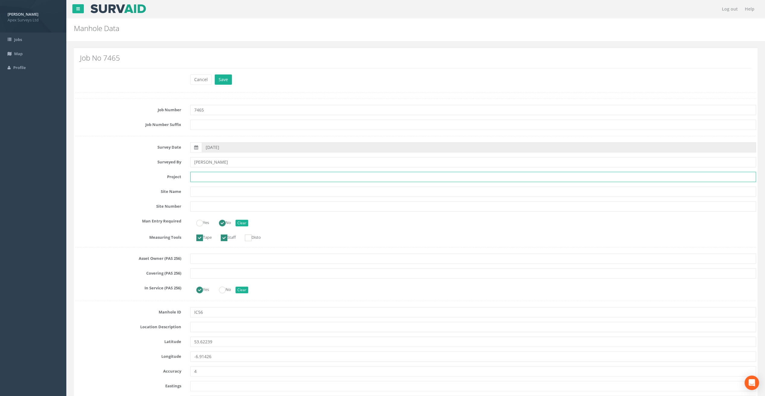
click at [201, 176] on input "text" at bounding box center [473, 177] width 566 height 10
paste input "Fair Green"
type input "Fair Green"
drag, startPoint x: 232, startPoint y: 12, endPoint x: 232, endPoint y: 18, distance: 6.3
click at [232, 12] on nav "Log out Help" at bounding box center [415, 9] width 698 height 18
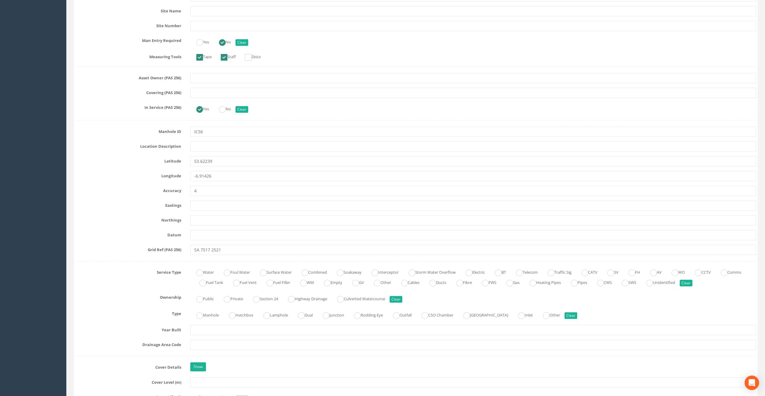
scroll to position [181, 0]
click at [207, 144] on input "text" at bounding box center [473, 146] width 566 height 10
paste input "Athboy, Co. [GEOGRAPHIC_DATA]"
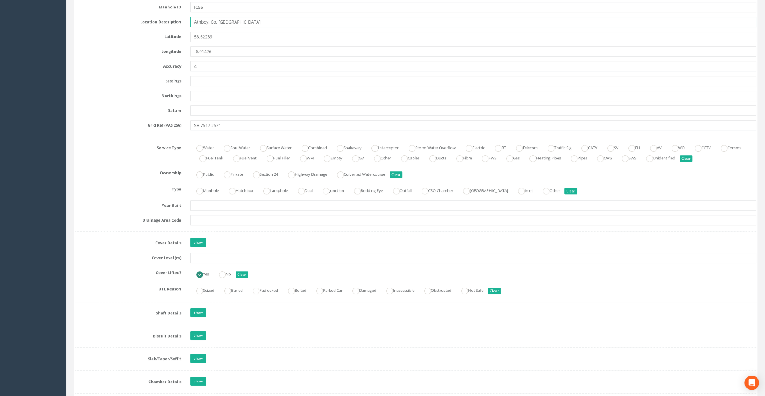
scroll to position [332, 0]
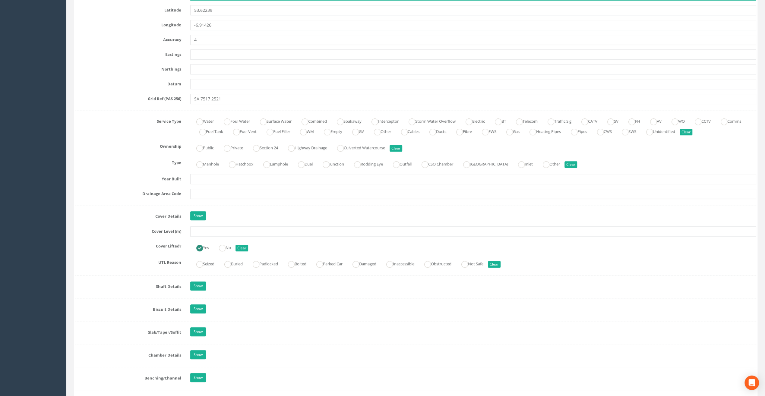
type input "Athboy, Co. [GEOGRAPHIC_DATA]"
click at [216, 229] on input "text" at bounding box center [473, 231] width 566 height 10
click at [210, 232] on input "text" at bounding box center [473, 231] width 566 height 10
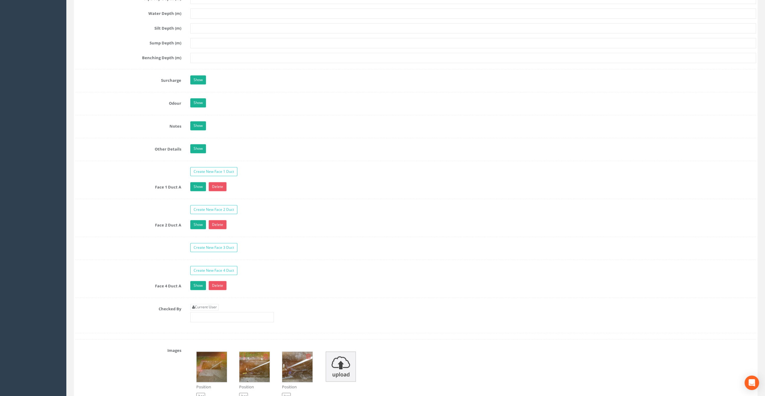
scroll to position [874, 0]
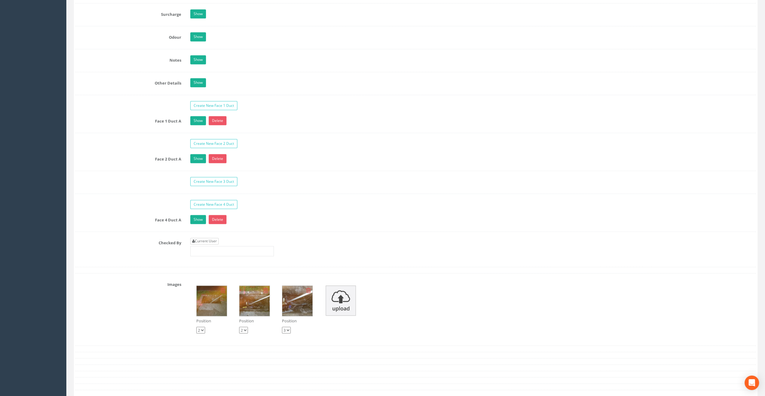
type input "65.29"
click at [214, 238] on link "Current User" at bounding box center [204, 241] width 28 height 7
type input "[PERSON_NAME]"
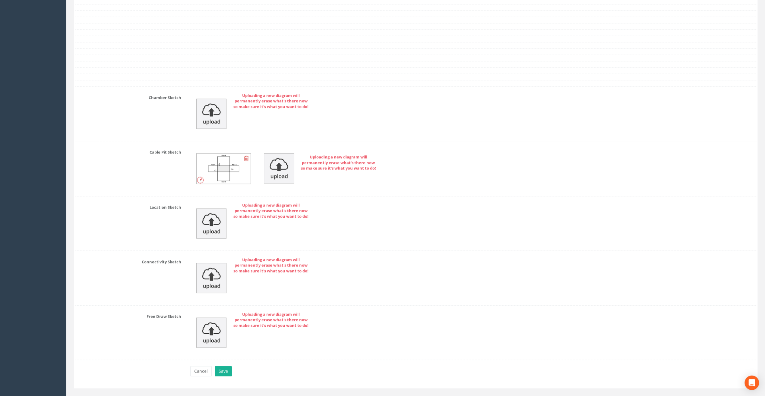
scroll to position [1221, 0]
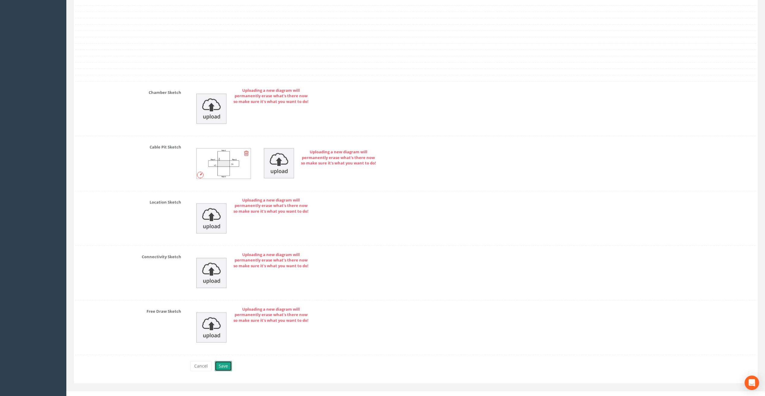
click at [223, 362] on button "Save" at bounding box center [223, 366] width 17 height 10
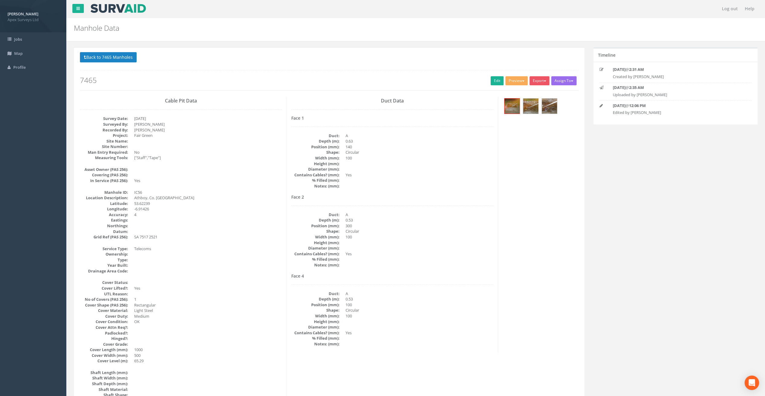
scroll to position [0, 0]
drag, startPoint x: 520, startPoint y: 81, endPoint x: 520, endPoint y: 85, distance: 3.9
click at [520, 81] on button "Preview" at bounding box center [516, 81] width 22 height 9
click at [539, 81] on button "Export" at bounding box center [539, 81] width 20 height 9
click at [531, 119] on link "SurvAid IC" at bounding box center [527, 119] width 46 height 9
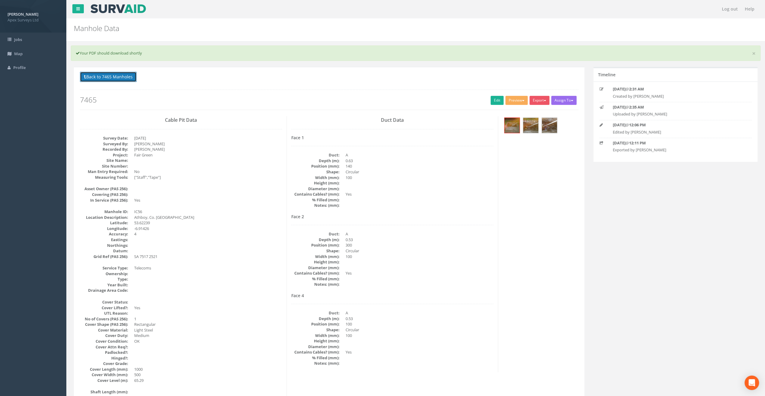
click at [109, 76] on button "Back to 7465 Manholes" at bounding box center [108, 77] width 57 height 10
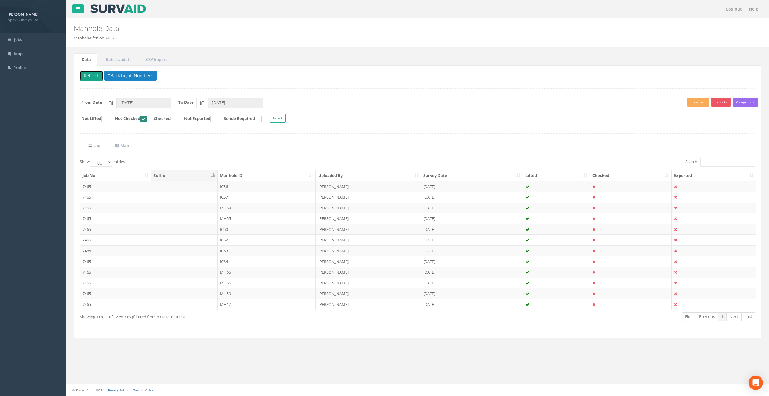
click at [86, 74] on button "Refresh" at bounding box center [92, 76] width 24 height 10
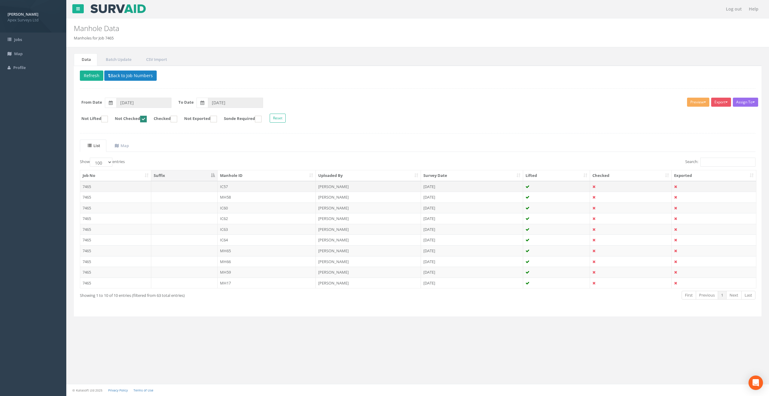
click at [221, 183] on td "IC57" at bounding box center [267, 186] width 99 height 11
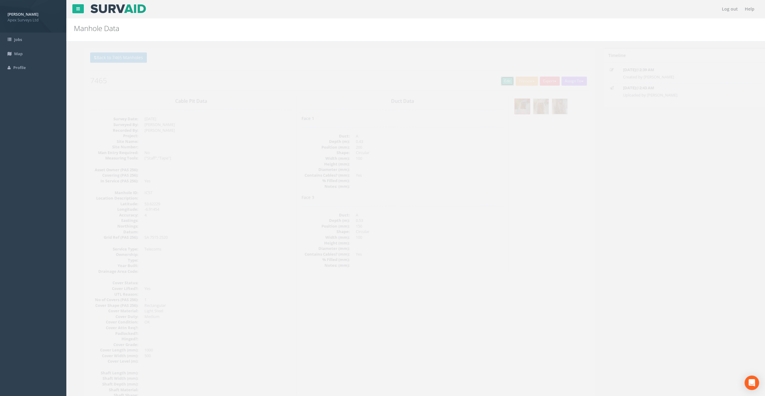
click at [496, 83] on link "Edit" at bounding box center [496, 81] width 13 height 9
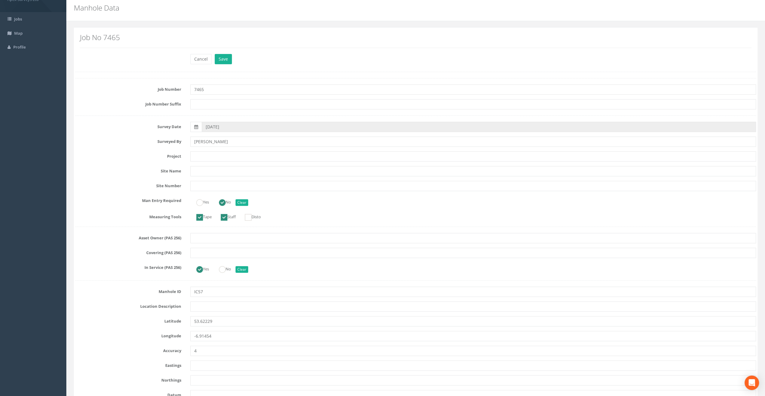
scroll to position [30, 0]
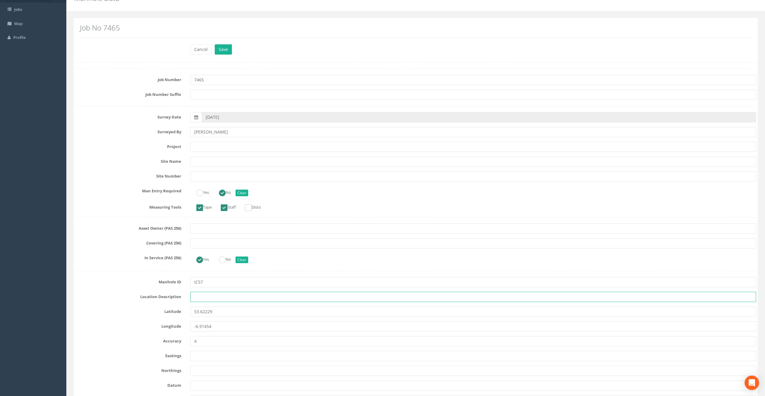
click at [203, 295] on input "text" at bounding box center [473, 297] width 566 height 10
paste input "Athboy, Co. [GEOGRAPHIC_DATA]"
type input "Athboy, Co. [GEOGRAPHIC_DATA]"
click at [89, 131] on label "Surveyed By" at bounding box center [128, 131] width 115 height 8
click at [209, 144] on input "text" at bounding box center [473, 147] width 566 height 10
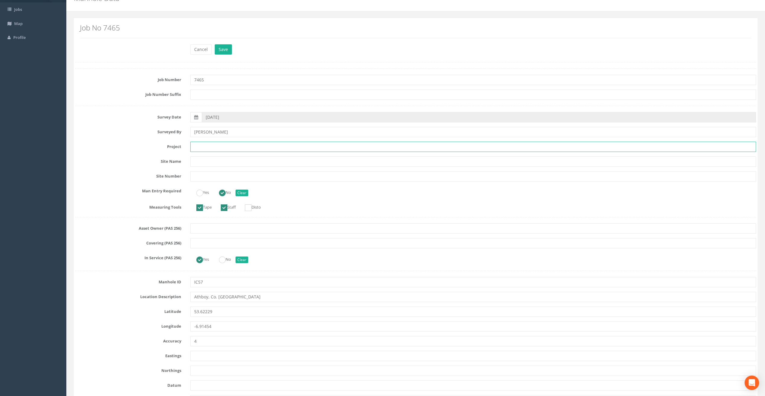
paste input "Fair Green"
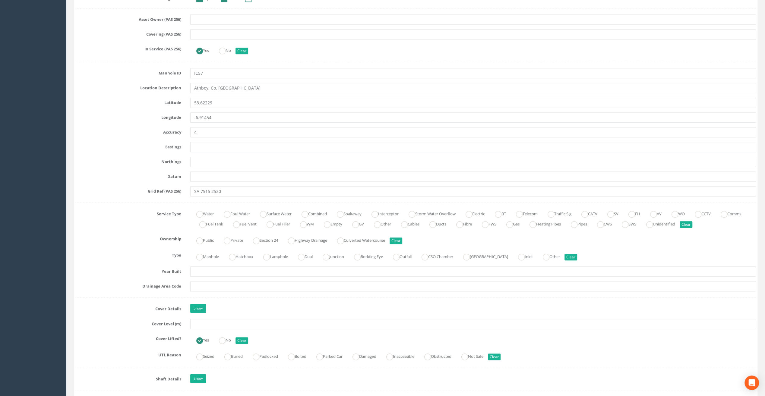
scroll to position [271, 0]
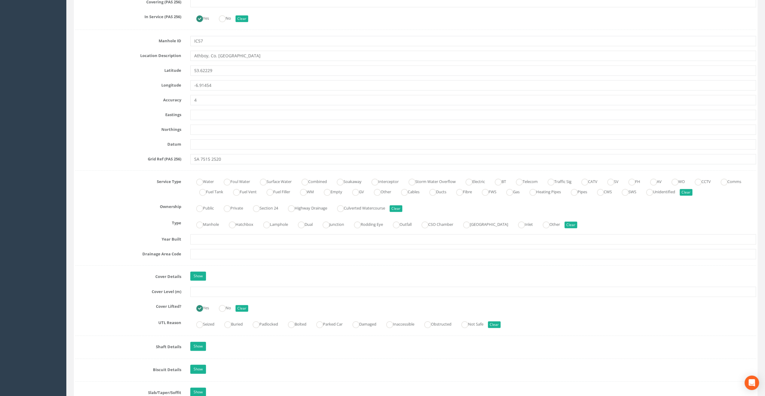
type input "Fair Green"
click at [209, 288] on input "text" at bounding box center [473, 292] width 566 height 10
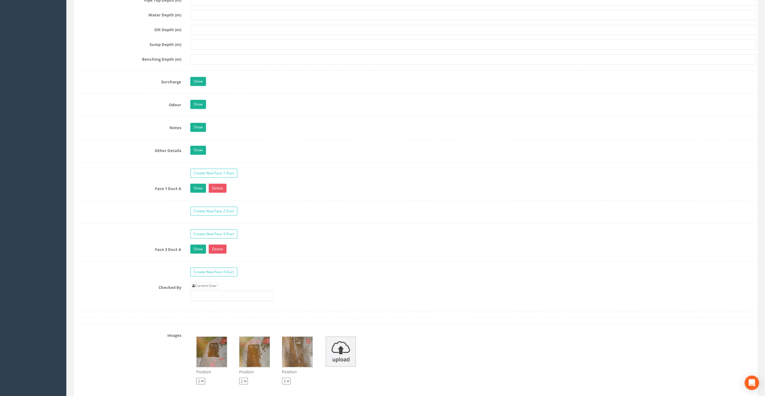
scroll to position [844, 0]
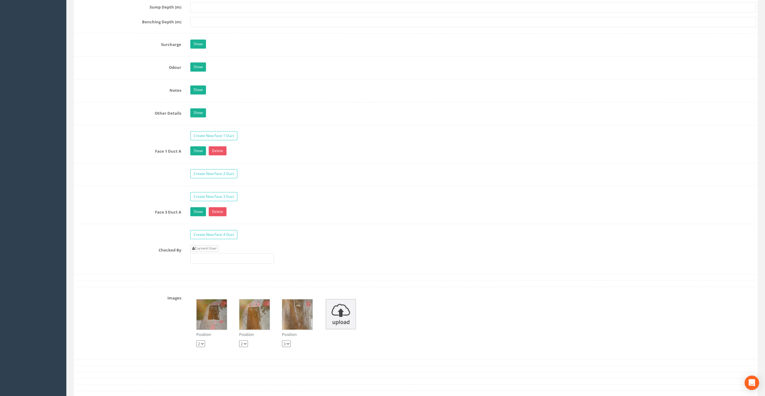
type input "64.87"
click at [212, 245] on link "Current User" at bounding box center [204, 248] width 28 height 7
type input "[PERSON_NAME]"
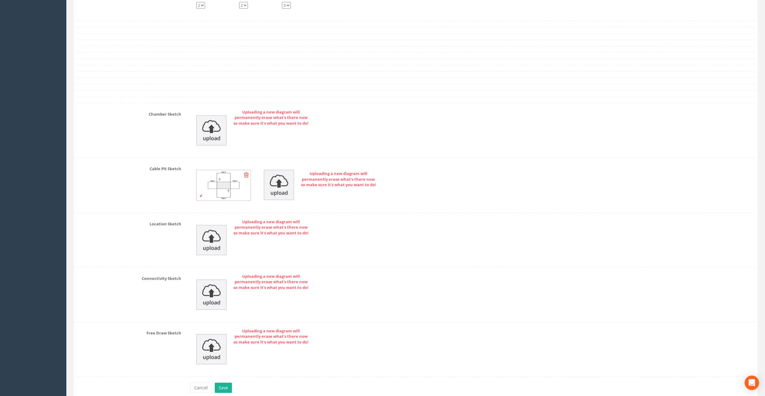
scroll to position [1204, 0]
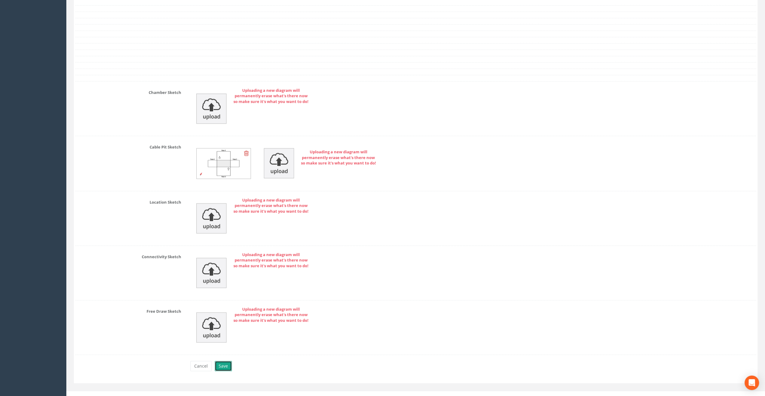
click at [221, 361] on button "Save" at bounding box center [223, 366] width 17 height 10
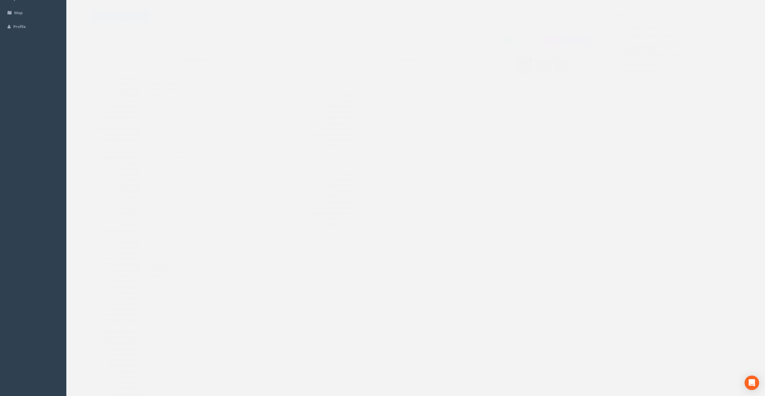
scroll to position [0, 0]
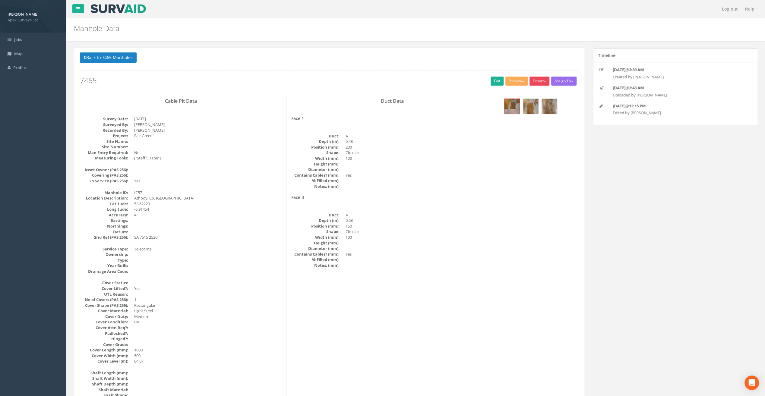
click at [543, 83] on button "Export" at bounding box center [539, 81] width 20 height 9
click at [529, 118] on link "SurvAid IC" at bounding box center [527, 119] width 46 height 9
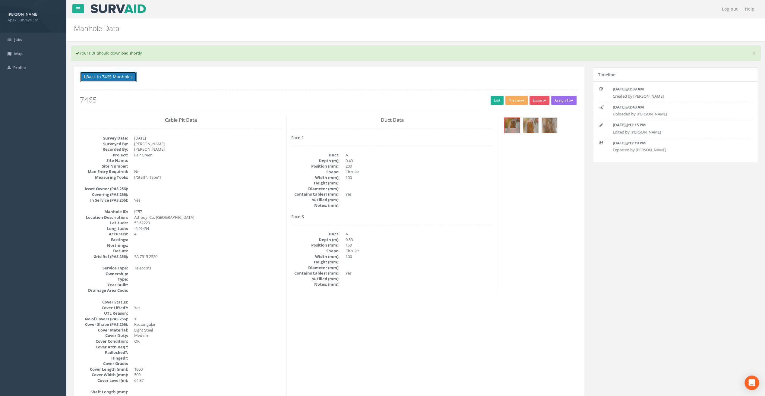
click at [109, 78] on button "Back to 7465 Manholes" at bounding box center [108, 77] width 57 height 10
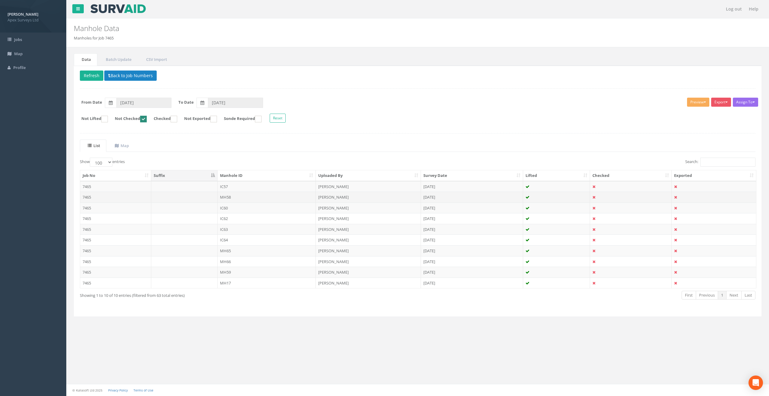
click at [229, 195] on td "MH58" at bounding box center [267, 197] width 99 height 11
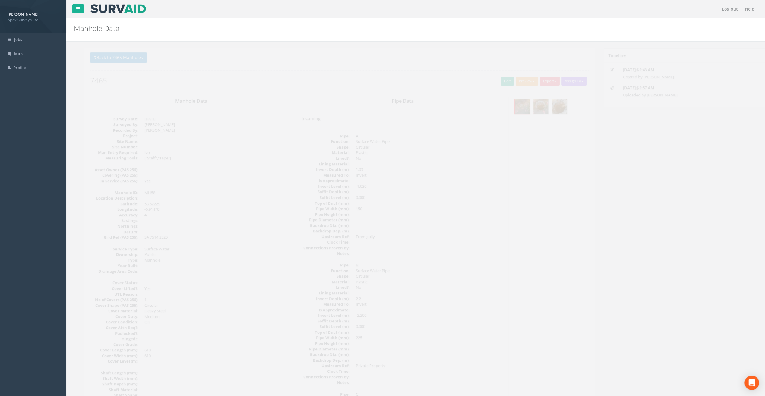
click at [500, 80] on div "Back to 7465 Manholes Back to Map Assign To No Companies Added Export Heathrow …" at bounding box center [329, 71] width 498 height 38
drag, startPoint x: 500, startPoint y: 80, endPoint x: 495, endPoint y: 81, distance: 5.5
click at [495, 81] on link "Edit" at bounding box center [496, 81] width 13 height 9
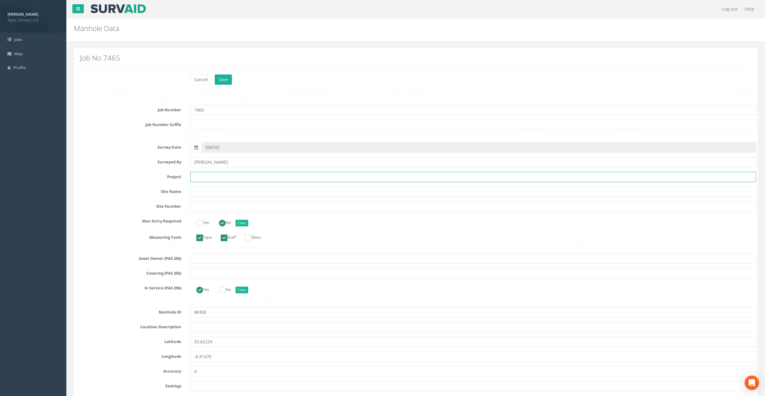
click at [211, 180] on input "text" at bounding box center [473, 177] width 566 height 10
paste input "Fair Green"
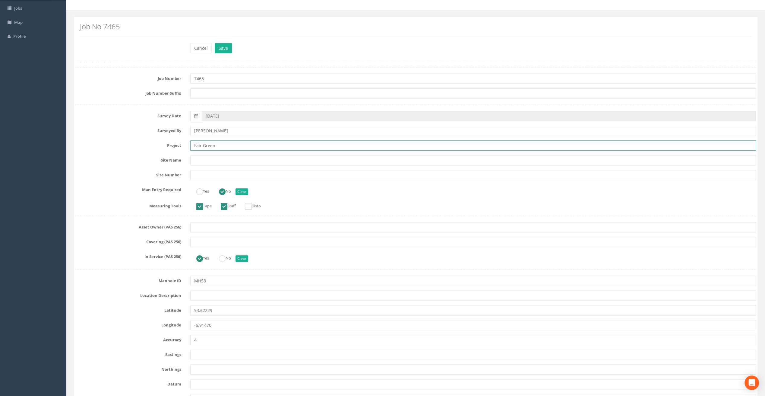
scroll to position [60, 0]
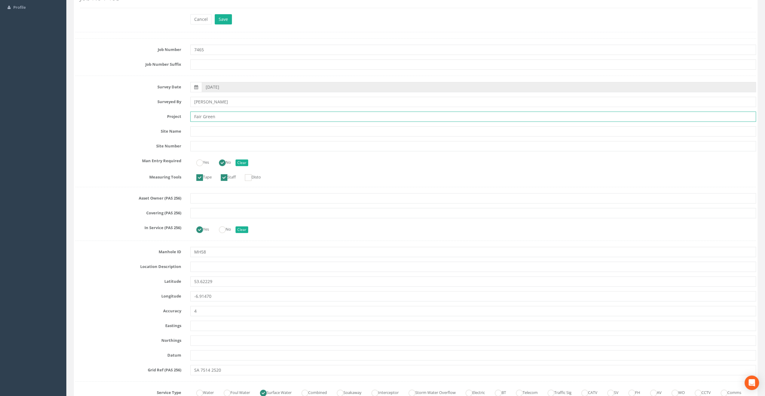
type input "Fair Green"
click at [198, 262] on input "text" at bounding box center [473, 267] width 566 height 10
paste input "Athboy, Co. [GEOGRAPHIC_DATA]"
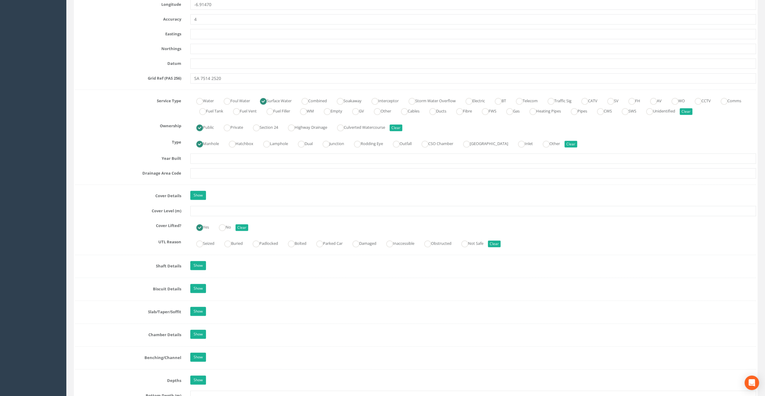
scroll to position [362, 0]
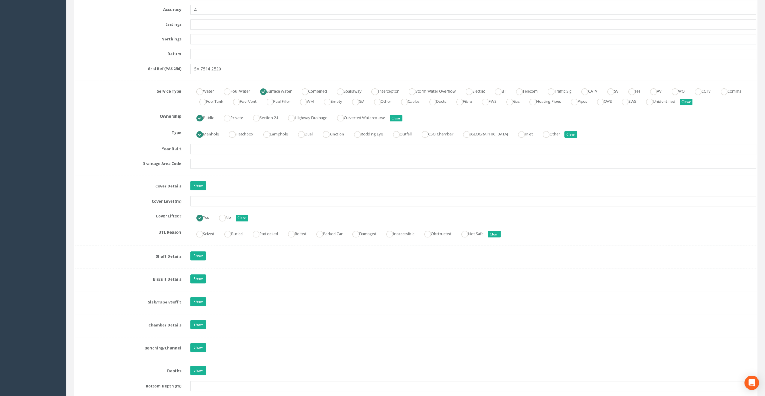
type input "Athboy, Co. [GEOGRAPHIC_DATA]"
click at [213, 199] on input "text" at bounding box center [473, 201] width 566 height 10
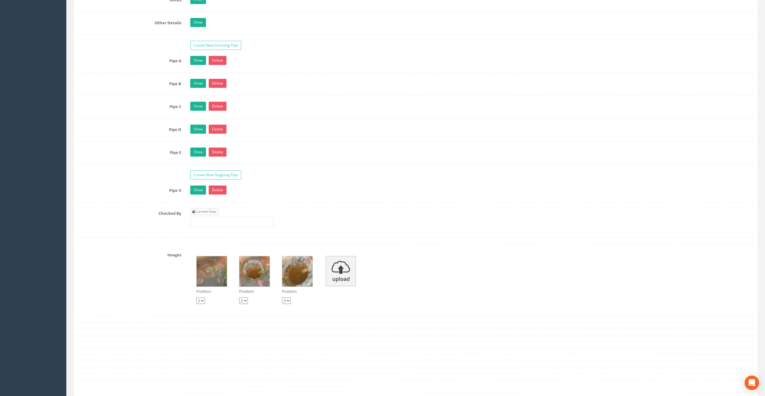
type input "64.72"
click at [210, 208] on link "Current User" at bounding box center [204, 211] width 28 height 7
type input "[PERSON_NAME]"
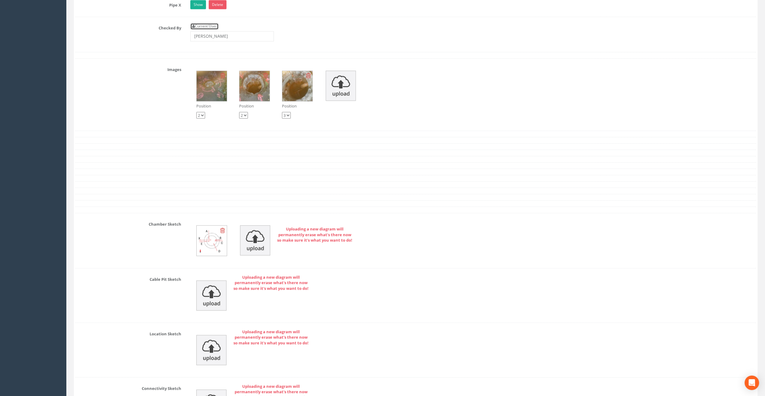
scroll to position [1251, 0]
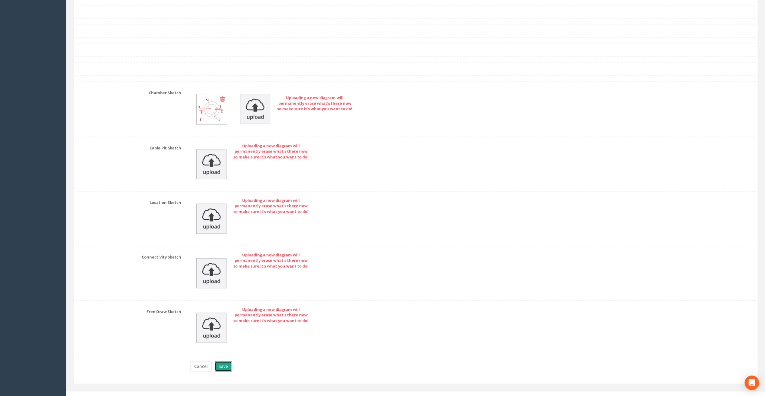
click at [226, 361] on button "Save" at bounding box center [223, 366] width 17 height 10
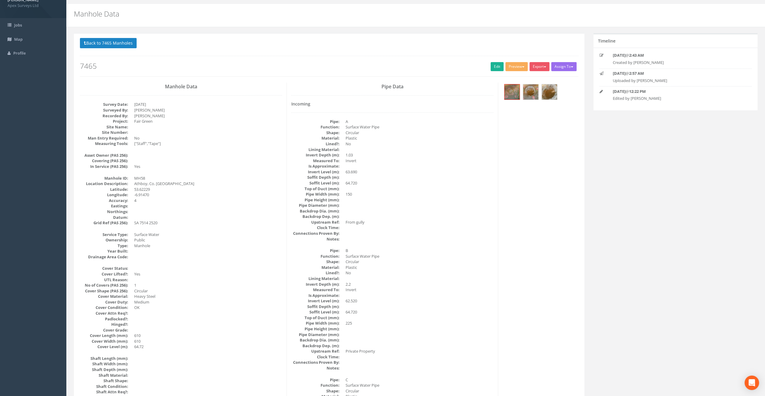
scroll to position [0, 0]
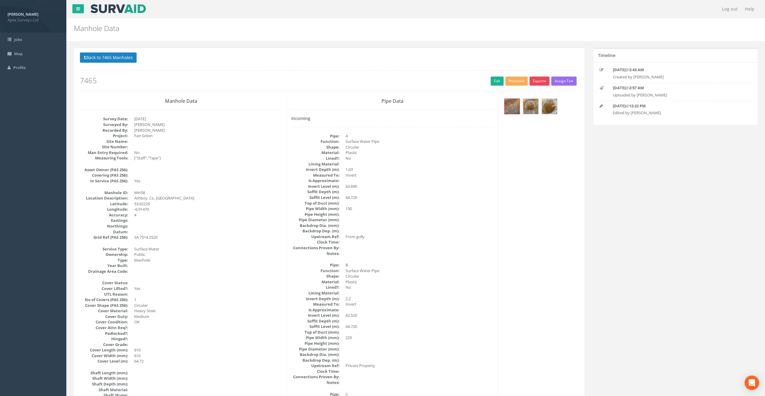
click at [540, 82] on button "Export" at bounding box center [539, 81] width 20 height 9
click at [530, 128] on link "SurvAid Manhole" at bounding box center [527, 129] width 46 height 9
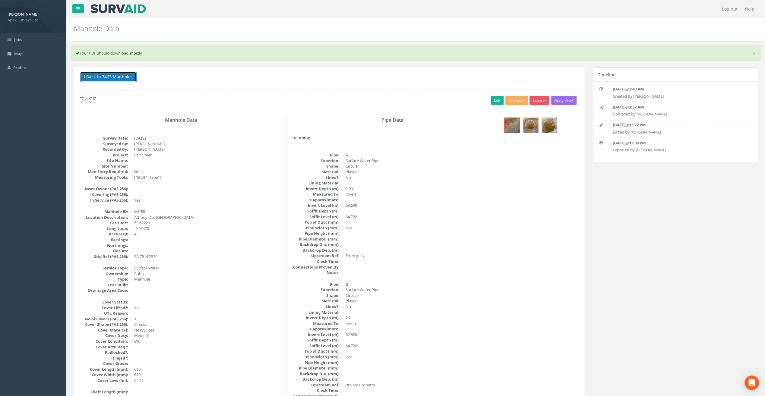
click at [115, 80] on button "Back to 7465 Manholes" at bounding box center [108, 77] width 57 height 10
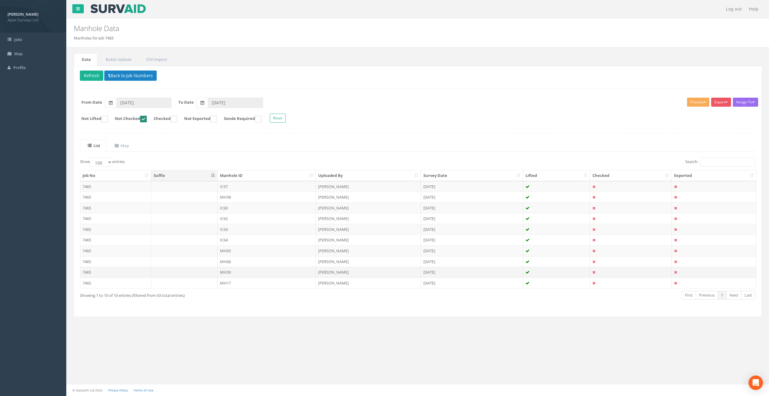
click at [226, 271] on td "MH59" at bounding box center [267, 272] width 99 height 11
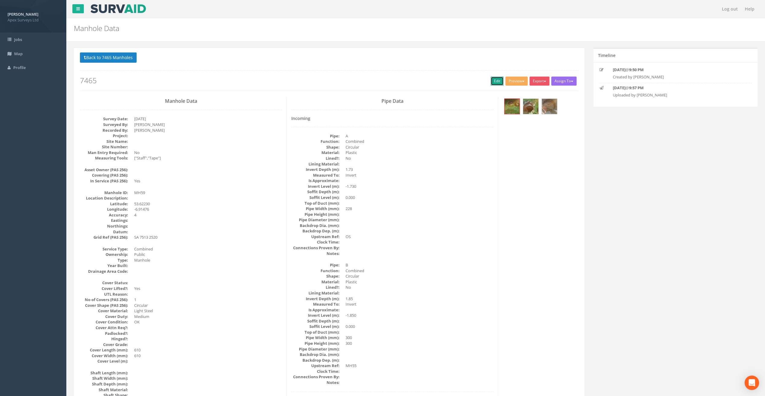
click at [495, 82] on link "Edit" at bounding box center [496, 81] width 13 height 9
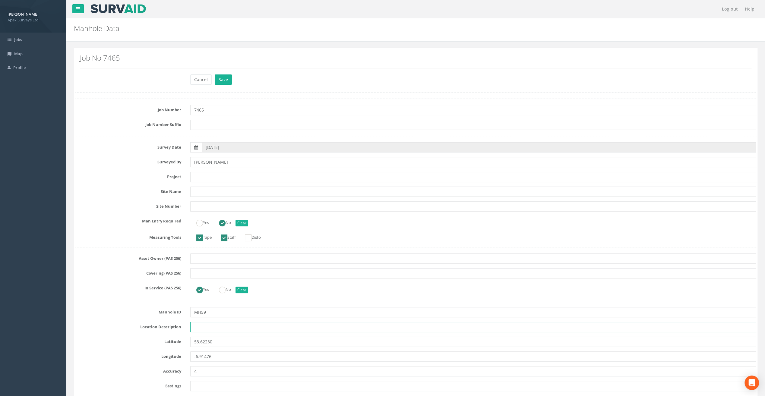
click at [208, 326] on input "text" at bounding box center [473, 327] width 566 height 10
paste input "Athboy, Co. [GEOGRAPHIC_DATA]"
type input "Athboy, Co. [GEOGRAPHIC_DATA]"
click at [102, 83] on div "Cancel Save Delete" at bounding box center [415, 80] width 689 height 12
click at [209, 179] on input "text" at bounding box center [473, 177] width 566 height 10
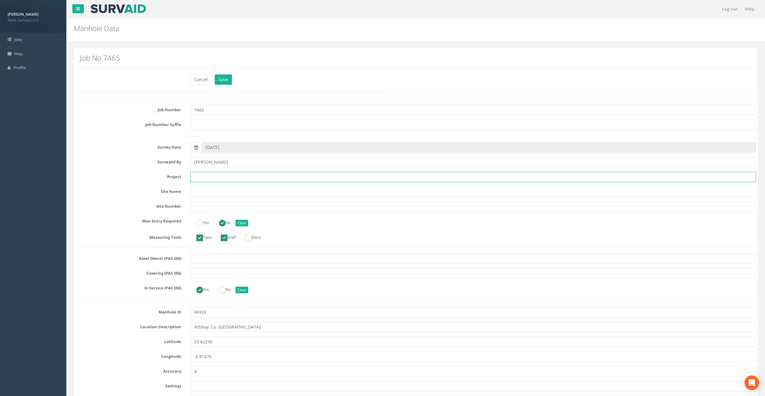
paste input "Fair Green"
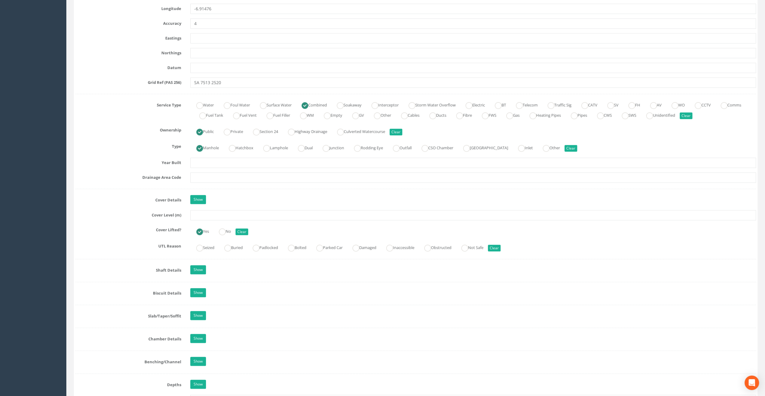
scroll to position [392, 0]
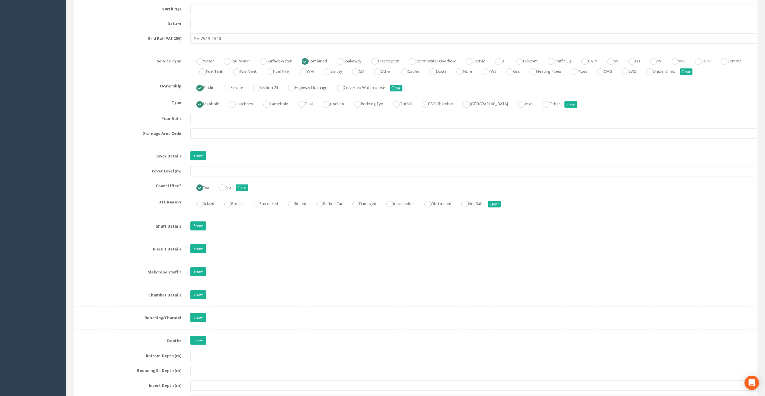
type input "Fair Green"
click at [201, 171] on input "text" at bounding box center [473, 171] width 566 height 10
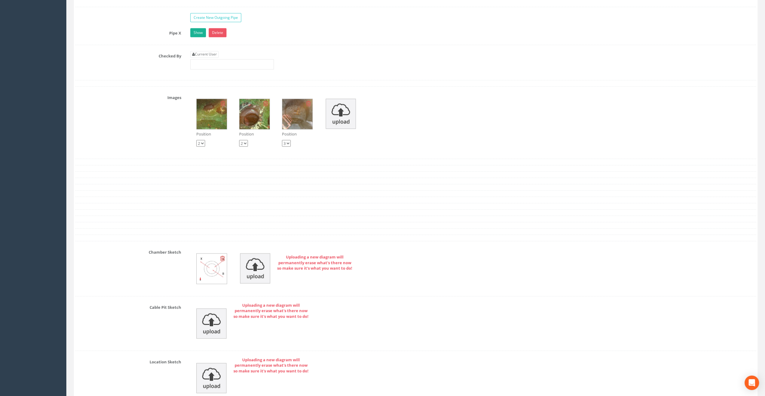
scroll to position [972, 0]
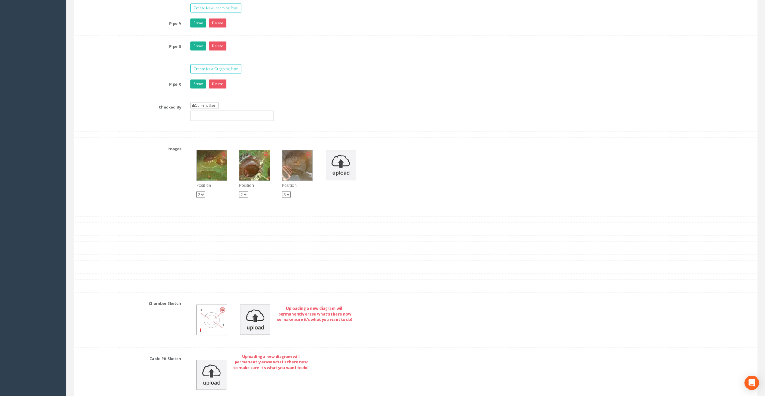
type input "64.47"
click at [206, 102] on link "Current User" at bounding box center [204, 105] width 28 height 7
type input "[PERSON_NAME]"
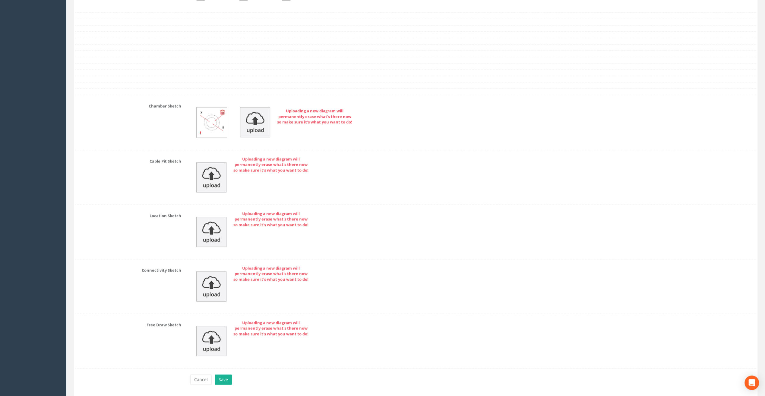
scroll to position [1183, 0]
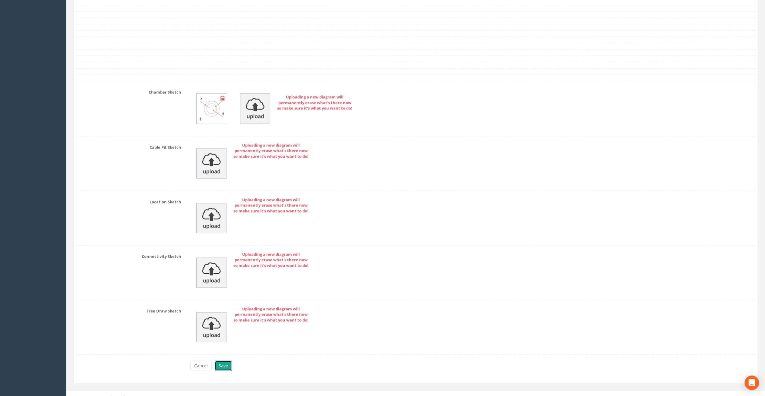
click at [226, 362] on button "Save" at bounding box center [223, 366] width 17 height 10
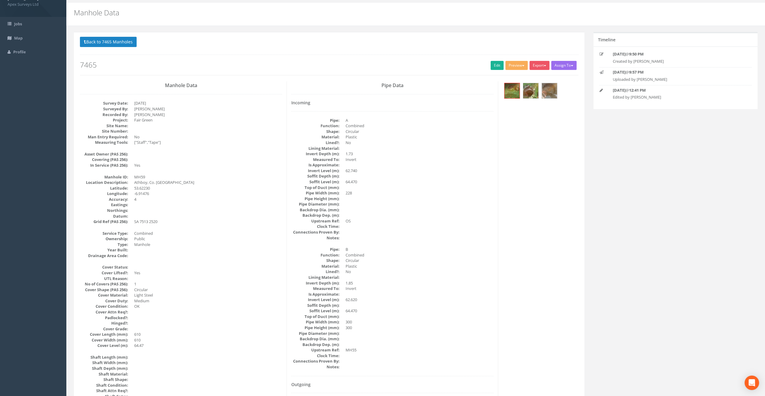
scroll to position [0, 0]
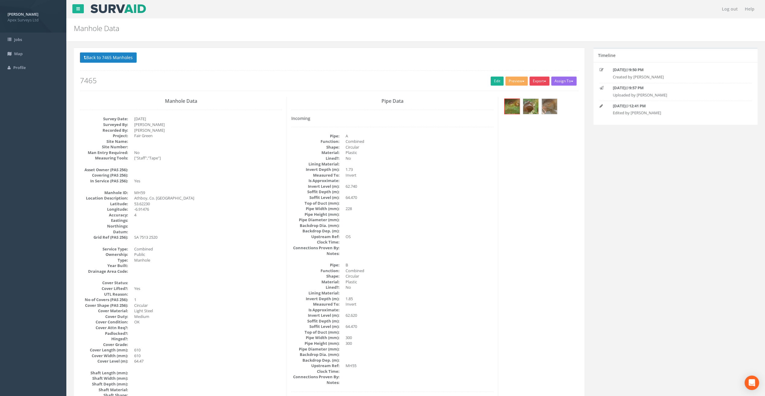
click at [540, 83] on button "Export" at bounding box center [539, 81] width 20 height 9
click at [535, 126] on link "SurvAid Manhole" at bounding box center [527, 129] width 46 height 9
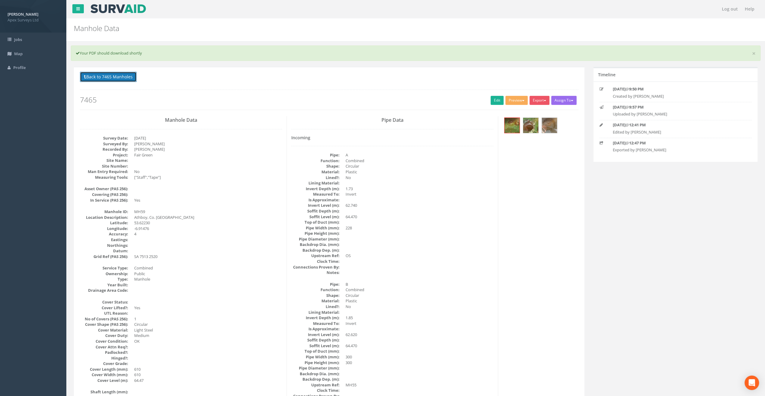
click at [116, 80] on button "Back to 7465 Manholes" at bounding box center [108, 77] width 57 height 10
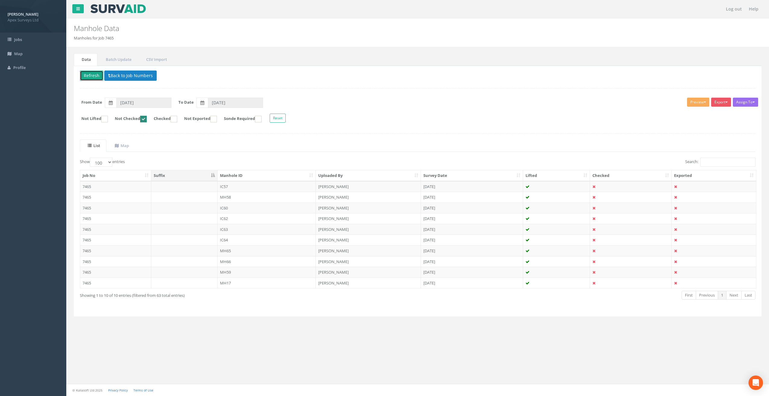
click at [86, 75] on button "Refresh" at bounding box center [92, 76] width 24 height 10
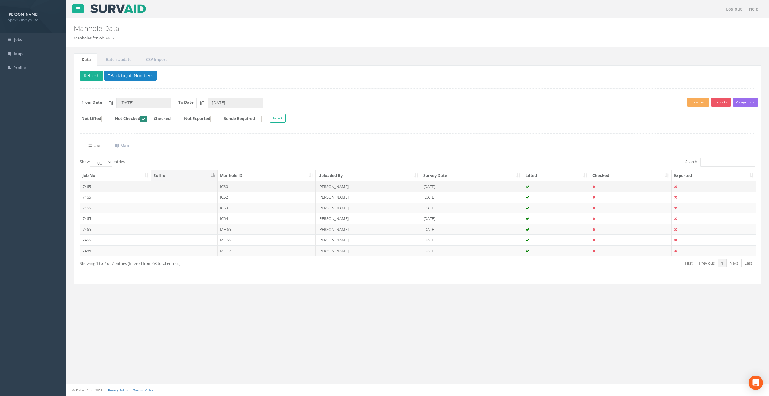
click at [225, 184] on td "IC60" at bounding box center [267, 186] width 99 height 11
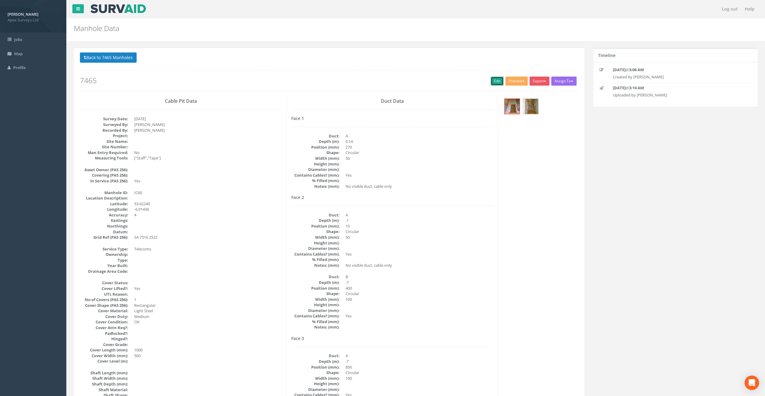
click at [493, 82] on link "Edit" at bounding box center [496, 81] width 13 height 9
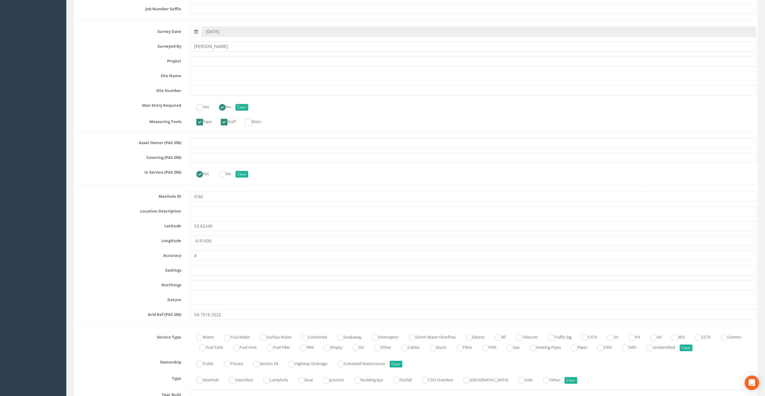
scroll to position [121, 0]
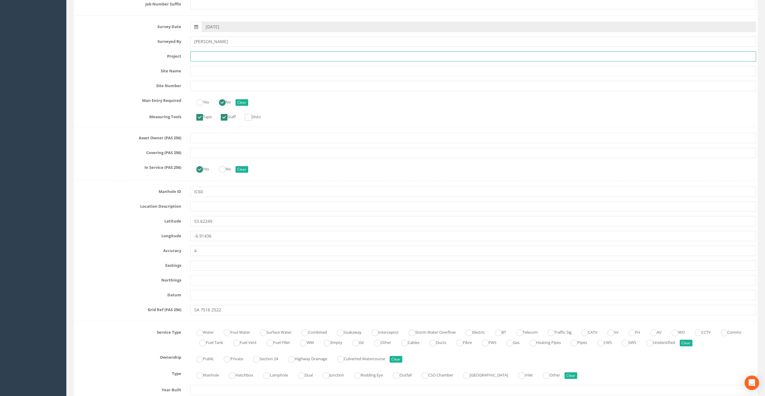
click at [201, 58] on input "text" at bounding box center [473, 56] width 566 height 10
drag, startPoint x: 104, startPoint y: 77, endPoint x: 127, endPoint y: 78, distance: 22.3
click at [205, 57] on input "text" at bounding box center [473, 56] width 566 height 10
paste input "Fair Green"
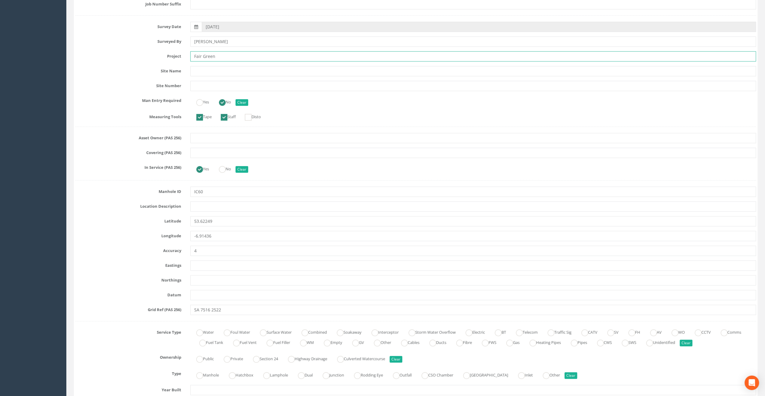
type input "Fair Green"
click at [206, 204] on input "text" at bounding box center [473, 206] width 566 height 10
paste input "Athboy, Co. [GEOGRAPHIC_DATA]"
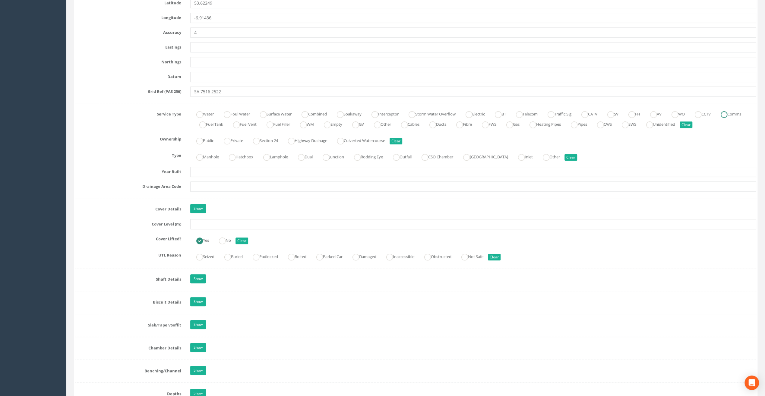
scroll to position [362, 0]
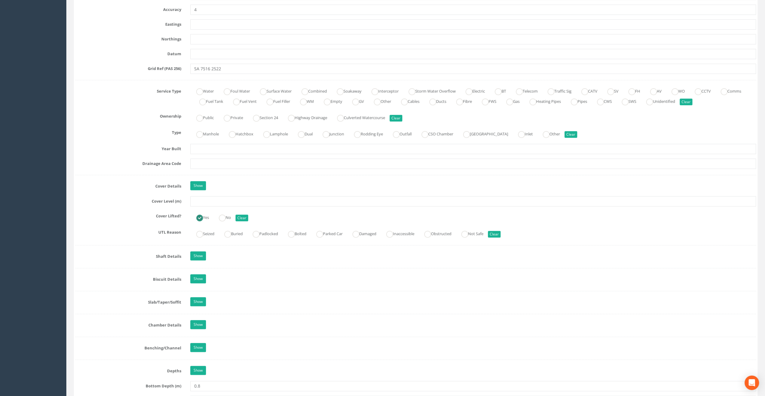
type input "Athboy, Co. [GEOGRAPHIC_DATA]"
click at [196, 203] on input "text" at bounding box center [473, 201] width 566 height 10
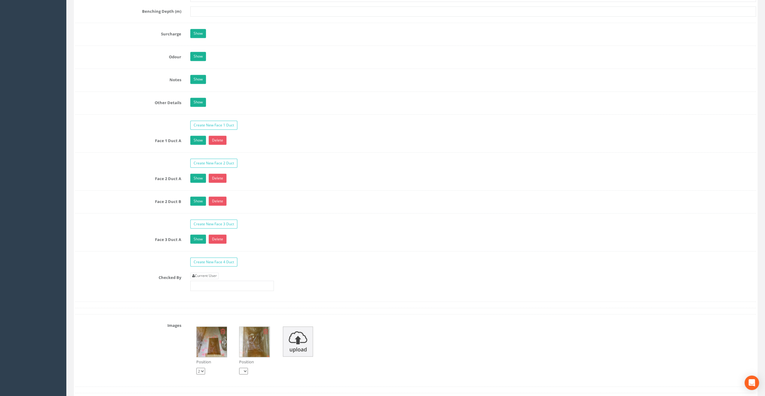
scroll to position [904, 0]
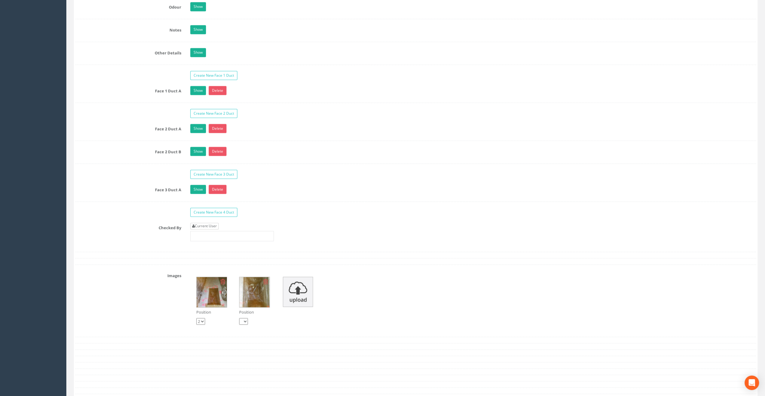
type input "65.22"
click at [209, 223] on link "Current User" at bounding box center [204, 226] width 28 height 7
type input "[PERSON_NAME]"
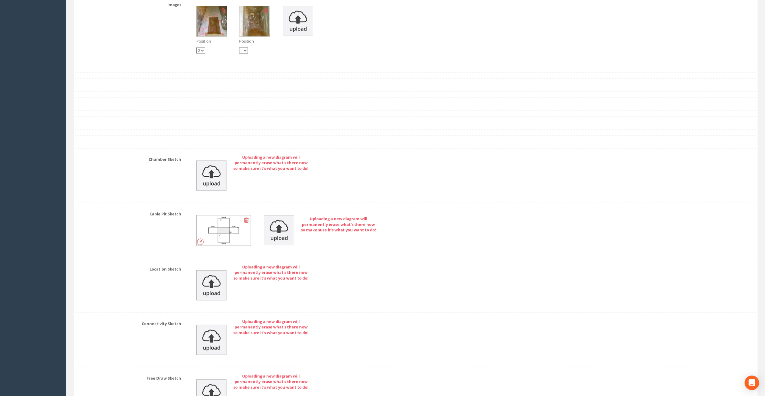
scroll to position [1242, 0]
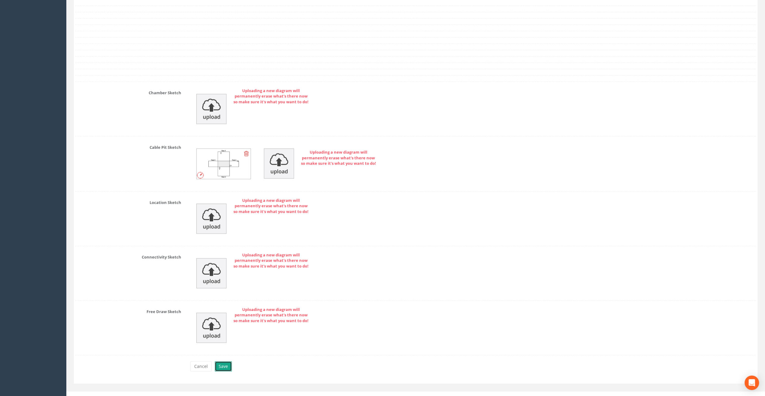
click at [225, 361] on button "Save" at bounding box center [223, 366] width 17 height 10
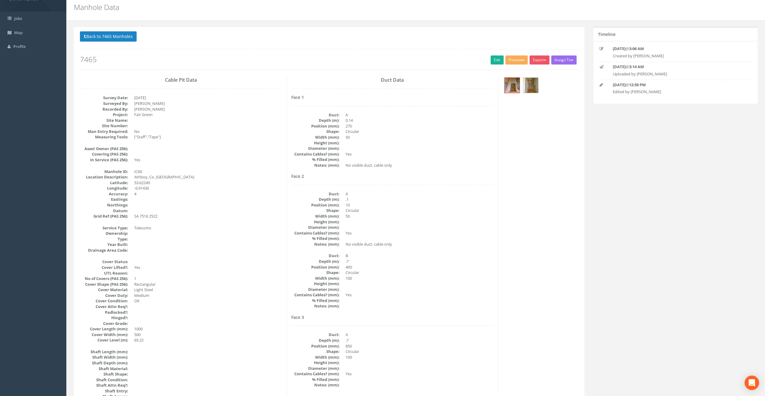
scroll to position [20, 0]
click at [537, 62] on button "Export" at bounding box center [539, 60] width 20 height 9
click at [526, 97] on link "SurvAid IC" at bounding box center [527, 98] width 46 height 9
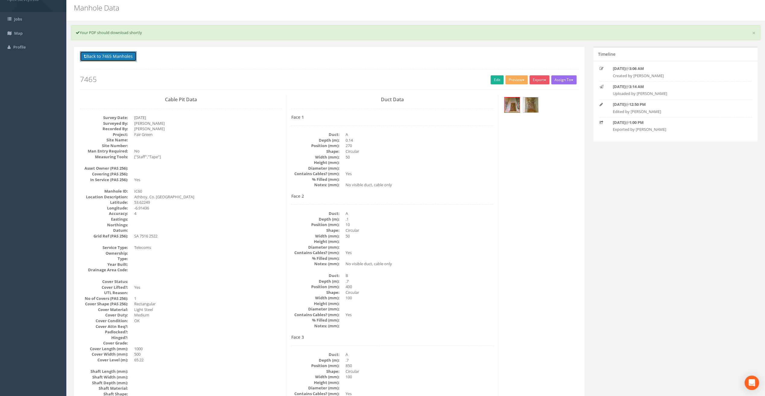
click at [125, 60] on button "Back to 7465 Manholes" at bounding box center [108, 56] width 57 height 10
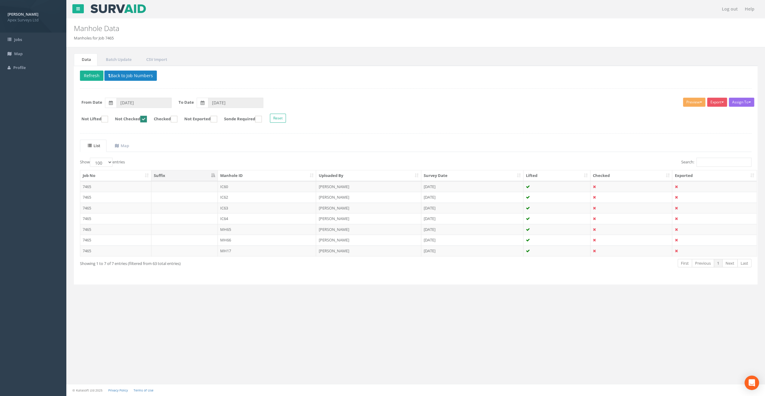
scroll to position [0, 0]
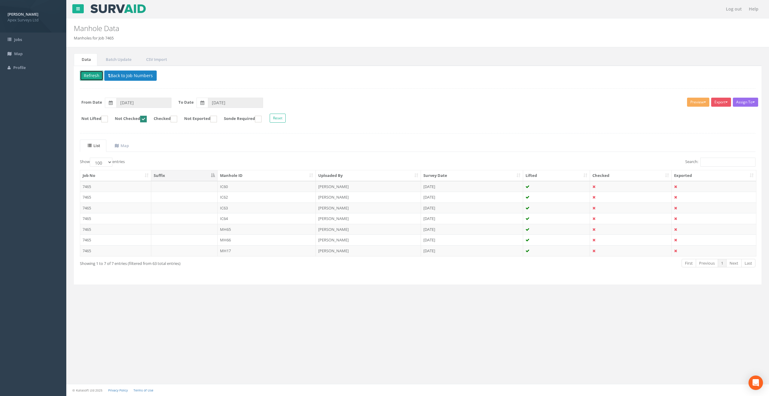
click at [88, 78] on button "Refresh" at bounding box center [92, 76] width 24 height 10
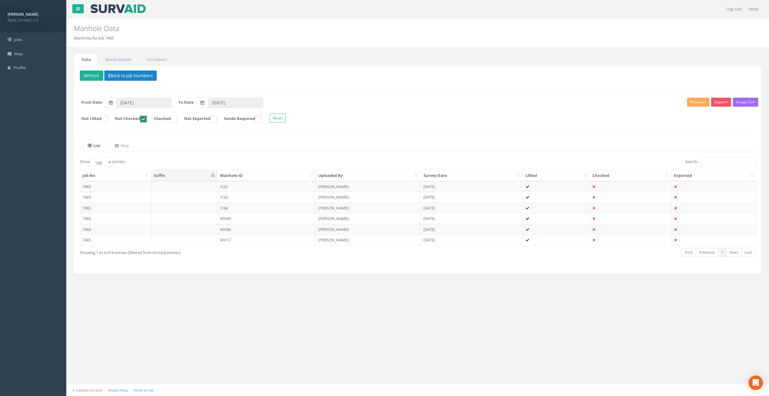
drag, startPoint x: 224, startPoint y: 186, endPoint x: 230, endPoint y: 187, distance: 5.8
click at [224, 186] on td "IC62" at bounding box center [267, 186] width 99 height 11
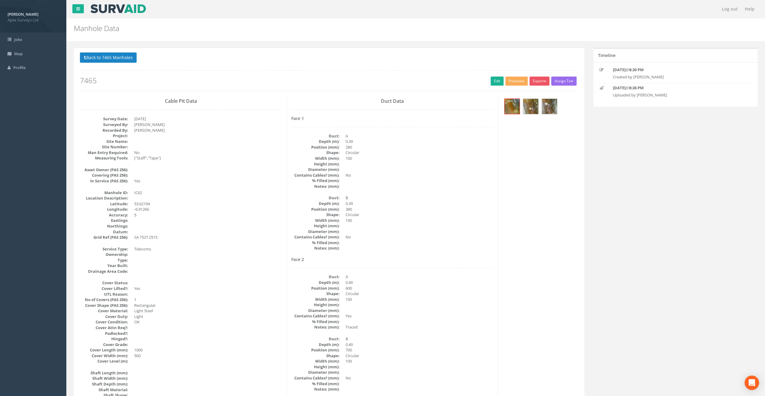
click at [495, 86] on div "Back to 7465 Manholes Back to Map Assign To No Companies Added Export Heathrow …" at bounding box center [329, 71] width 498 height 38
click at [493, 80] on link "Edit" at bounding box center [496, 81] width 13 height 9
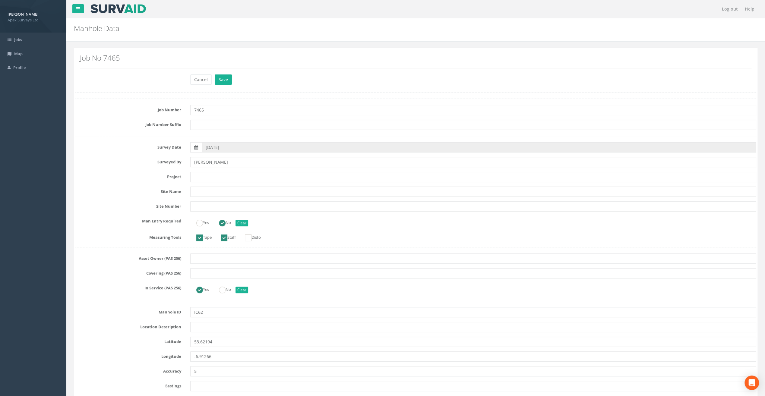
drag, startPoint x: 106, startPoint y: 129, endPoint x: 112, endPoint y: 134, distance: 7.6
click at [214, 327] on input "text" at bounding box center [473, 327] width 566 height 10
paste input "Athboy, Co. [GEOGRAPHIC_DATA]"
type input "Athboy, Co. [GEOGRAPHIC_DATA]"
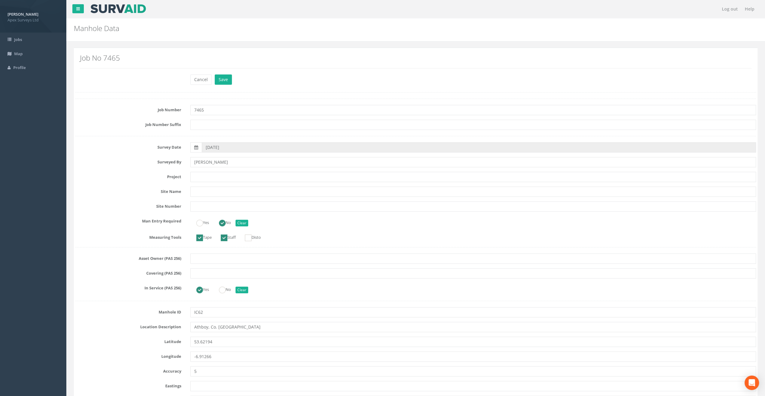
click at [201, 176] on input "text" at bounding box center [473, 177] width 566 height 10
paste input "Fair Green"
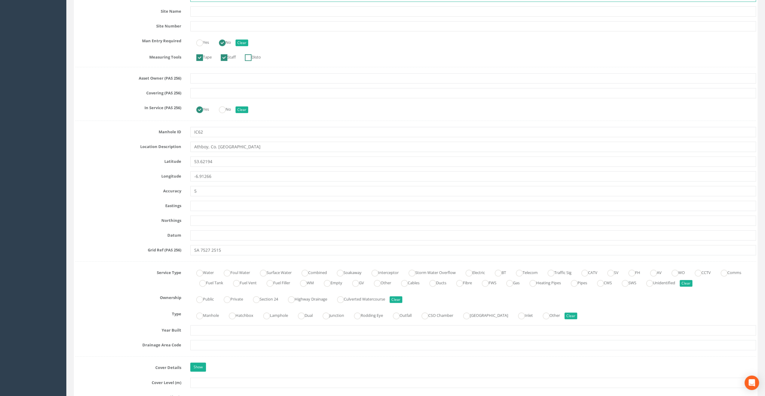
scroll to position [181, 0]
type input "Fair Green"
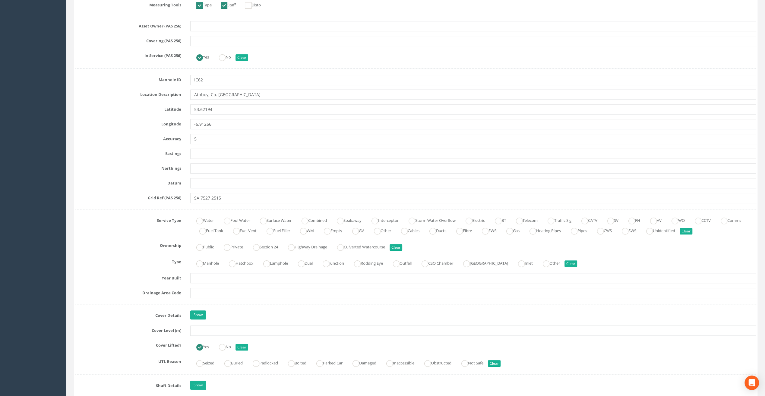
scroll to position [241, 0]
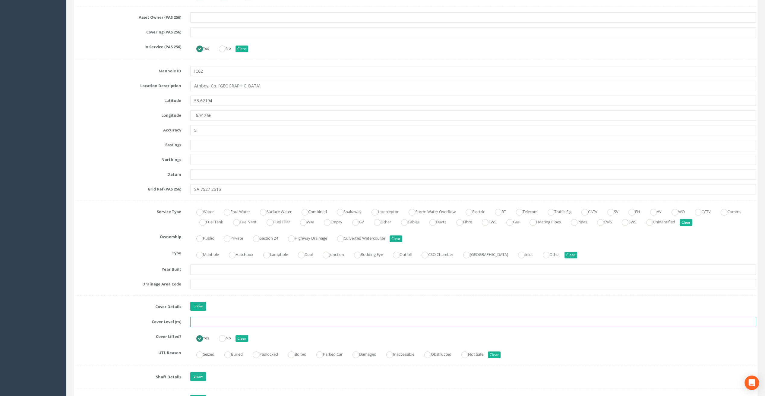
click at [207, 318] on input "text" at bounding box center [473, 322] width 566 height 10
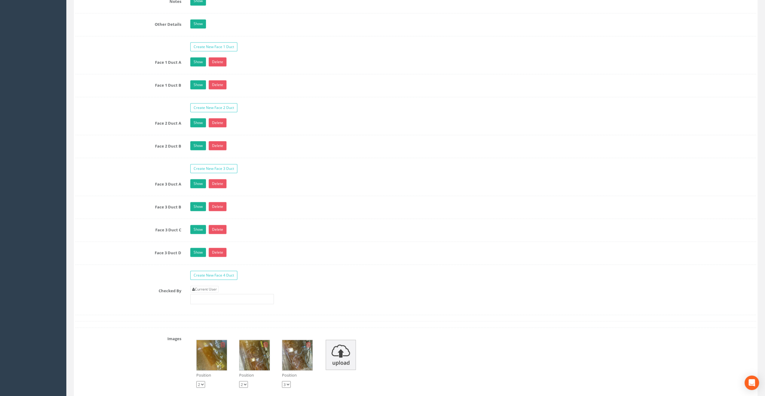
scroll to position [935, 0]
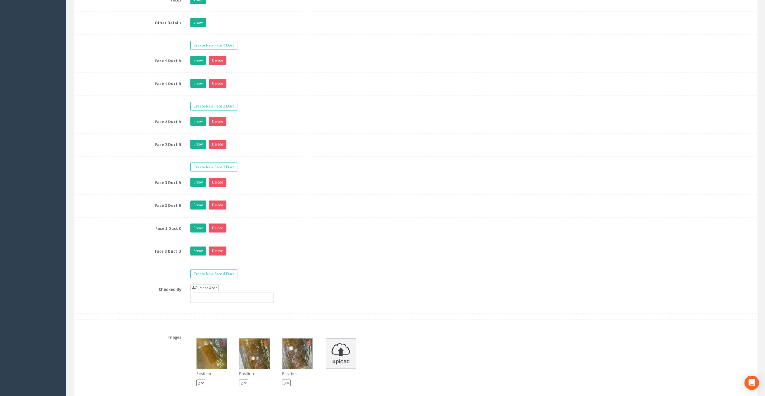
type input "67.43"
click at [201, 284] on link "Current User" at bounding box center [204, 287] width 28 height 7
type input "[PERSON_NAME]"
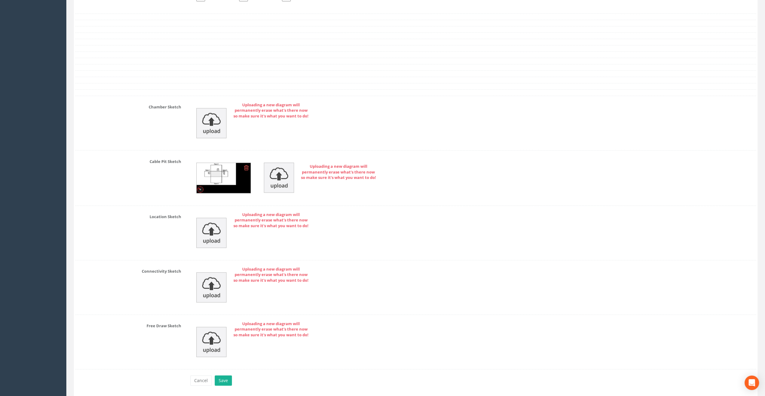
scroll to position [1332, 0]
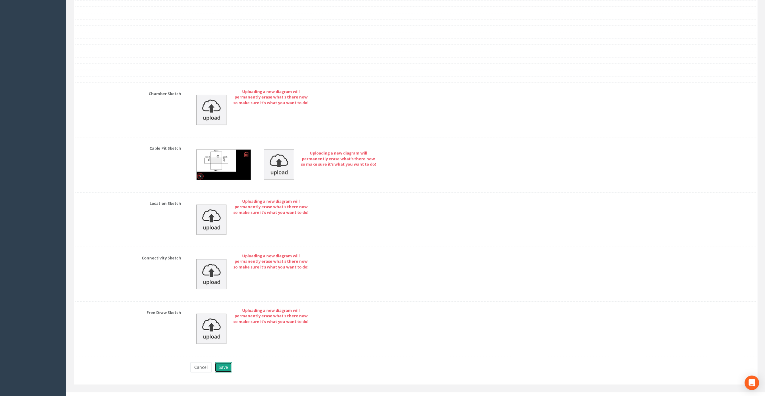
click at [230, 362] on button "Save" at bounding box center [223, 367] width 17 height 10
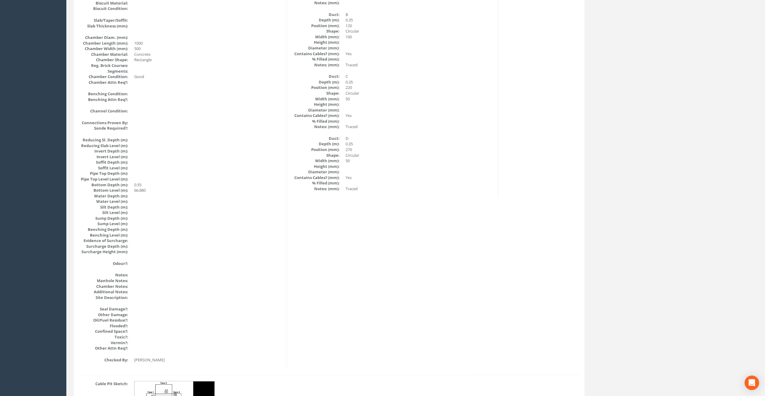
scroll to position [533, 0]
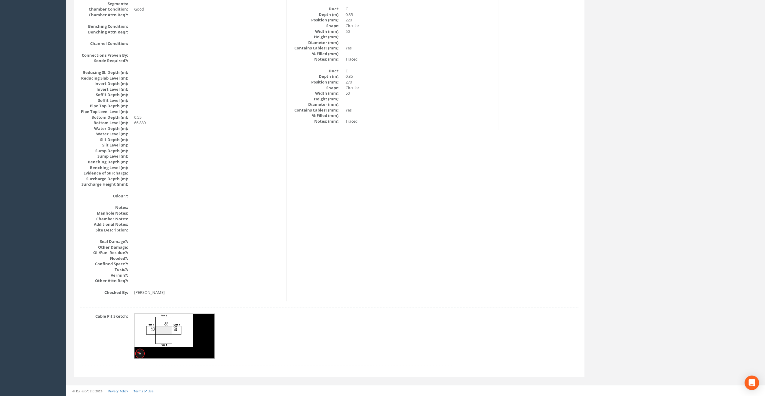
click at [178, 331] on img at bounding box center [174, 336] width 80 height 45
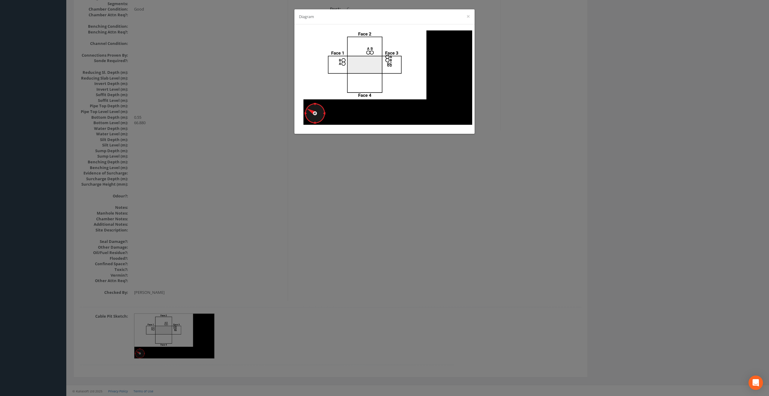
click at [470, 14] on div "Diagram ×" at bounding box center [385, 16] width 180 height 15
click at [470, 14] on button "×" at bounding box center [469, 16] width 4 height 6
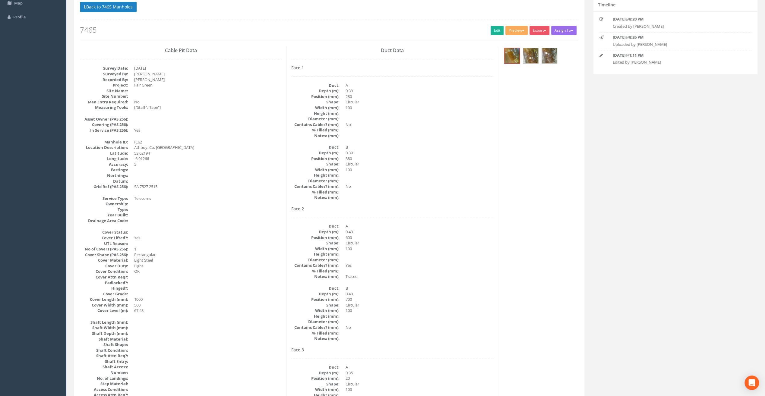
scroll to position [0, 0]
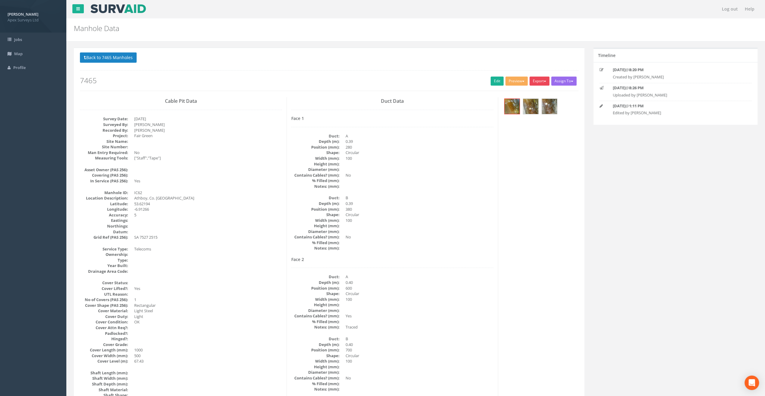
click at [542, 79] on button "Export" at bounding box center [539, 81] width 20 height 9
click at [529, 120] on link "SurvAid IC" at bounding box center [527, 119] width 46 height 9
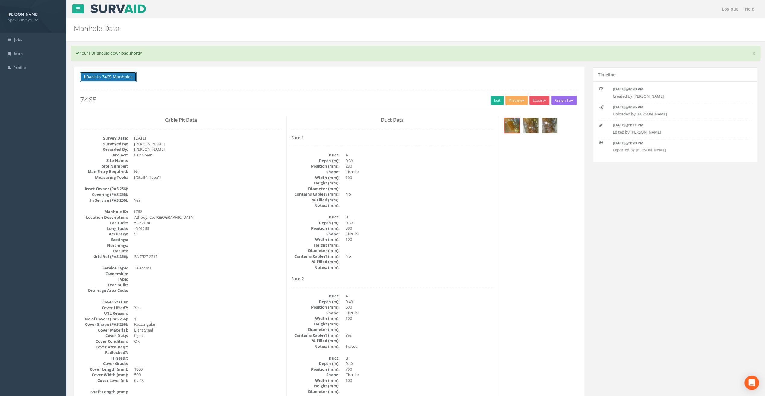
click at [127, 79] on button "Back to 7465 Manholes" at bounding box center [108, 77] width 57 height 10
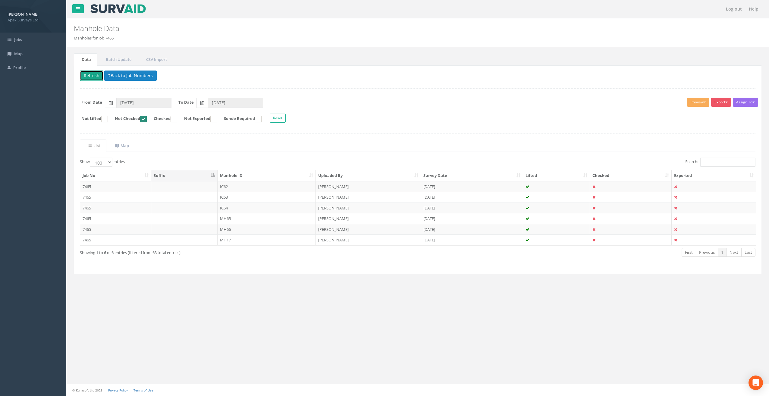
click at [90, 75] on button "Refresh" at bounding box center [92, 76] width 24 height 10
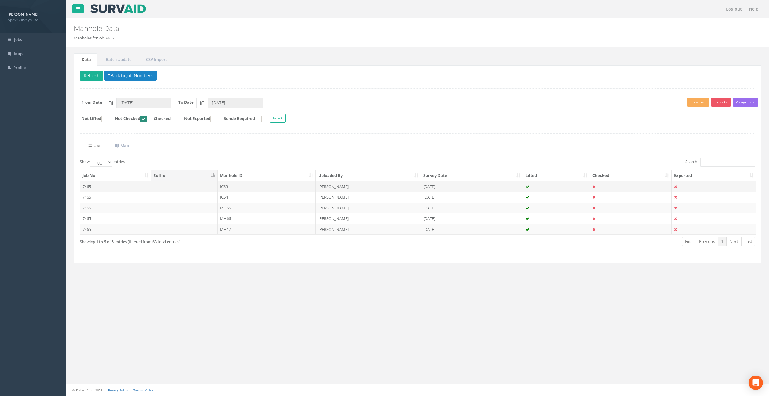
click at [224, 186] on td "IC63" at bounding box center [267, 186] width 99 height 11
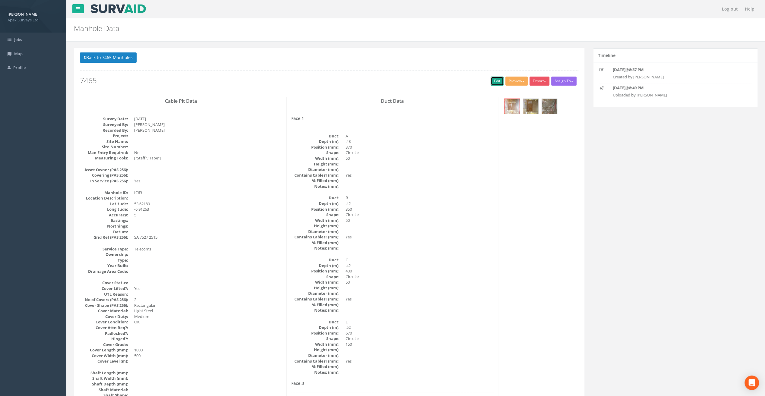
click at [496, 80] on link "Edit" at bounding box center [496, 81] width 13 height 9
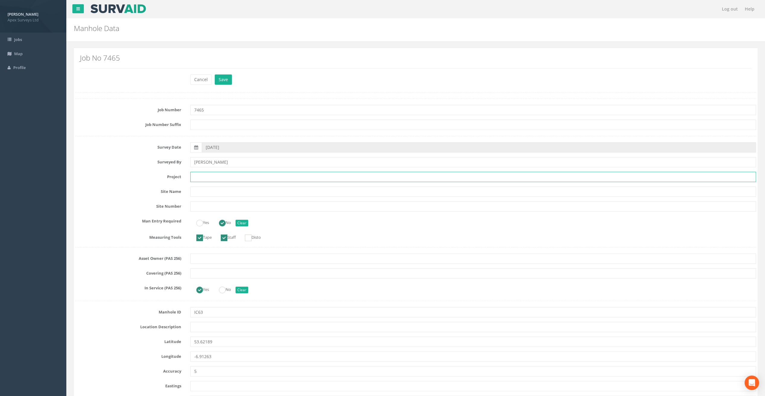
click at [216, 176] on input "text" at bounding box center [473, 177] width 566 height 10
paste input "Fair Green"
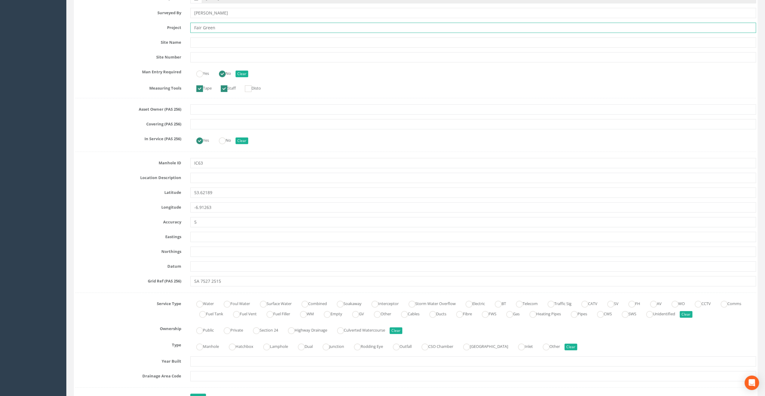
scroll to position [151, 0]
type input "Fair Green"
click at [107, 159] on label "Manhole ID" at bounding box center [128, 160] width 115 height 8
click at [203, 179] on input "text" at bounding box center [473, 176] width 566 height 10
paste input "Athboy, Co. [GEOGRAPHIC_DATA]"
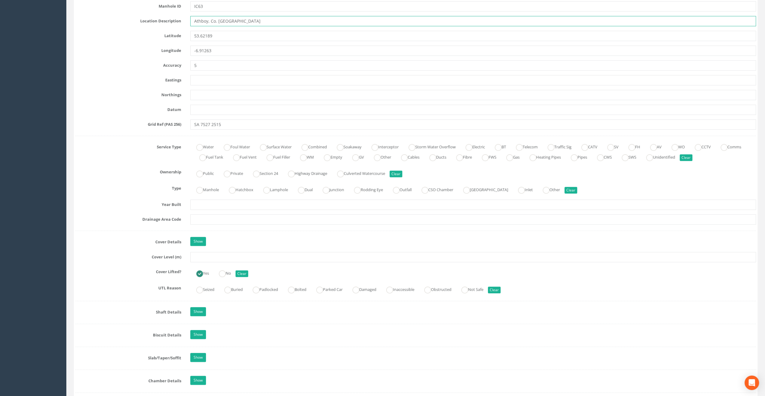
scroll to position [362, 0]
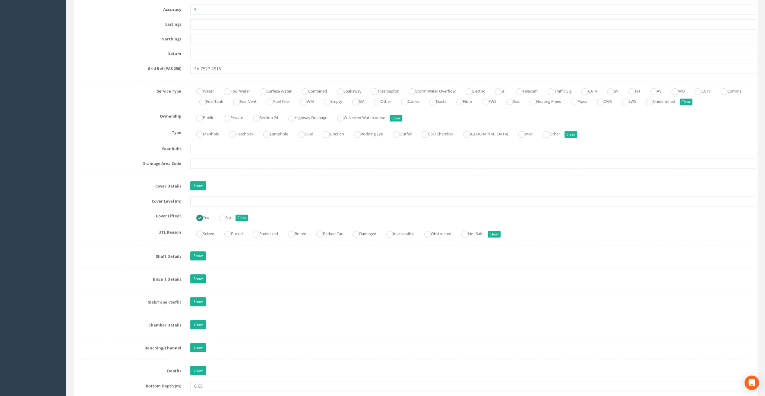
type input "Athboy, Co. [GEOGRAPHIC_DATA]"
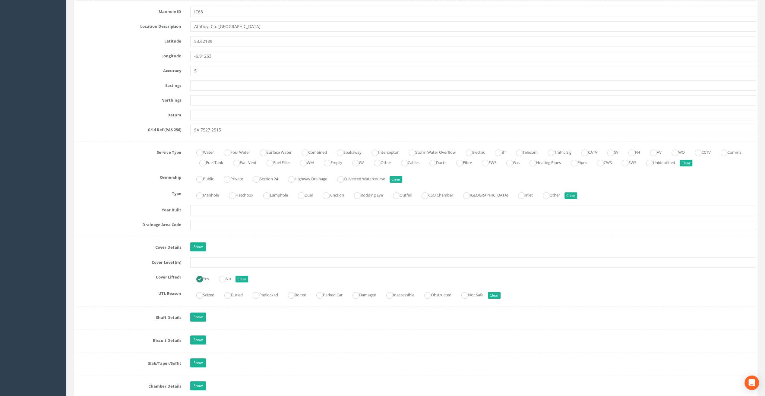
scroll to position [301, 0]
click at [199, 263] on input "text" at bounding box center [473, 262] width 566 height 10
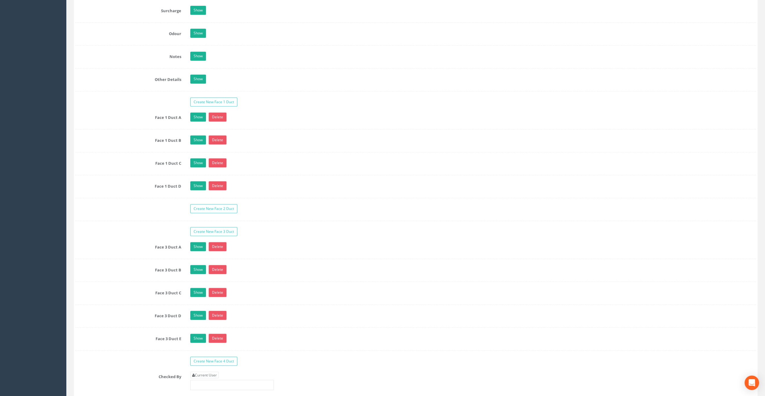
scroll to position [965, 0]
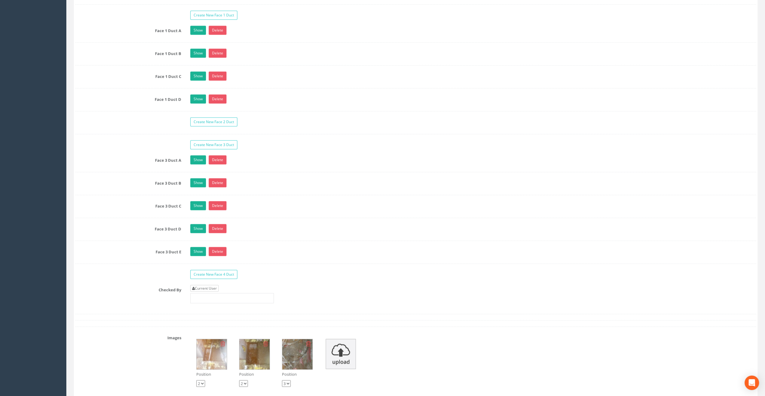
type input "67.40"
click at [203, 285] on link "Current User" at bounding box center [204, 288] width 28 height 7
type input "[PERSON_NAME]"
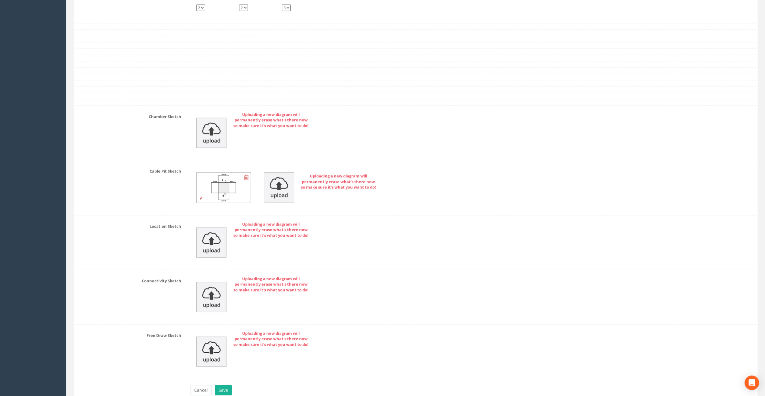
scroll to position [1363, 0]
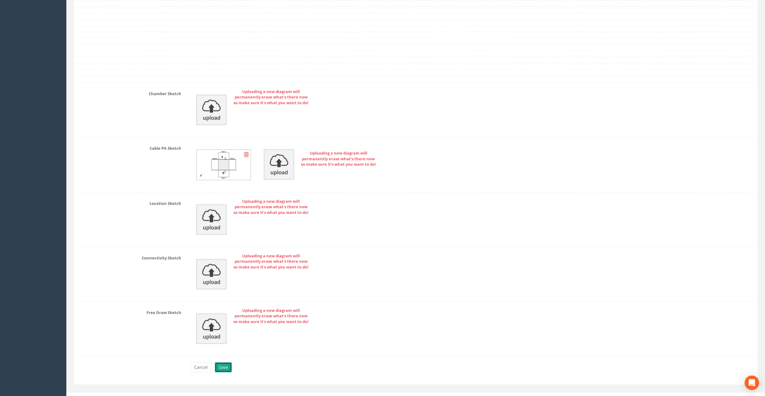
click at [223, 362] on button "Save" at bounding box center [223, 367] width 17 height 10
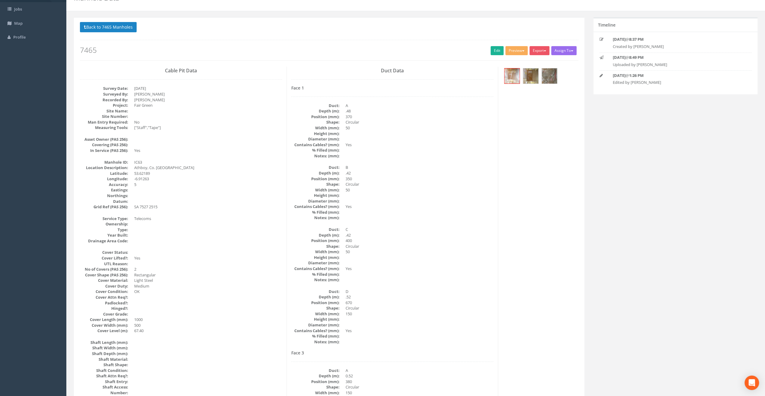
scroll to position [30, 0]
click at [512, 73] on img at bounding box center [511, 76] width 15 height 15
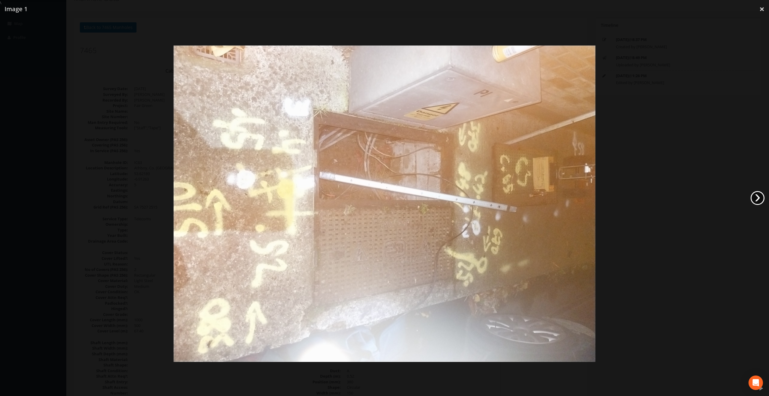
click at [757, 199] on link "›" at bounding box center [758, 198] width 14 height 14
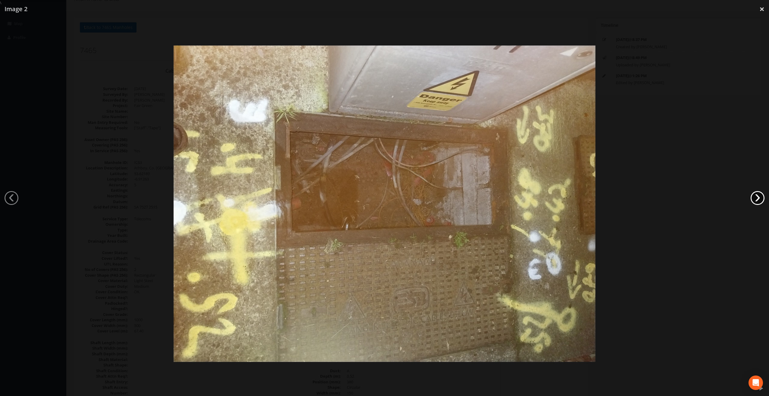
click at [757, 199] on link "›" at bounding box center [758, 198] width 14 height 14
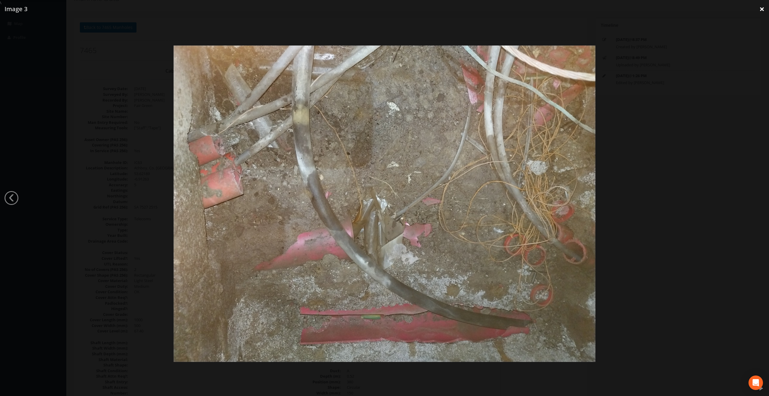
click at [768, 11] on link "×" at bounding box center [762, 9] width 14 height 18
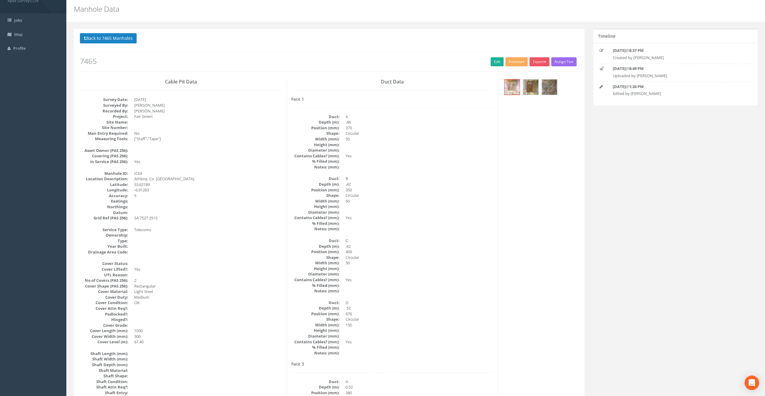
scroll to position [0, 0]
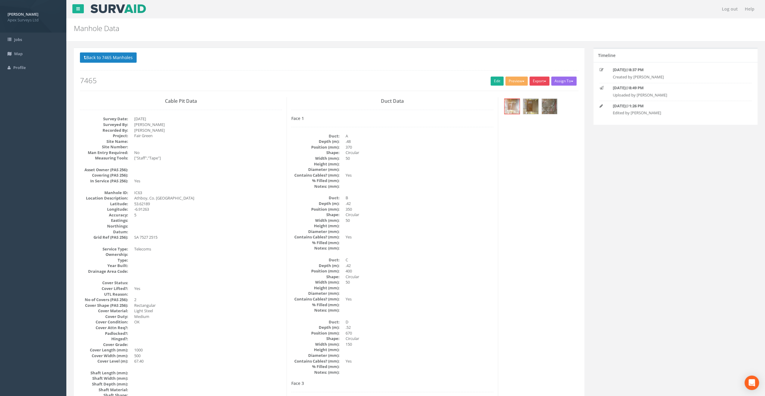
click at [541, 80] on button "Export" at bounding box center [539, 81] width 20 height 9
click at [526, 119] on link "SurvAid IC" at bounding box center [527, 119] width 46 height 9
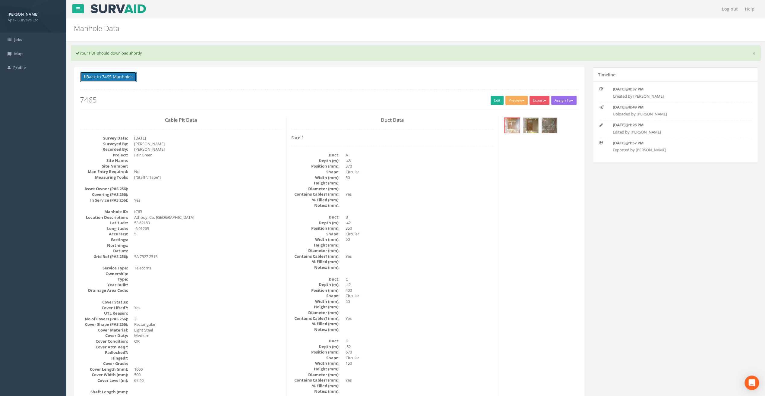
click at [127, 75] on button "Back to 7465 Manholes" at bounding box center [108, 77] width 57 height 10
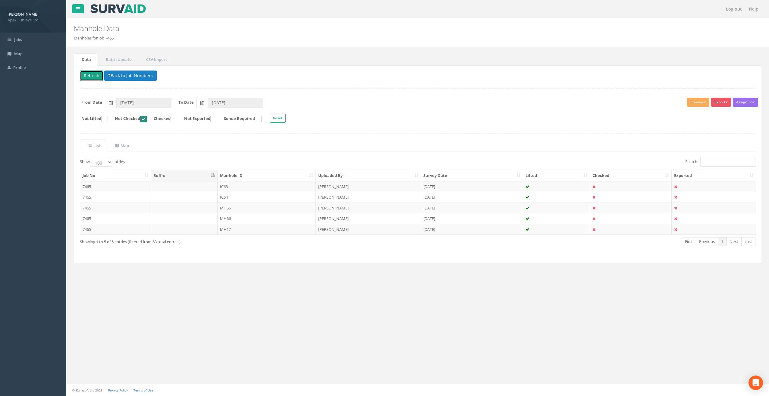
click at [90, 77] on button "Refresh" at bounding box center [92, 76] width 24 height 10
click at [228, 188] on td "IC64" at bounding box center [267, 186] width 99 height 11
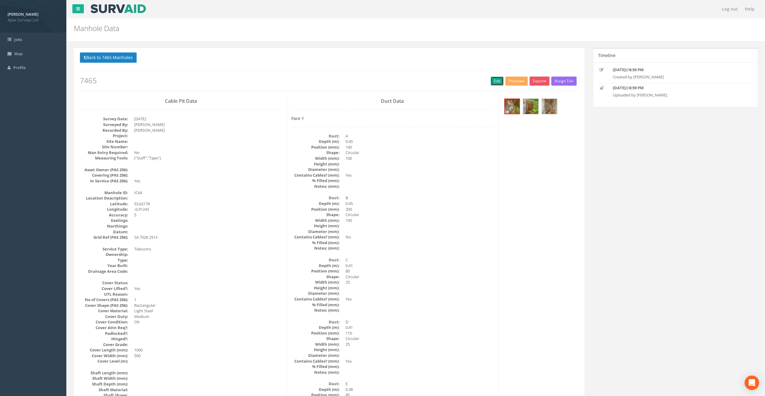
click at [493, 78] on link "Edit" at bounding box center [496, 81] width 13 height 9
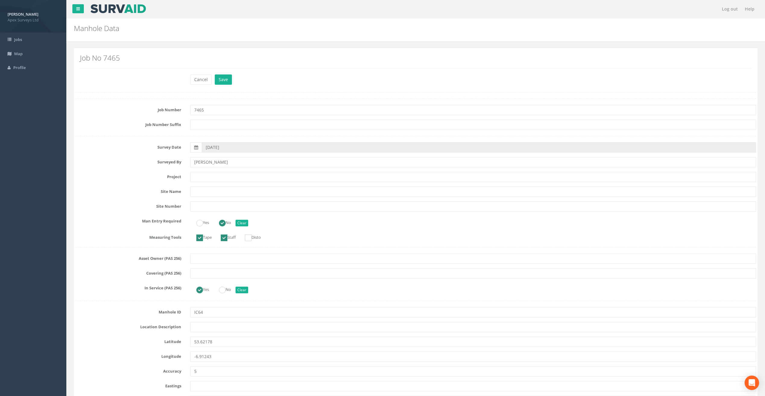
click at [205, 327] on input "text" at bounding box center [473, 327] width 566 height 10
paste input "Athboy, Co. [GEOGRAPHIC_DATA]"
type input "Athboy, Co. [GEOGRAPHIC_DATA]"
click at [198, 175] on input "text" at bounding box center [473, 177] width 566 height 10
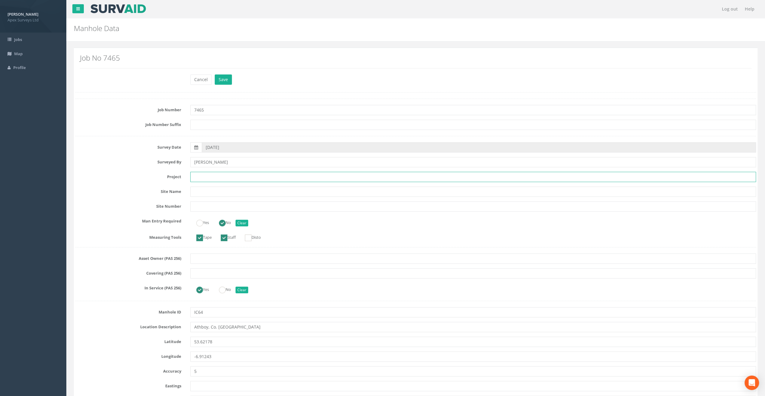
paste input "Fair Green"
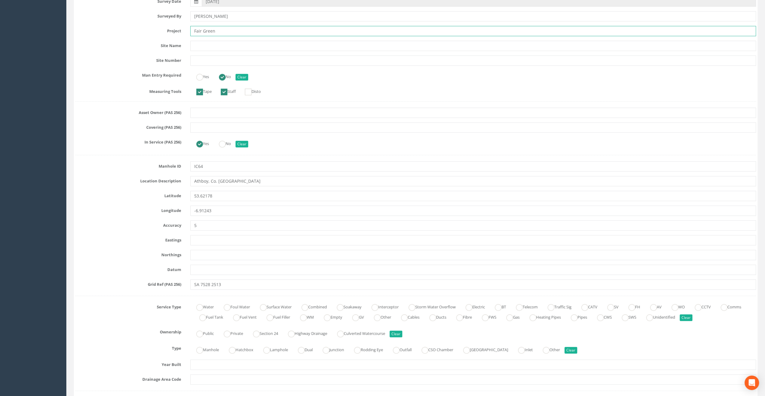
scroll to position [211, 0]
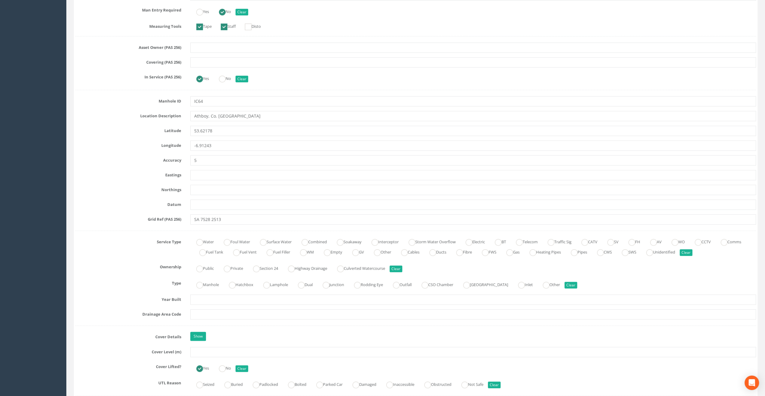
type input "Fair Green"
click at [201, 352] on input "text" at bounding box center [473, 352] width 566 height 10
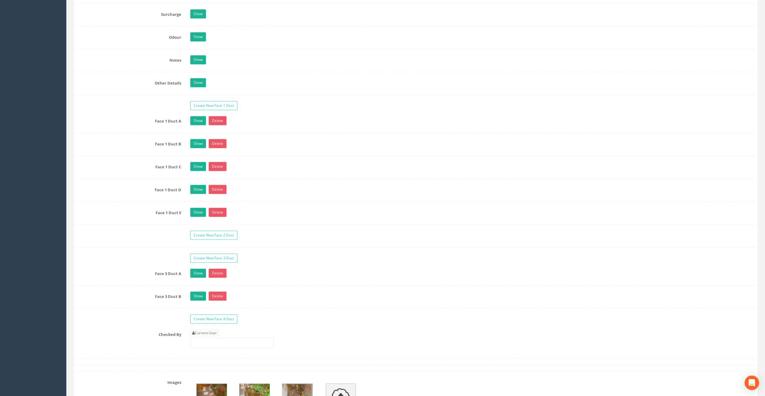
scroll to position [995, 0]
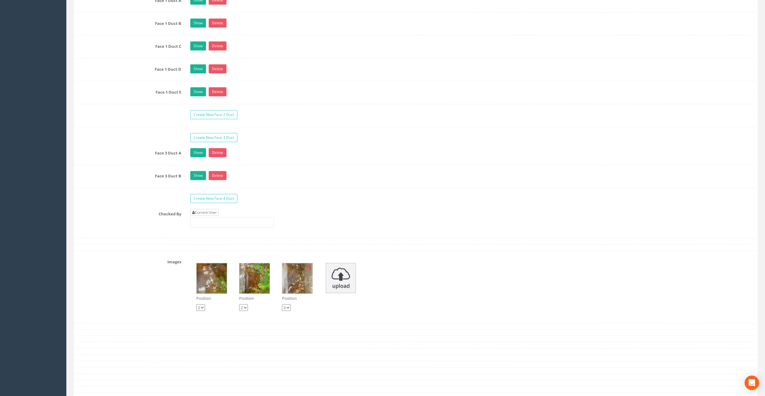
type input "67.18"
click at [210, 209] on link "Current User" at bounding box center [204, 212] width 28 height 7
type input "[PERSON_NAME]"
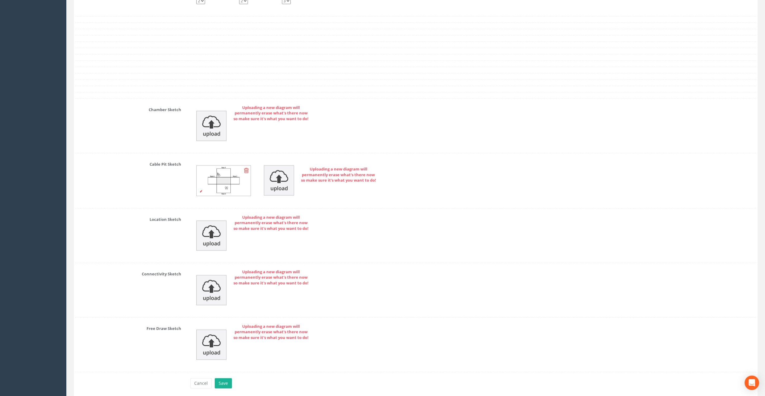
scroll to position [1318, 0]
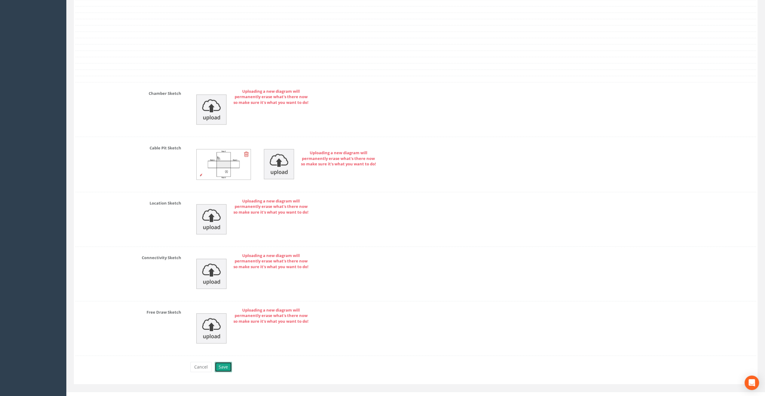
click at [224, 362] on button "Save" at bounding box center [223, 367] width 17 height 10
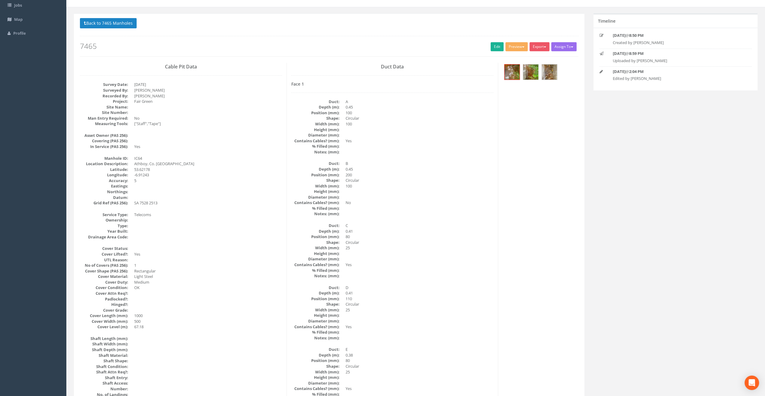
scroll to position [20, 0]
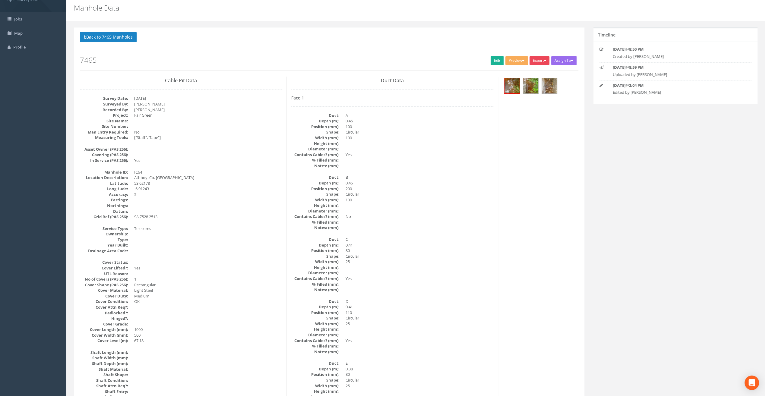
click at [536, 58] on button "Export" at bounding box center [539, 60] width 20 height 9
click at [527, 98] on link "SurvAid IC" at bounding box center [527, 98] width 46 height 9
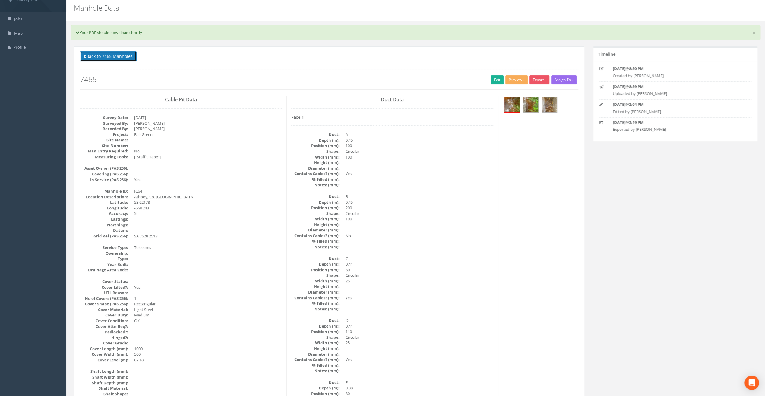
click at [119, 55] on button "Back to 7465 Manholes" at bounding box center [108, 56] width 57 height 10
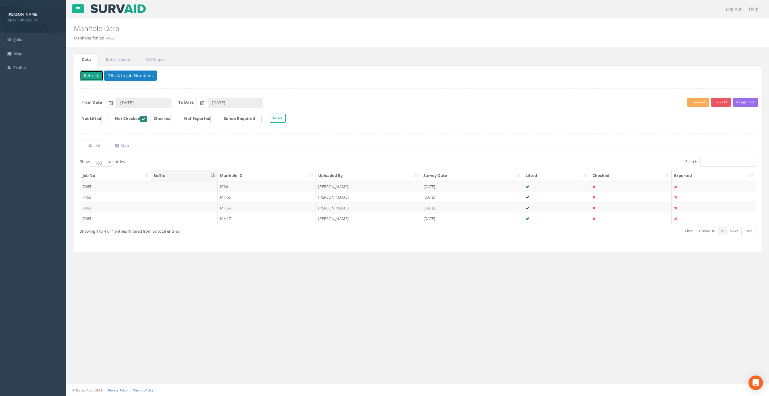
click at [92, 78] on button "Refresh" at bounding box center [92, 76] width 24 height 10
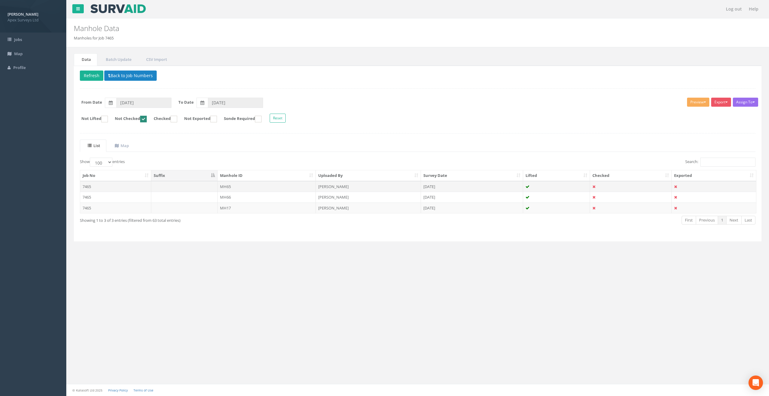
click at [225, 182] on td "MH65" at bounding box center [267, 186] width 99 height 11
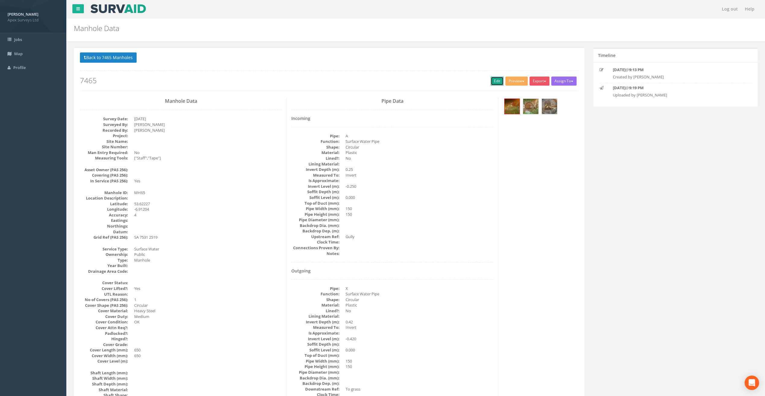
click at [494, 79] on link "Edit" at bounding box center [496, 81] width 13 height 9
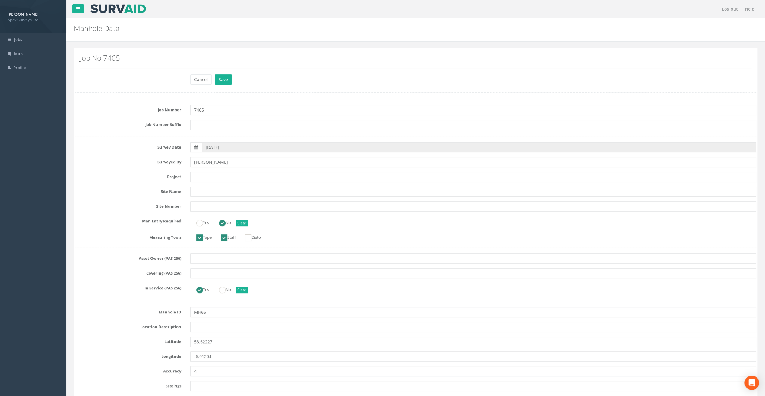
click at [107, 73] on div "Job No 7465" at bounding box center [415, 63] width 680 height 22
click at [197, 178] on input "text" at bounding box center [473, 177] width 566 height 10
paste input "Fair Green"
type input "Fair Green"
drag, startPoint x: 96, startPoint y: 111, endPoint x: 100, endPoint y: 121, distance: 11.5
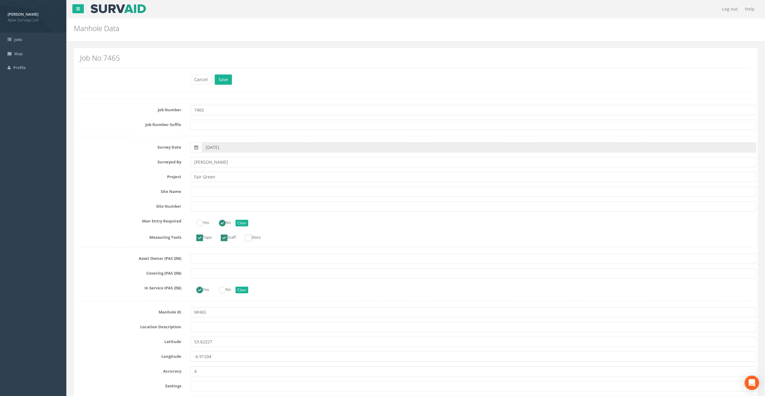
click at [96, 111] on label "Job Number" at bounding box center [128, 109] width 115 height 8
click at [203, 330] on input "text" at bounding box center [473, 327] width 566 height 10
paste input "Athboy, Co. [GEOGRAPHIC_DATA]"
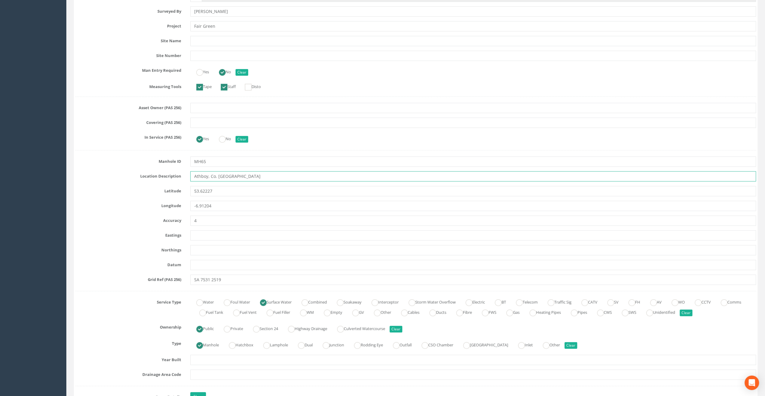
scroll to position [271, 0]
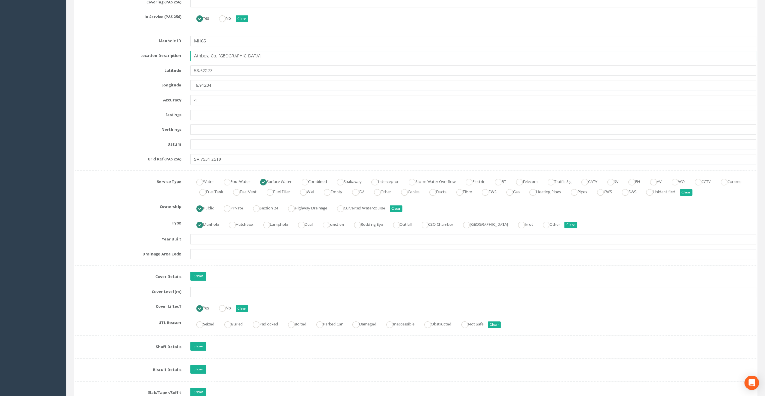
type input "Athboy, Co. [GEOGRAPHIC_DATA]"
click at [197, 292] on input "text" at bounding box center [473, 292] width 566 height 10
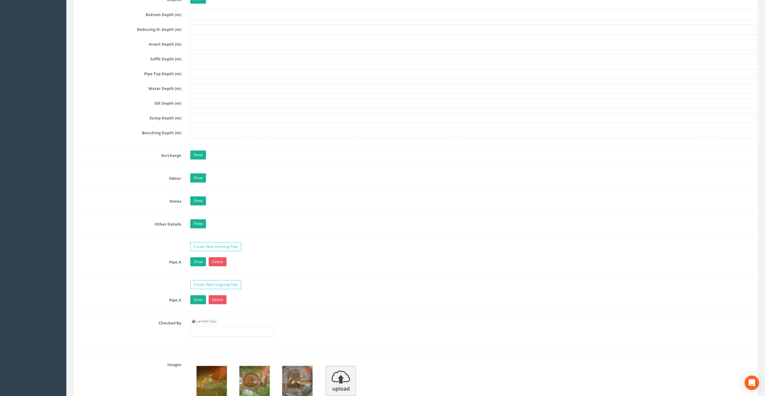
scroll to position [874, 0]
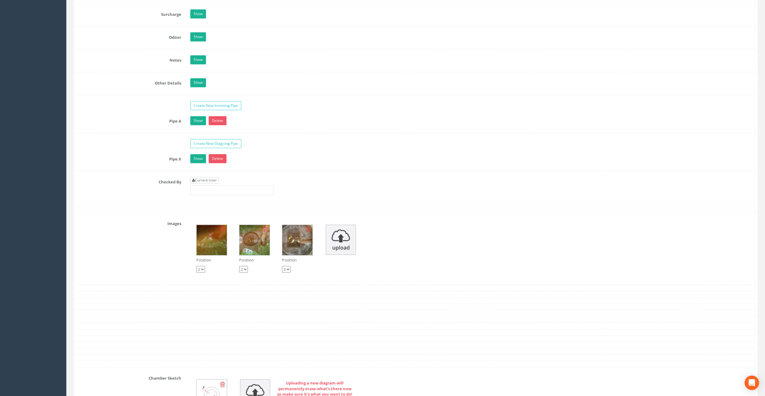
type input "65.81"
click at [207, 177] on link "Current User" at bounding box center [204, 180] width 28 height 7
type input "[PERSON_NAME]"
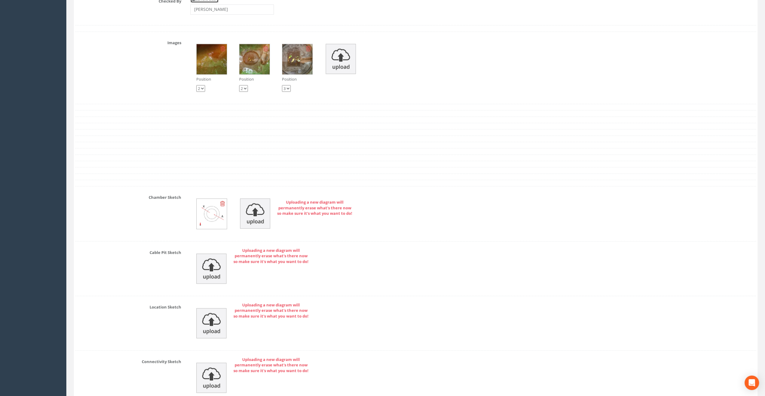
scroll to position [1160, 0]
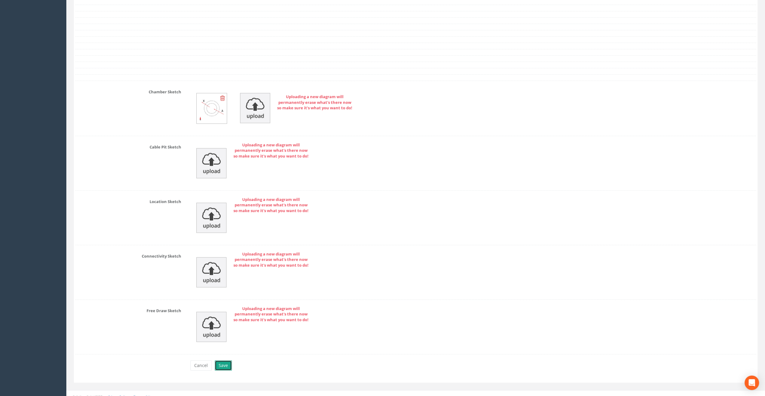
click at [223, 361] on button "Save" at bounding box center [223, 366] width 17 height 10
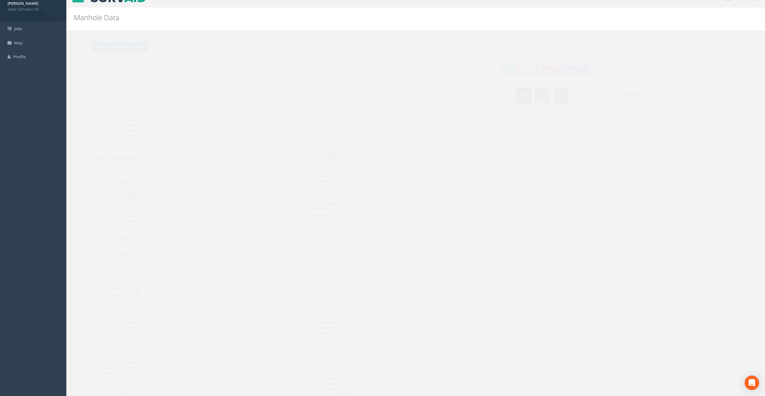
scroll to position [0, 0]
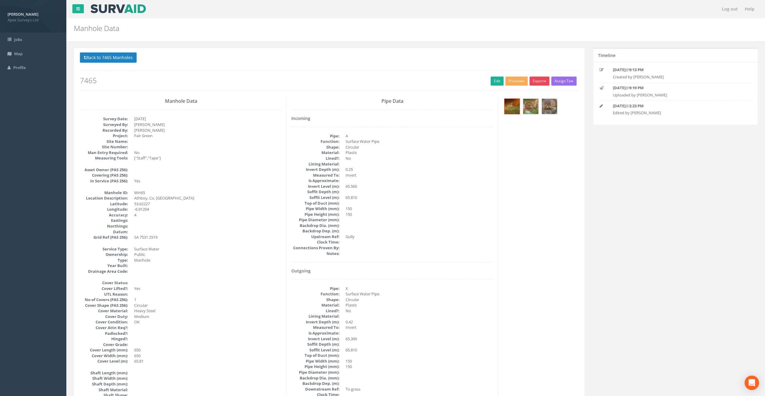
click at [539, 82] on button "Export" at bounding box center [539, 81] width 20 height 9
click at [530, 129] on link "SurvAid Manhole" at bounding box center [527, 129] width 46 height 9
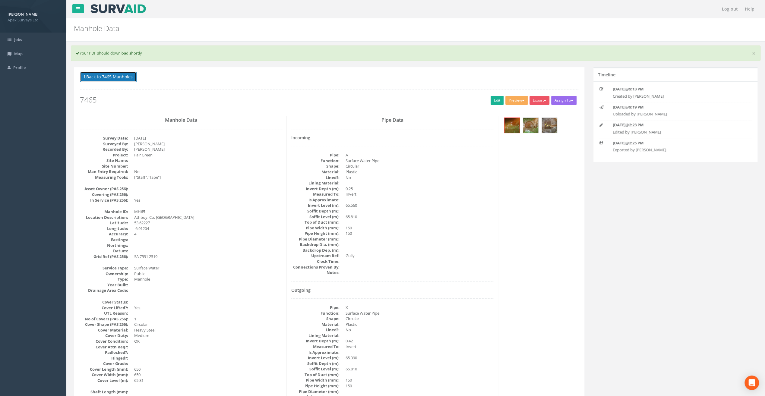
click at [108, 75] on button "Back to 7465 Manholes" at bounding box center [108, 77] width 57 height 10
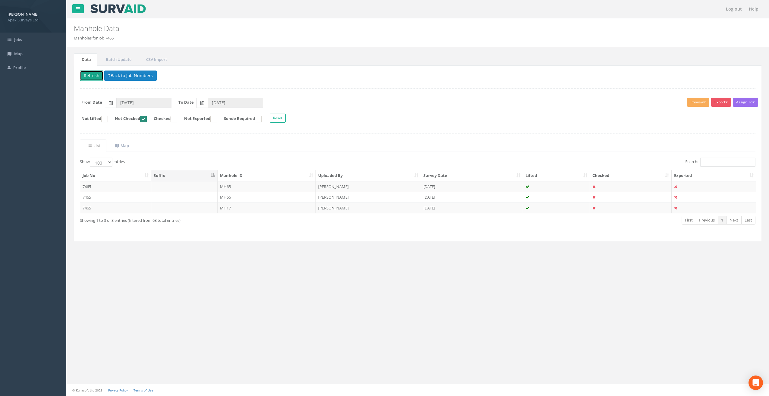
click at [88, 74] on button "Refresh" at bounding box center [92, 76] width 24 height 10
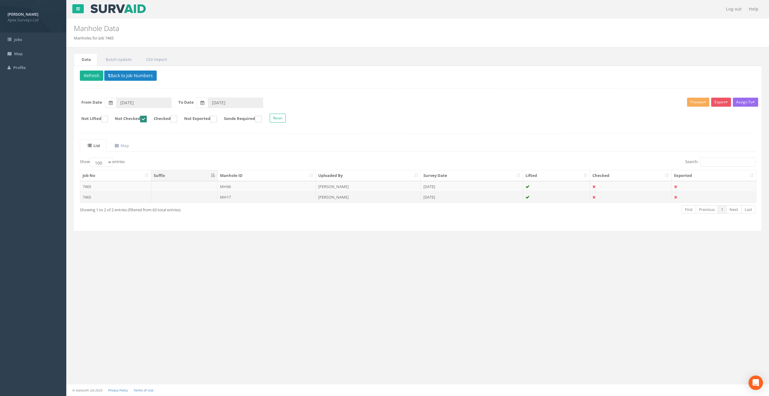
click at [254, 193] on td "MH17" at bounding box center [267, 197] width 99 height 11
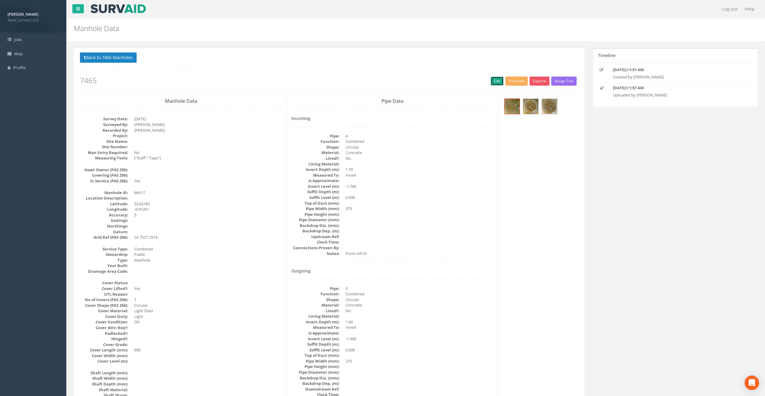
click at [493, 80] on link "Edit" at bounding box center [496, 81] width 13 height 9
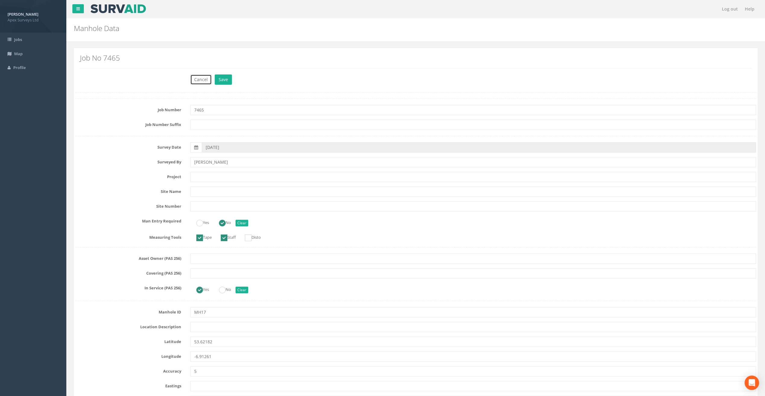
click at [201, 80] on button "Cancel" at bounding box center [200, 79] width 21 height 10
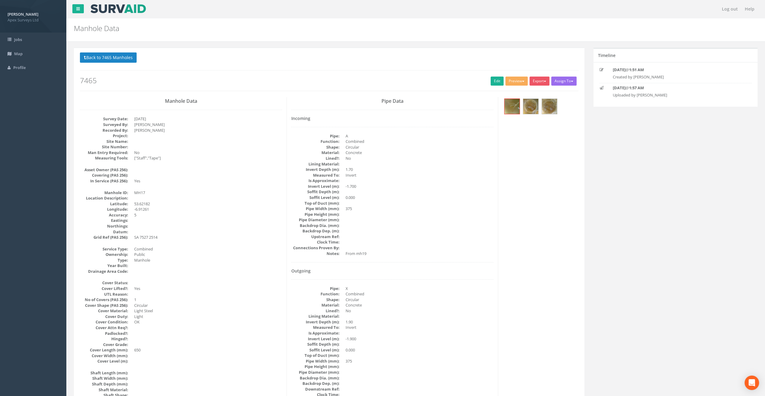
click at [254, 75] on div "Back to 7465 Manholes Back to Map Assign To No Companies Added Export Heathrow …" at bounding box center [329, 71] width 498 height 38
click at [509, 101] on img at bounding box center [511, 106] width 15 height 15
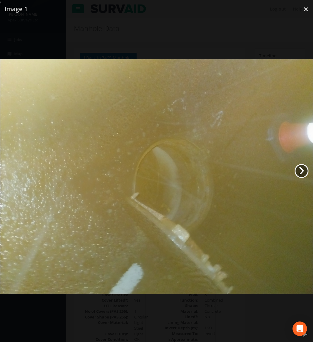
click at [301, 170] on link "›" at bounding box center [302, 171] width 14 height 14
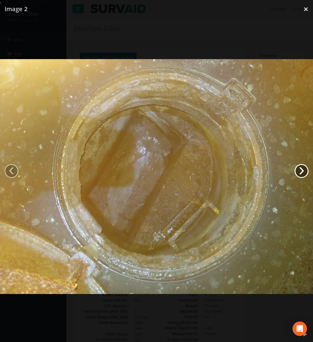
click at [301, 172] on link "›" at bounding box center [302, 171] width 14 height 14
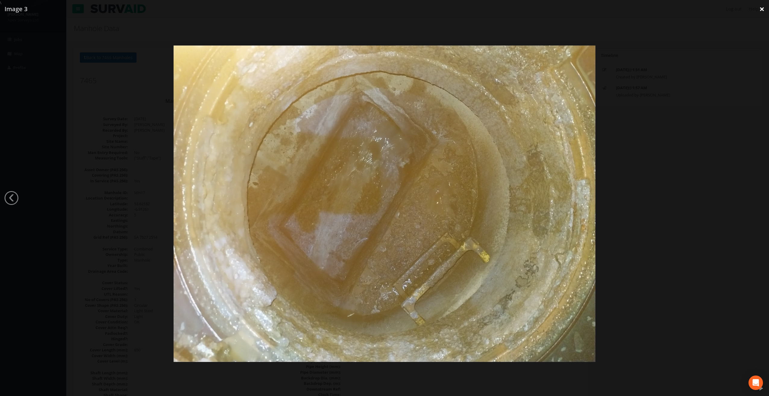
click at [763, 10] on link "×" at bounding box center [762, 9] width 14 height 18
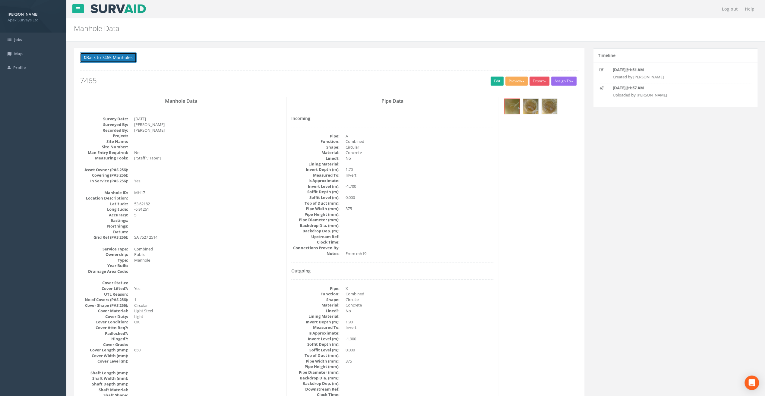
click at [117, 58] on button "Back to 7465 Manholes" at bounding box center [108, 57] width 57 height 10
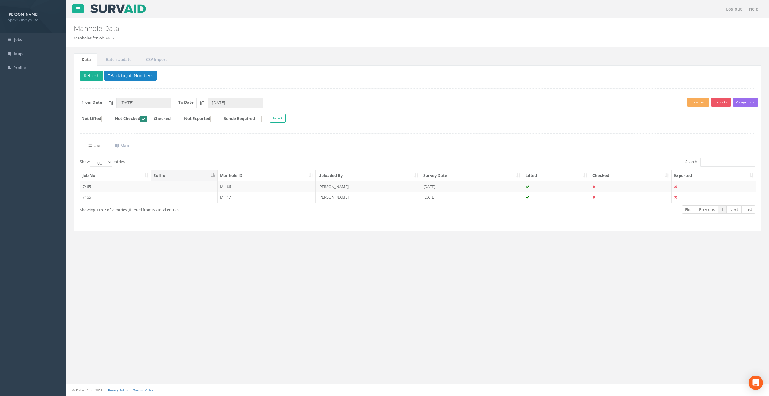
click at [147, 118] on ins at bounding box center [143, 119] width 7 height 7
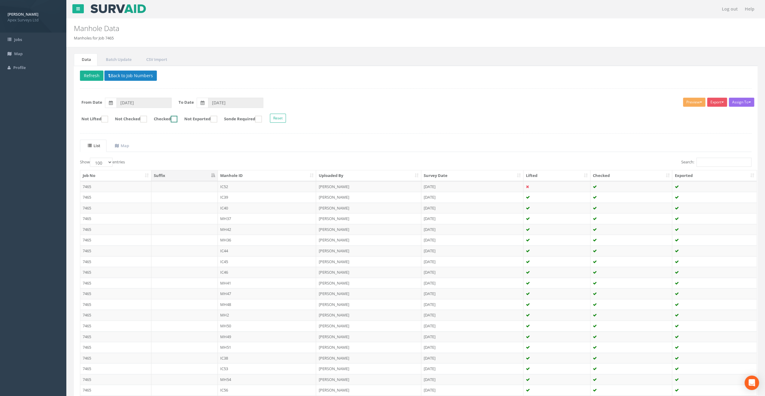
click at [177, 118] on ins at bounding box center [174, 119] width 7 height 7
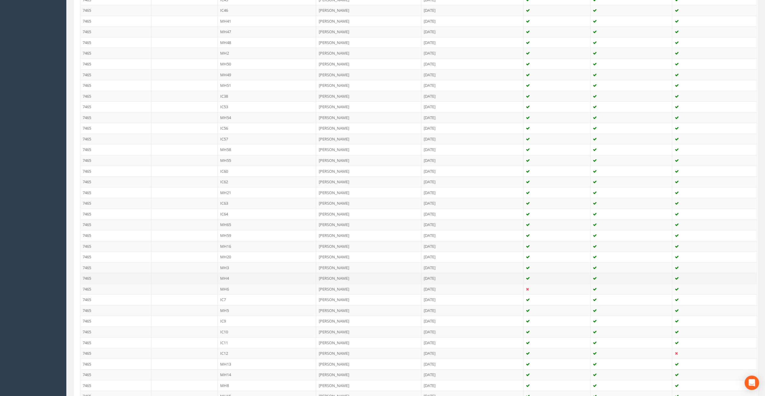
scroll to position [268, 0]
click at [227, 215] on td "MH65" at bounding box center [267, 218] width 99 height 11
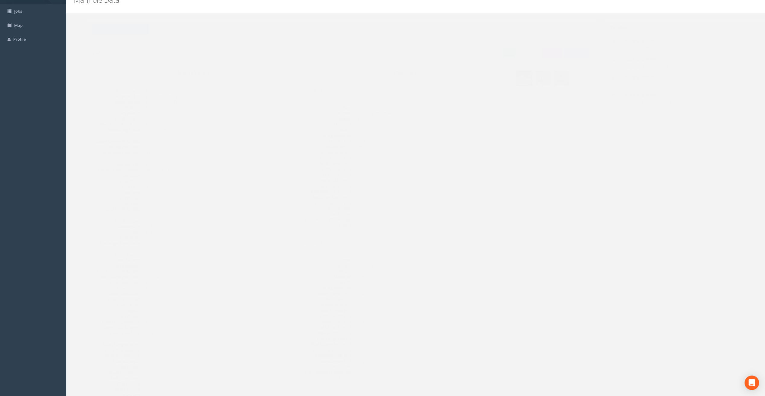
scroll to position [0, 0]
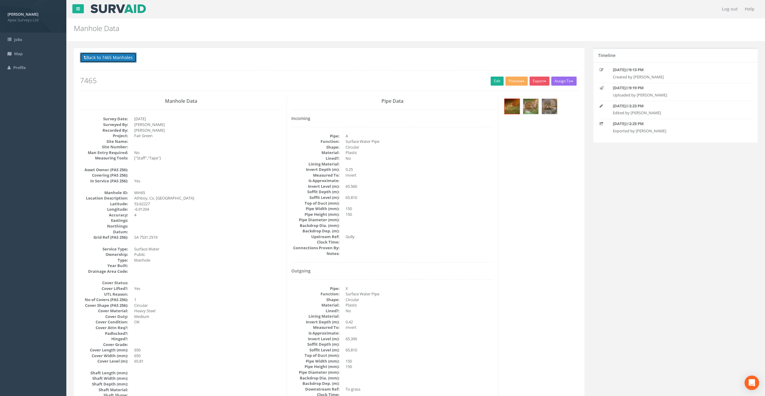
click at [104, 58] on button "Back to 7465 Manholes" at bounding box center [108, 57] width 57 height 10
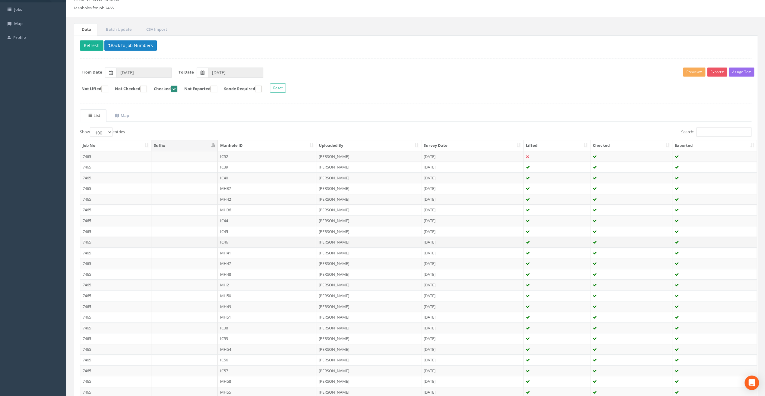
scroll to position [60, 0]
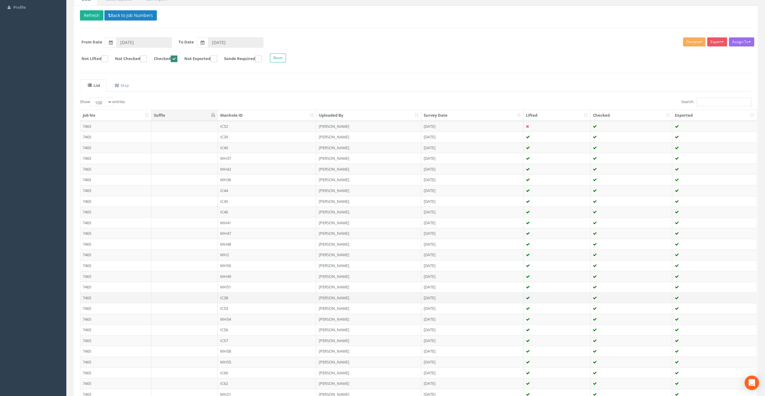
click at [231, 294] on td "IC38" at bounding box center [267, 297] width 99 height 11
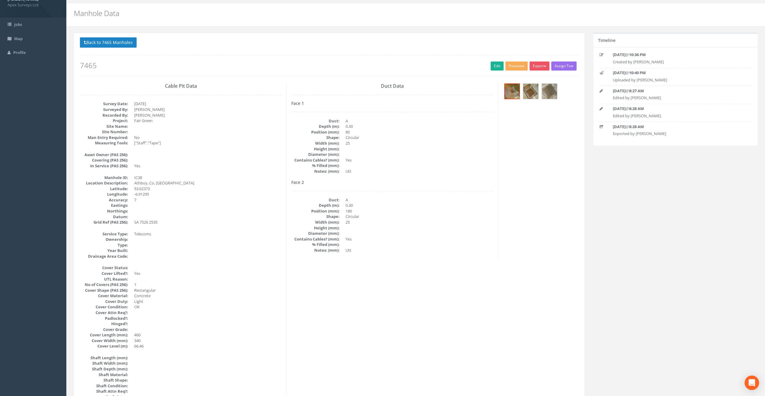
scroll to position [0, 0]
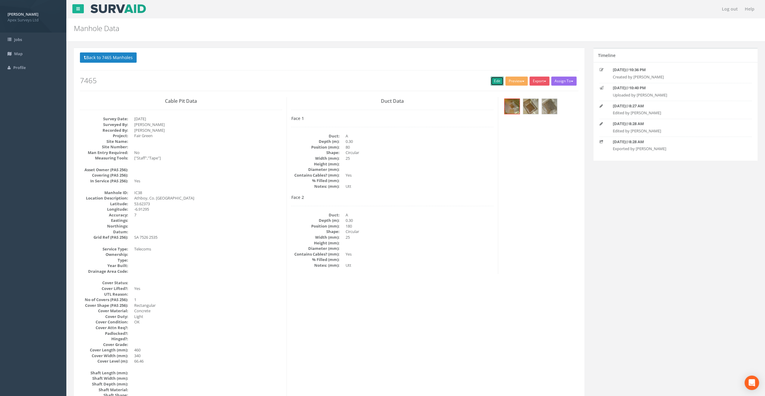
click at [495, 80] on link "Edit" at bounding box center [496, 81] width 13 height 9
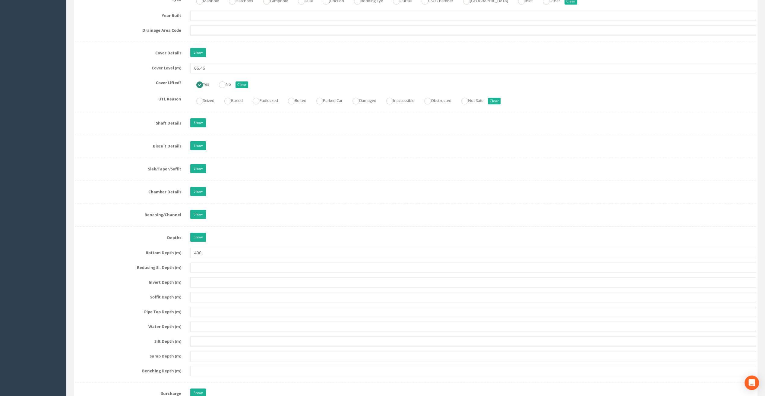
scroll to position [512, 0]
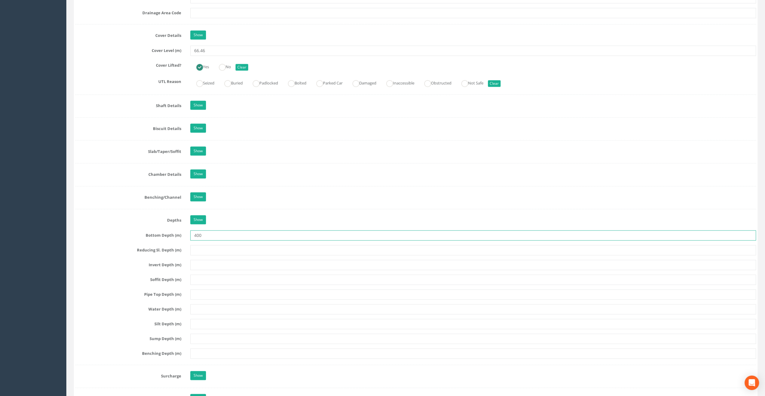
click at [194, 233] on input "400" at bounding box center [473, 235] width 566 height 10
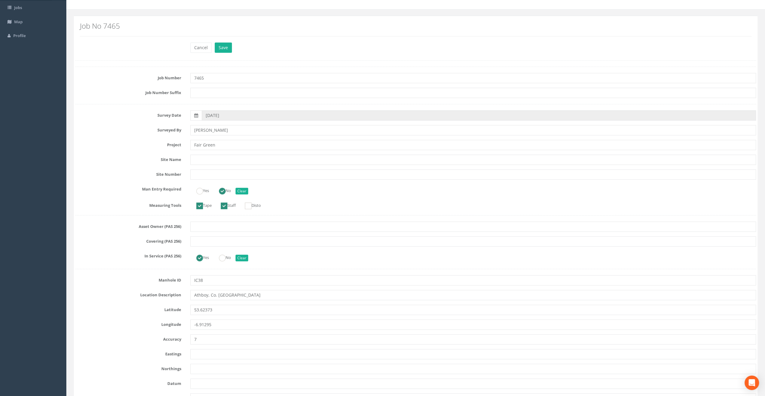
scroll to position [0, 0]
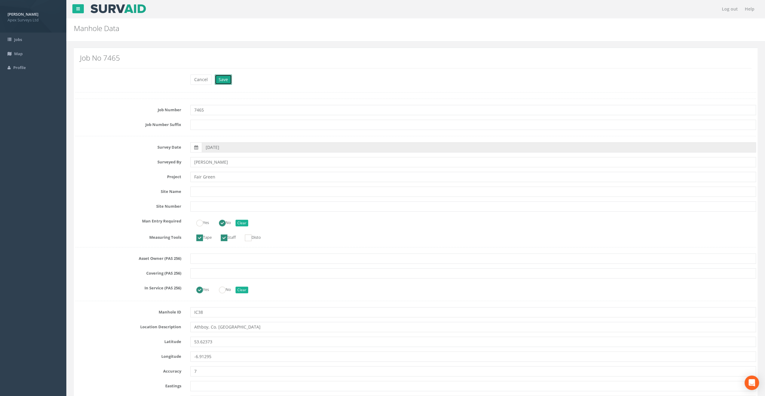
click at [225, 78] on button "Save" at bounding box center [223, 79] width 17 height 10
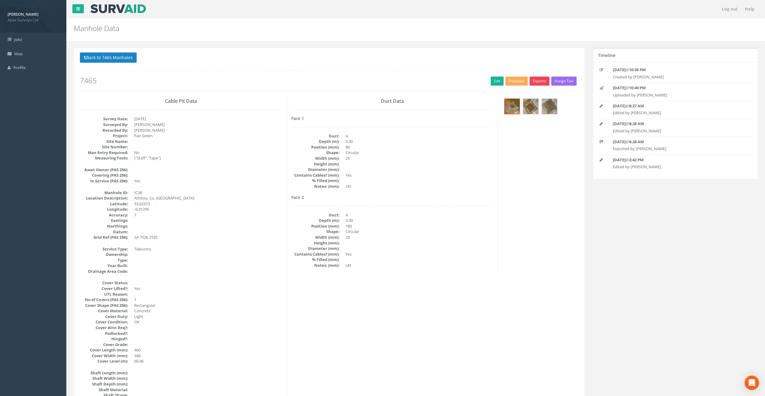
click at [540, 78] on button "Export" at bounding box center [539, 81] width 20 height 9
click at [401, 79] on h2 "7465" at bounding box center [329, 81] width 498 height 8
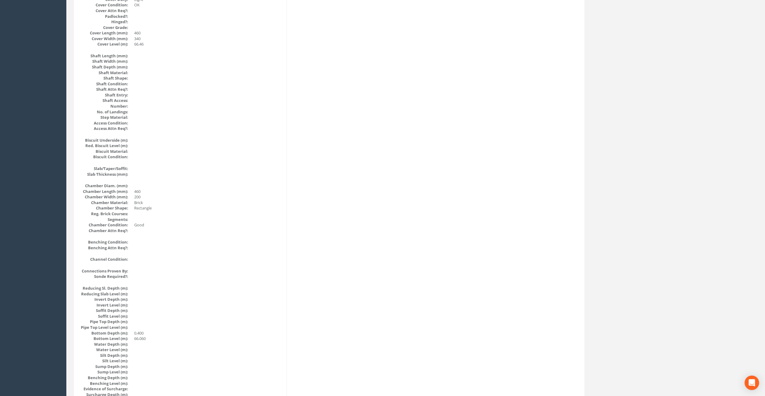
scroll to position [332, 0]
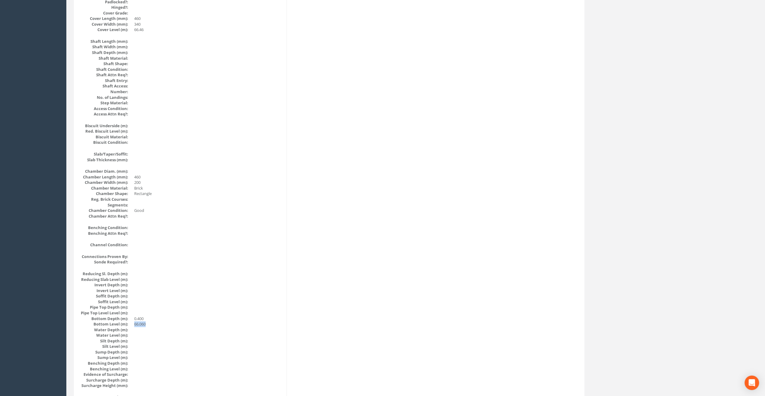
drag, startPoint x: 148, startPoint y: 324, endPoint x: 131, endPoint y: 324, distance: 16.9
click at [131, 324] on dl "Reducing Sl. Depth (m): Reducing Slab Level (m): Invert Depth (m): Invert Level…" at bounding box center [181, 330] width 202 height 118
drag, startPoint x: 131, startPoint y: 324, endPoint x: 143, endPoint y: 323, distance: 12.1
click at [143, 323] on dd "66.060" at bounding box center [208, 324] width 148 height 6
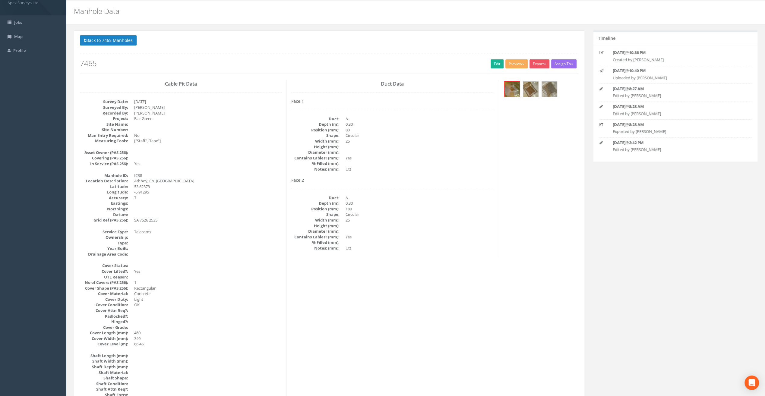
scroll to position [0, 0]
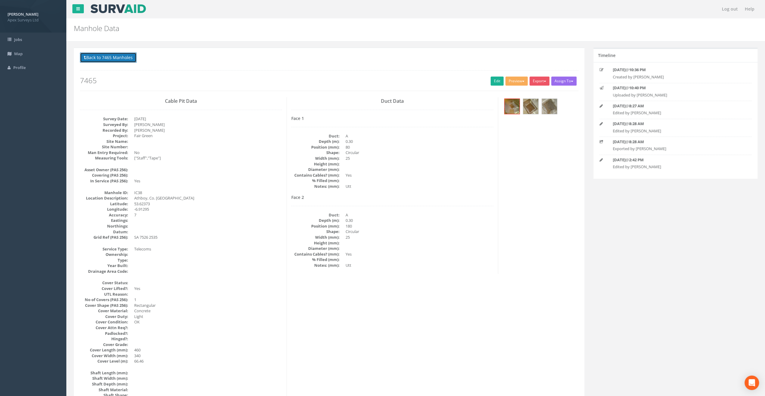
click at [99, 57] on button "Back to 7465 Manholes" at bounding box center [108, 57] width 57 height 10
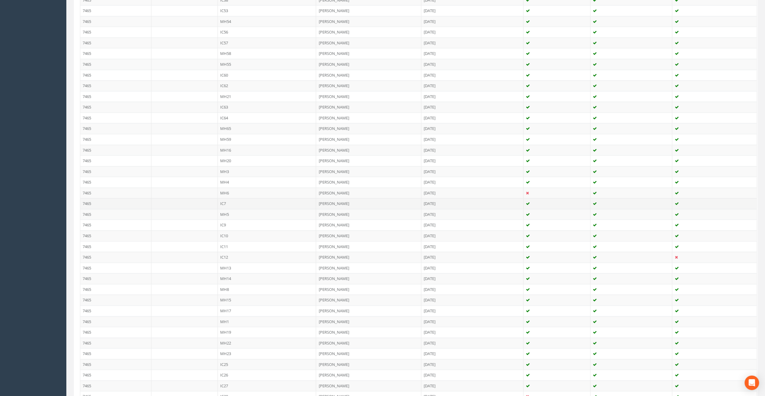
scroll to position [362, 0]
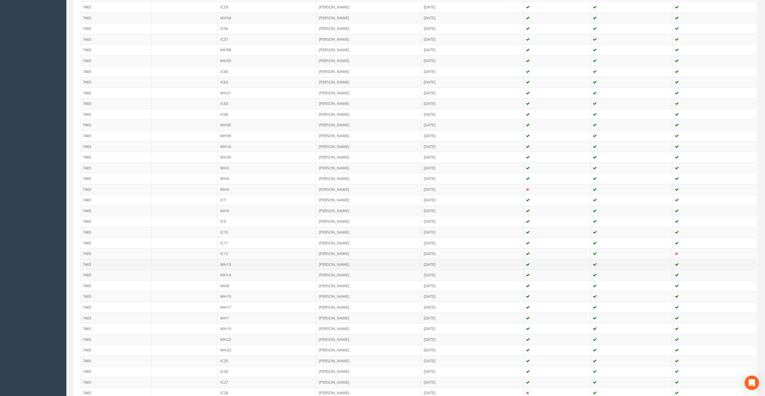
click at [225, 262] on td "MH13" at bounding box center [267, 264] width 99 height 11
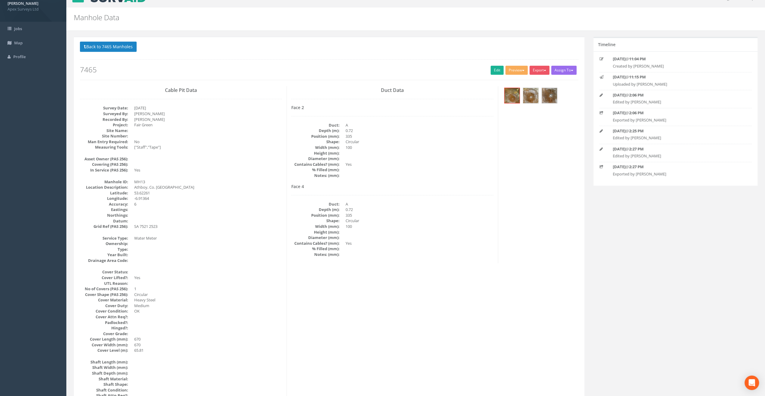
scroll to position [0, 0]
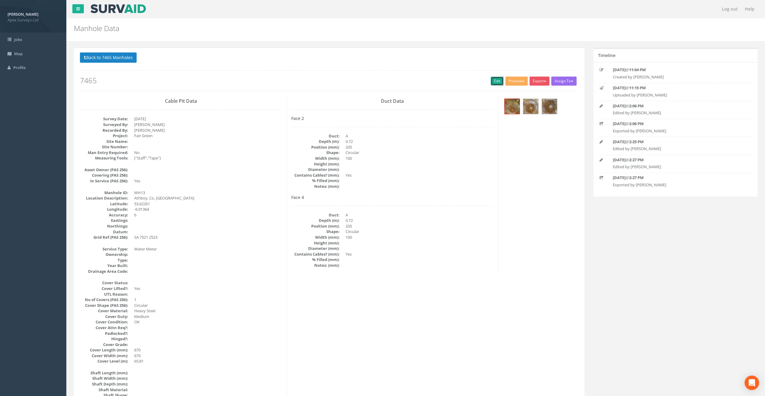
click at [498, 79] on link "Edit" at bounding box center [496, 81] width 13 height 9
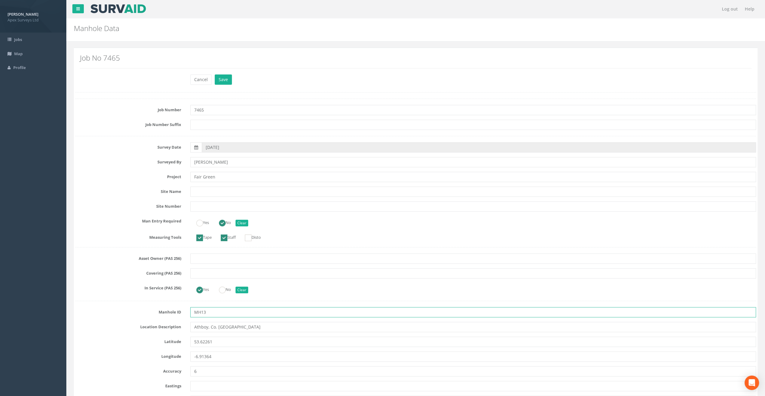
click at [201, 312] on input "MH13" at bounding box center [473, 312] width 566 height 10
click at [223, 77] on button "Save" at bounding box center [223, 79] width 17 height 10
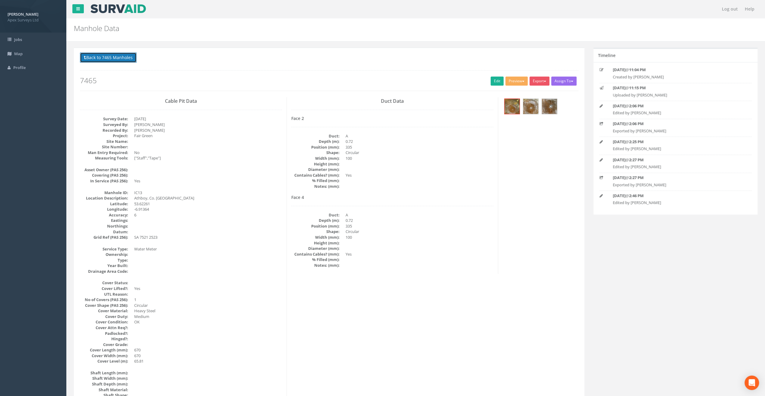
click at [98, 60] on button "Back to 7465 Manholes" at bounding box center [108, 57] width 57 height 10
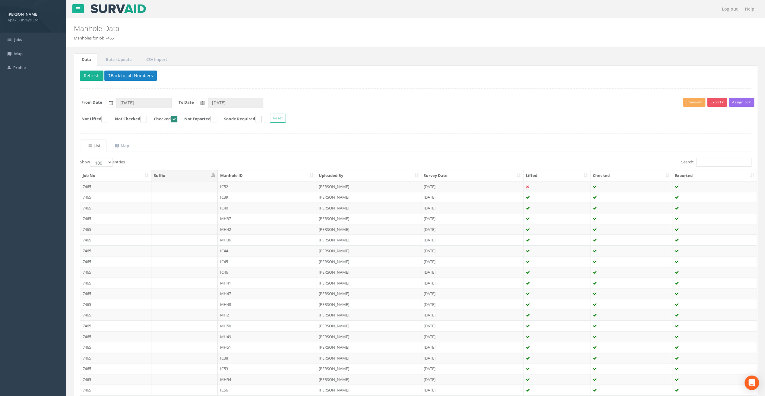
click at [449, 117] on form "Not Lifted Not Checked Checked Not Exported Sonde Required Reset" at bounding box center [415, 119] width 680 height 11
click at [717, 103] on button "Export" at bounding box center [717, 102] width 20 height 9
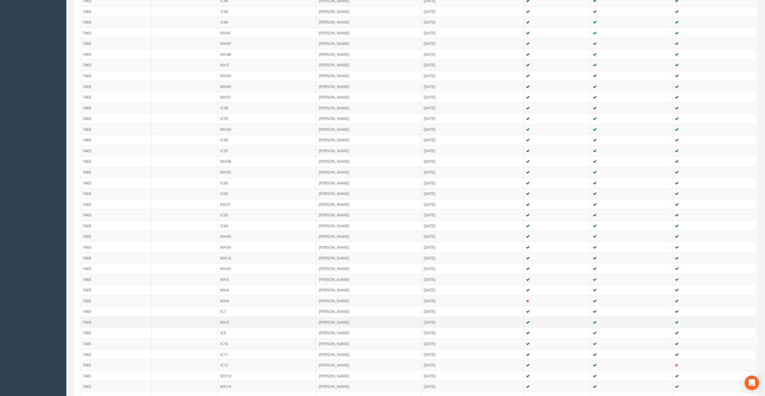
scroll to position [301, 0]
click at [227, 321] on td "MH13" at bounding box center [267, 324] width 99 height 11
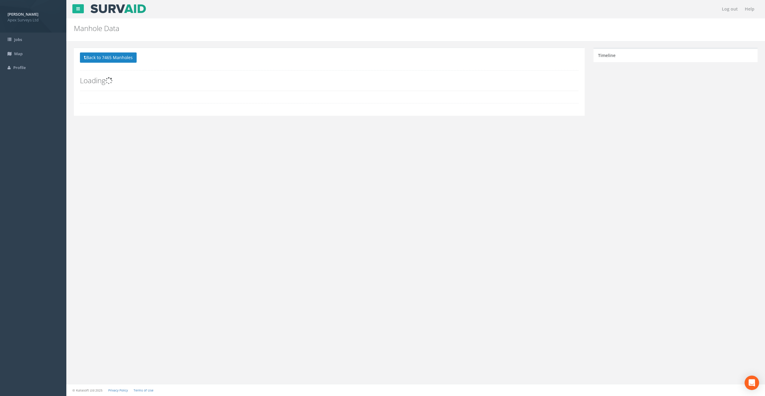
scroll to position [0, 0]
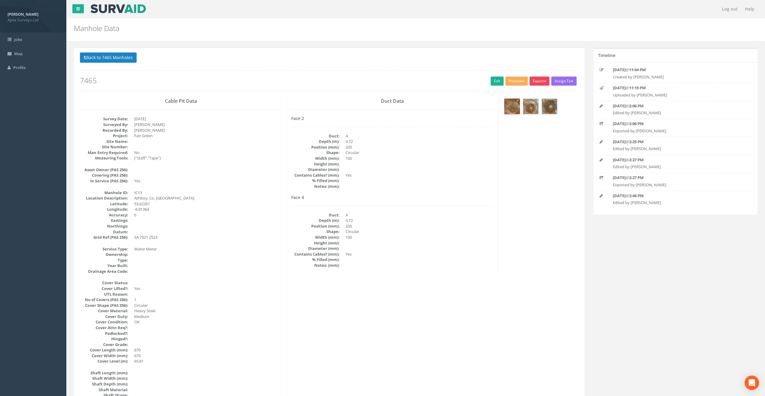
click at [538, 83] on button "Export" at bounding box center [539, 81] width 20 height 9
click at [529, 119] on link "SurvAid IC" at bounding box center [527, 119] width 46 height 9
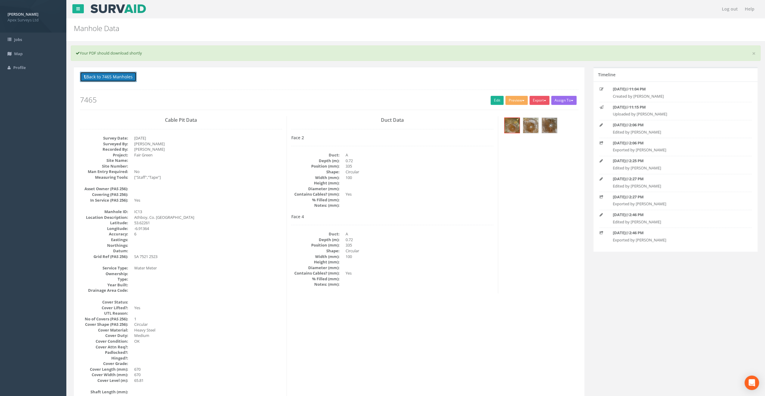
click at [122, 77] on button "Back to 7465 Manholes" at bounding box center [108, 77] width 57 height 10
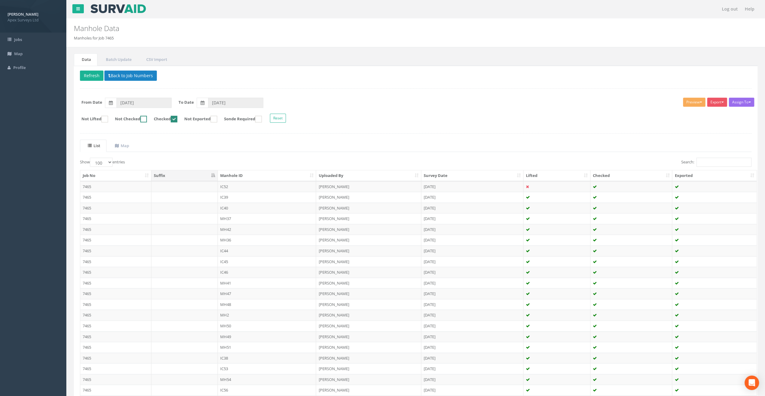
click at [147, 117] on ins at bounding box center [143, 119] width 7 height 7
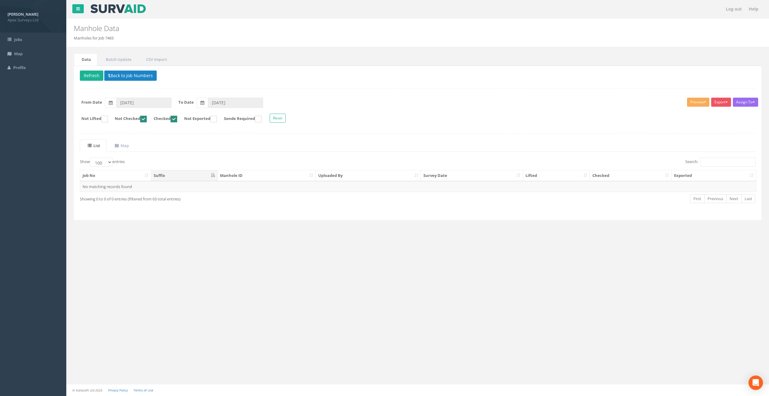
click at [177, 116] on ins at bounding box center [174, 119] width 7 height 7
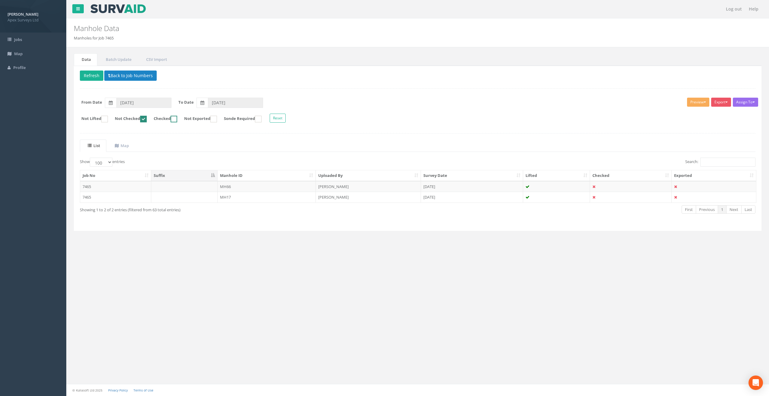
click at [177, 117] on ins at bounding box center [174, 119] width 7 height 7
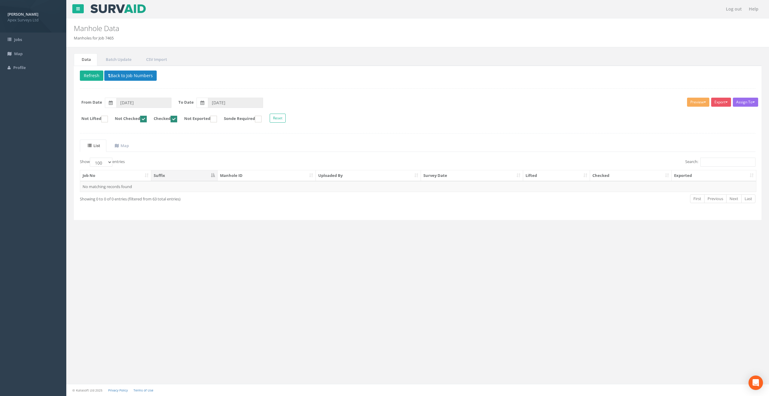
click at [147, 118] on ins at bounding box center [143, 119] width 7 height 7
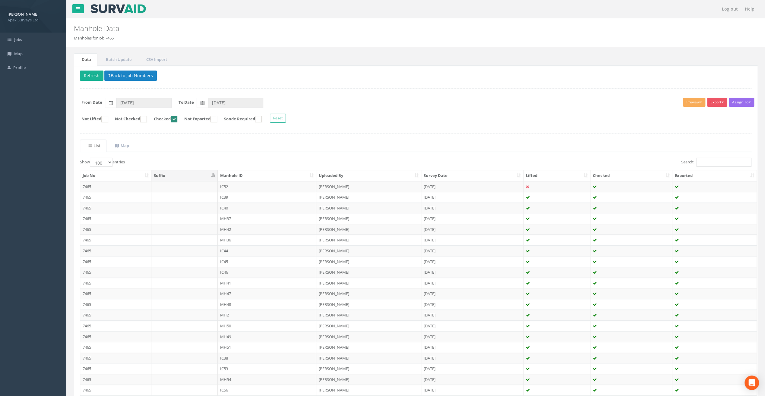
click at [177, 118] on label "Checked" at bounding box center [163, 119] width 30 height 7
click at [147, 121] on ins at bounding box center [143, 119] width 7 height 7
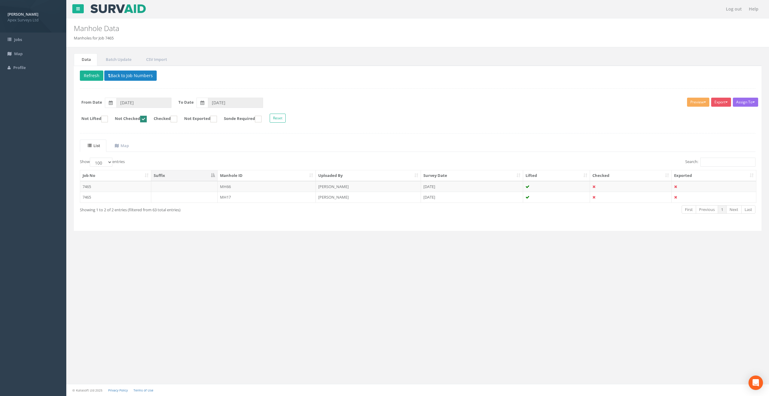
click at [146, 119] on ins at bounding box center [143, 119] width 7 height 7
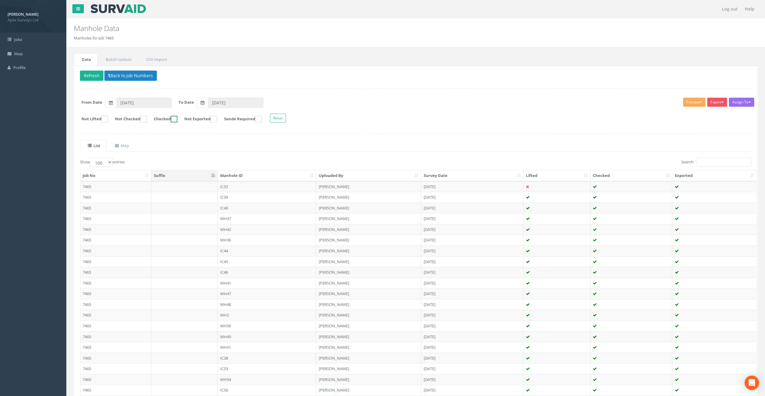
click at [177, 116] on ins at bounding box center [174, 119] width 7 height 7
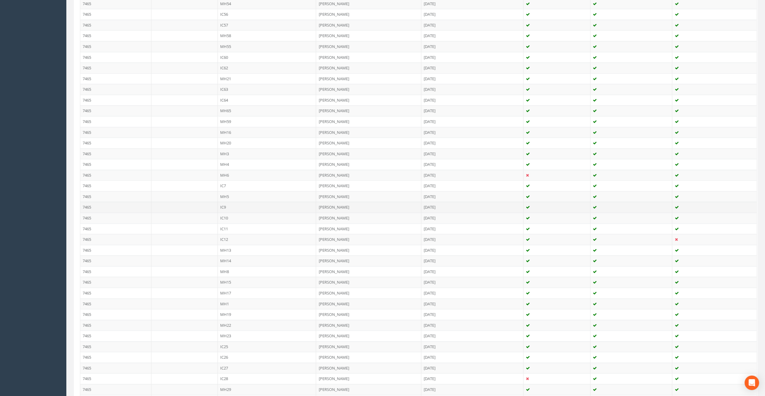
scroll to position [358, 0]
click at [226, 124] on td "MH65" at bounding box center [267, 128] width 99 height 11
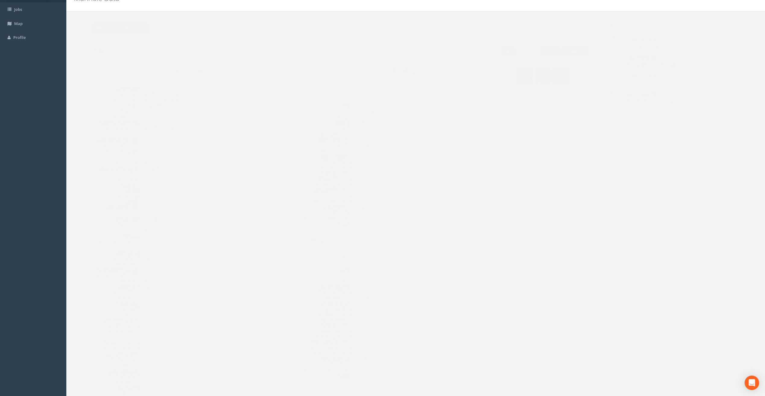
scroll to position [0, 0]
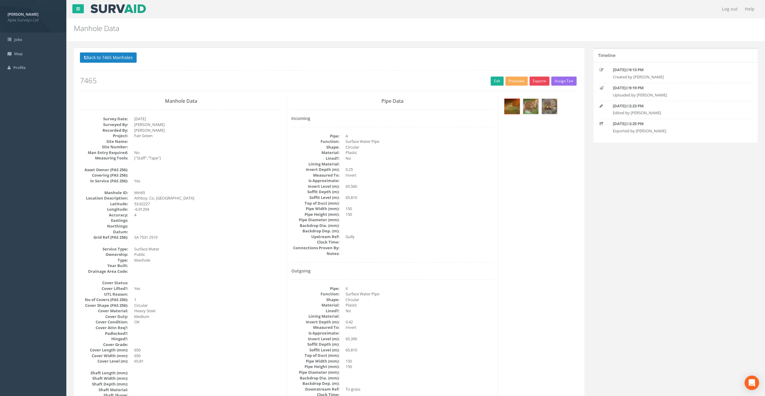
click at [541, 78] on button "Export" at bounding box center [539, 81] width 20 height 9
click at [531, 131] on link "SurvAid Manhole" at bounding box center [527, 129] width 46 height 9
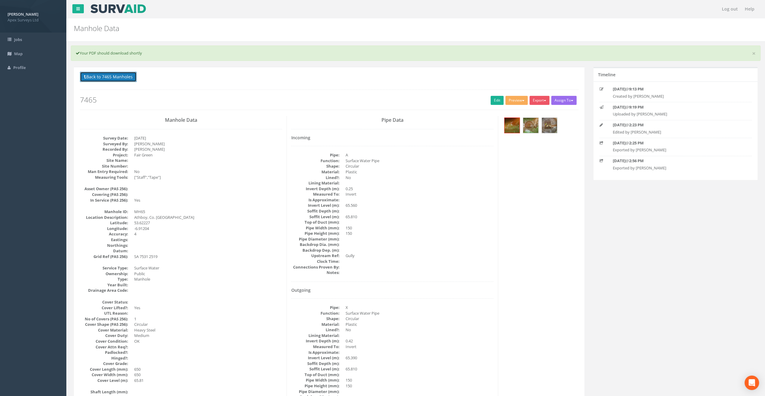
click at [108, 75] on button "Back to 7465 Manholes" at bounding box center [108, 77] width 57 height 10
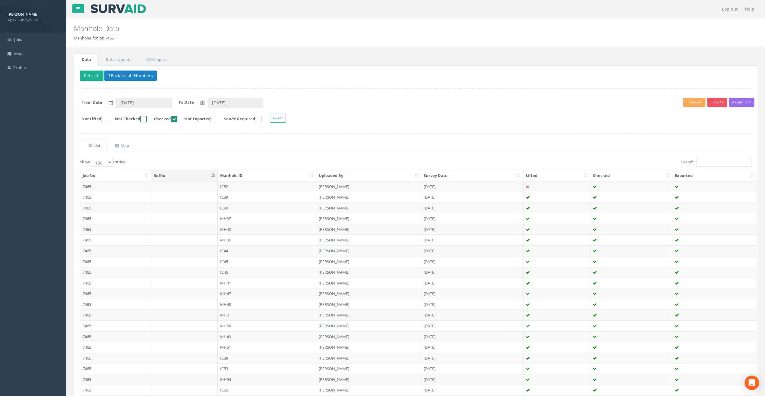
drag, startPoint x: 146, startPoint y: 118, endPoint x: 172, endPoint y: 123, distance: 25.8
click at [147, 118] on ins at bounding box center [143, 119] width 7 height 7
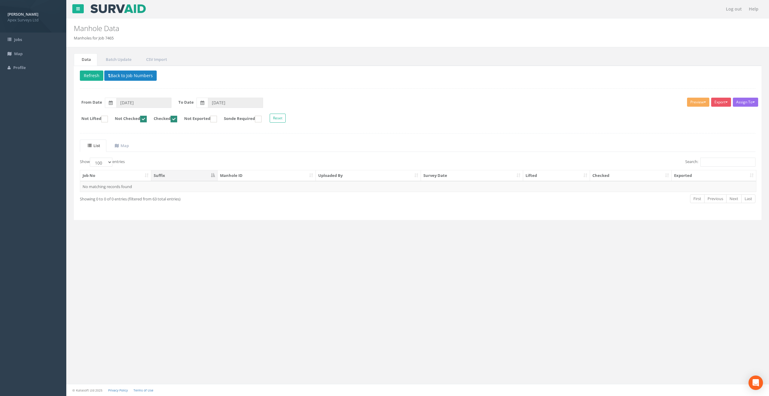
click at [186, 119] on form "Not Lifted Not Checked Checked Not Exported Sonde Required Reset" at bounding box center [417, 119] width 685 height 11
click at [177, 117] on ins at bounding box center [174, 119] width 7 height 7
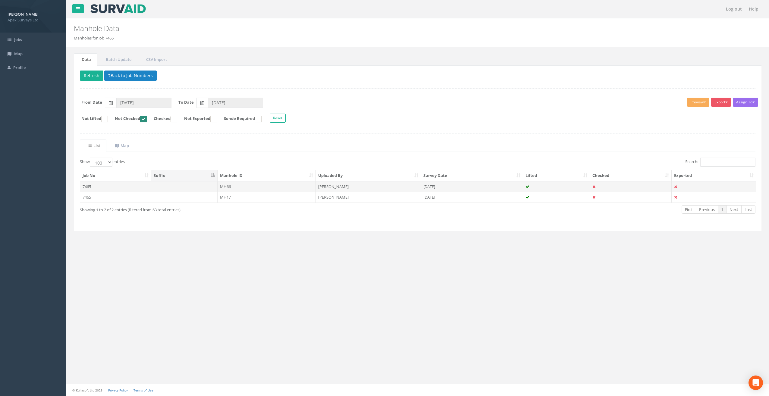
click at [233, 186] on td "MH66" at bounding box center [267, 186] width 99 height 11
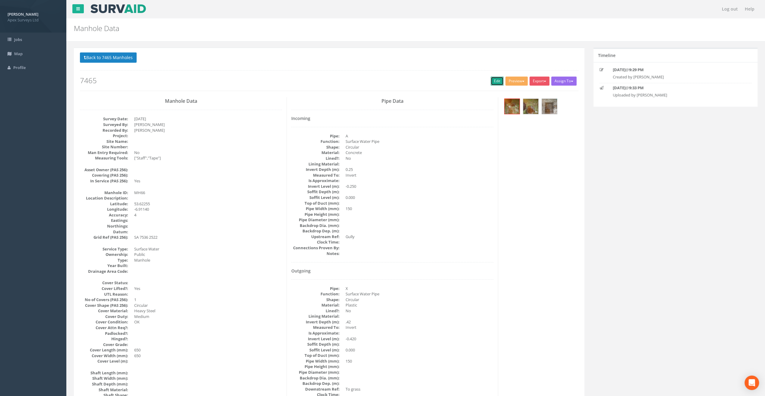
click at [492, 83] on link "Edit" at bounding box center [496, 81] width 13 height 9
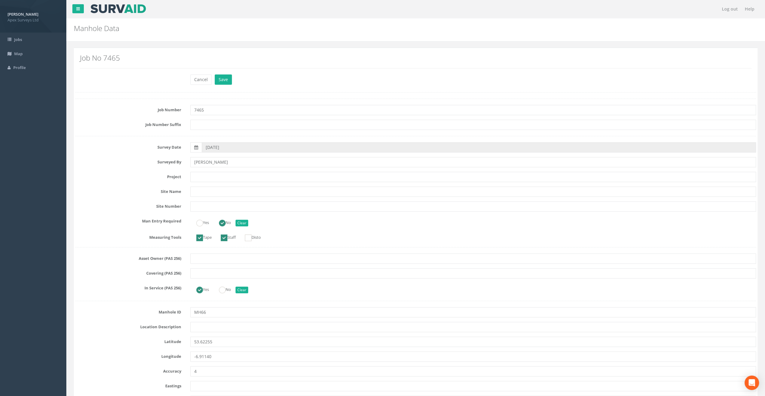
click at [122, 111] on label "Job Number" at bounding box center [128, 109] width 115 height 8
click at [203, 177] on input "text" at bounding box center [473, 177] width 566 height 10
paste input "Fair Green"
click at [113, 109] on label "Job Number" at bounding box center [128, 109] width 115 height 8
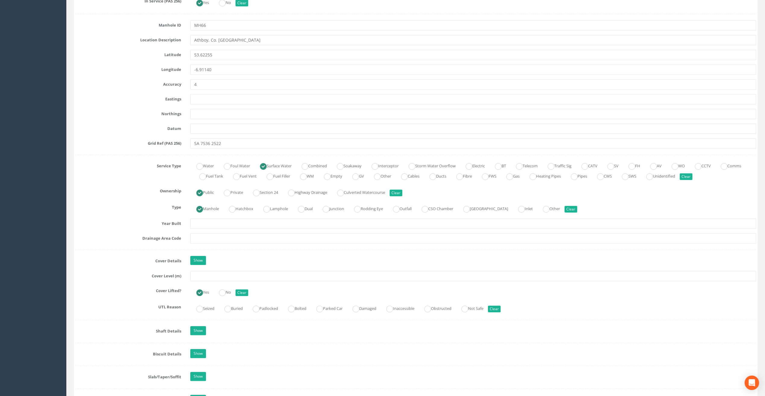
scroll to position [301, 0]
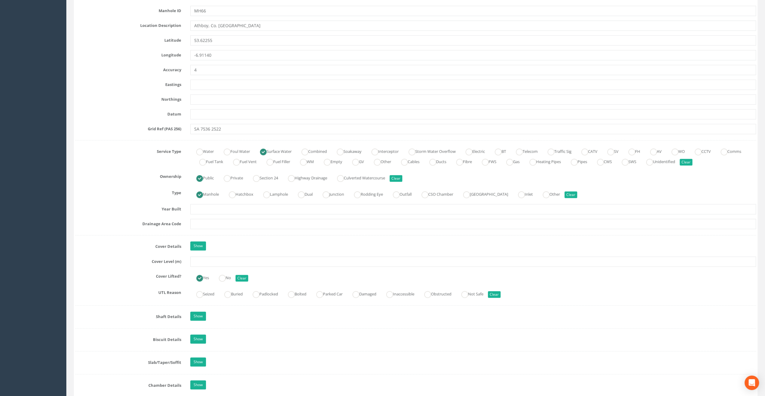
type input "Athboy, Co. [GEOGRAPHIC_DATA]"
click at [214, 262] on input "text" at bounding box center [473, 262] width 566 height 10
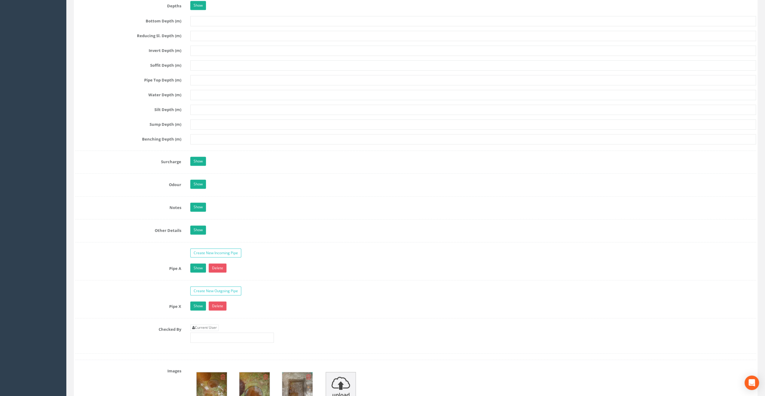
scroll to position [814, 0]
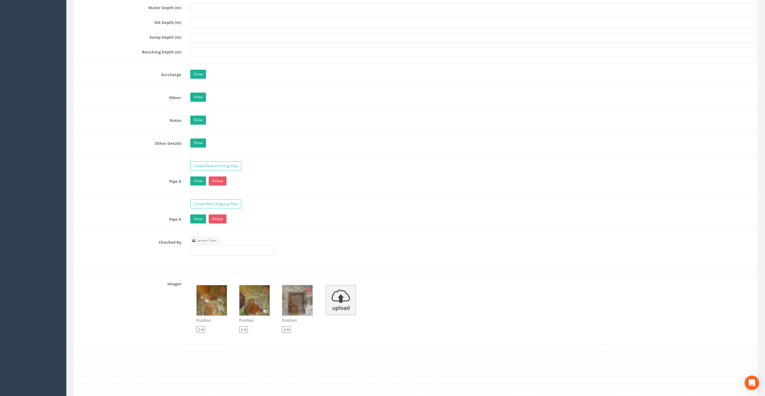
type input "65.51"
click at [201, 237] on link "Current User" at bounding box center [204, 240] width 28 height 7
type input "[PERSON_NAME]"
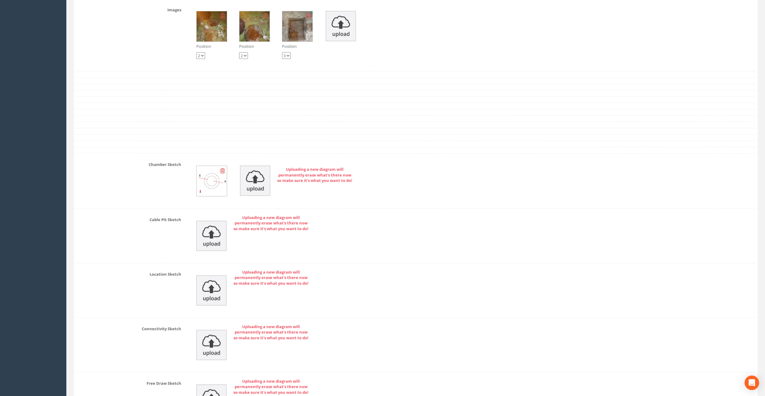
scroll to position [1160, 0]
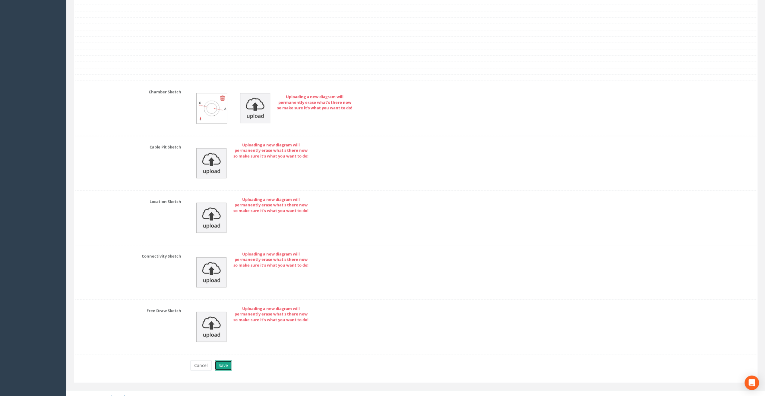
click at [221, 361] on button "Save" at bounding box center [223, 366] width 17 height 10
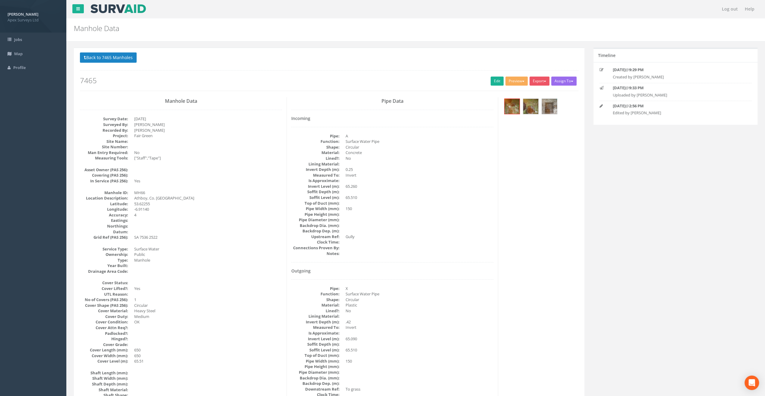
scroll to position [0, 0]
click at [104, 57] on button "Back to 7465 Manholes" at bounding box center [108, 57] width 57 height 10
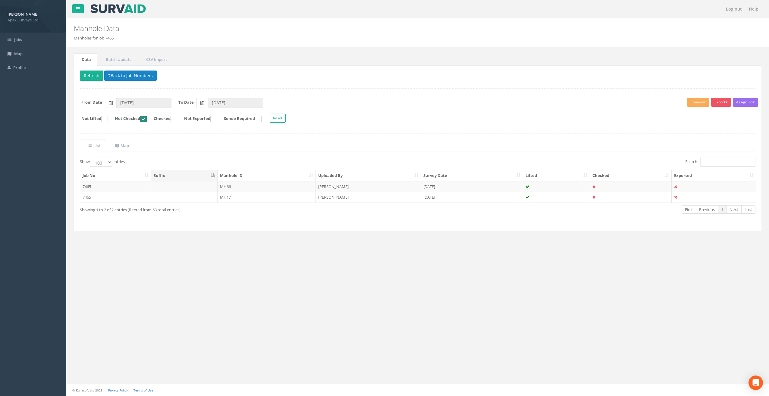
click at [147, 116] on ins at bounding box center [143, 119] width 7 height 7
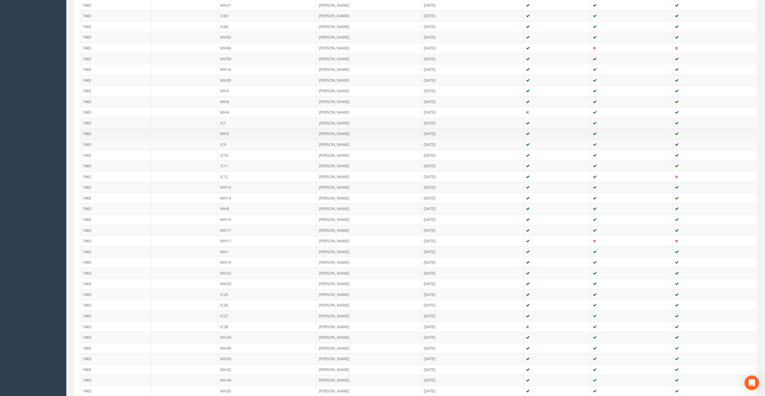
scroll to position [452, 0]
click at [230, 286] on td "IC25" at bounding box center [267, 291] width 99 height 11
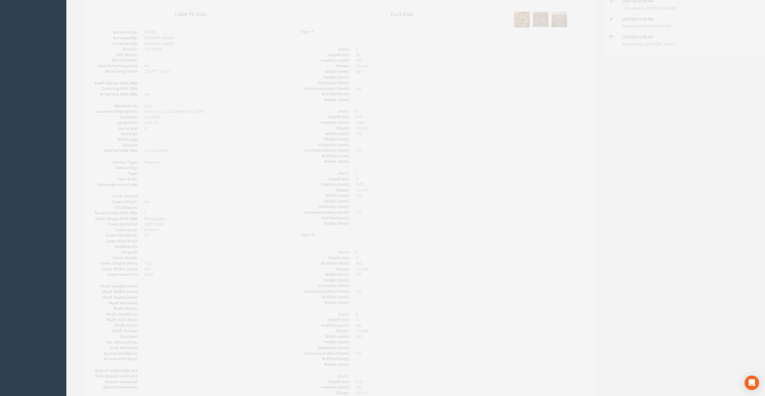
scroll to position [51, 0]
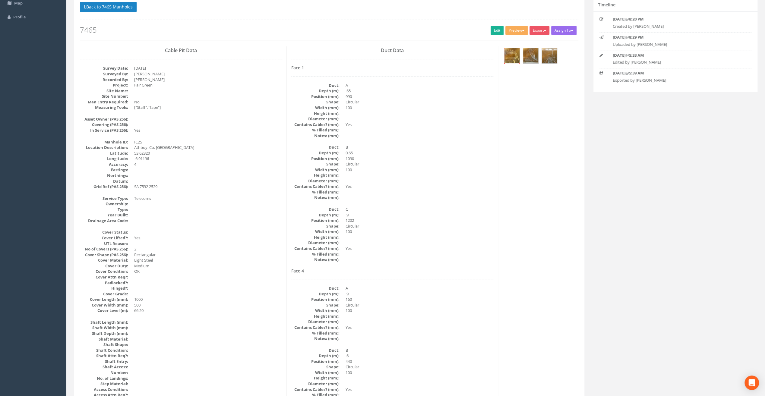
click at [511, 56] on img at bounding box center [511, 55] width 15 height 15
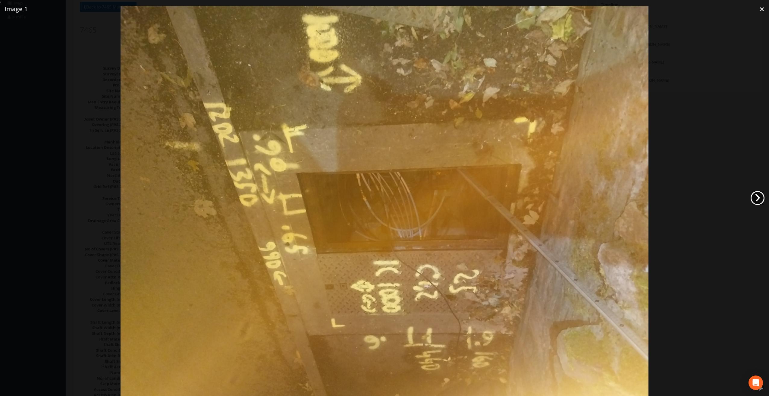
click at [758, 198] on link "›" at bounding box center [758, 198] width 14 height 14
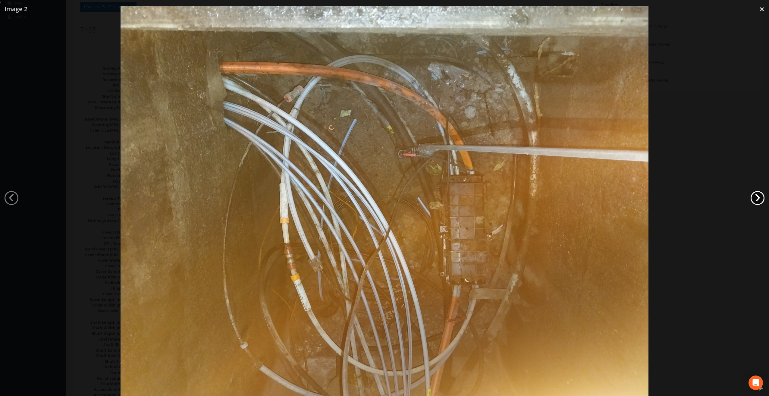
click at [758, 198] on link "›" at bounding box center [758, 198] width 14 height 14
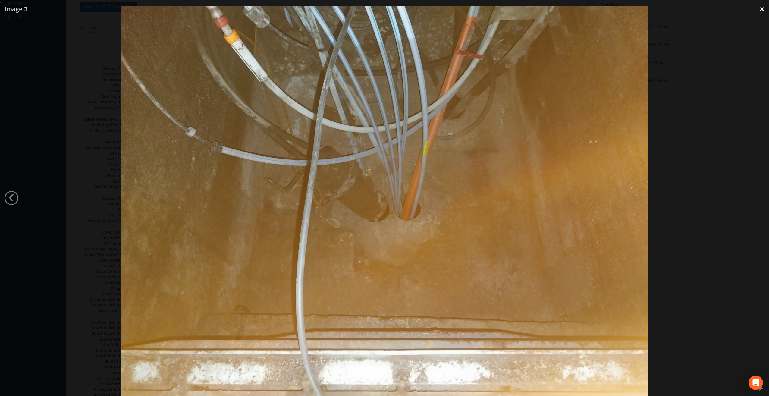
click at [765, 3] on link "×" at bounding box center [762, 9] width 14 height 18
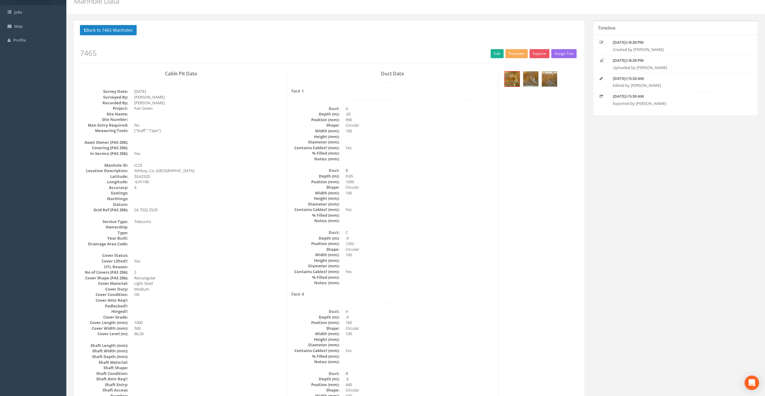
scroll to position [0, 0]
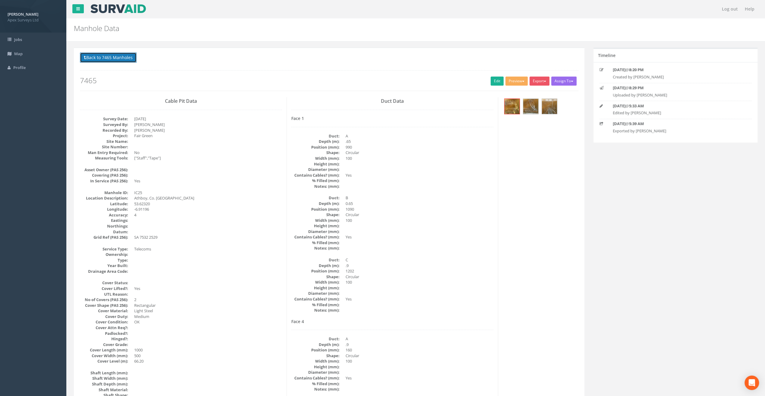
click at [95, 54] on button "Back to 7465 Manholes" at bounding box center [108, 57] width 57 height 10
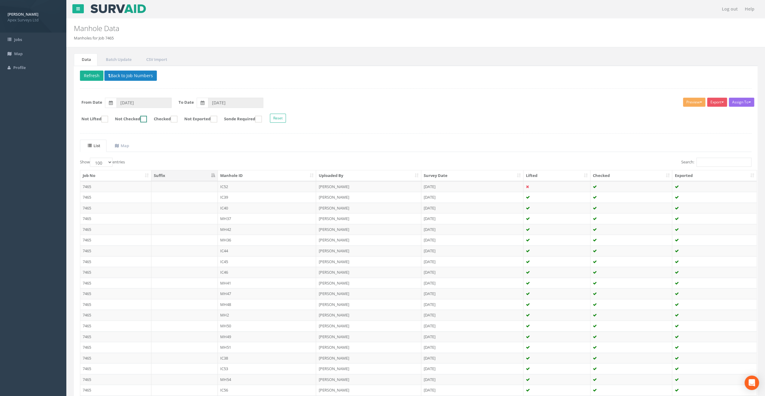
click at [147, 119] on ins at bounding box center [143, 119] width 7 height 7
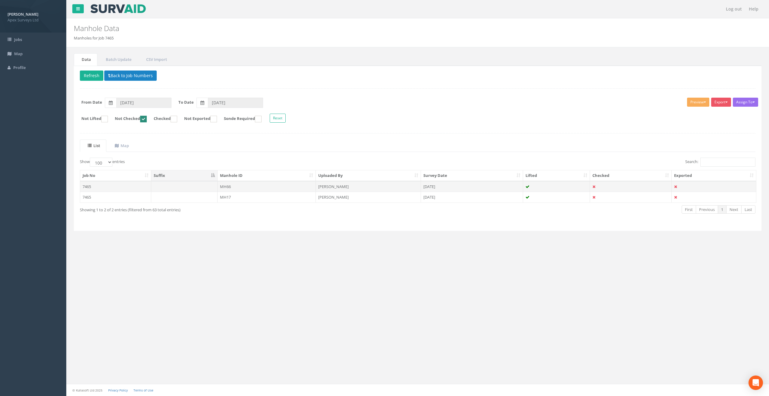
click at [221, 184] on td "MH66" at bounding box center [267, 186] width 99 height 11
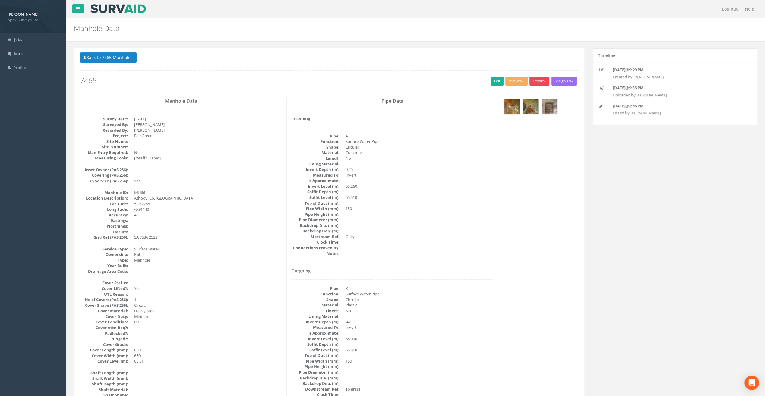
click at [541, 79] on button "Export" at bounding box center [539, 81] width 20 height 9
click at [537, 128] on link "SurvAid Manhole" at bounding box center [527, 129] width 46 height 9
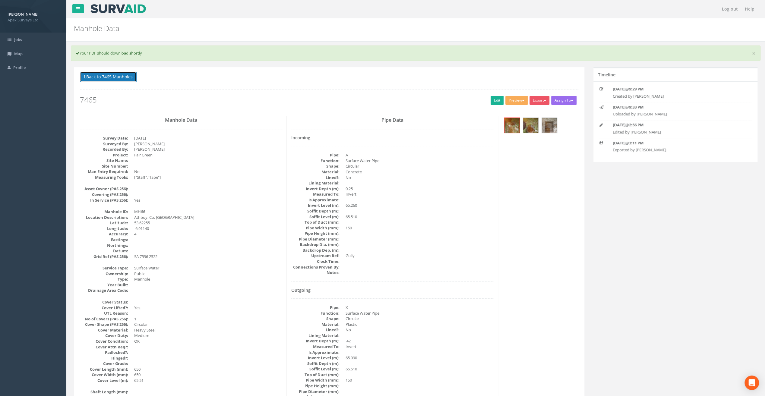
click at [111, 75] on button "Back to 7465 Manholes" at bounding box center [108, 77] width 57 height 10
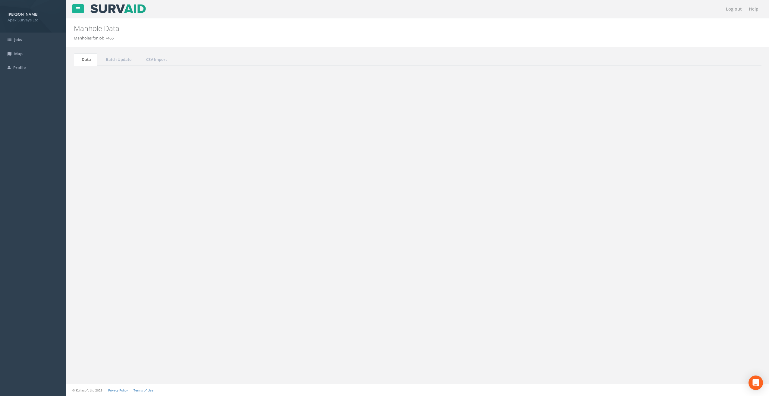
click at [89, 75] on button "Refresh" at bounding box center [92, 76] width 24 height 10
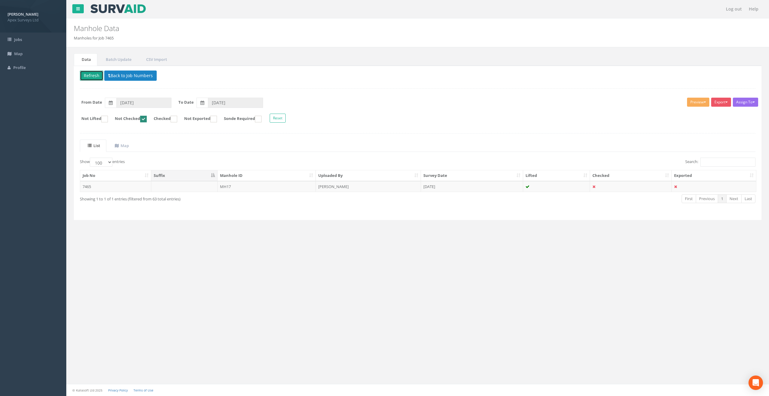
click at [147, 120] on ins at bounding box center [143, 119] width 7 height 7
checkbox input "false"
